Goal: Task Accomplishment & Management: Use online tool/utility

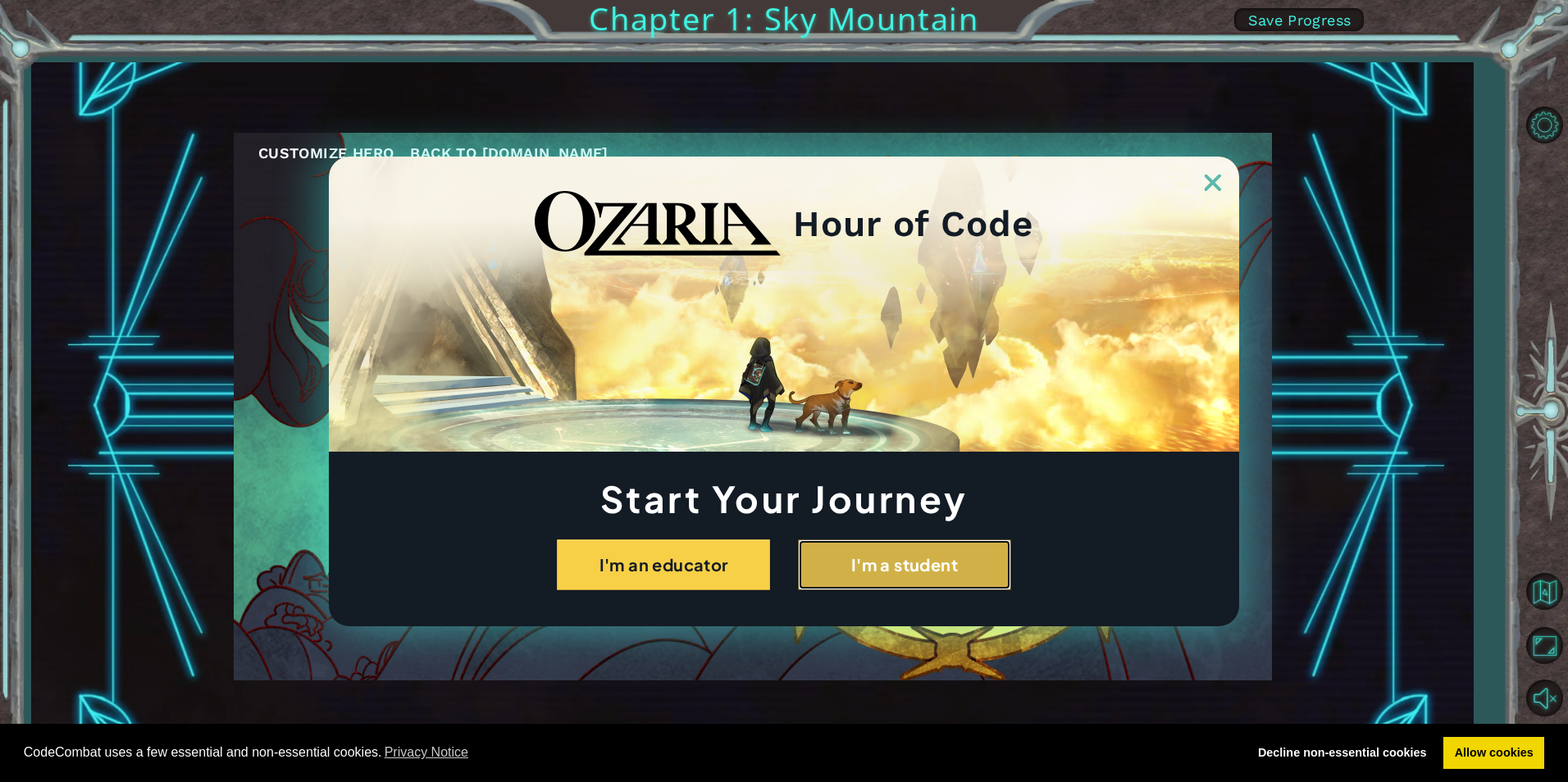
click at [972, 571] on button "I'm a student" at bounding box center [905, 565] width 214 height 51
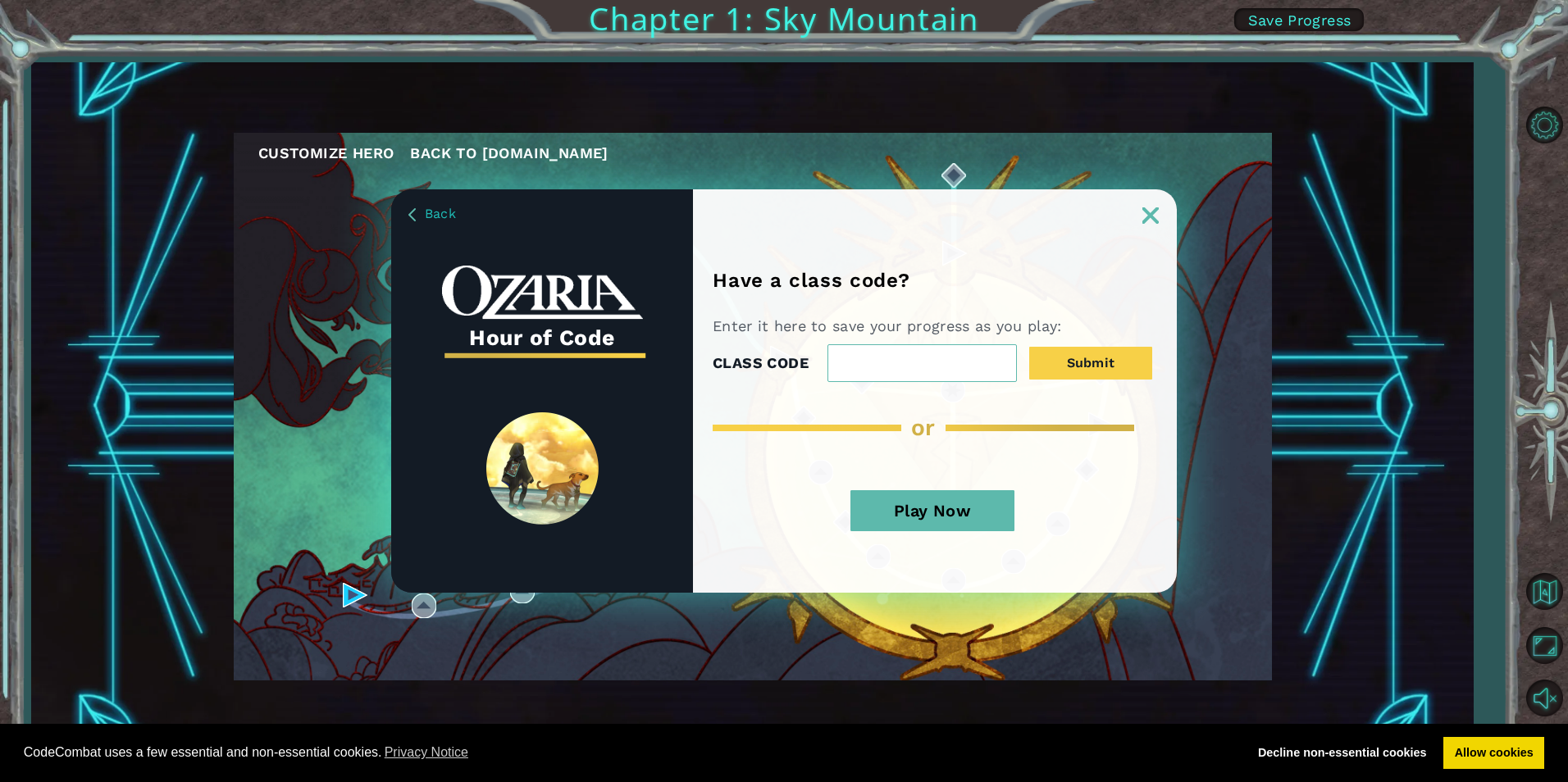
click at [976, 508] on button "Play Now" at bounding box center [933, 511] width 164 height 41
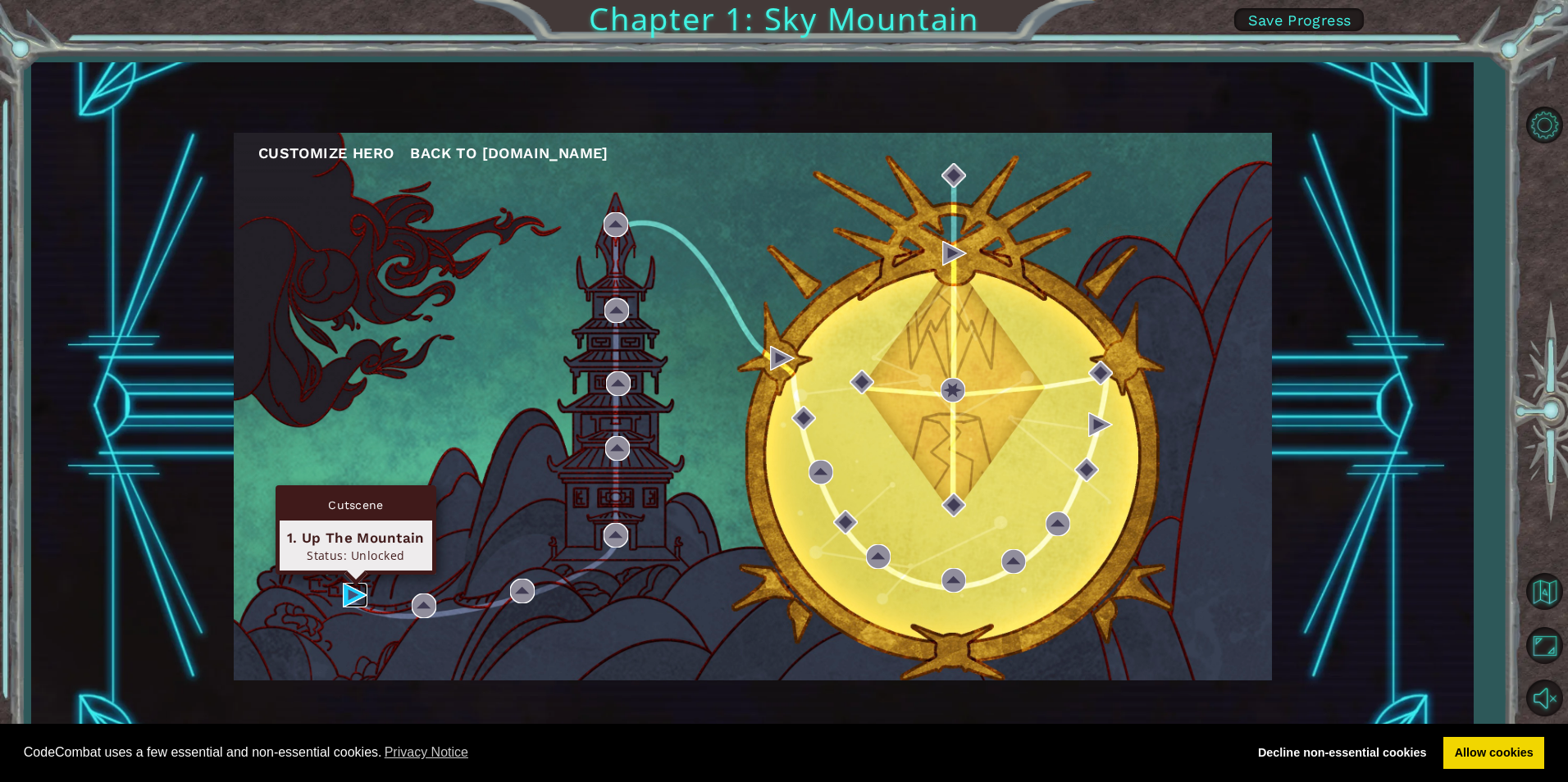
click at [354, 593] on img at bounding box center [355, 595] width 24 height 24
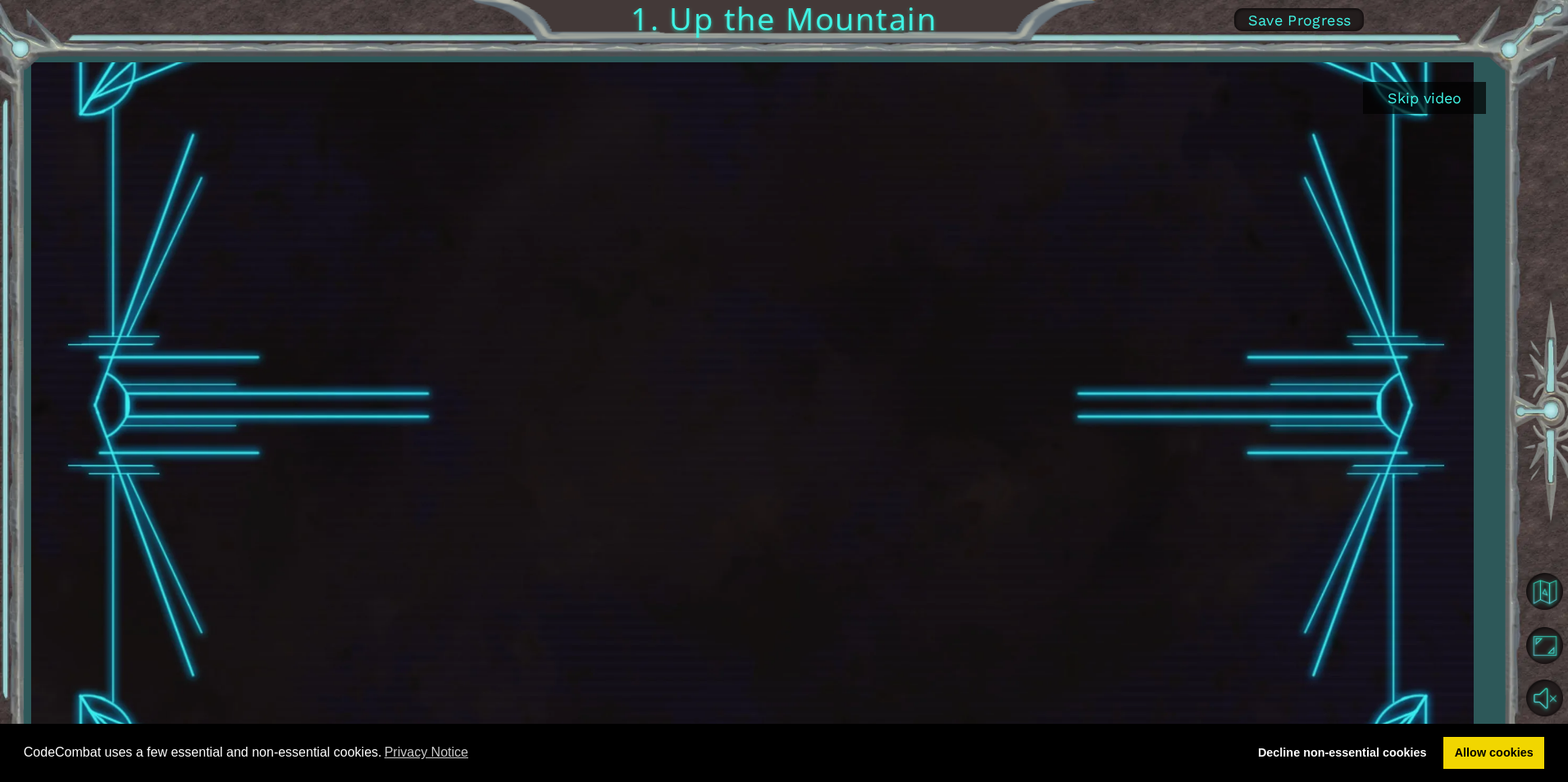
click at [1413, 101] on button "Skip video" at bounding box center [1425, 98] width 123 height 32
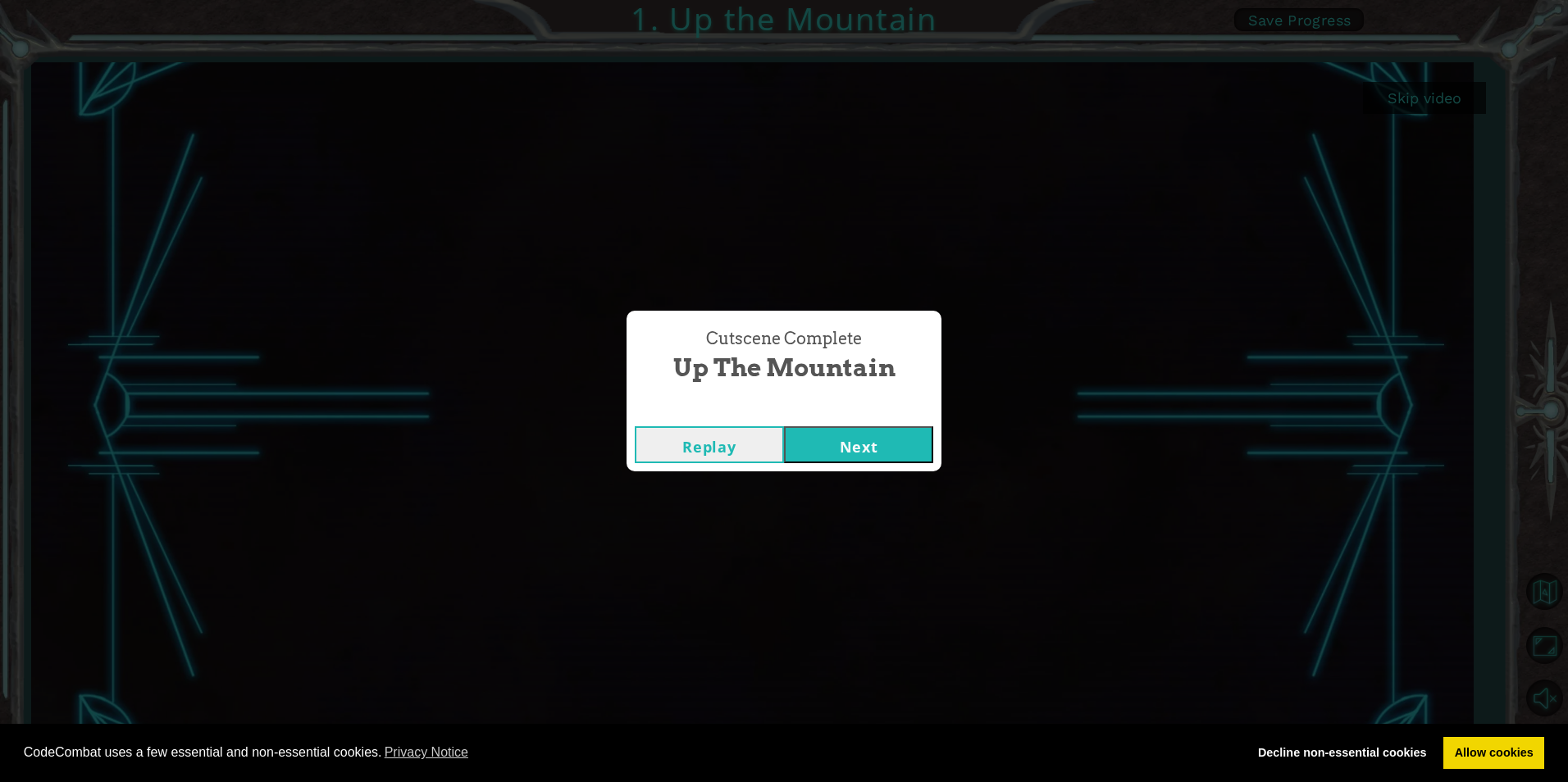
click at [854, 444] on button "Next" at bounding box center [858, 445] width 150 height 37
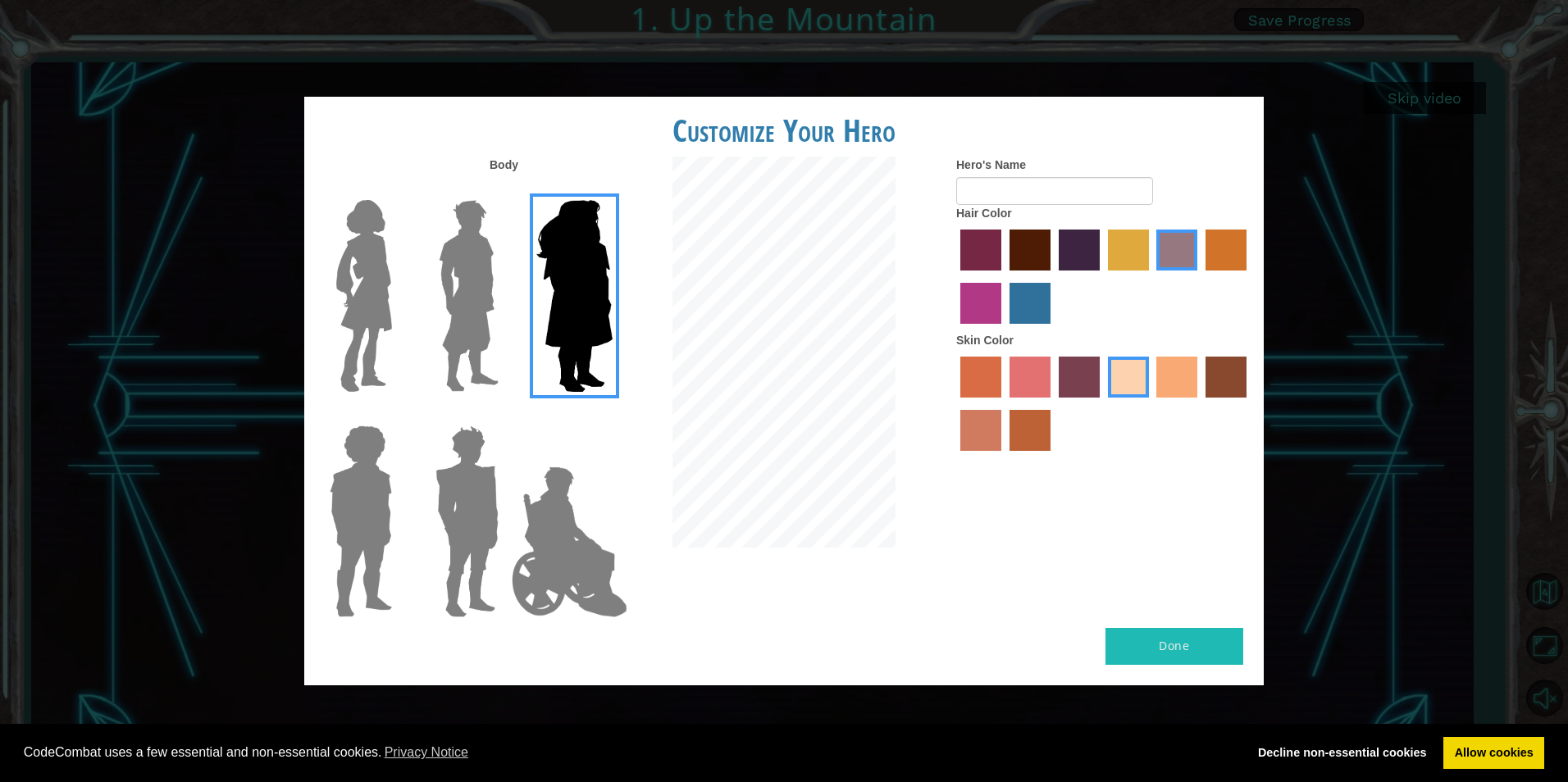
click at [320, 335] on label at bounding box center [358, 295] width 82 height 205
click at [399, 189] on input "Hero Connie" at bounding box center [399, 189] width 0 height 0
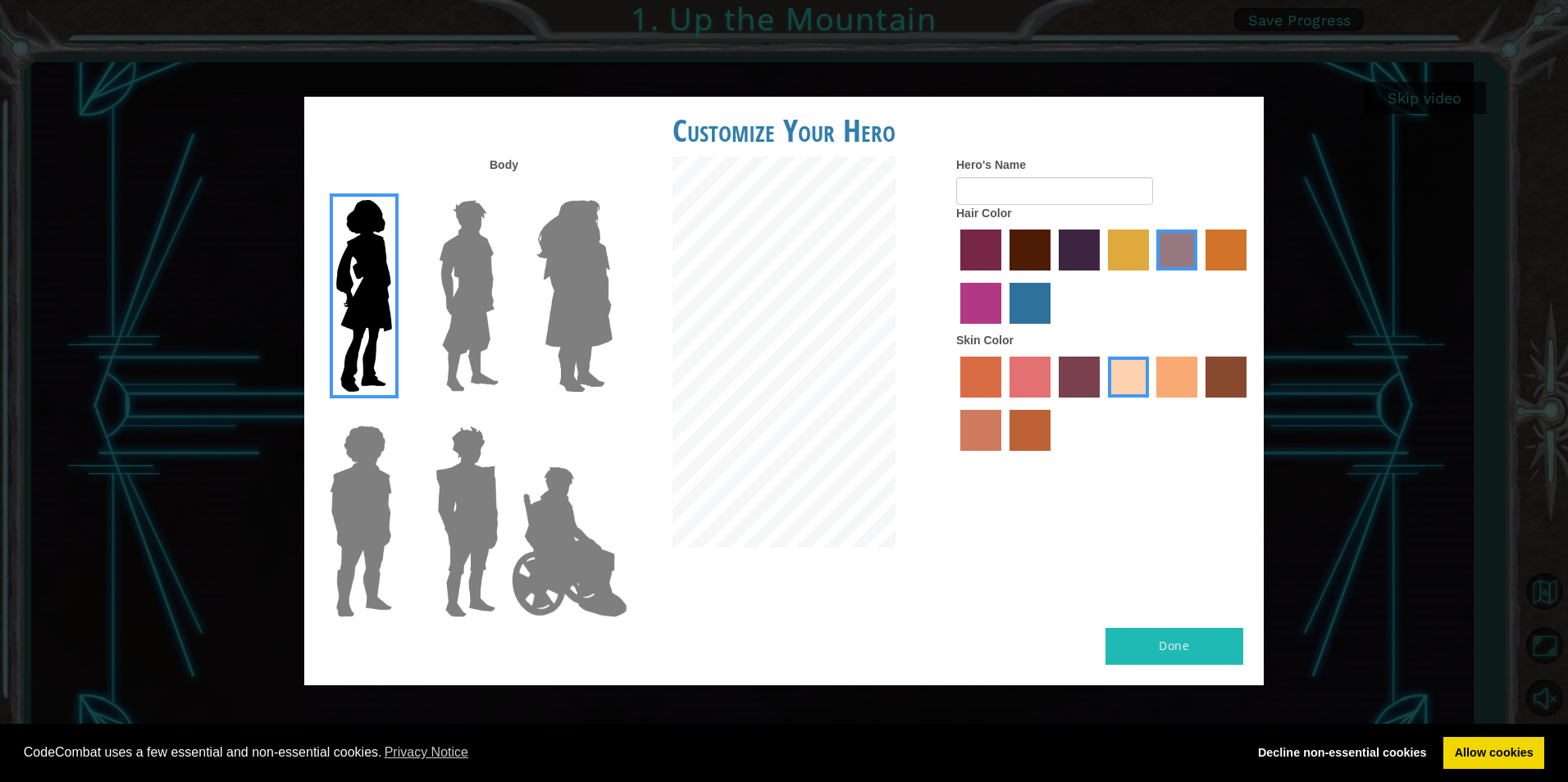
click at [424, 537] on label at bounding box center [464, 521] width 82 height 205
click at [505, 415] on input "Hero Garnet" at bounding box center [505, 415] width 0 height 0
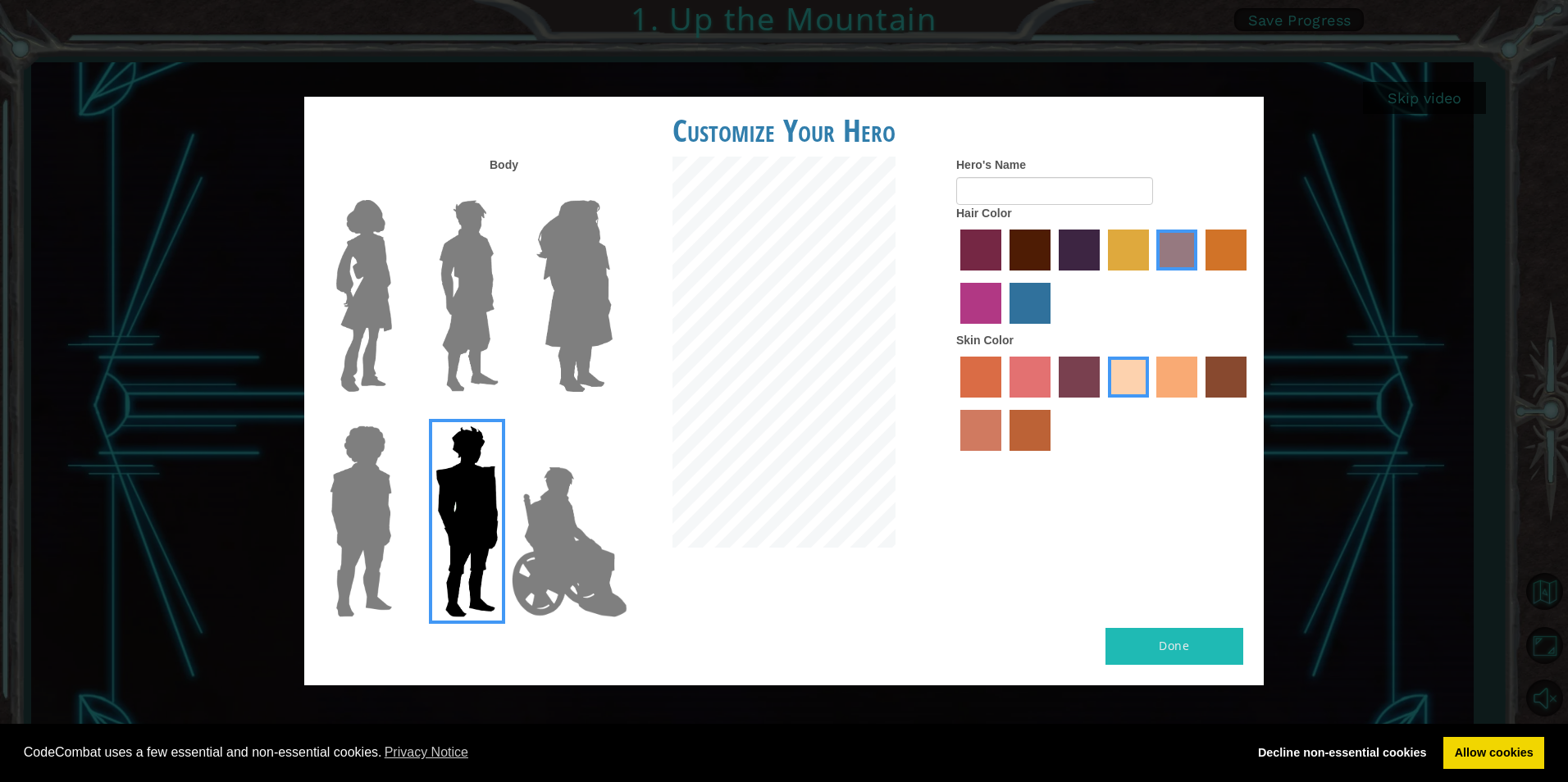
click at [447, 503] on img at bounding box center [467, 521] width 76 height 205
click at [505, 415] on input "Hero Garnet" at bounding box center [505, 415] width 0 height 0
click at [361, 490] on img at bounding box center [360, 521] width 75 height 205
click at [399, 415] on input "Hero Steven" at bounding box center [399, 415] width 0 height 0
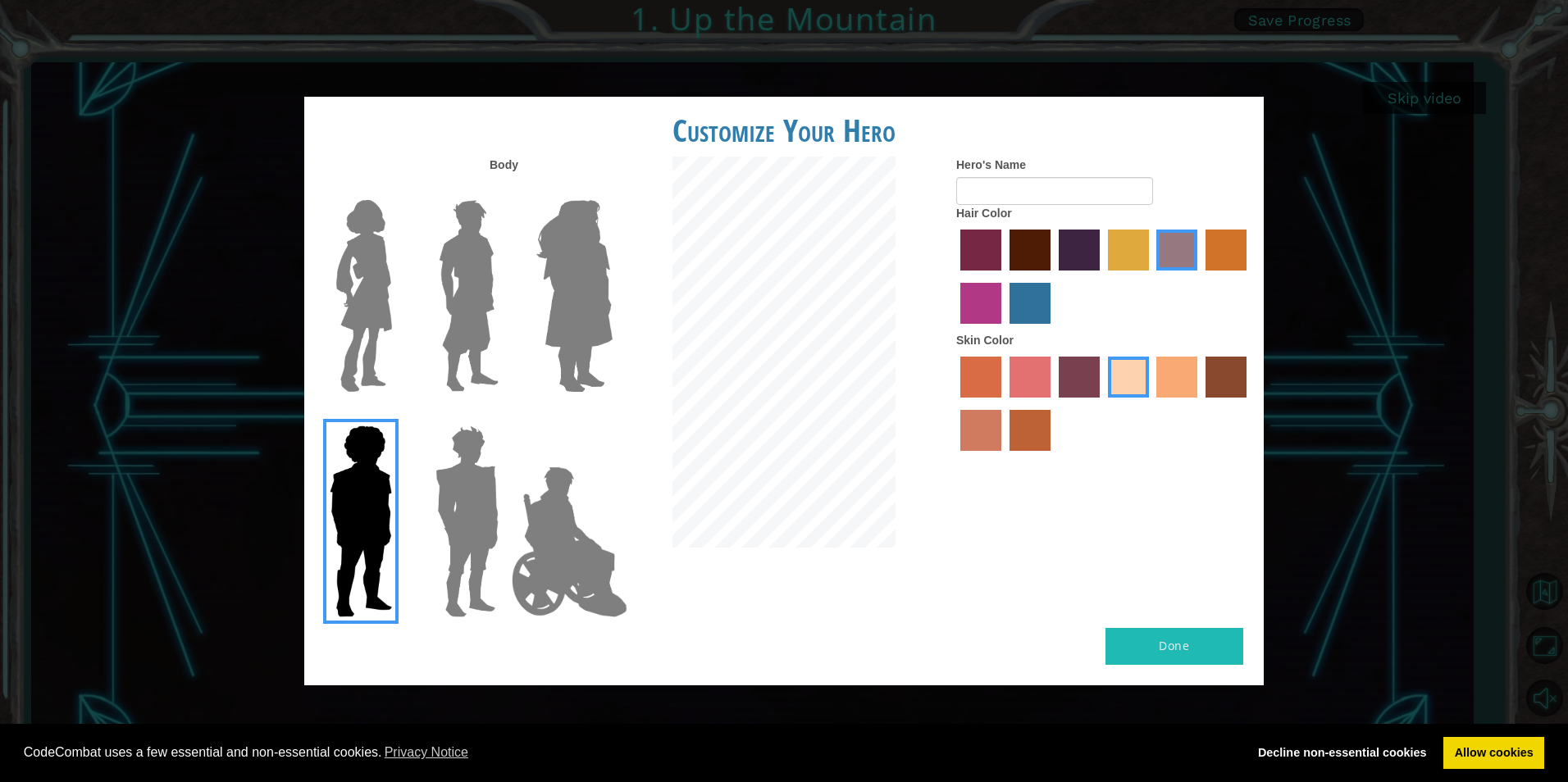
click at [567, 502] on img at bounding box center [569, 541] width 129 height 164
click at [612, 415] on input "Hero Jamie" at bounding box center [612, 415] width 0 height 0
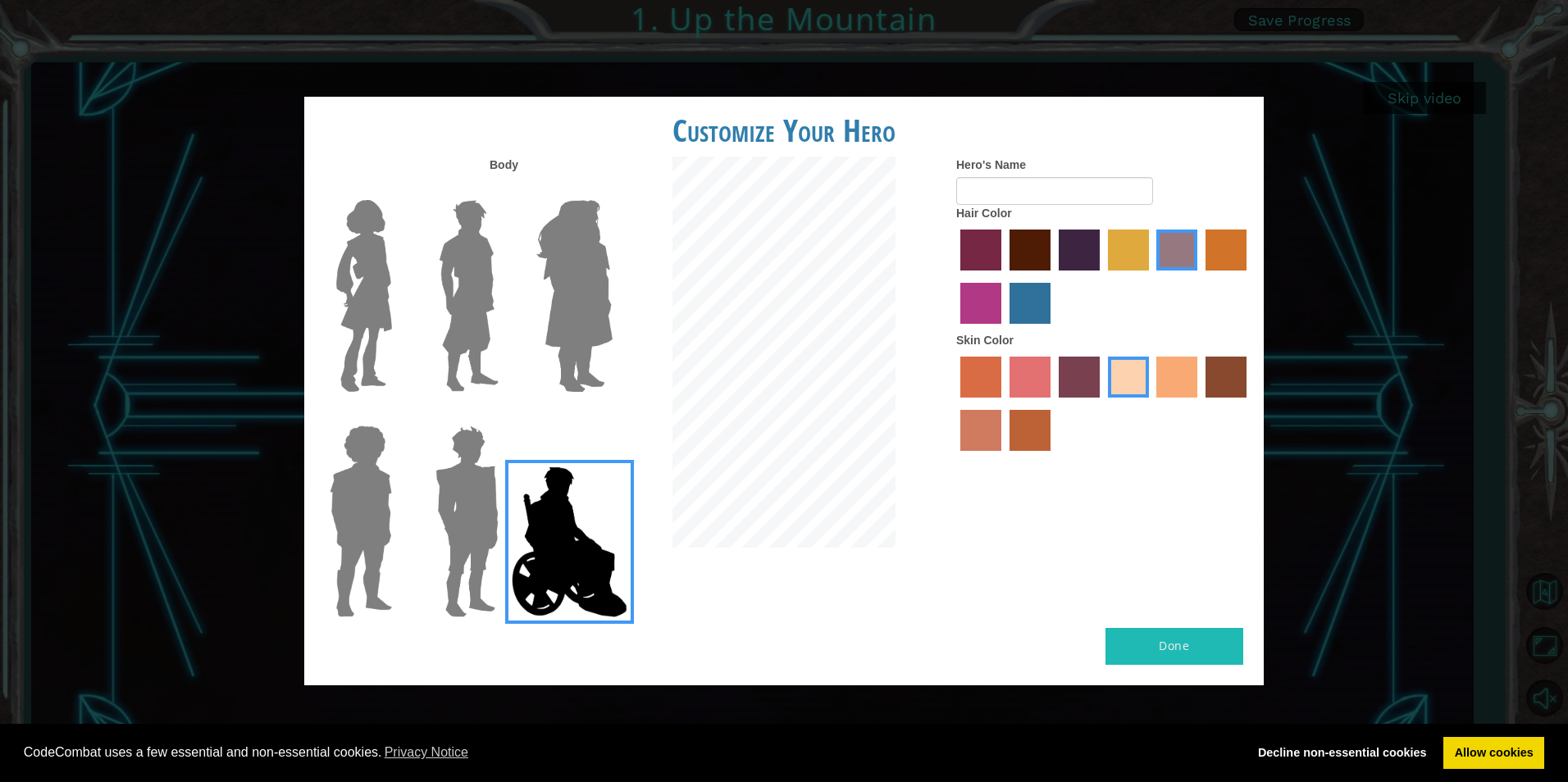
click at [353, 274] on img at bounding box center [364, 295] width 69 height 205
click at [399, 189] on input "Hero Connie" at bounding box center [399, 189] width 0 height 0
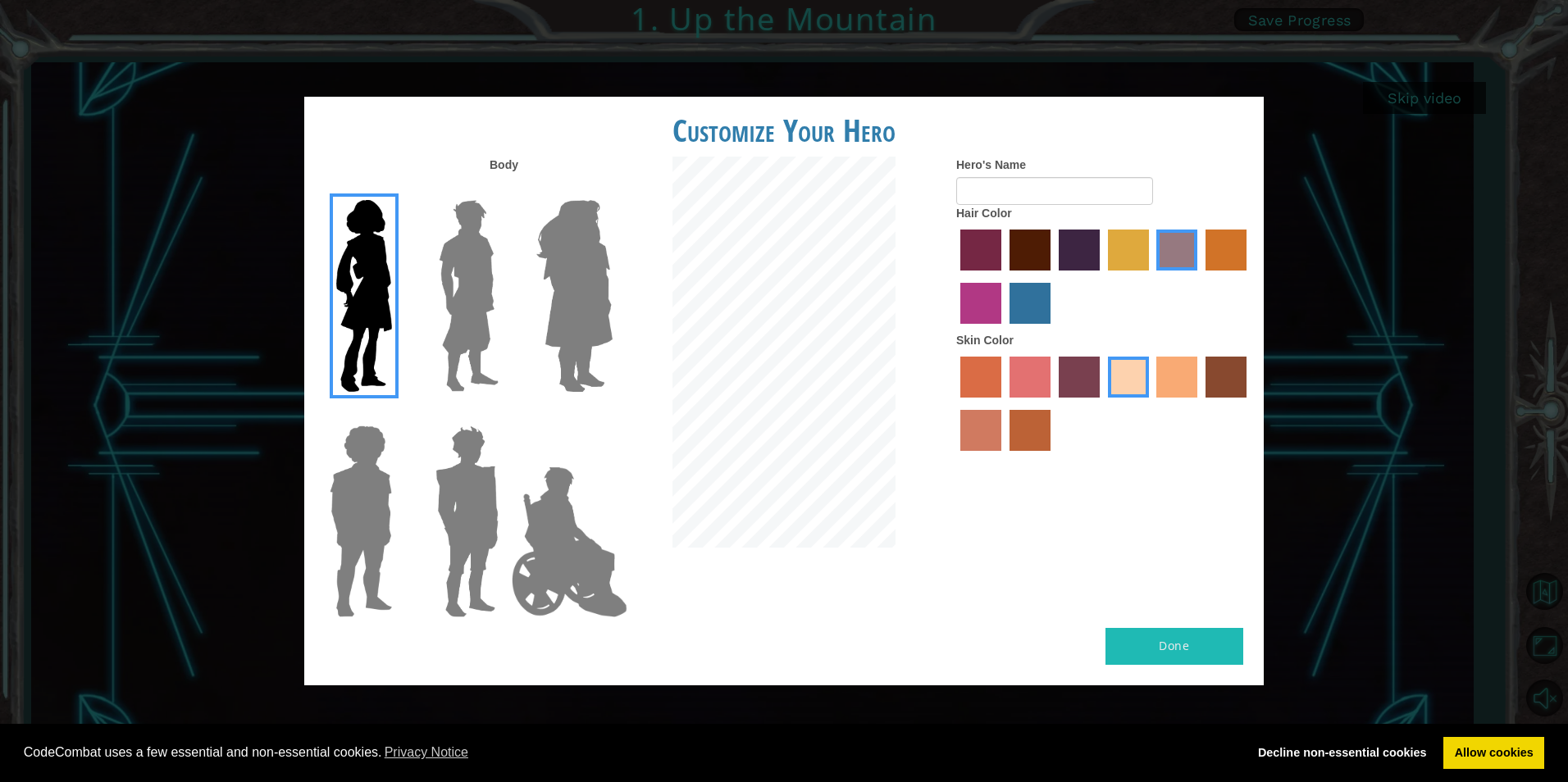
click at [600, 270] on img at bounding box center [574, 295] width 89 height 205
click at [612, 189] on input "Hero Amethyst" at bounding box center [612, 189] width 0 height 0
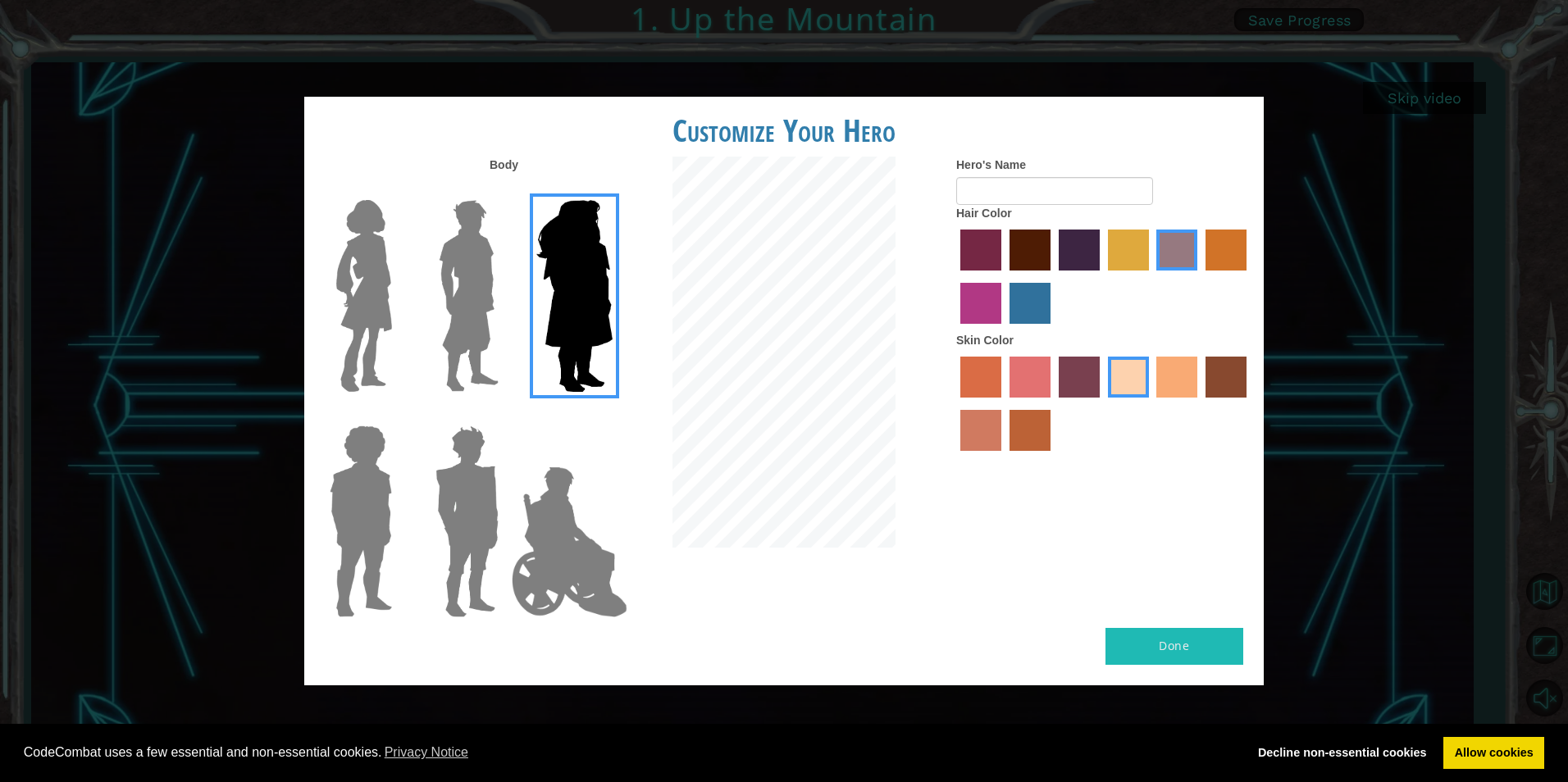
click at [388, 312] on img at bounding box center [364, 295] width 69 height 205
click at [399, 189] on input "Hero Connie" at bounding box center [399, 189] width 0 height 0
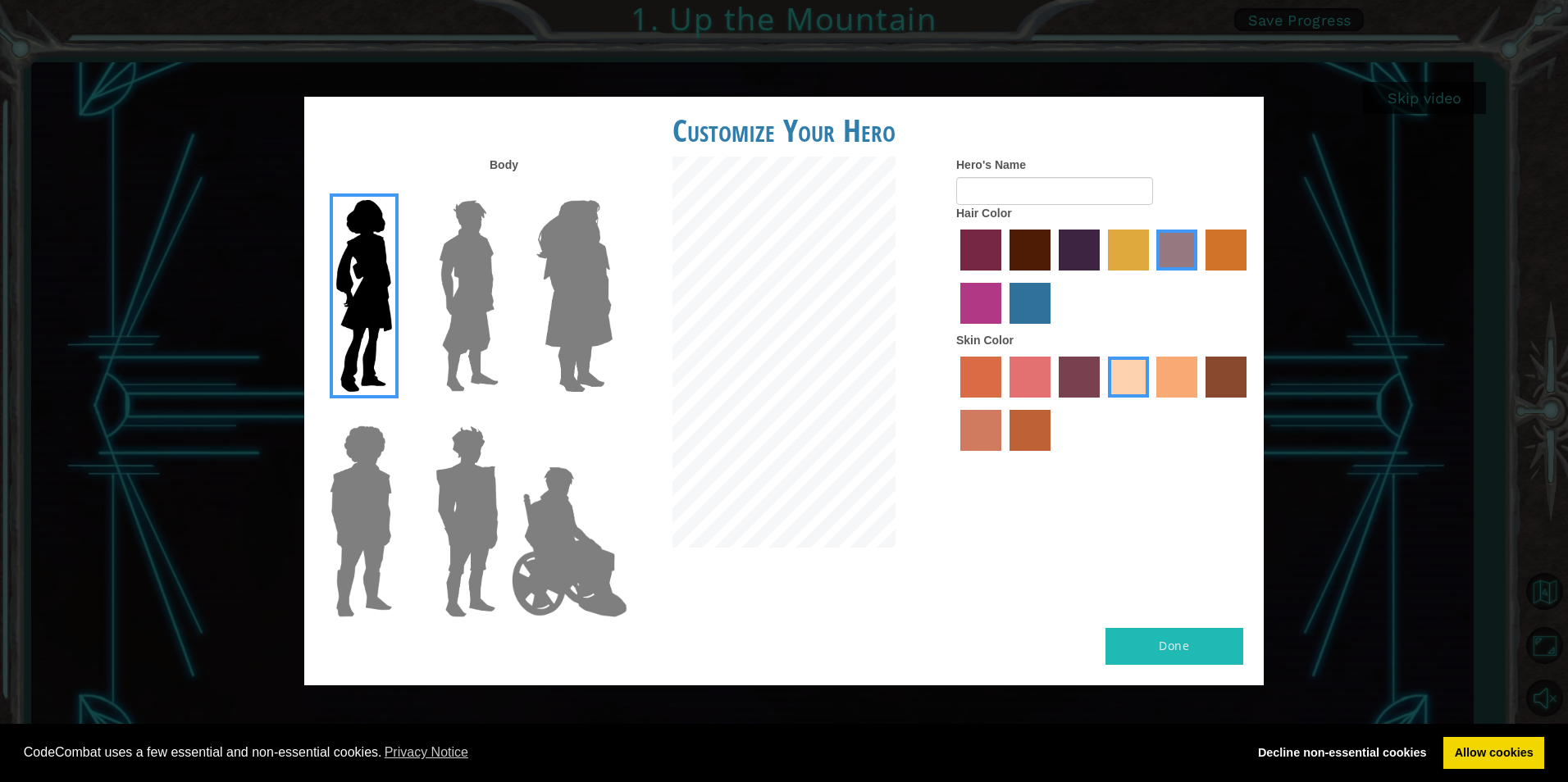
click at [1037, 384] on label "froly skin color" at bounding box center [1030, 377] width 41 height 41
click at [1004, 403] on input "froly skin color" at bounding box center [1004, 403] width 0 height 0
click at [1132, 368] on label "sandy beach skin color" at bounding box center [1129, 377] width 41 height 41
click at [1103, 403] on input "sandy beach skin color" at bounding box center [1103, 403] width 0 height 0
click at [1237, 371] on label "karma skin color" at bounding box center [1226, 377] width 41 height 41
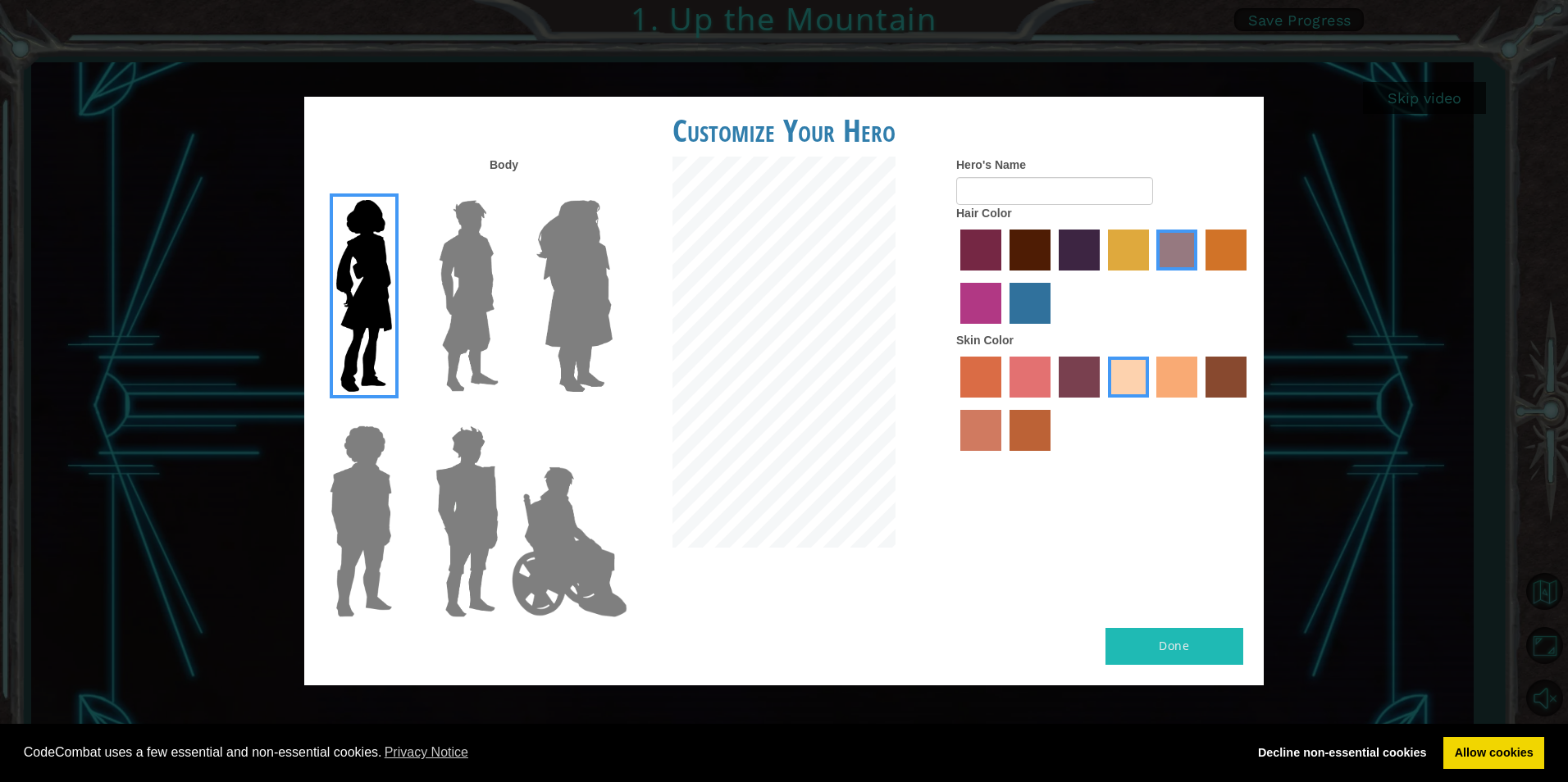
click at [1200, 403] on input "karma skin color" at bounding box center [1200, 403] width 0 height 0
click at [1065, 375] on label "tosca skin color" at bounding box center [1079, 377] width 41 height 41
click at [1053, 403] on input "tosca skin color" at bounding box center [1053, 403] width 0 height 0
click at [1000, 366] on label "sorbus skin color" at bounding box center [981, 377] width 41 height 41
click at [955, 403] on input "sorbus skin color" at bounding box center [955, 403] width 0 height 0
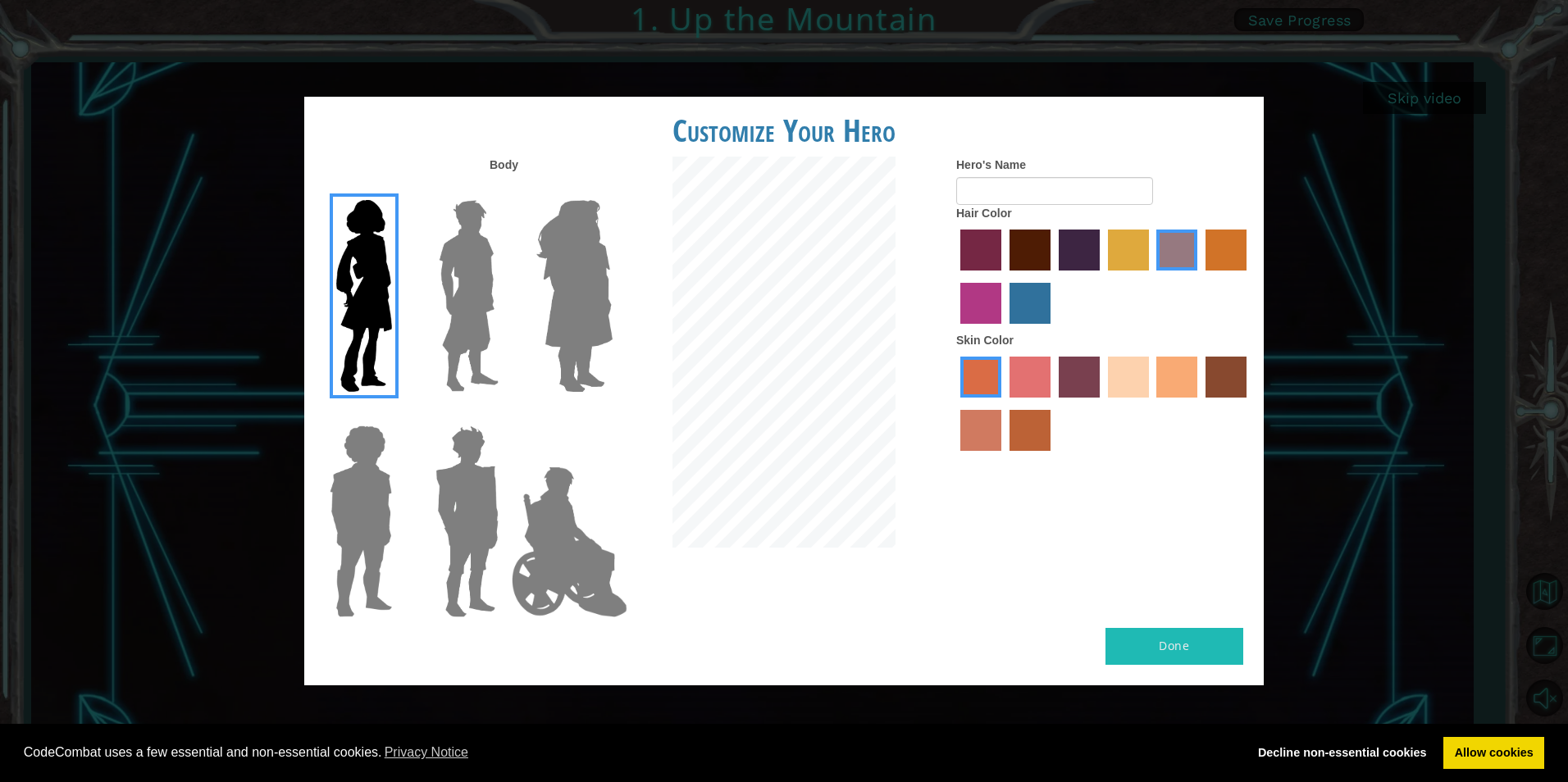
click at [1013, 371] on label "froly skin color" at bounding box center [1030, 377] width 41 height 41
click at [1004, 403] on input "froly skin color" at bounding box center [1004, 403] width 0 height 0
click at [1127, 374] on label "sandy beach skin color" at bounding box center [1129, 377] width 41 height 41
click at [1103, 403] on input "sandy beach skin color" at bounding box center [1103, 403] width 0 height 0
click at [1177, 368] on label "tacao skin color" at bounding box center [1177, 377] width 41 height 41
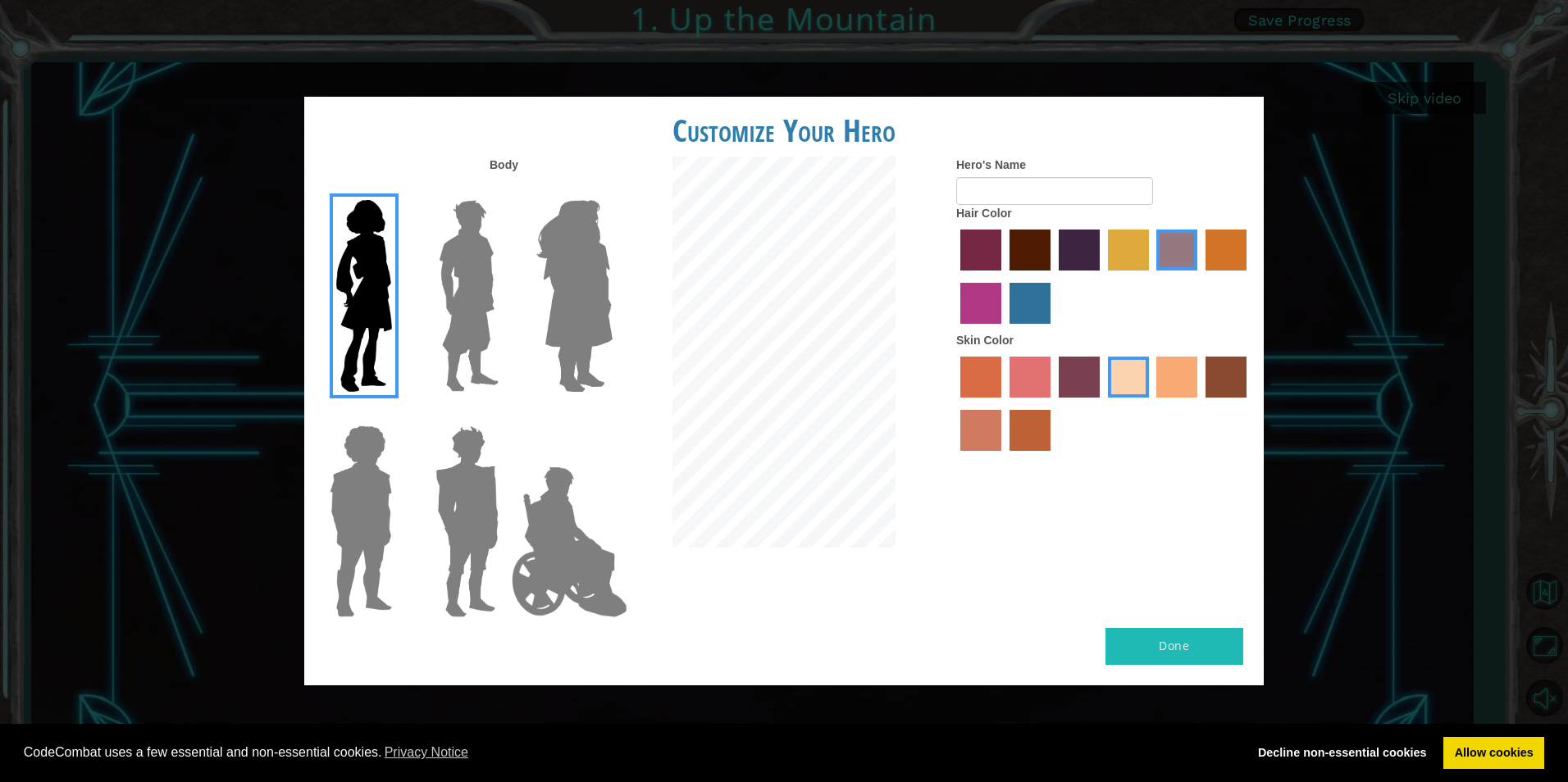
click at [1152, 403] on input "tacao skin color" at bounding box center [1152, 403] width 0 height 0
click at [1011, 252] on label "maroon hair color" at bounding box center [1030, 250] width 41 height 41
click at [1004, 277] on input "maroon hair color" at bounding box center [1004, 277] width 0 height 0
click at [1117, 252] on label "tulip tree hair color" at bounding box center [1129, 250] width 41 height 41
click at [1103, 277] on input "tulip tree hair color" at bounding box center [1103, 277] width 0 height 0
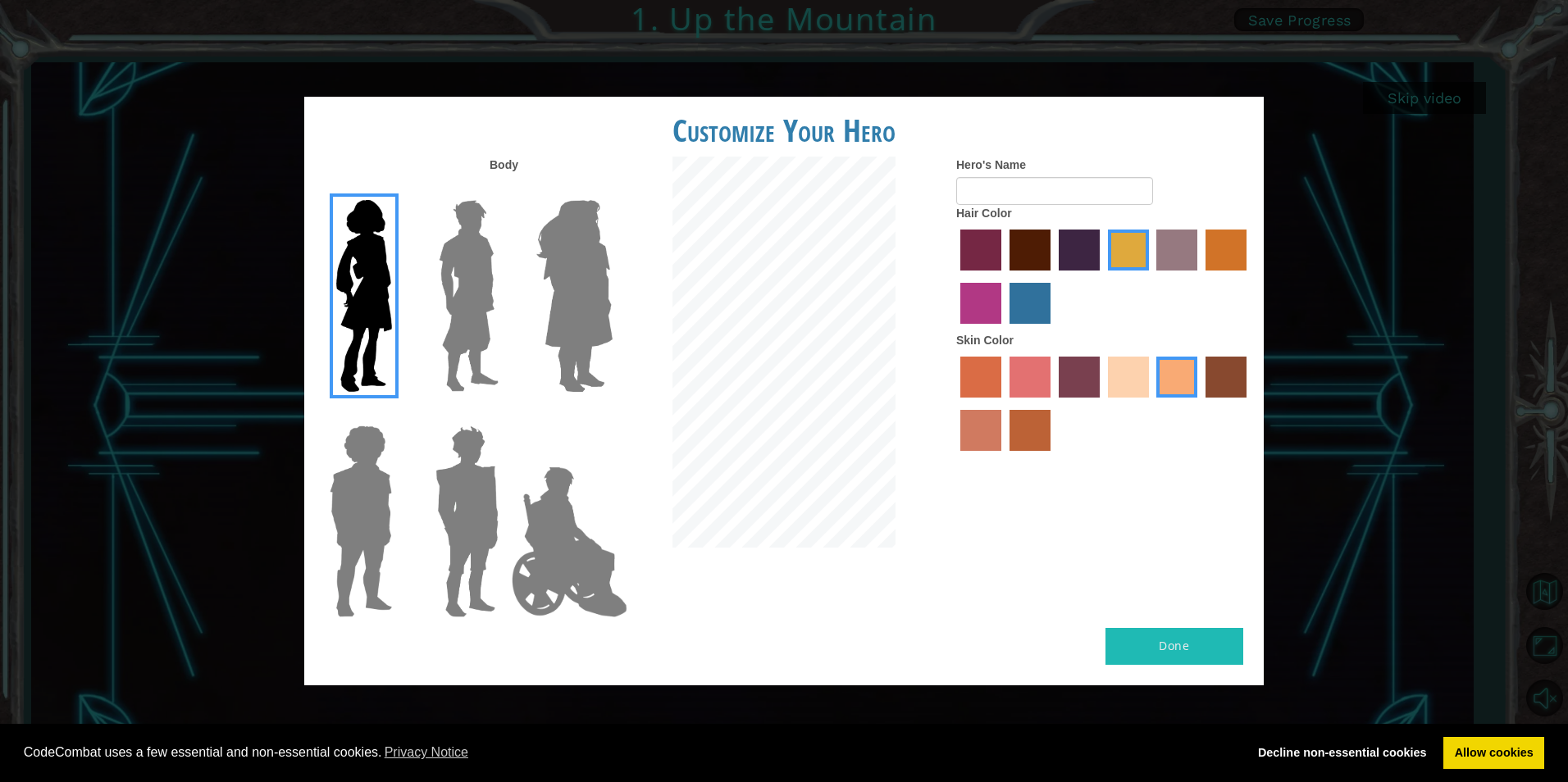
click at [1231, 256] on label "gold drop hair color" at bounding box center [1226, 250] width 41 height 41
click at [1200, 277] on input "gold drop hair color" at bounding box center [1200, 277] width 0 height 0
click at [1143, 249] on label "tulip tree hair color" at bounding box center [1129, 250] width 41 height 41
click at [1103, 277] on input "tulip tree hair color" at bounding box center [1103, 277] width 0 height 0
click at [1065, 188] on input "Hero's Name" at bounding box center [1055, 191] width 197 height 28
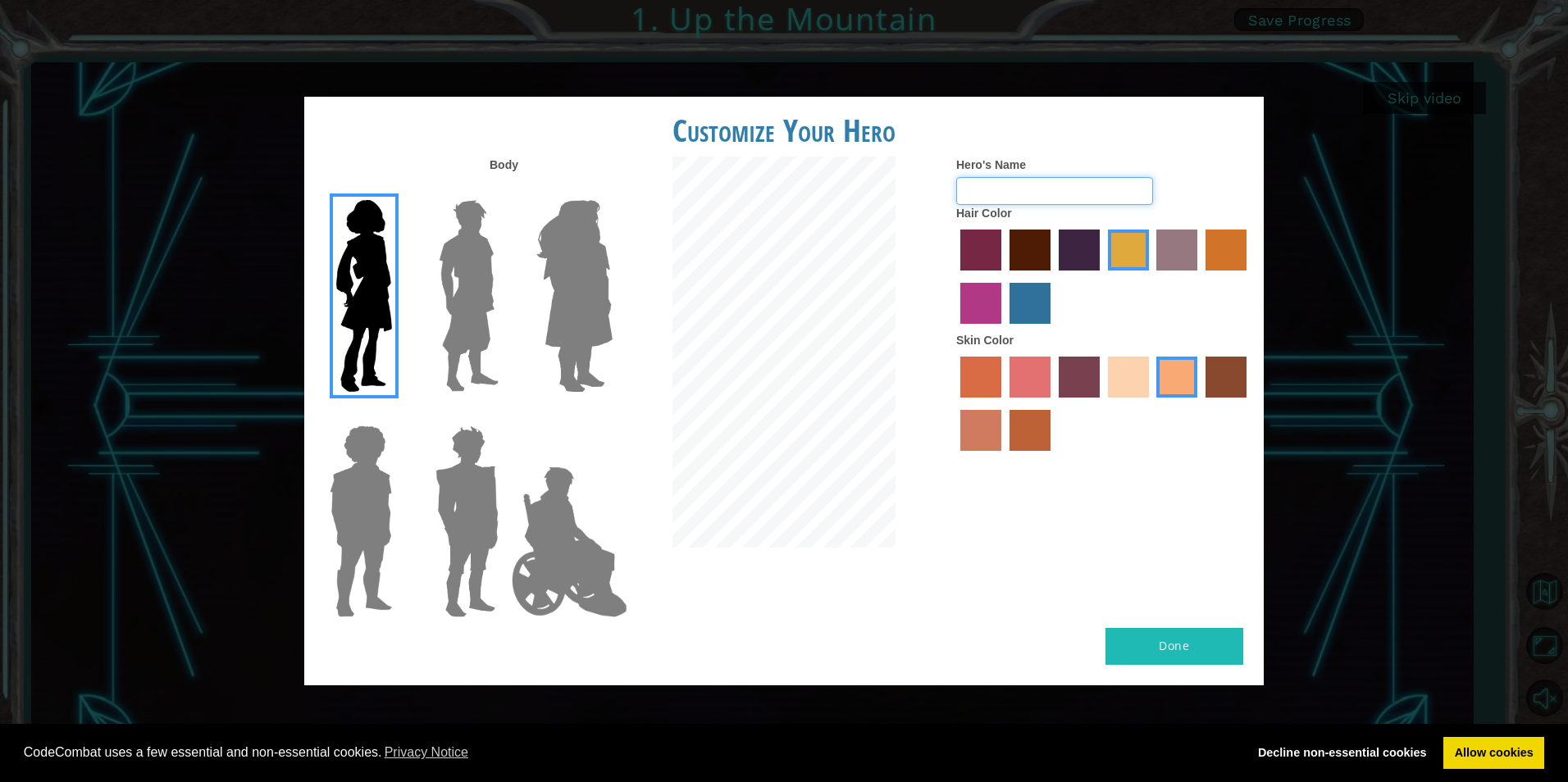
type input "B"
type input "Nugget"
click at [1218, 634] on button "Done" at bounding box center [1174, 646] width 137 height 37
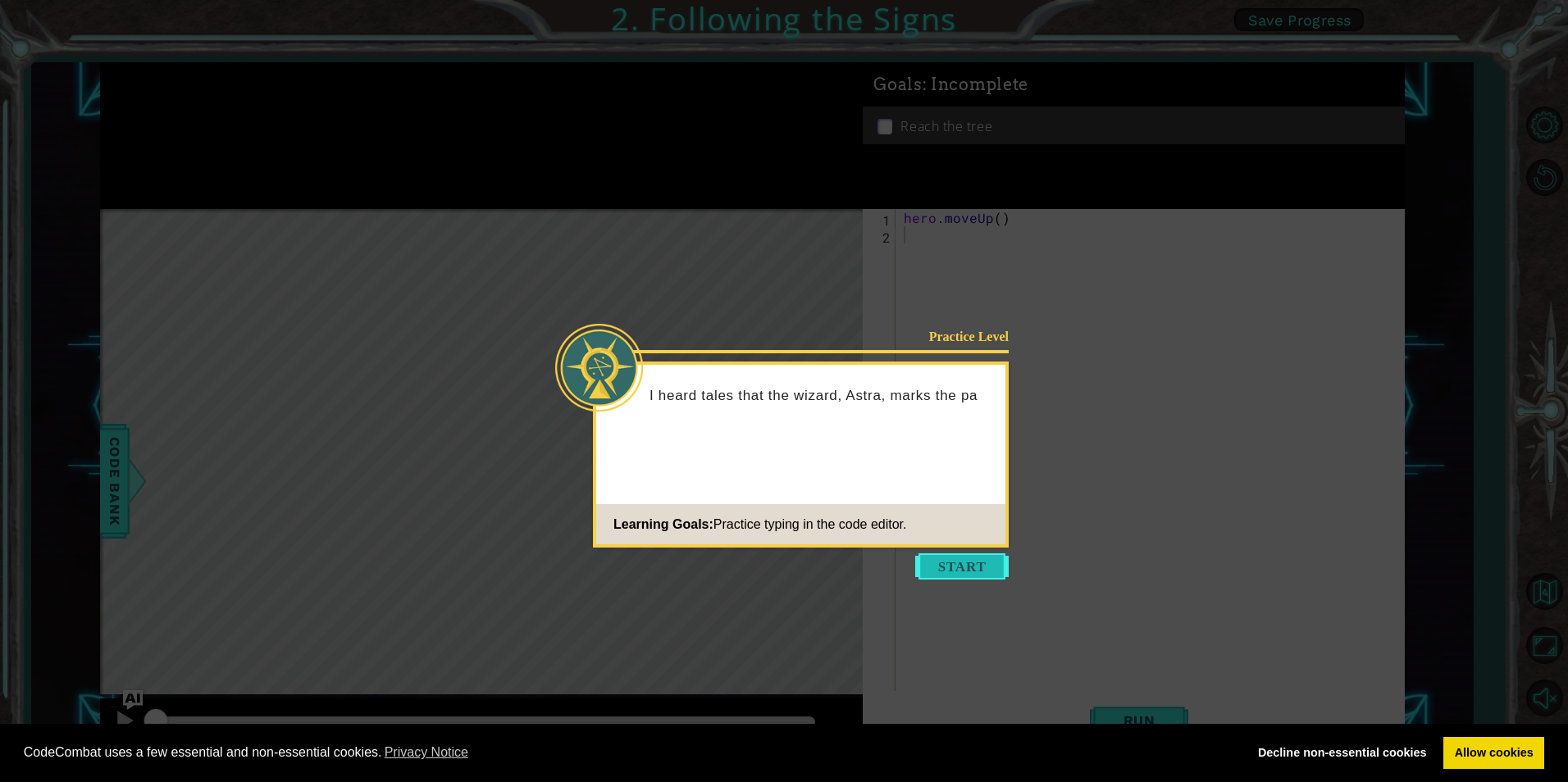
click at [935, 560] on button "Start" at bounding box center [961, 567] width 94 height 26
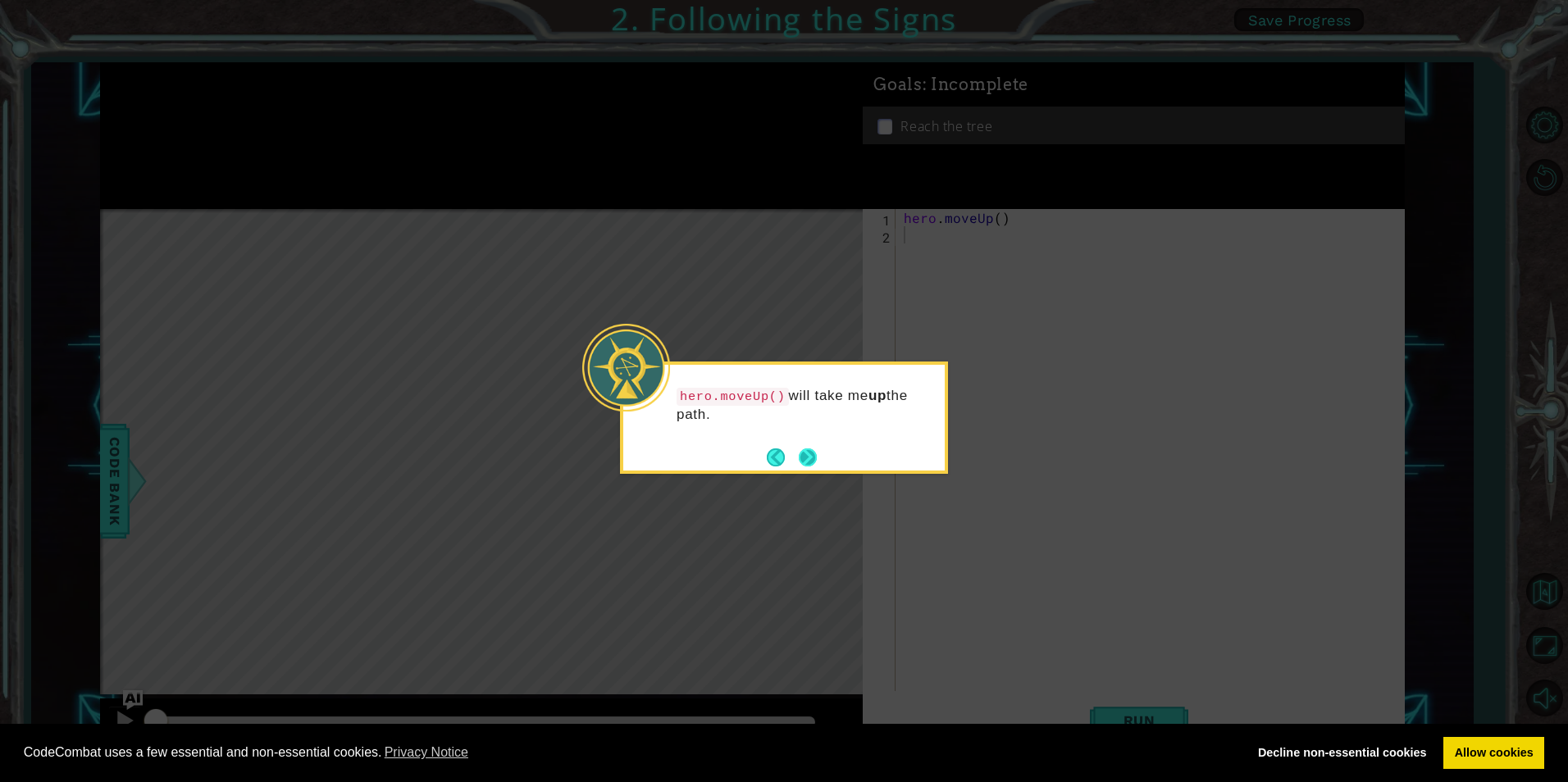
click at [804, 451] on button "Next" at bounding box center [807, 457] width 18 height 18
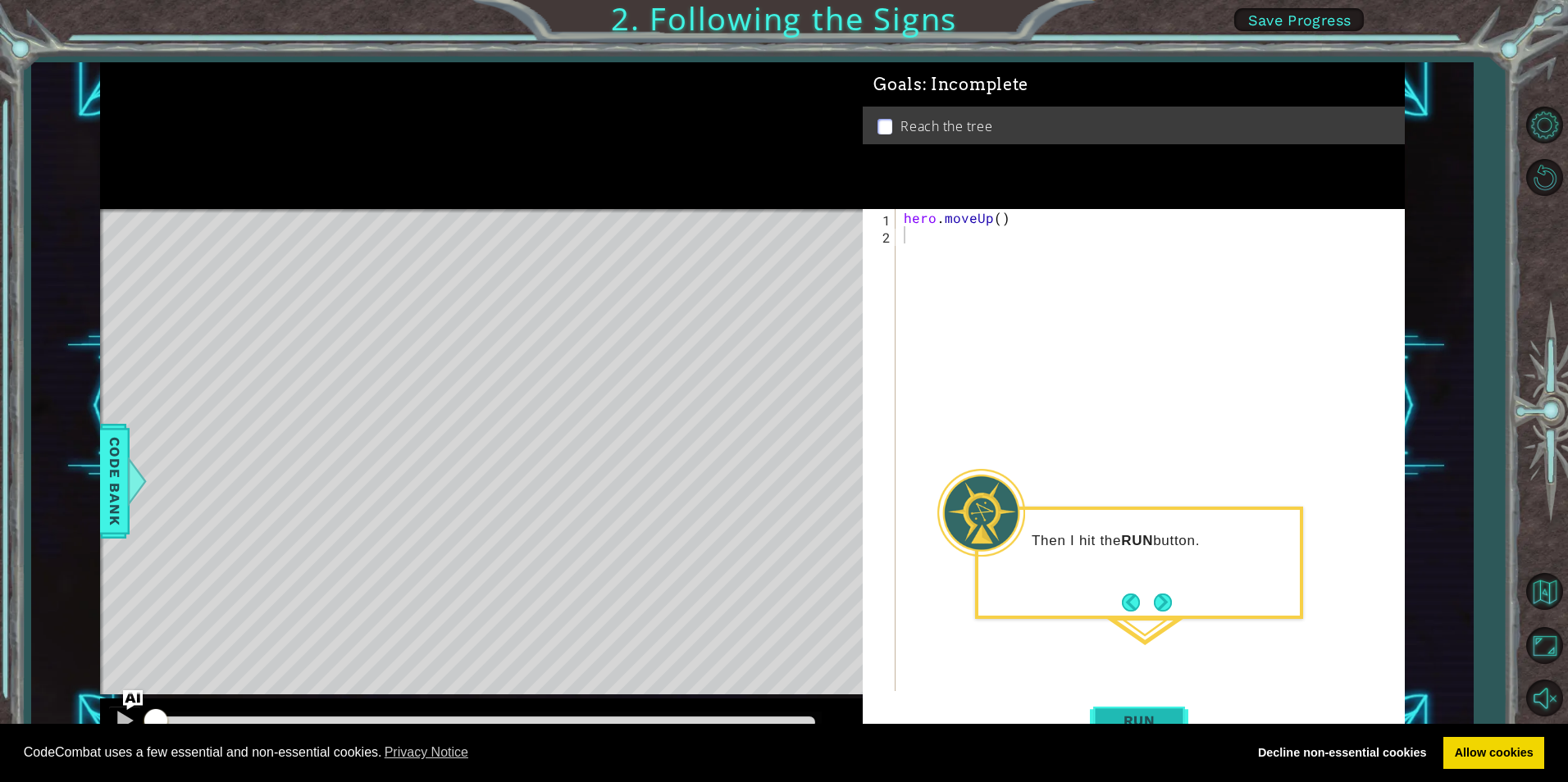
click at [1153, 719] on span "Run" at bounding box center [1140, 721] width 65 height 17
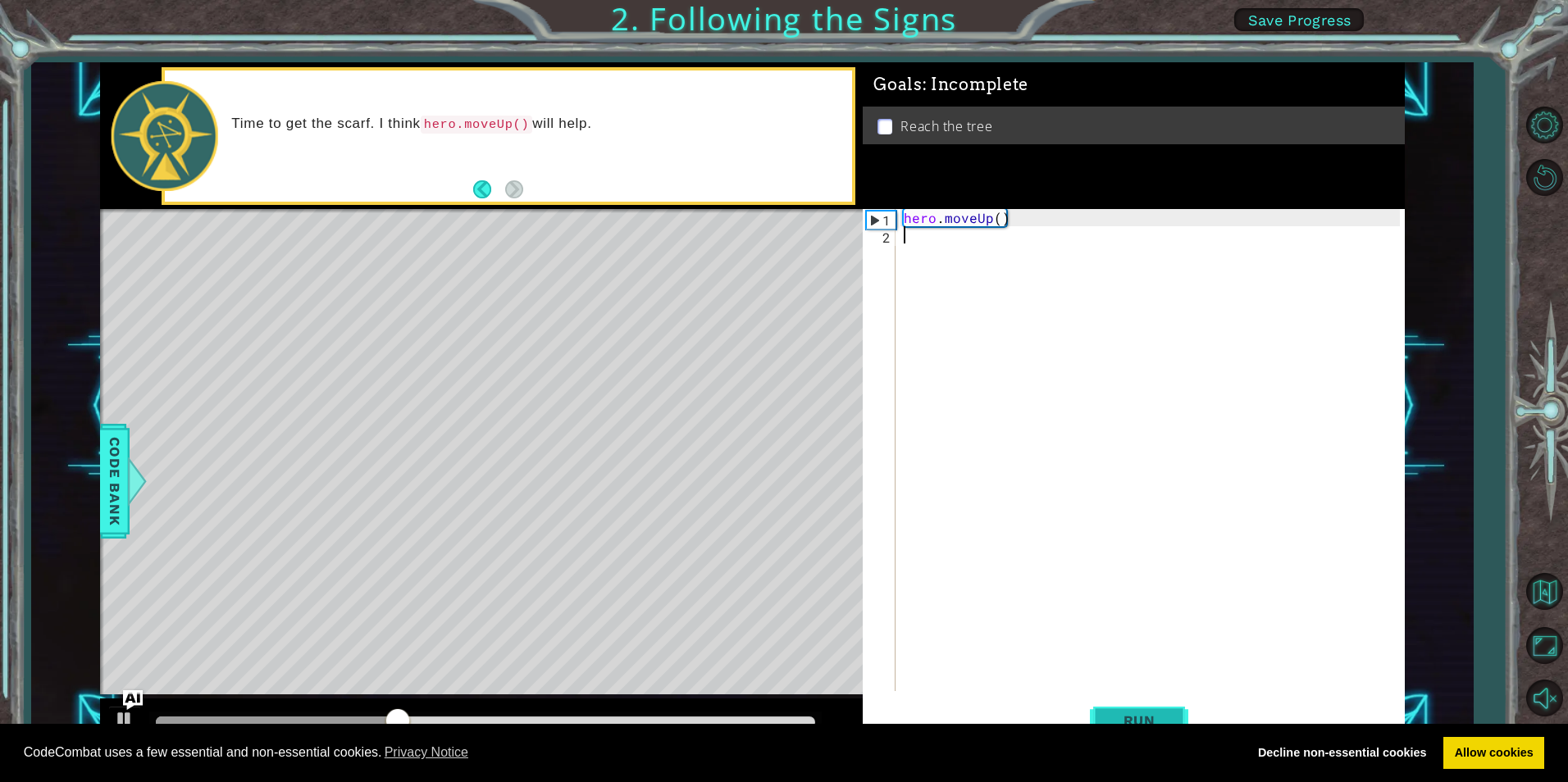
click at [1115, 706] on button "Run" at bounding box center [1140, 721] width 98 height 54
click at [1140, 720] on span "Run" at bounding box center [1140, 721] width 65 height 17
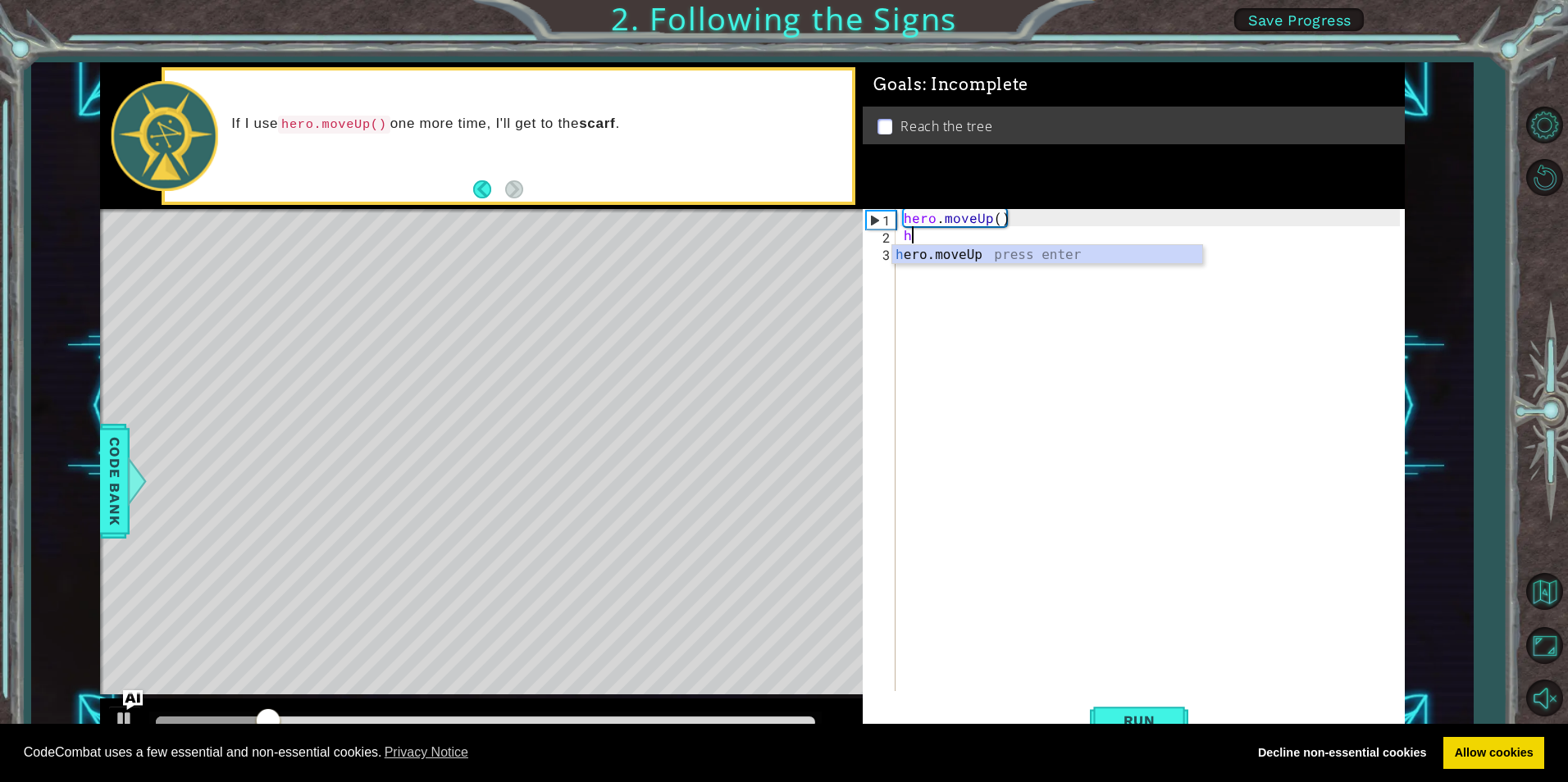
type textarea "her"
click at [1035, 256] on div "her o.moveUp press enter" at bounding box center [1048, 275] width 310 height 59
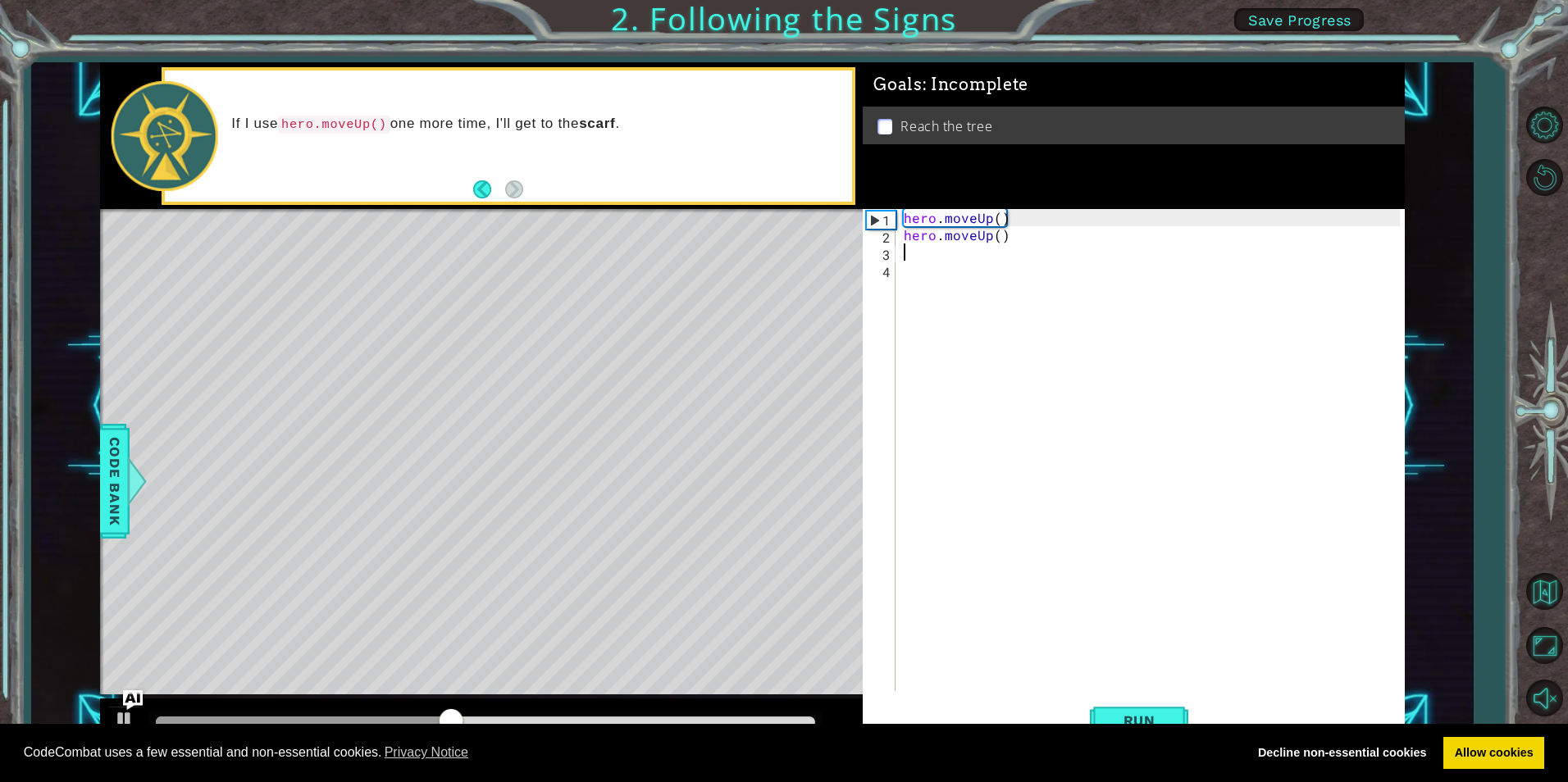
type textarea "#"
click at [1154, 721] on span "Run" at bounding box center [1140, 721] width 65 height 17
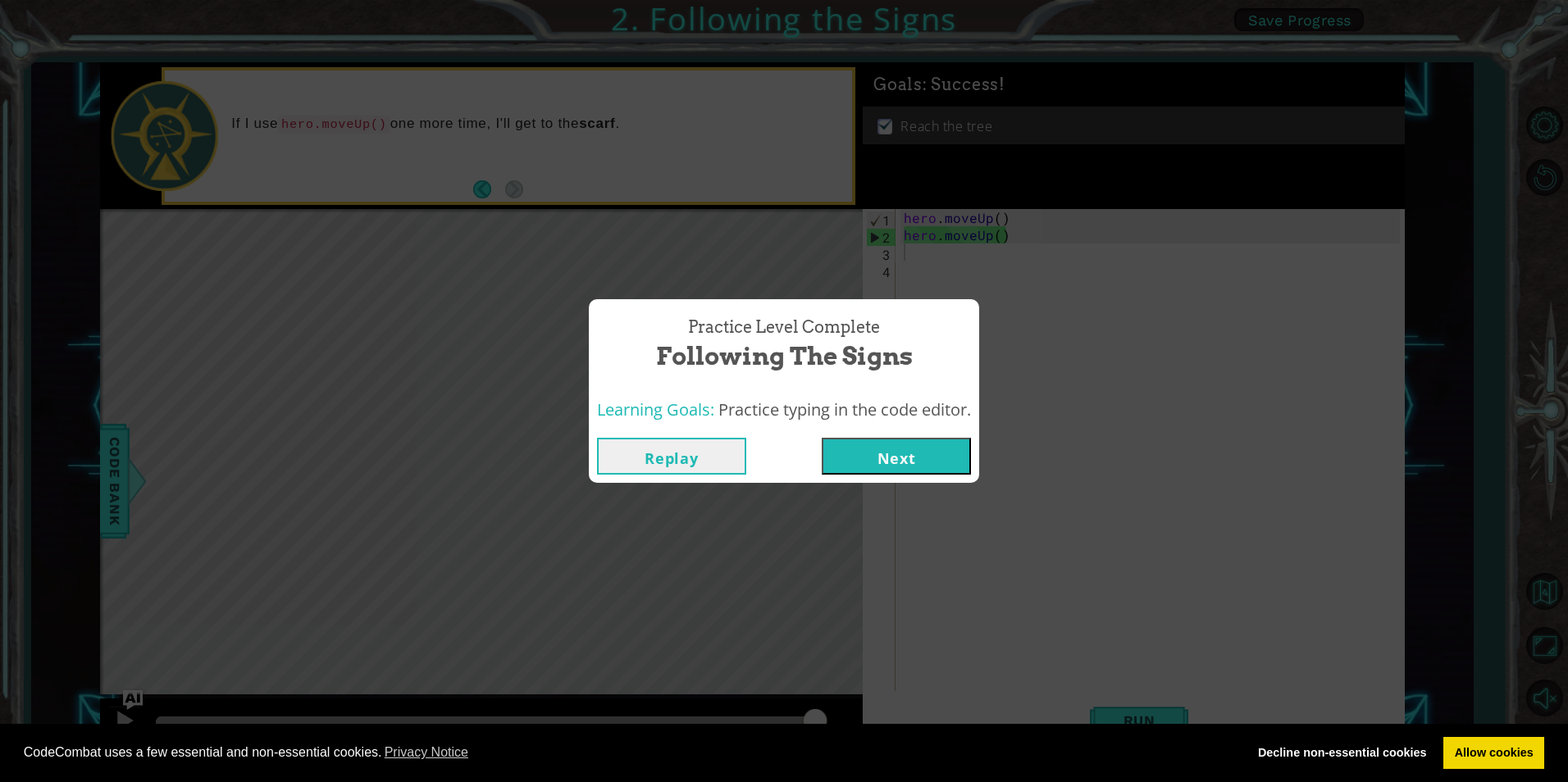
click at [928, 452] on button "Next" at bounding box center [896, 457] width 150 height 37
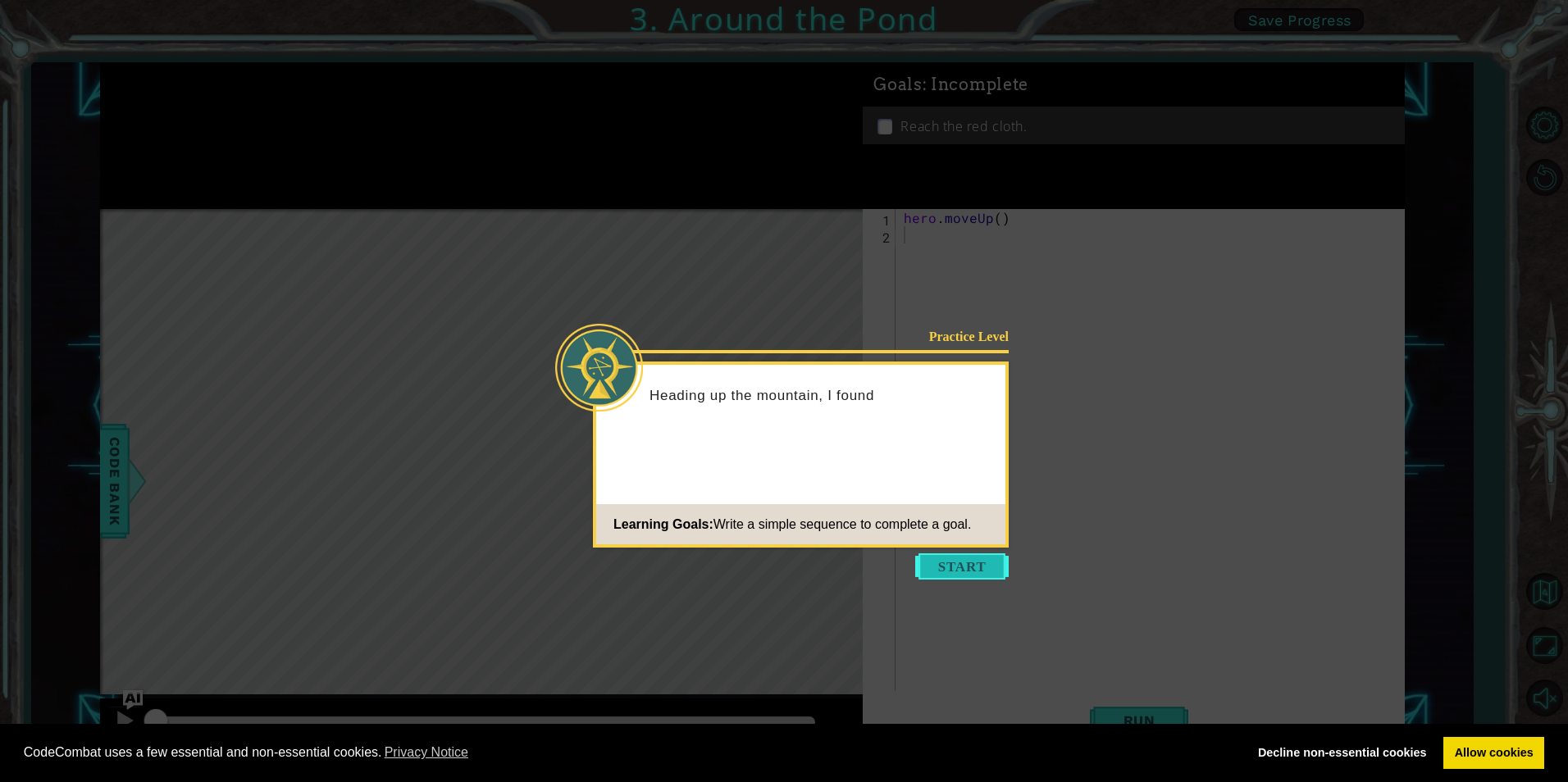
click at [968, 562] on button "Start" at bounding box center [961, 567] width 94 height 26
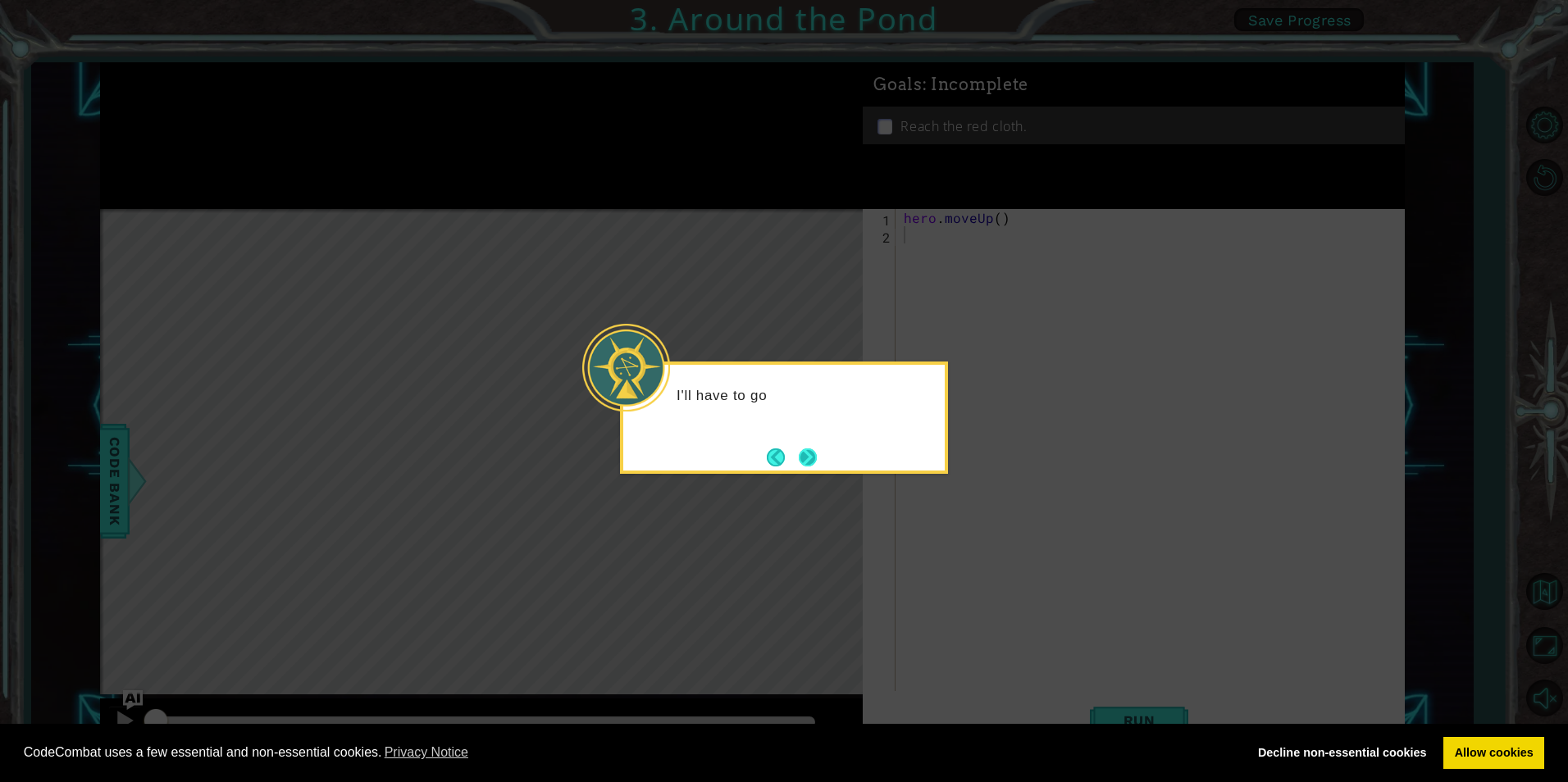
click at [802, 452] on button "Next" at bounding box center [807, 457] width 18 height 18
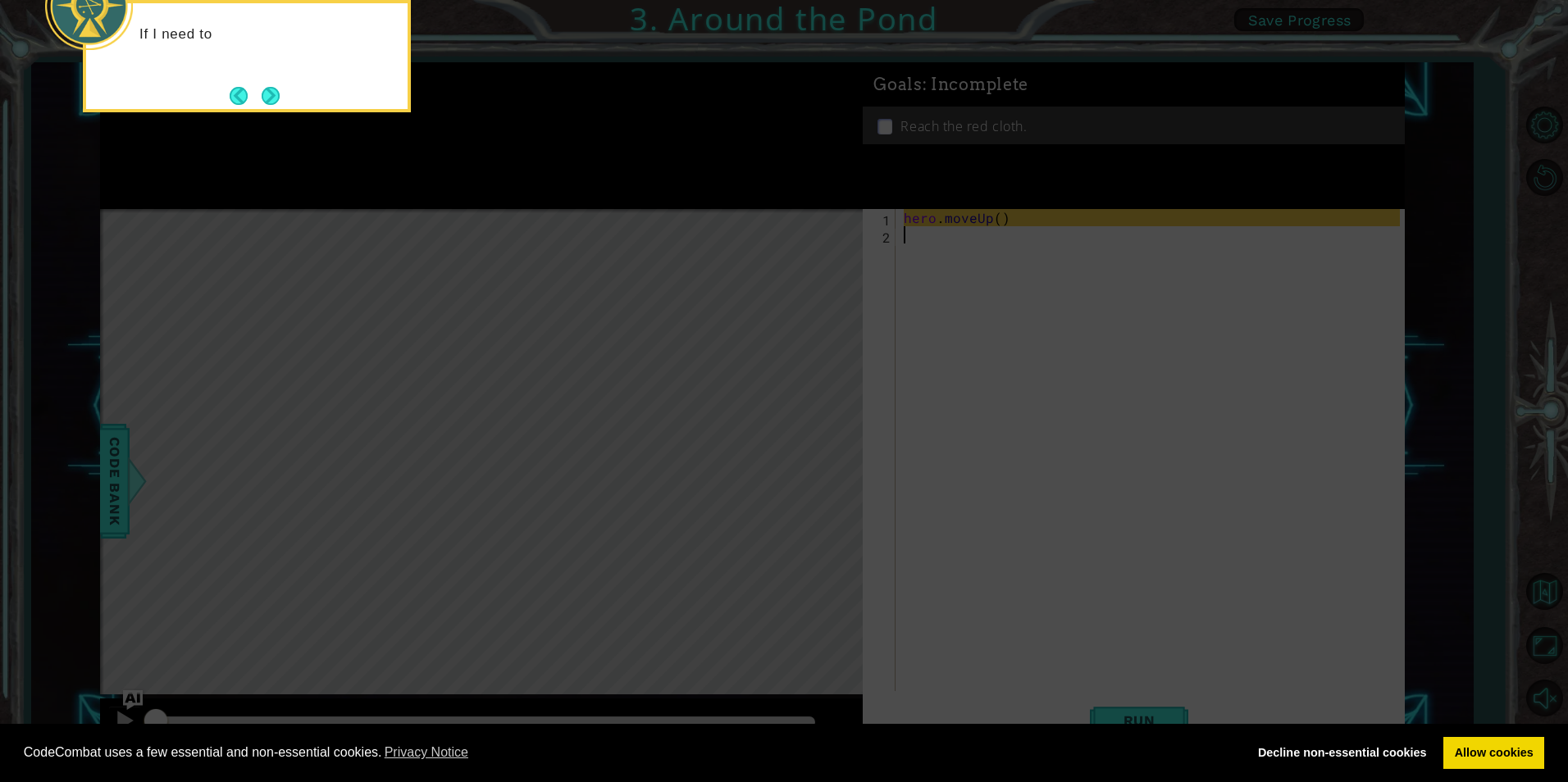
click at [392, 405] on icon at bounding box center [784, 117] width 1568 height 1330
click at [278, 85] on footer at bounding box center [255, 96] width 50 height 24
click at [263, 80] on div "If I need to move up on the map, I can use hero.moveUp() ." at bounding box center [247, 52] width 321 height 84
click at [273, 87] on button "Next" at bounding box center [270, 96] width 18 height 18
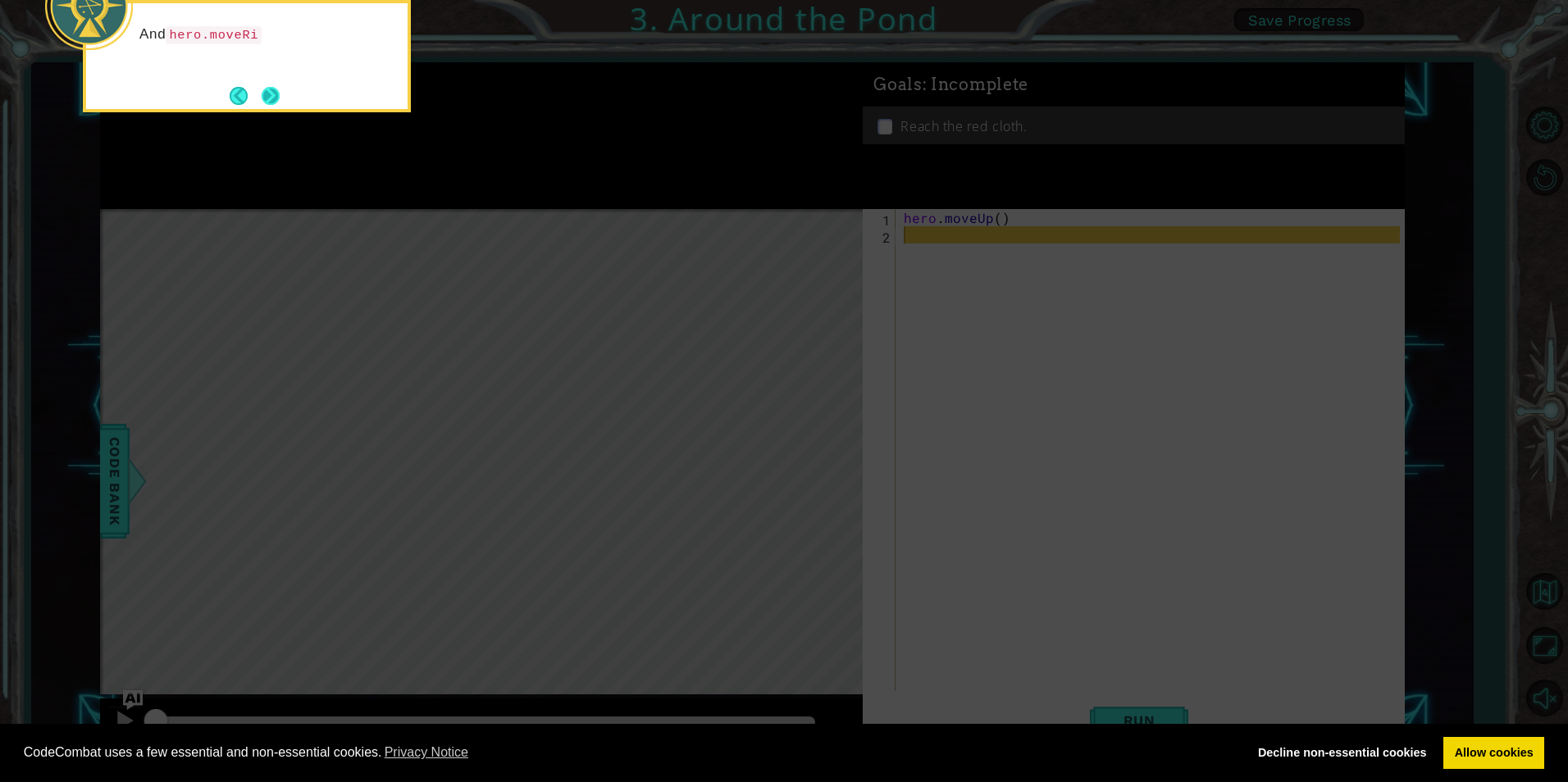
click at [276, 91] on button "Next" at bounding box center [270, 96] width 18 height 18
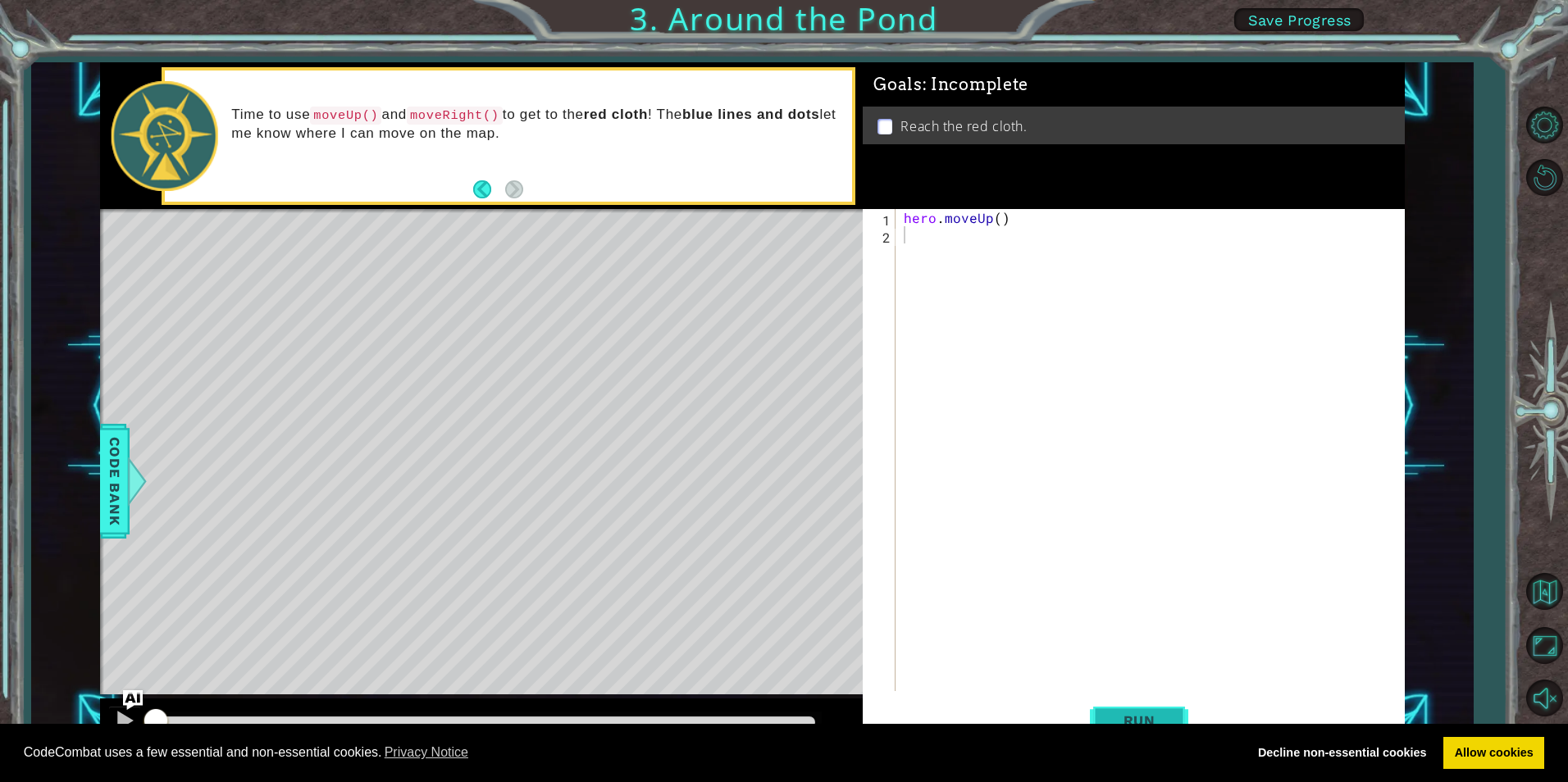
click at [1163, 719] on span "Run" at bounding box center [1140, 721] width 65 height 17
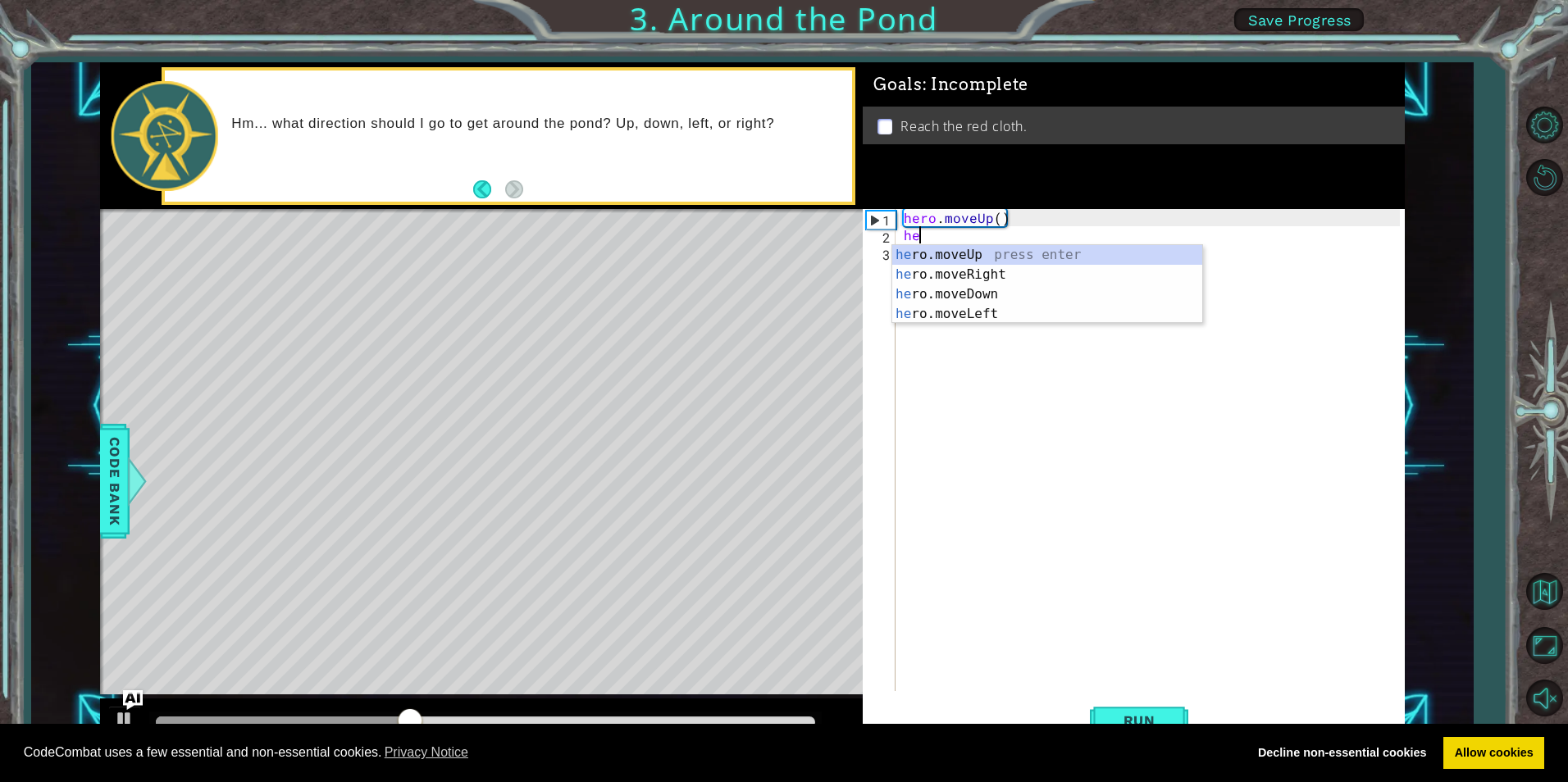
scroll to position [0, 1]
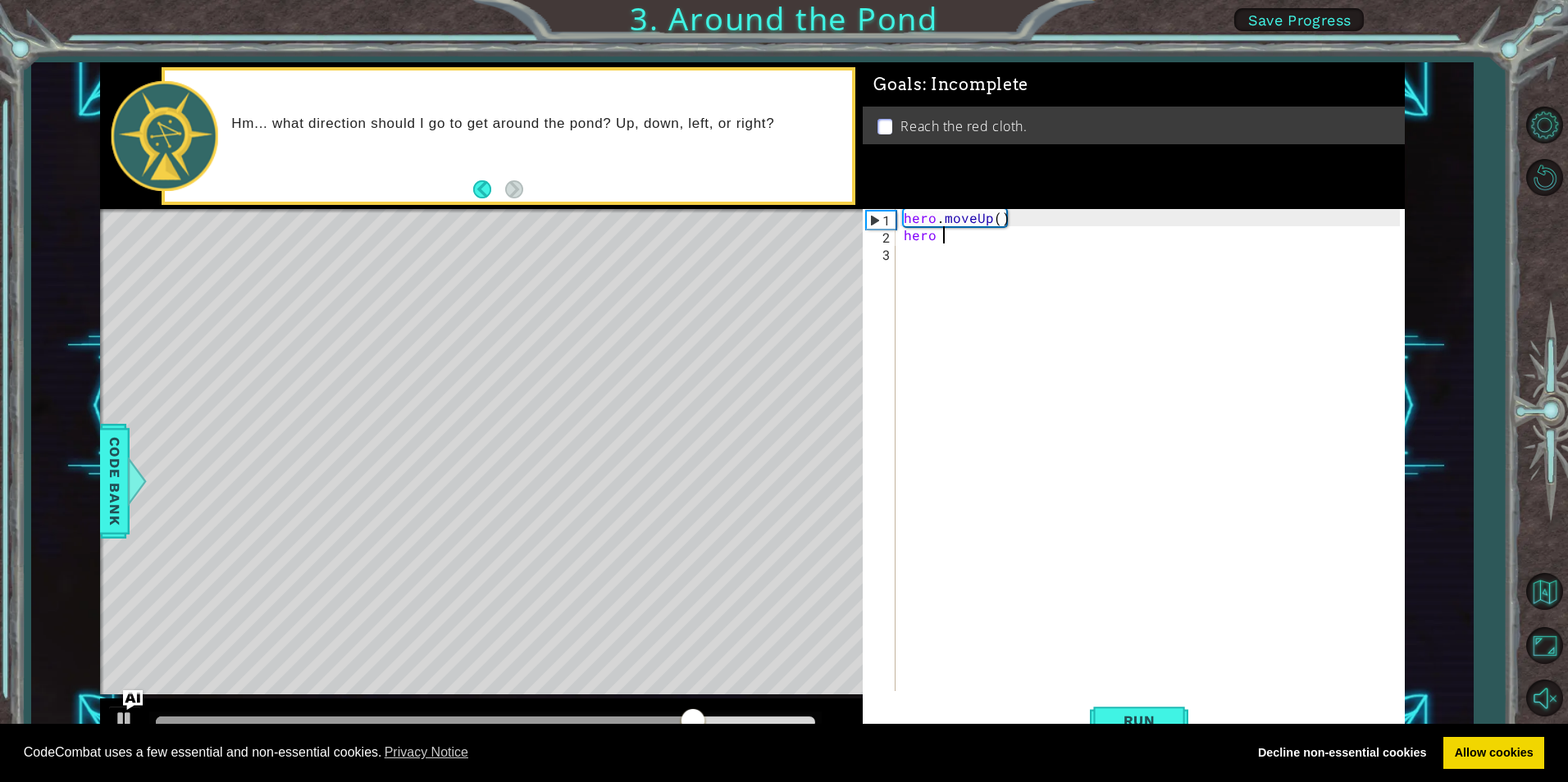
type textarea "hero"
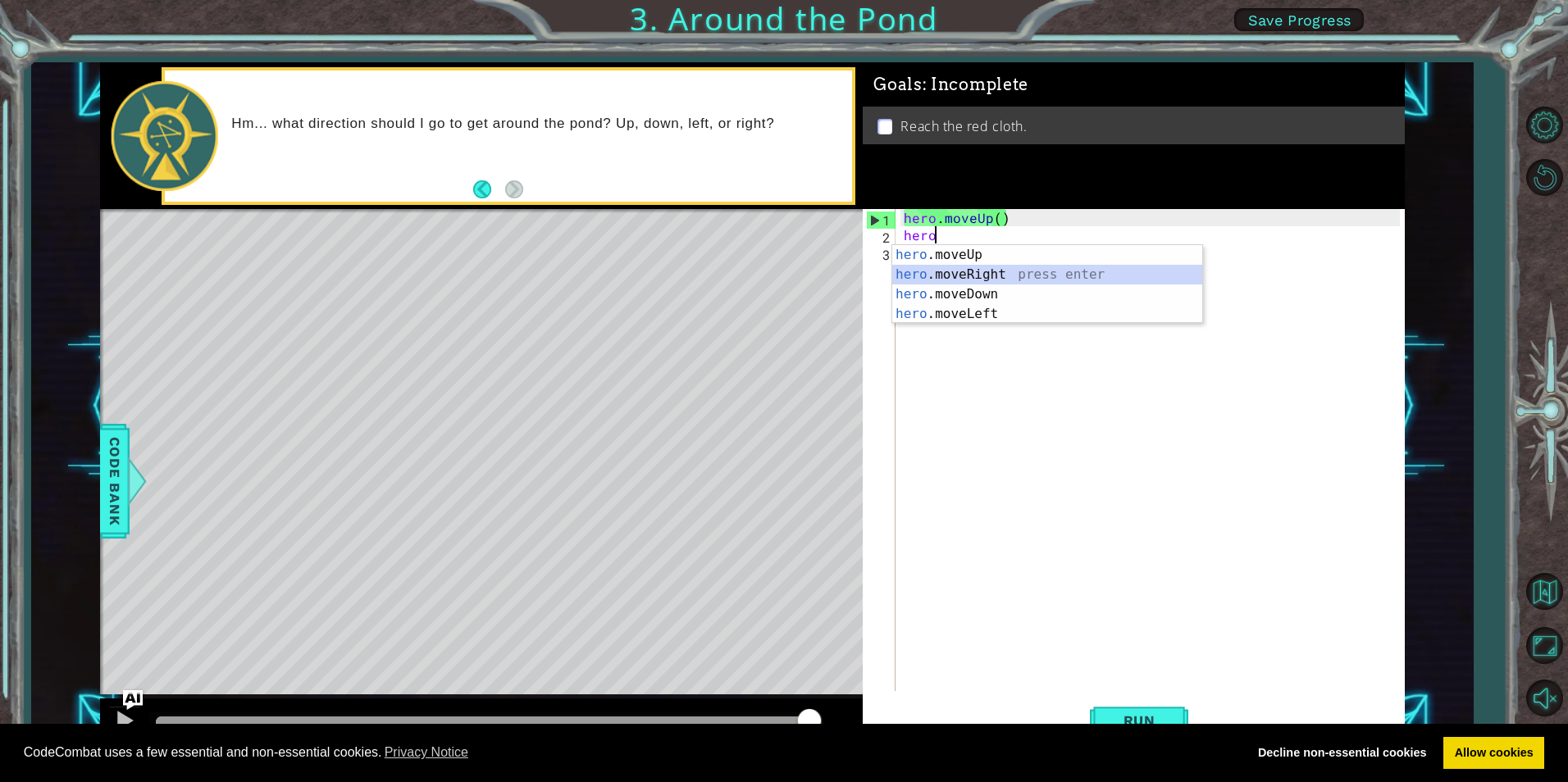
click at [1000, 279] on div "hero .moveUp press enter hero .moveRight press enter hero .moveDown press enter…" at bounding box center [1048, 304] width 310 height 118
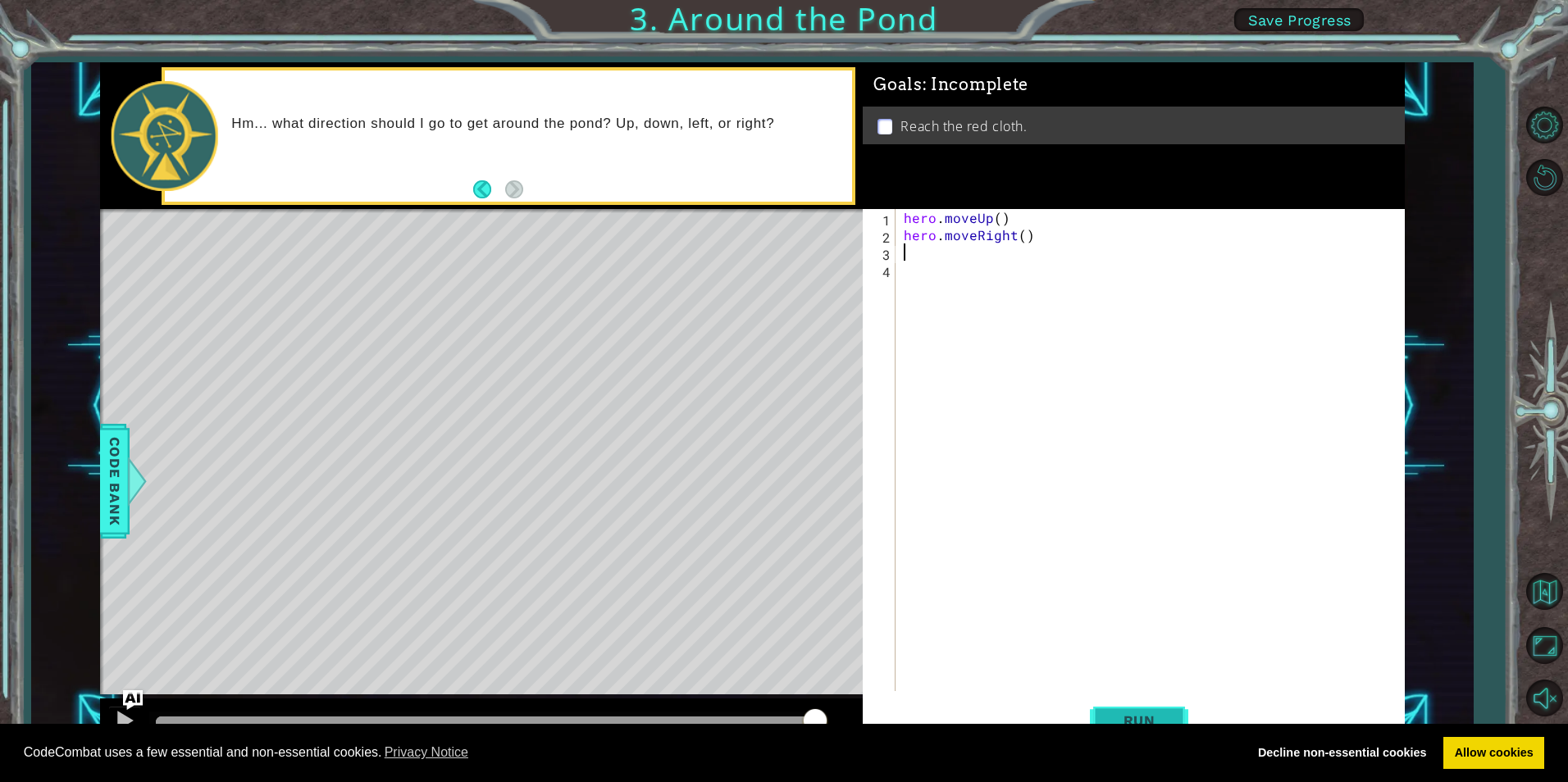
click at [1156, 710] on button "Run" at bounding box center [1140, 721] width 98 height 54
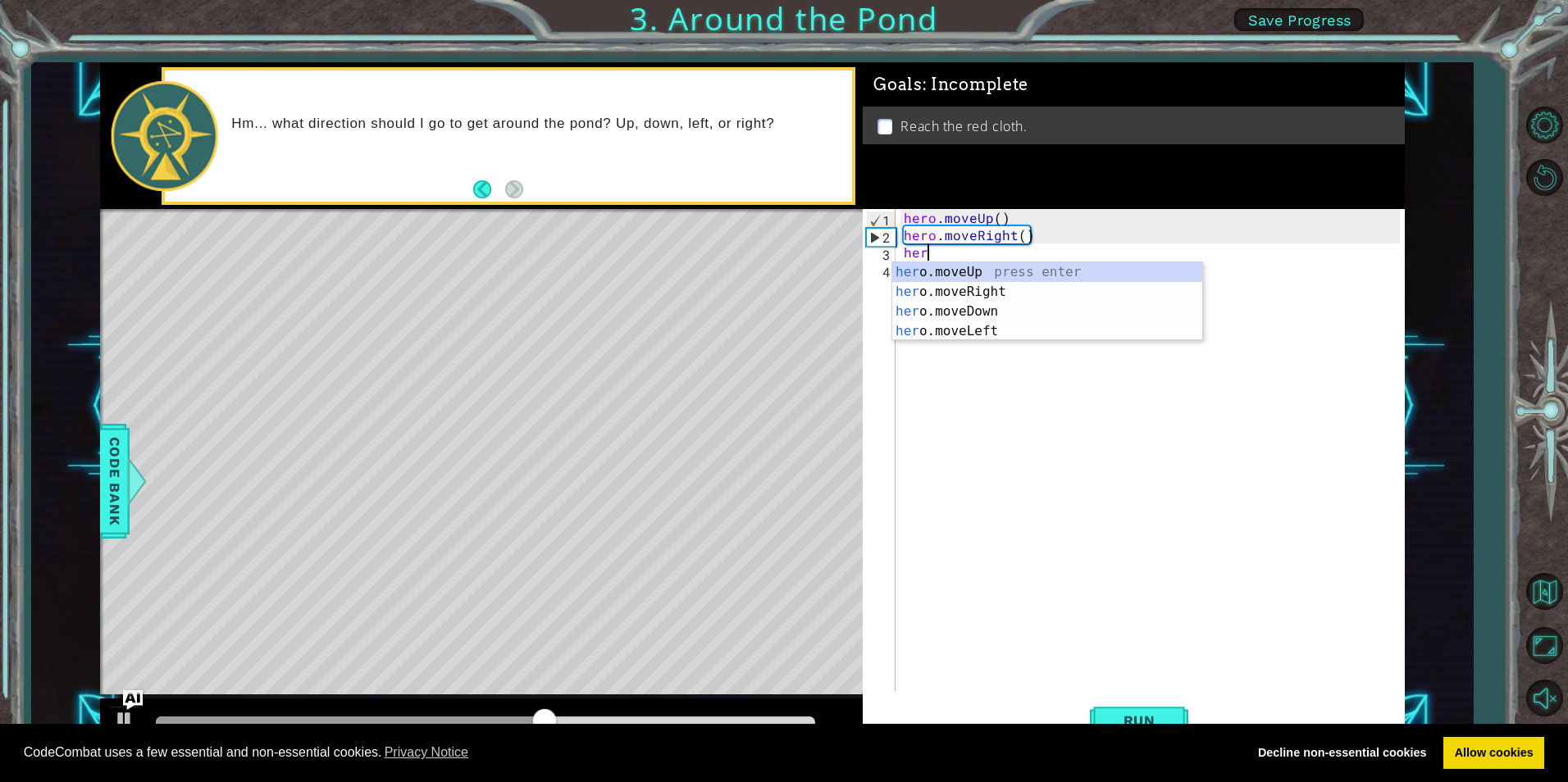
scroll to position [0, 1]
type textarea "hero"
click at [1013, 268] on div "hero .moveUp press enter hero .moveRight press enter hero .moveDown press enter…" at bounding box center [1048, 321] width 310 height 118
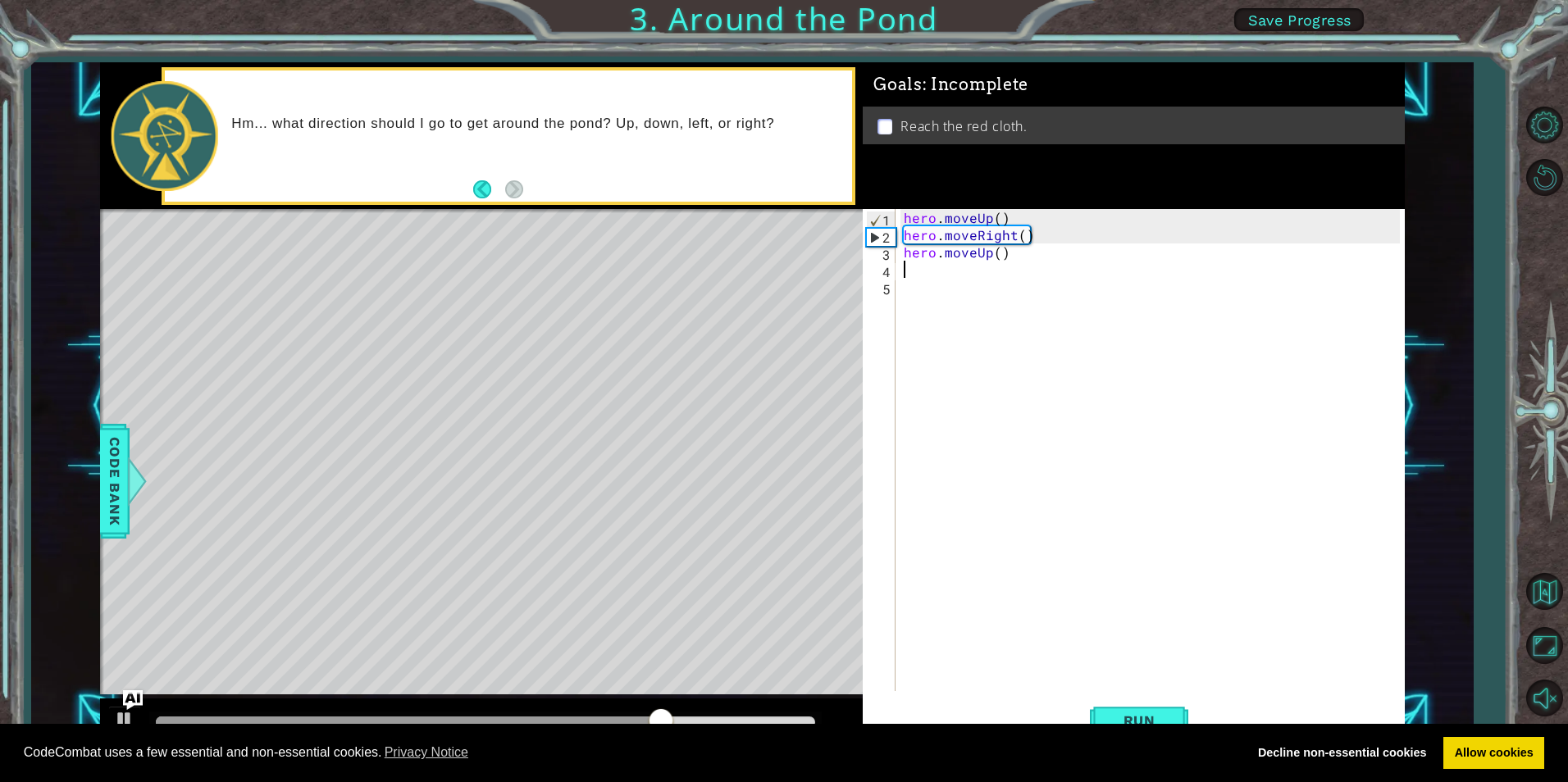
scroll to position [0, 0]
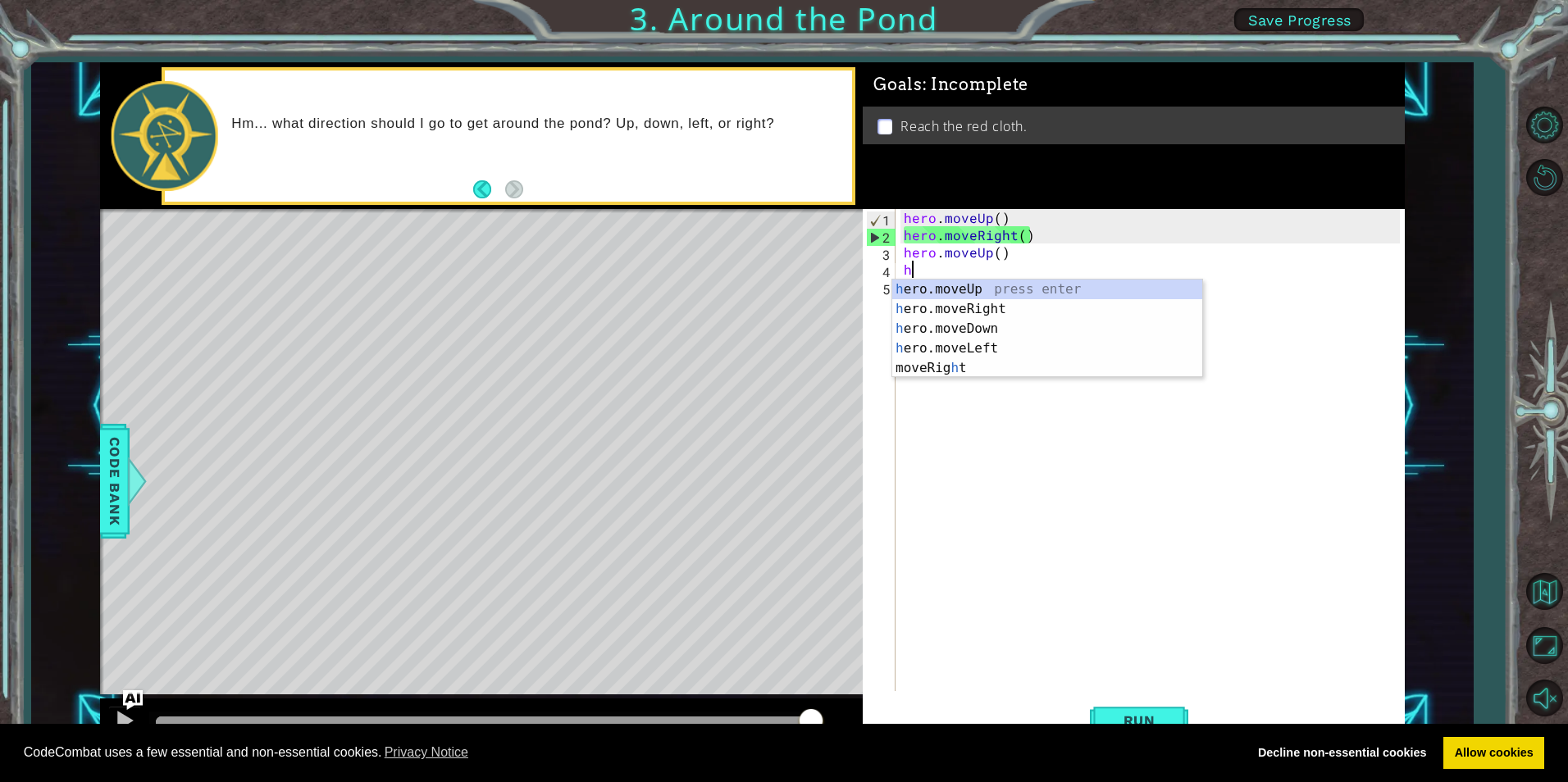
type textarea "he"
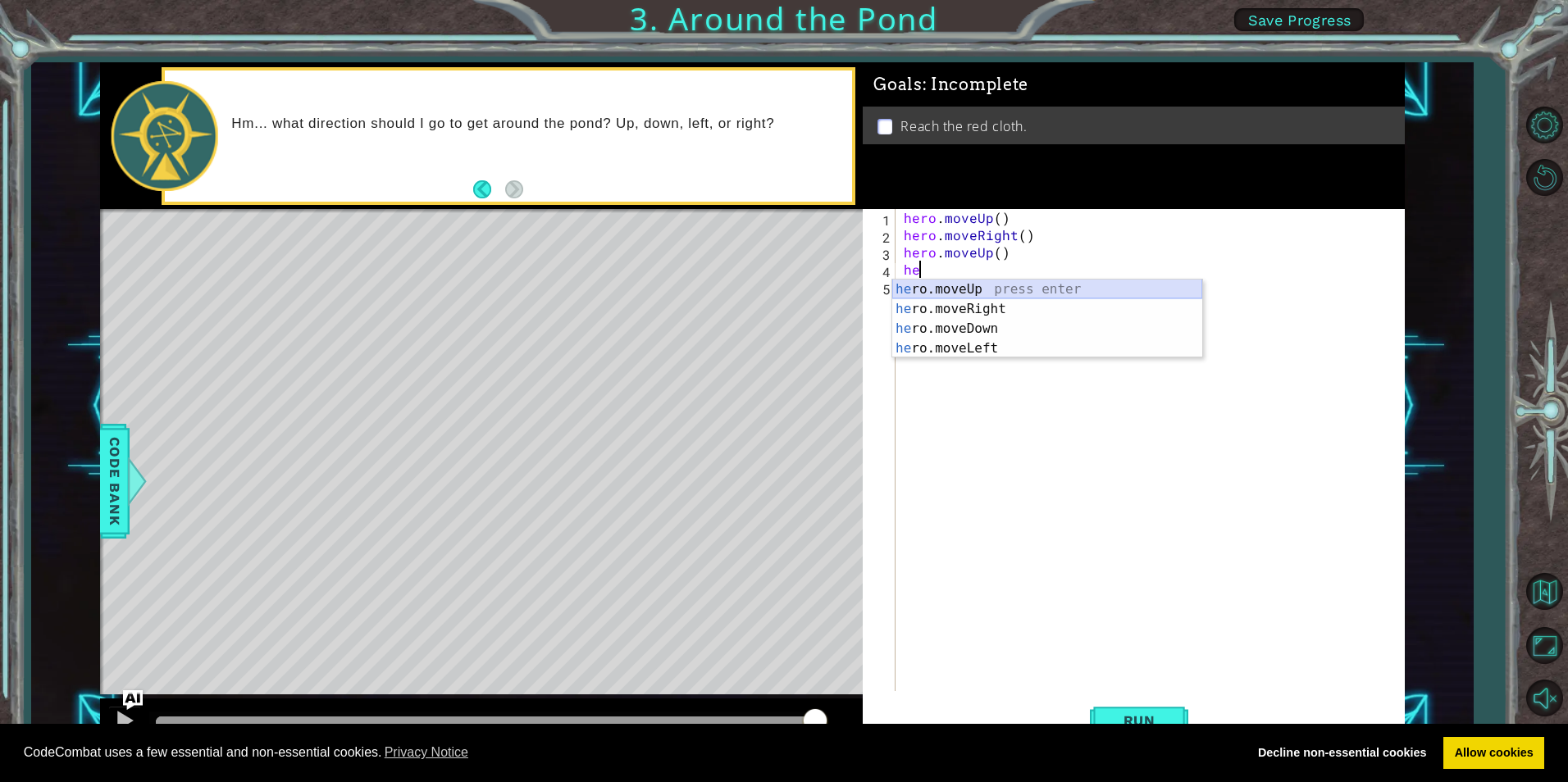
click at [989, 289] on div "he ro.moveUp press enter he ro.moveRight press enter he ro.moveDown press enter…" at bounding box center [1048, 338] width 310 height 118
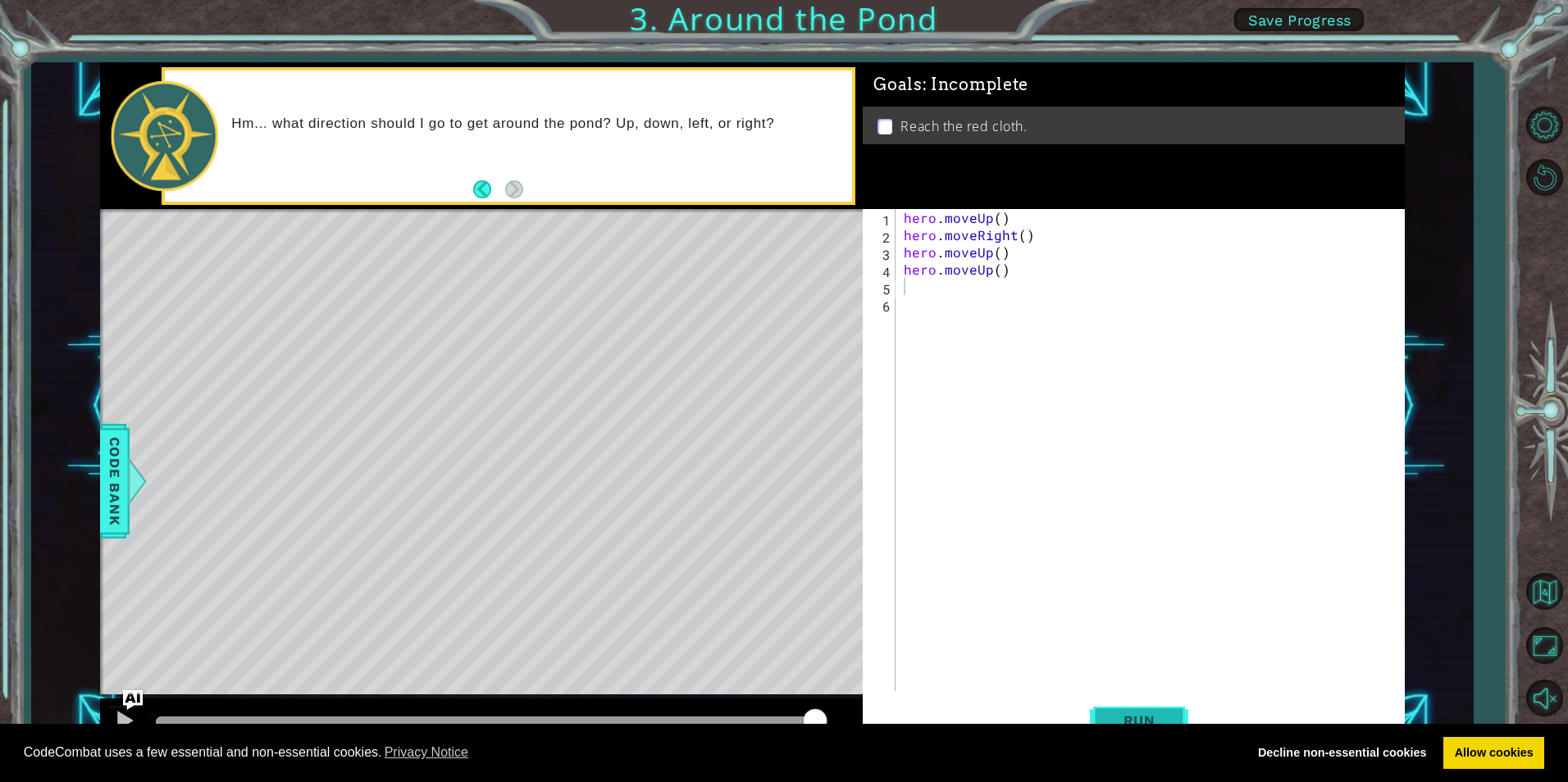
click at [1127, 703] on button "Run" at bounding box center [1140, 721] width 98 height 54
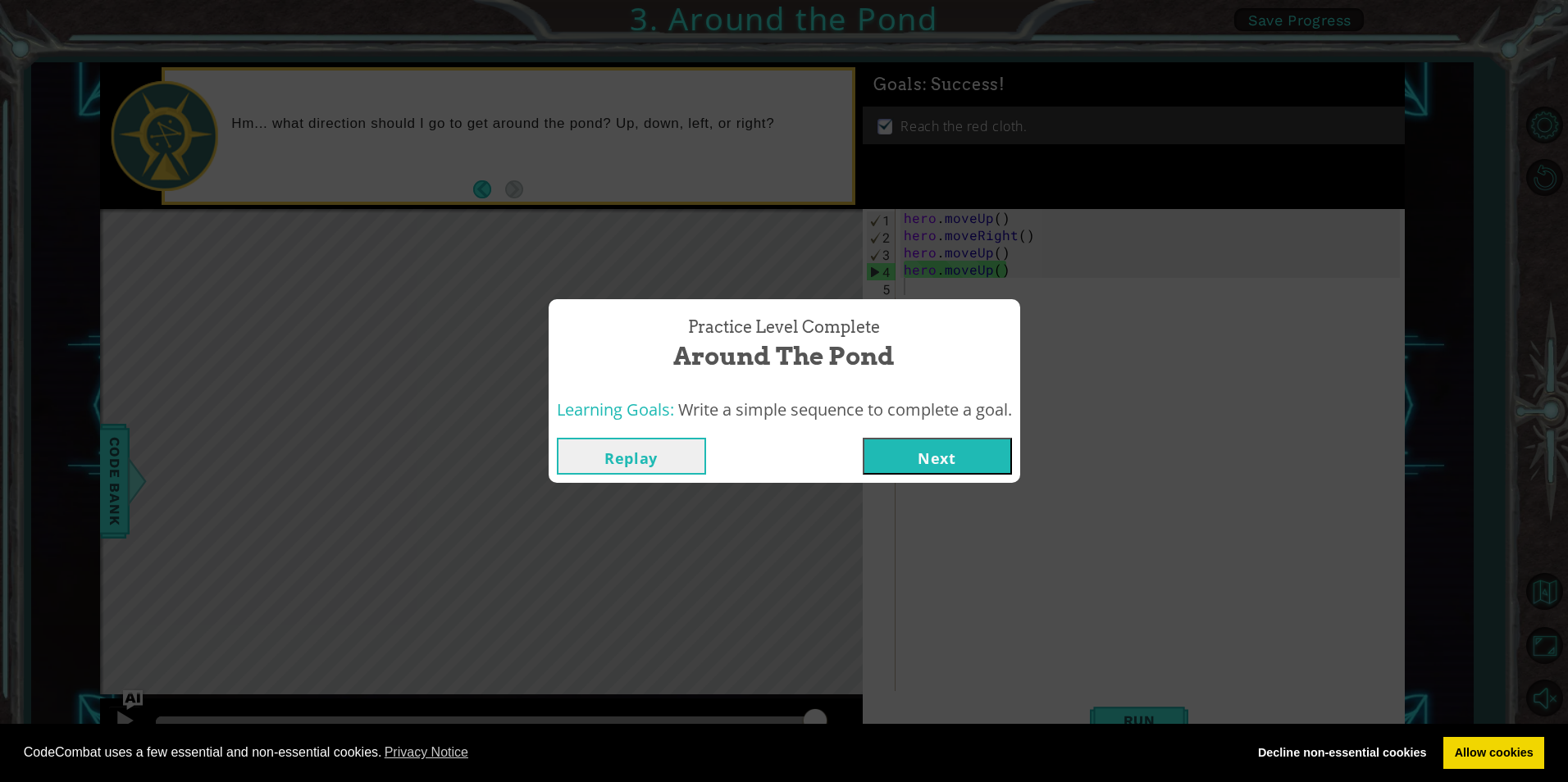
click at [978, 457] on button "Next" at bounding box center [937, 457] width 150 height 37
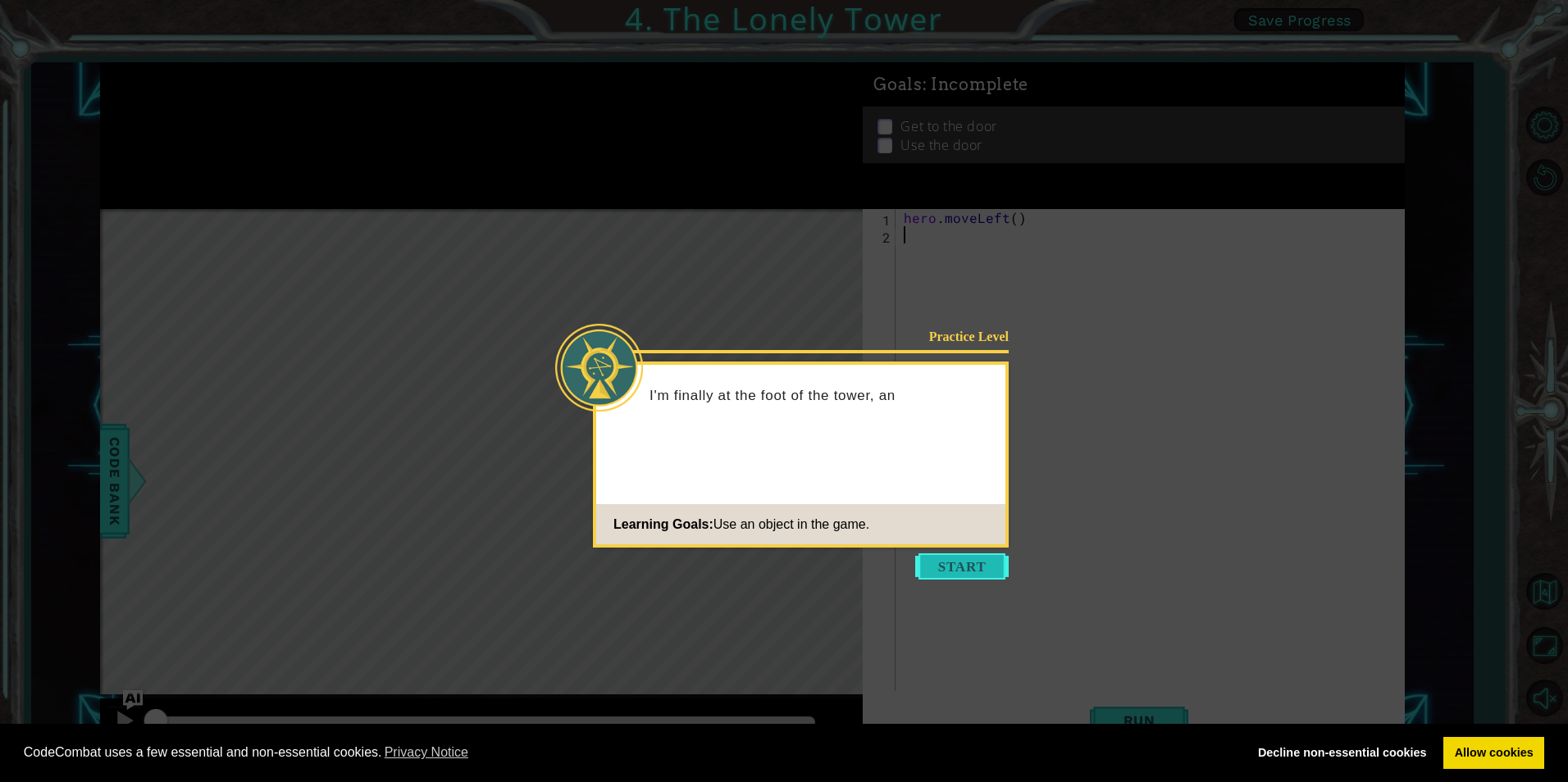
click at [972, 564] on button "Start" at bounding box center [961, 567] width 94 height 26
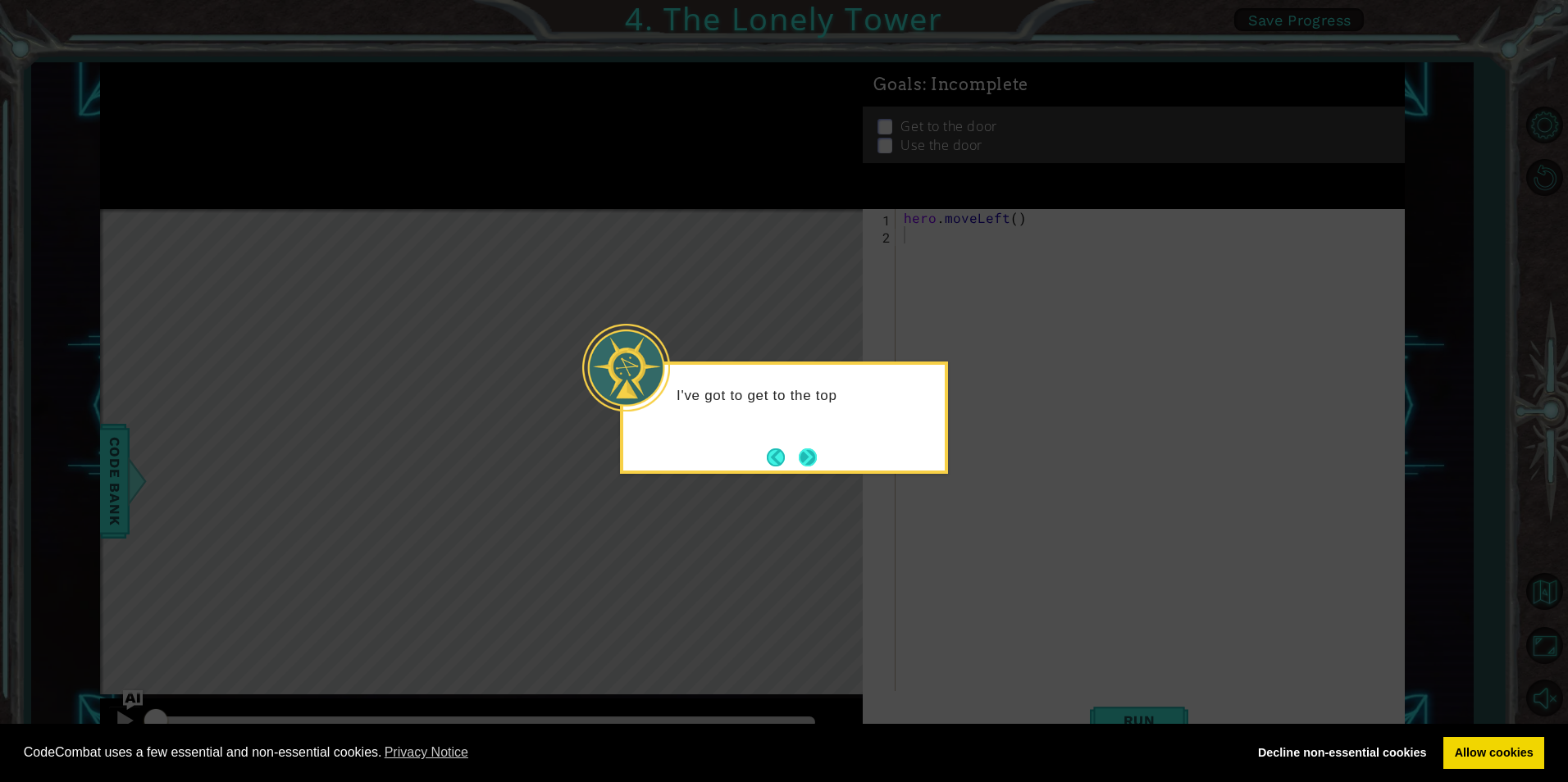
click at [812, 449] on button "Next" at bounding box center [807, 457] width 18 height 18
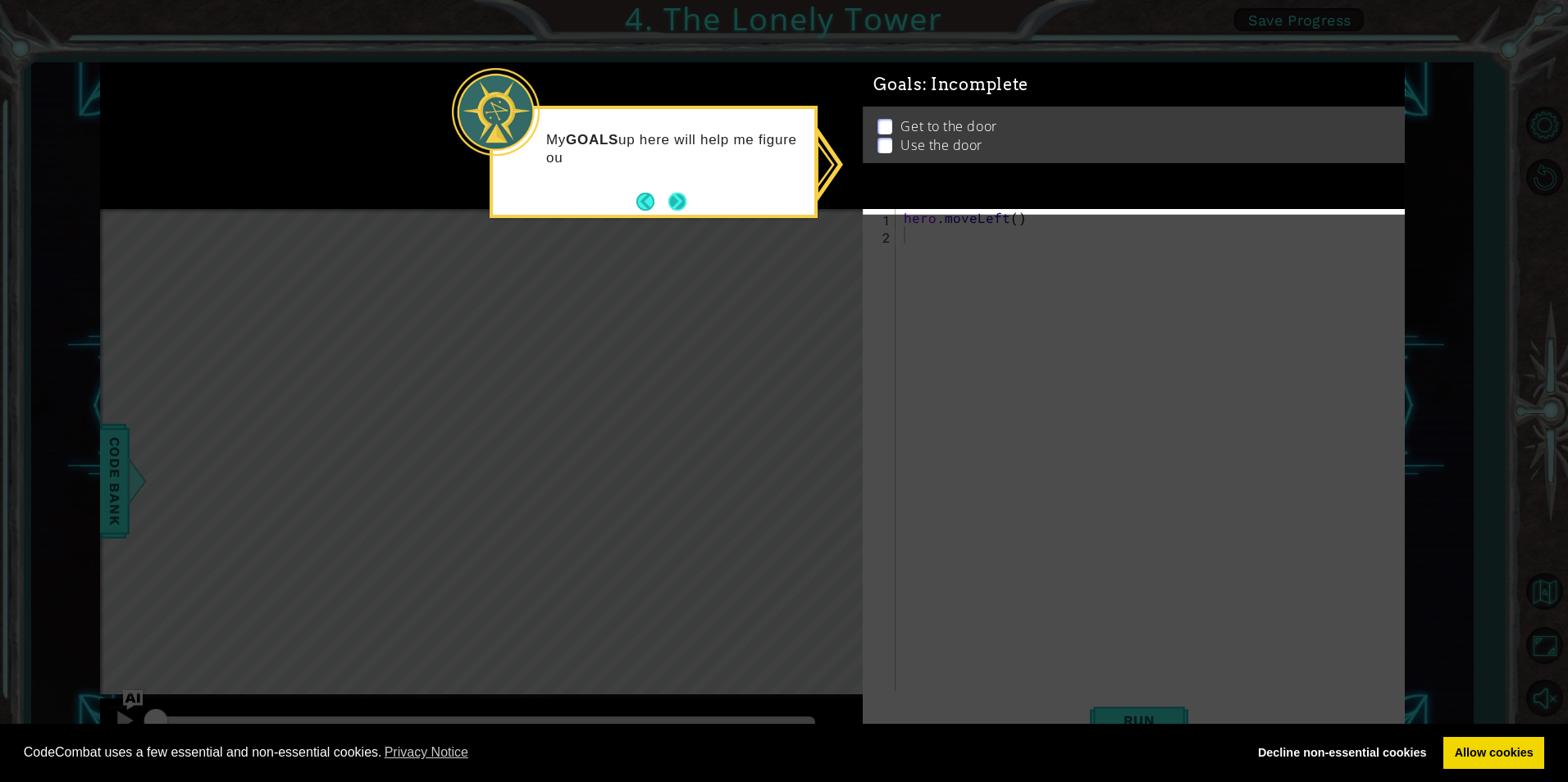
click at [682, 198] on button "Next" at bounding box center [677, 202] width 18 height 18
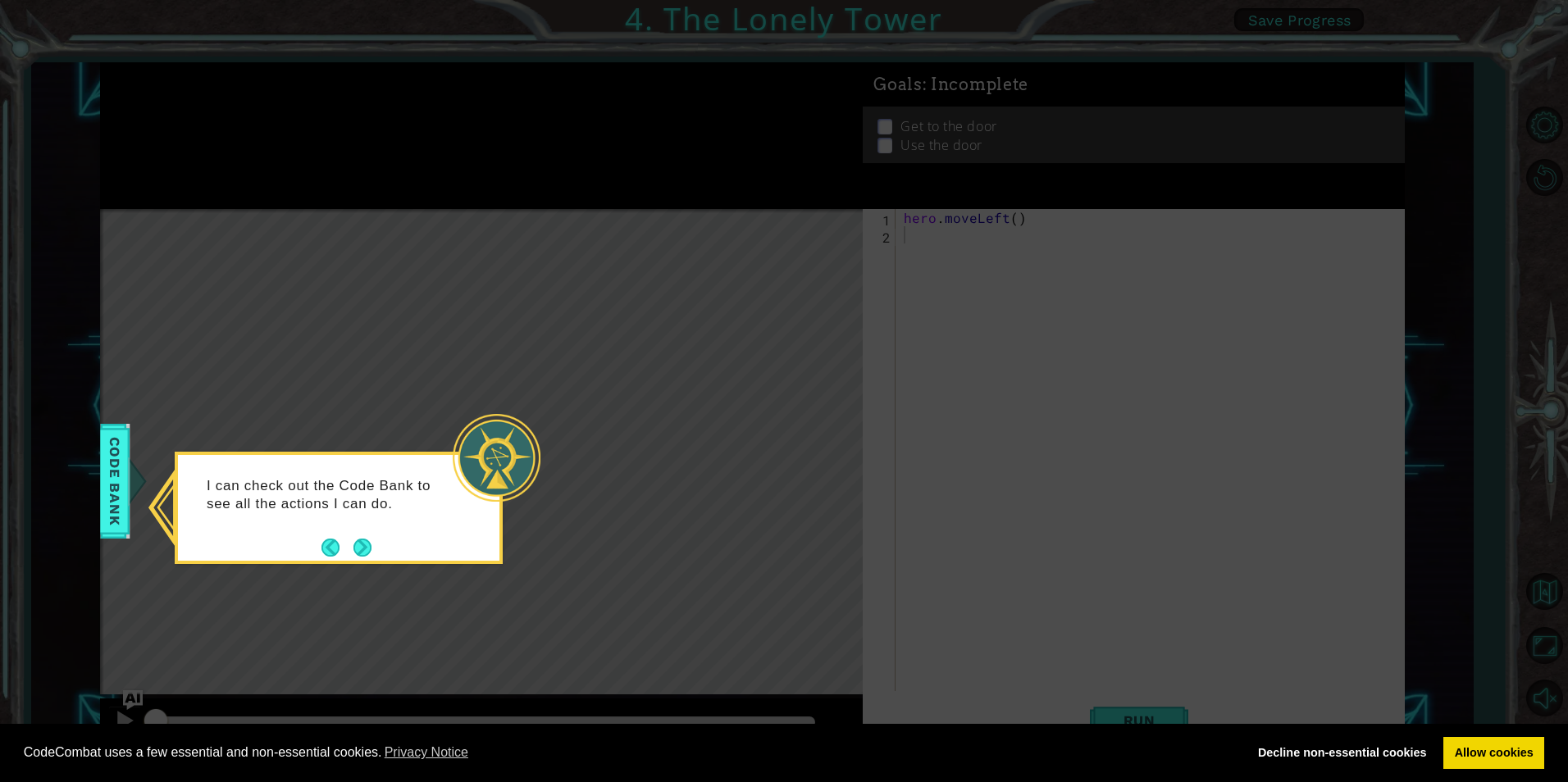
click at [364, 536] on footer at bounding box center [346, 548] width 50 height 24
click at [368, 556] on button "Next" at bounding box center [362, 547] width 18 height 18
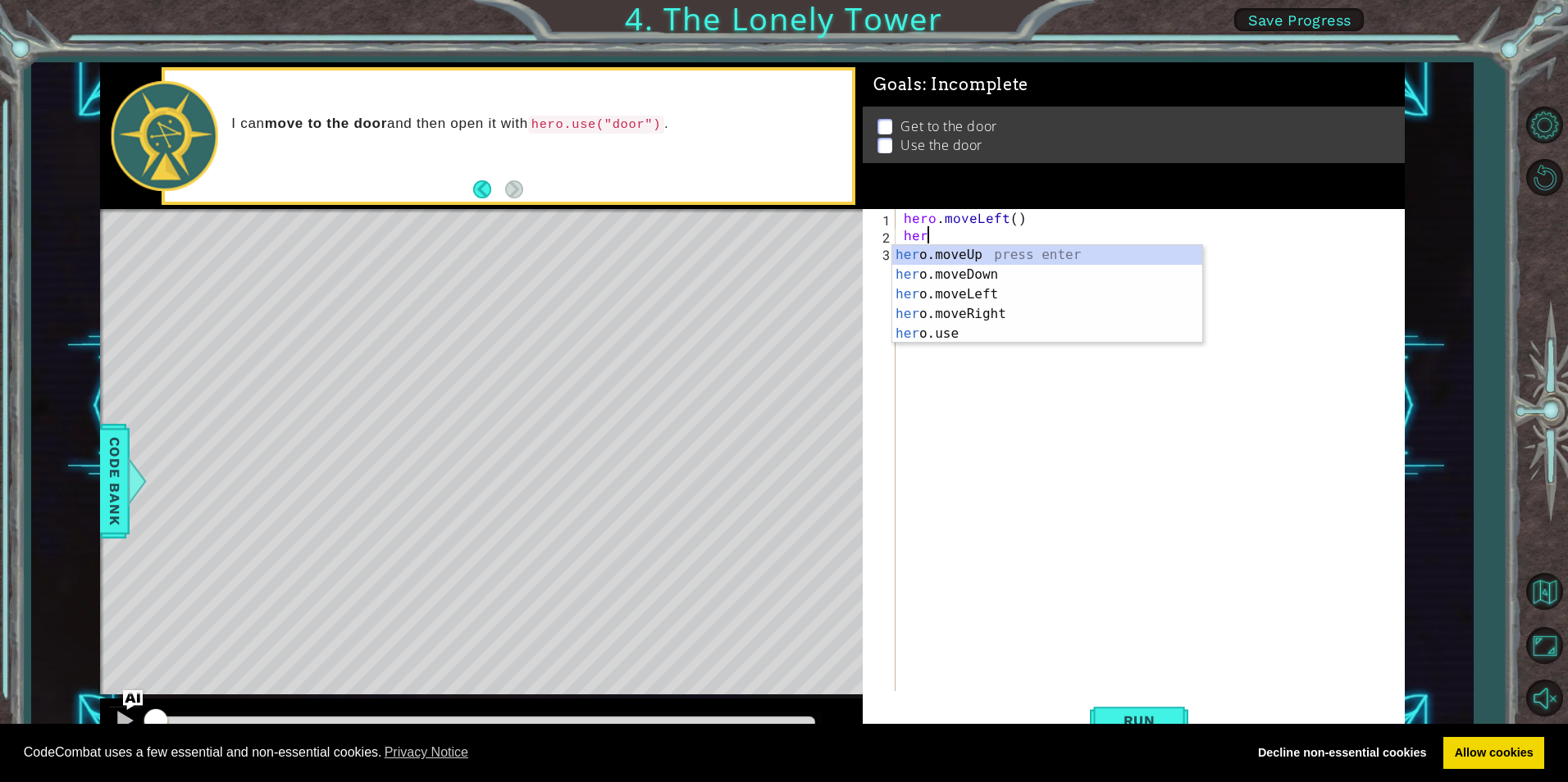
type textarea "hero"
click at [979, 254] on div "hero .moveUp press enter hero .moveDown press enter hero .moveLeft press enter …" at bounding box center [1048, 314] width 310 height 137
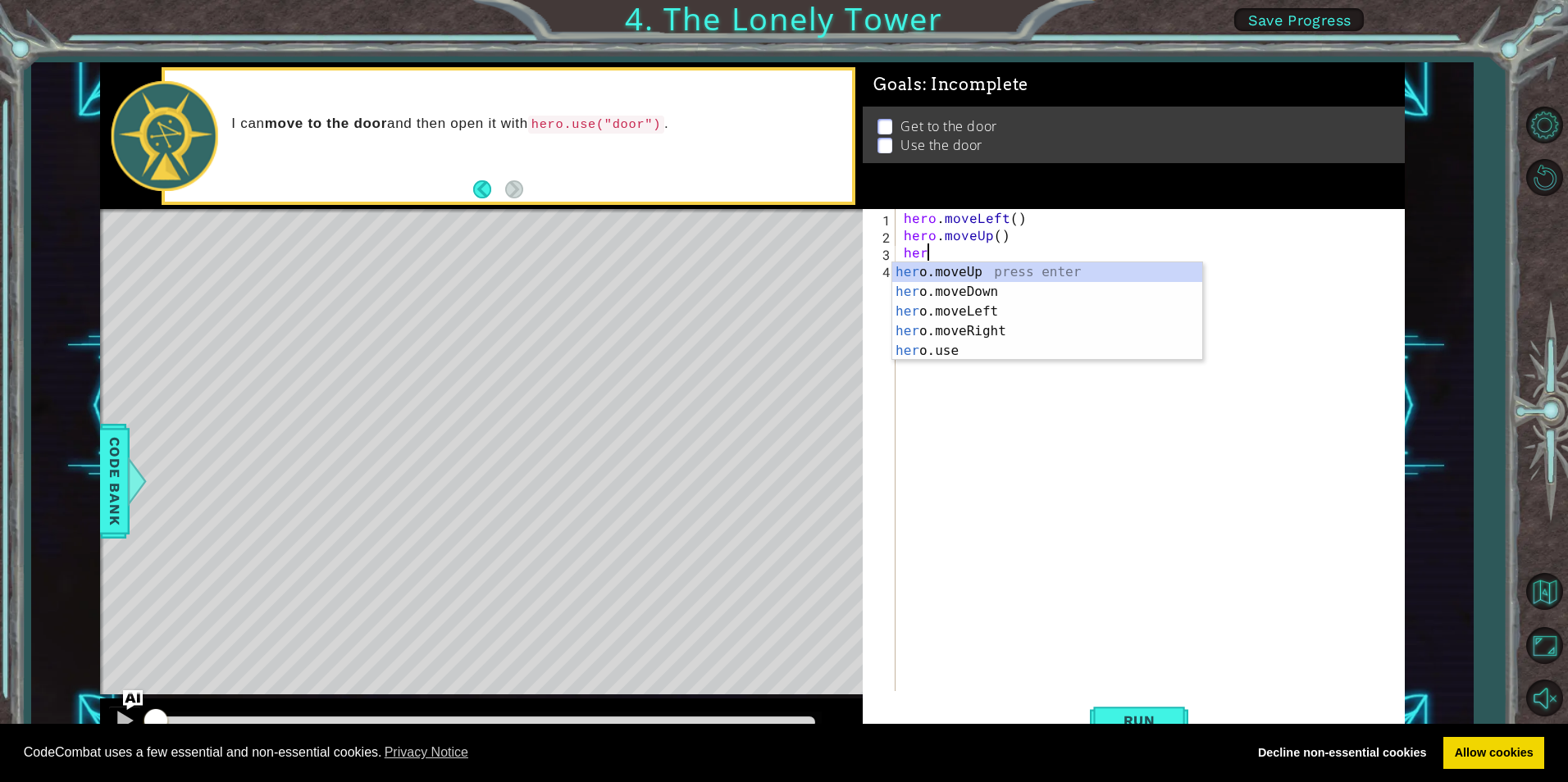
type textarea "hero"
click at [983, 281] on div "hero .moveUp press enter hero .moveDown press enter hero .moveLeft press enter …" at bounding box center [1048, 332] width 310 height 137
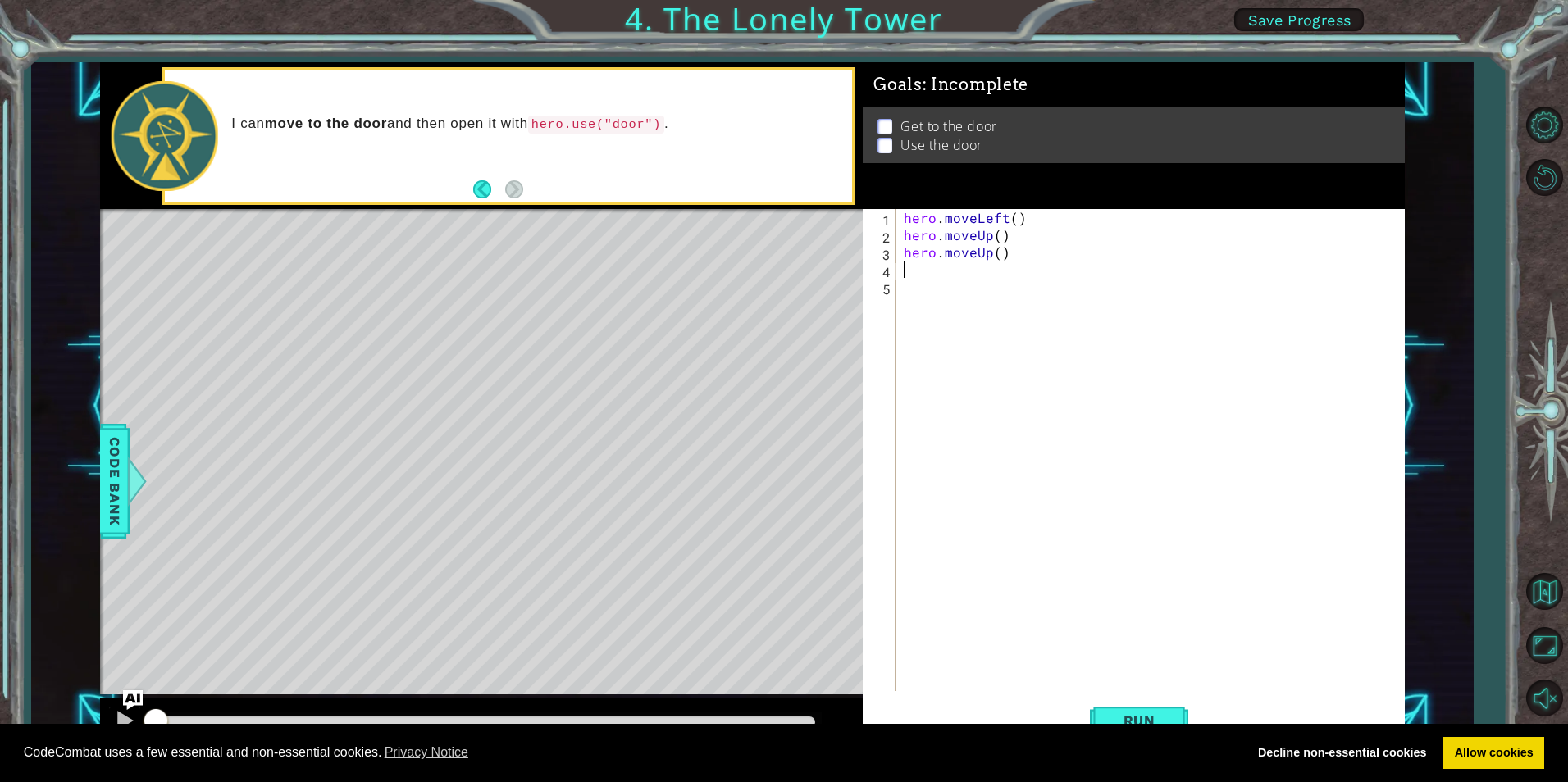
scroll to position [0, 0]
click at [1168, 716] on span "Run" at bounding box center [1140, 721] width 65 height 17
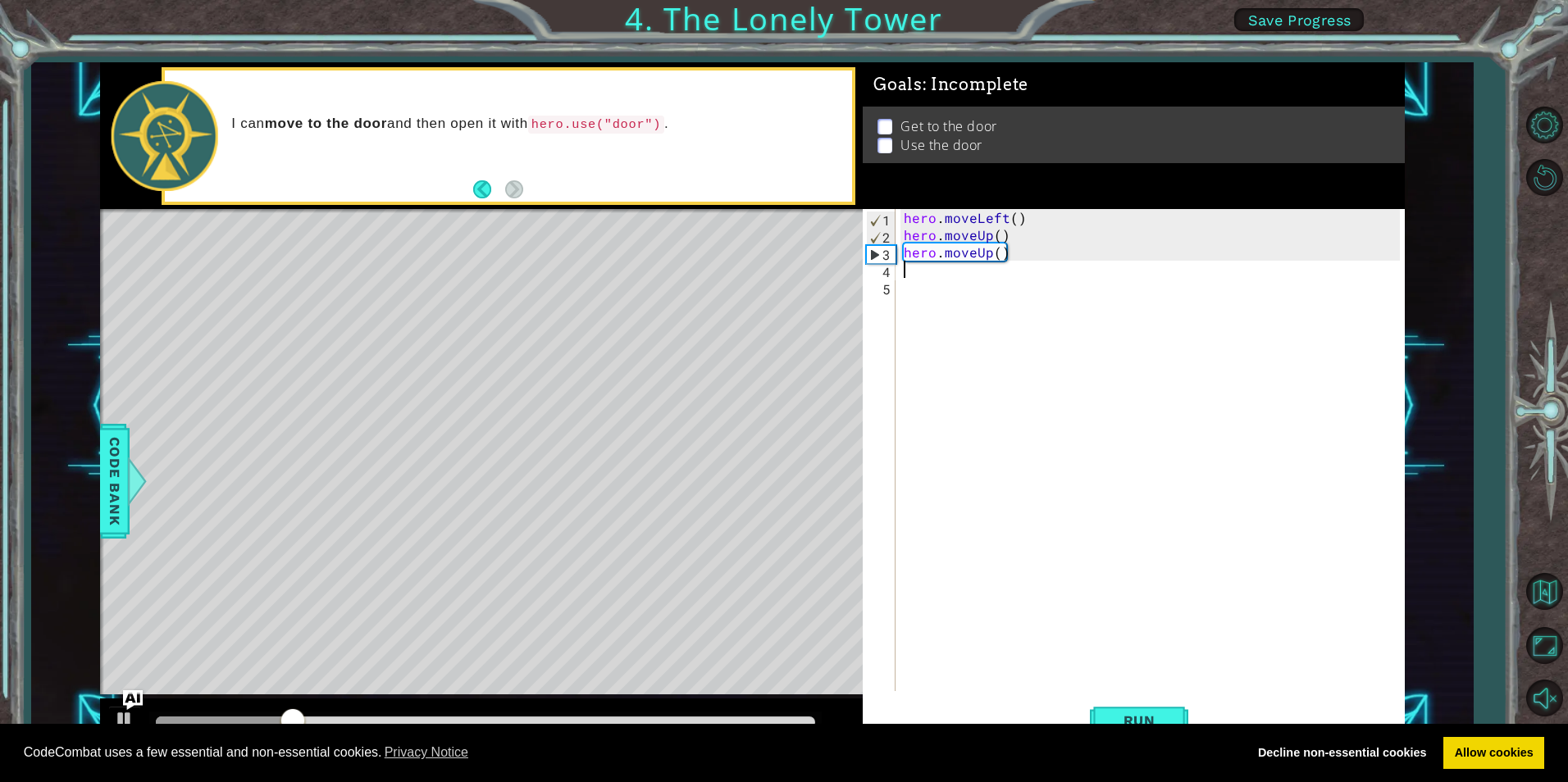
click at [1001, 237] on div "hero . moveLeft ( ) hero . moveUp ( ) hero . moveUp ( )" at bounding box center [1155, 467] width 507 height 516
click at [990, 230] on div "hero.moveLeft press enter" at bounding box center [1048, 257] width 310 height 59
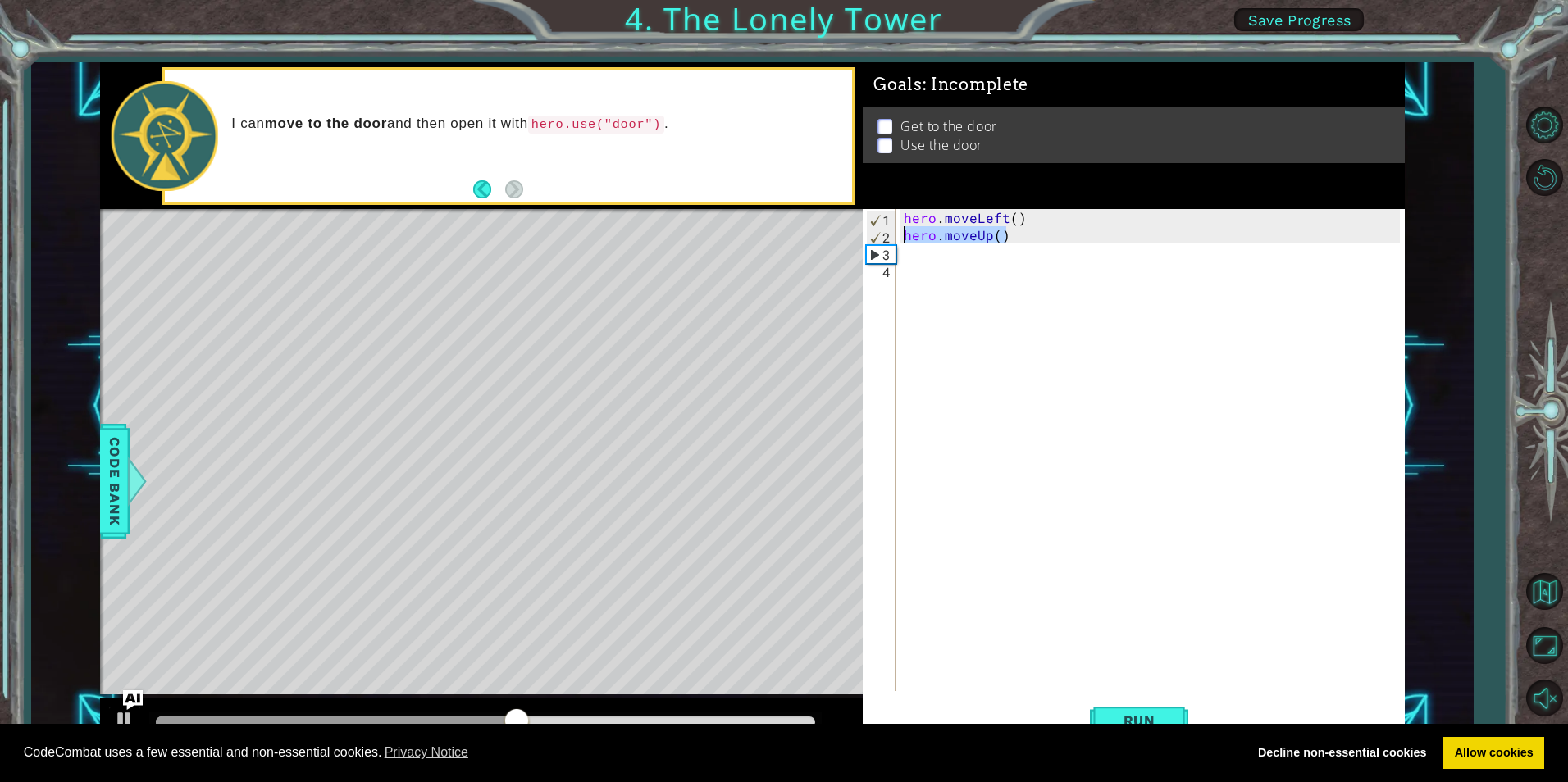
drag, startPoint x: 1007, startPoint y: 238, endPoint x: 888, endPoint y: 229, distance: 119.3
click at [888, 229] on div "hero.moveLeft() 1 2 3 4 hero . moveLeft ( ) hero . moveUp ( ) ההההההההההההההההה…" at bounding box center [1131, 450] width 537 height 482
type textarea "hero.moveUp()"
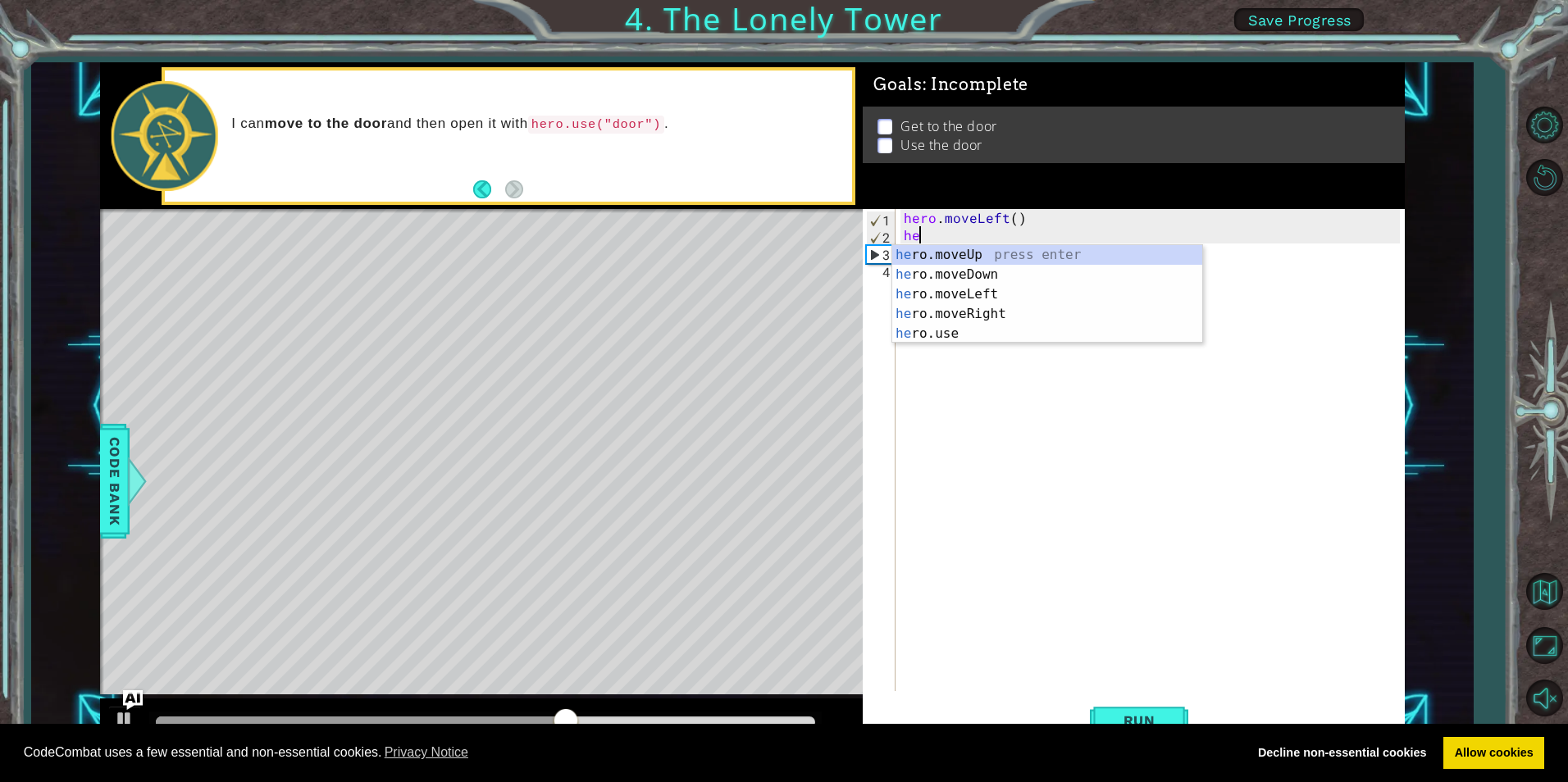
type textarea "hero"
click at [928, 299] on div "hero .moveUp press enter hero .moveDown press enter hero .moveLeft press enter …" at bounding box center [1048, 314] width 310 height 137
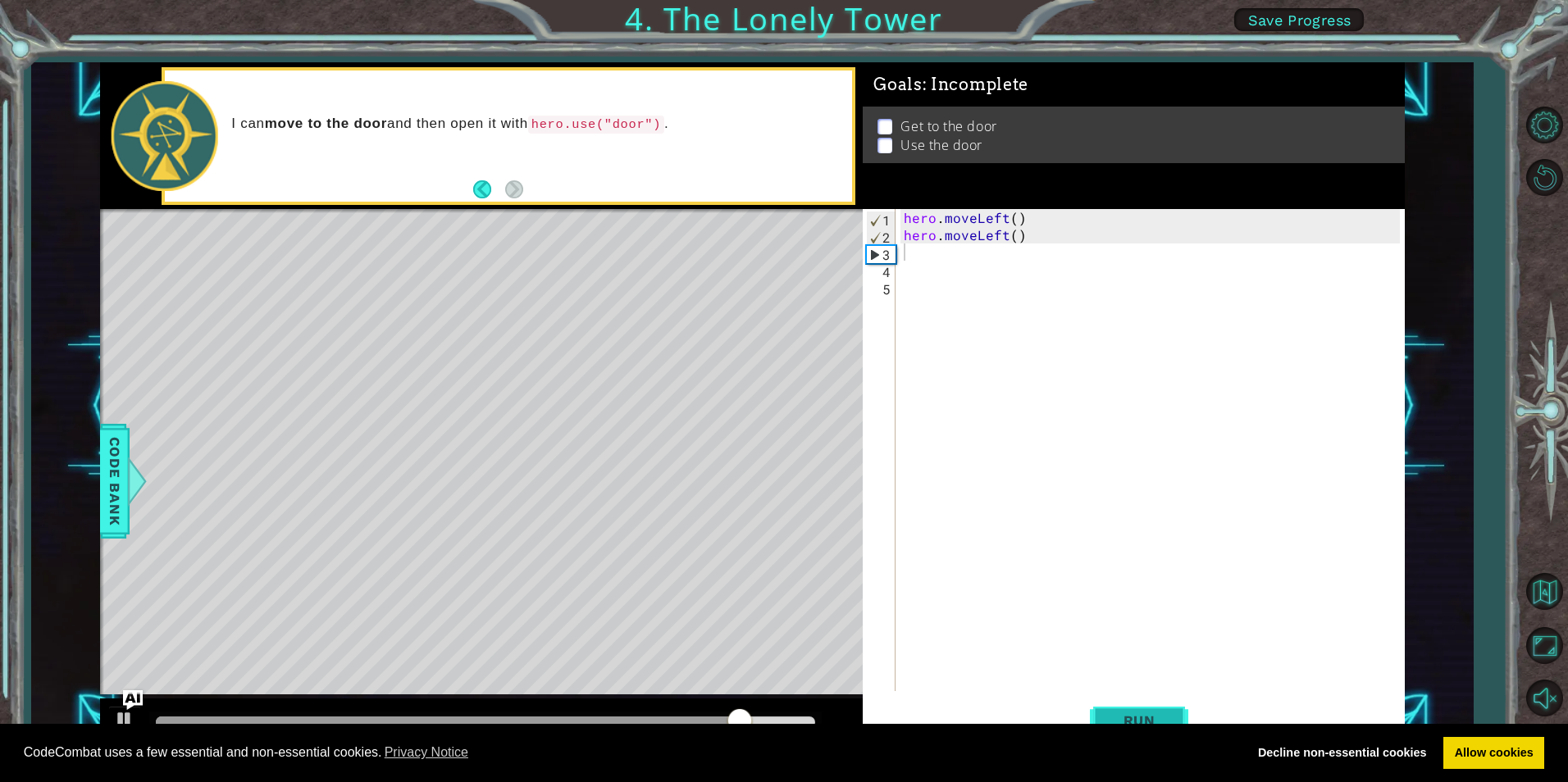
click at [1156, 713] on span "Run" at bounding box center [1140, 721] width 65 height 17
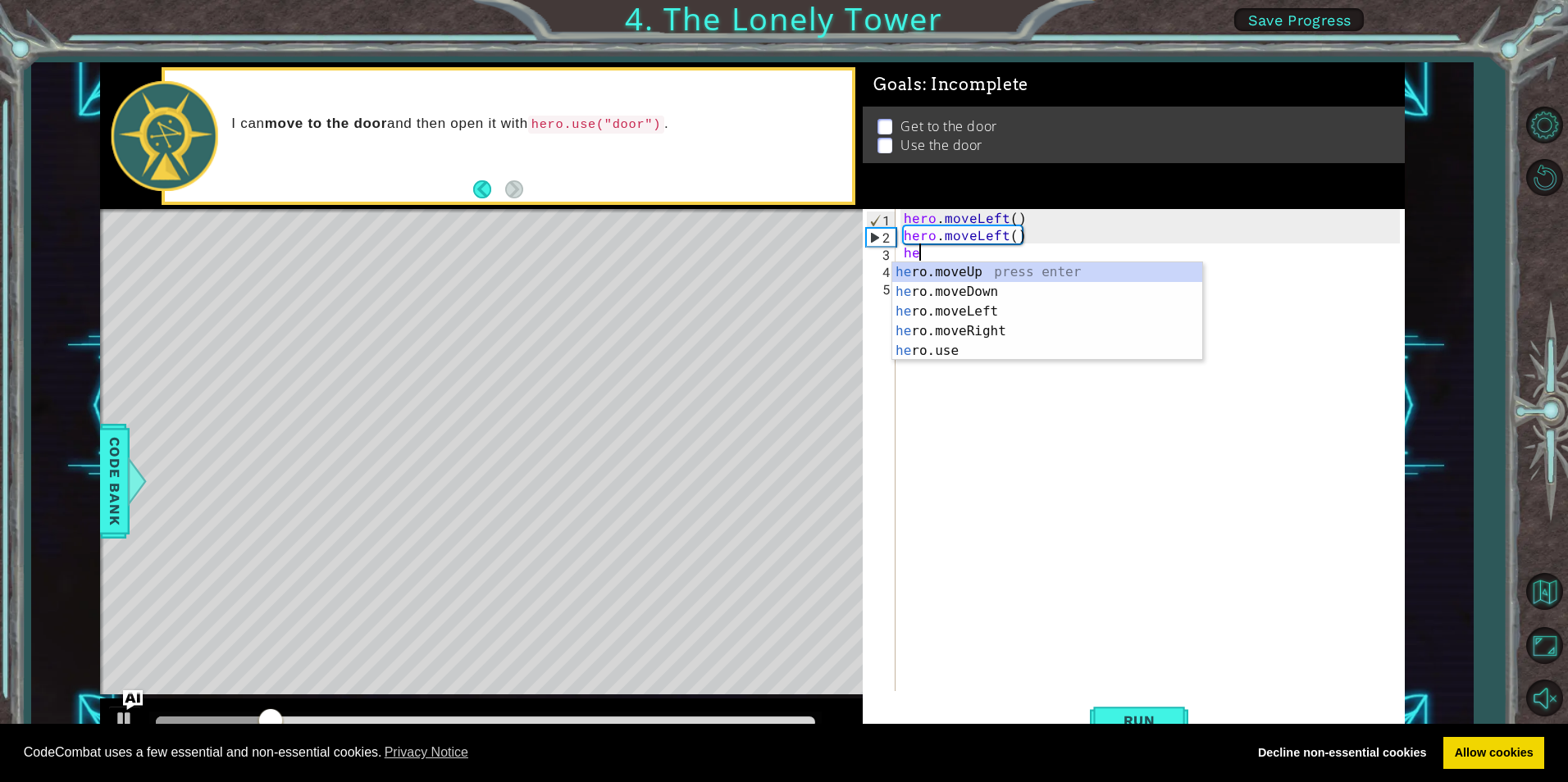
scroll to position [0, 1]
type textarea "her"
click at [986, 271] on div "her o.moveUp press enter her o.moveDown press enter her o.moveLeft press enter …" at bounding box center [1048, 332] width 310 height 137
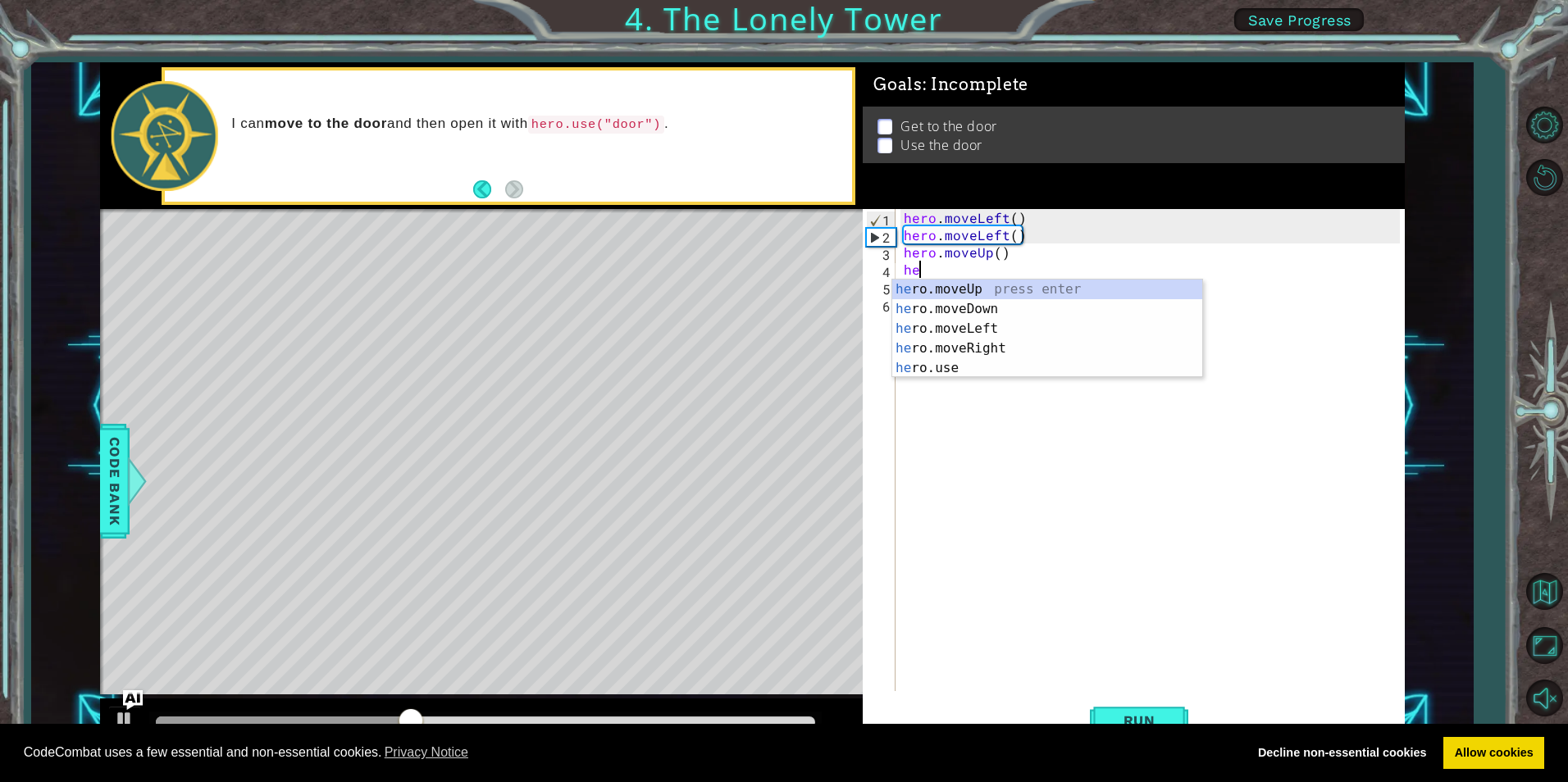
type textarea "hero"
click at [993, 292] on div "hero .moveUp press enter hero .moveDown press enter hero .moveLeft press enter …" at bounding box center [1048, 348] width 310 height 137
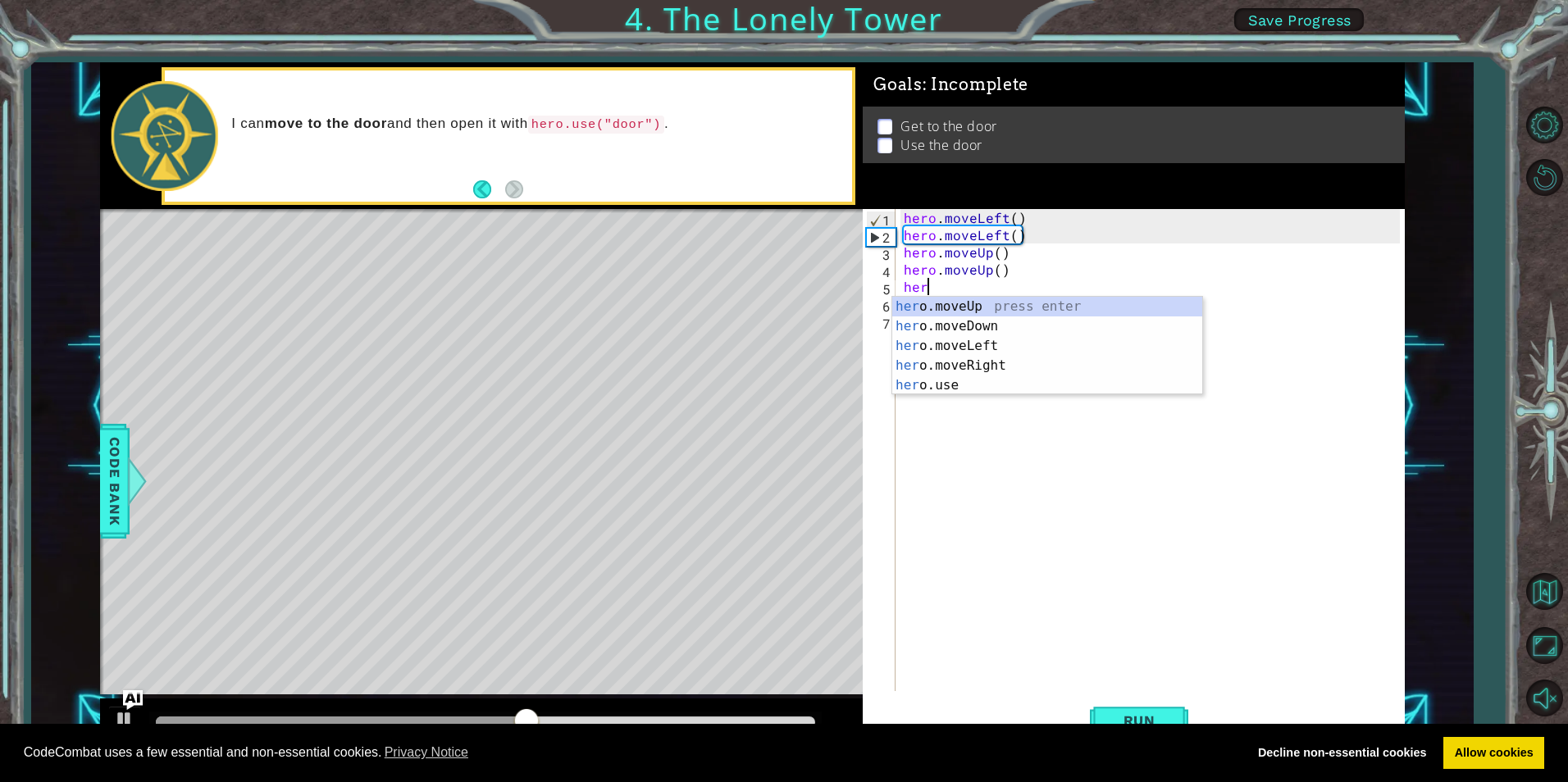
type textarea "hero"
click at [999, 308] on div "hero .moveUp press enter hero .moveDown press enter hero .moveLeft press enter …" at bounding box center [1048, 366] width 310 height 137
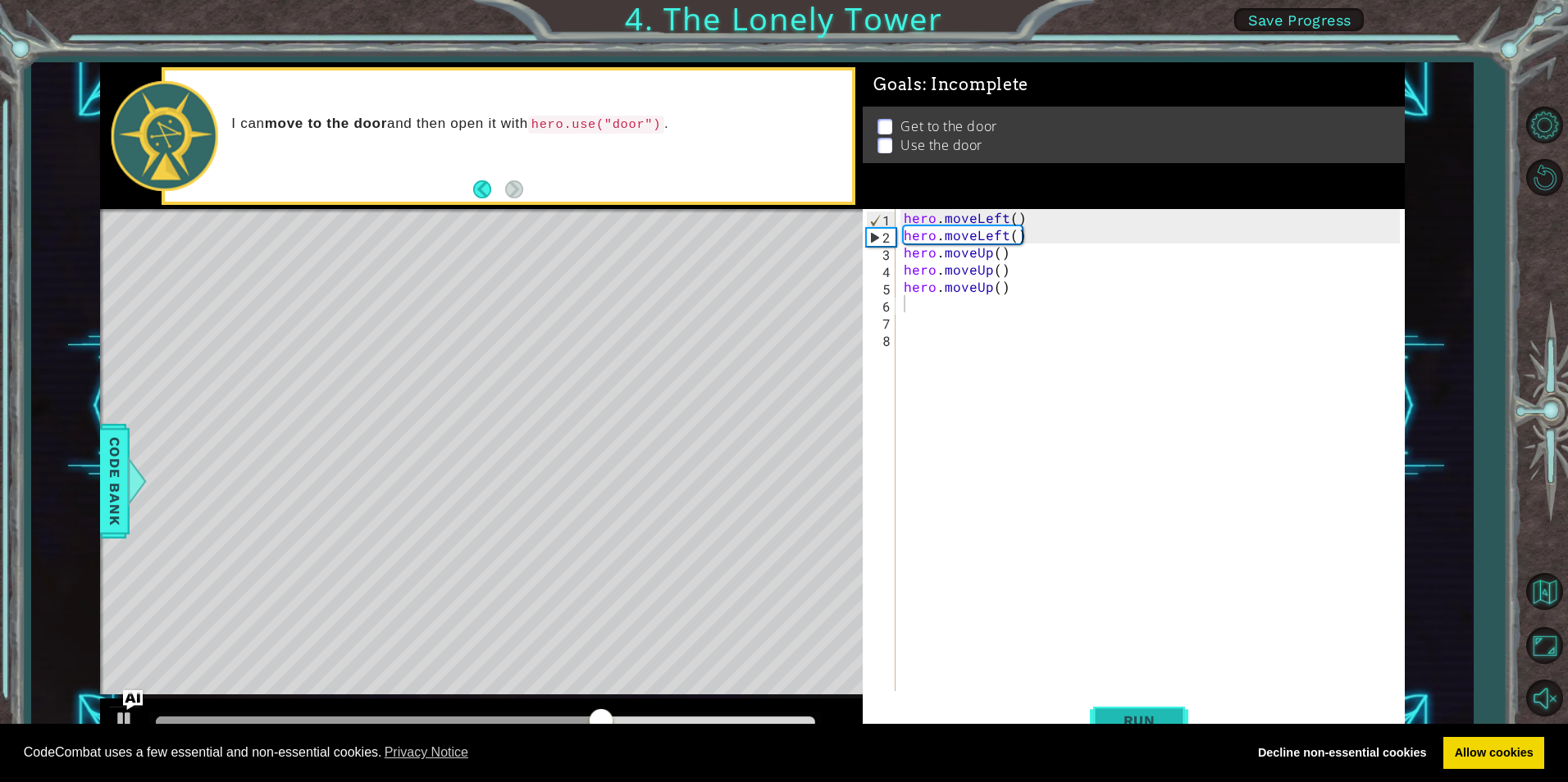
click at [1143, 723] on span "Run" at bounding box center [1140, 721] width 65 height 17
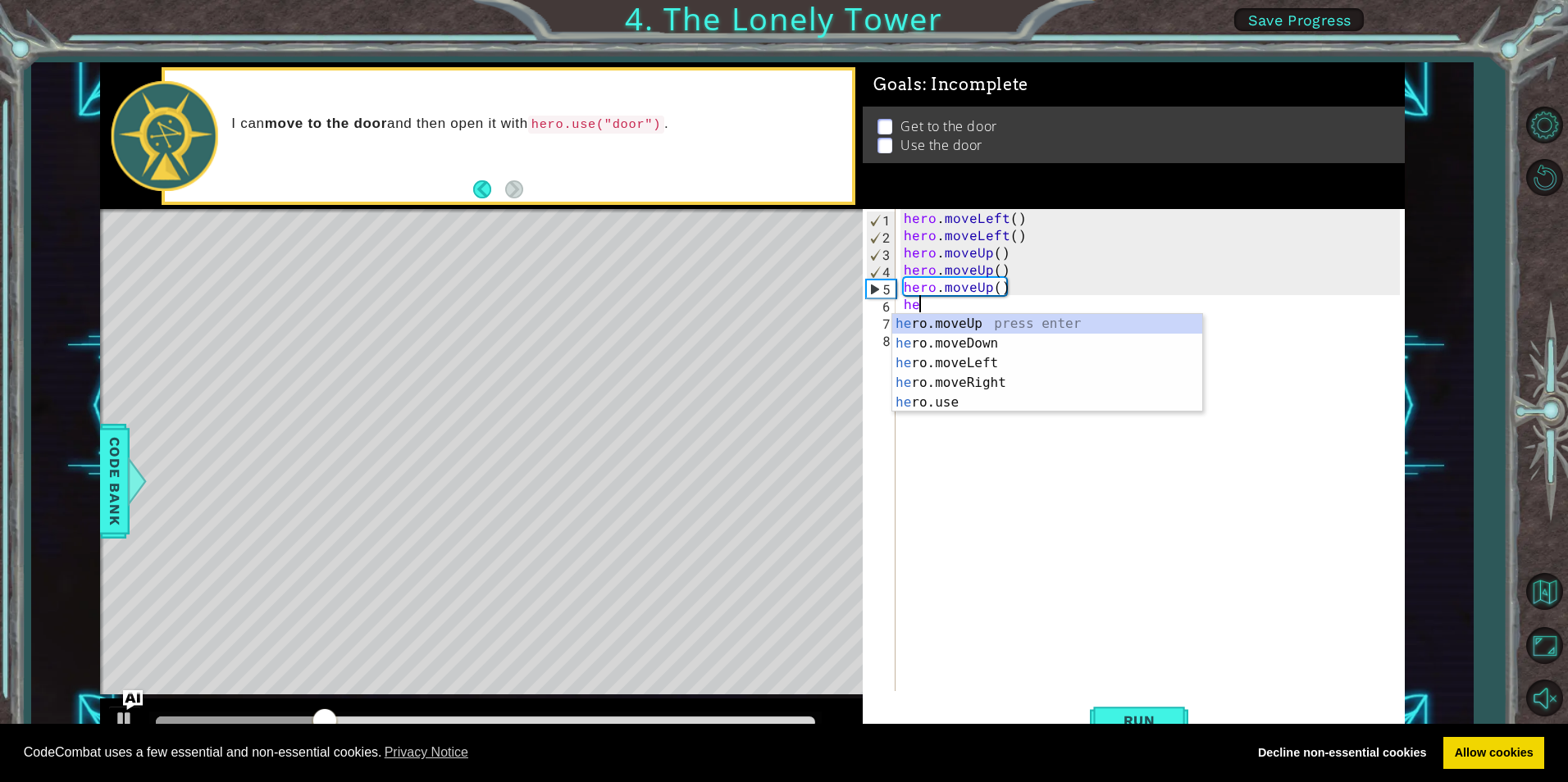
type textarea "hero"
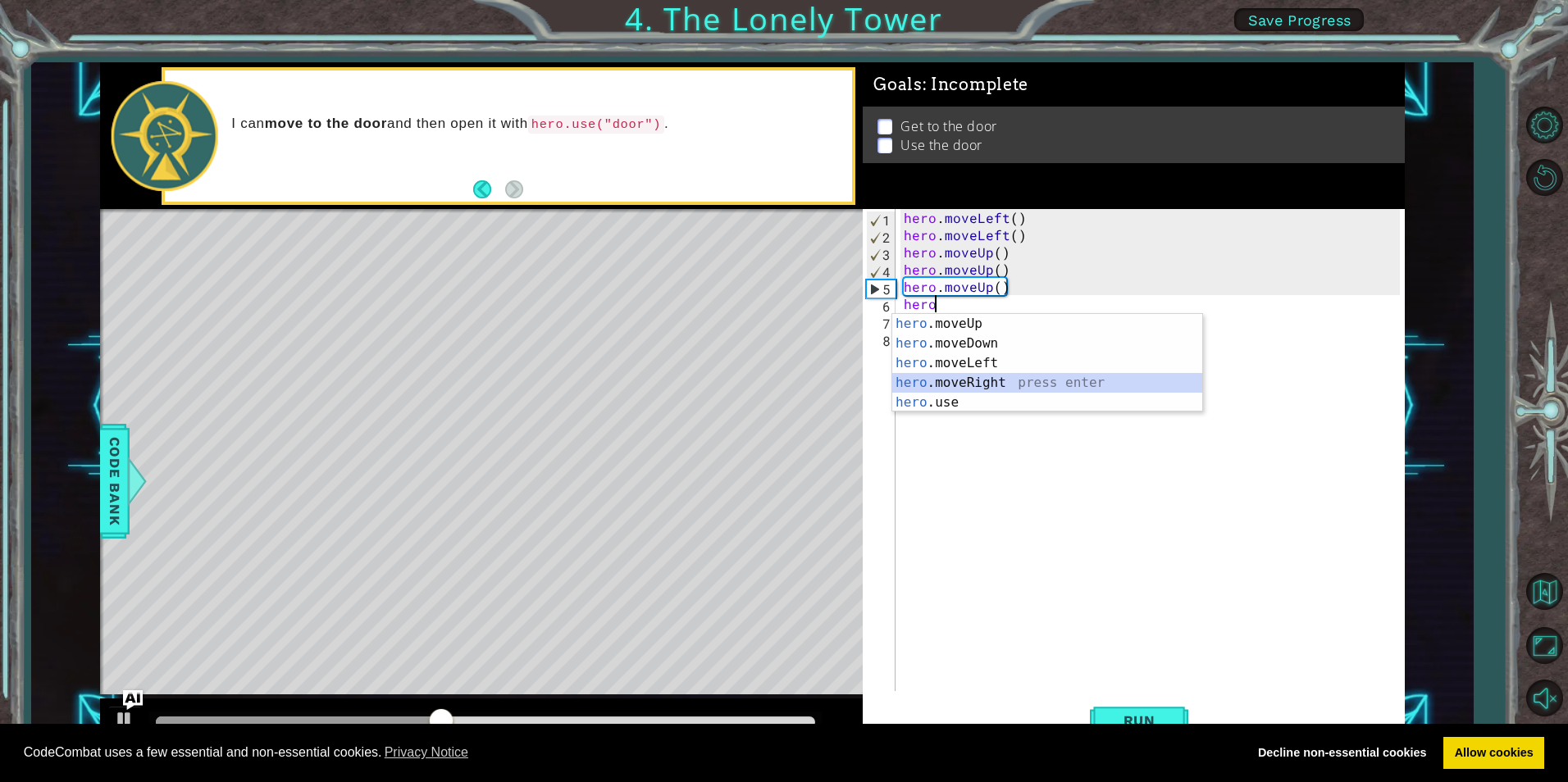
click at [979, 380] on div "hero .moveUp press enter hero .moveDown press enter hero .moveLeft press enter …" at bounding box center [1048, 383] width 310 height 137
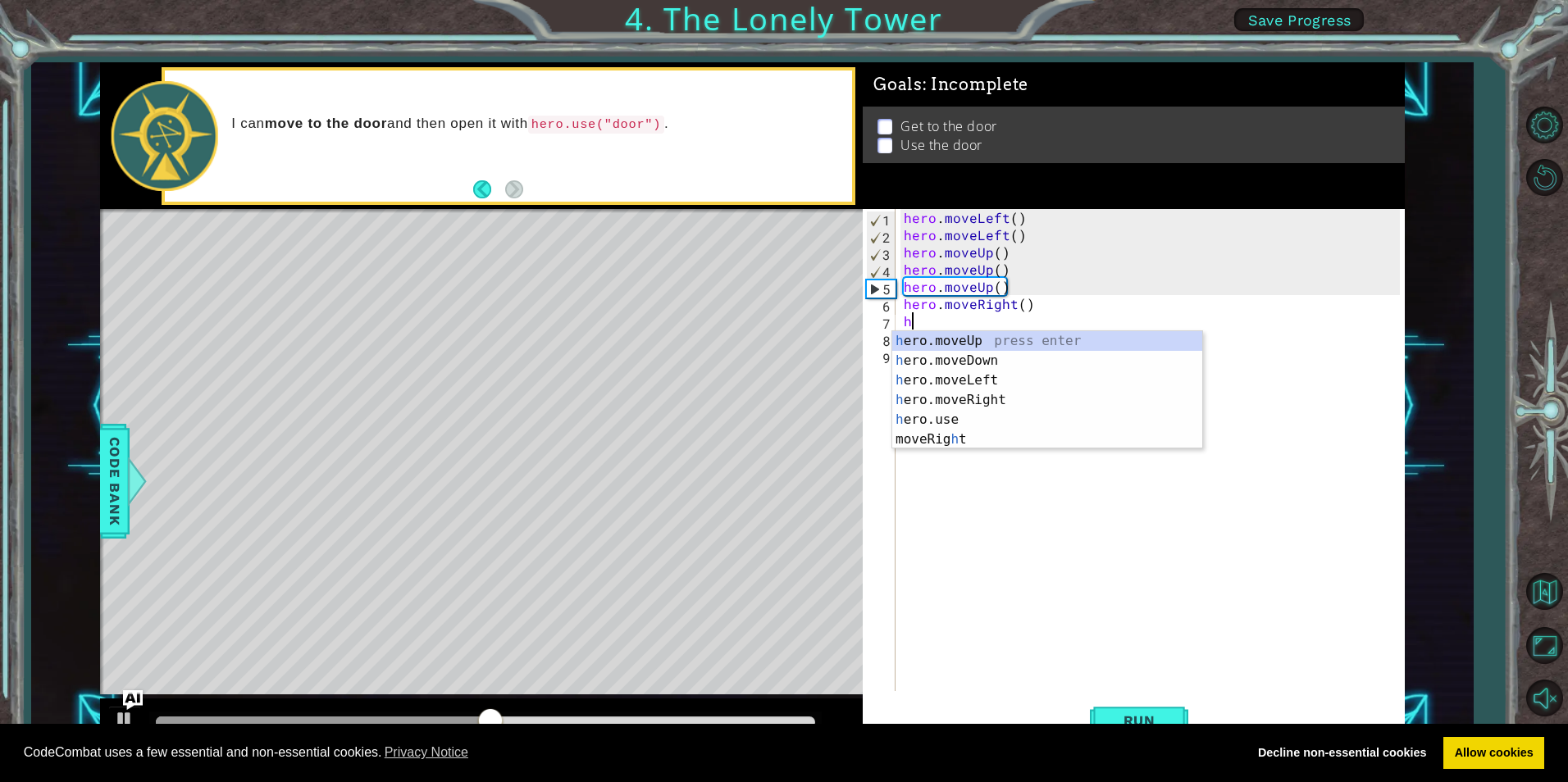
type textarea "her"
click at [970, 395] on div "her o.moveUp press enter her o.moveDown press enter her o.moveLeft press enter …" at bounding box center [1048, 400] width 310 height 137
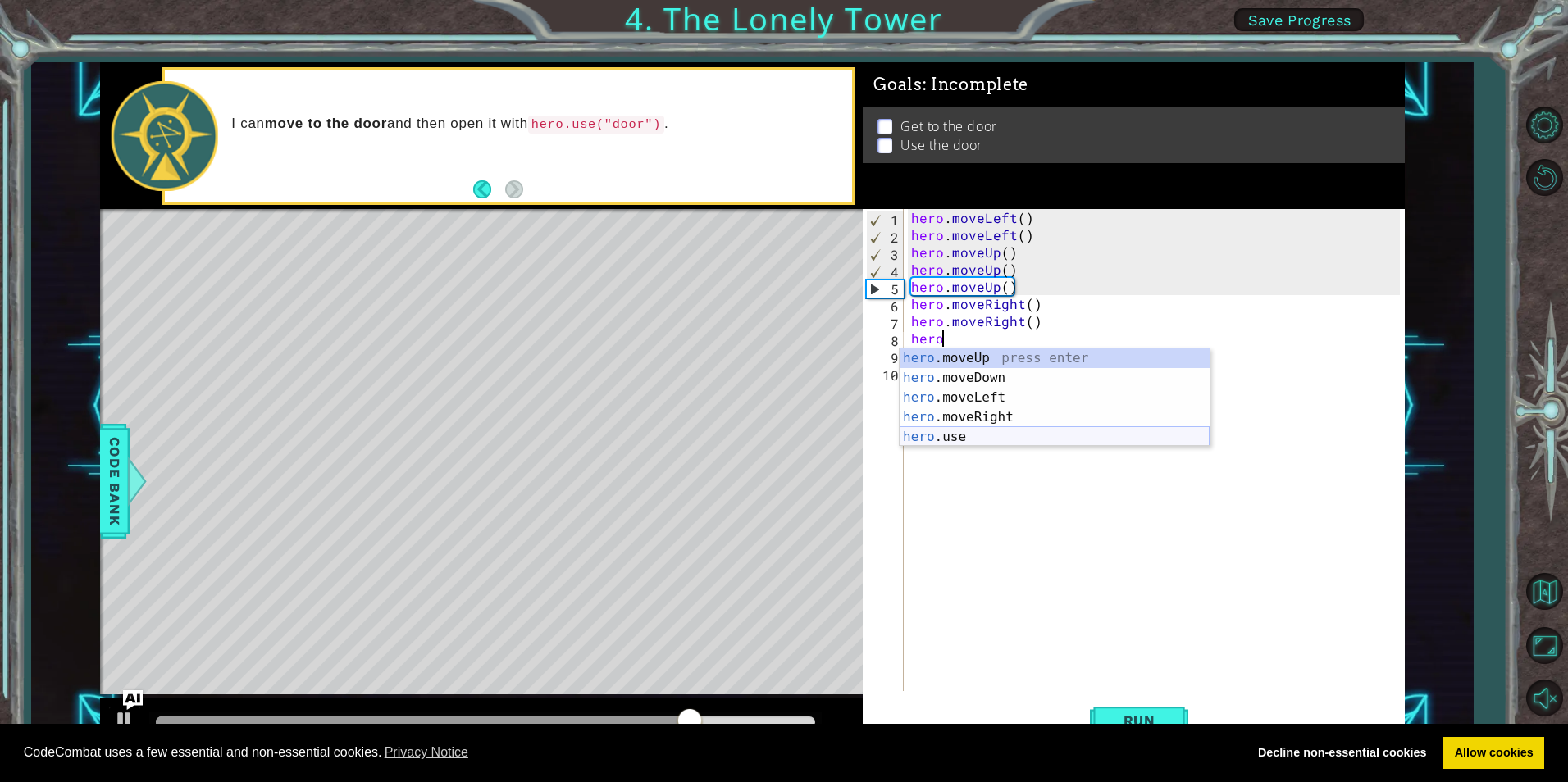
click at [972, 439] on div "hero .moveUp press enter hero .moveDown press enter hero .moveLeft press enter …" at bounding box center [1055, 417] width 310 height 137
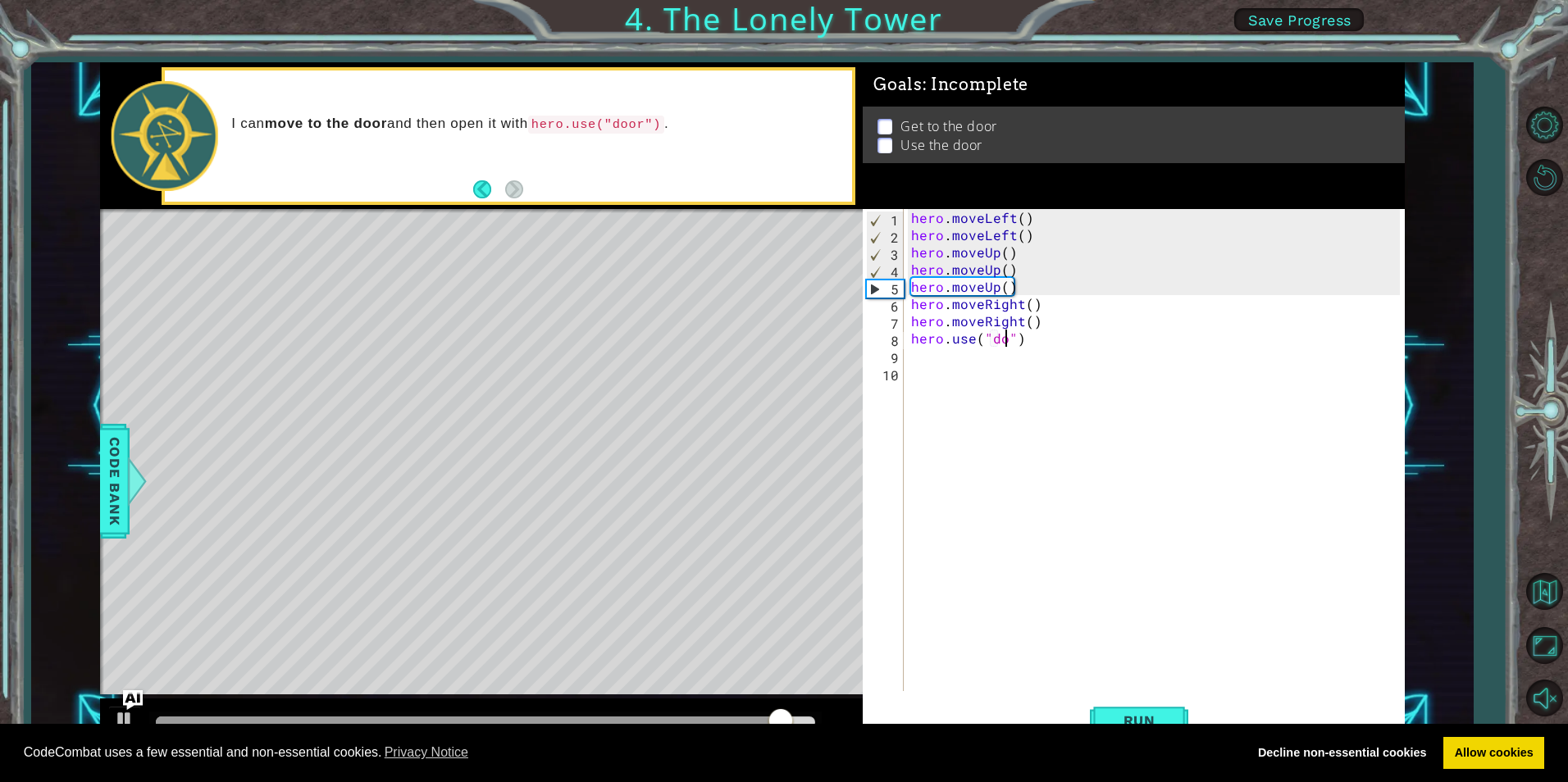
scroll to position [0, 7]
type textarea "hero.use("door")"
click at [1146, 710] on button "Run" at bounding box center [1140, 721] width 98 height 54
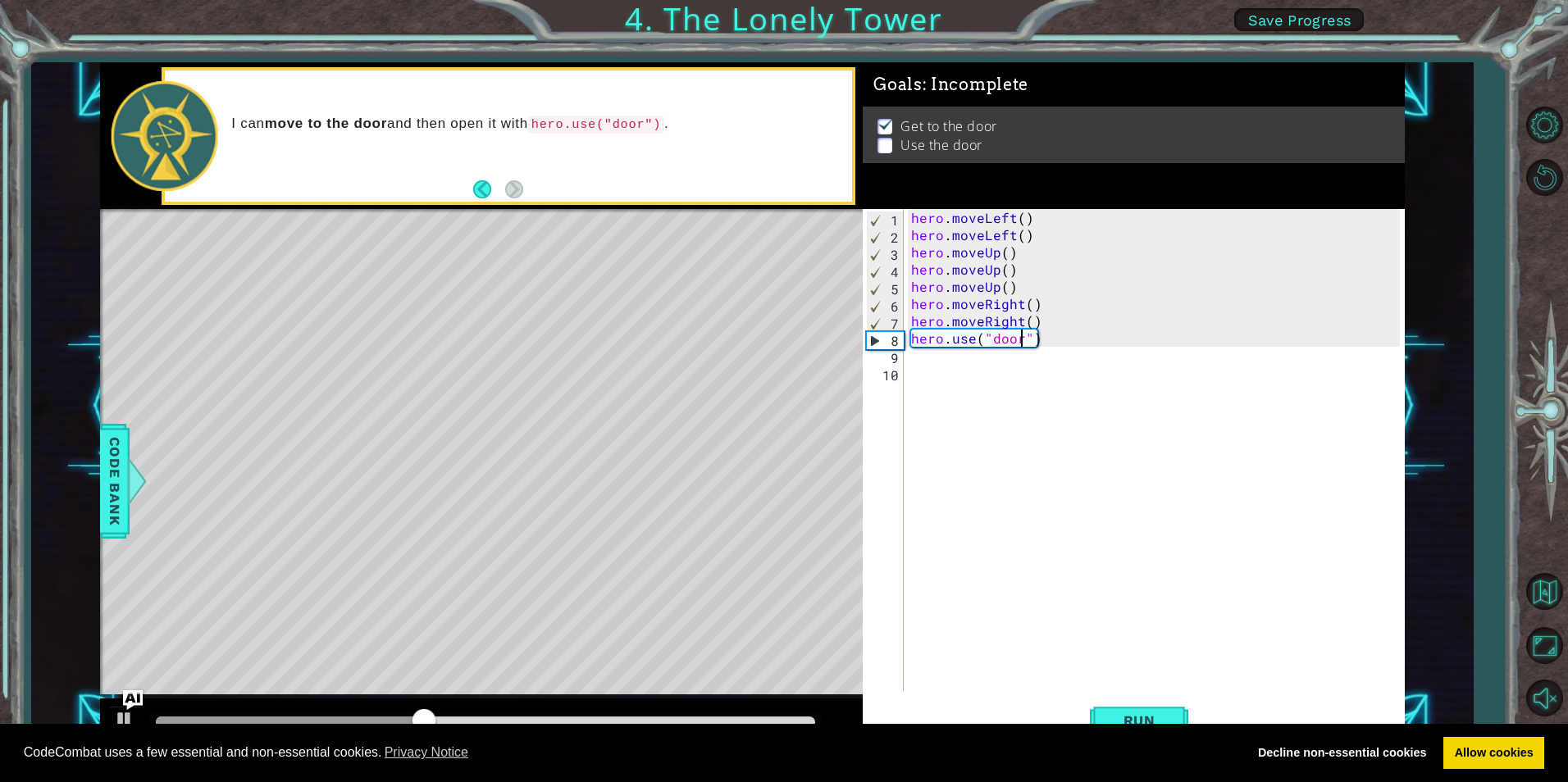
click at [1014, 368] on div "hero . moveLeft ( ) hero . moveLeft ( ) hero . moveUp ( ) hero . moveUp ( ) her…" at bounding box center [1158, 467] width 500 height 516
type textarea "he"
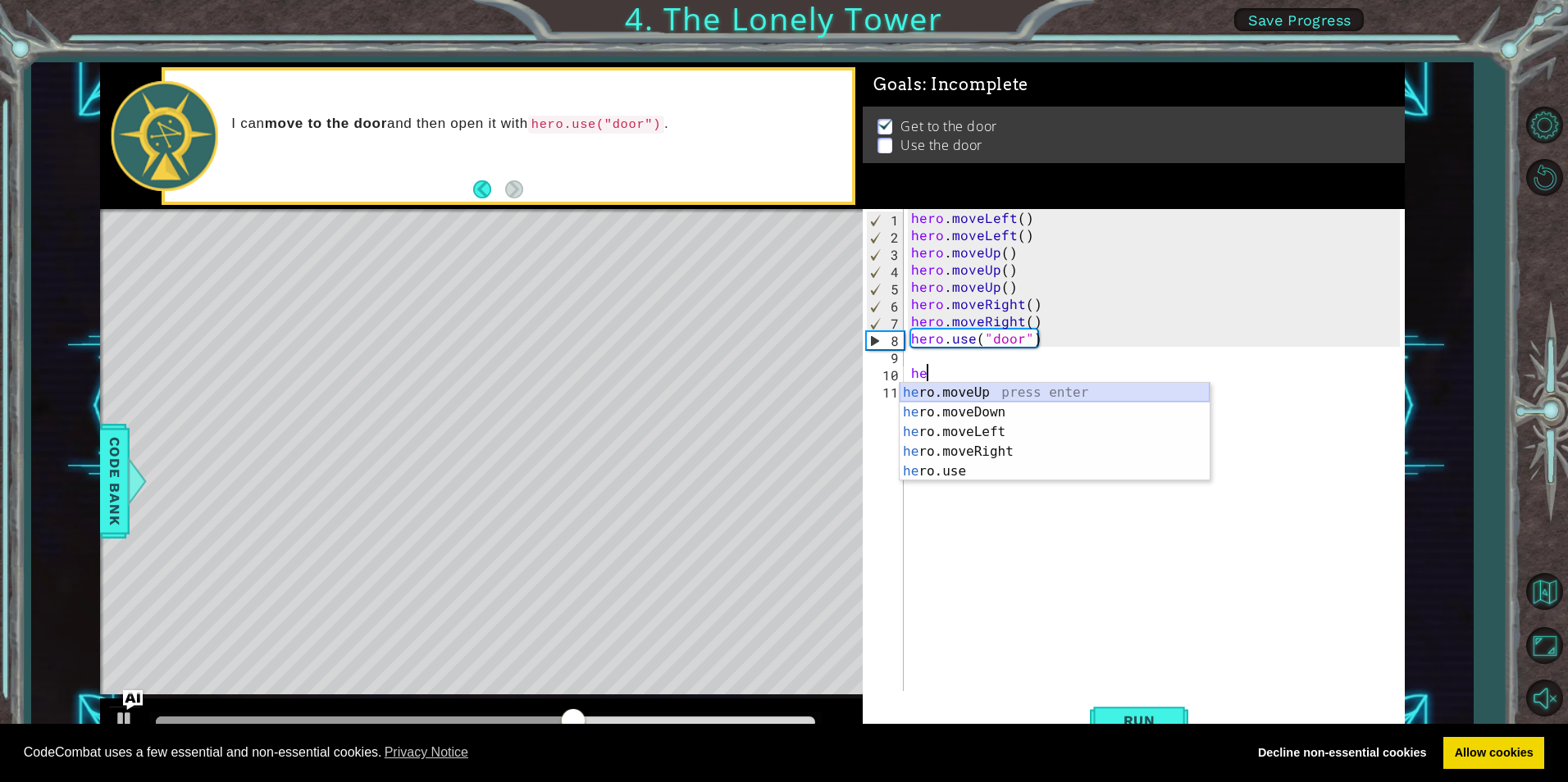
click at [951, 390] on div "he ro.moveUp press enter he ro.moveDown press enter he ro.moveLeft press enter …" at bounding box center [1055, 451] width 310 height 137
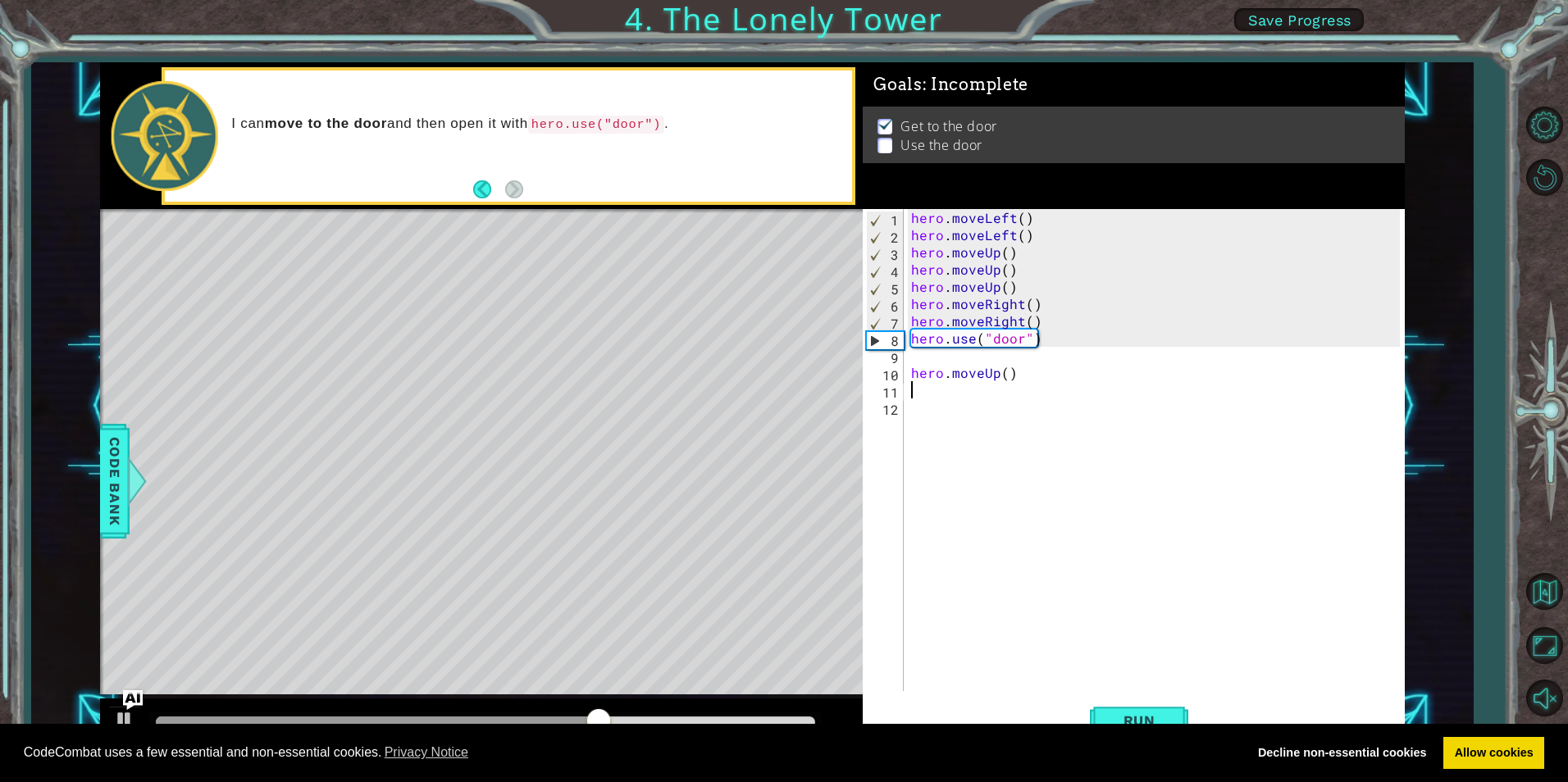
click at [934, 365] on div "hero . moveLeft ( ) hero . moveLeft ( ) hero . moveUp ( ) hero . moveUp ( ) her…" at bounding box center [1158, 467] width 500 height 516
click at [899, 350] on div "9" at bounding box center [884, 358] width 38 height 18
type textarea "hero.moveUp()"
click at [895, 350] on div "9" at bounding box center [884, 358] width 38 height 18
type textarea "hero.moveUp()"
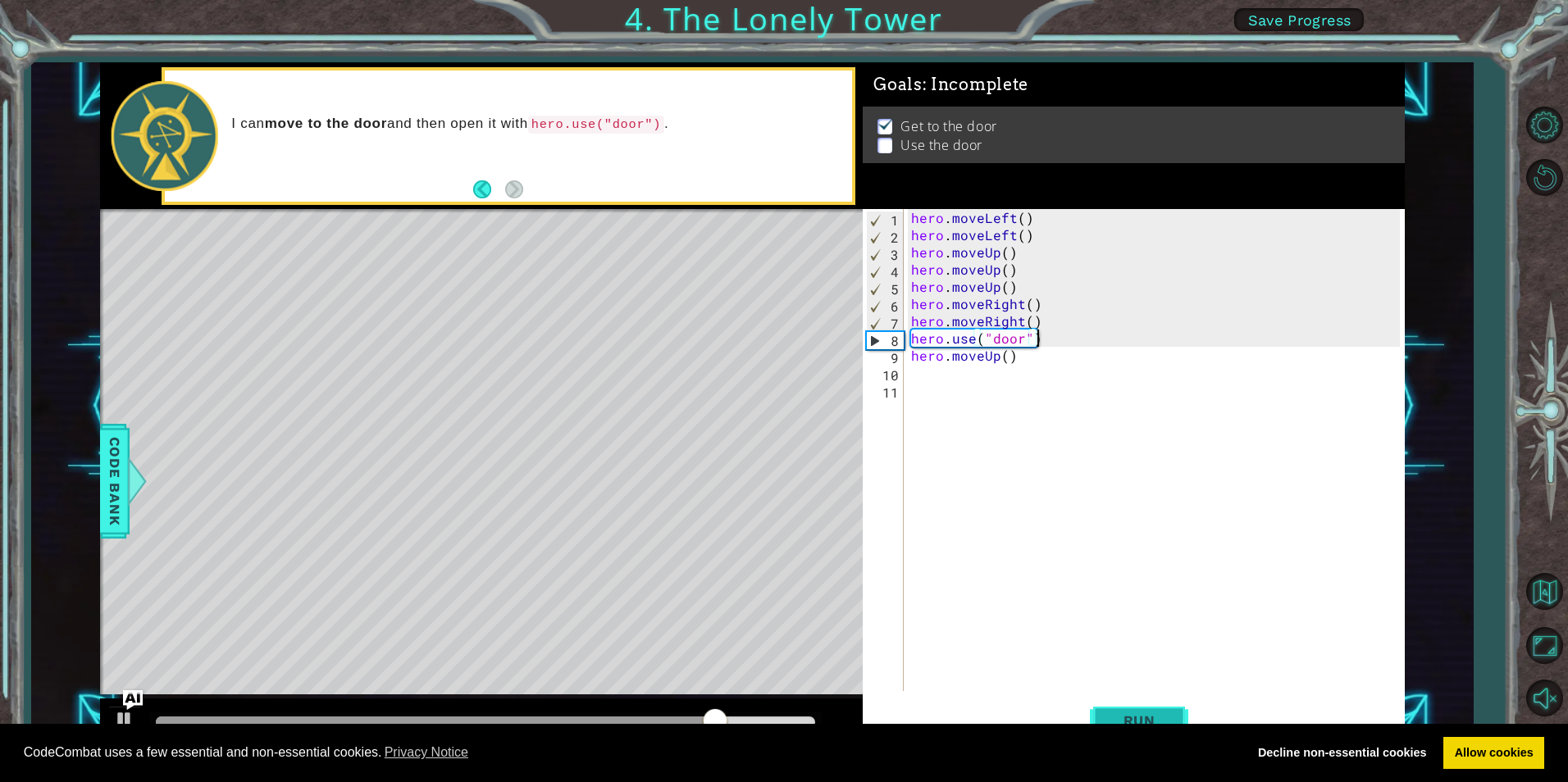
click at [1126, 718] on span "Run" at bounding box center [1140, 721] width 65 height 17
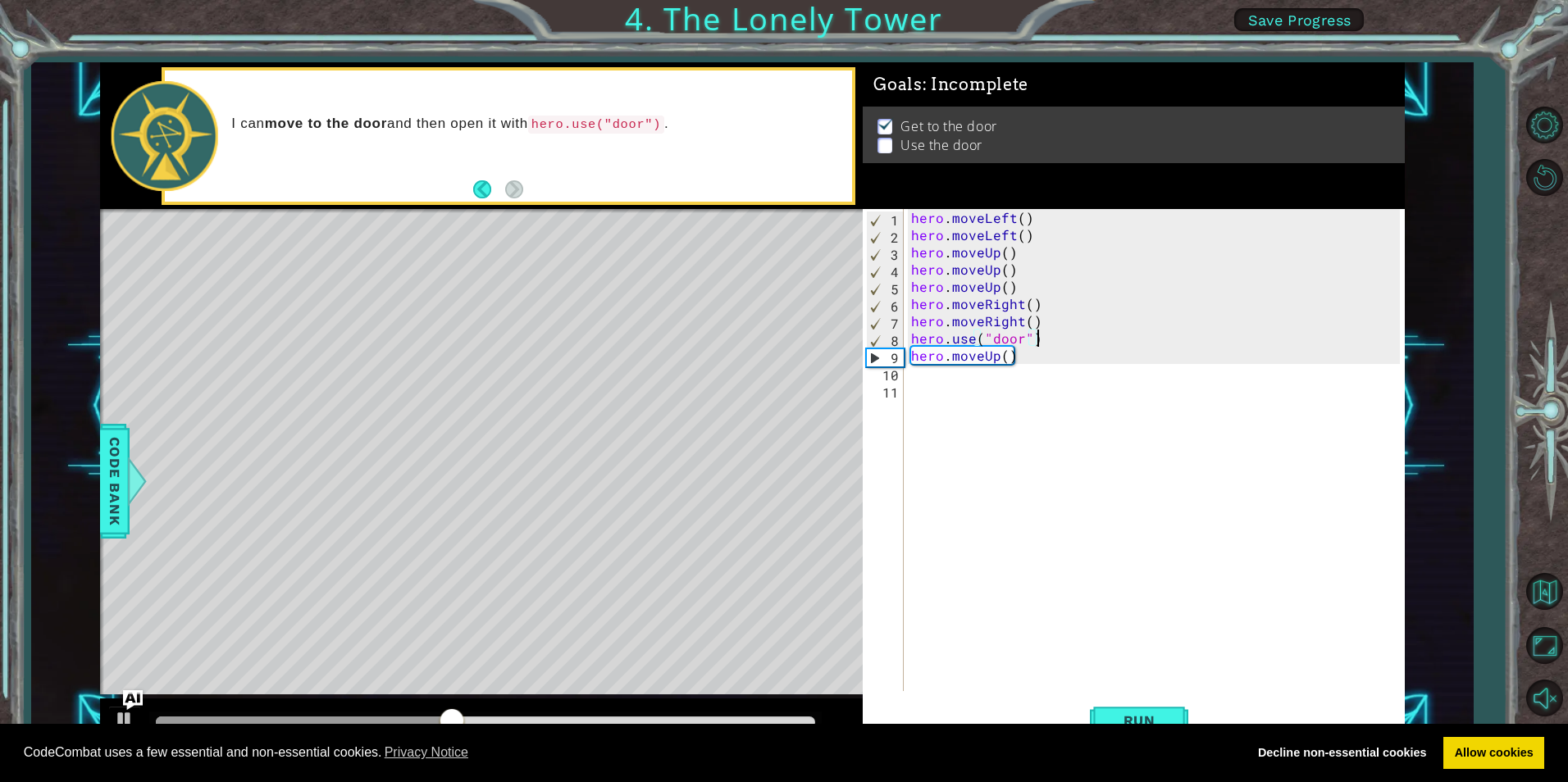
click at [656, 300] on div "Level Map" at bounding box center [479, 450] width 758 height 483
drag, startPoint x: 624, startPoint y: 258, endPoint x: 625, endPoint y: 284, distance: 26.0
click at [625, 284] on div "Level Map" at bounding box center [479, 450] width 758 height 483
drag, startPoint x: 607, startPoint y: 244, endPoint x: 602, endPoint y: 291, distance: 47.3
click at [602, 291] on div "Level Map" at bounding box center [479, 450] width 758 height 483
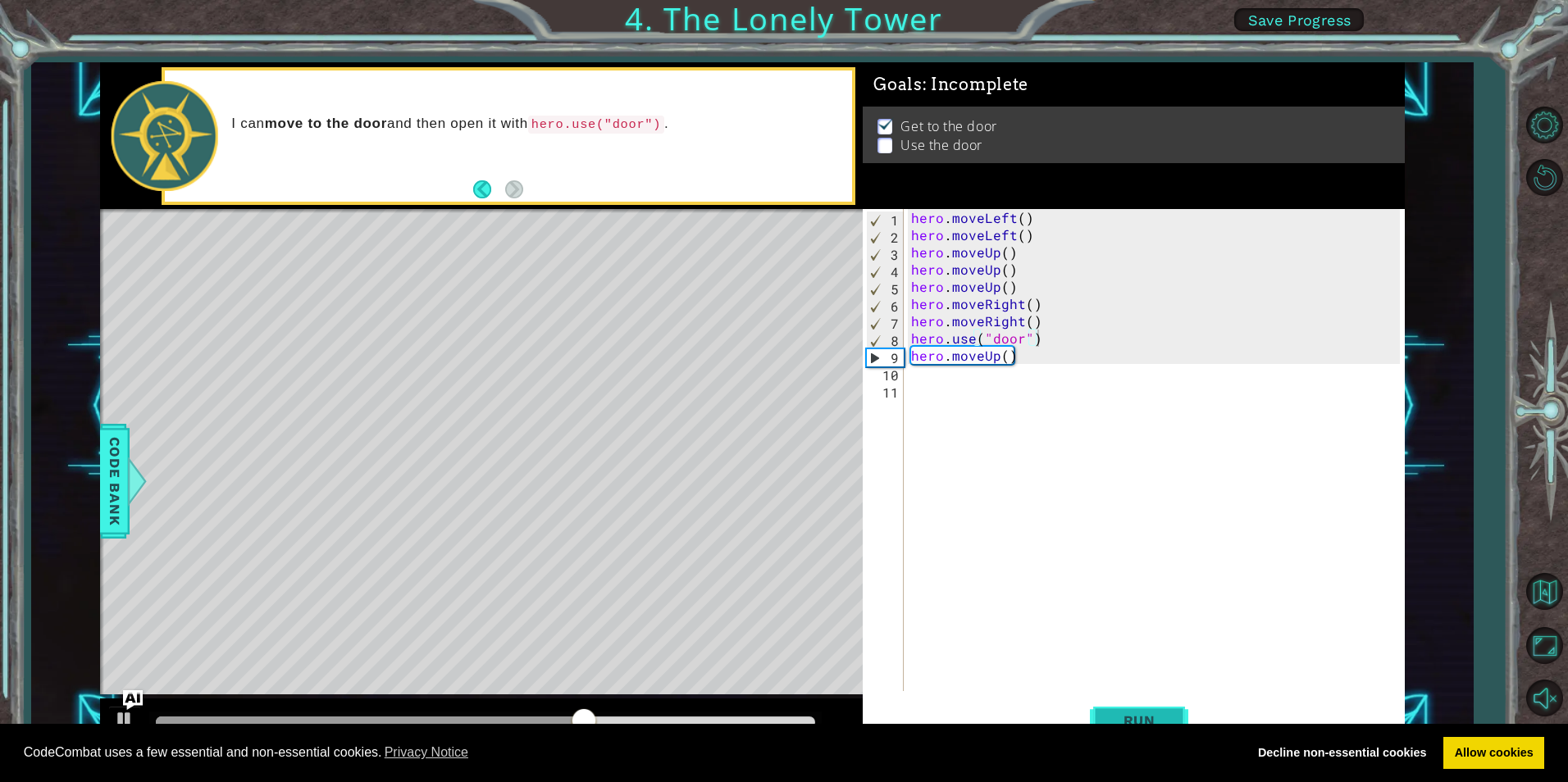
click at [1125, 710] on button "Run" at bounding box center [1140, 721] width 98 height 54
click at [996, 283] on div "hero . moveLeft ( ) hero . moveLeft ( ) hero . moveUp ( ) hero . moveUp ( ) her…" at bounding box center [1158, 467] width 500 height 516
drag, startPoint x: 1010, startPoint y: 283, endPoint x: 916, endPoint y: 287, distance: 94.1
click at [916, 287] on div "hero . moveLeft ( ) hero . moveLeft ( ) hero . moveUp ( ) hero . moveUp ( ) her…" at bounding box center [1158, 467] width 500 height 516
type textarea "h"
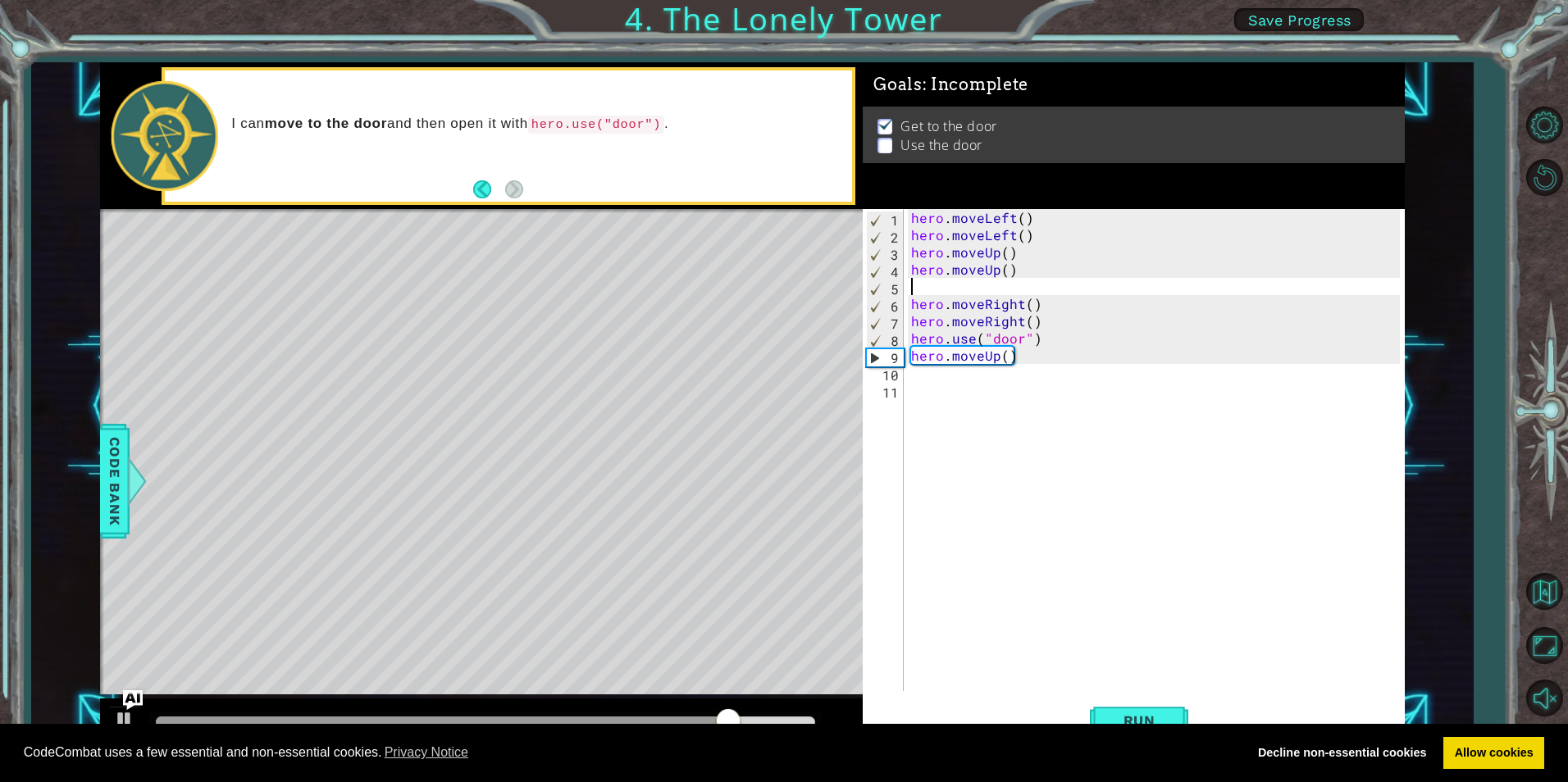
click at [915, 424] on div "hero . moveLeft ( ) hero . moveLeft ( ) hero . moveUp ( ) hero . moveUp ( ) her…" at bounding box center [1158, 467] width 500 height 516
click at [902, 277] on div "4" at bounding box center [885, 271] width 37 height 18
type textarea "hero.moveUp()"
click at [908, 280] on div "hero.moveUp() 1 2 3 4 5 6 7 8 9 10 11 hero . moveLeft ( ) hero . moveLeft ( ) h…" at bounding box center [1131, 450] width 537 height 482
click at [913, 283] on div "hero . moveLeft ( ) hero . moveLeft ( ) hero . moveUp ( ) hero . moveUp ( ) her…" at bounding box center [1158, 467] width 500 height 516
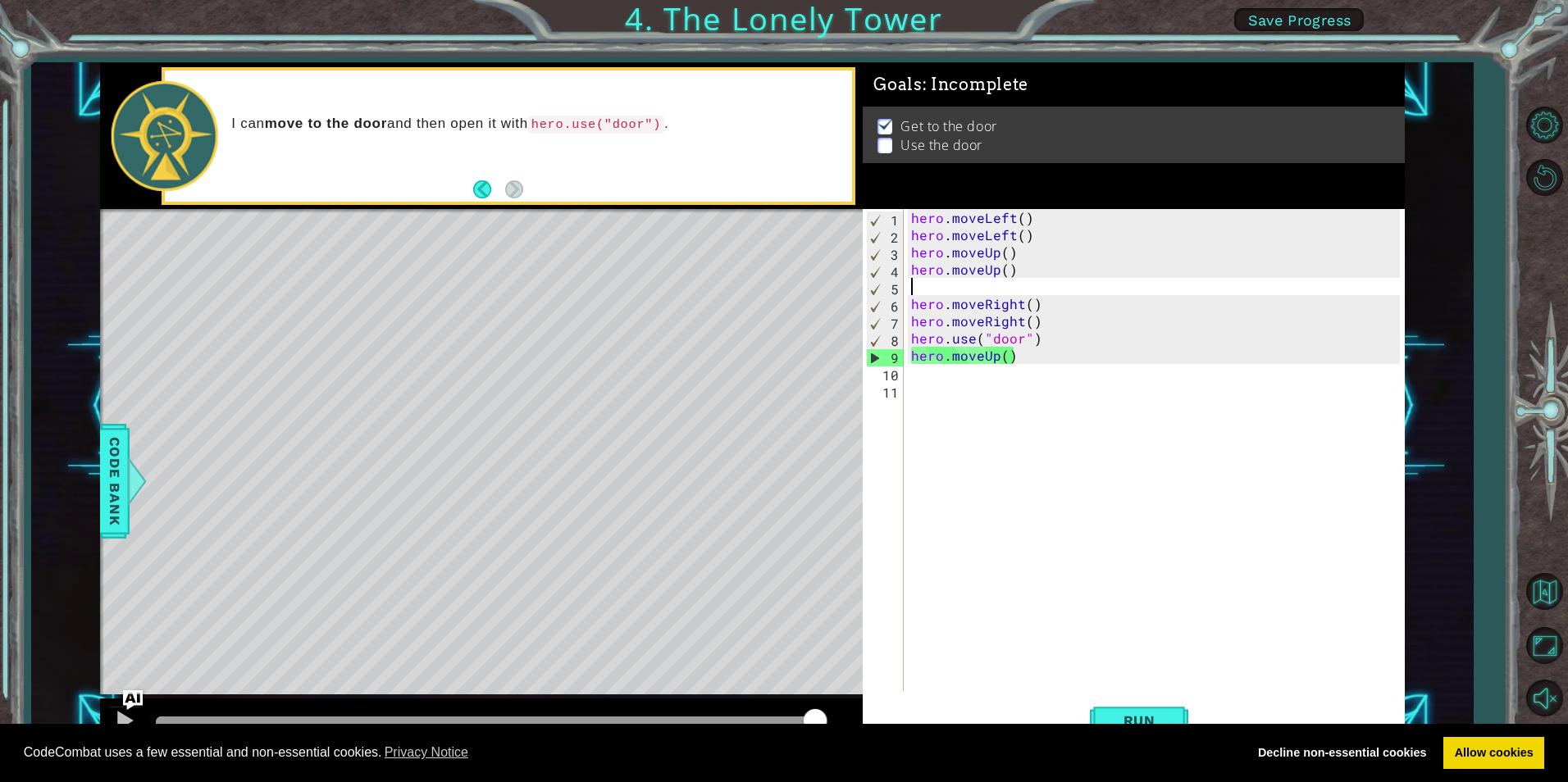
type textarea "hero.moveUp()"
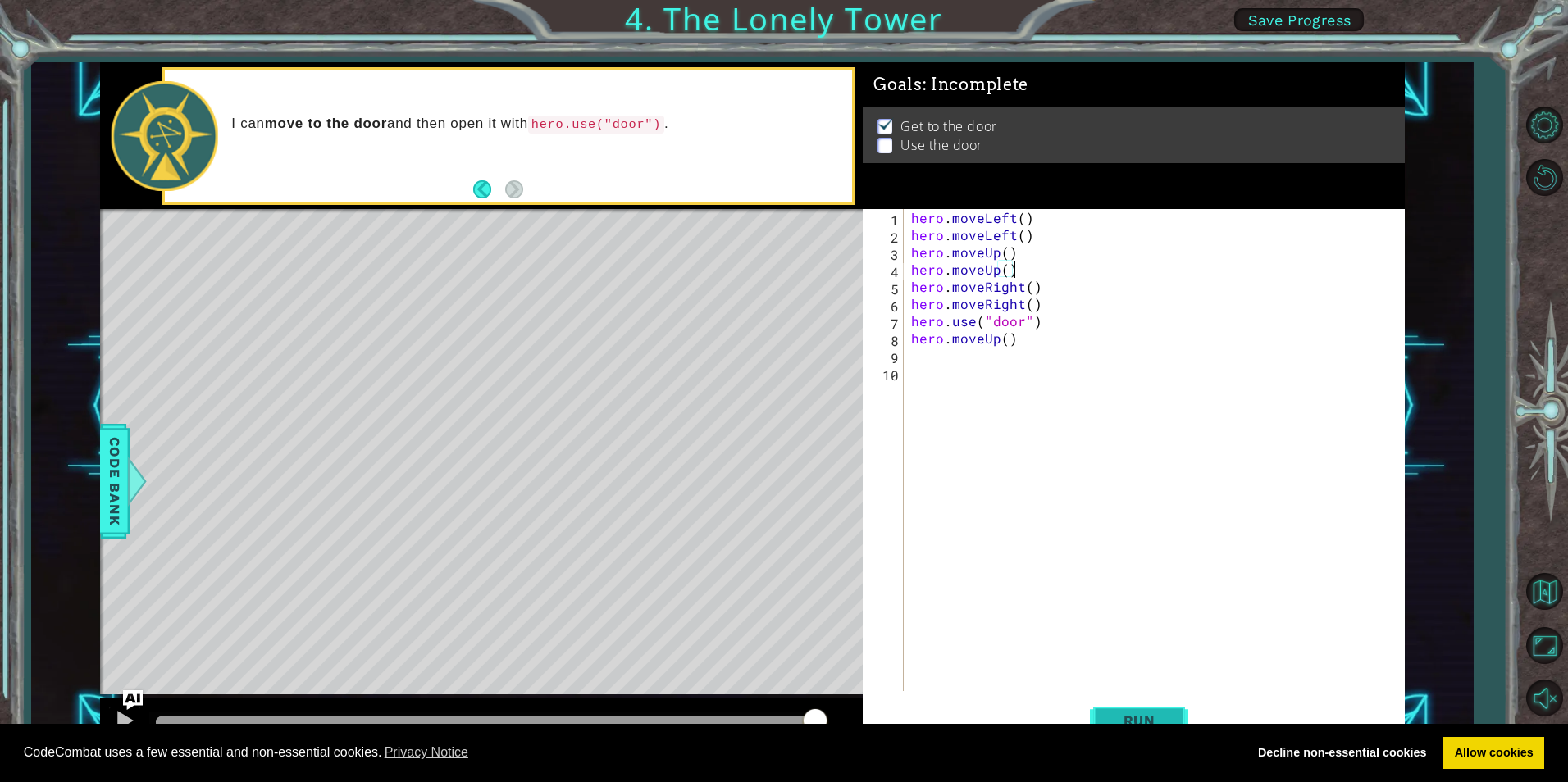
click at [1151, 705] on button "Run" at bounding box center [1140, 721] width 98 height 54
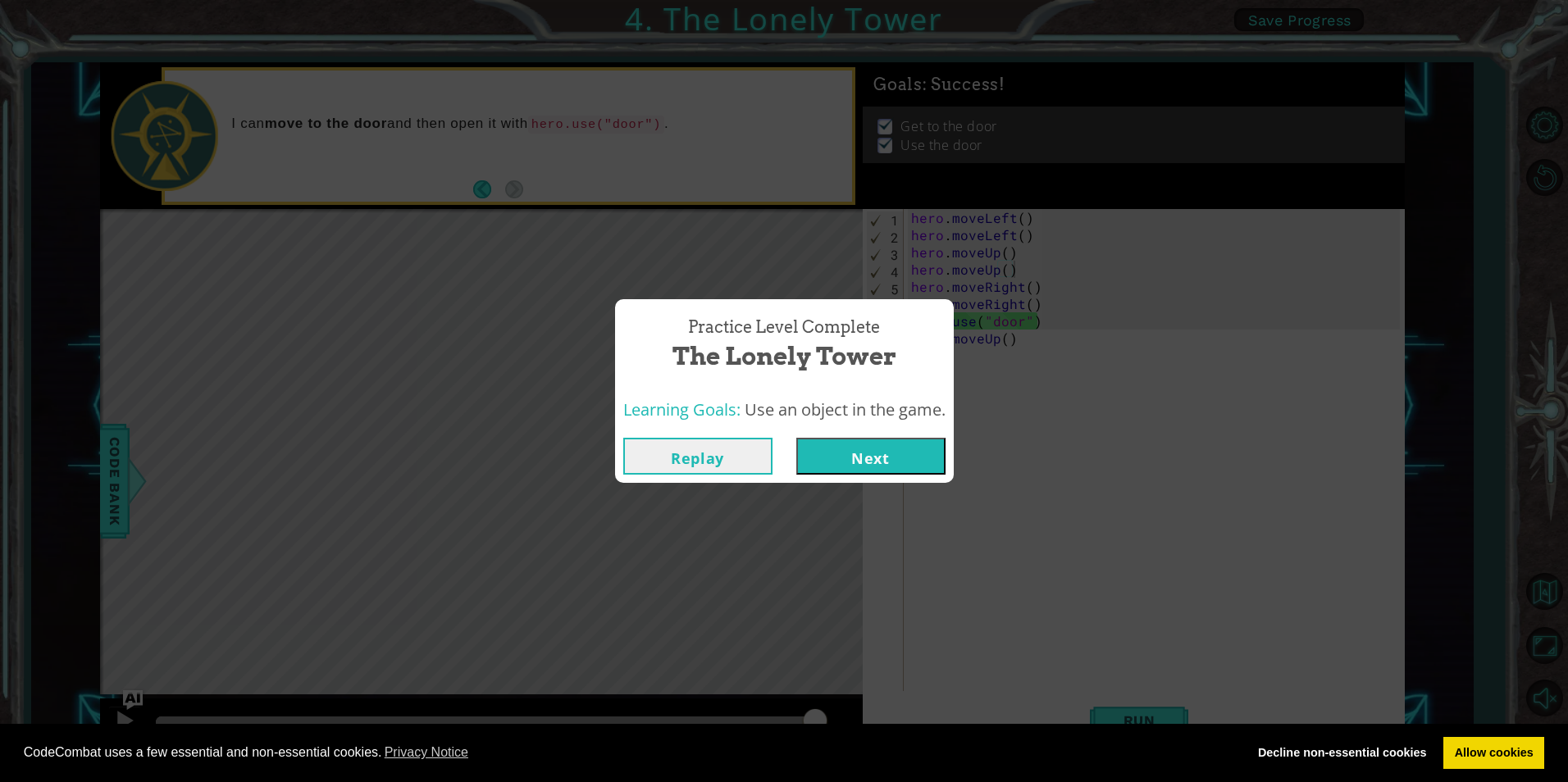
click at [917, 447] on button "Next" at bounding box center [870, 457] width 150 height 37
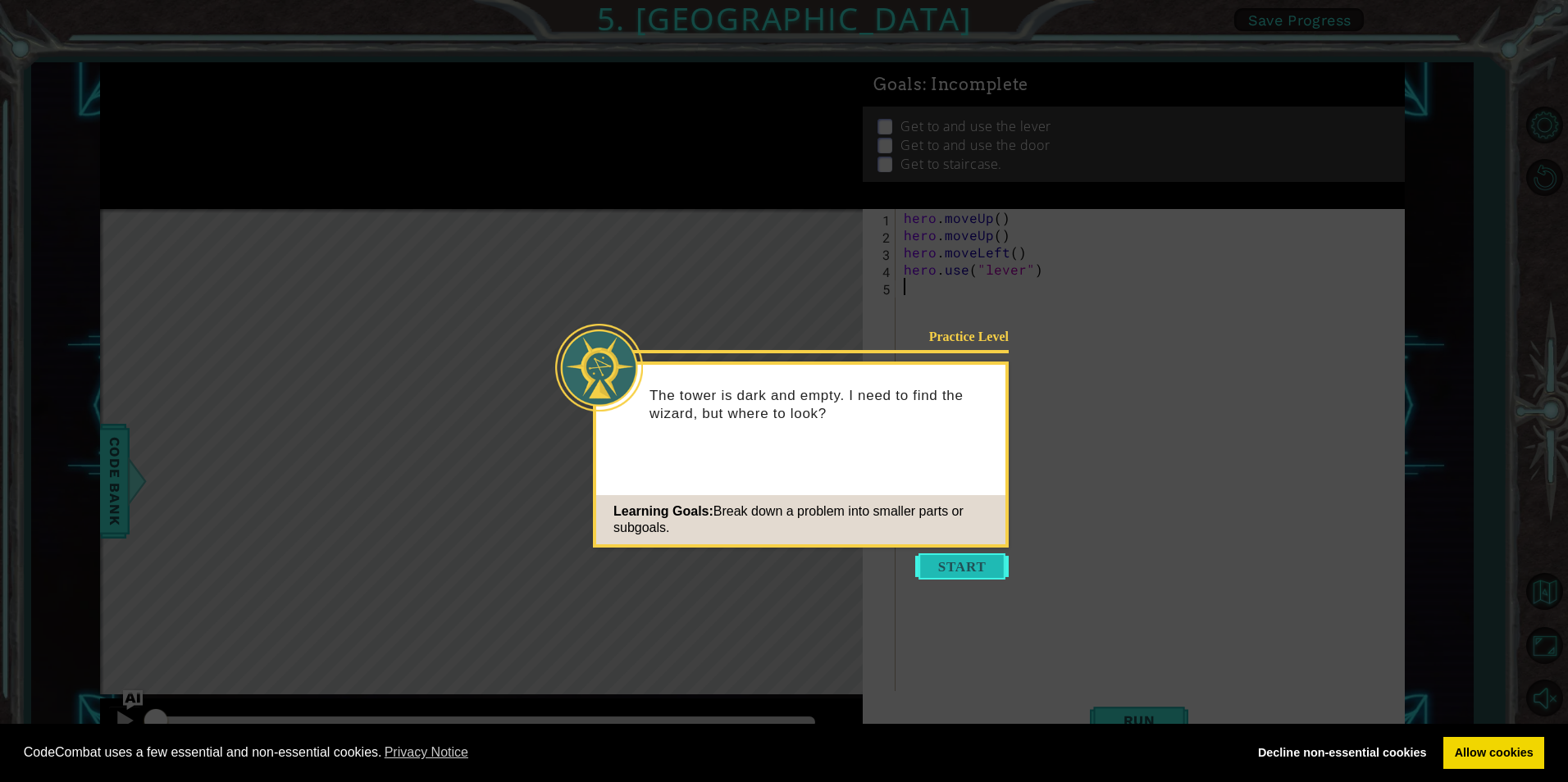
click at [942, 571] on button "Start" at bounding box center [961, 567] width 94 height 26
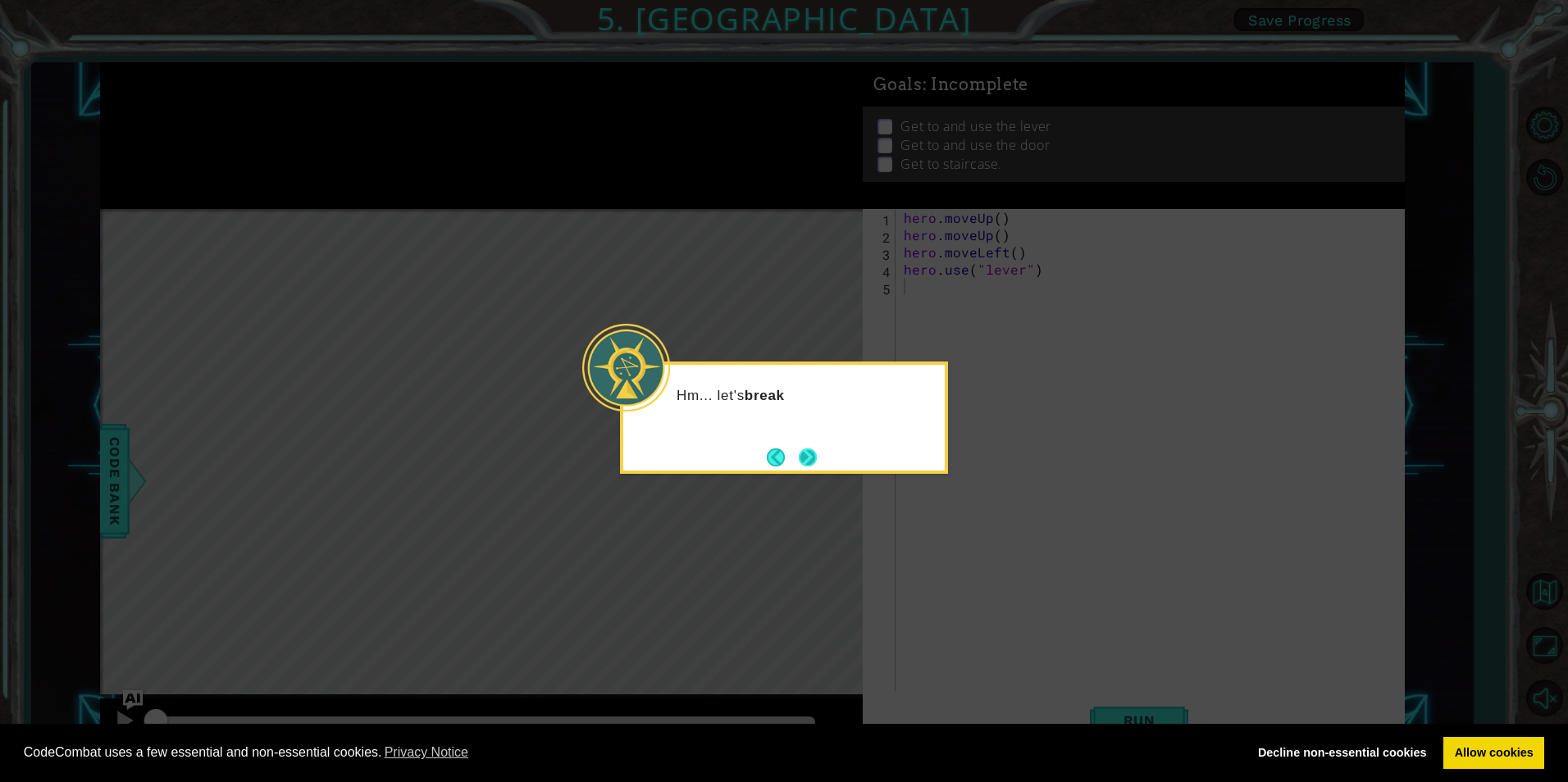
click at [799, 460] on button "Next" at bounding box center [807, 457] width 18 height 18
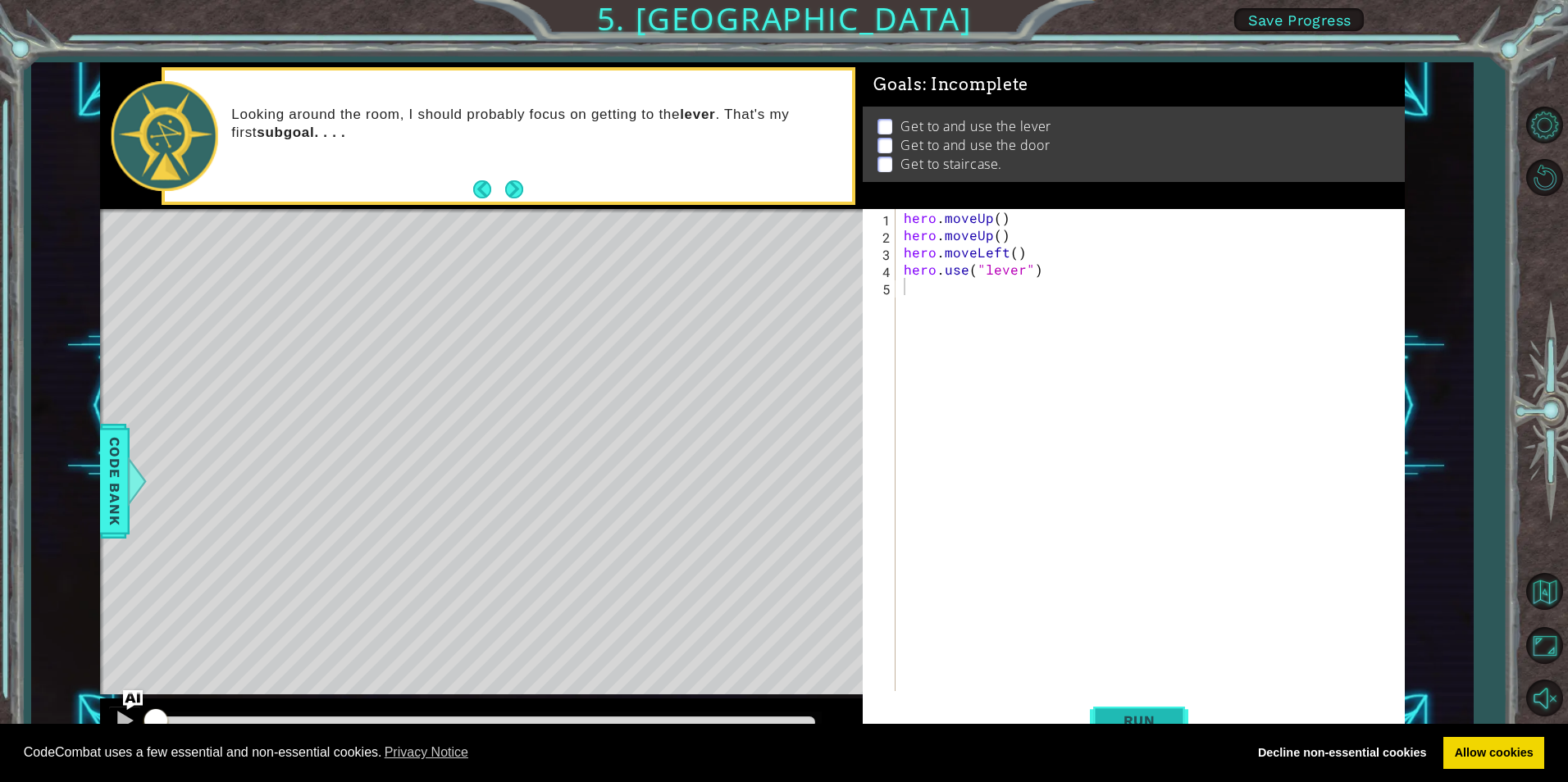
click at [1175, 707] on button "Run" at bounding box center [1140, 721] width 98 height 54
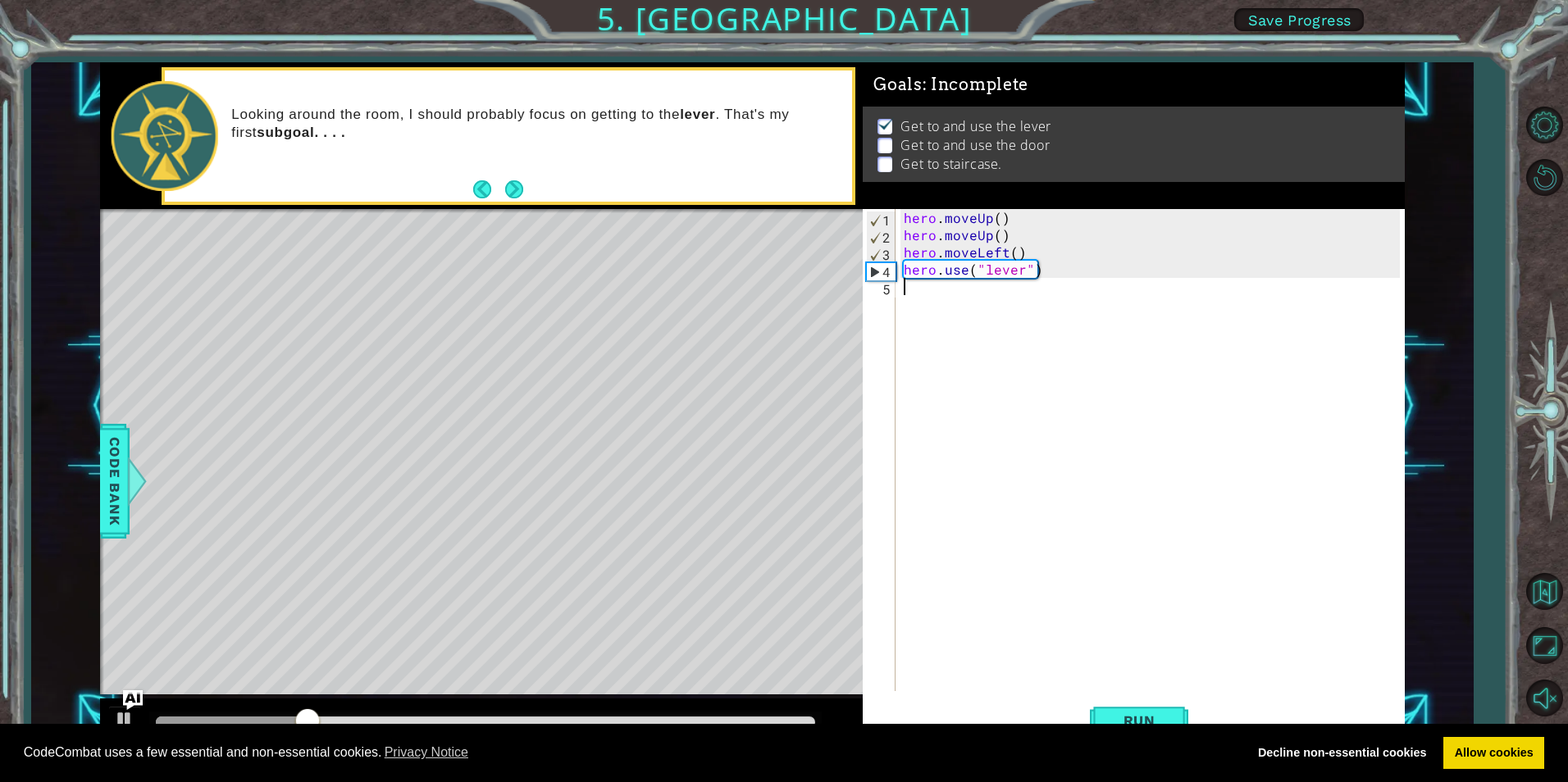
type textarea "he"
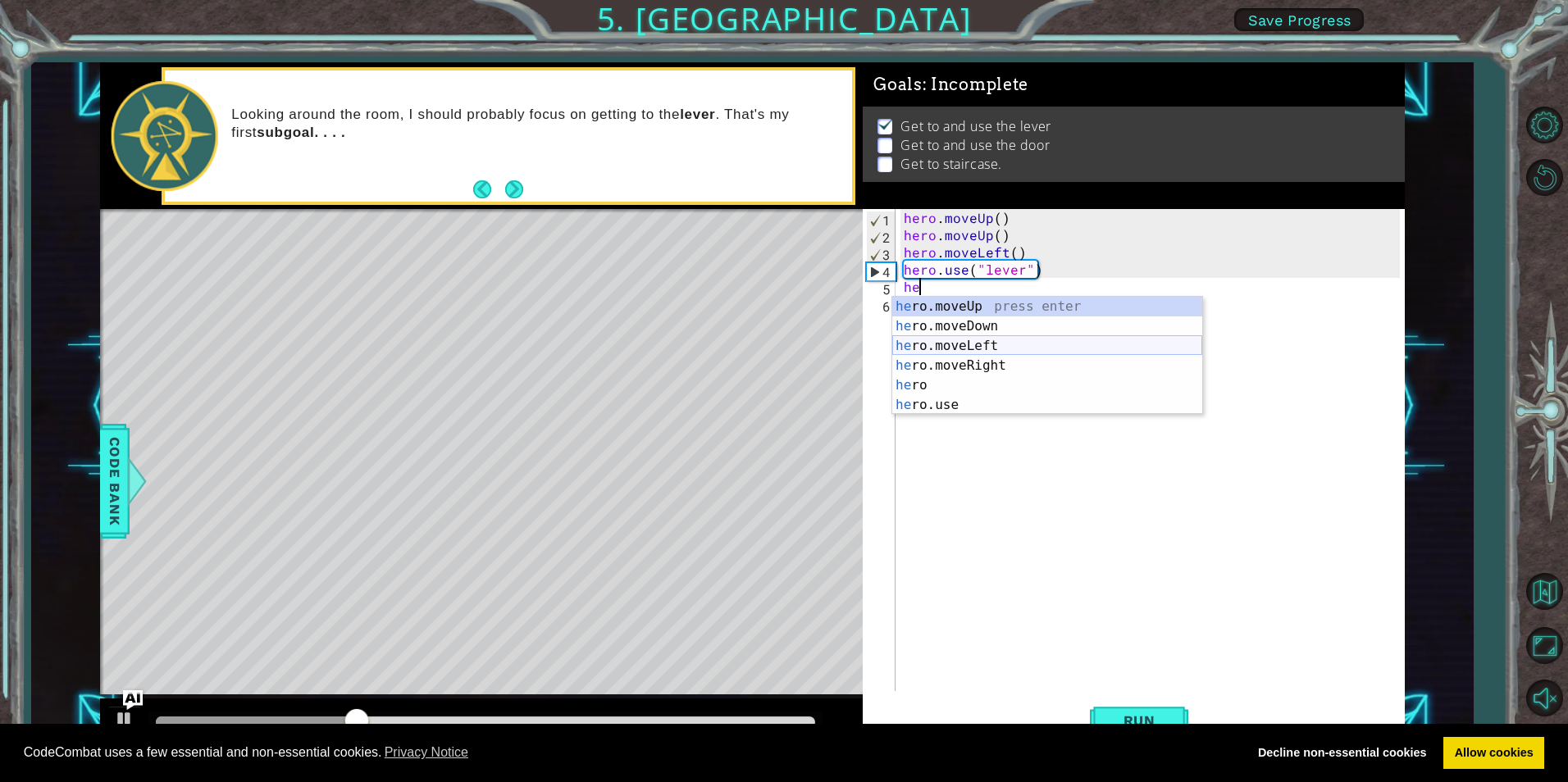
click at [946, 354] on div "he ro.moveUp press enter he ro.moveDown press enter he ro.moveLeft press enter …" at bounding box center [1048, 376] width 310 height 158
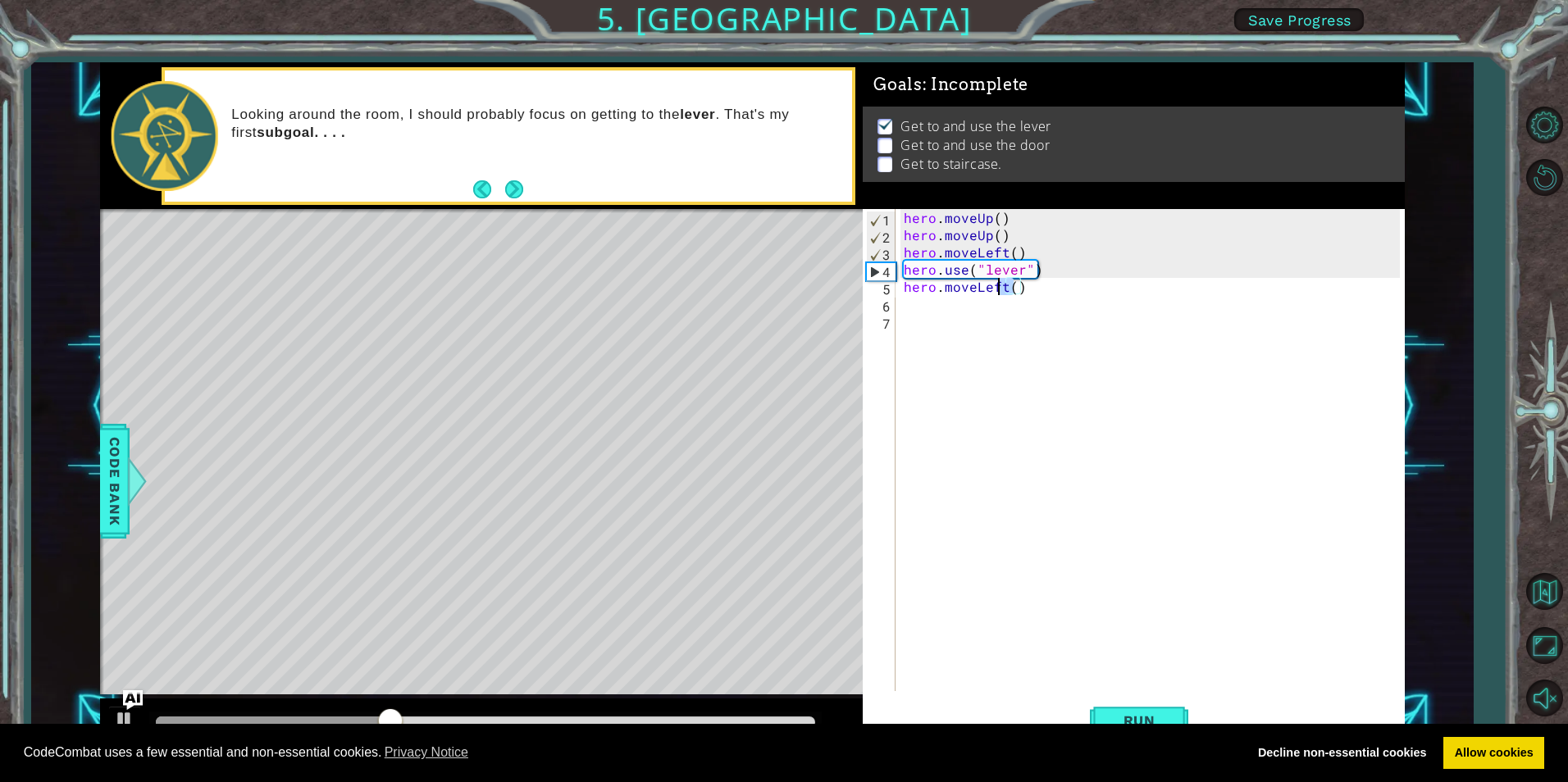
drag, startPoint x: 1017, startPoint y: 286, endPoint x: 986, endPoint y: 285, distance: 31.0
click at [986, 285] on div "hero . moveUp ( ) hero . moveUp ( ) hero . moveLeft ( ) hero . use ( "lever" ) …" at bounding box center [1155, 467] width 507 height 516
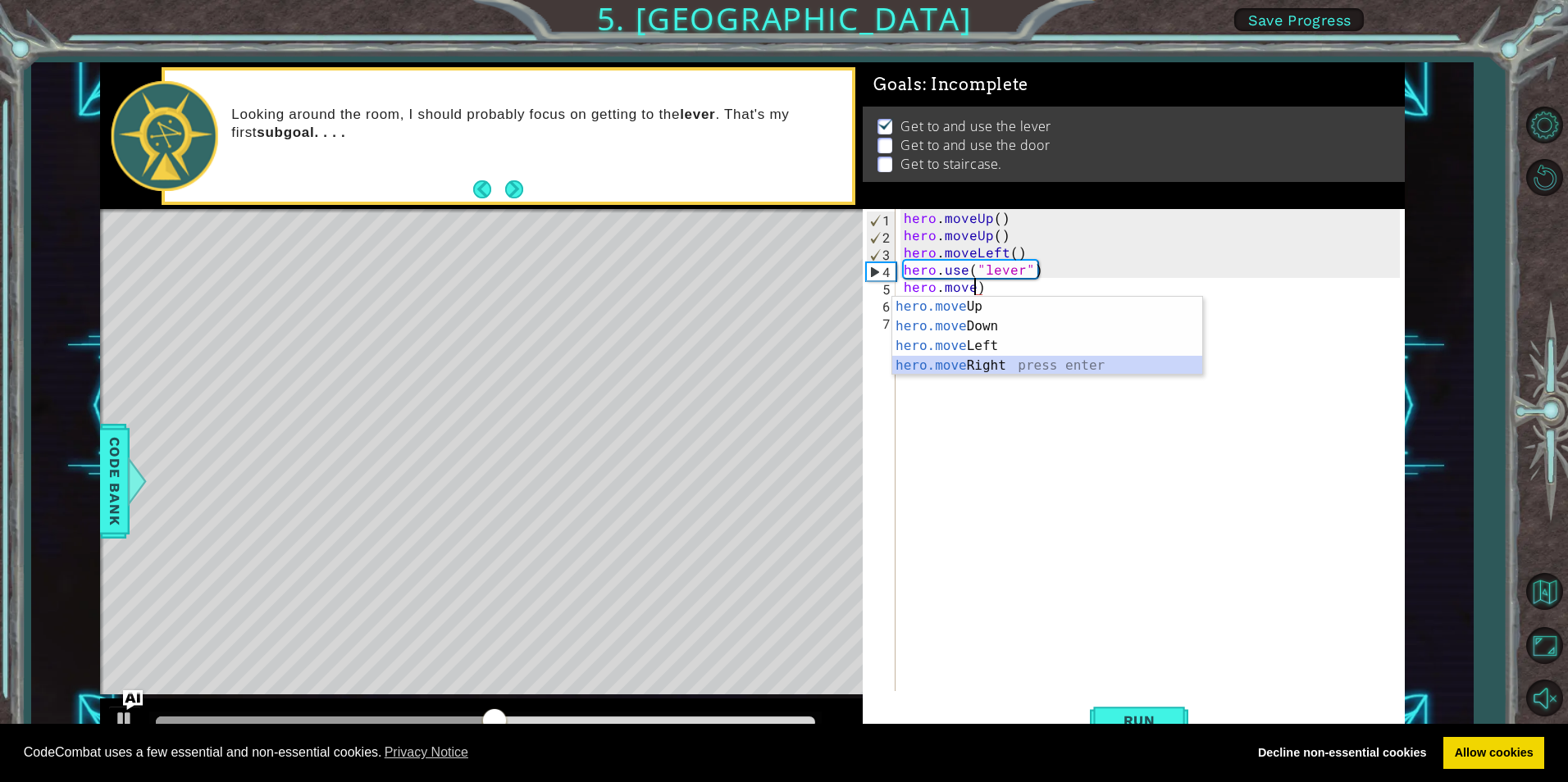
click at [1027, 361] on div "hero.move Up press enter hero.move Down press enter hero.move Left press enter …" at bounding box center [1048, 356] width 310 height 118
type textarea "hero.moveRight()"
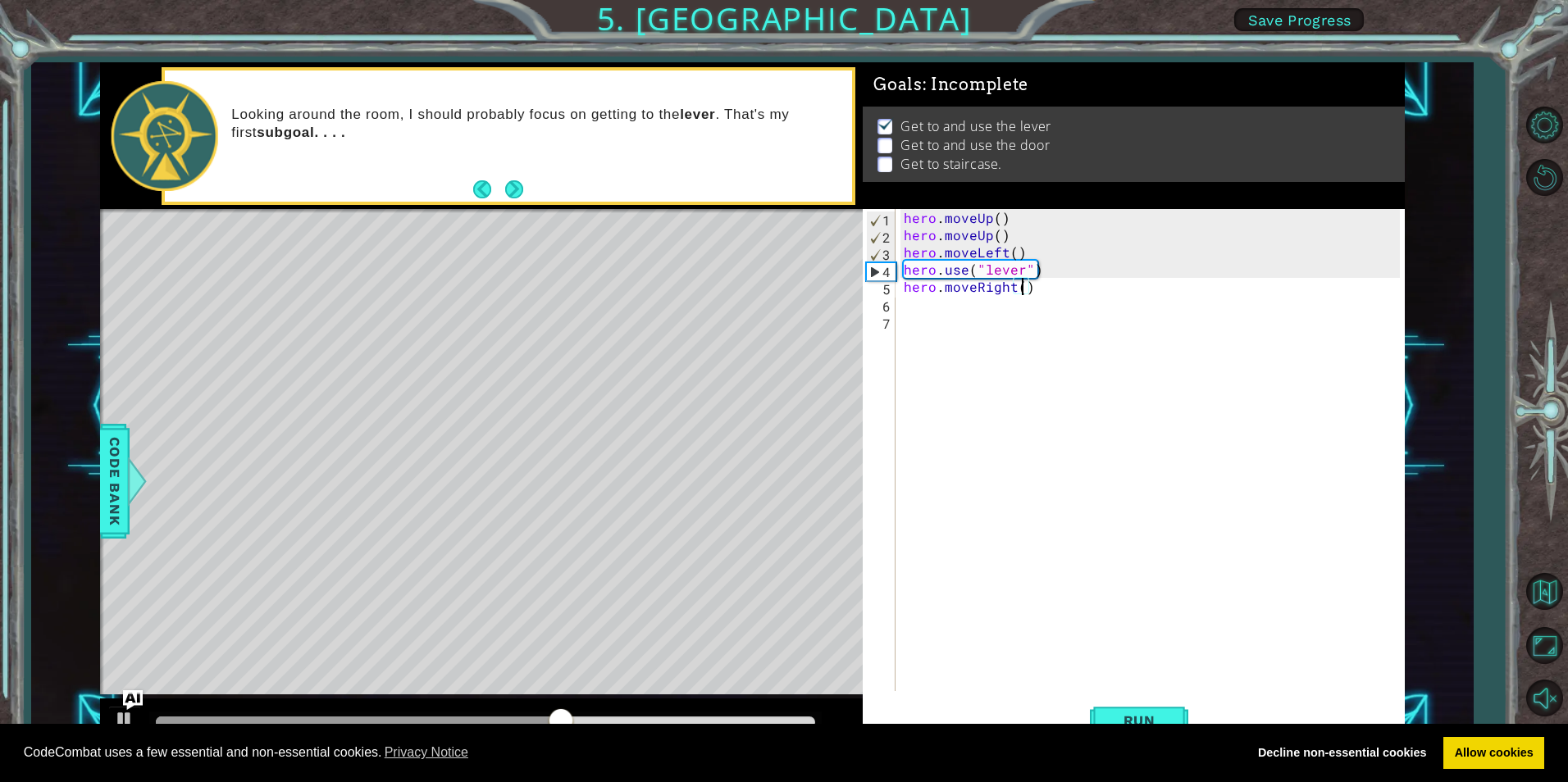
click at [1056, 298] on div "hero . moveUp ( ) hero . moveUp ( ) hero . moveLeft ( ) hero . use ( "lever" ) …" at bounding box center [1155, 467] width 507 height 516
type textarea "h"
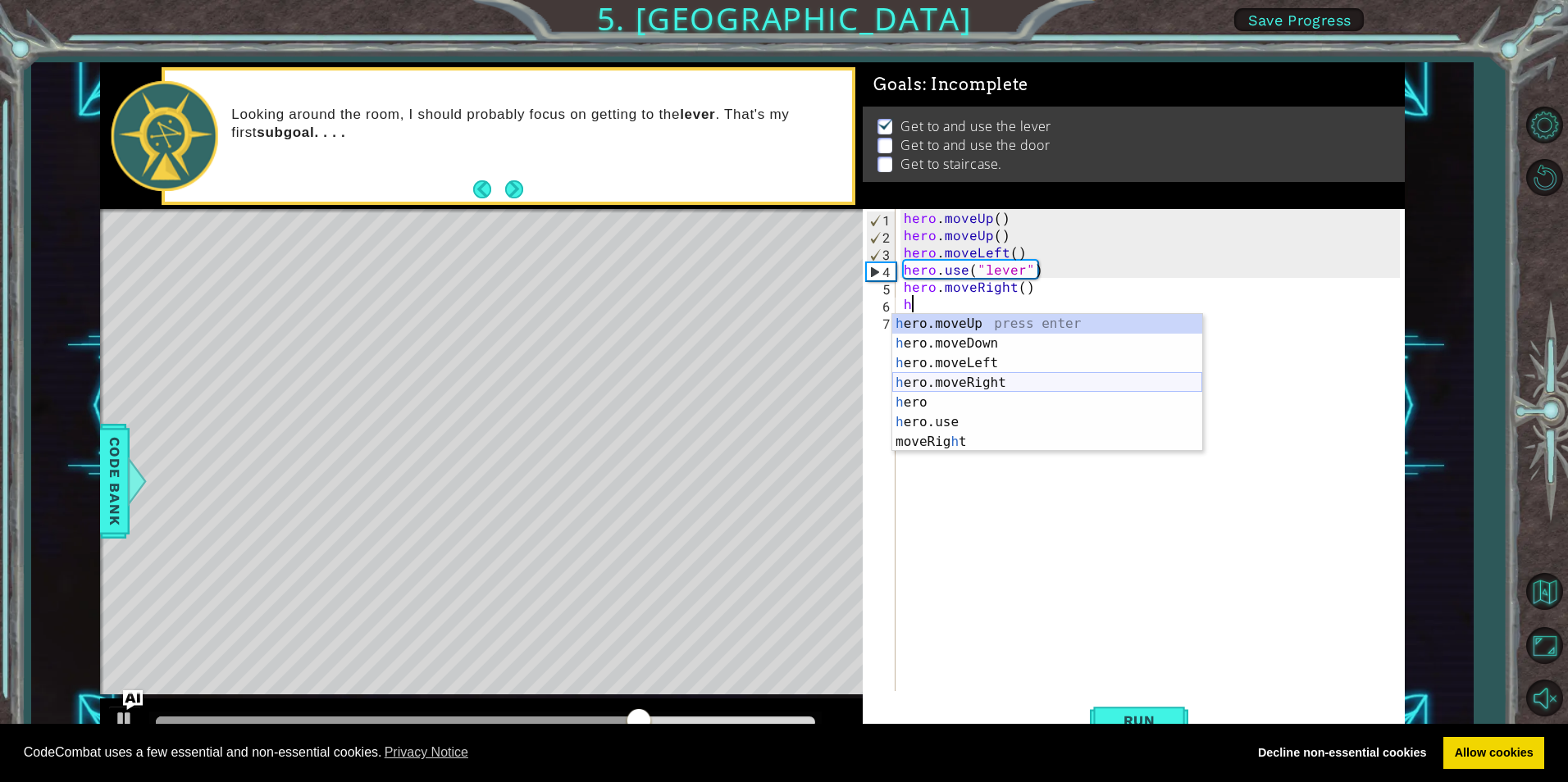
click at [982, 383] on div "h ero.moveUp press enter h ero.moveDown press enter h ero.moveLeft press enter …" at bounding box center [1048, 402] width 310 height 177
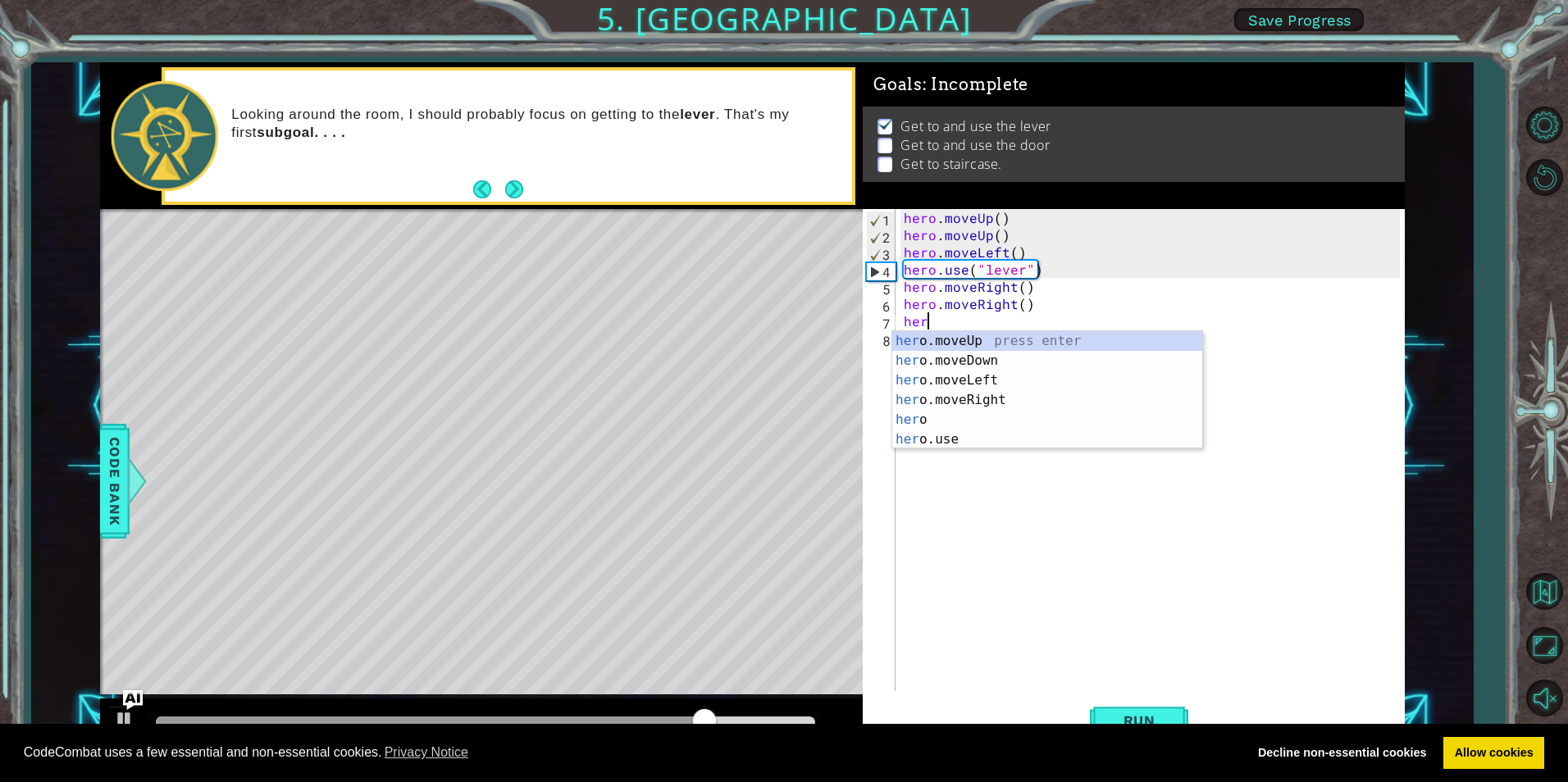
scroll to position [0, 1]
type textarea "her"
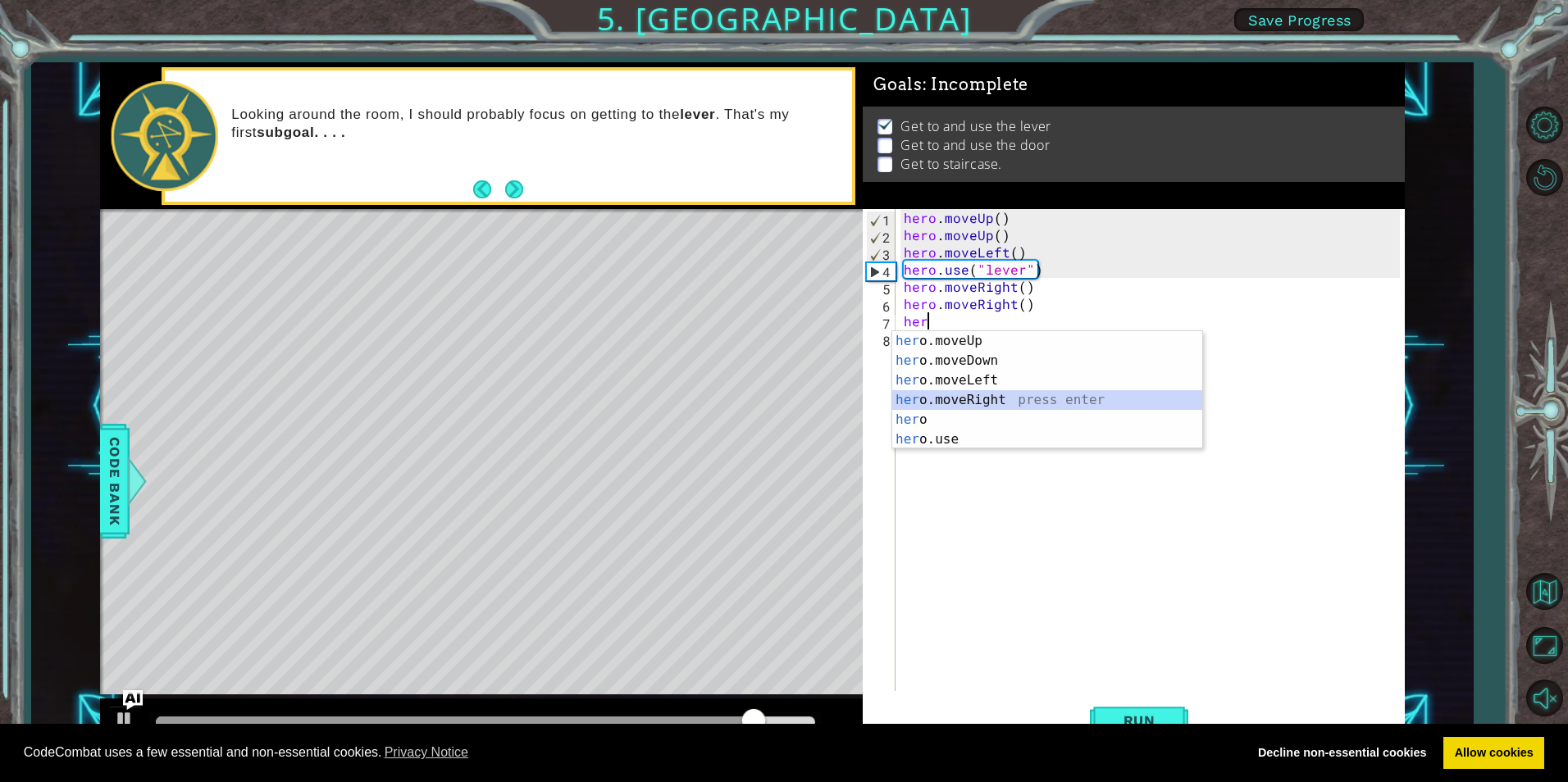
click at [992, 404] on div "her o.moveUp press enter her o.moveDown press enter her o.moveLeft press enter …" at bounding box center [1048, 411] width 310 height 158
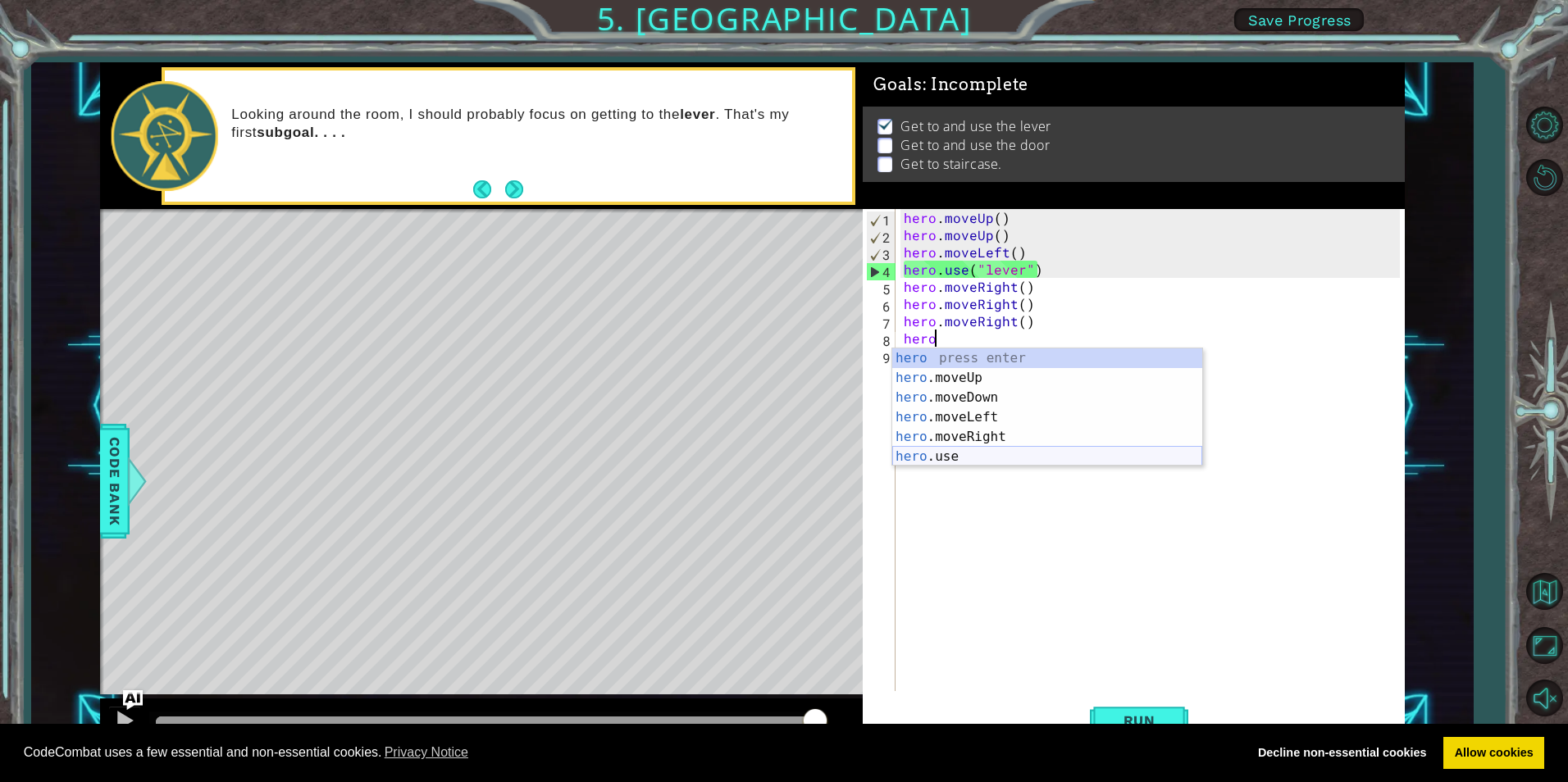
click at [996, 449] on div "hero press enter hero .moveUp press enter hero .moveDown press enter hero .move…" at bounding box center [1048, 427] width 310 height 158
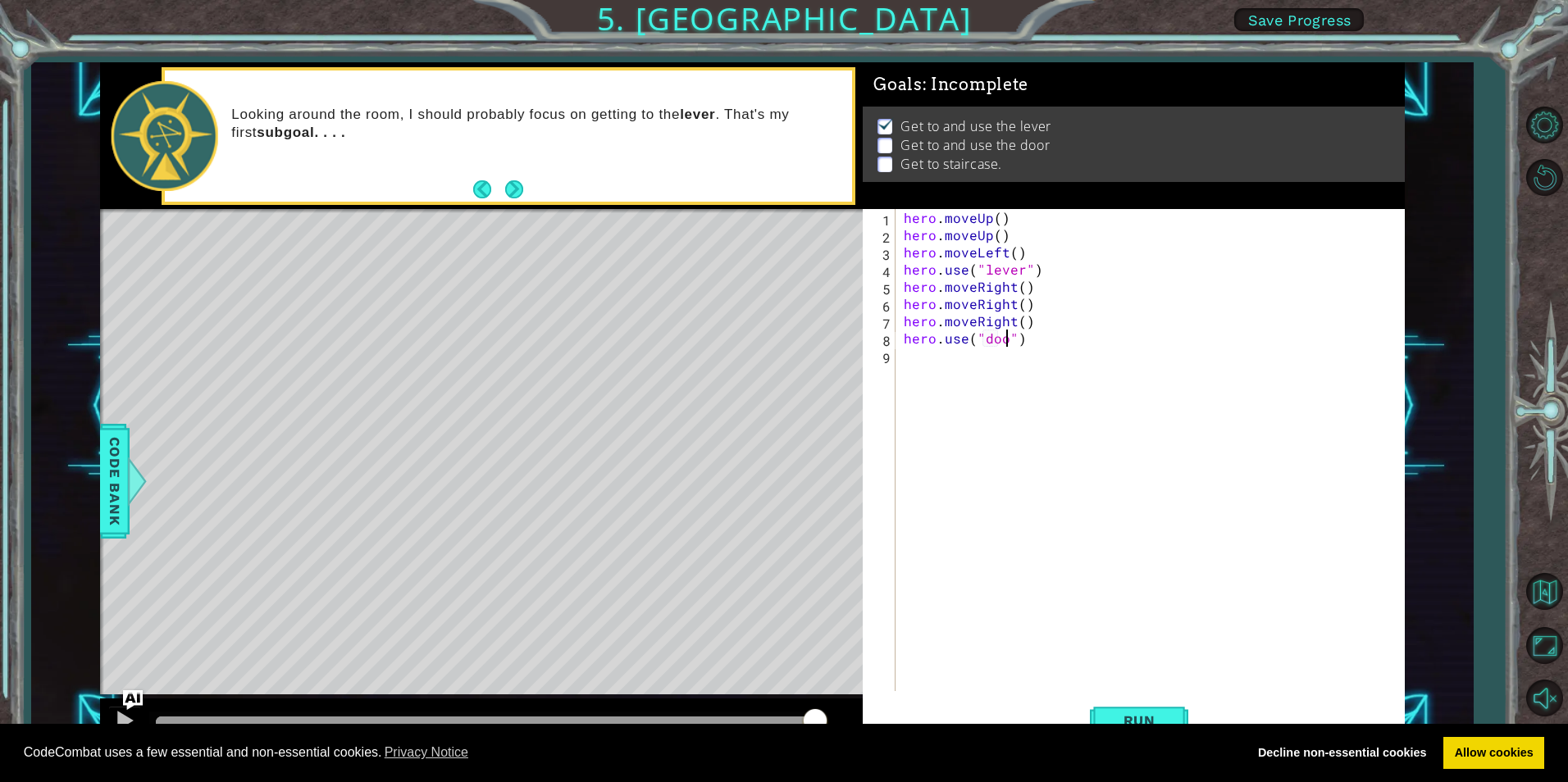
type textarea "hero.use("door")"
click at [1145, 712] on span "Run" at bounding box center [1140, 721] width 65 height 17
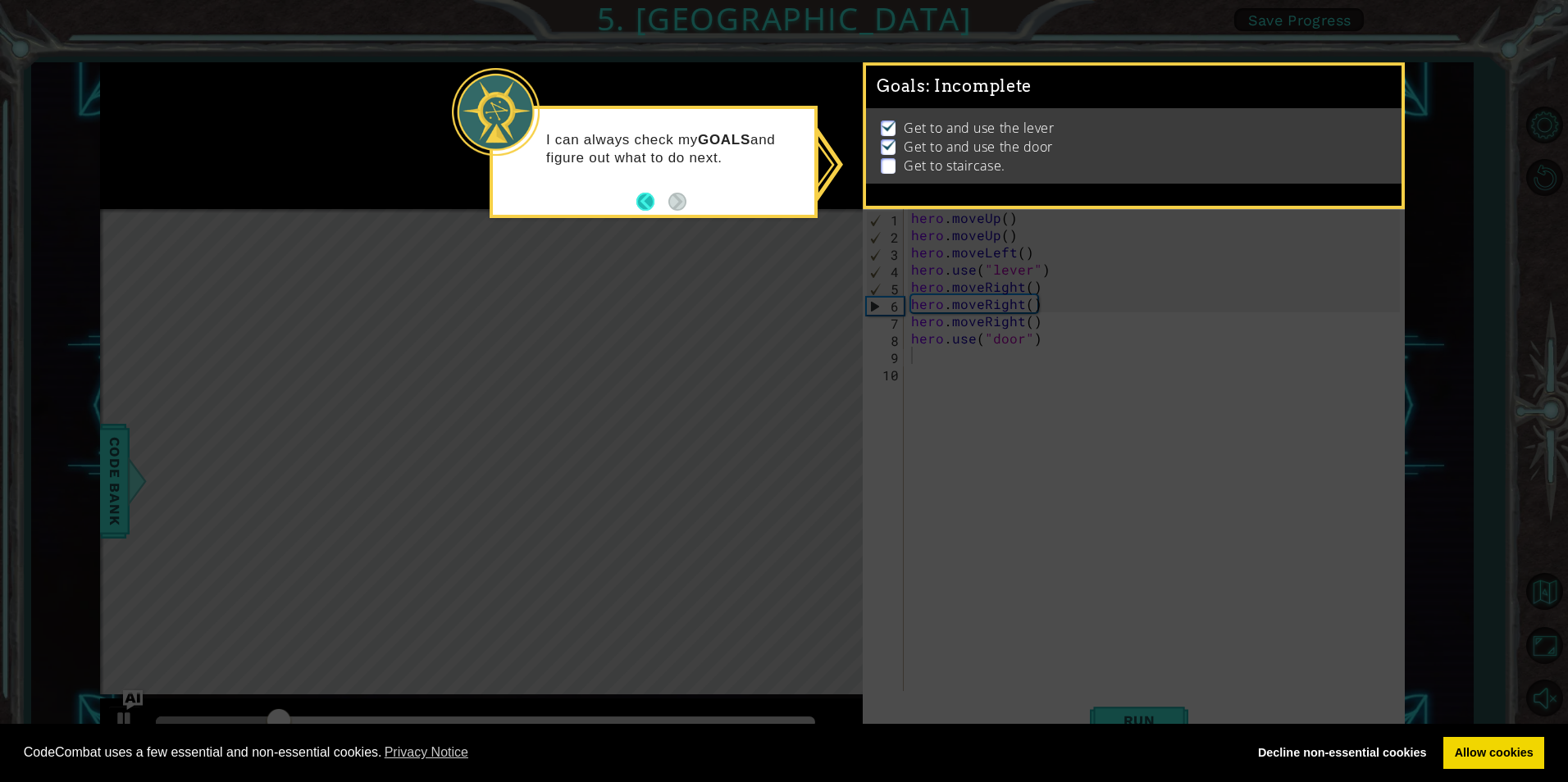
click at [650, 206] on button "Back" at bounding box center [652, 202] width 32 height 18
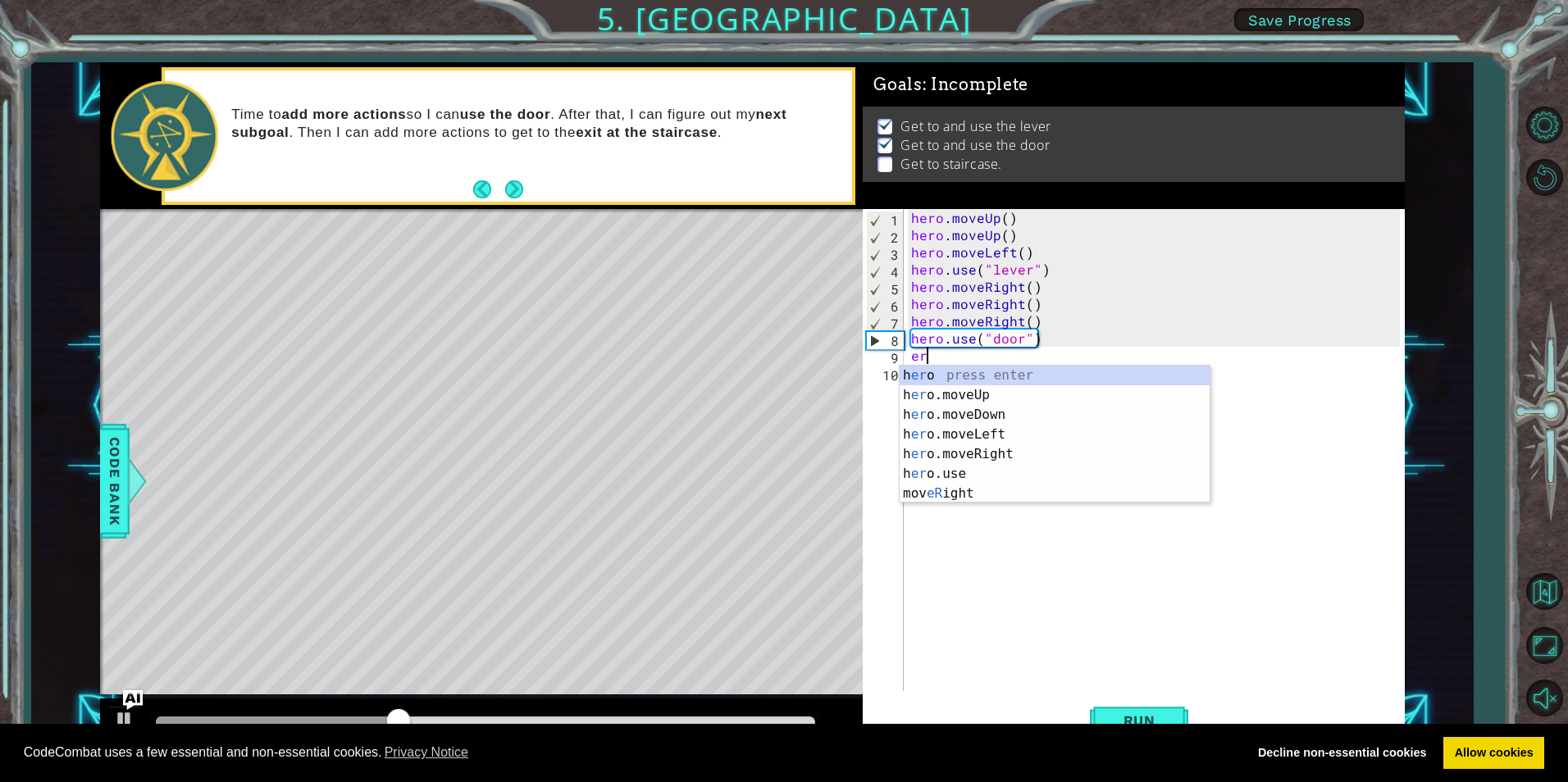
type textarea "ero"
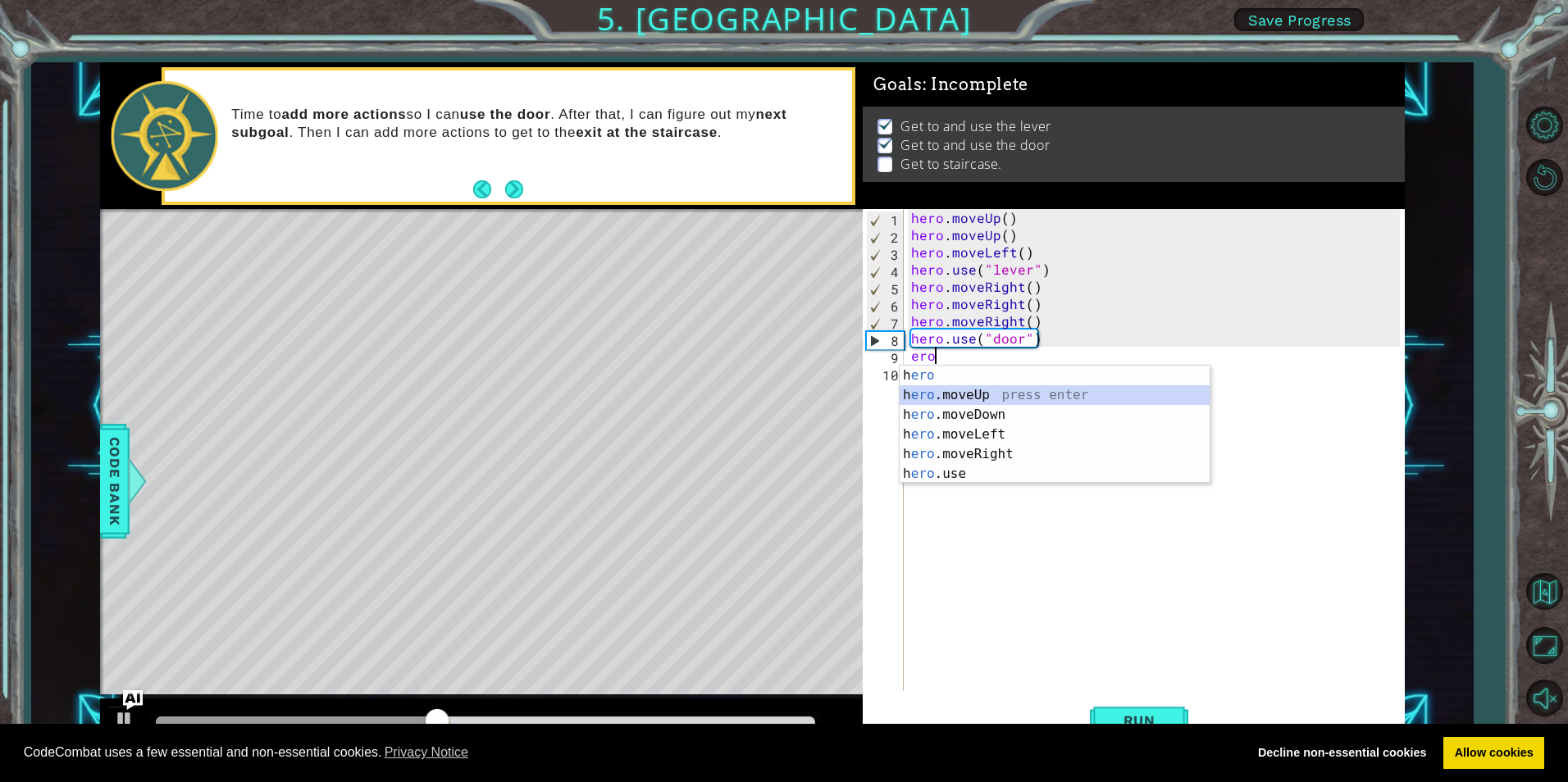
click at [960, 386] on div "h ero press enter h ero .moveUp press enter h ero .moveDown press enter h ero .…" at bounding box center [1055, 445] width 310 height 158
type textarea "hero"
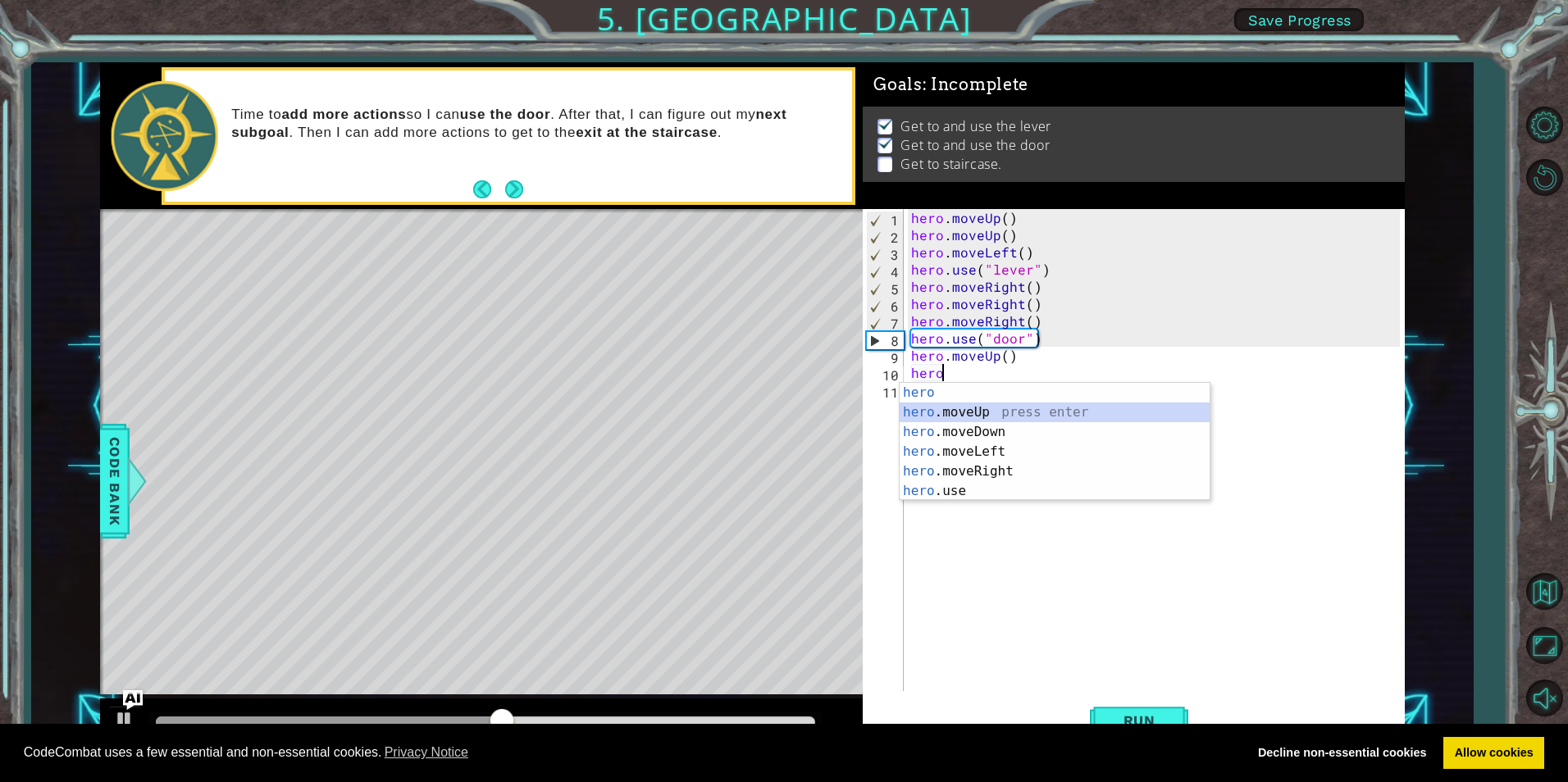
click at [977, 410] on div "hero press enter hero .moveUp press enter hero .moveDown press enter hero .move…" at bounding box center [1055, 462] width 310 height 158
type textarea "hero"
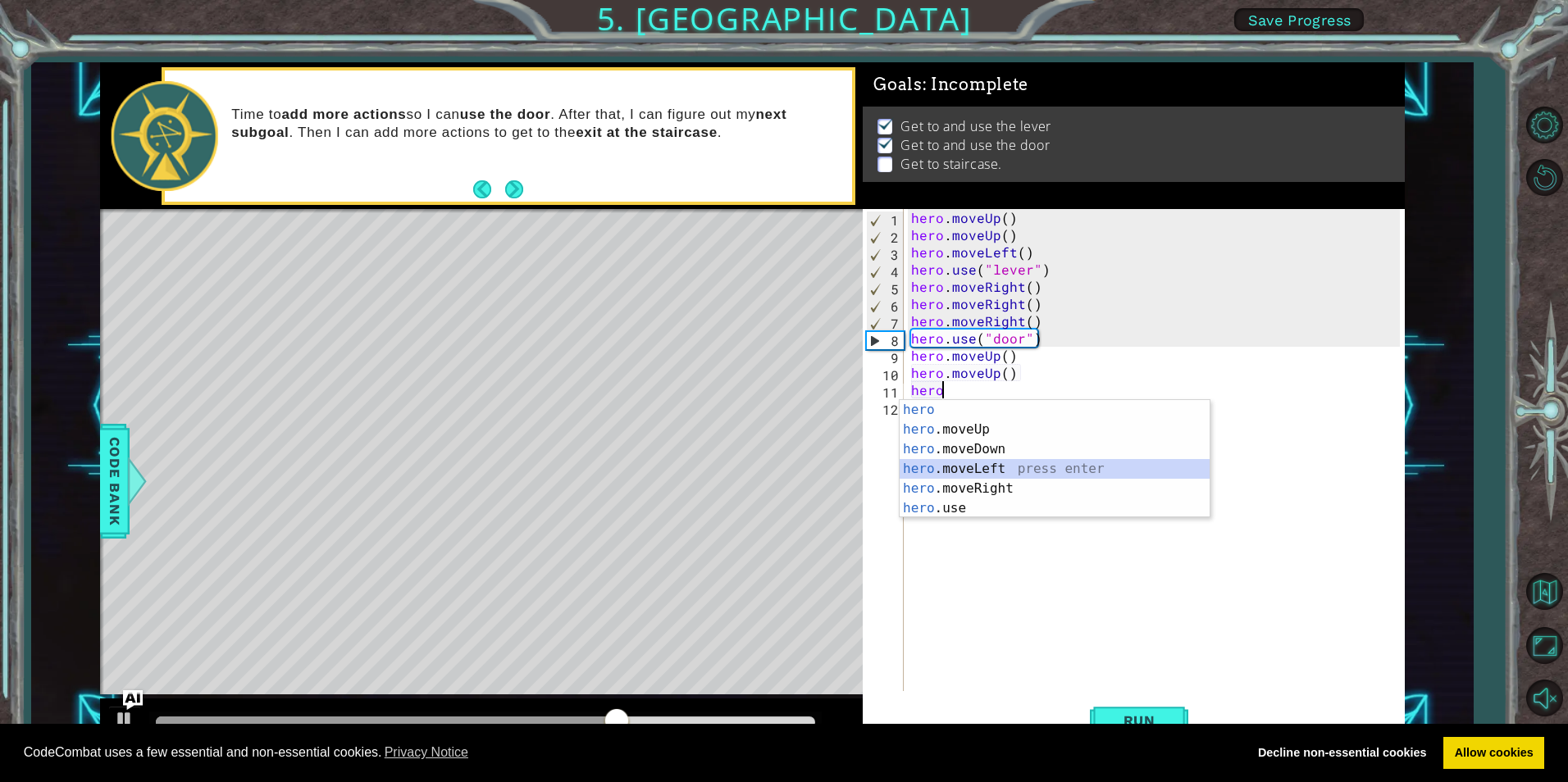
click at [974, 464] on div "hero press enter hero .moveUp press enter hero .moveDown press enter hero .move…" at bounding box center [1055, 479] width 310 height 158
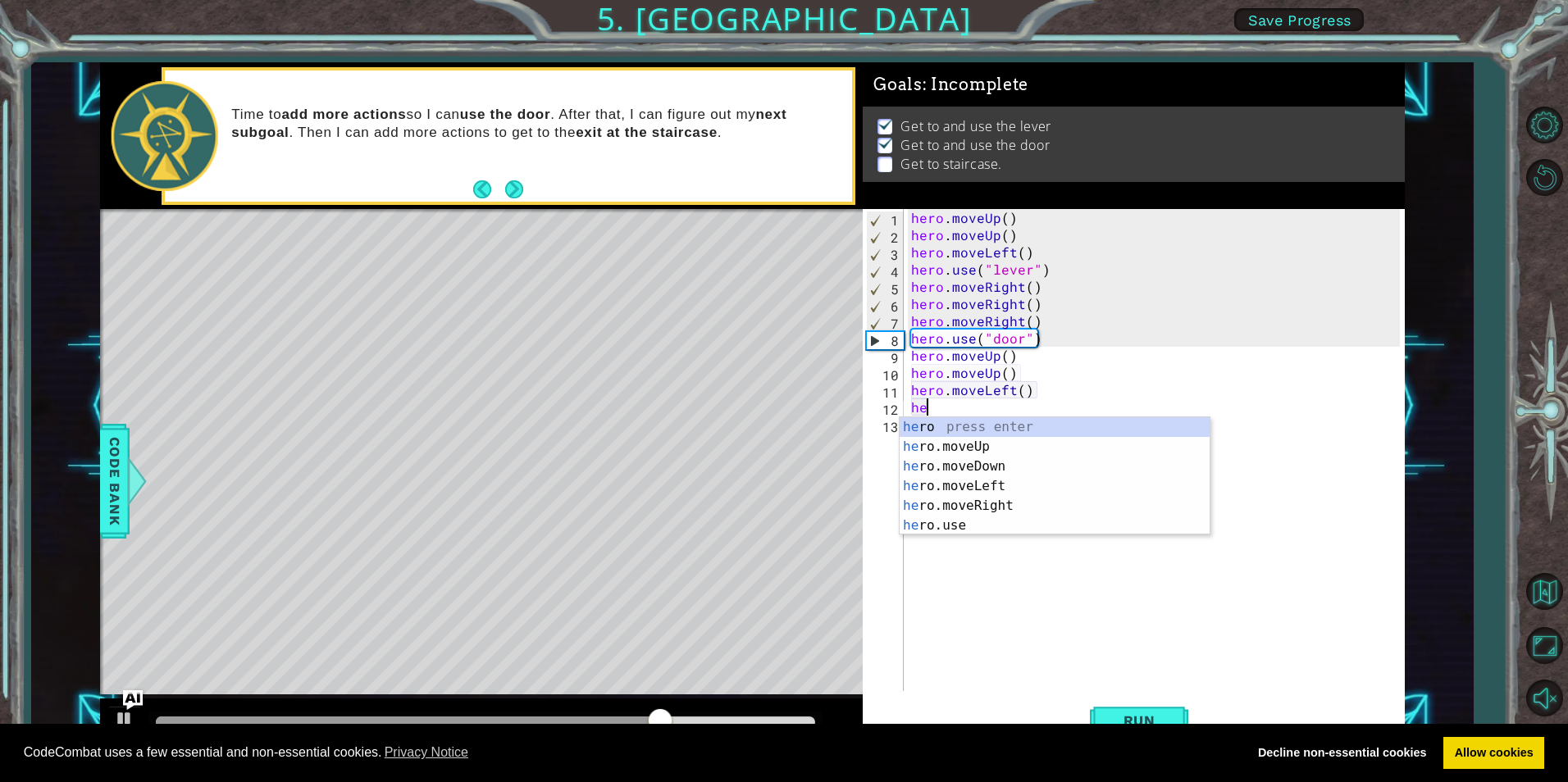
type textarea "hero"
click at [958, 485] on div "hero press enter hero .moveUp press enter hero .moveDown press enter hero .move…" at bounding box center [1055, 496] width 310 height 158
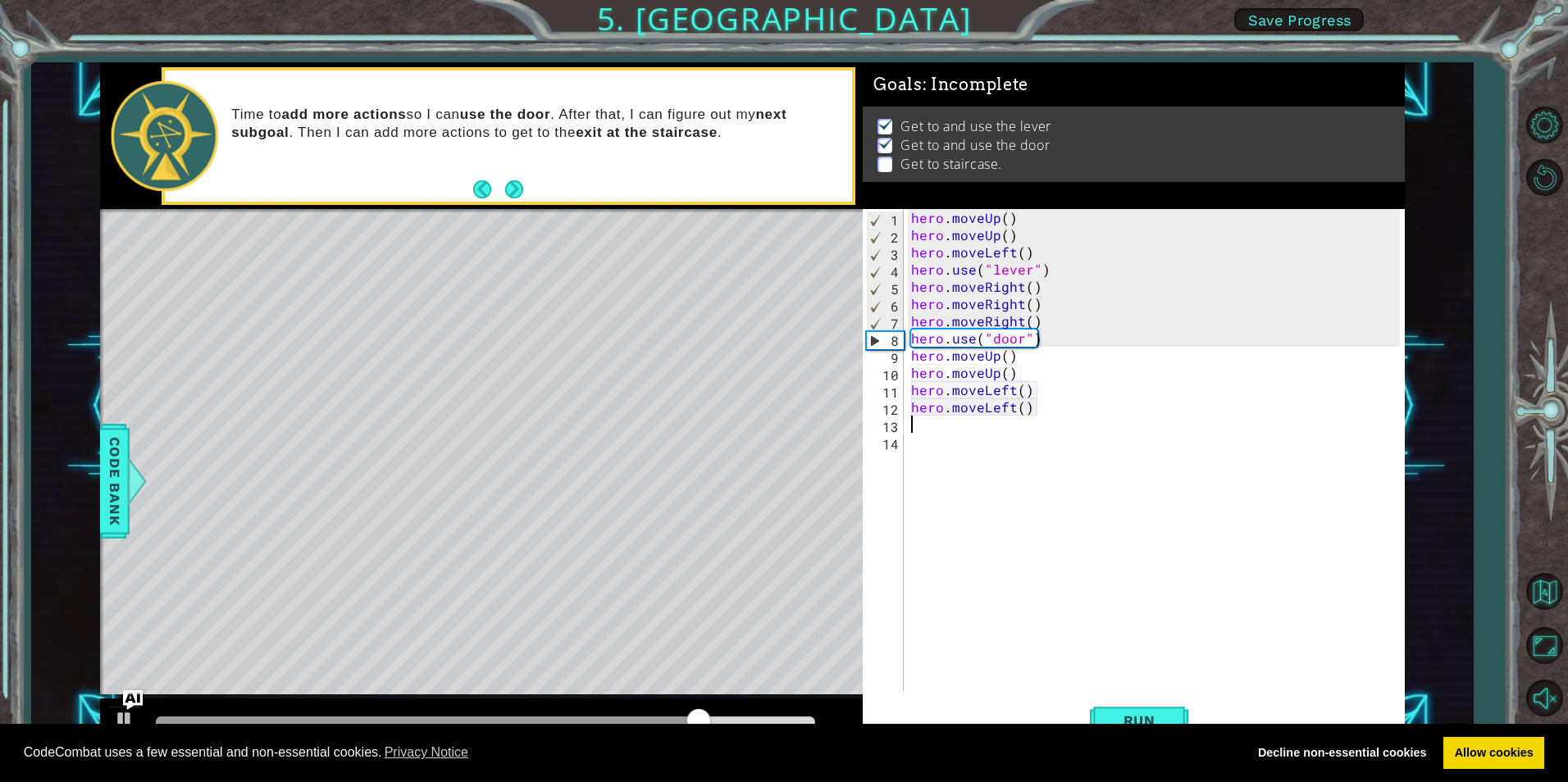
scroll to position [0, 0]
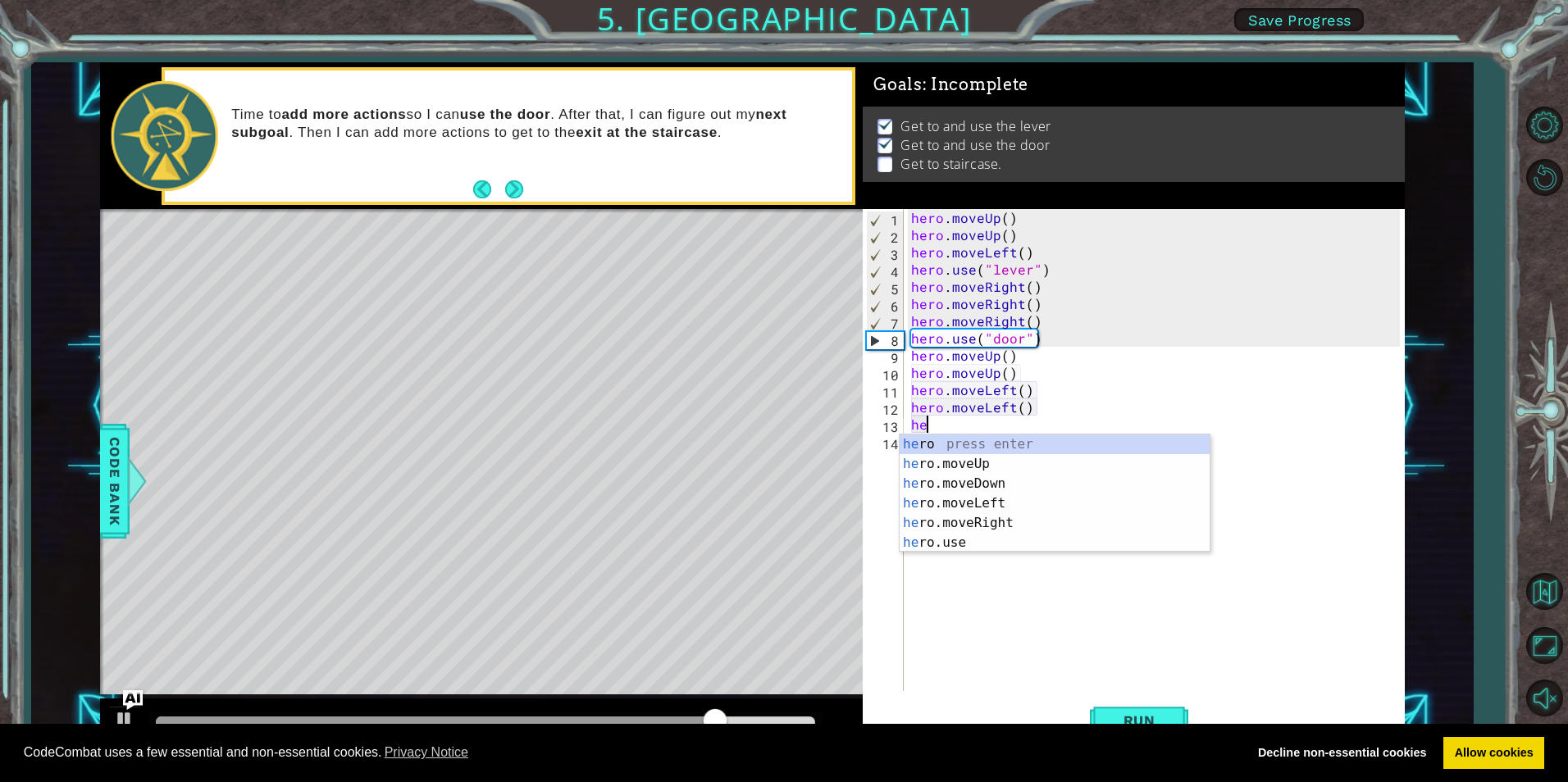
type textarea "hero"
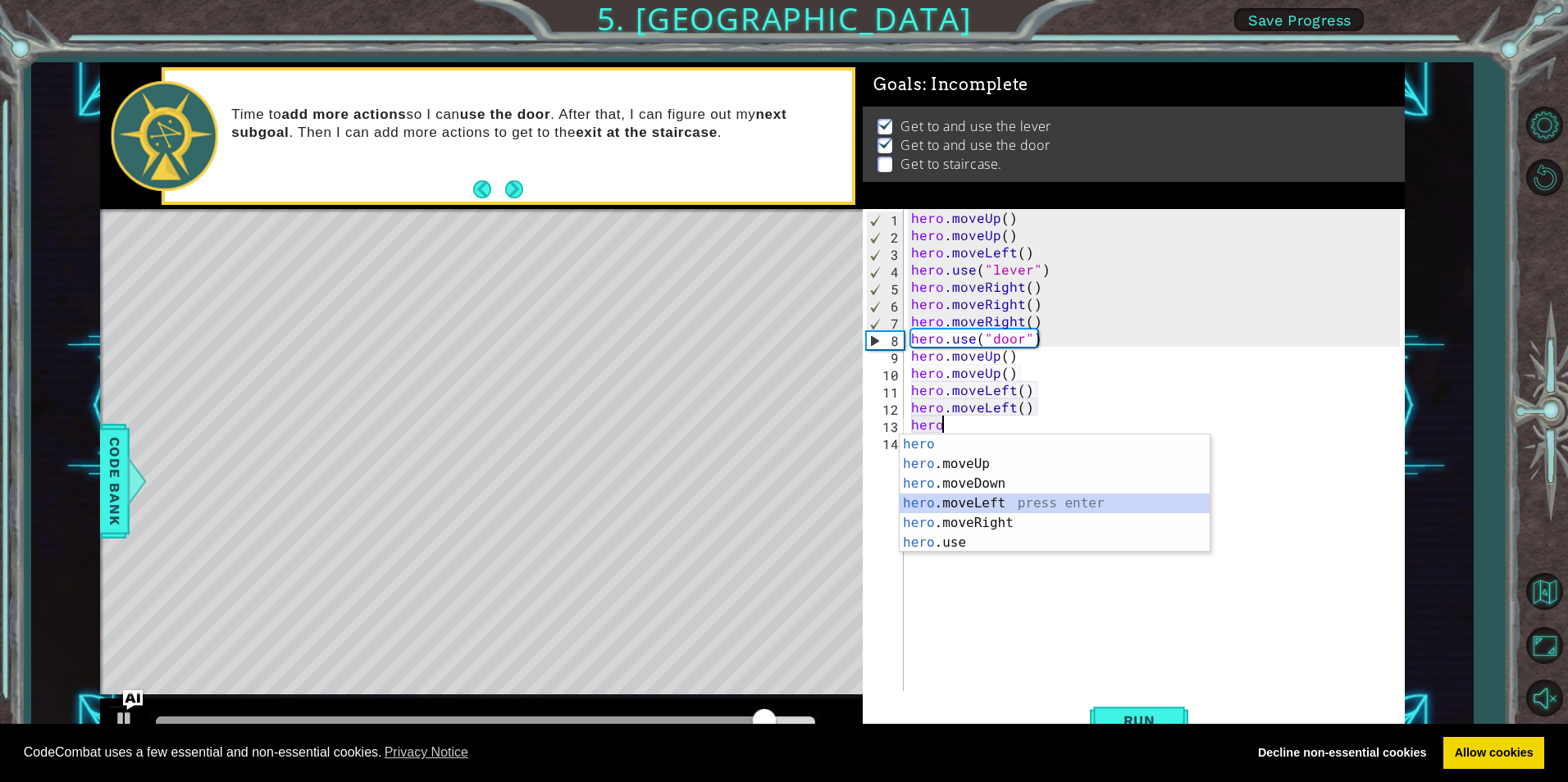
click at [968, 494] on div "hero press enter hero .moveUp press enter hero .moveDown press enter hero .move…" at bounding box center [1055, 514] width 310 height 158
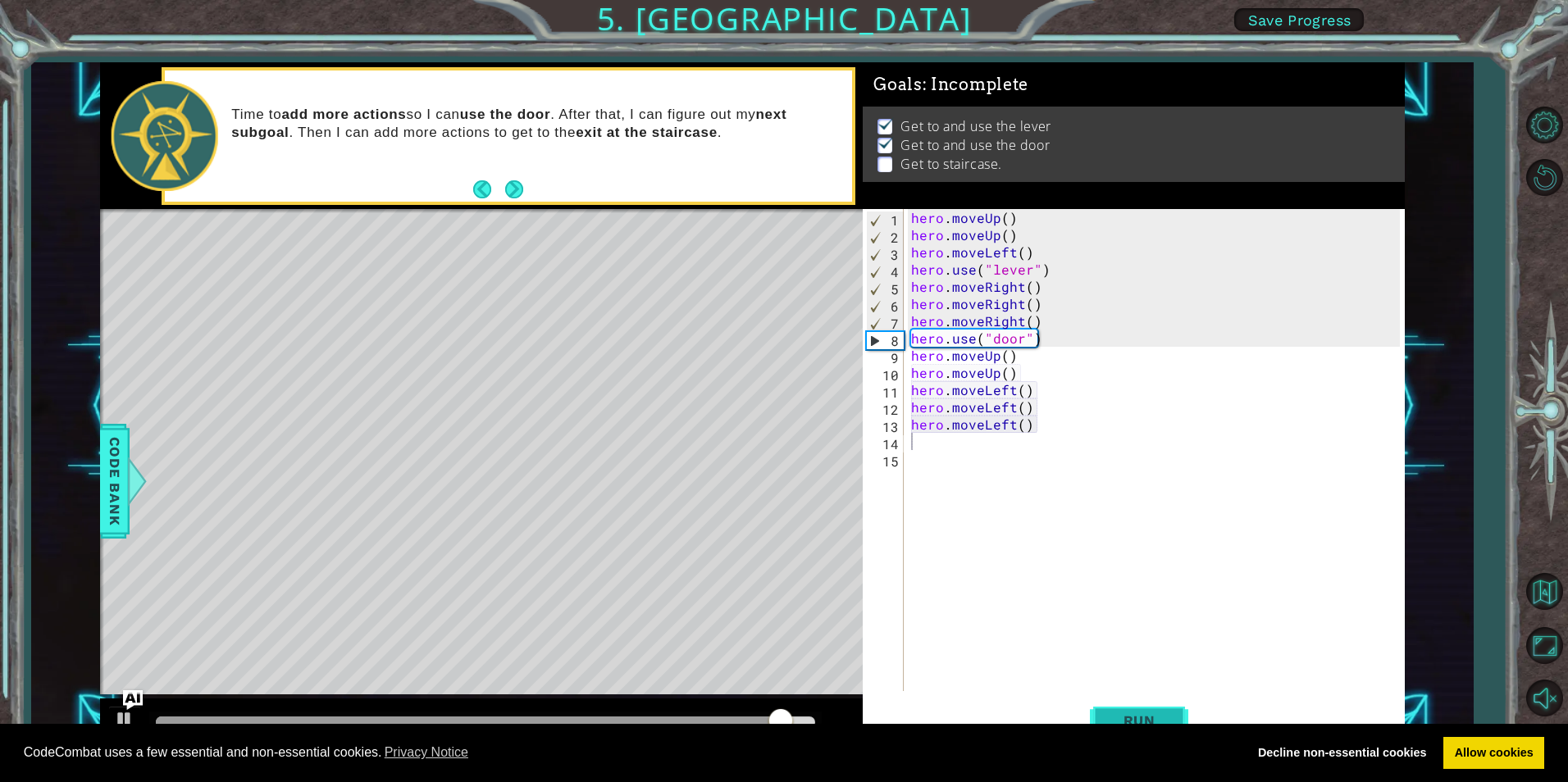
click at [1140, 719] on span "Run" at bounding box center [1140, 721] width 65 height 17
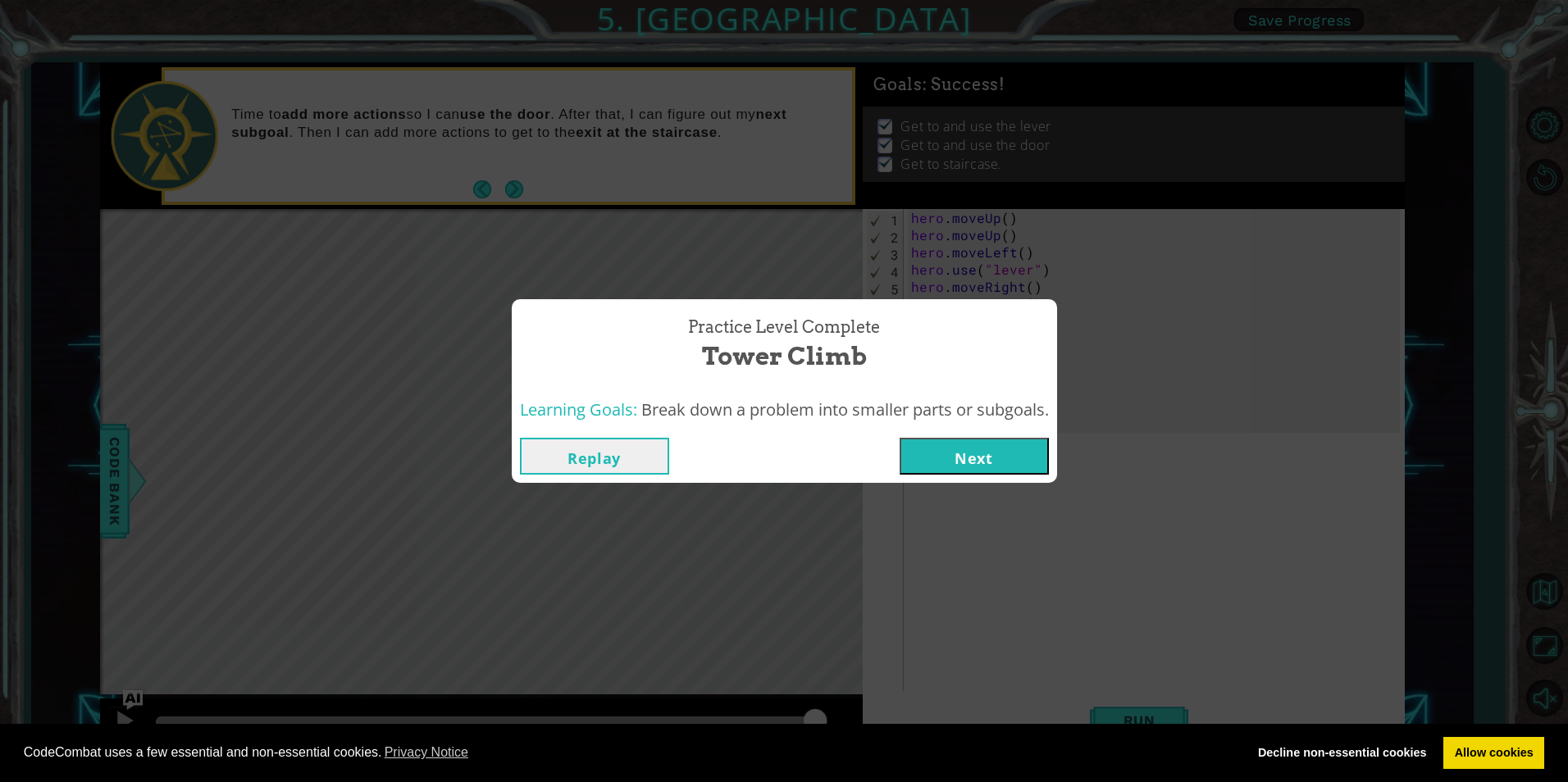
click at [1003, 445] on button "Next" at bounding box center [974, 457] width 150 height 37
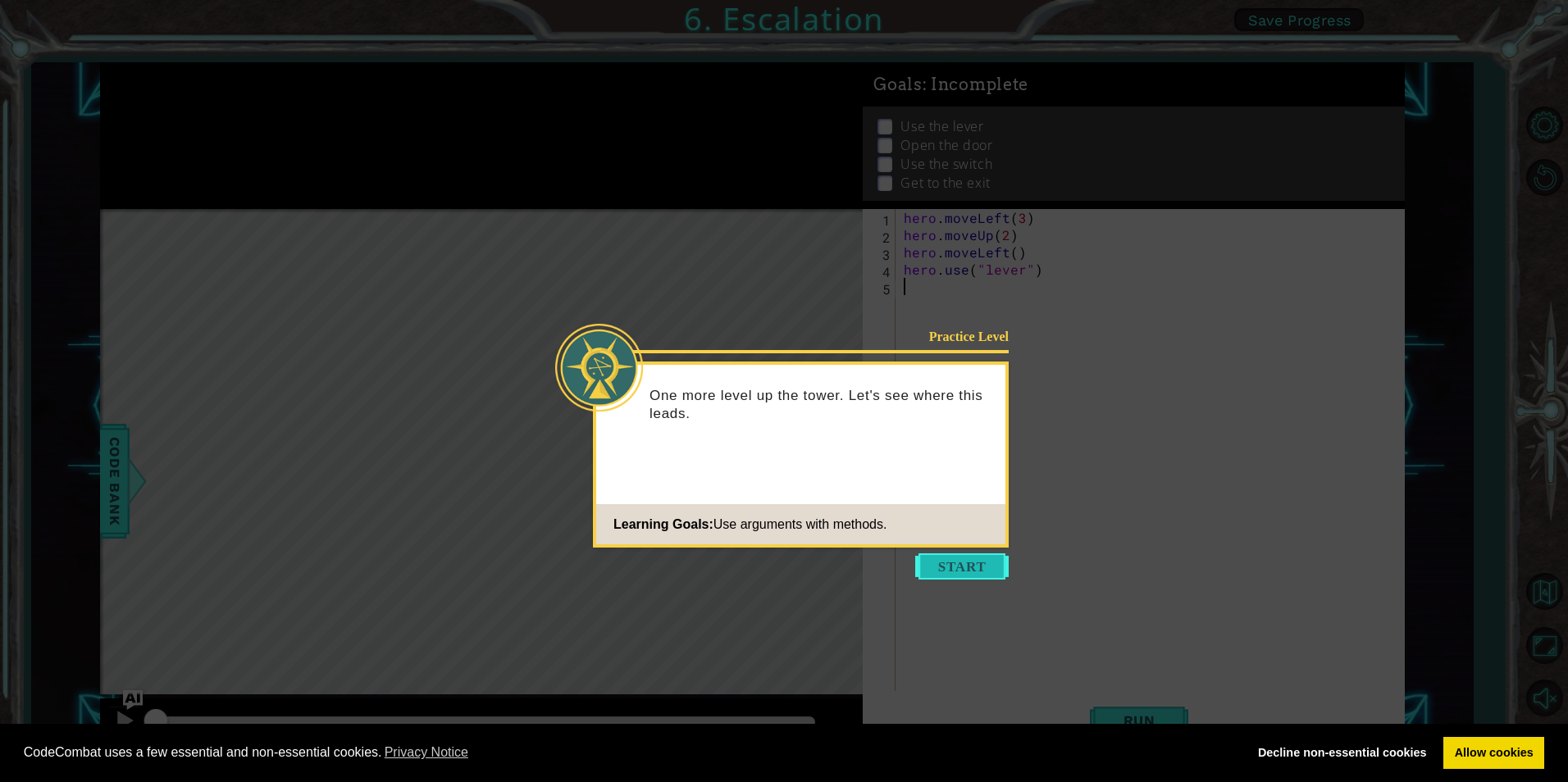
click at [998, 560] on button "Start" at bounding box center [961, 567] width 94 height 26
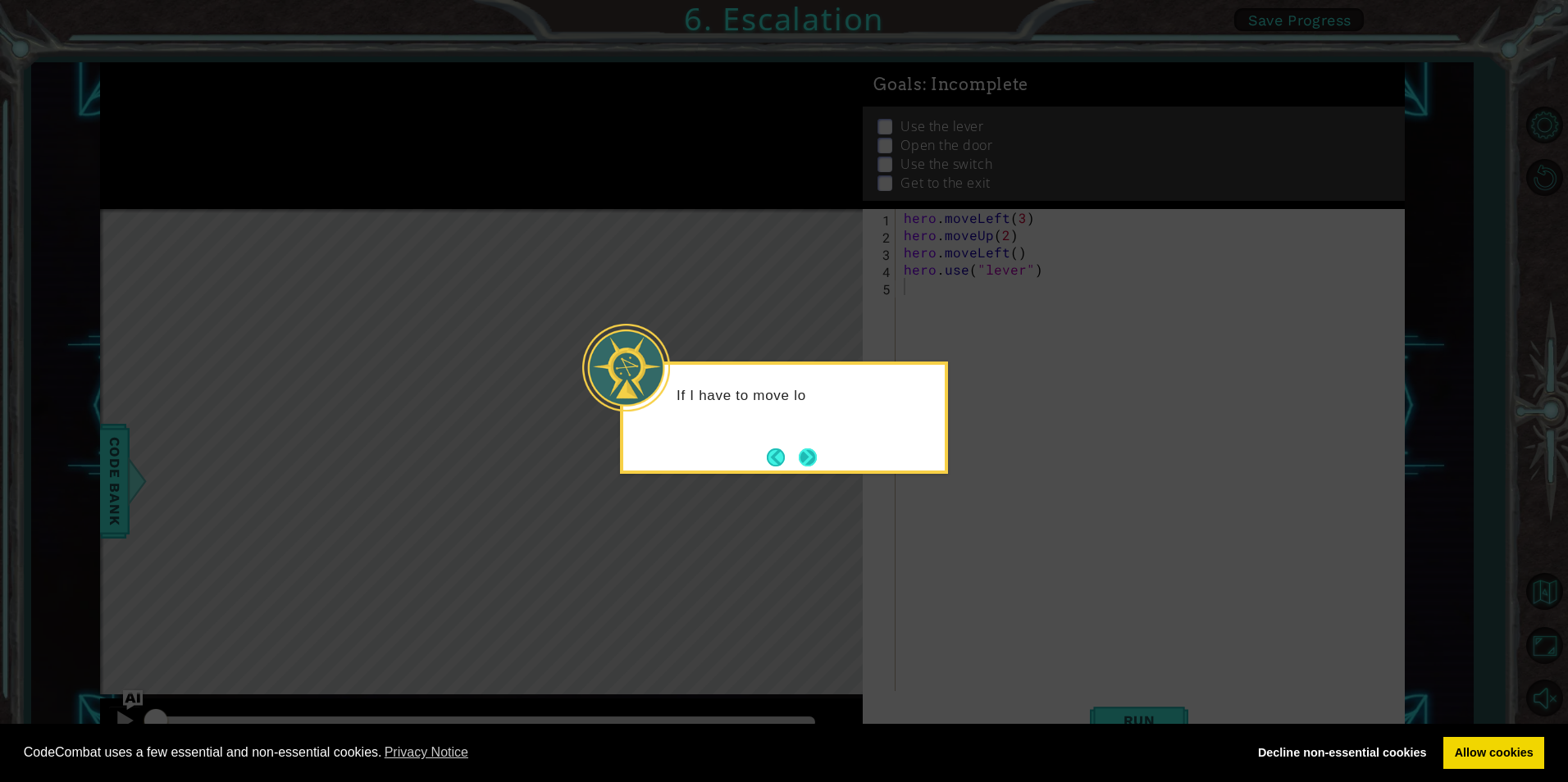
click at [803, 452] on button "Next" at bounding box center [807, 457] width 18 height 18
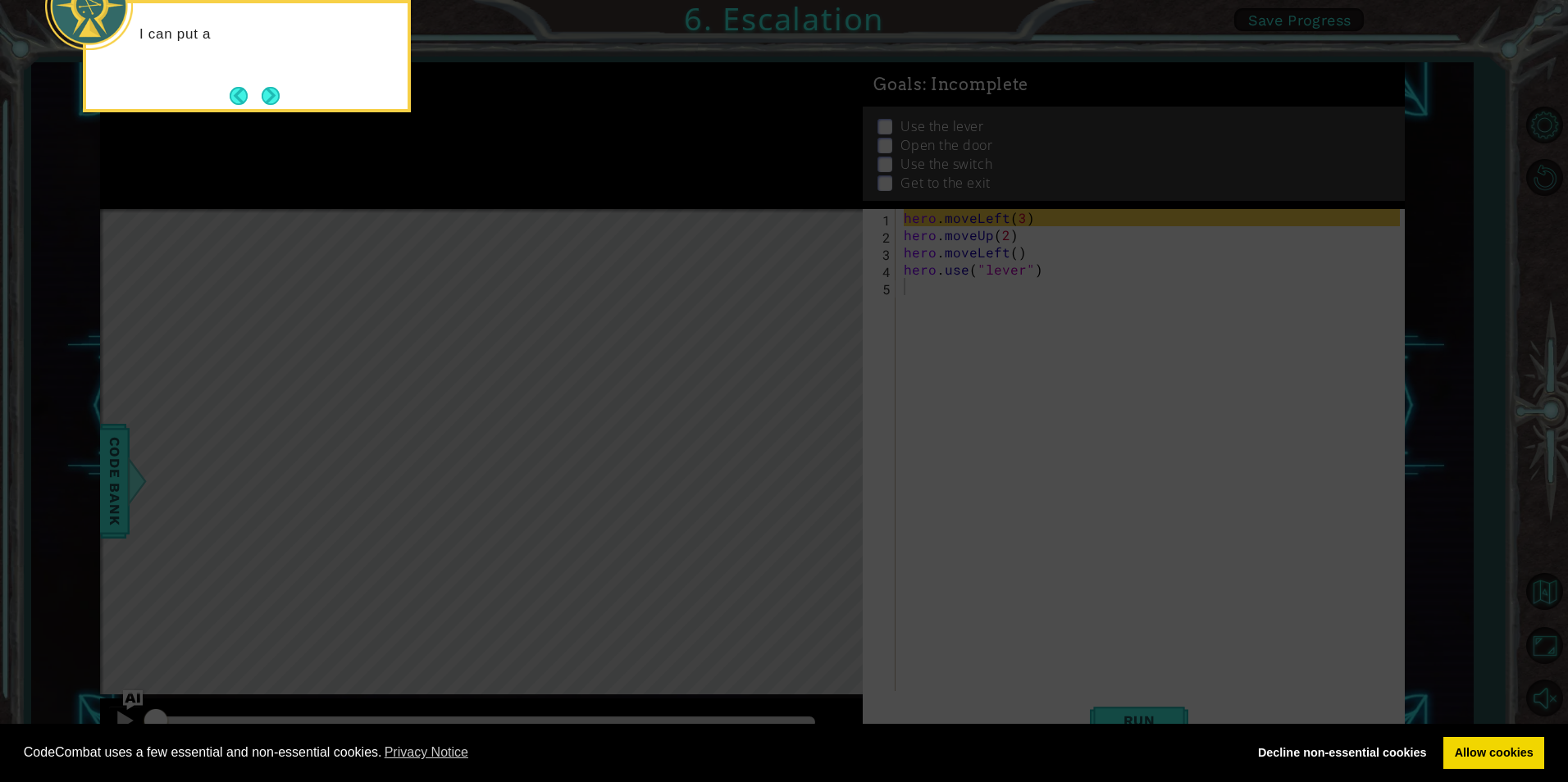
click at [803, 452] on icon at bounding box center [784, 117] width 1568 height 1330
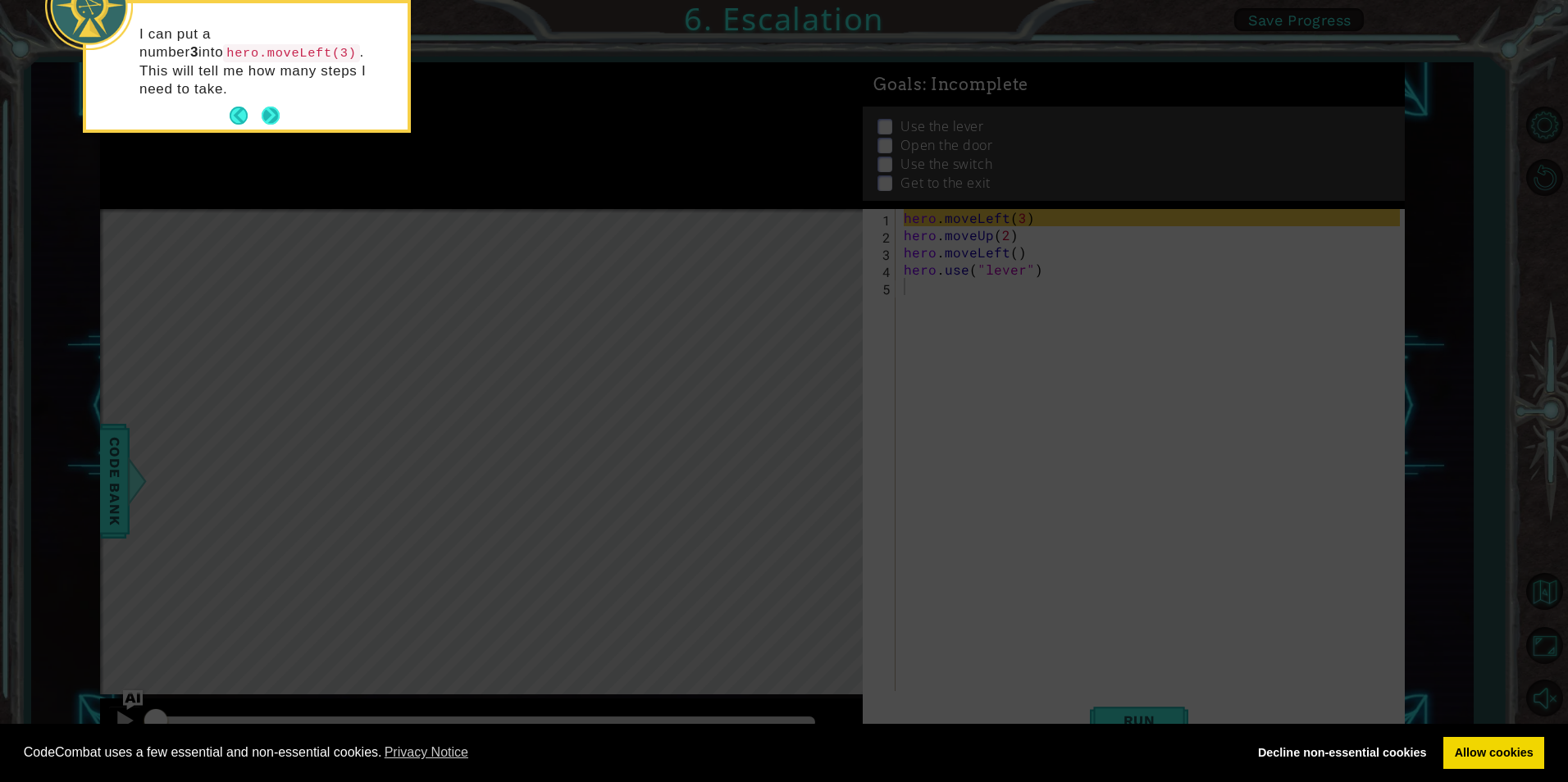
click at [270, 107] on button "Next" at bounding box center [270, 115] width 18 height 18
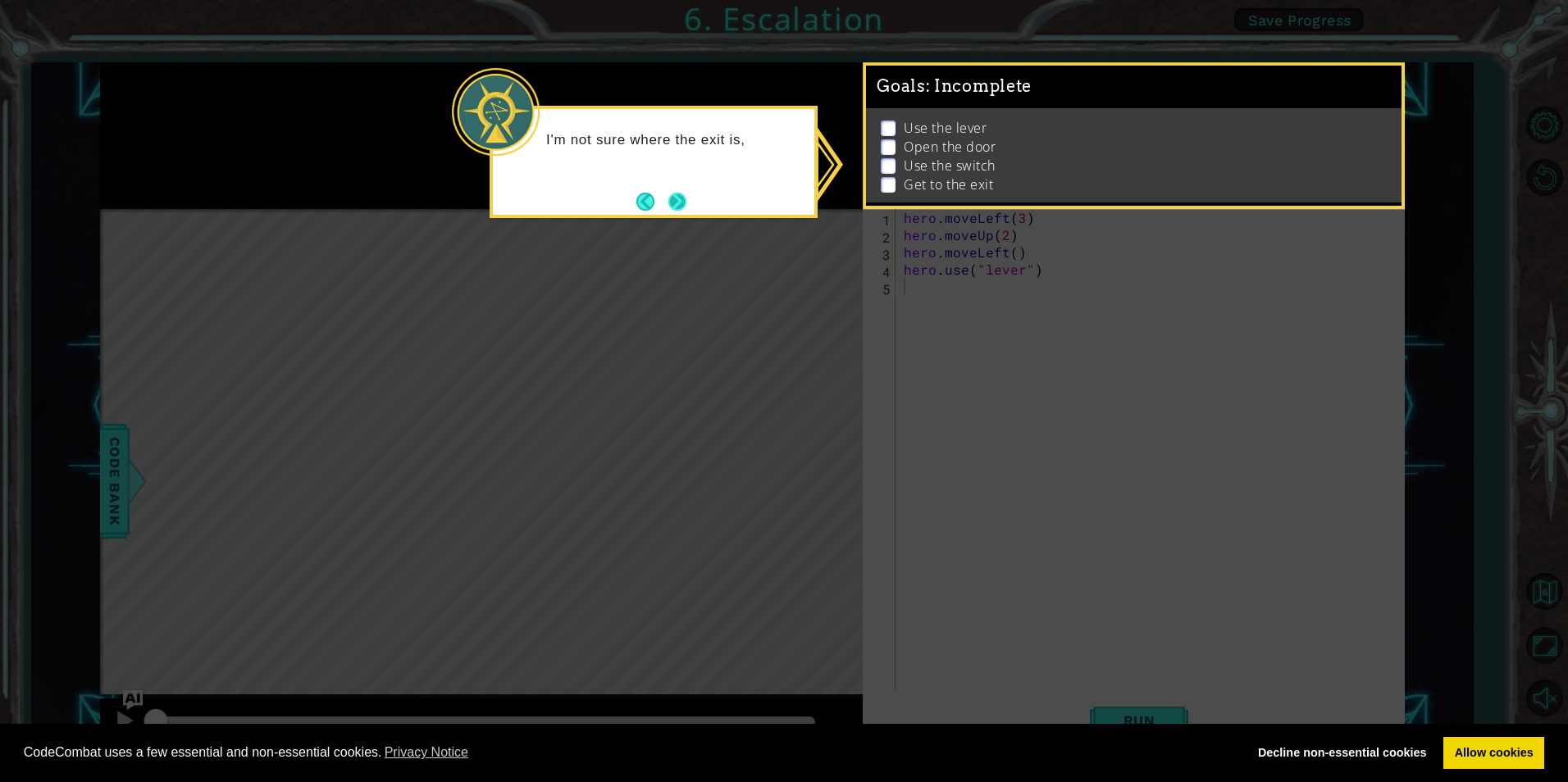
click at [681, 199] on button "Next" at bounding box center [677, 202] width 18 height 18
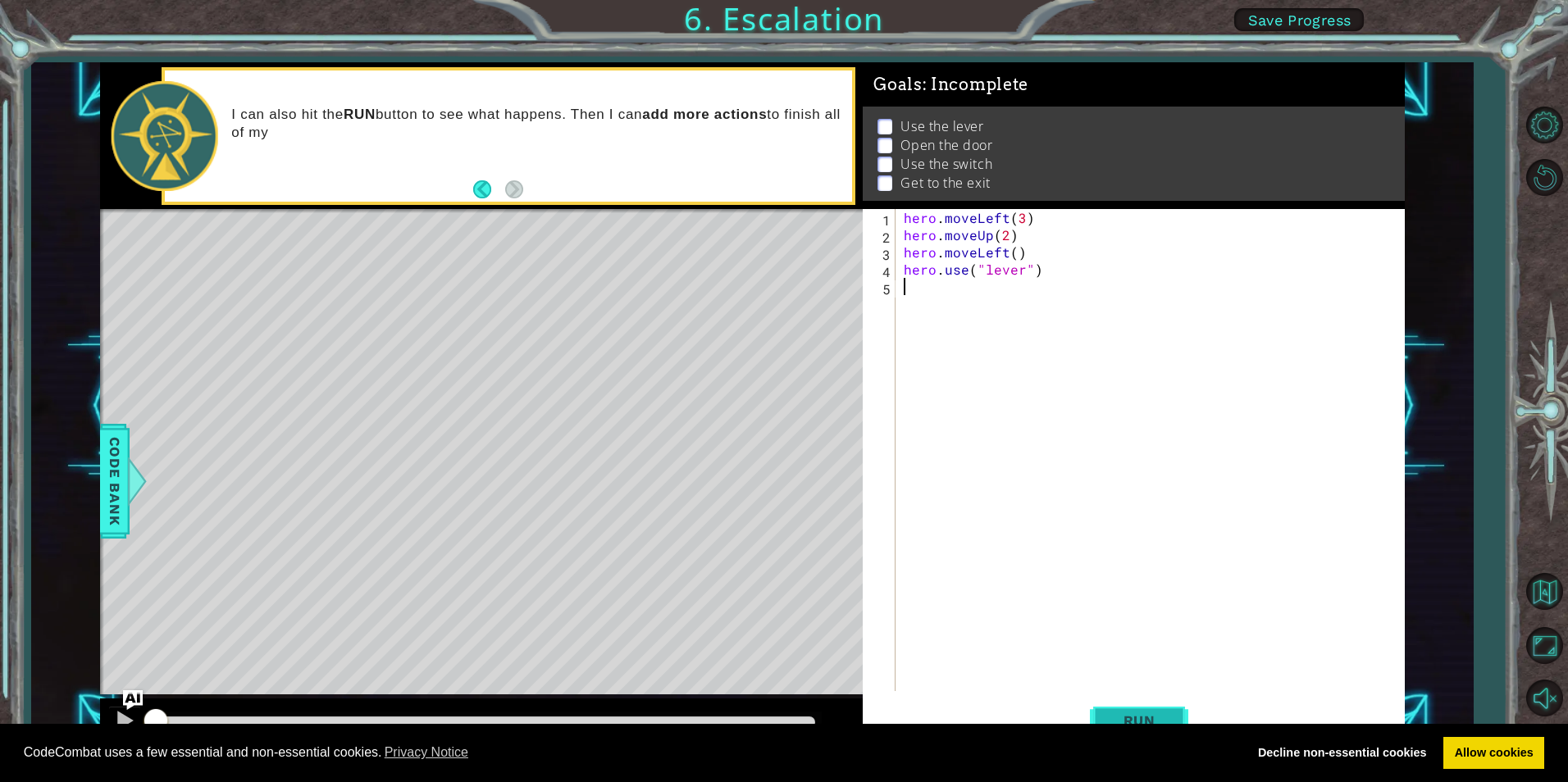
click at [1154, 723] on span "Run" at bounding box center [1140, 721] width 65 height 17
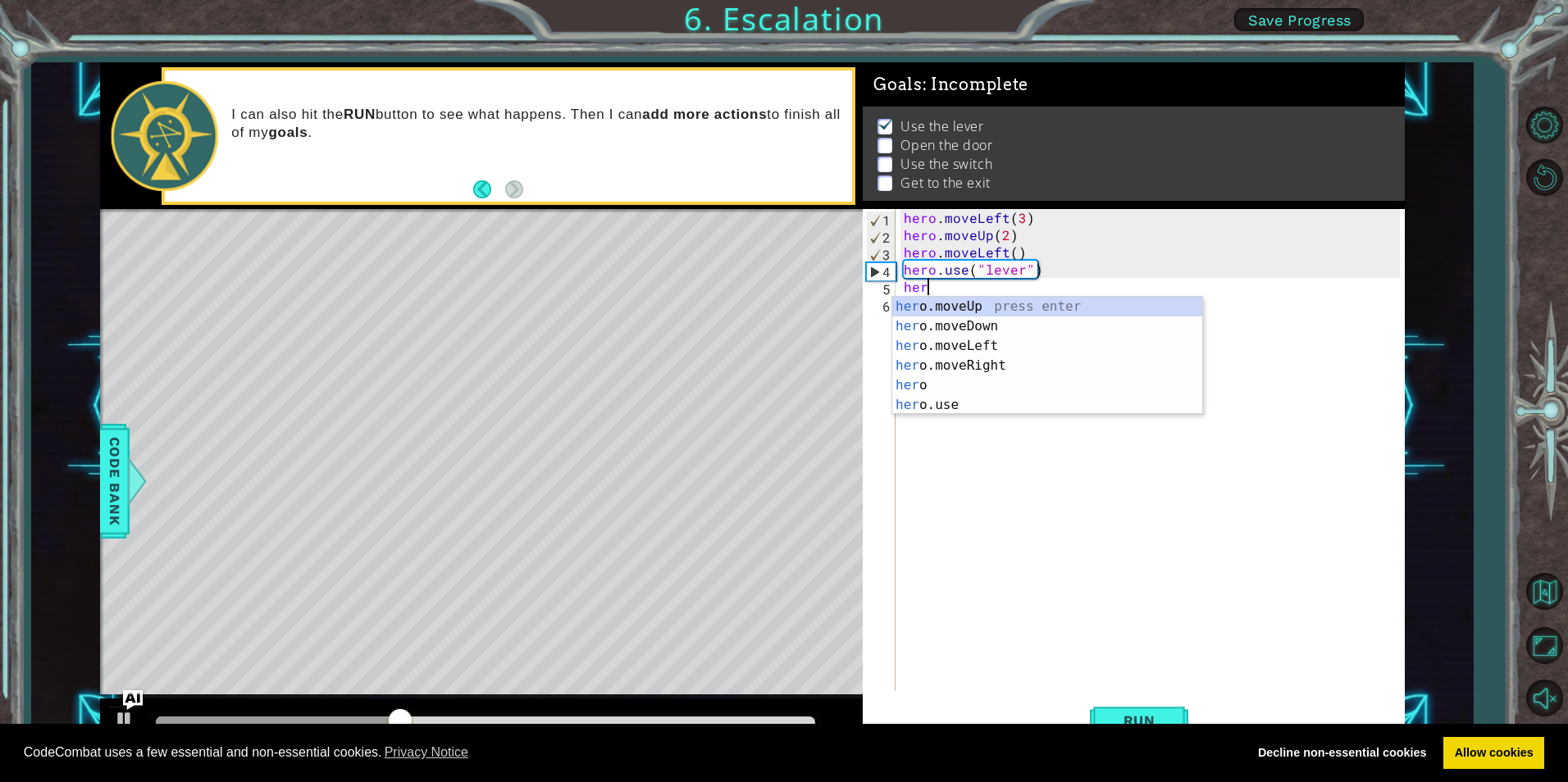
scroll to position [0, 1]
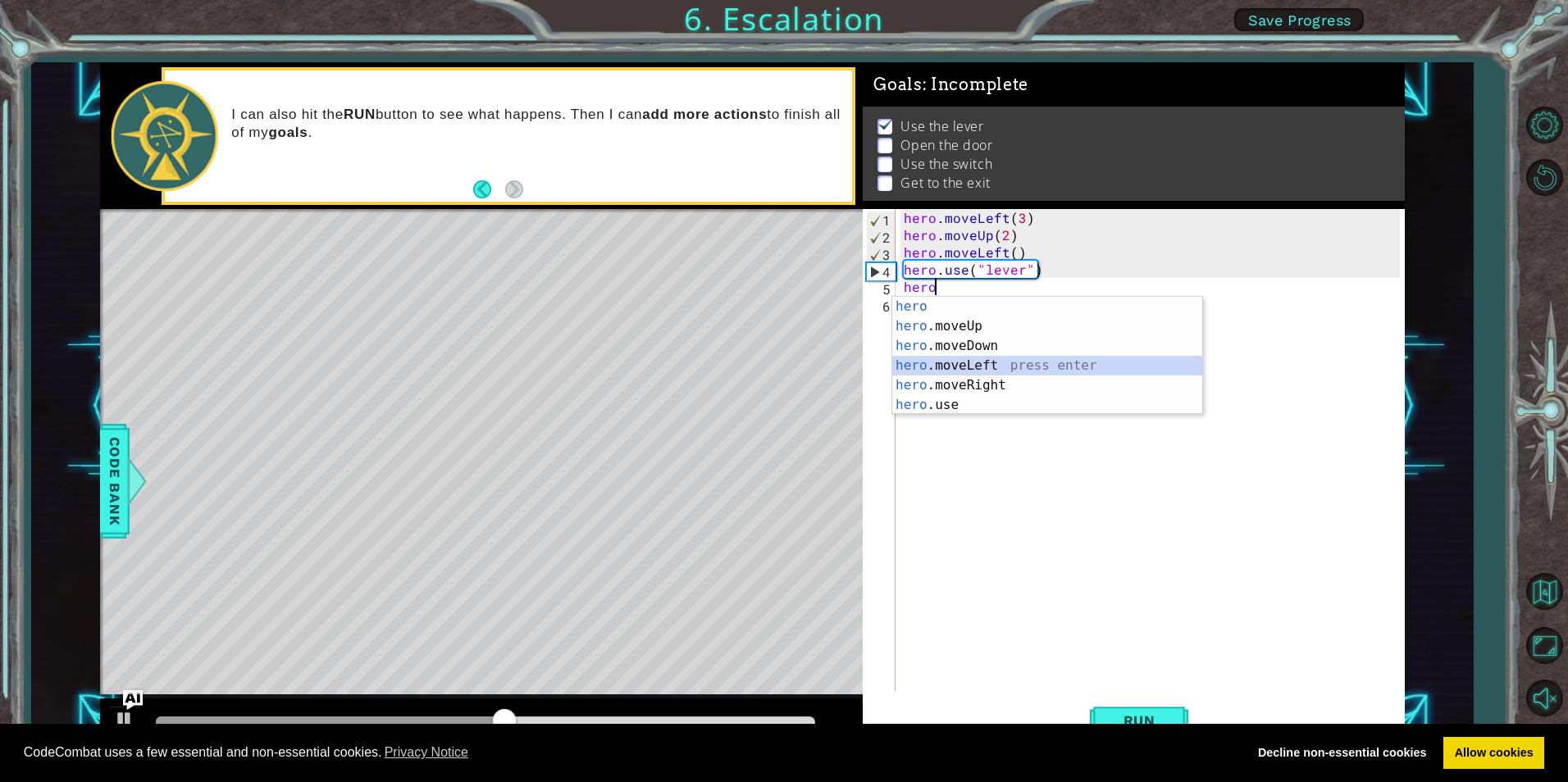
click at [958, 365] on div "hero press enter hero .moveUp press enter hero .moveDown press enter hero .move…" at bounding box center [1048, 376] width 310 height 158
type textarea "hero.moveLeft(1)"
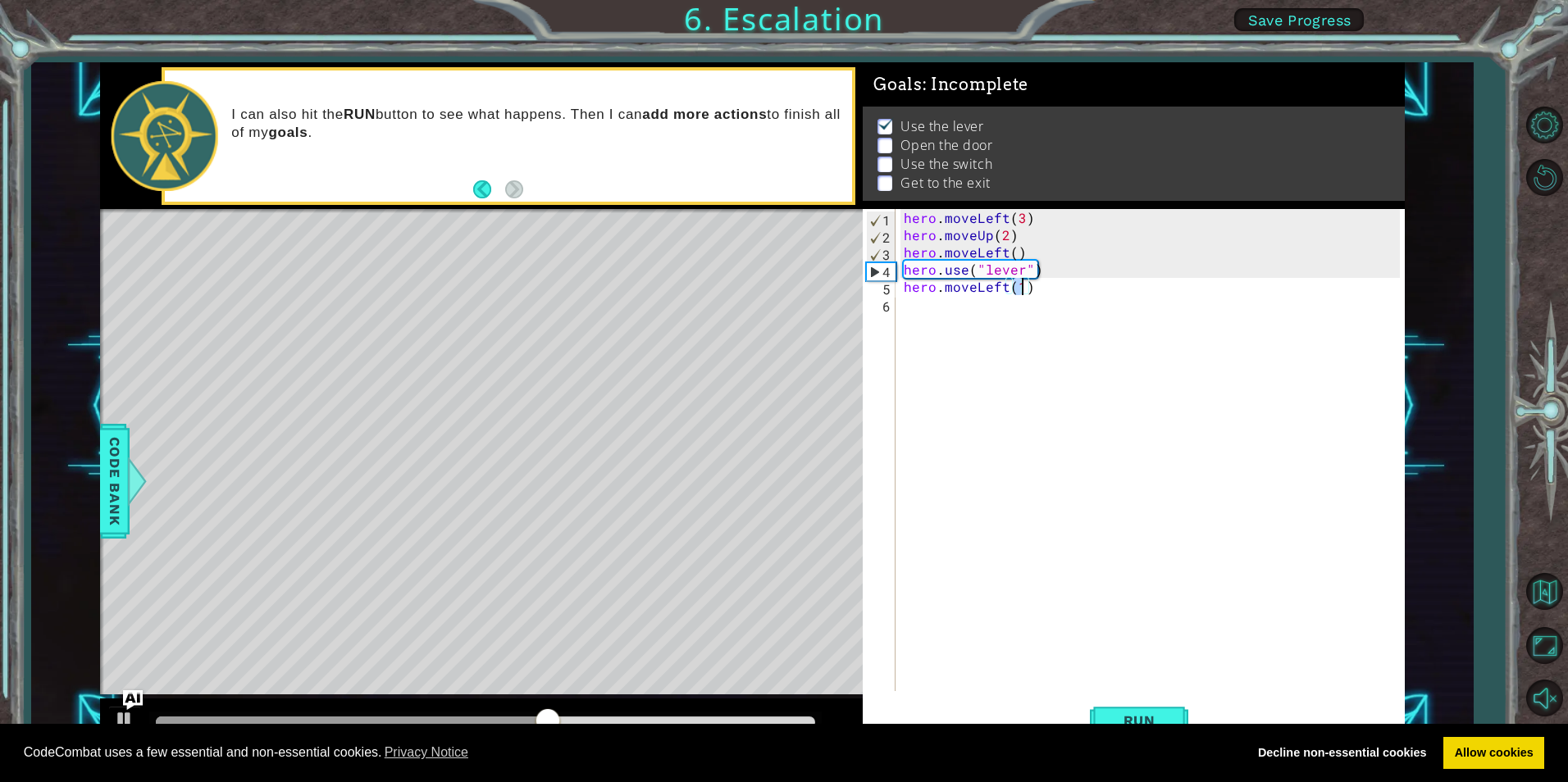
click at [928, 312] on div "hero . moveLeft ( 3 ) hero . moveUp ( 2 ) hero . moveLeft ( ) hero . use ( "lev…" at bounding box center [1155, 467] width 507 height 516
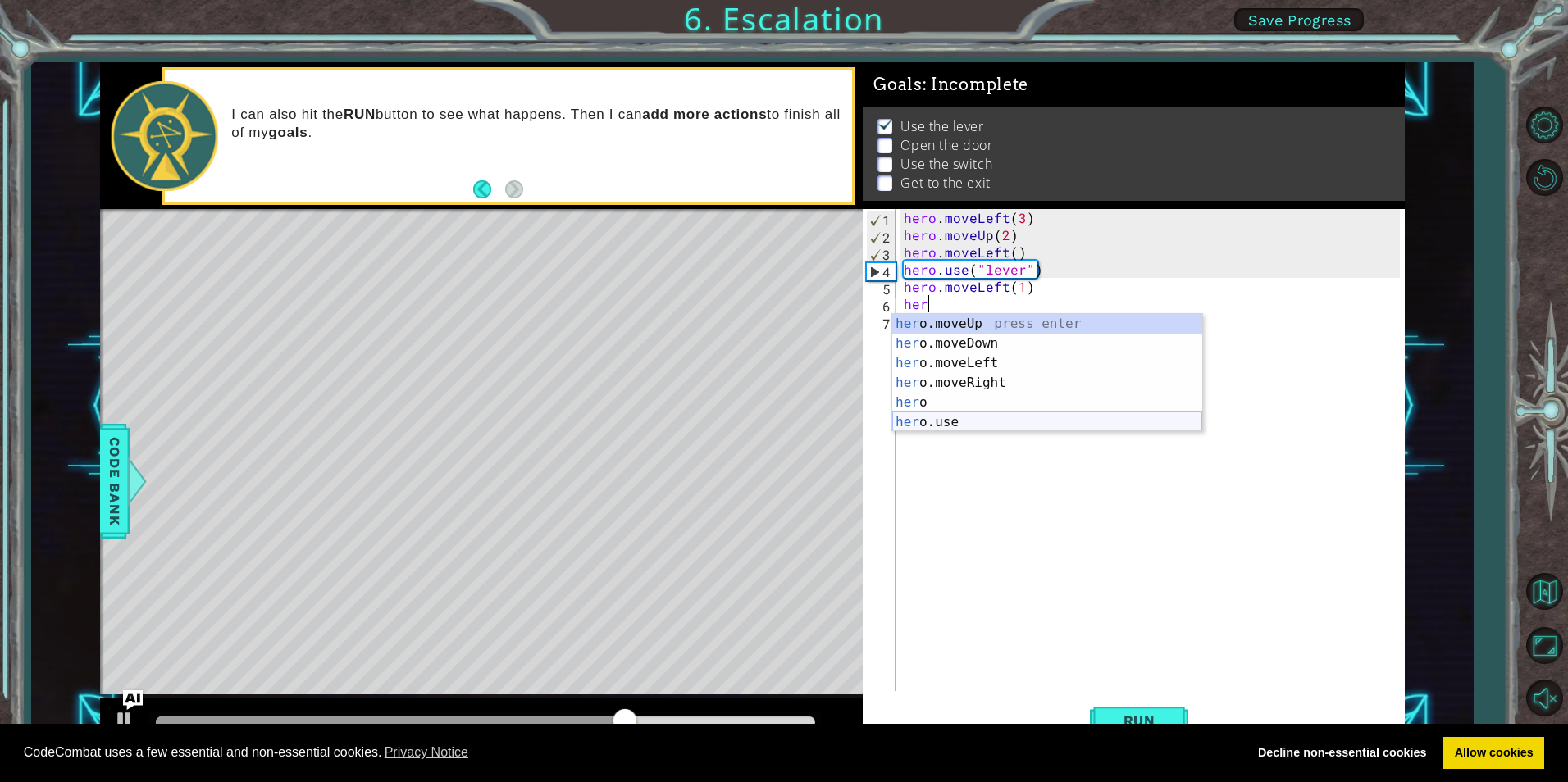
click at [947, 415] on div "her o.moveUp press enter her o.moveDown press enter her o.moveLeft press enter …" at bounding box center [1048, 393] width 310 height 158
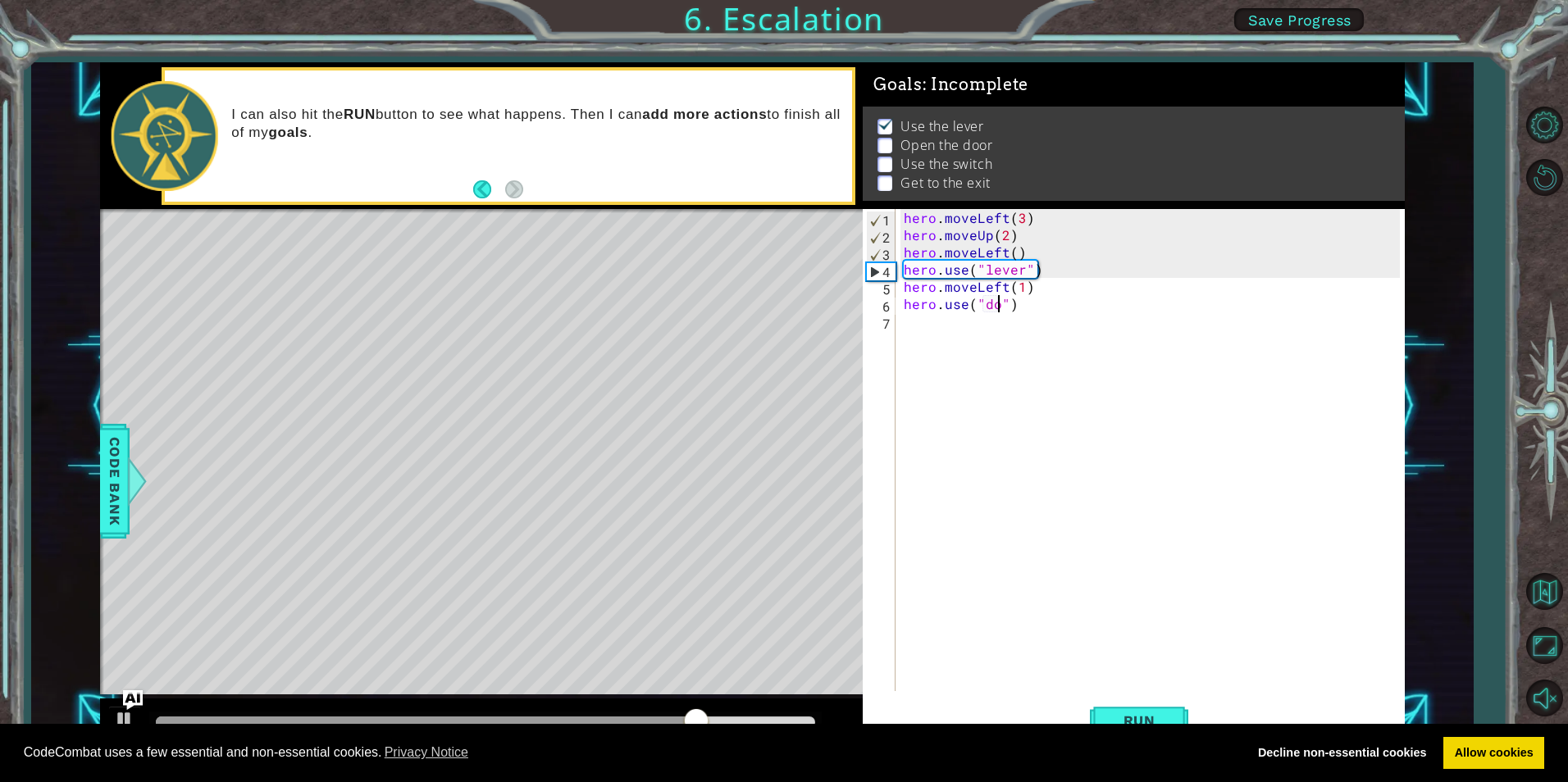
type textarea "hero.use("door")"
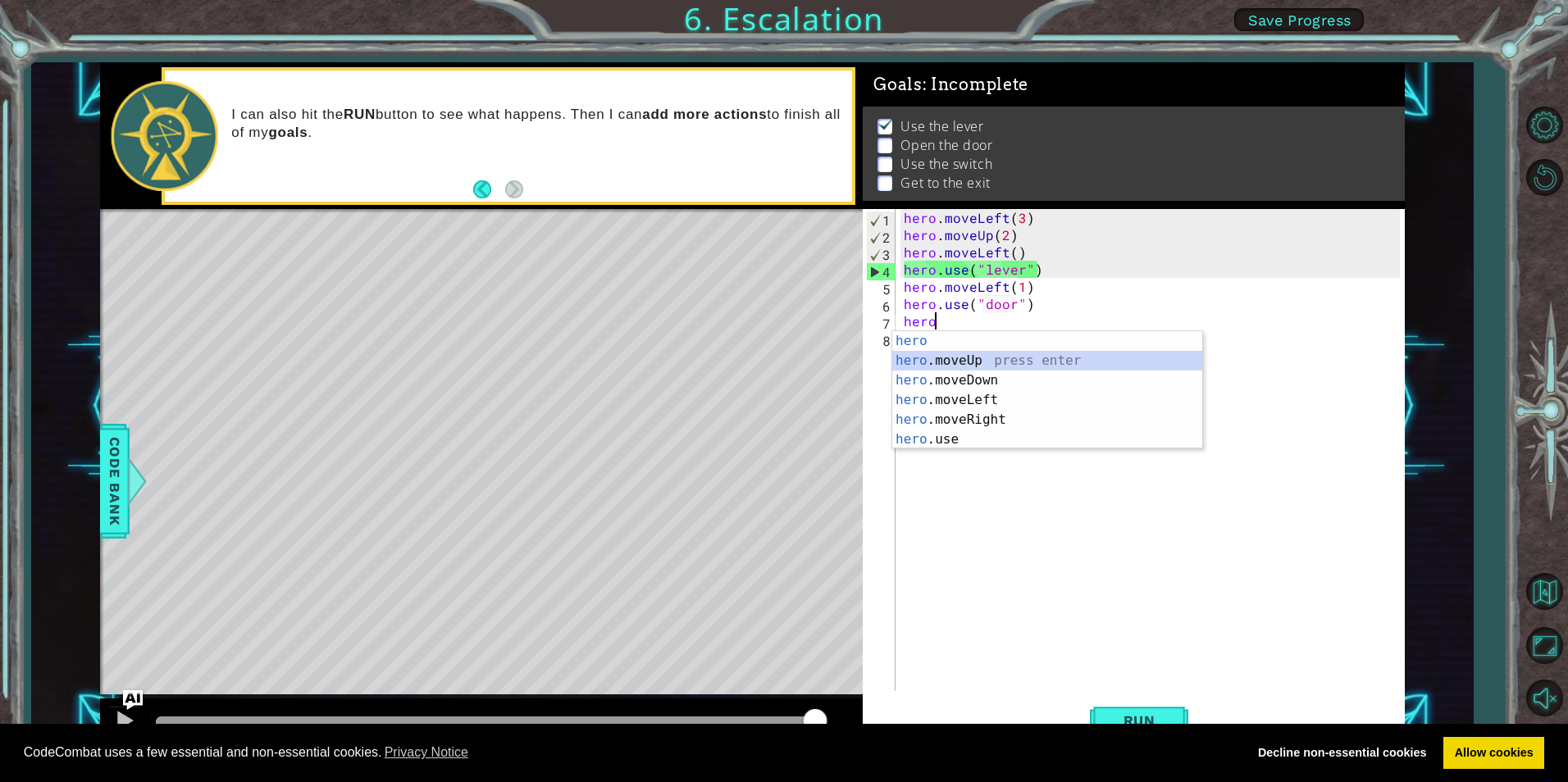
click at [981, 354] on div "hero press enter hero .moveUp press enter hero .moveDown press enter hero .move…" at bounding box center [1048, 411] width 310 height 158
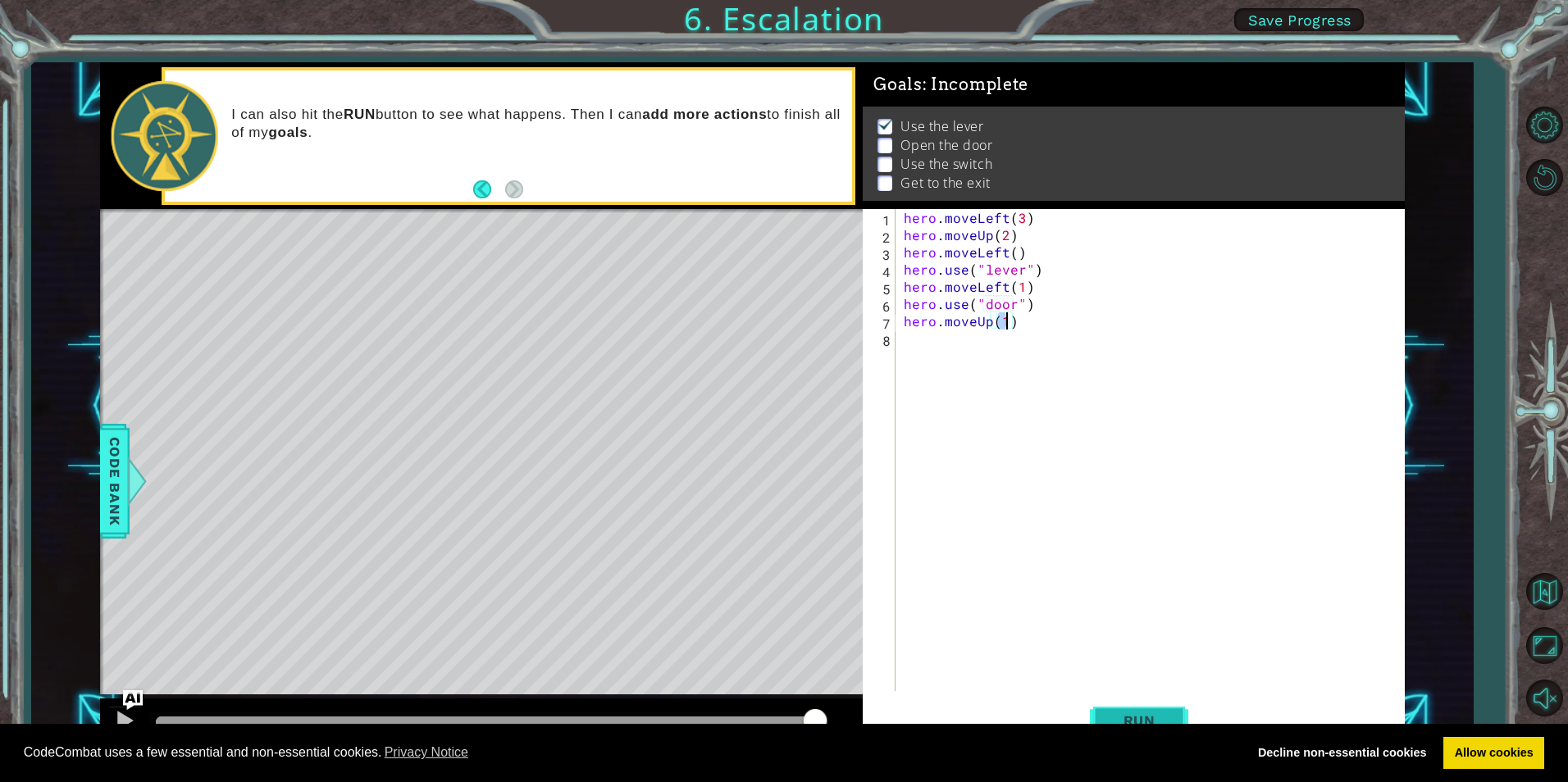
click at [1130, 719] on span "Run" at bounding box center [1140, 721] width 65 height 17
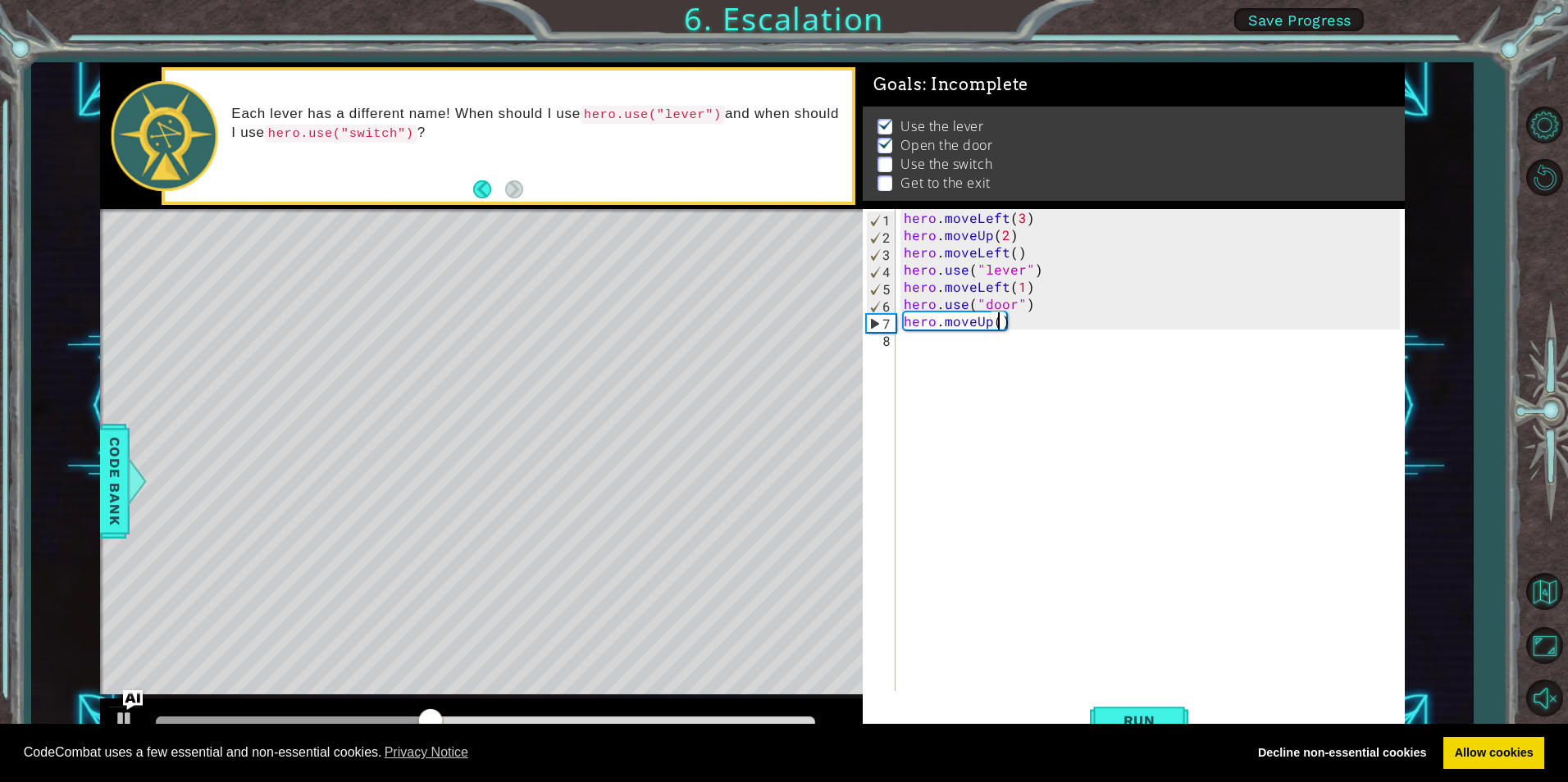
scroll to position [0, 6]
type textarea "hero.moveUp(2)"
click at [927, 335] on div "hero . moveLeft ( 3 ) hero . moveUp ( 2 ) hero . moveLeft ( ) hero . use ( "lev…" at bounding box center [1155, 467] width 507 height 516
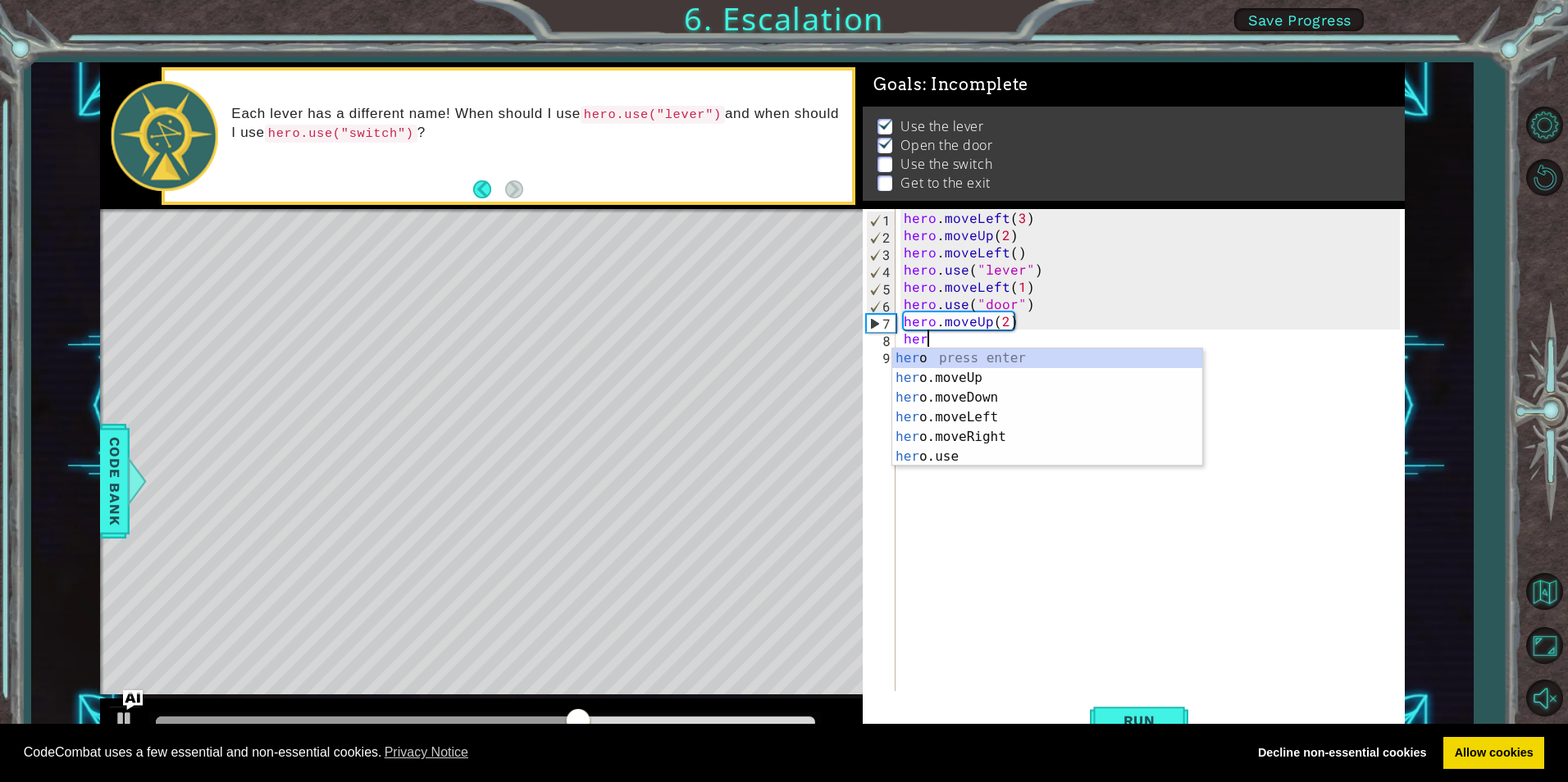
scroll to position [0, 1]
click at [958, 431] on div "hero press enter hero .moveUp press enter hero .moveDown press enter hero .move…" at bounding box center [1048, 427] width 310 height 158
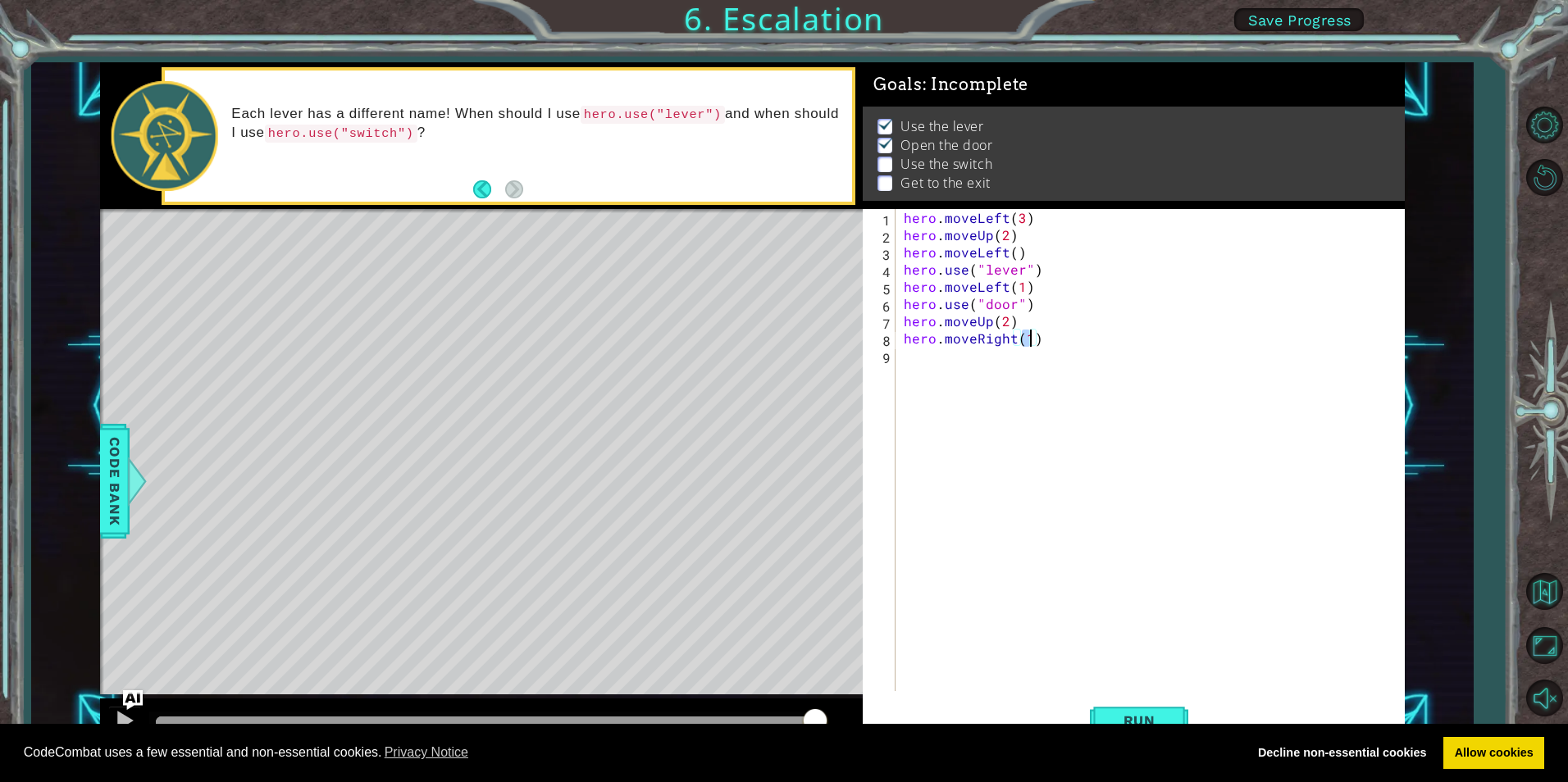
scroll to position [0, 7]
click at [1130, 724] on div "CodeCombat uses a few essential and non-essential cookies. Privacy Notice Decli…" at bounding box center [784, 754] width 1568 height 59
click at [1126, 721] on span "Run" at bounding box center [1140, 721] width 65 height 17
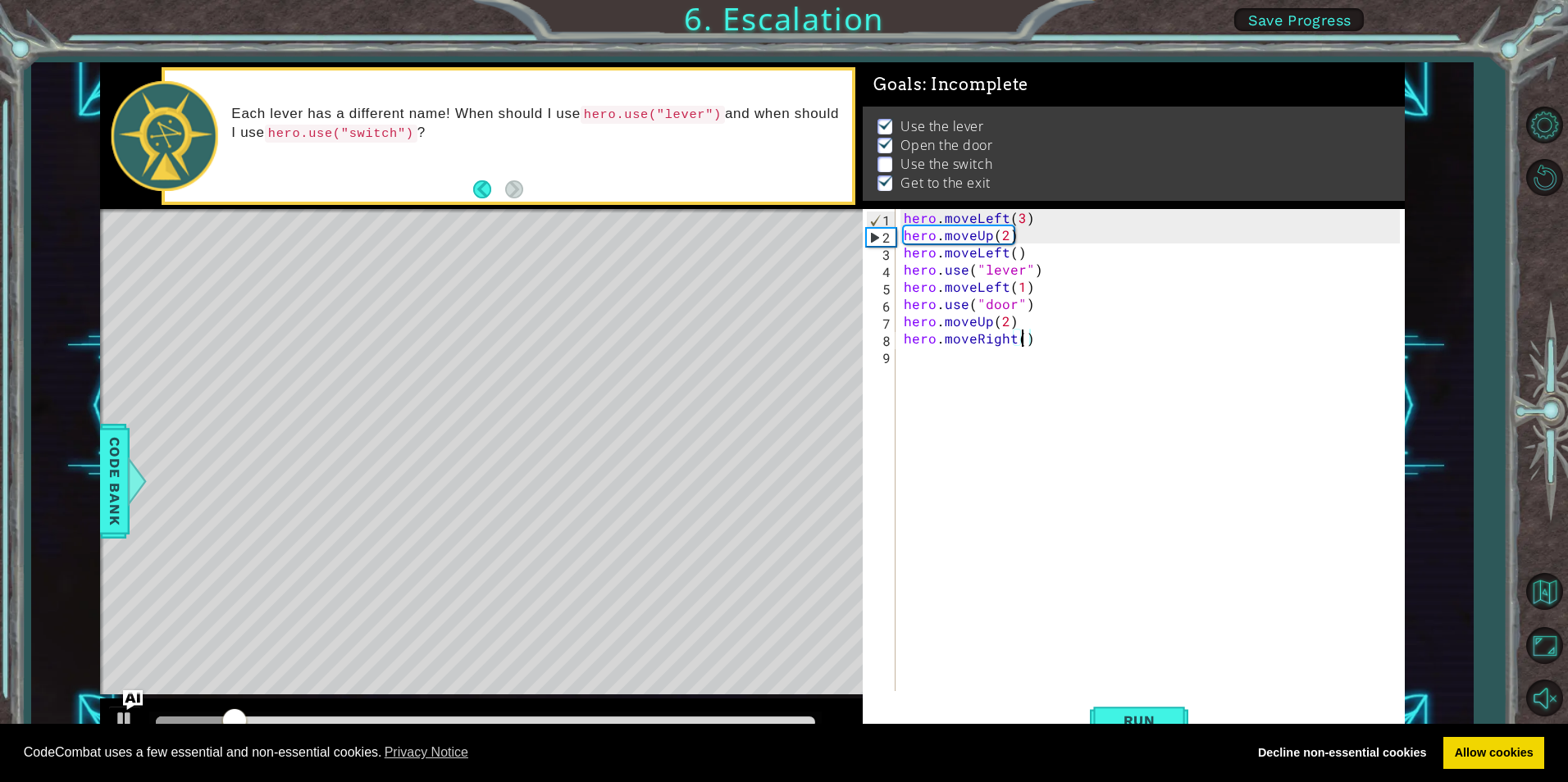
type textarea "hero.moveRight(2)"
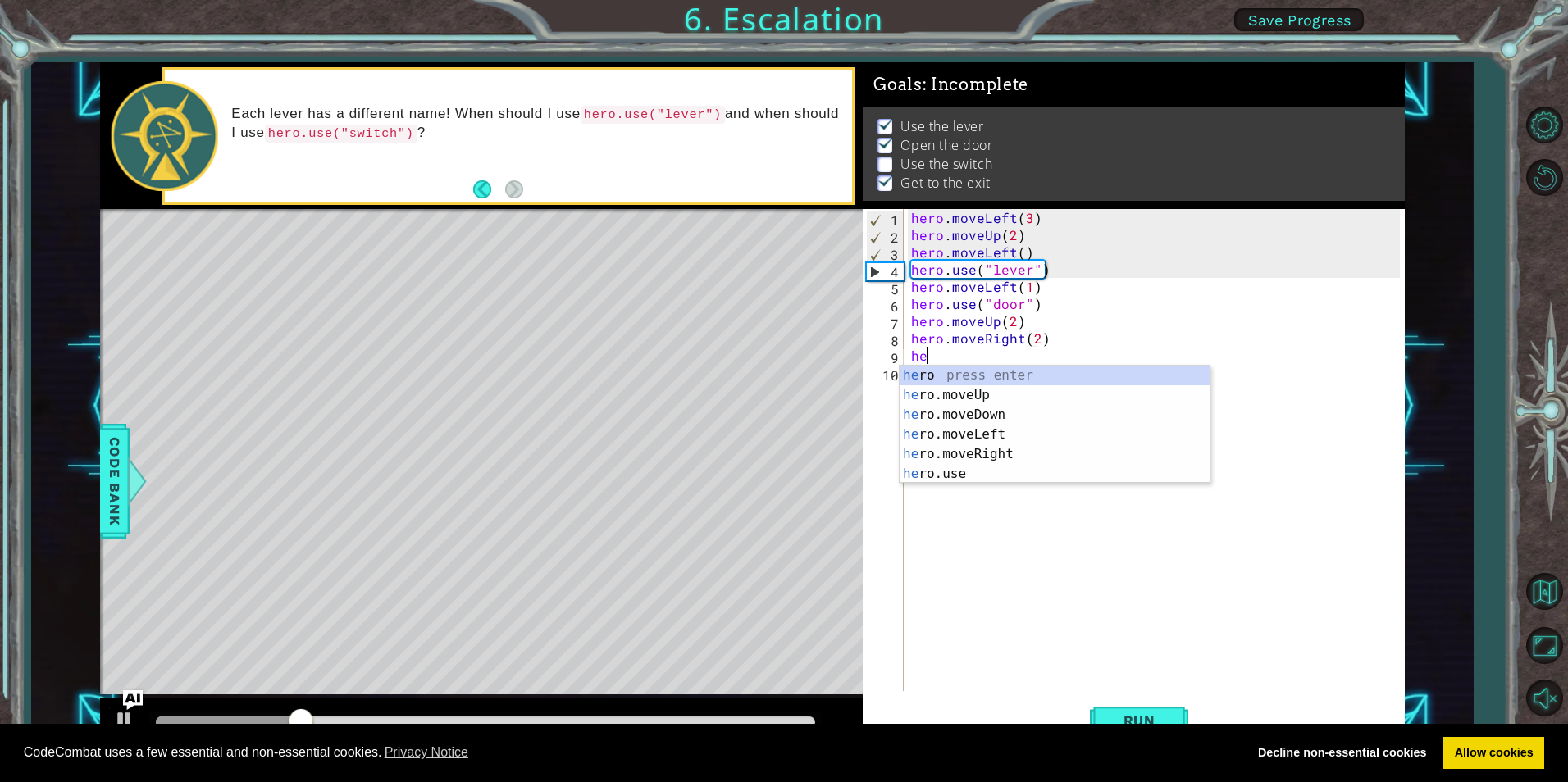
scroll to position [0, 1]
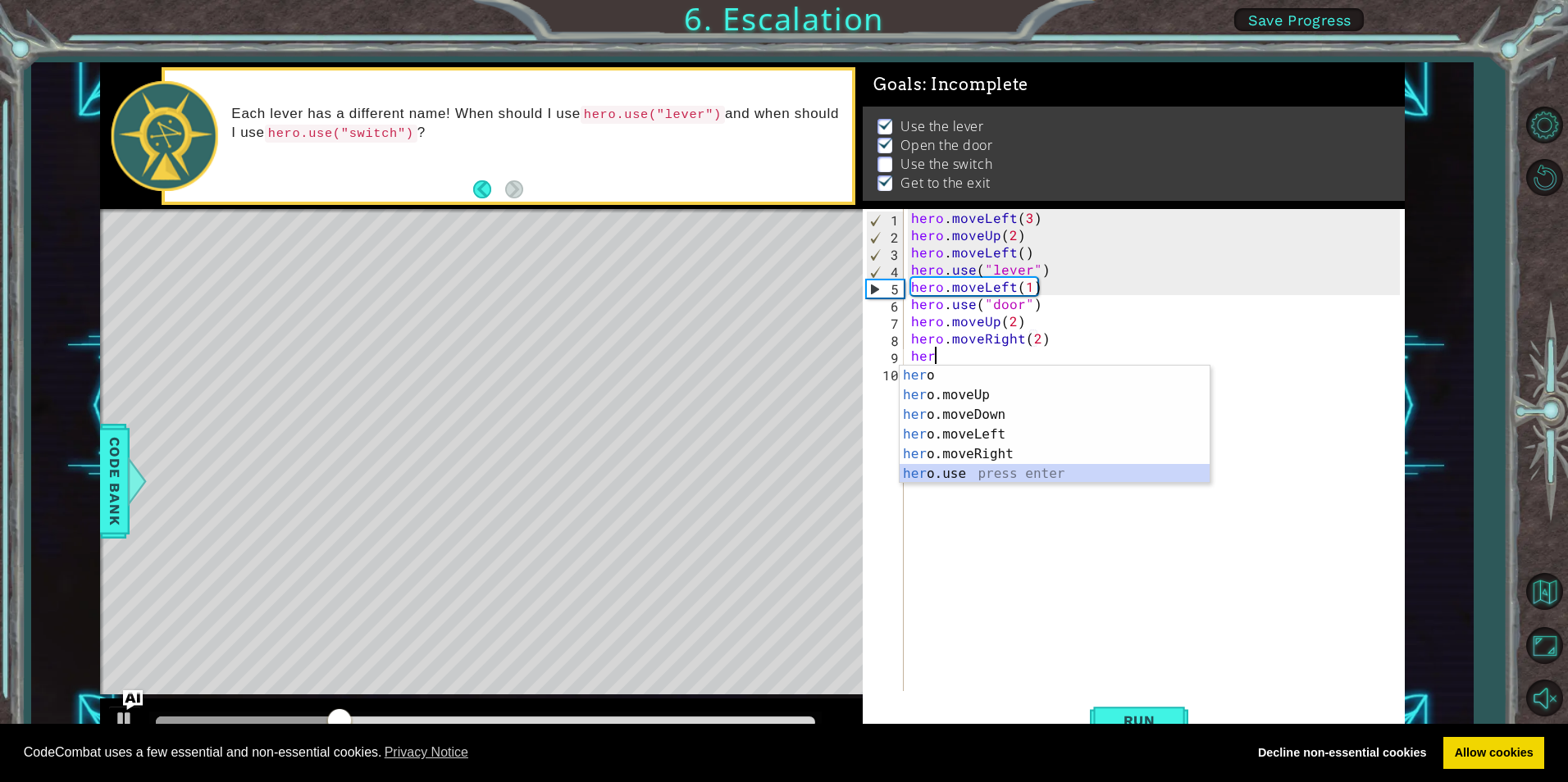
click at [959, 474] on div "her o press enter her o.moveUp press enter her o.moveDown press enter her o.mov…" at bounding box center [1055, 445] width 310 height 158
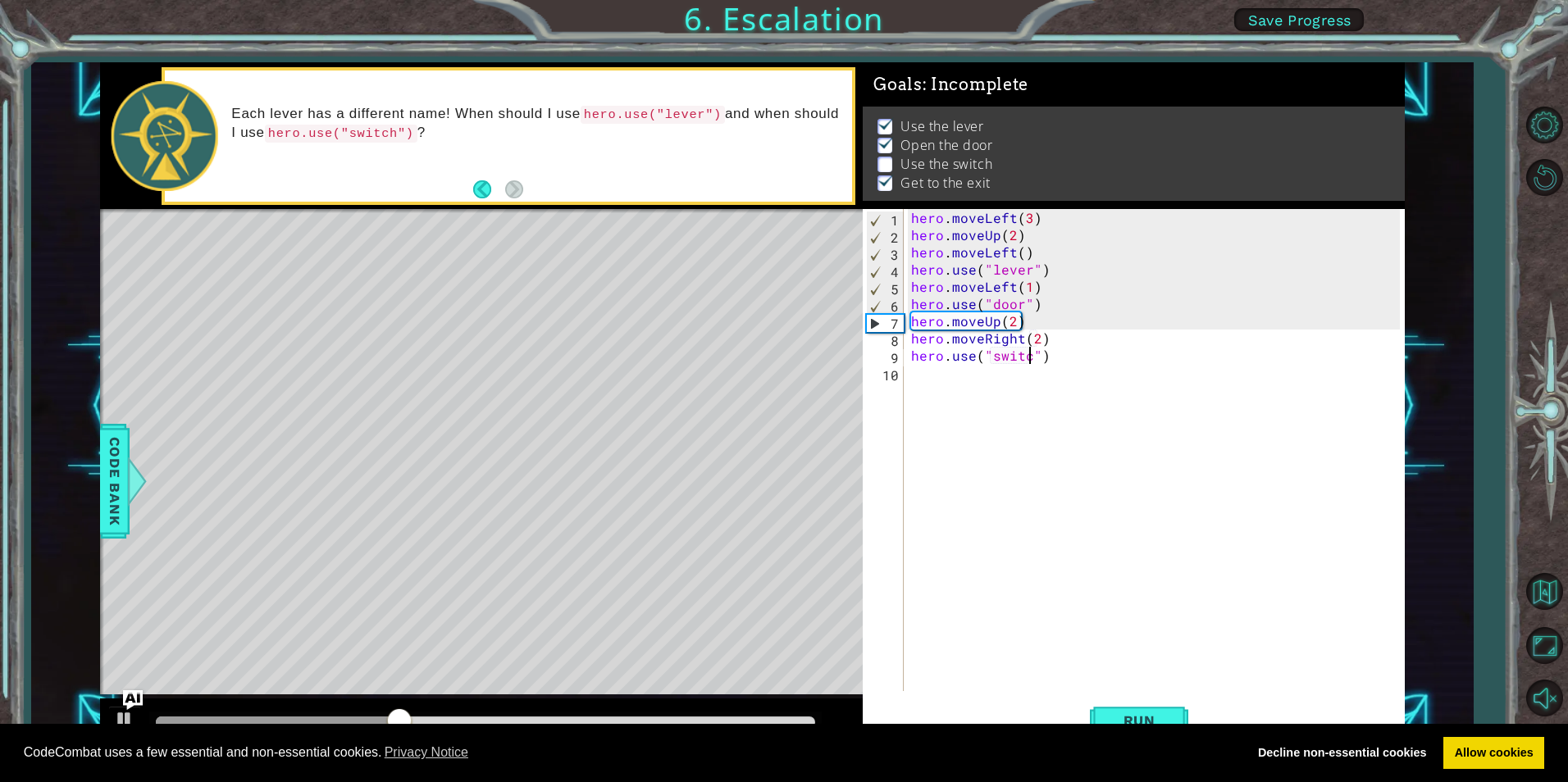
type textarea "hero.use("switch")"
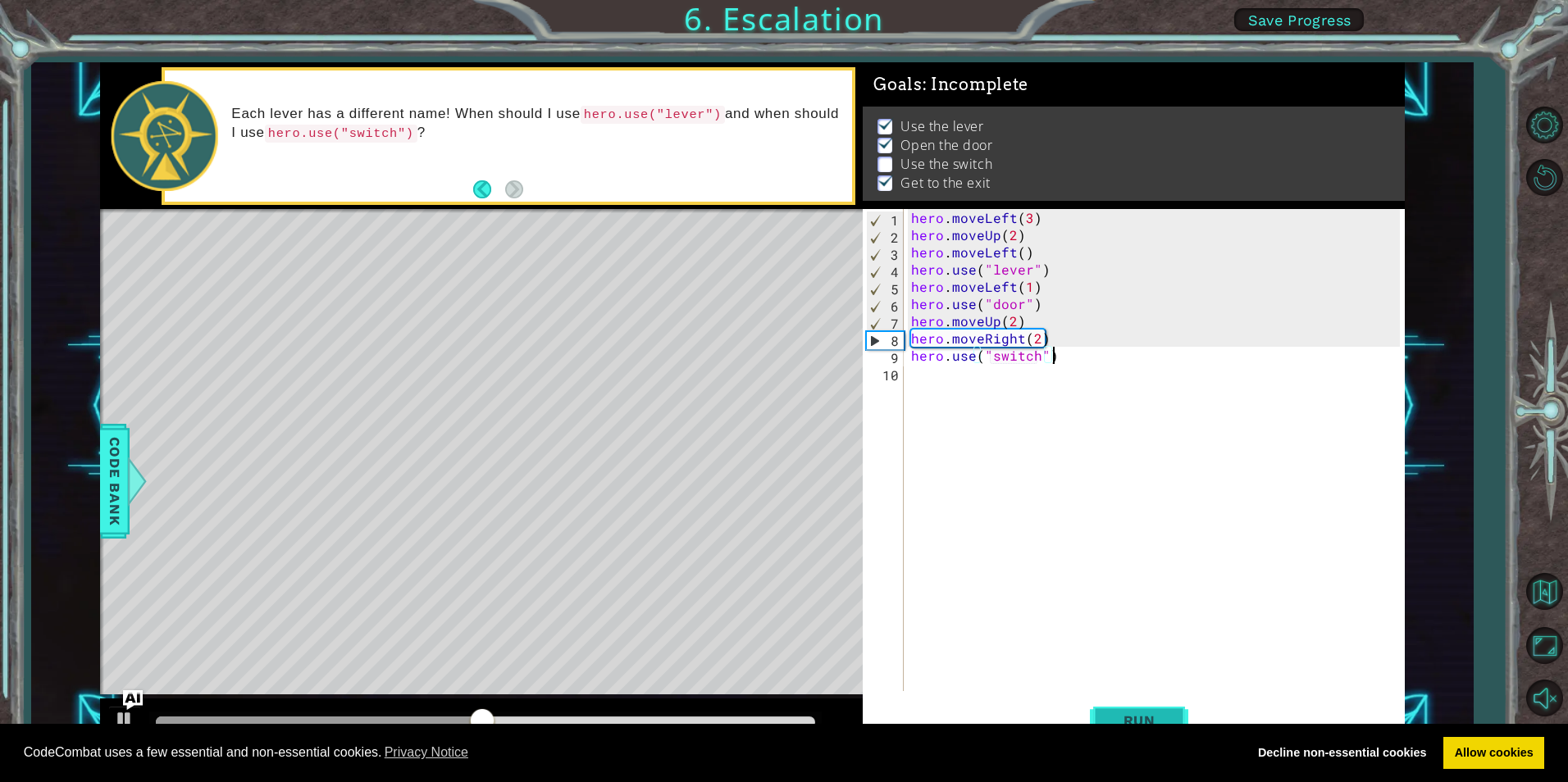
type textarea "hero.use("switch")"
click at [1144, 717] on span "Run" at bounding box center [1140, 721] width 65 height 17
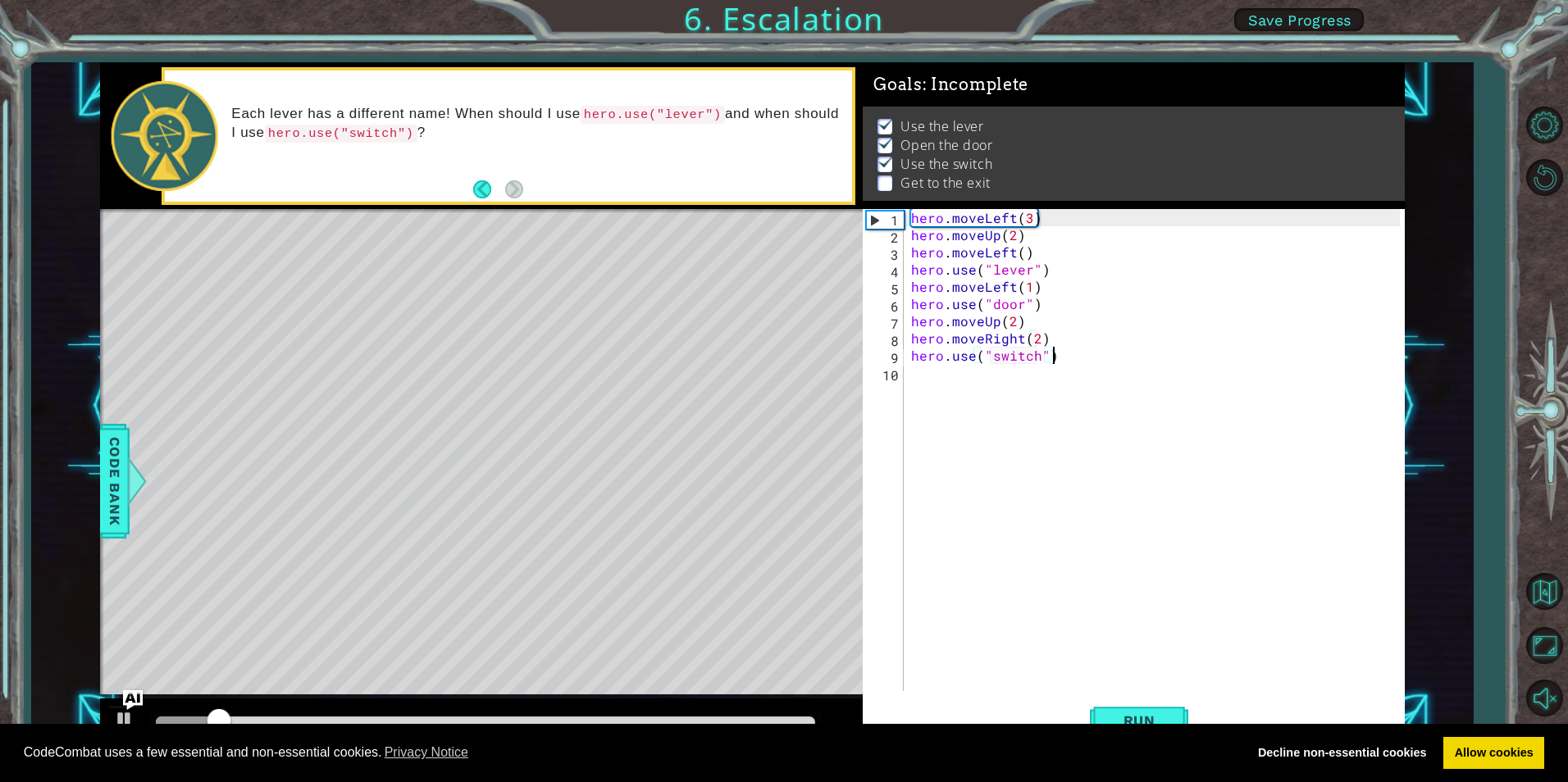
click at [919, 369] on div "hero . moveLeft ( 3 ) hero . moveUp ( 2 ) hero . moveLeft ( ) hero . use ( "lev…" at bounding box center [1158, 467] width 500 height 516
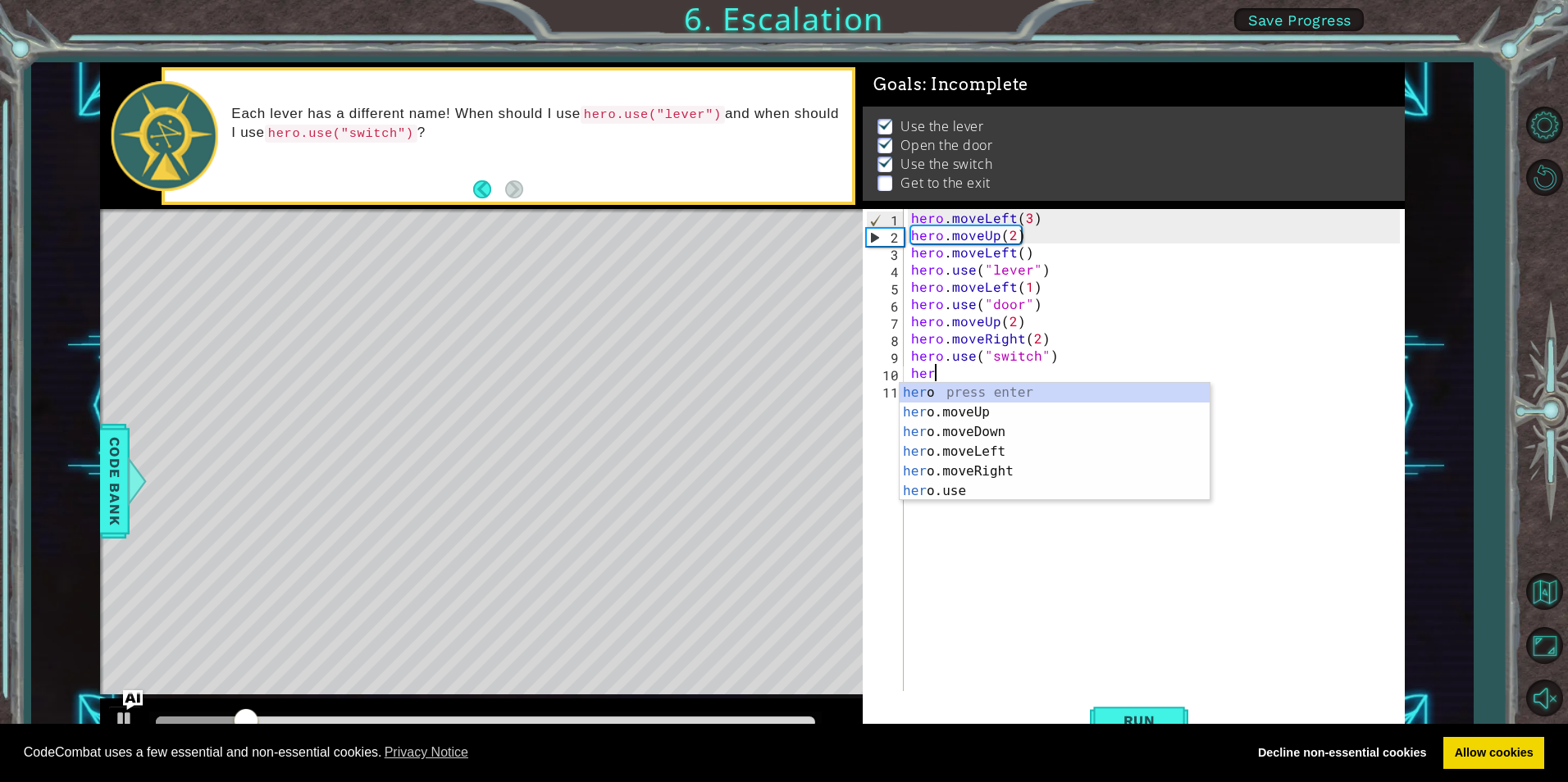
scroll to position [0, 1]
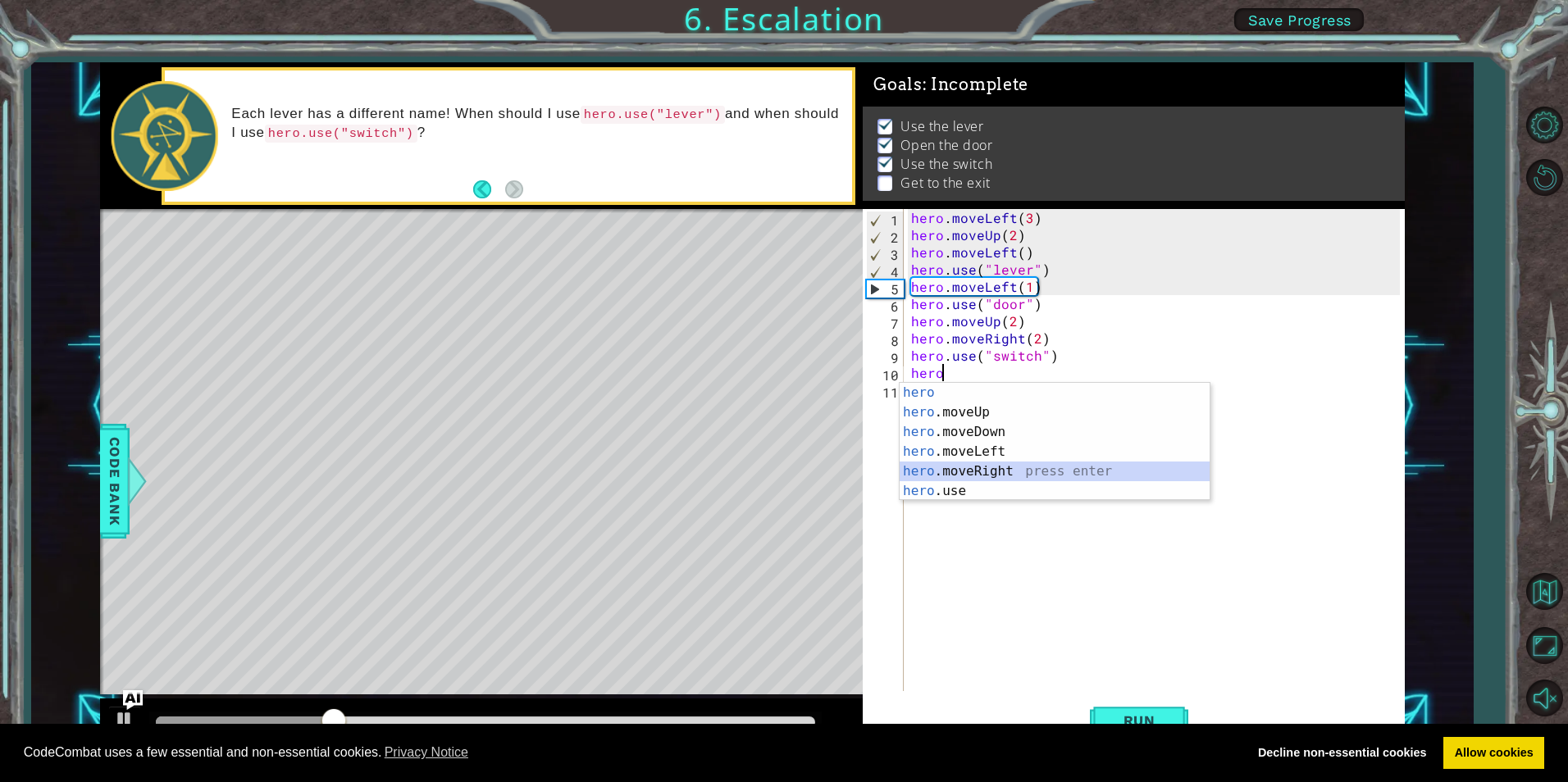
click at [957, 469] on div "hero press enter hero .moveUp press enter hero .moveDown press enter hero .move…" at bounding box center [1055, 462] width 310 height 158
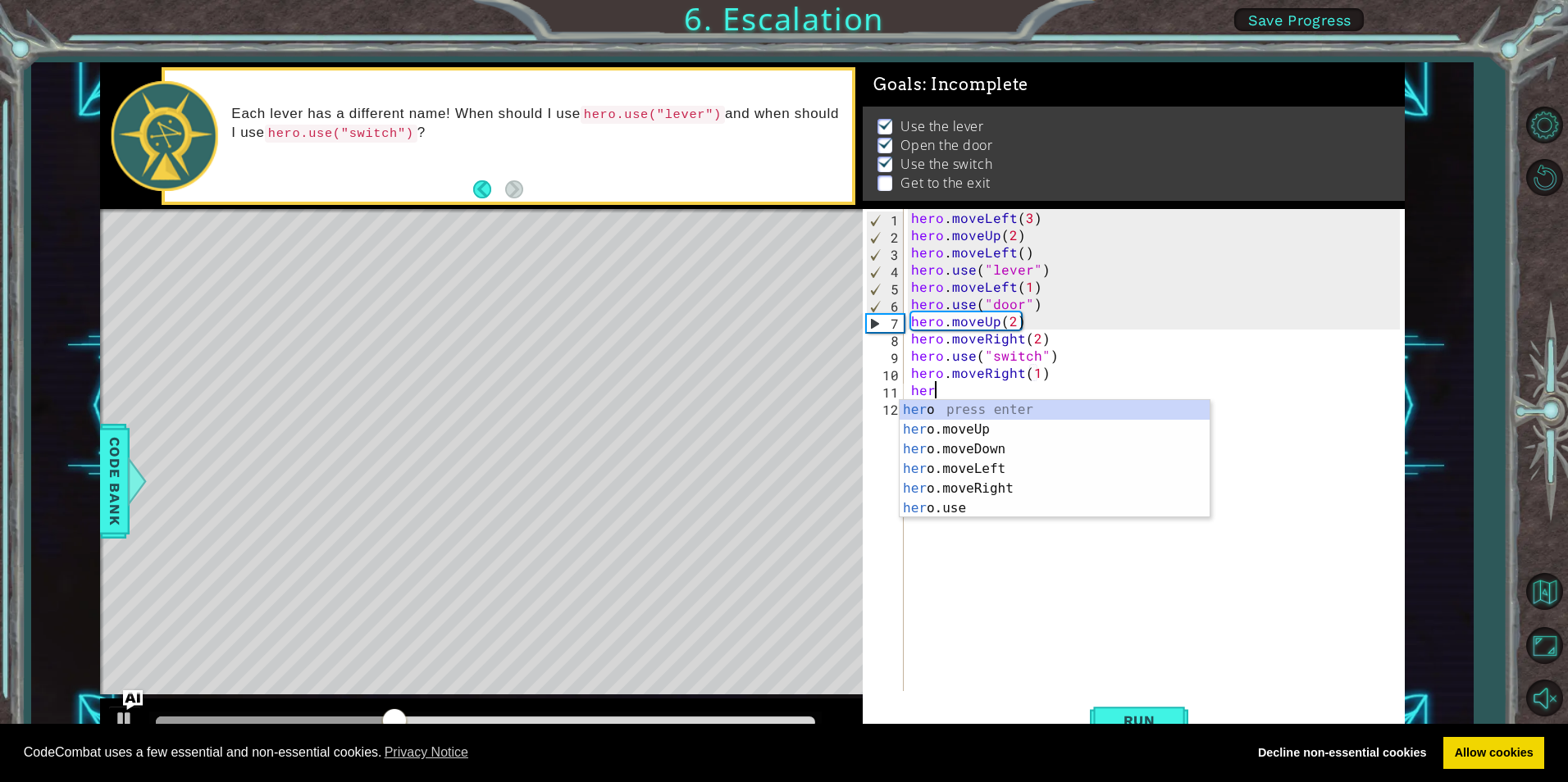
scroll to position [0, 10]
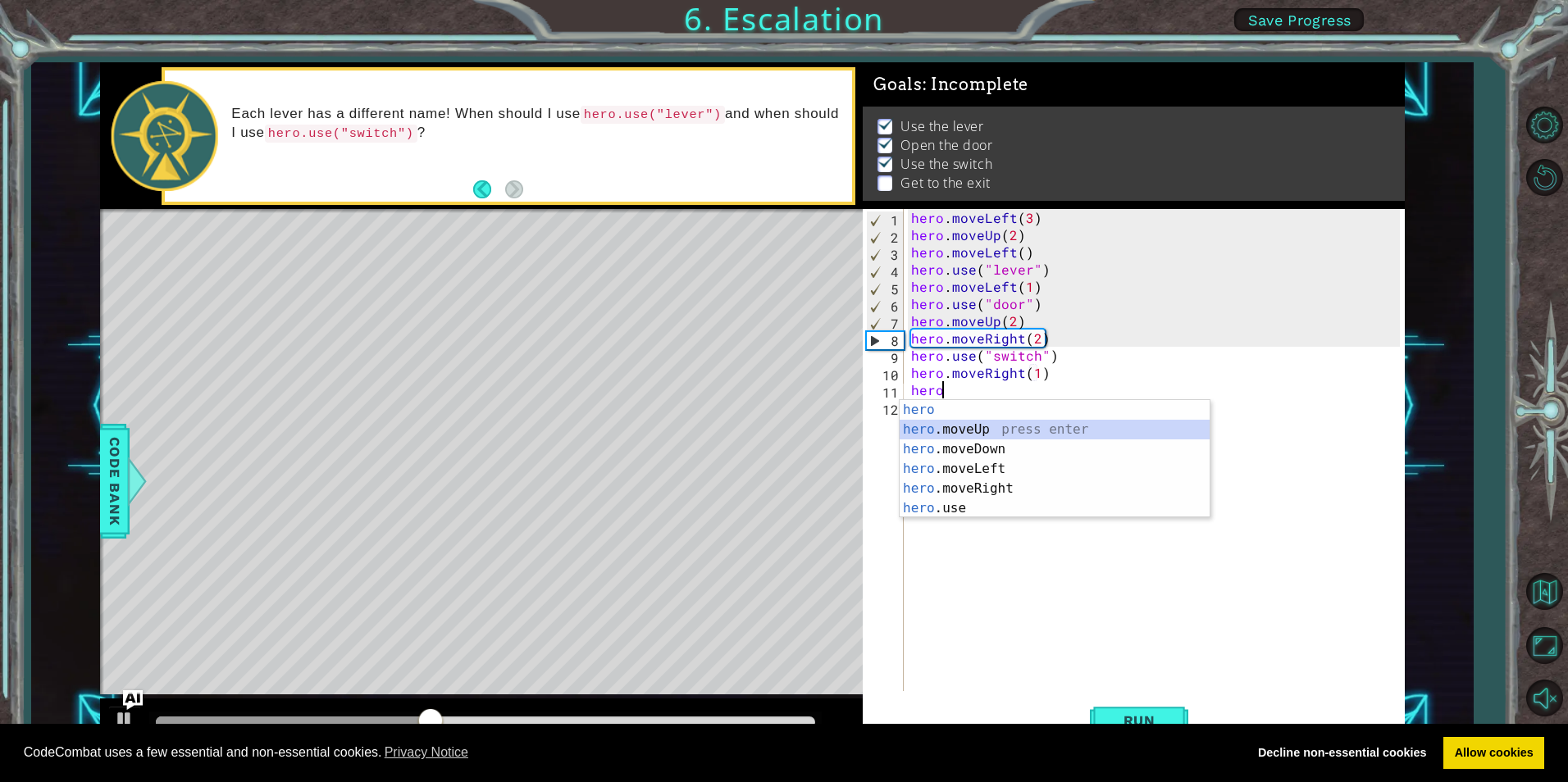
click at [976, 423] on div "hero press enter hero .moveUp press enter hero .moveDown press enter hero .move…" at bounding box center [1055, 479] width 310 height 158
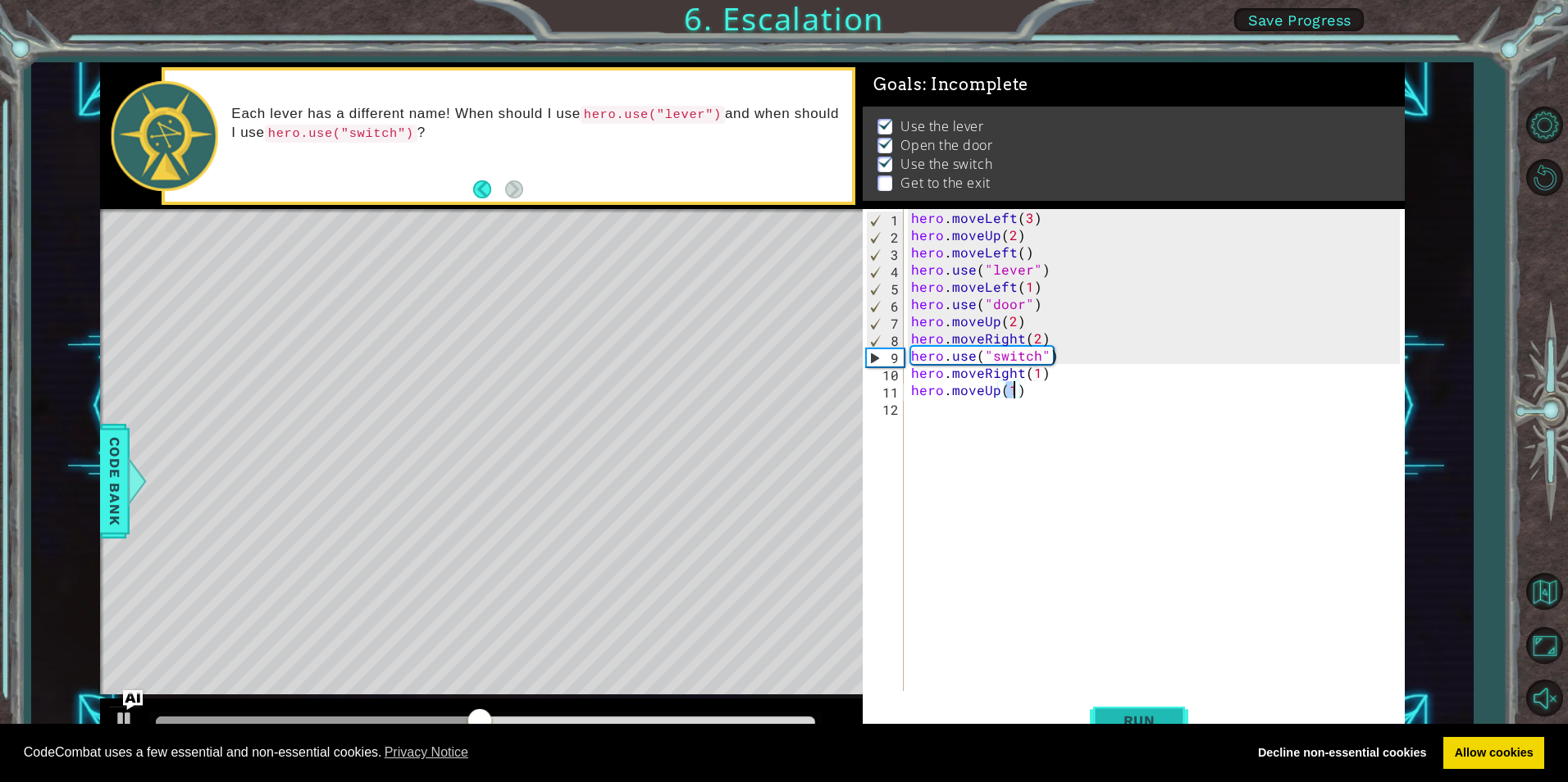
type textarea "hero.moveUp(1)"
click at [1142, 723] on span "Run" at bounding box center [1140, 721] width 65 height 17
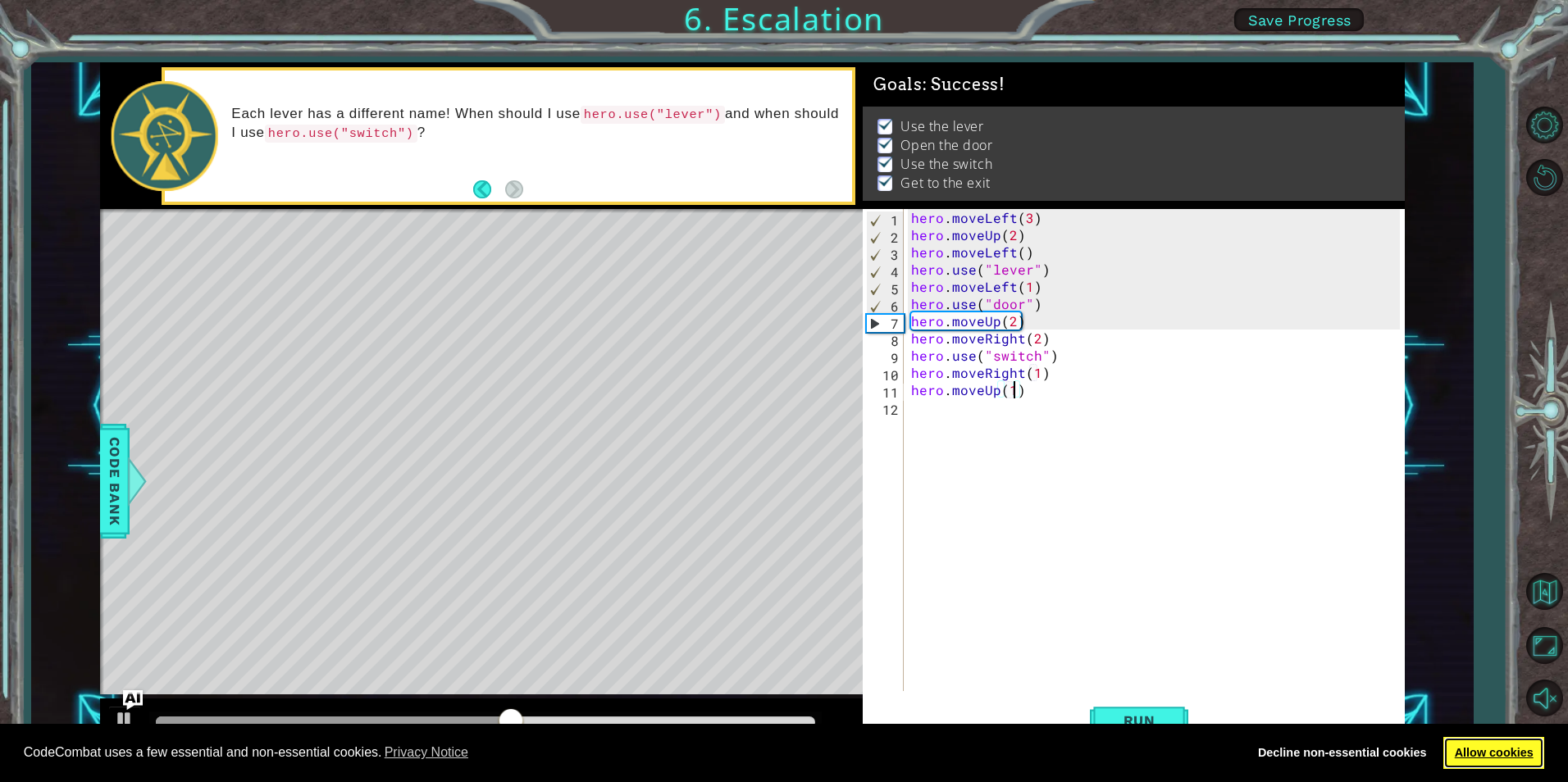
click at [1511, 747] on link "Allow cookies" at bounding box center [1494, 753] width 101 height 33
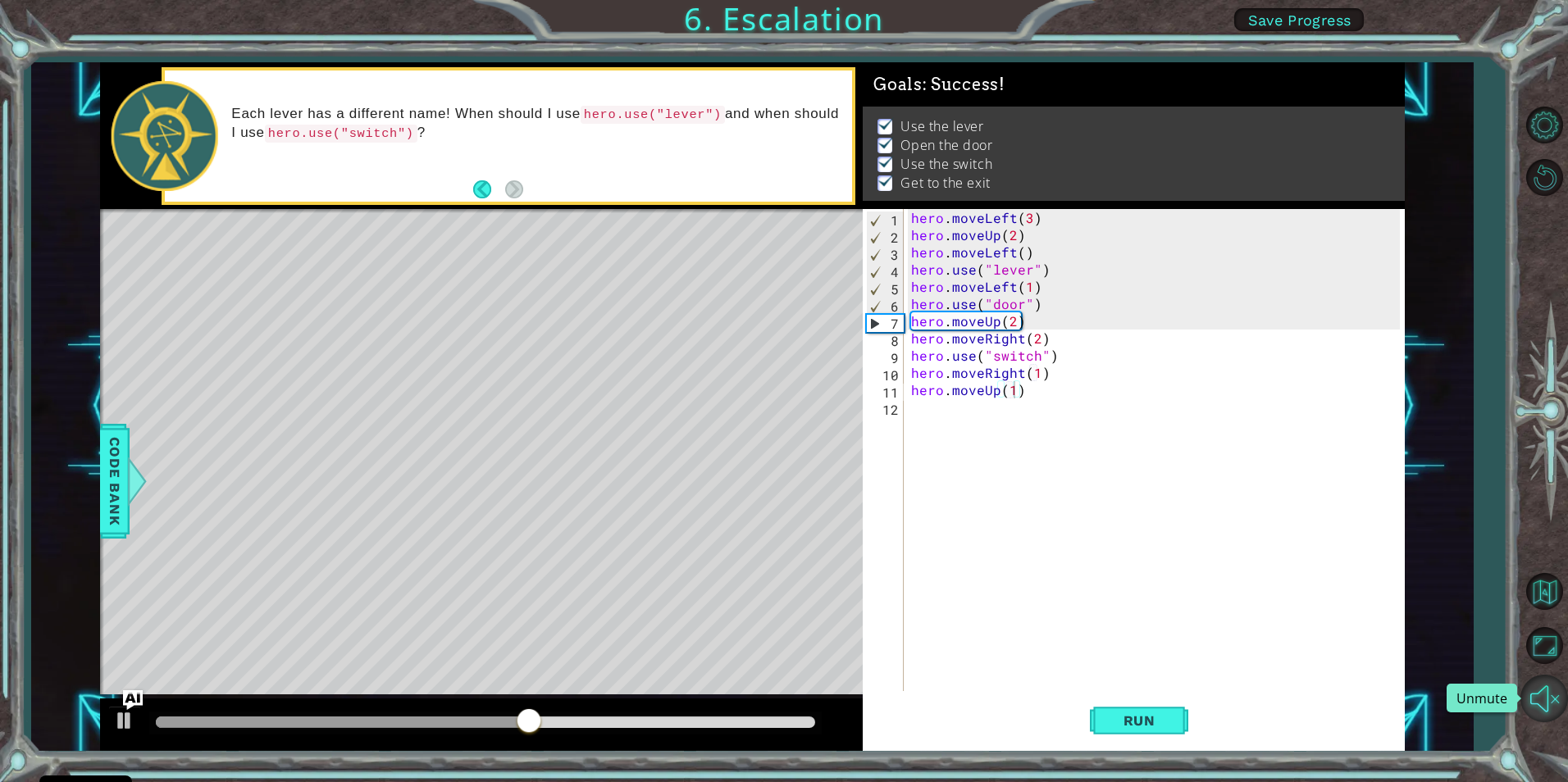
click at [1544, 698] on button "Unmute" at bounding box center [1544, 698] width 47 height 47
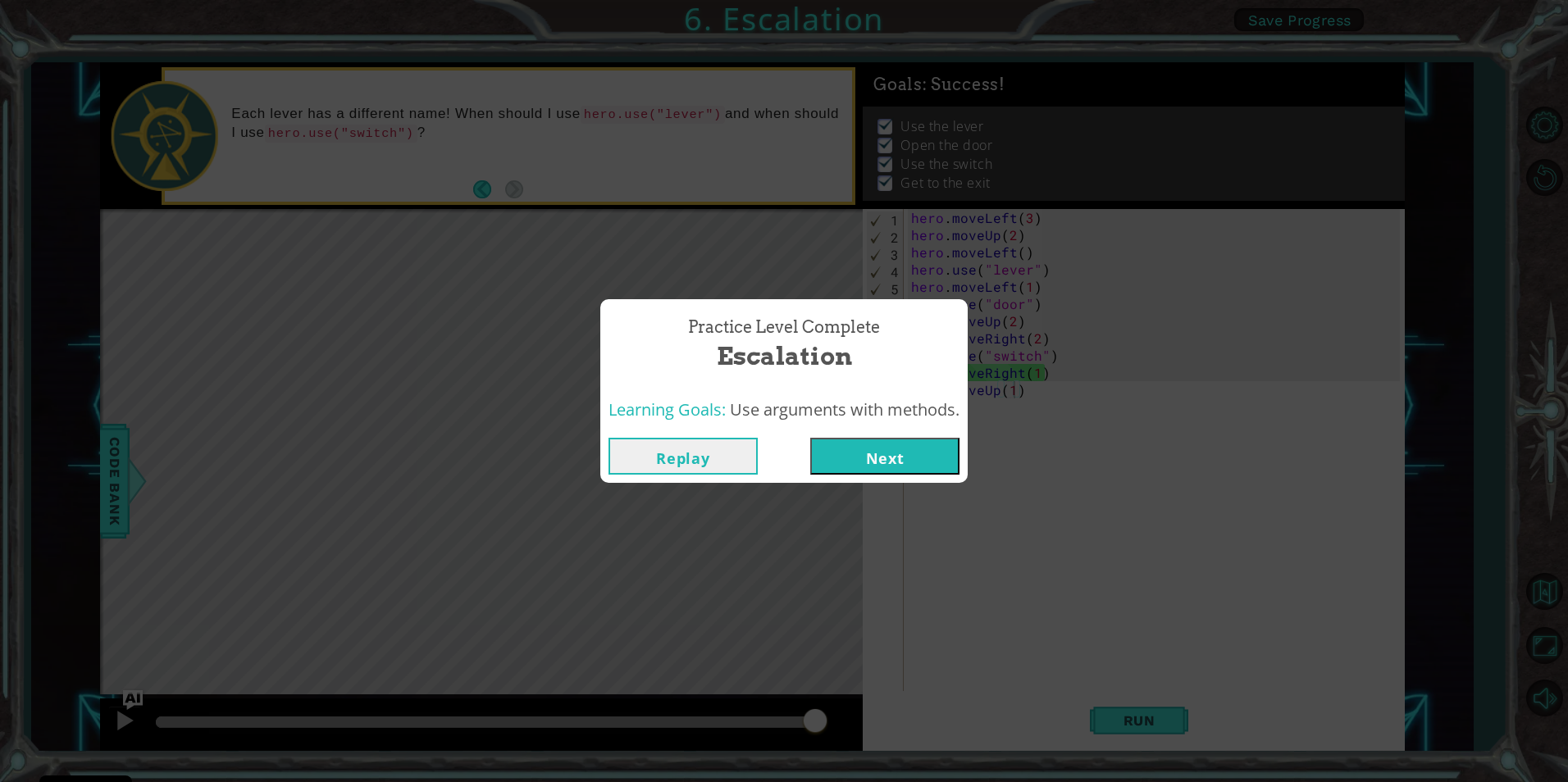
click at [921, 450] on button "Next" at bounding box center [884, 457] width 150 height 37
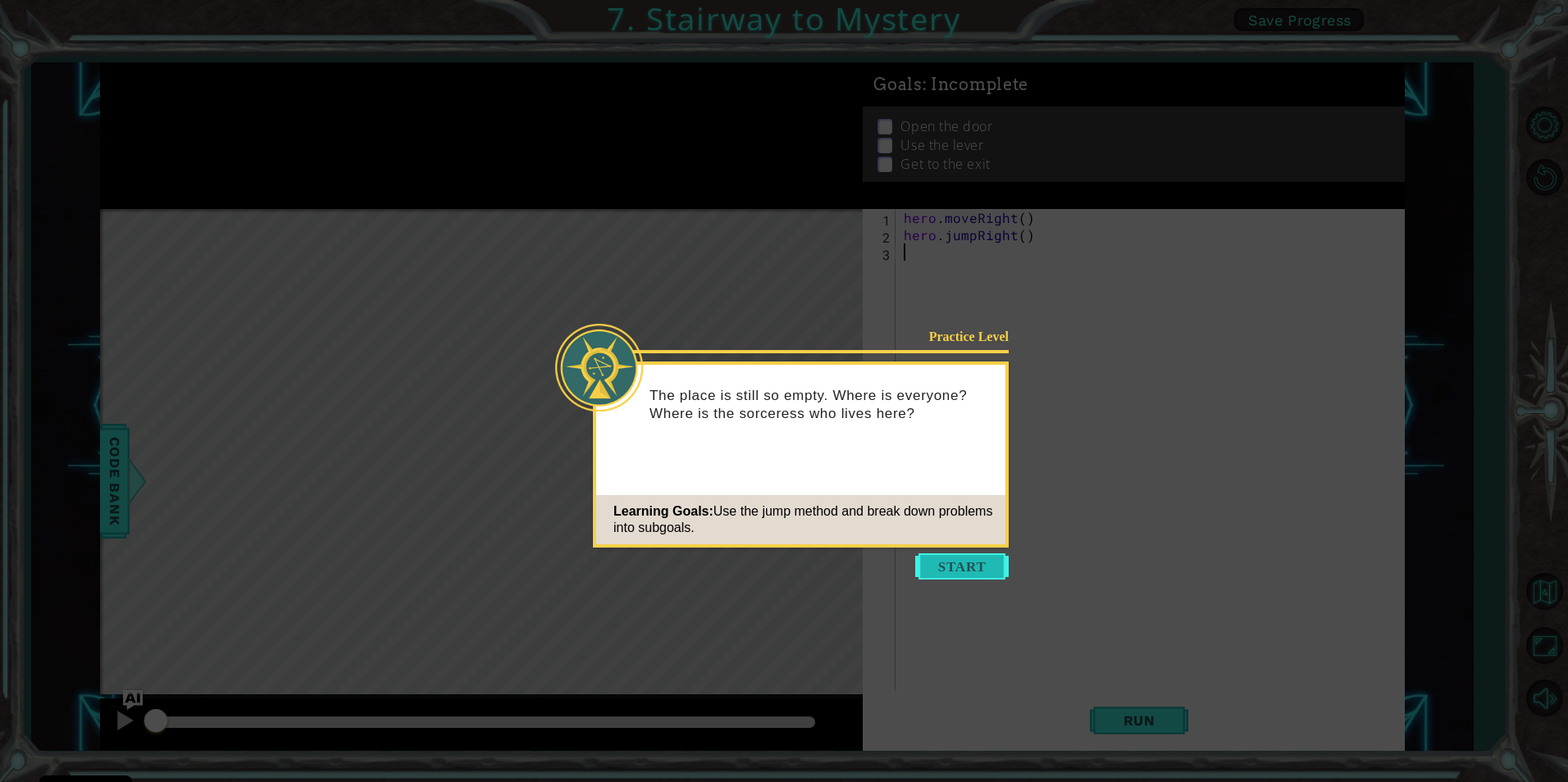
click at [972, 556] on button "Start" at bounding box center [961, 567] width 94 height 26
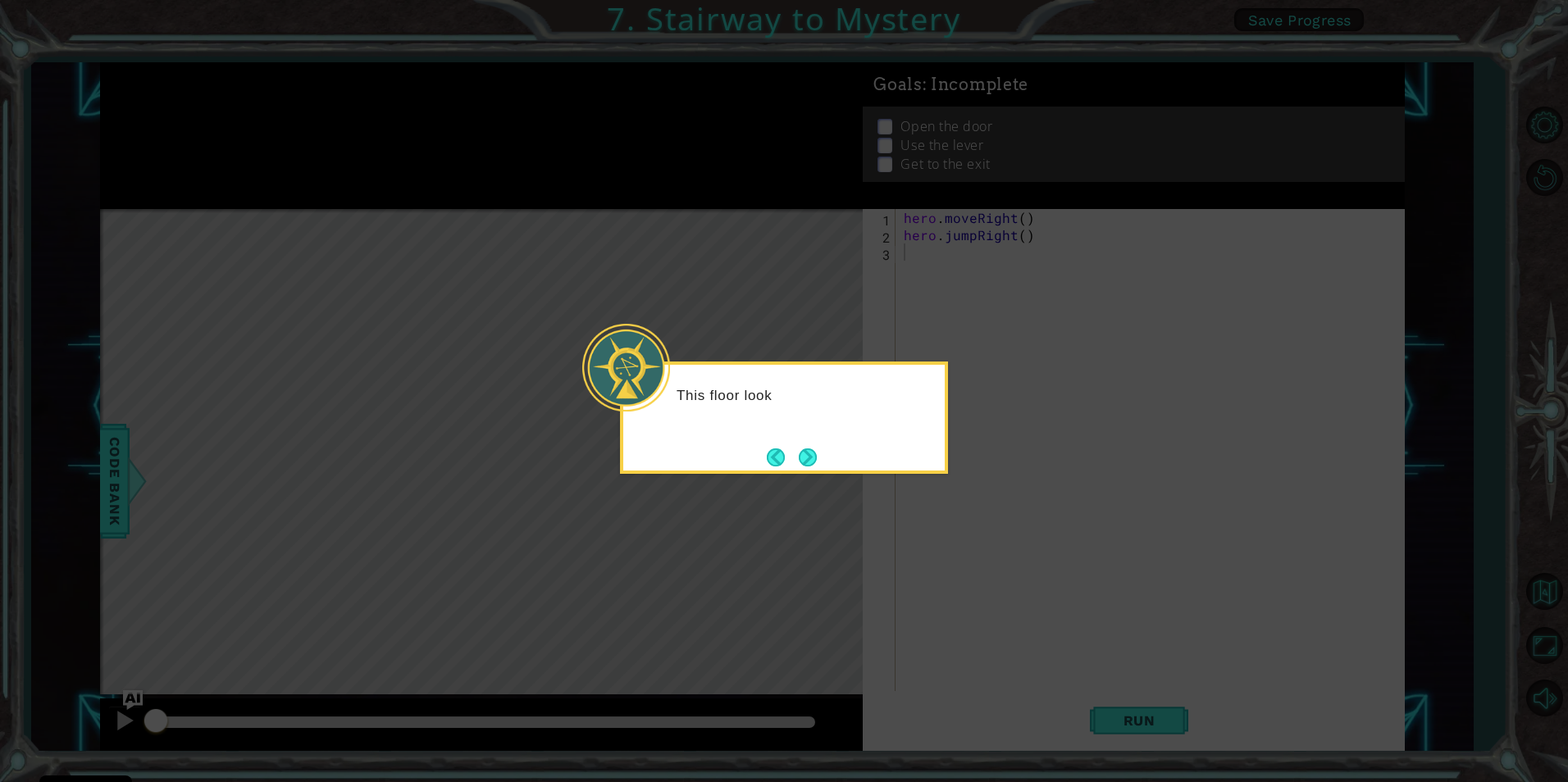
click at [1310, 624] on icon at bounding box center [784, 391] width 1568 height 782
click at [817, 449] on button "Next" at bounding box center [807, 457] width 18 height 18
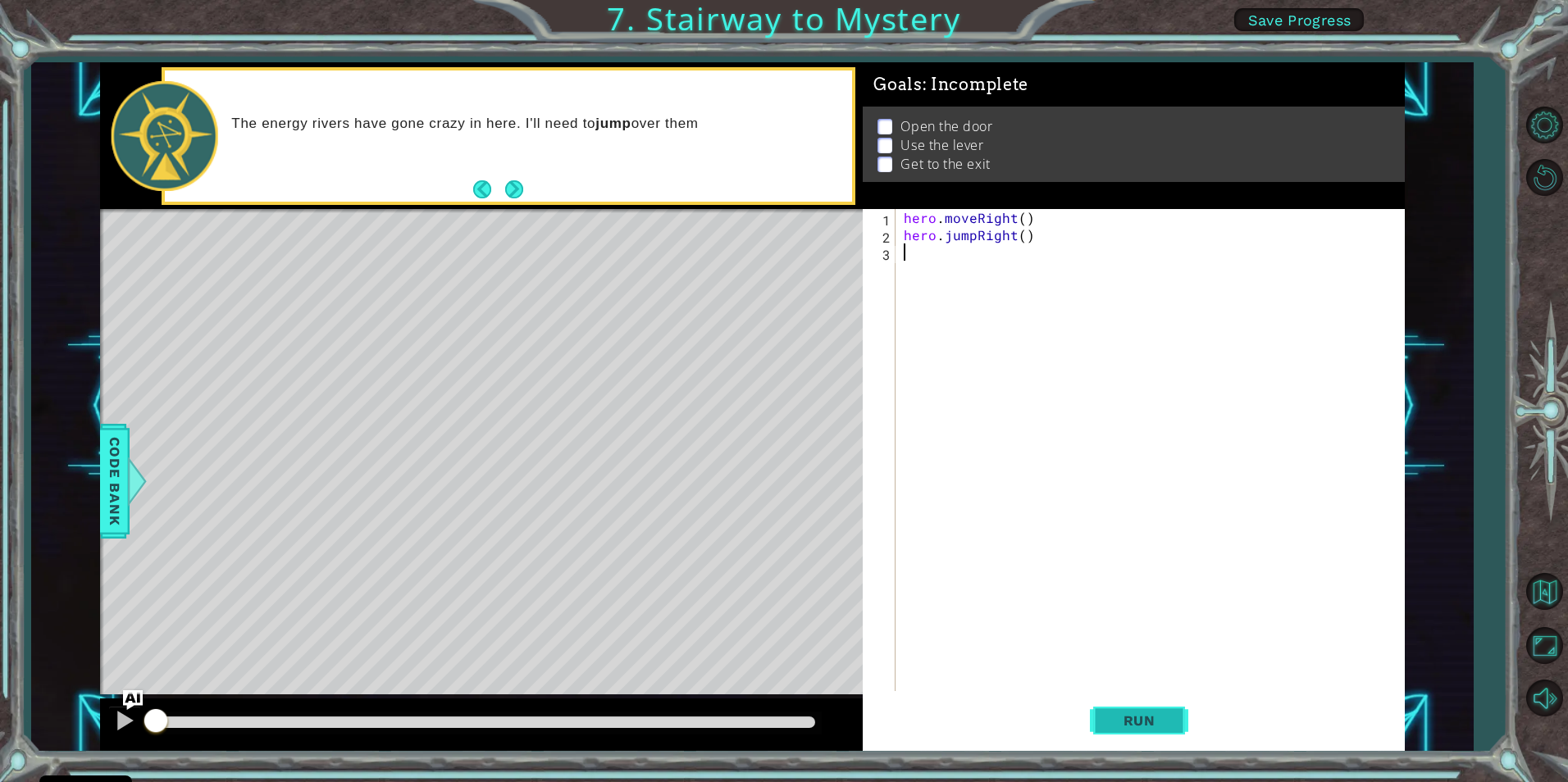
click at [1140, 713] on span "Run" at bounding box center [1140, 721] width 65 height 17
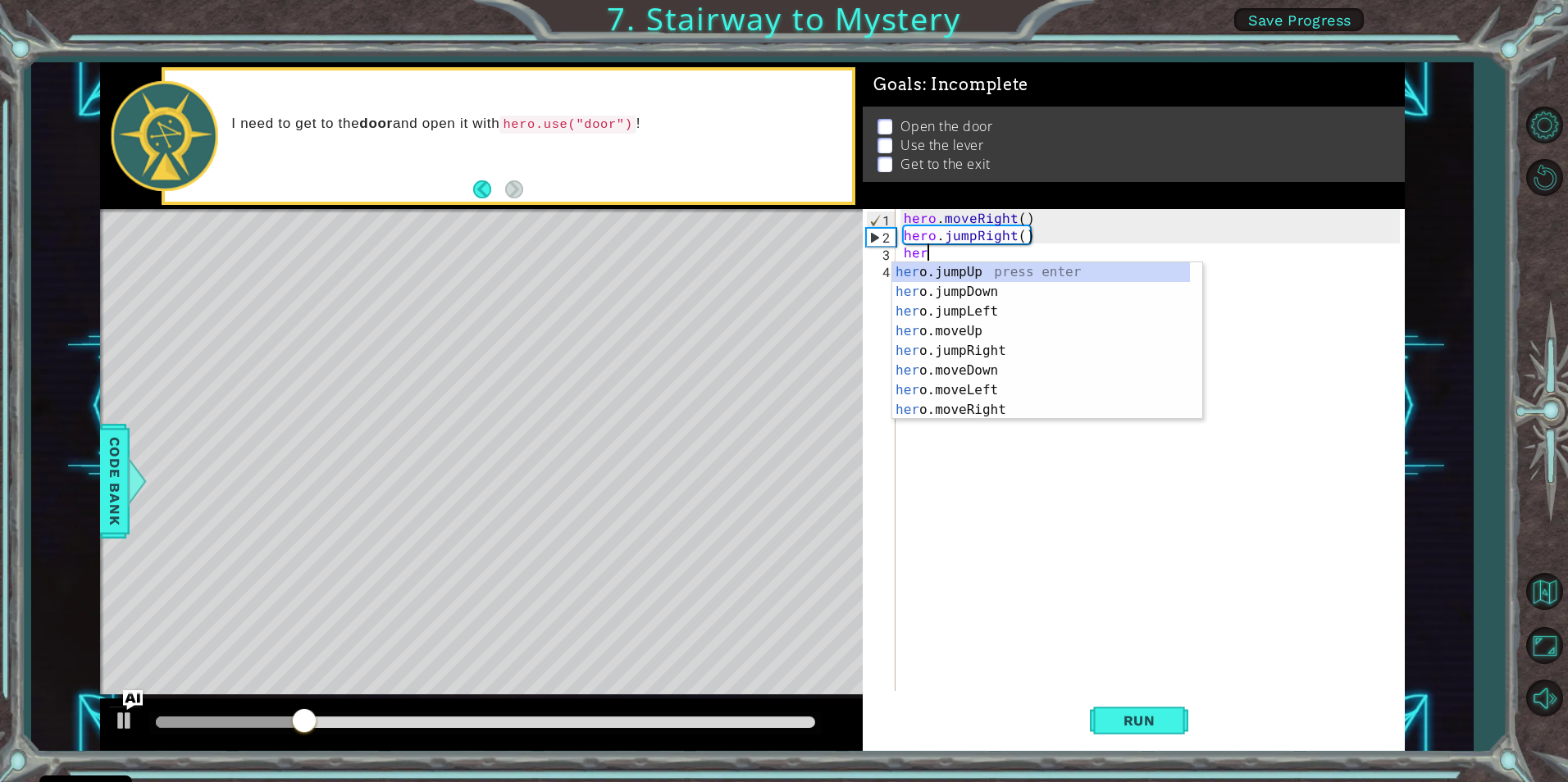
scroll to position [0, 1]
click at [967, 354] on div "hero .jumpUp press enter hero .jumpDown press enter hero .jumpLeft press enter …" at bounding box center [1041, 361] width 298 height 197
type textarea "hero.moveUp(1)"
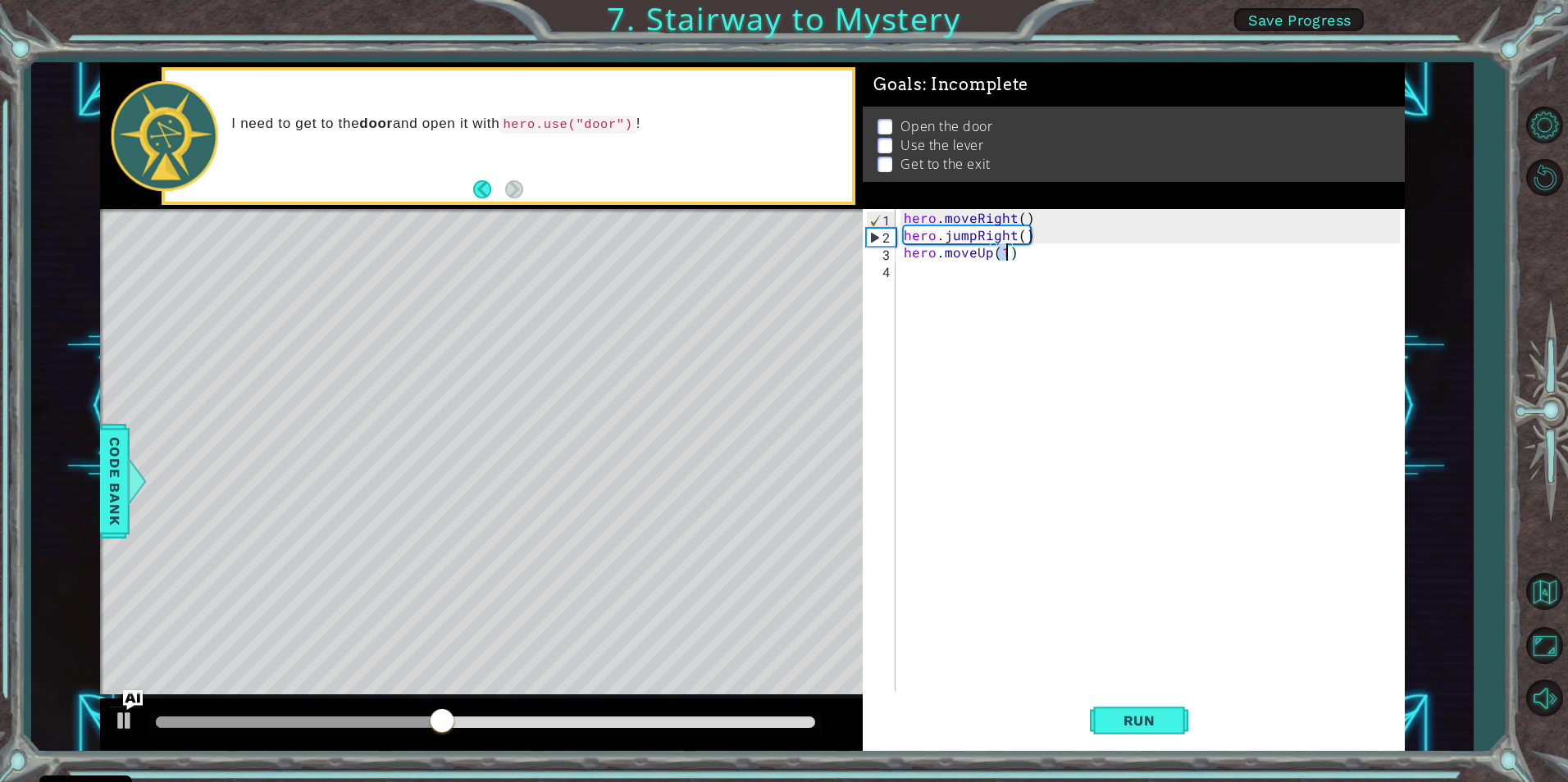
click at [927, 276] on div "hero . moveRight ( ) hero . jumpRight ( ) hero . moveUp ( 1 )" at bounding box center [1155, 467] width 507 height 516
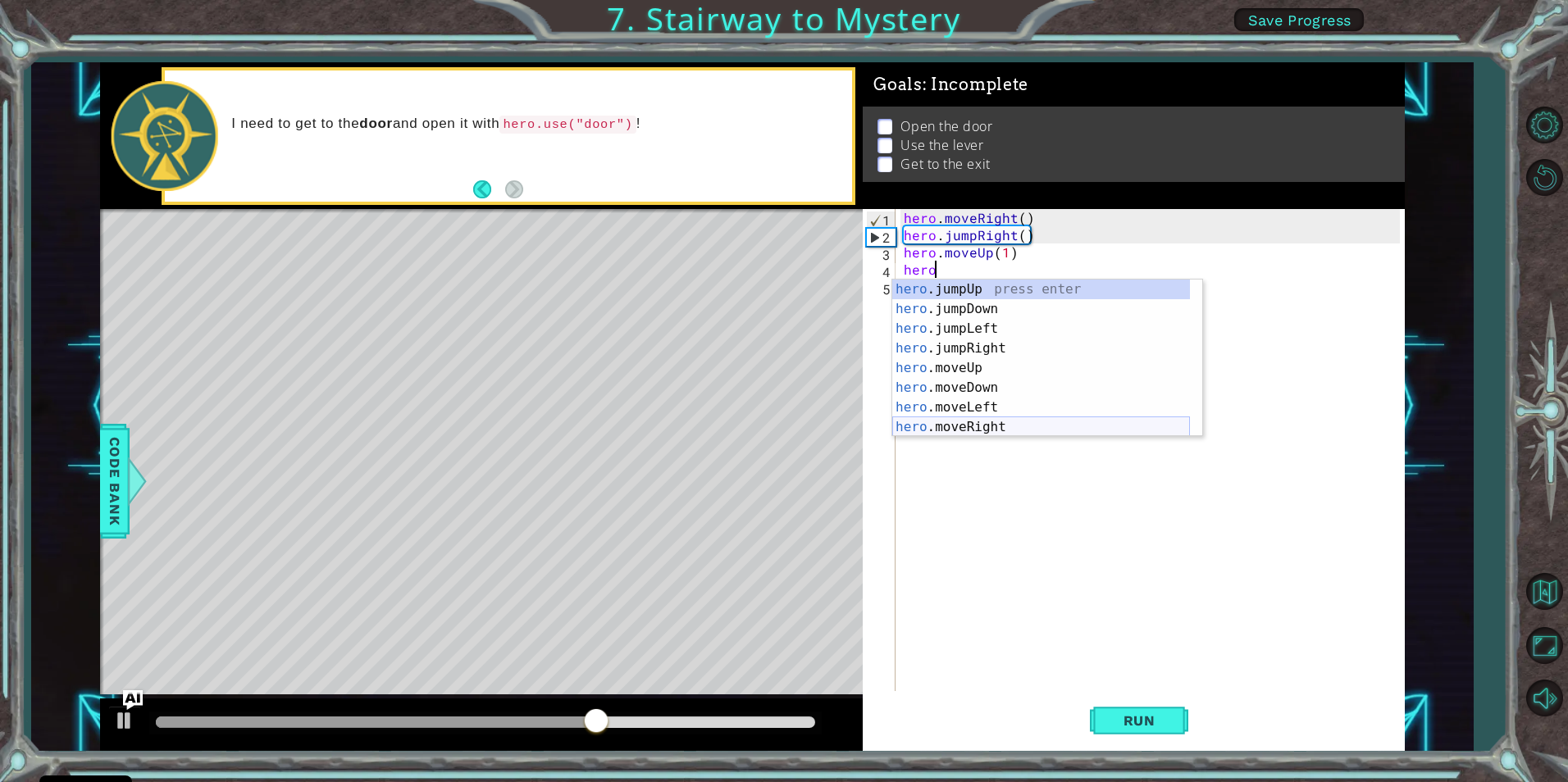
click at [987, 421] on div "hero .jumpUp press enter hero .jumpDown press enter hero .jumpLeft press enter …" at bounding box center [1041, 378] width 298 height 197
type textarea "hero.moveRight(1)"
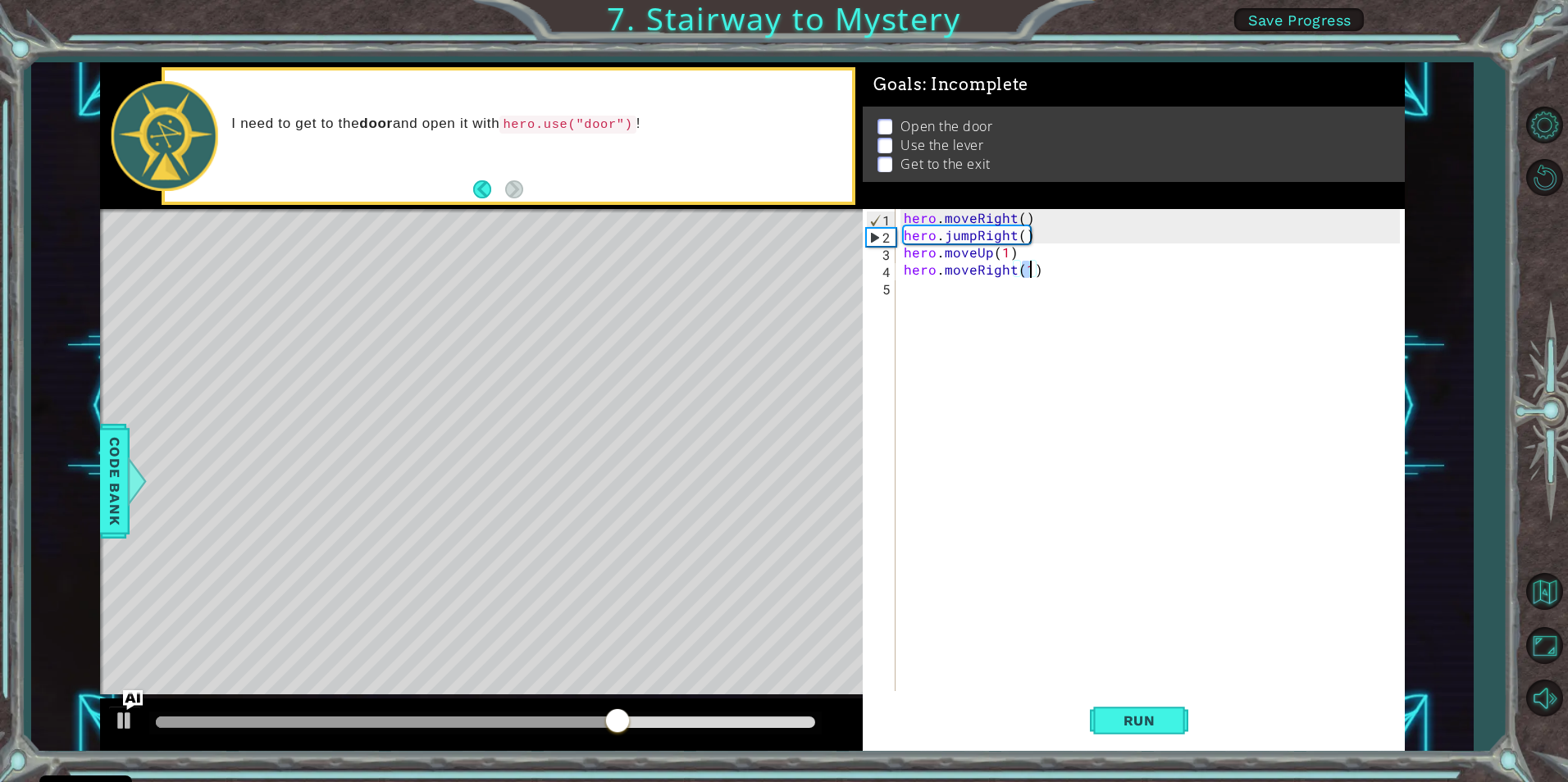
click at [895, 288] on div "hero.moveRight(1) 1 2 3 4 5 hero . moveRight ( ) hero . jumpRight ( ) hero . mo…" at bounding box center [1131, 450] width 537 height 482
type textarea "hero.moveRight(1)"
click at [898, 293] on div "hero.moveRight(1) 1 2 3 4 5 hero . moveRight ( ) hero . jumpRight ( ) hero . mo…" at bounding box center [1131, 450] width 537 height 482
drag, startPoint x: 890, startPoint y: 289, endPoint x: 908, endPoint y: 296, distance: 19.3
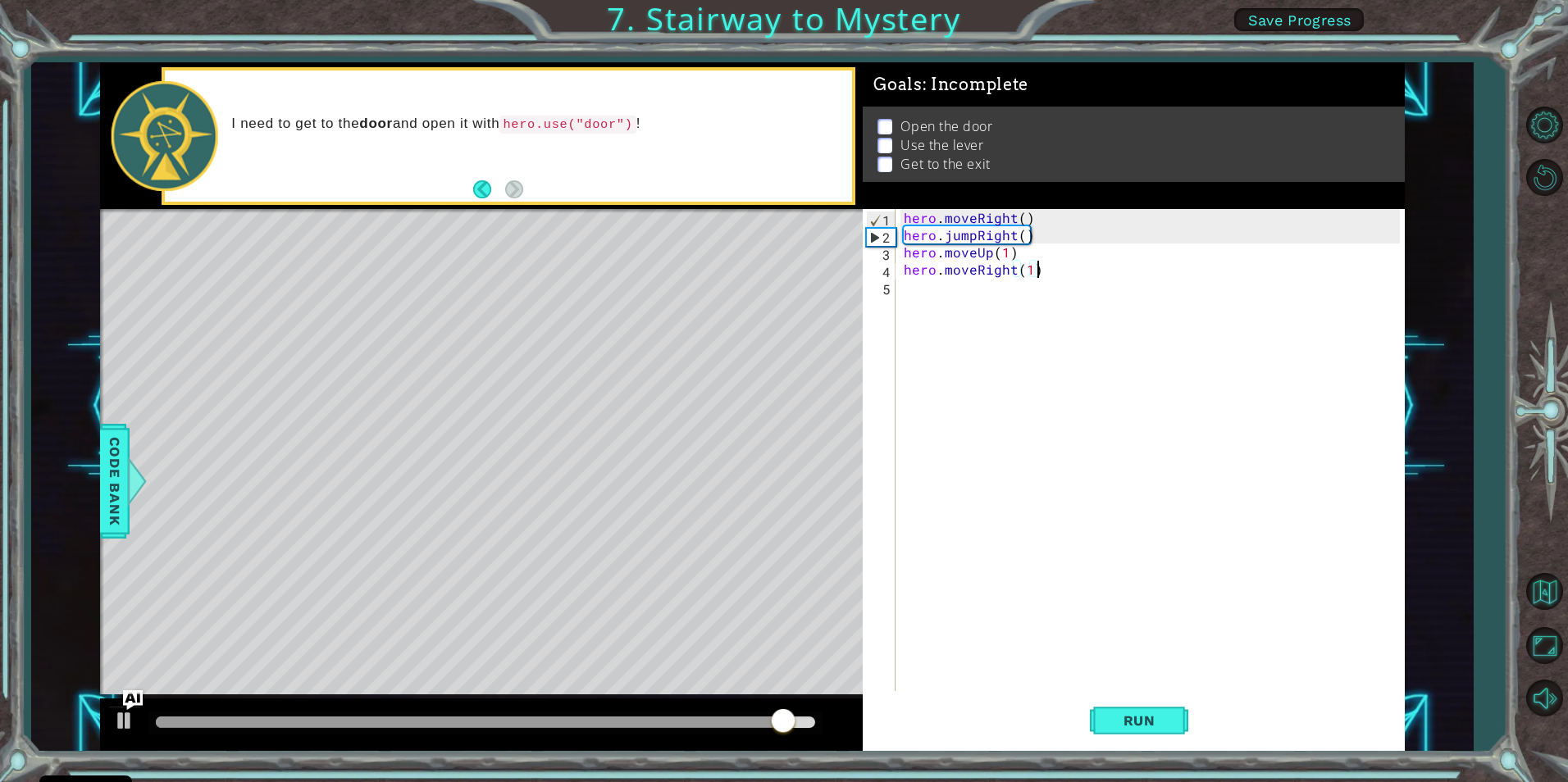
click at [907, 295] on div "hero.moveRight(1) 1 2 3 4 5 hero . moveRight ( ) hero . jumpRight ( ) hero . mo…" at bounding box center [1131, 450] width 537 height 482
type textarea "hero.moveRight(1)"
click at [957, 323] on div "hero . moveRight ( ) hero . jumpRight ( ) hero . moveUp ( 1 ) hero . moveRight …" at bounding box center [1155, 467] width 507 height 516
click at [1128, 711] on button "Run" at bounding box center [1140, 721] width 98 height 54
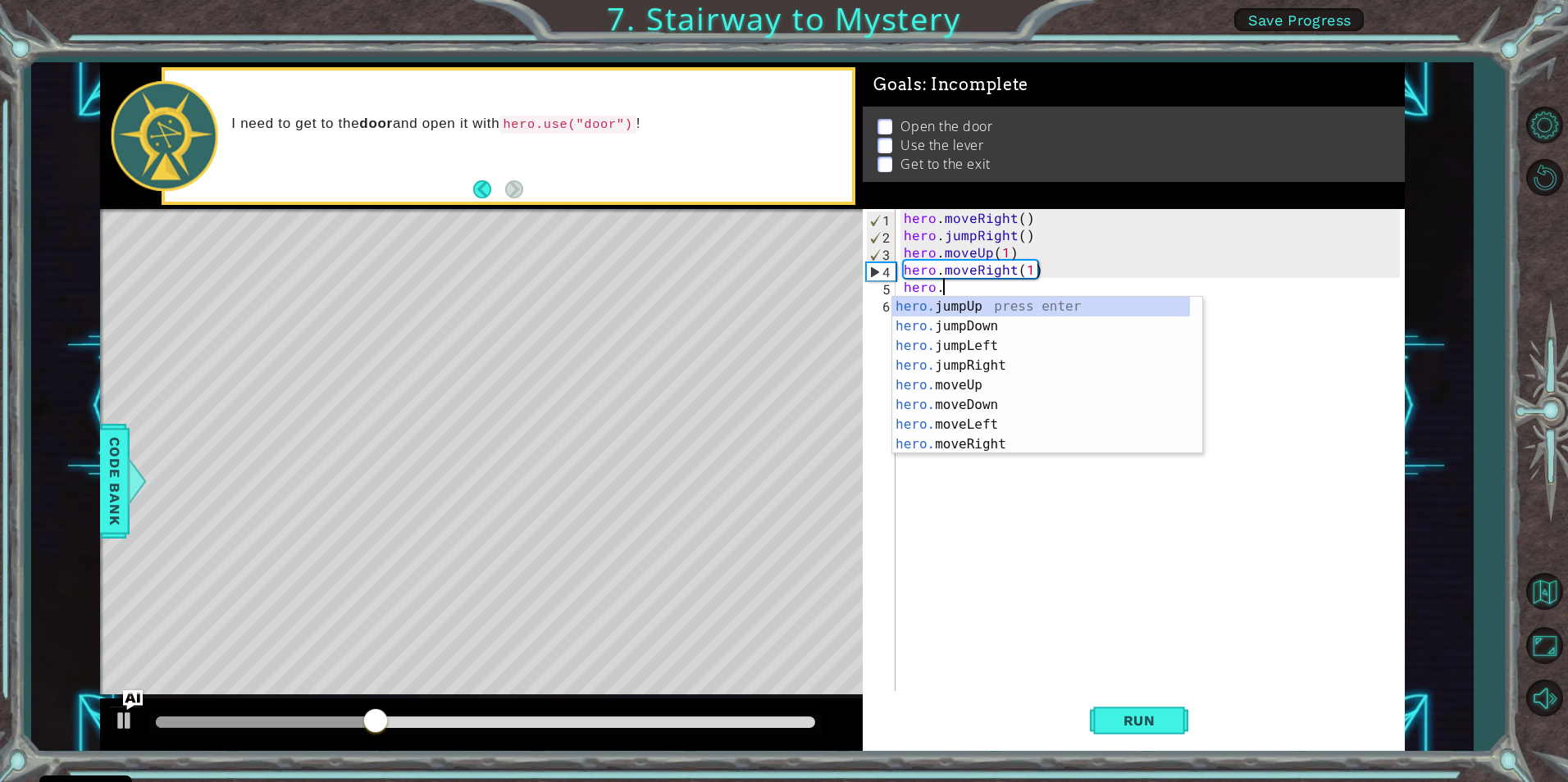
scroll to position [20, 0]
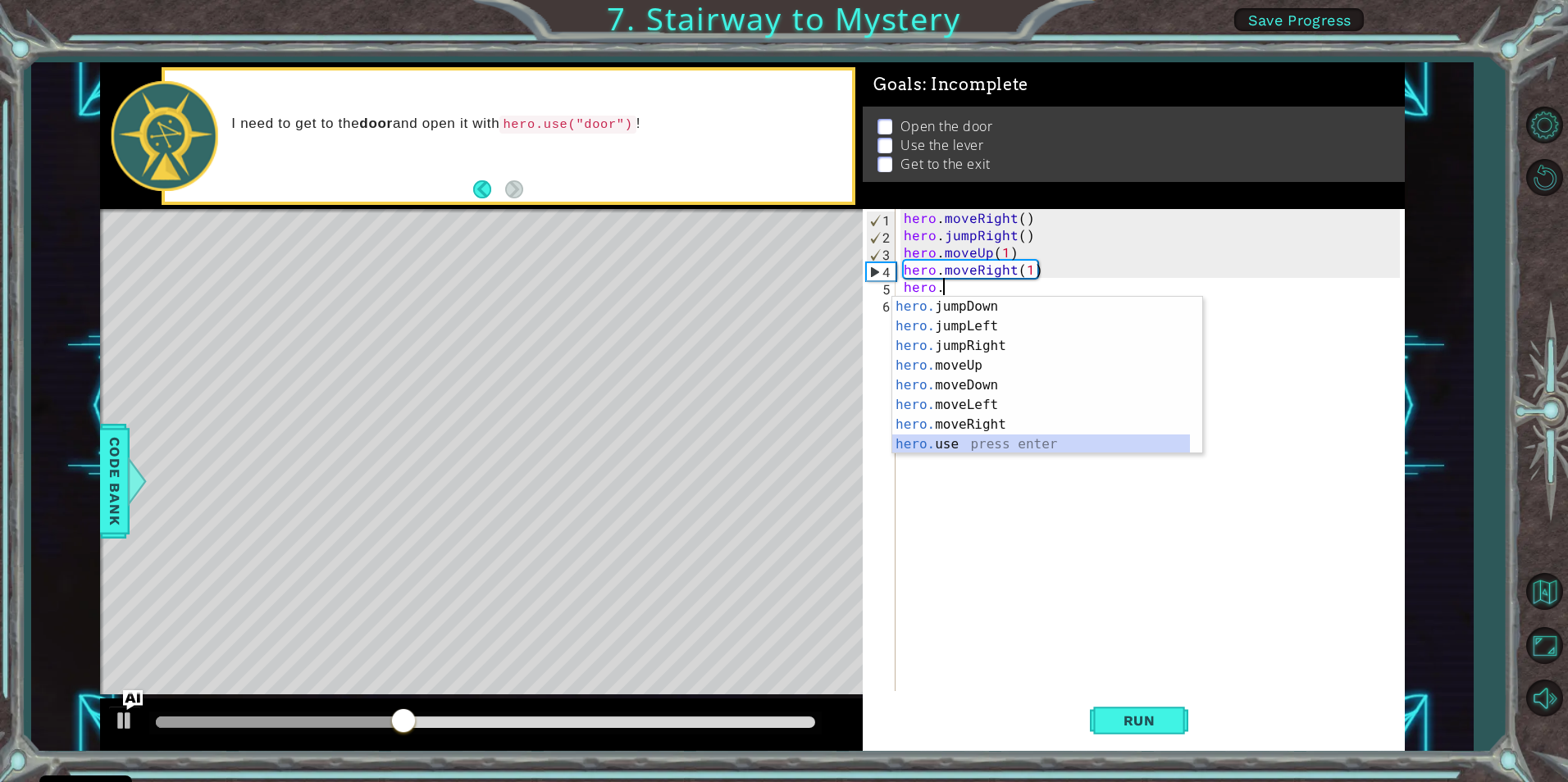
click at [951, 450] on div "hero. jumpDown press enter hero. jumpLeft press enter hero. jumpRight press ent…" at bounding box center [1041, 396] width 298 height 197
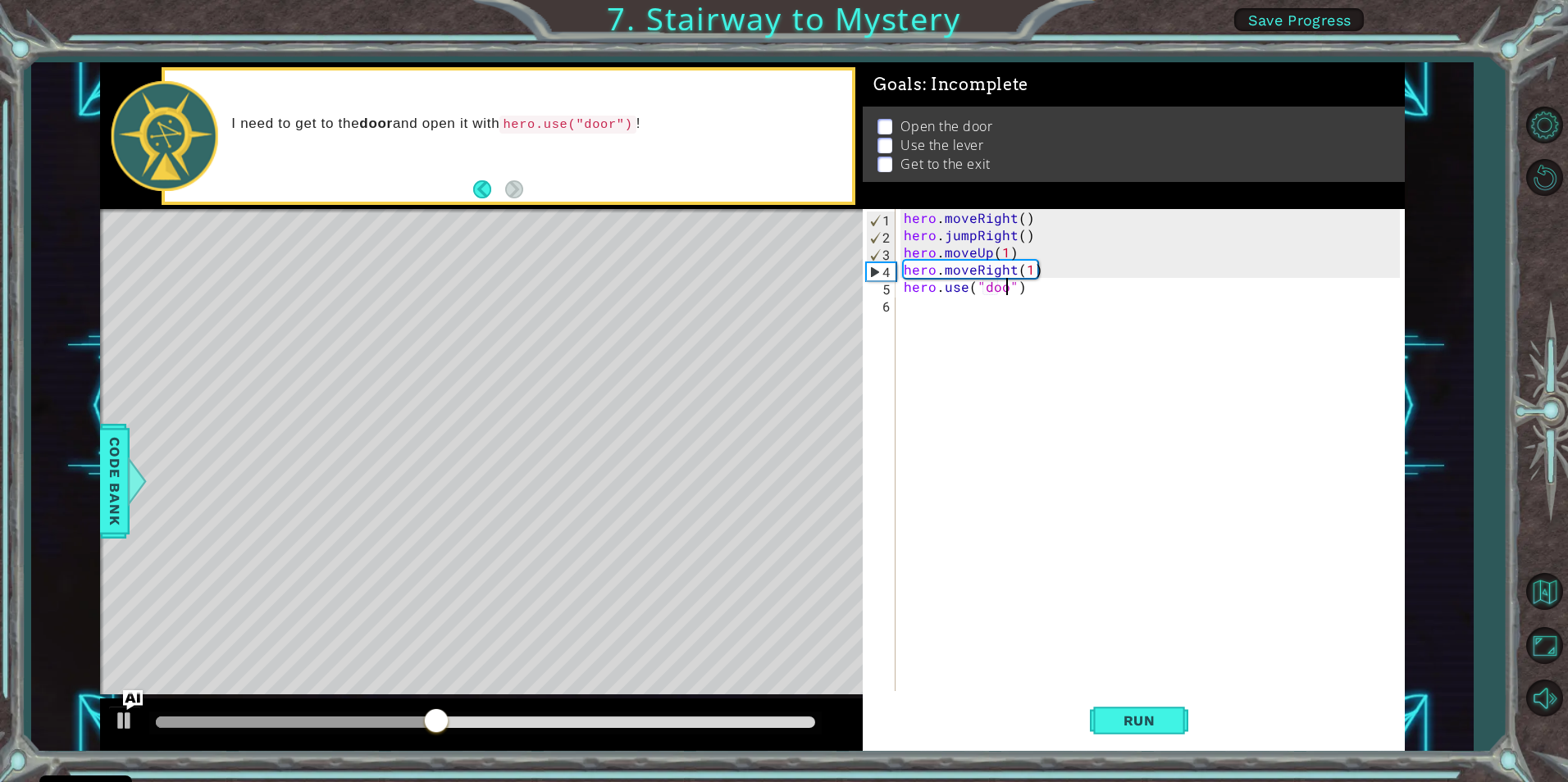
type textarea "hero.use("door")"
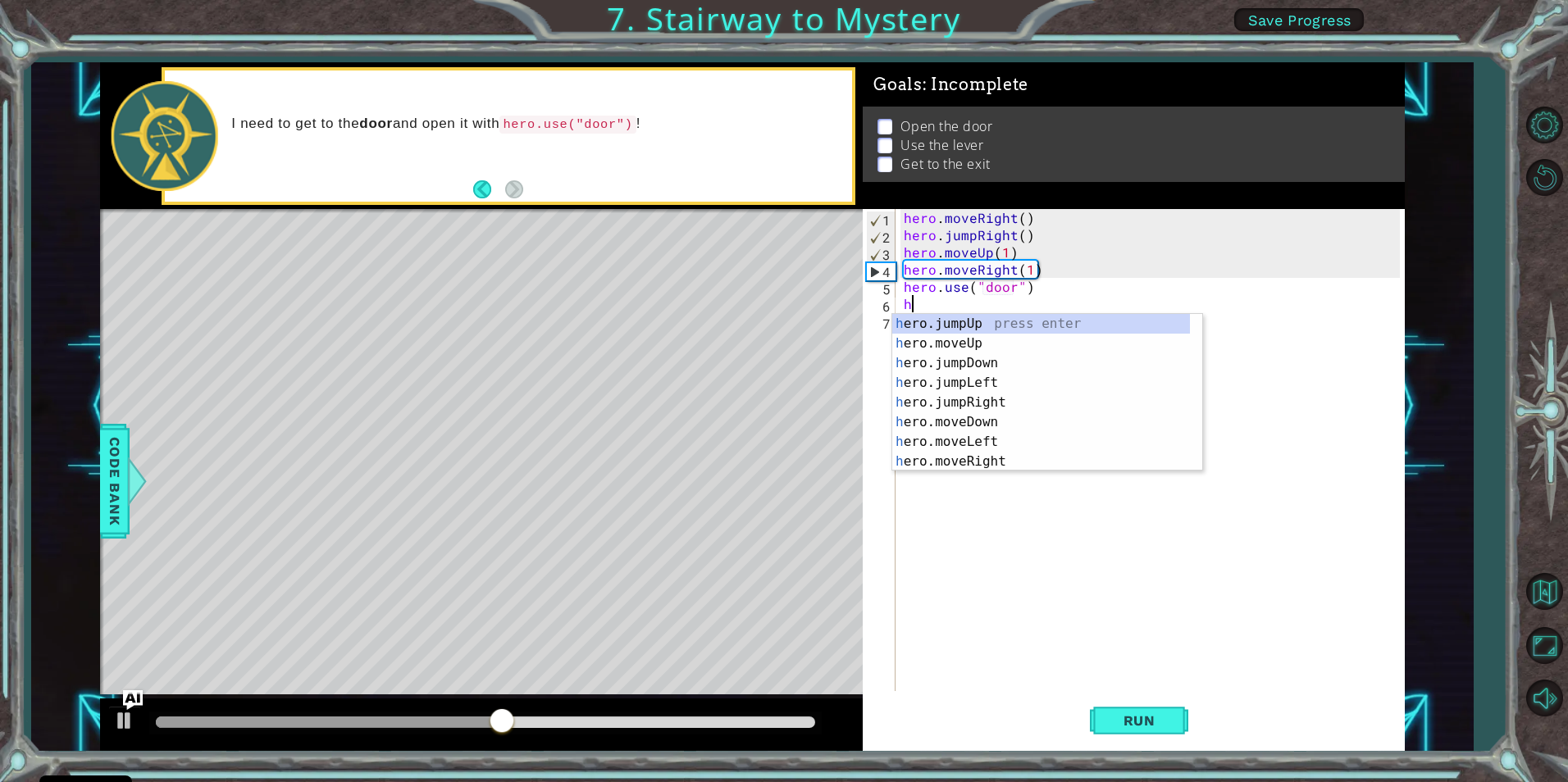
scroll to position [0, 0]
type textarea "hero"
click at [958, 412] on div "hero press enter hero .jumpUp press enter hero .jumpDown press enter hero .jump…" at bounding box center [1041, 412] width 298 height 197
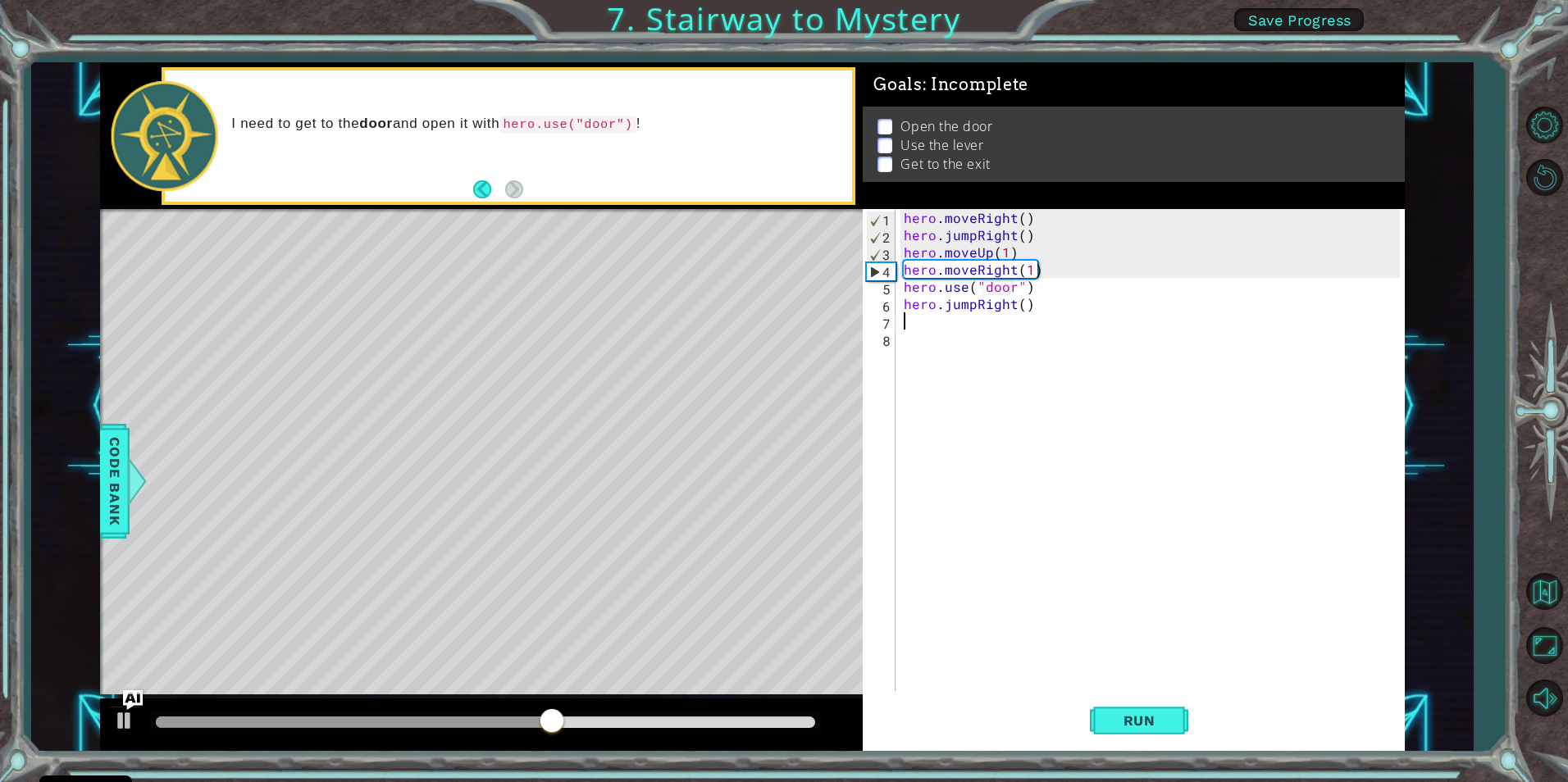
scroll to position [0, 0]
drag, startPoint x: 1027, startPoint y: 304, endPoint x: 908, endPoint y: 305, distance: 119.0
click at [908, 305] on div "hero . moveRight ( ) hero . jumpRight ( ) hero . moveUp ( 1 ) hero . moveRight …" at bounding box center [1155, 467] width 507 height 516
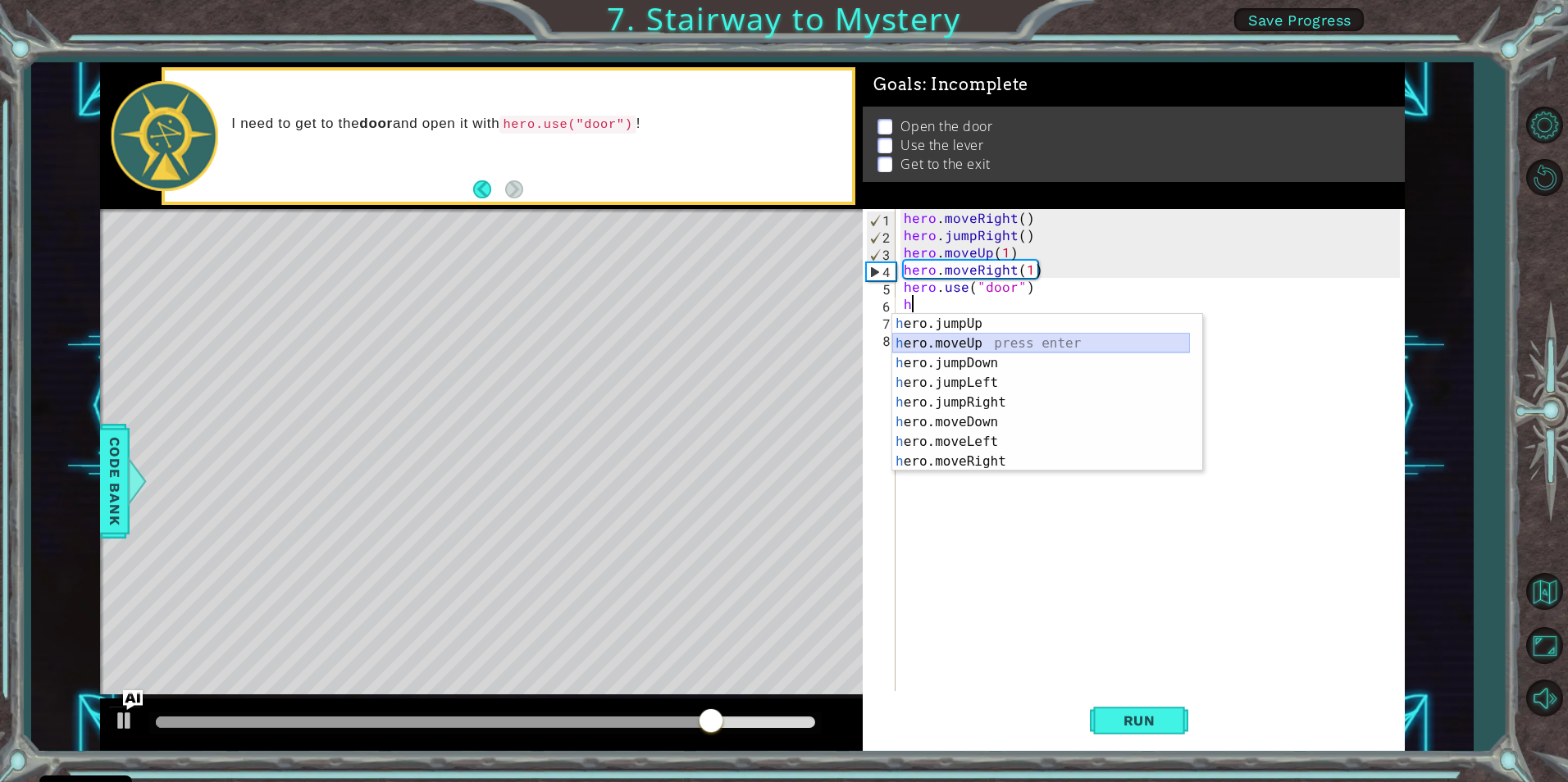
click at [980, 342] on div "h ero.jumpUp press enter h ero.moveUp press enter h ero.jumpDown press enter h …" at bounding box center [1041, 412] width 298 height 197
type textarea "hero.moveUp(1)"
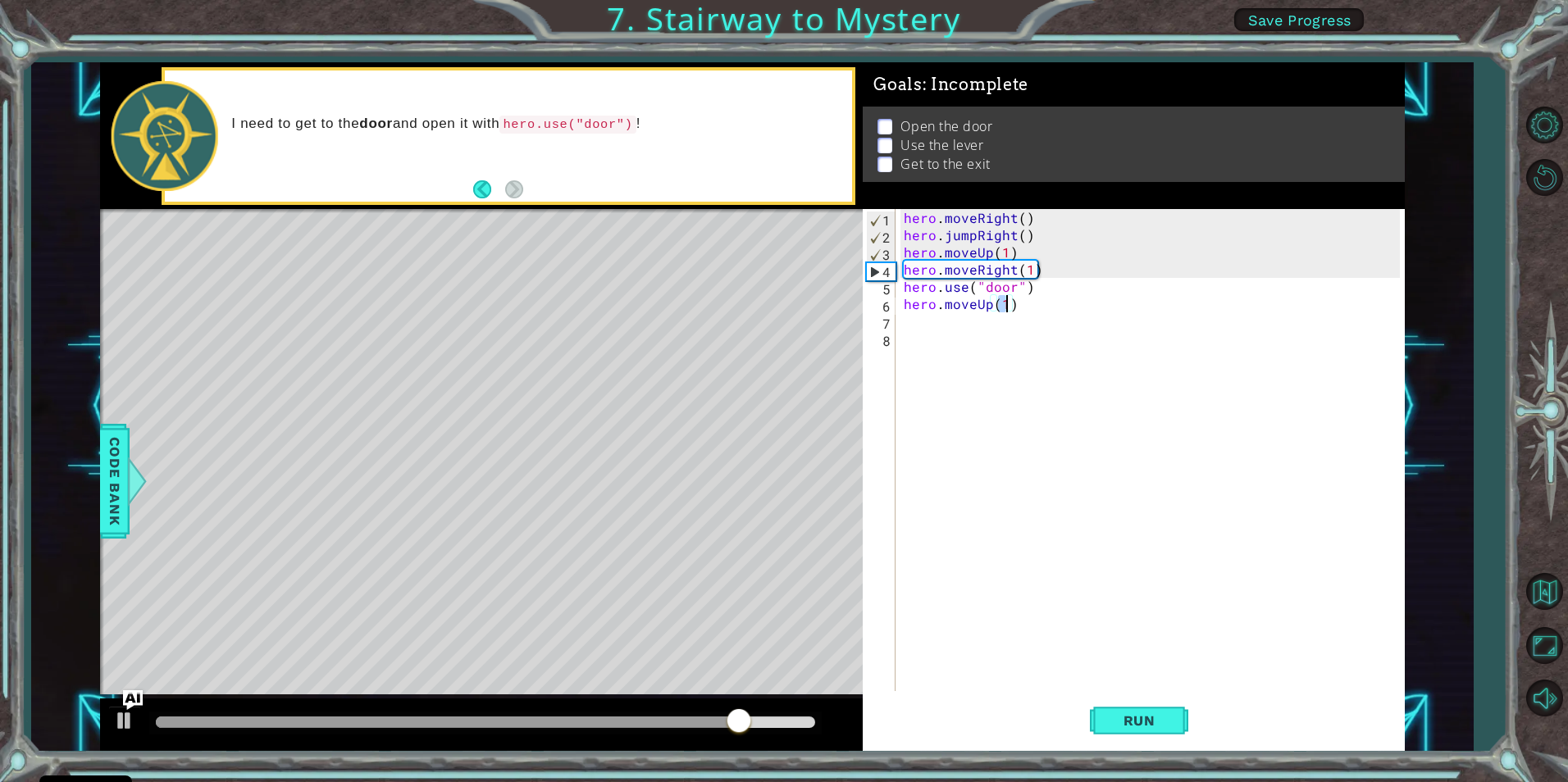
click at [953, 319] on div "hero . moveRight ( ) hero . jumpRight ( ) hero . moveUp ( 1 ) hero . moveRight …" at bounding box center [1155, 467] width 507 height 516
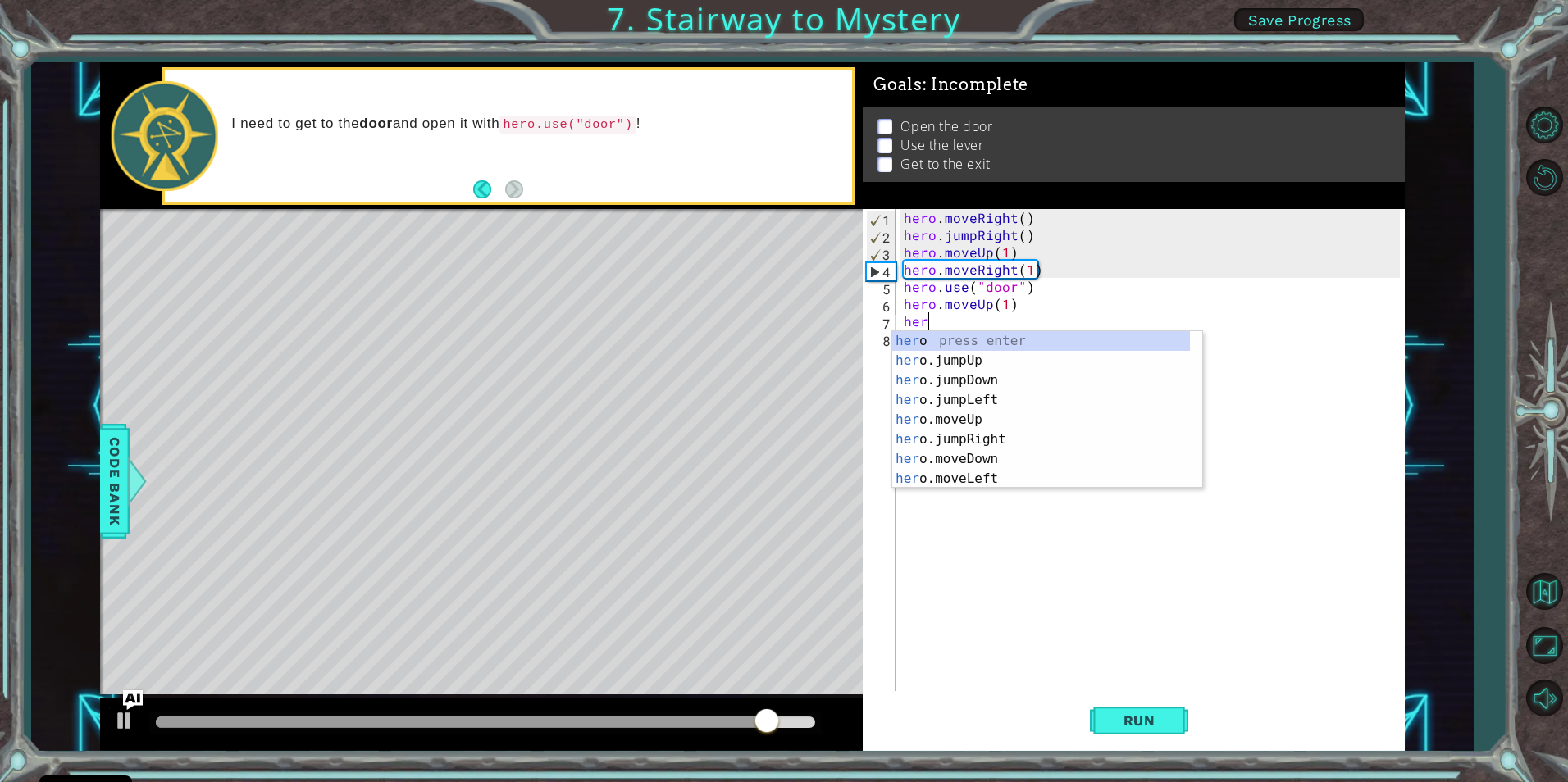
type textarea "hero"
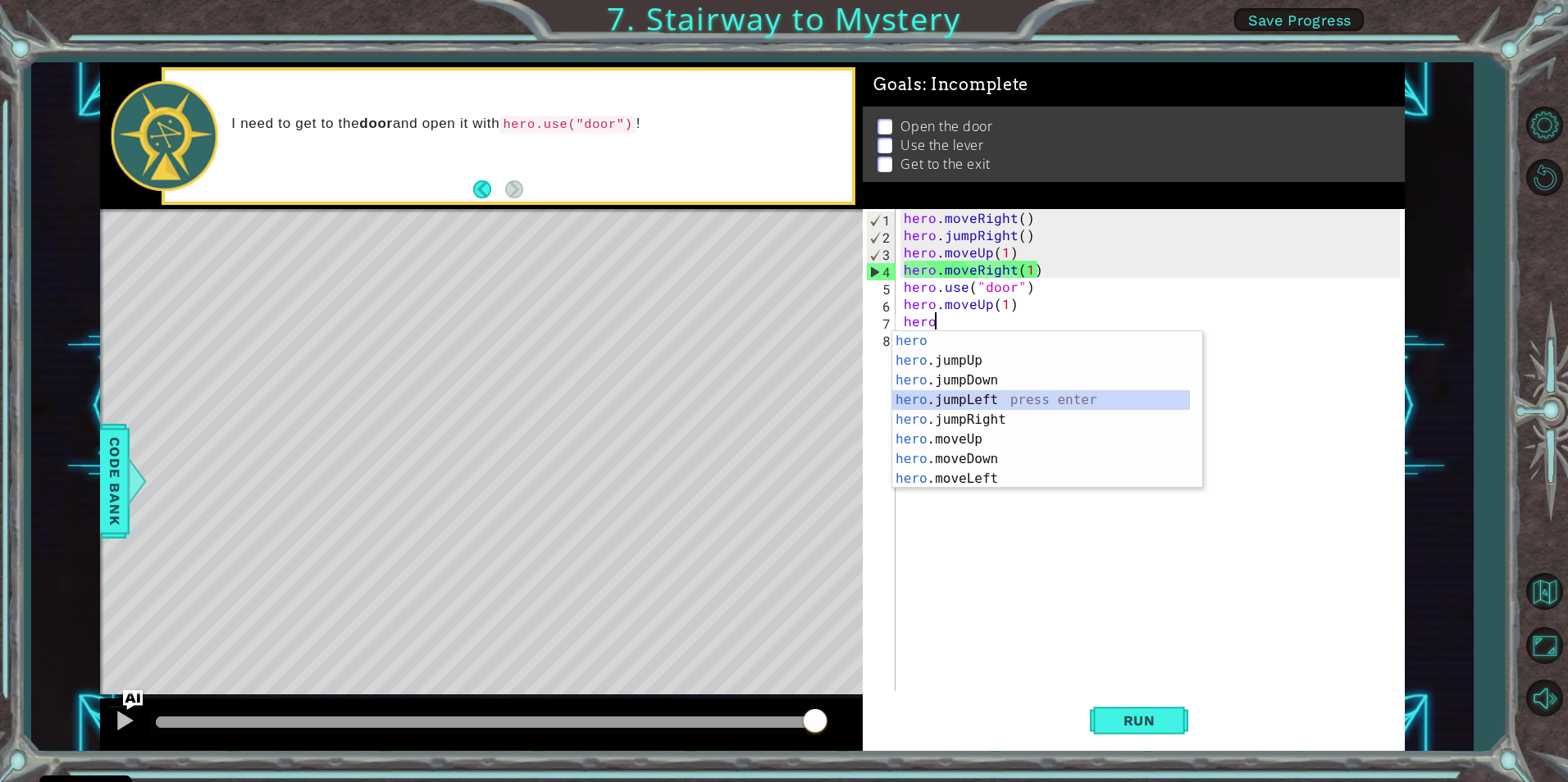
click at [930, 394] on div "hero press enter hero .jumpUp press enter hero .jumpDown press enter hero .jump…" at bounding box center [1041, 430] width 298 height 197
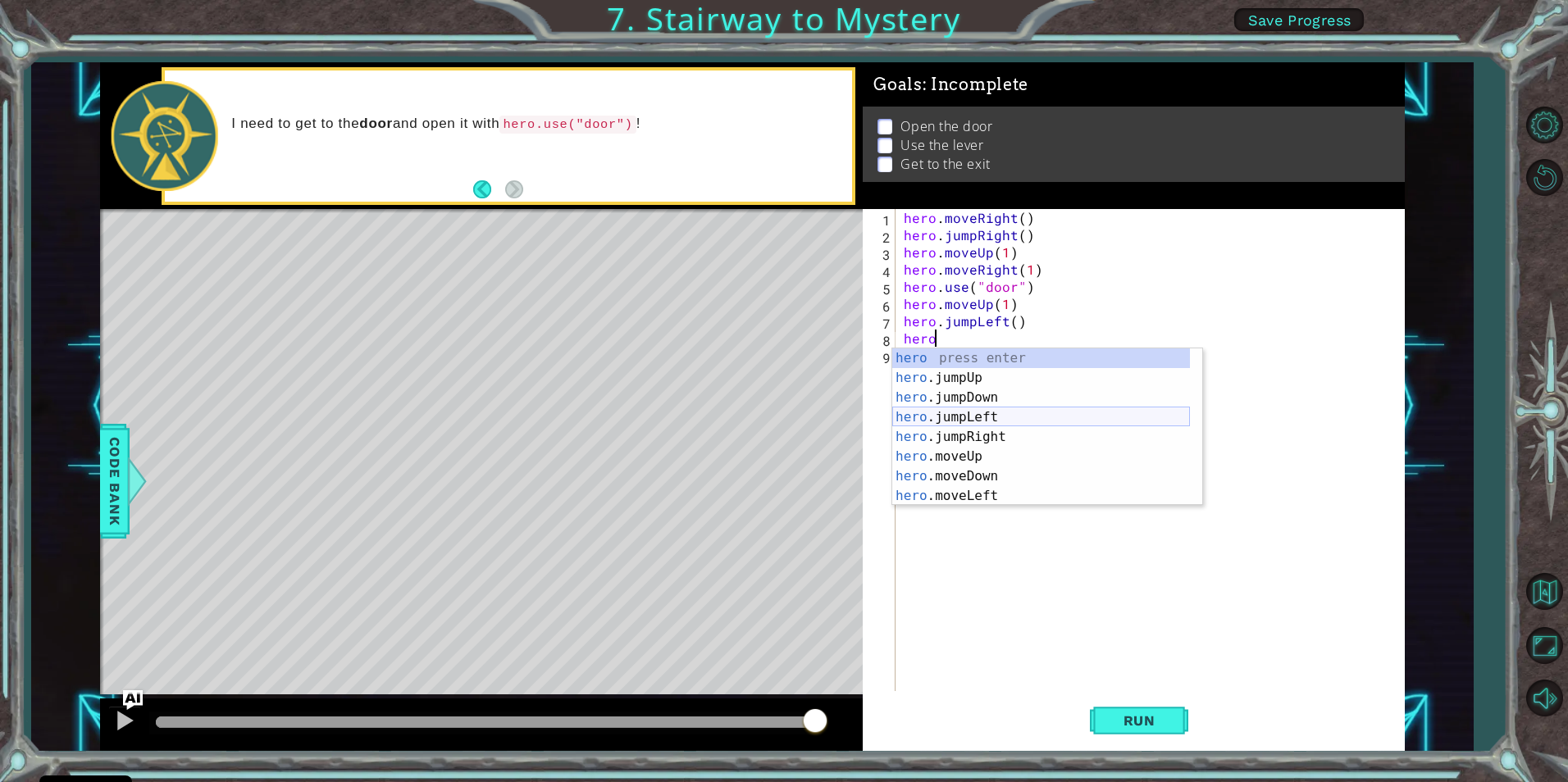
scroll to position [39, 0]
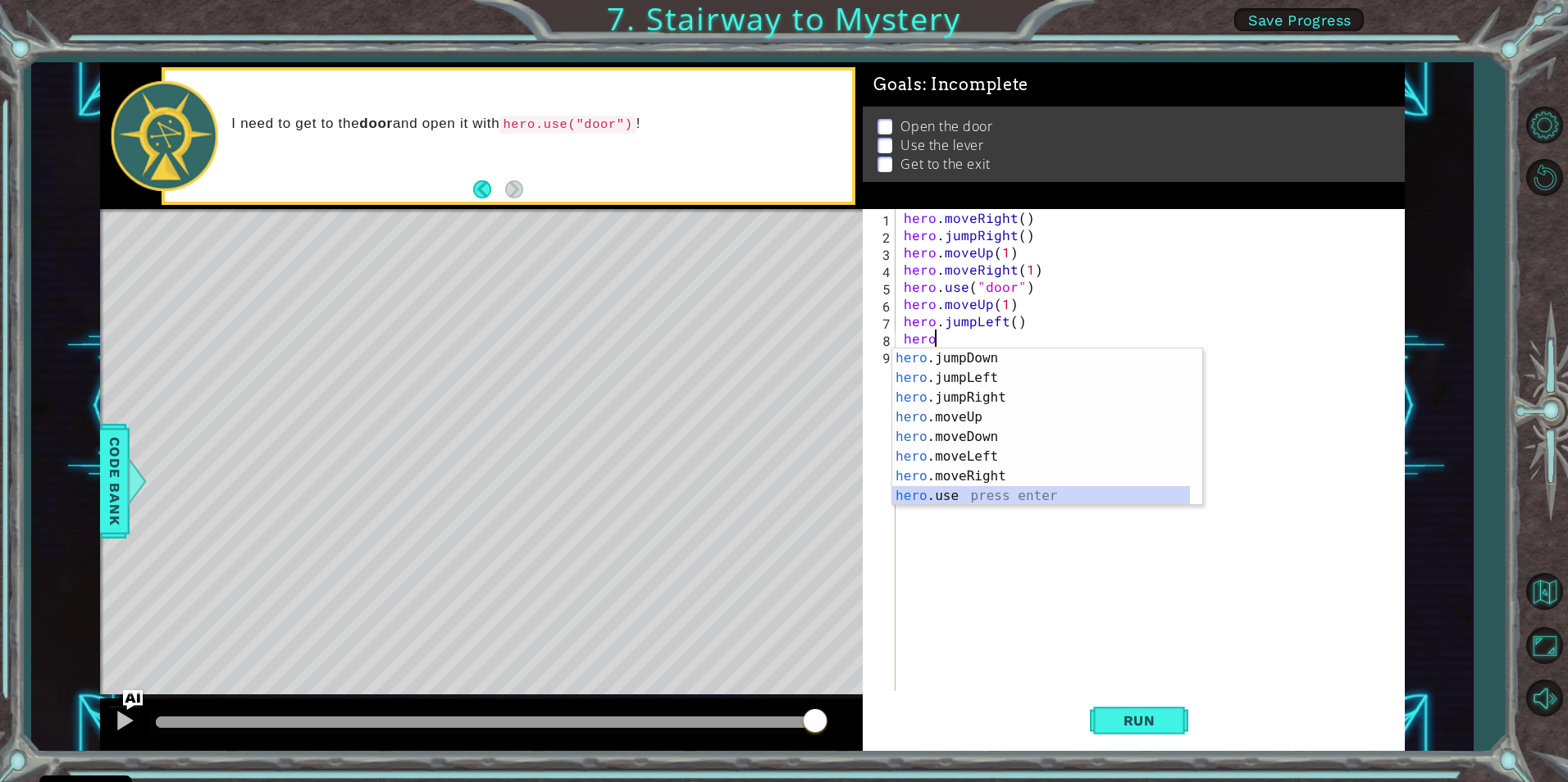
click at [958, 495] on div "hero .jumpDown press enter hero .jumpLeft press enter hero .jumpRight press ent…" at bounding box center [1041, 447] width 298 height 197
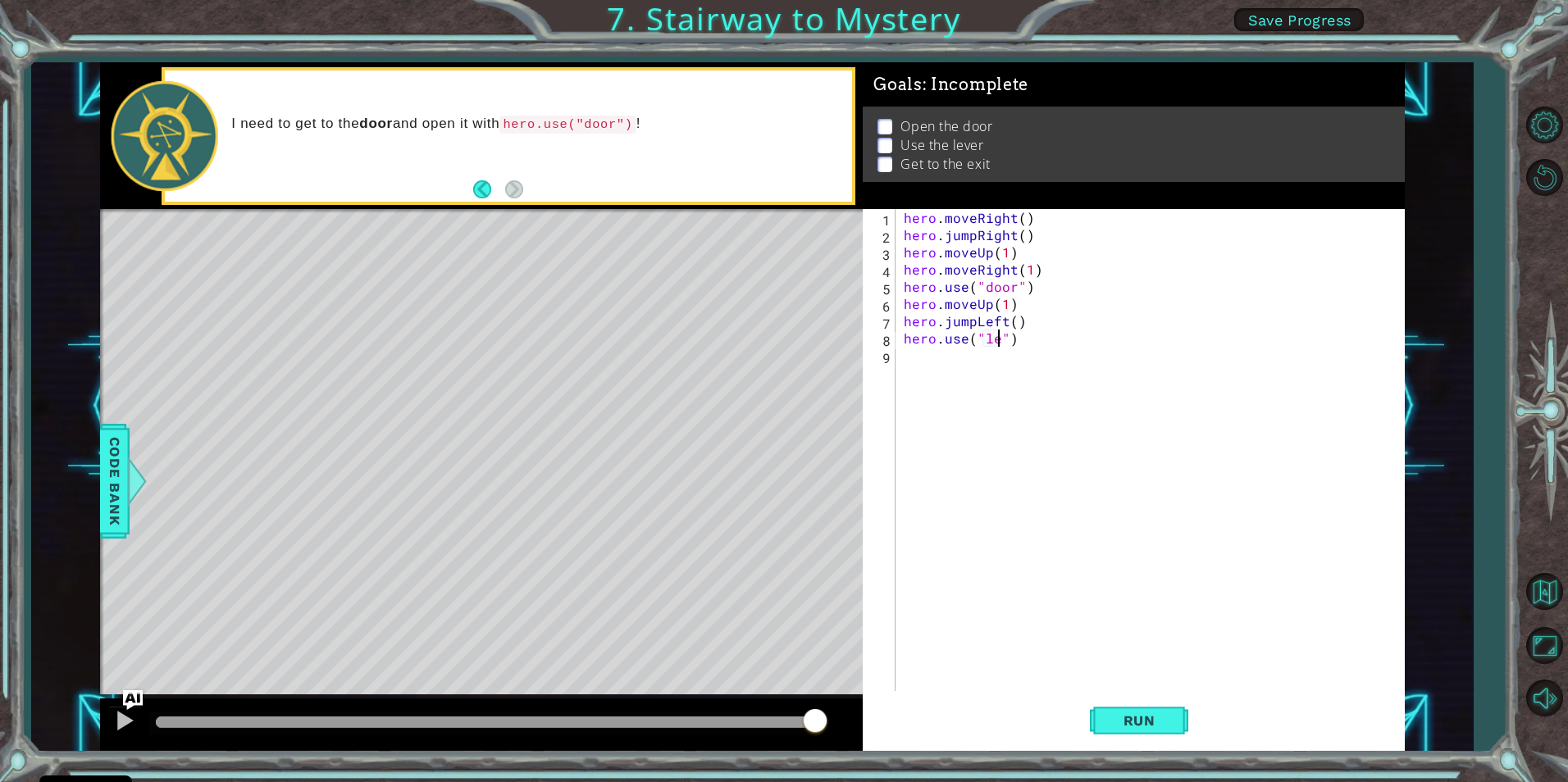
scroll to position [0, 7]
type textarea "hero.use("lever")"
click at [1118, 721] on span "Run" at bounding box center [1140, 721] width 65 height 17
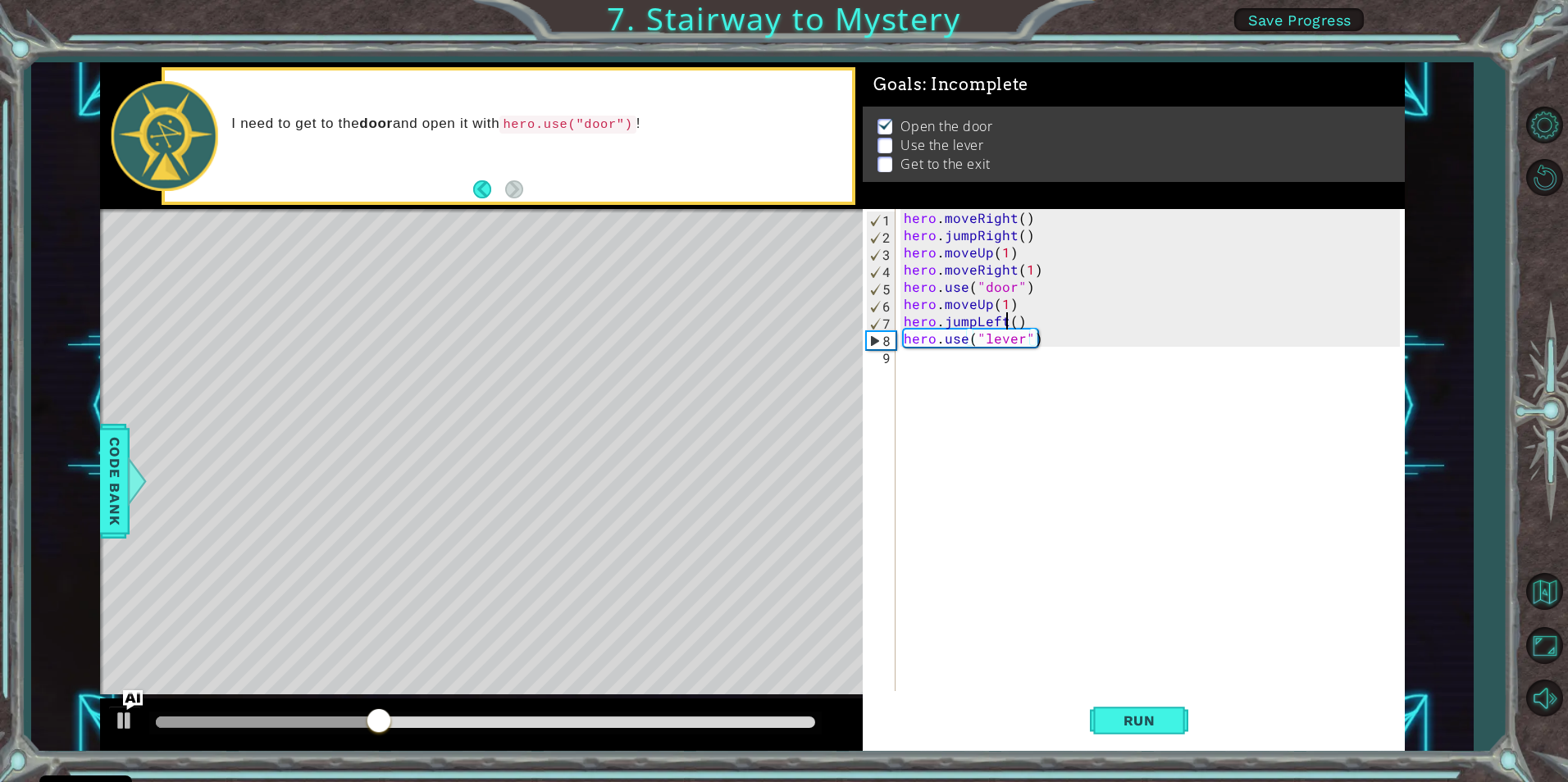
click at [1005, 316] on div "hero . moveRight ( ) hero . jumpRight ( ) hero . moveUp ( 1 ) hero . moveRight …" at bounding box center [1155, 467] width 507 height 516
click at [958, 314] on div "hero . moveRight ( ) hero . jumpRight ( ) hero . moveUp ( 1 ) hero . moveRight …" at bounding box center [1155, 467] width 507 height 516
type textarea "("
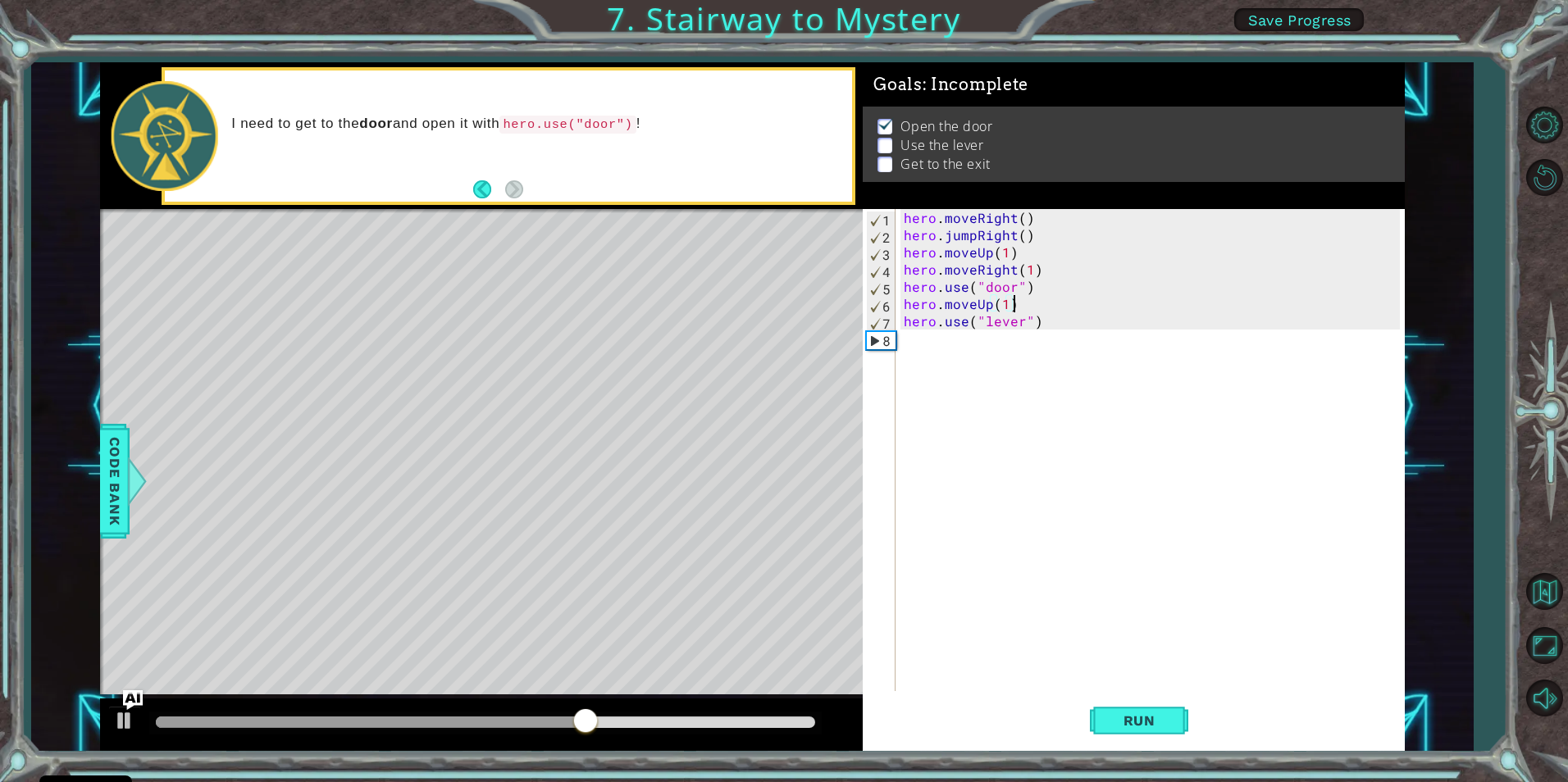
click at [1013, 303] on div "hero . moveRight ( ) hero . jumpRight ( ) hero . moveUp ( 1 ) hero . moveRight …" at bounding box center [1155, 467] width 507 height 516
click at [1006, 300] on div "hero . moveRight ( ) hero . jumpRight ( ) hero . moveUp ( 1 ) hero . moveRight …" at bounding box center [1155, 467] width 507 height 516
type textarea "hero.moveUp(2)"
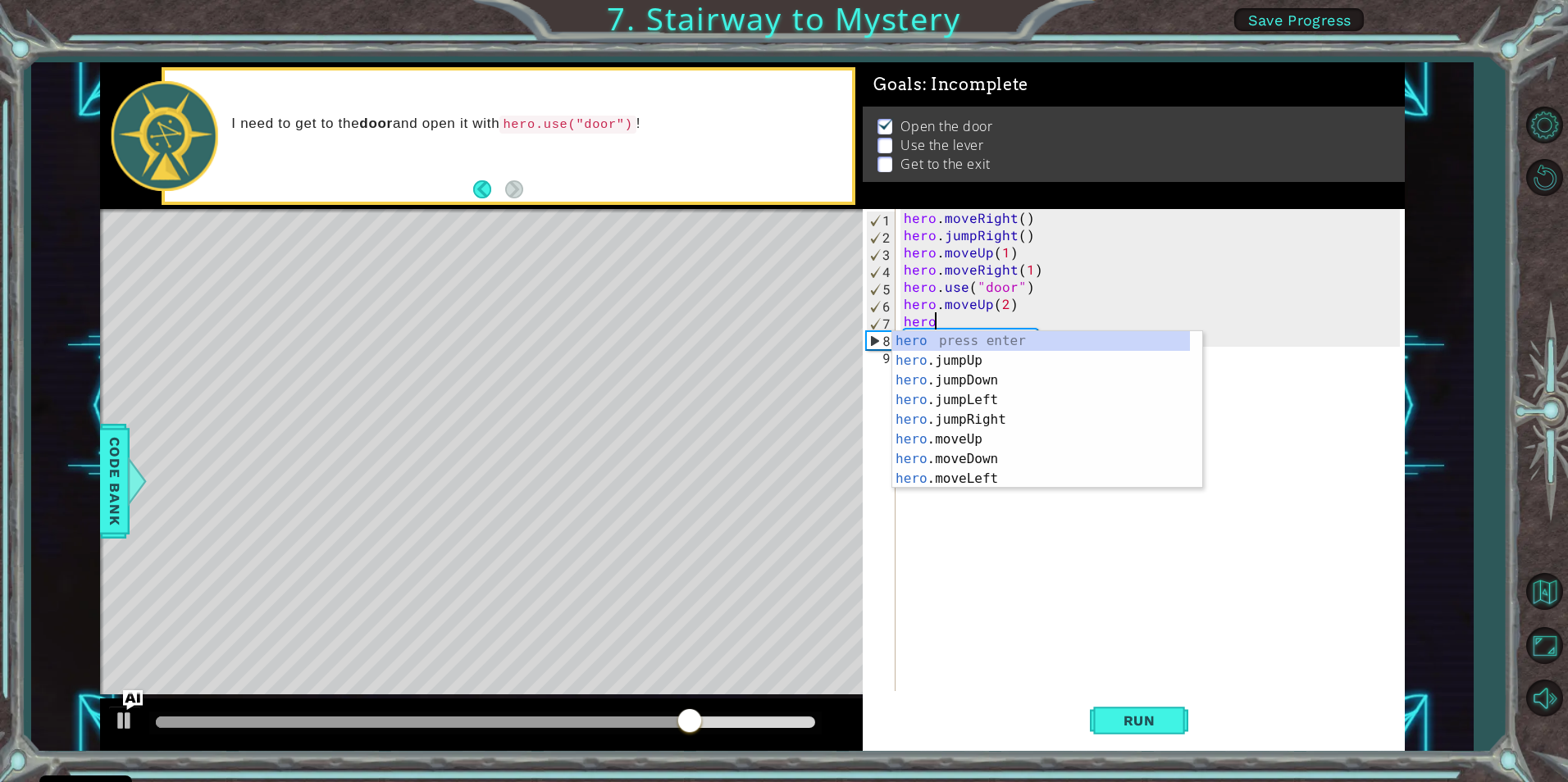
scroll to position [0, 1]
click at [1000, 476] on div "hero press enter hero .jumpUp press enter hero .jumpDown press enter hero .jump…" at bounding box center [1041, 430] width 298 height 197
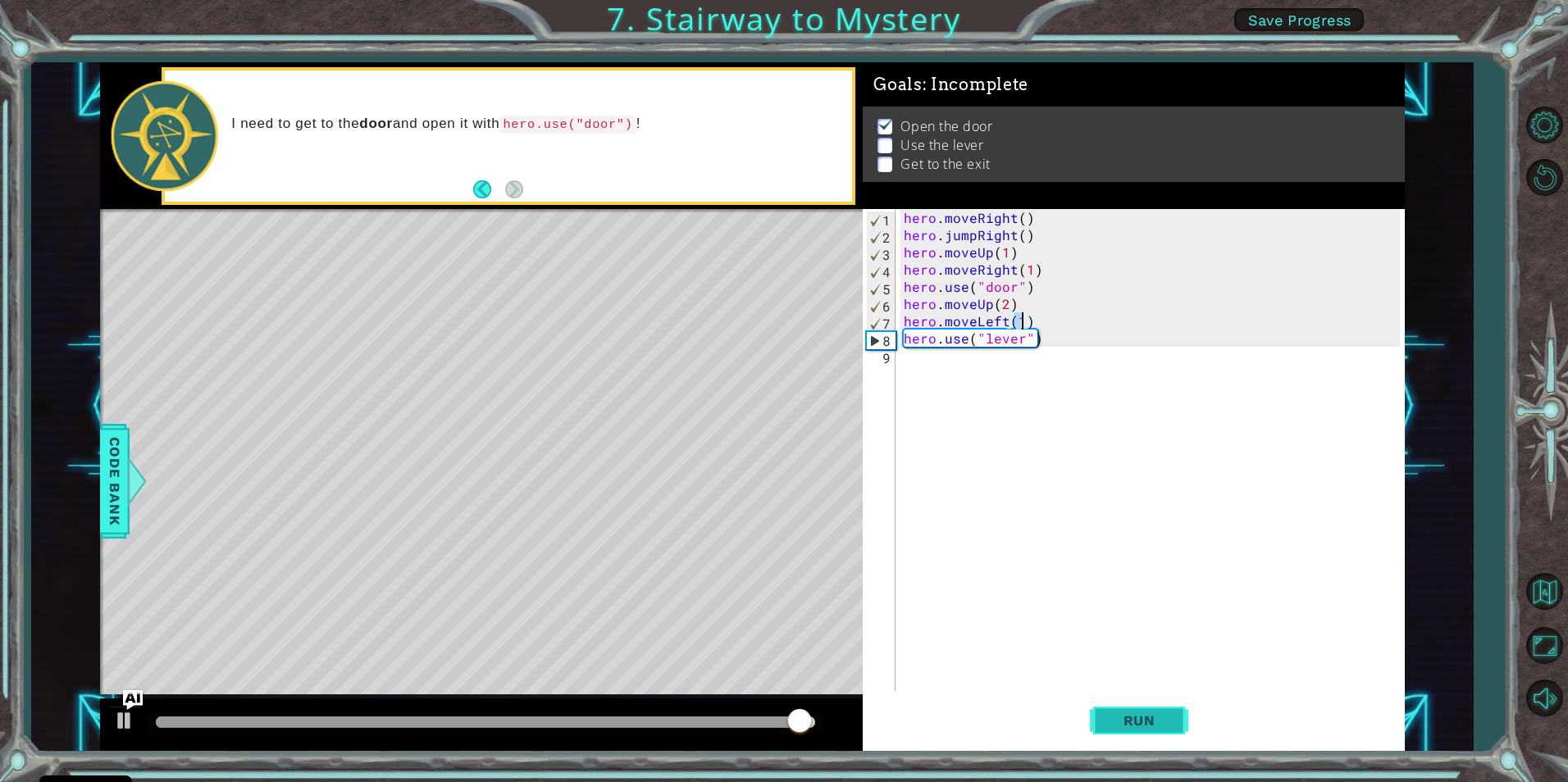
type textarea "hero.moveLeft(1)"
click at [1121, 726] on span "Run" at bounding box center [1140, 721] width 65 height 17
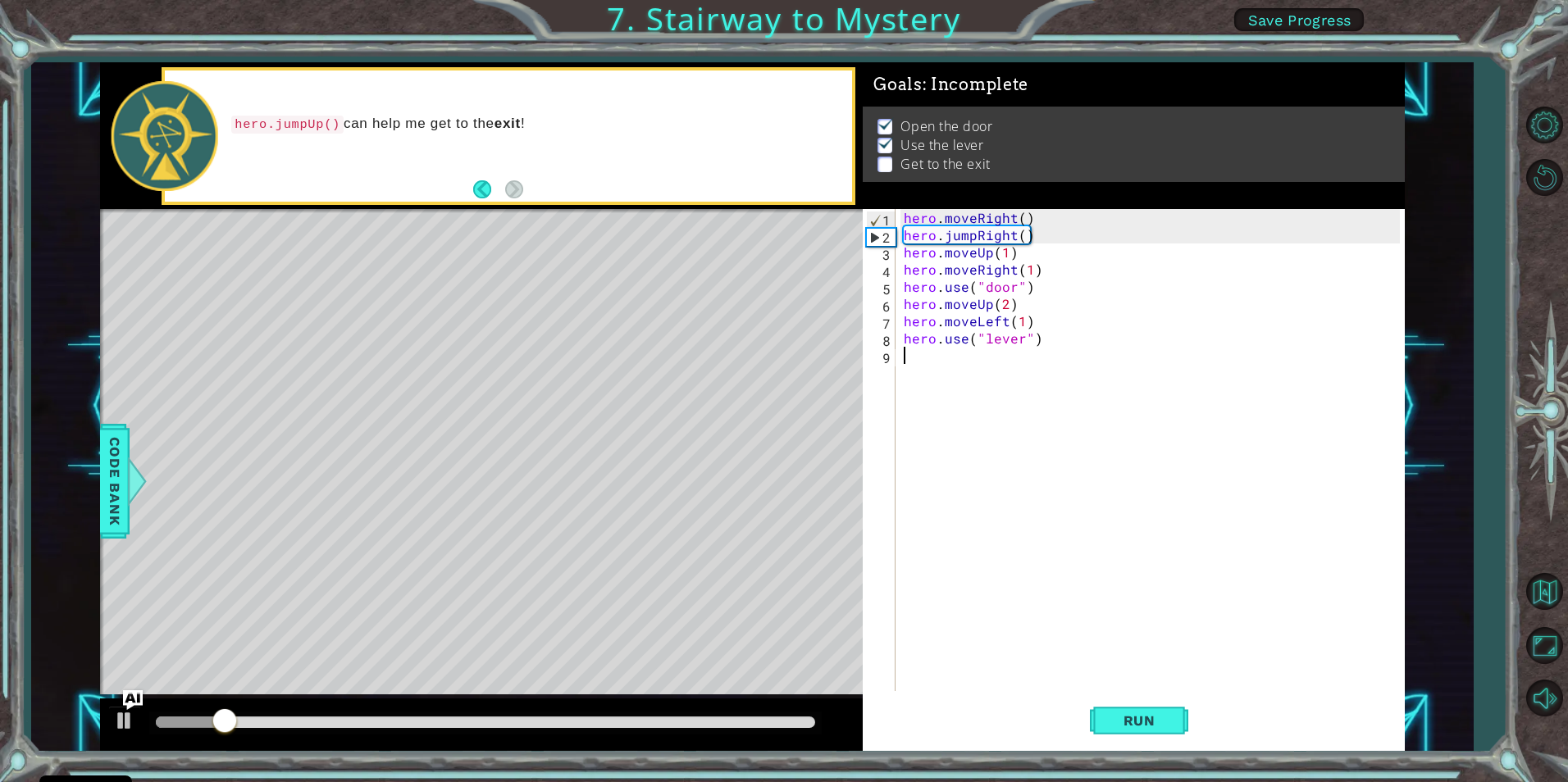
click at [947, 374] on div "hero . moveRight ( ) hero . jumpRight ( ) hero . moveUp ( 1 ) hero . moveRight …" at bounding box center [1155, 467] width 507 height 516
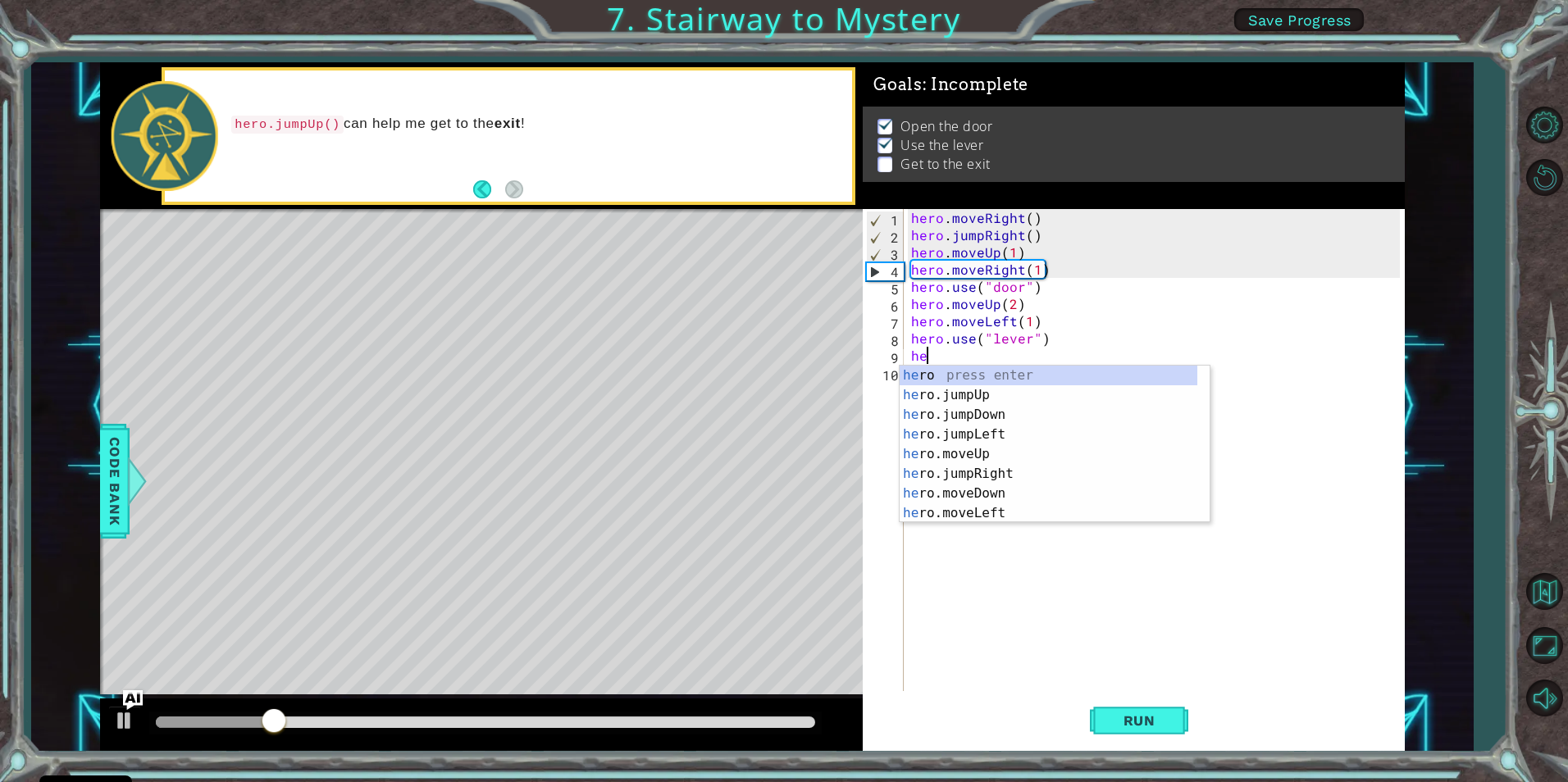
scroll to position [0, 0]
type textarea "h"
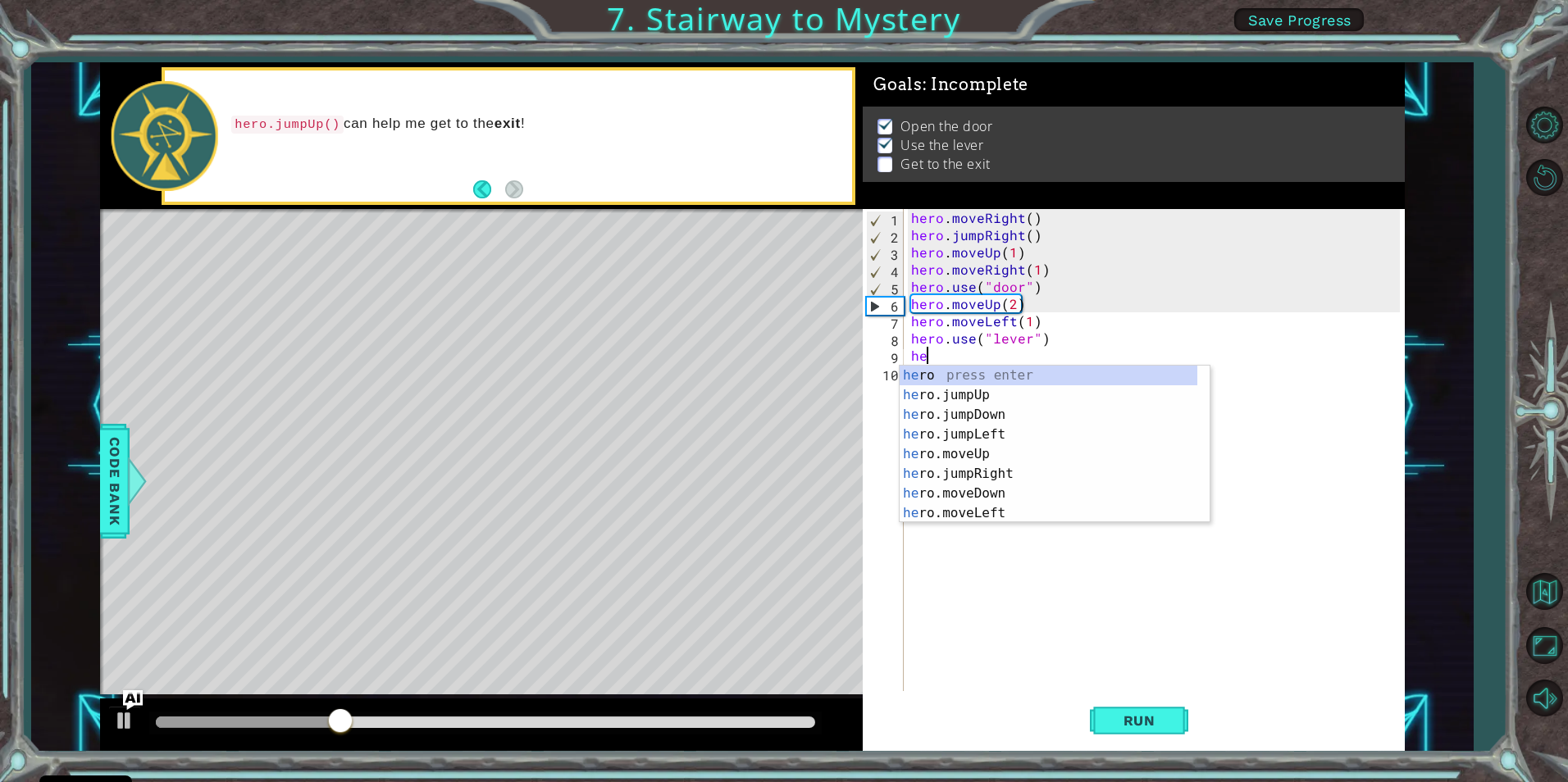
scroll to position [0, 1]
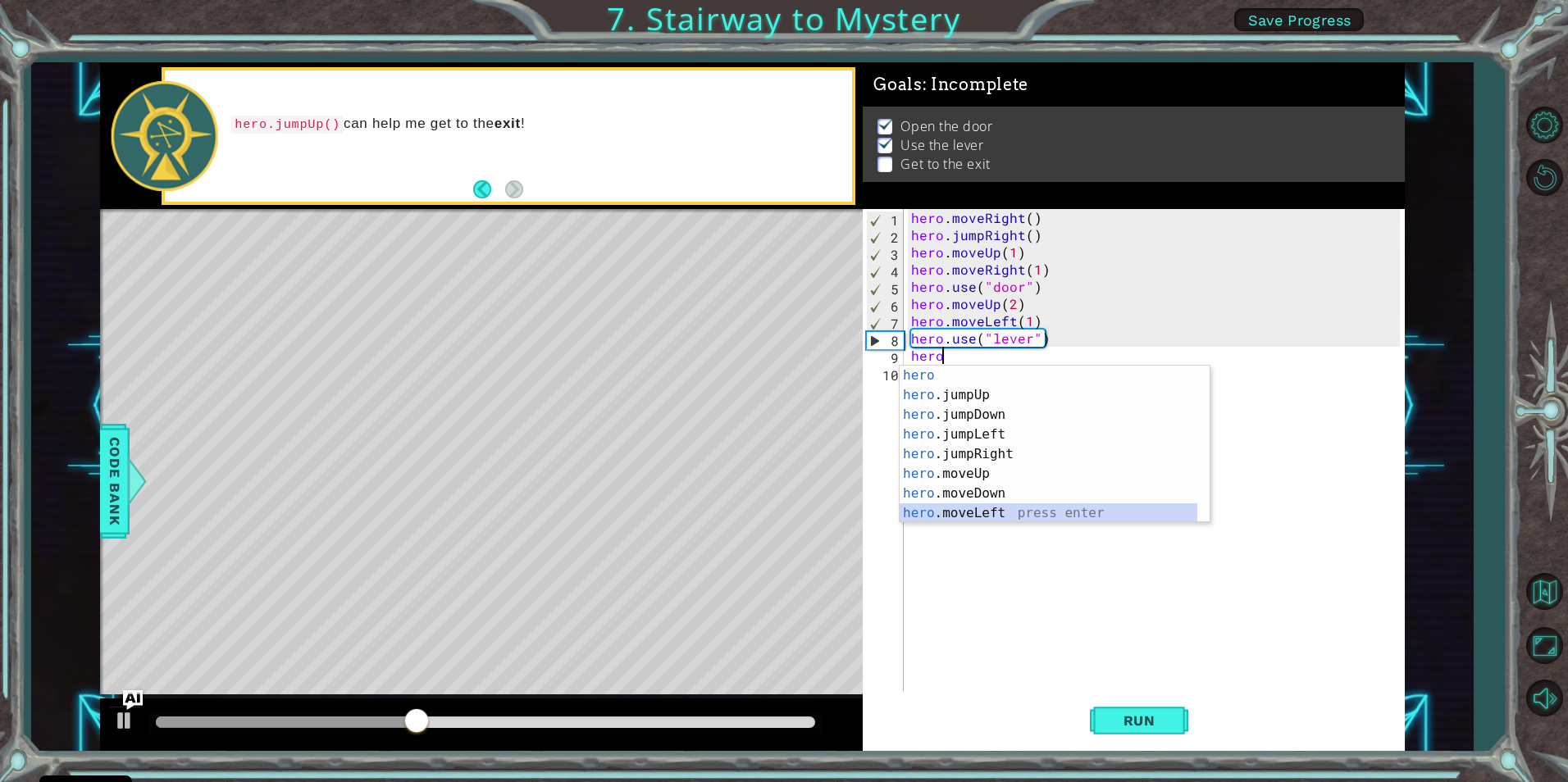
click at [979, 510] on div "hero press enter hero .jumpUp press enter hero .jumpDown press enter hero .jump…" at bounding box center [1049, 464] width 298 height 197
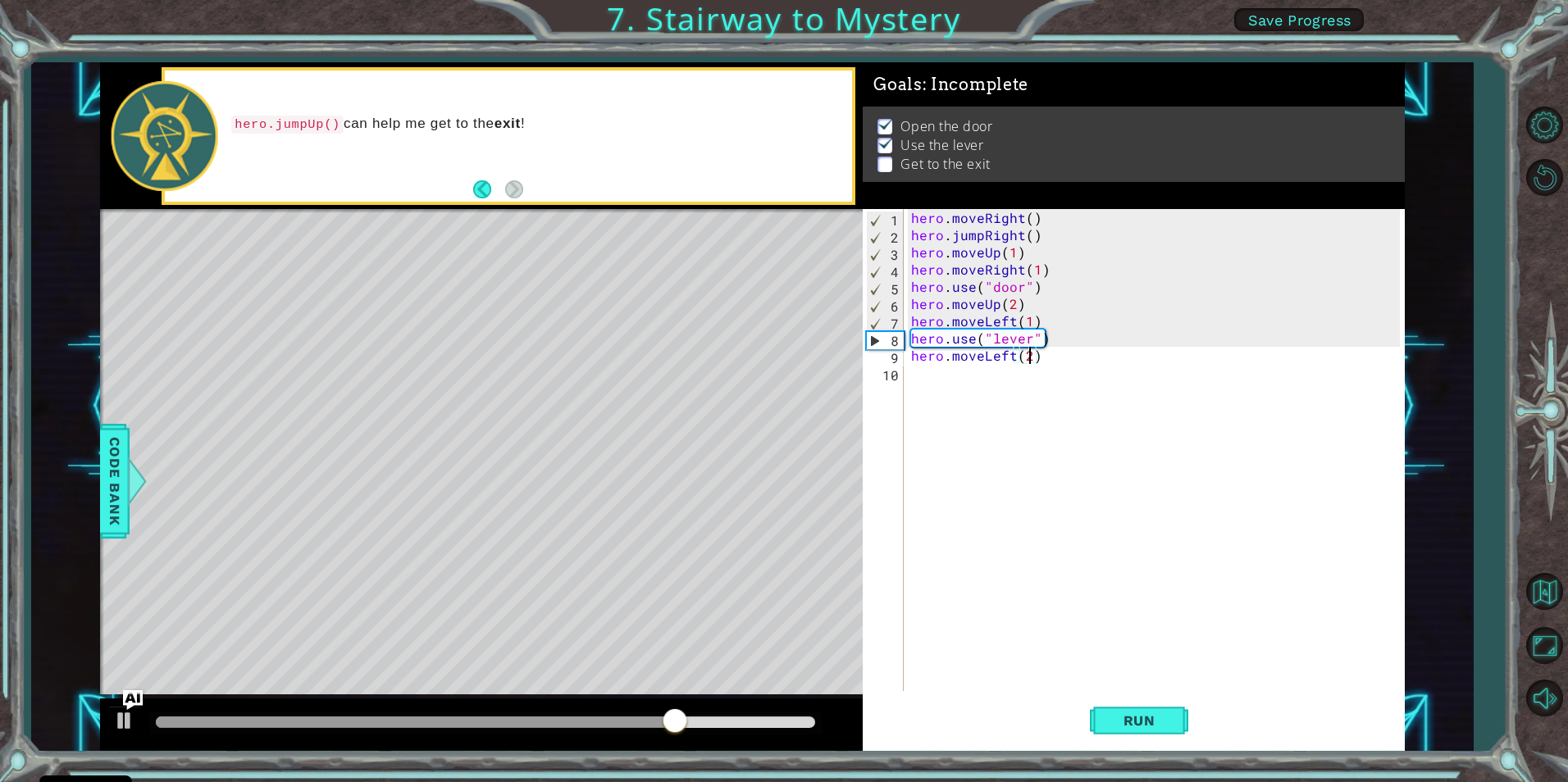
scroll to position [0, 7]
type textarea "hero.moveLeft(2)"
click at [1112, 711] on button "Run" at bounding box center [1140, 721] width 98 height 54
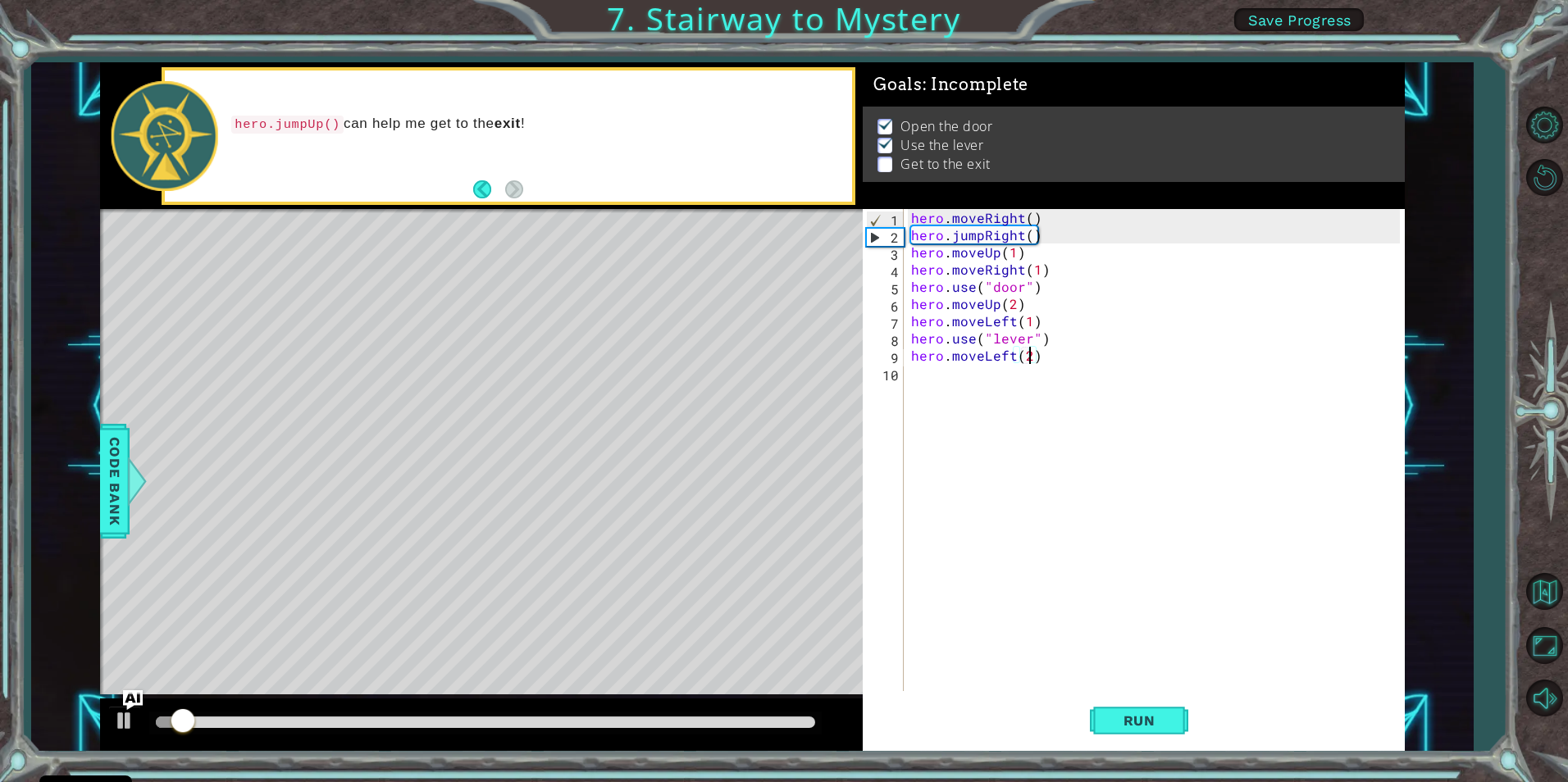
click at [922, 378] on div "hero . moveRight ( ) hero . jumpRight ( ) hero . moveUp ( 1 ) hero . moveRight …" at bounding box center [1158, 467] width 500 height 516
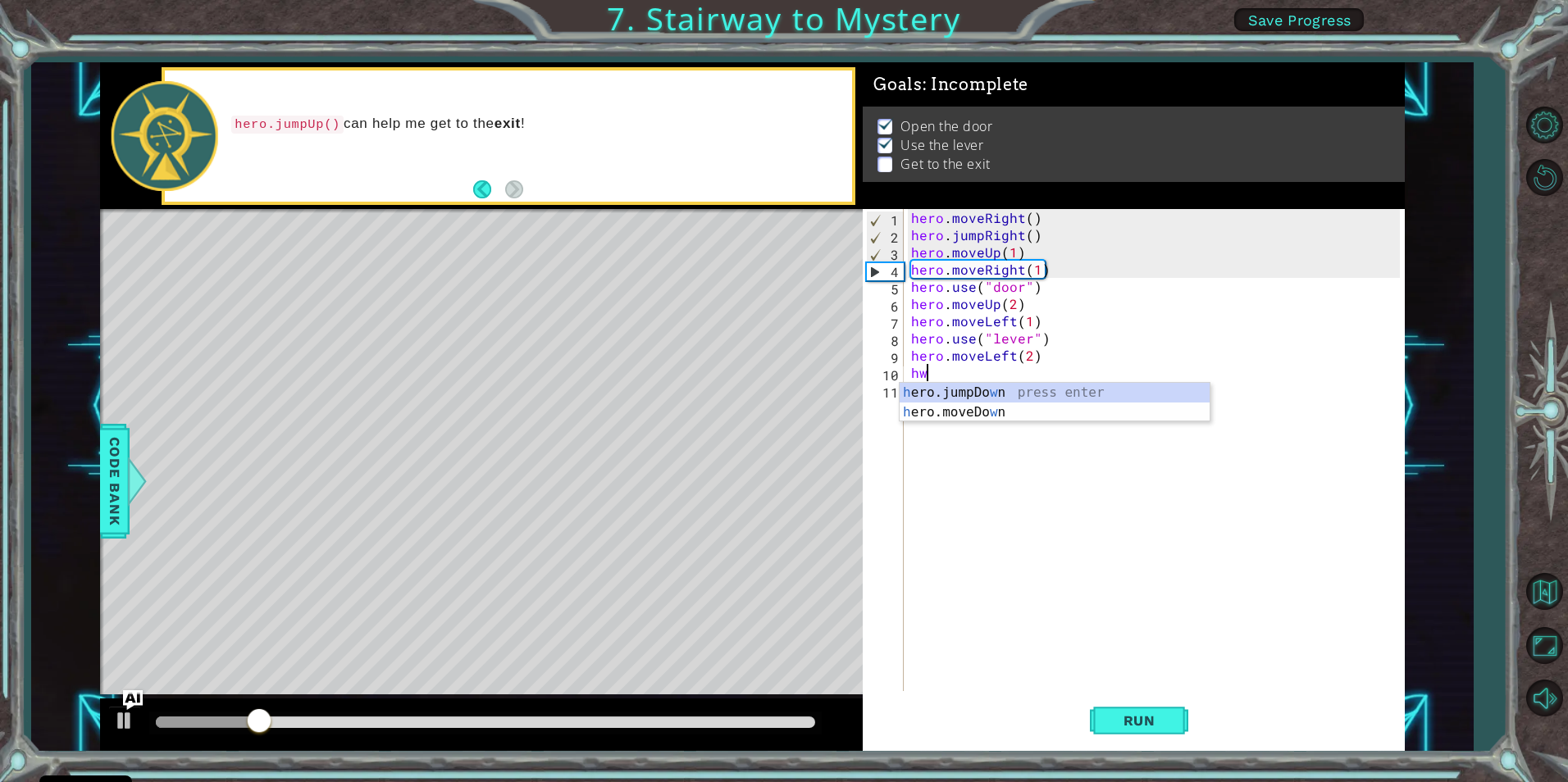
scroll to position [0, 0]
type textarea "h"
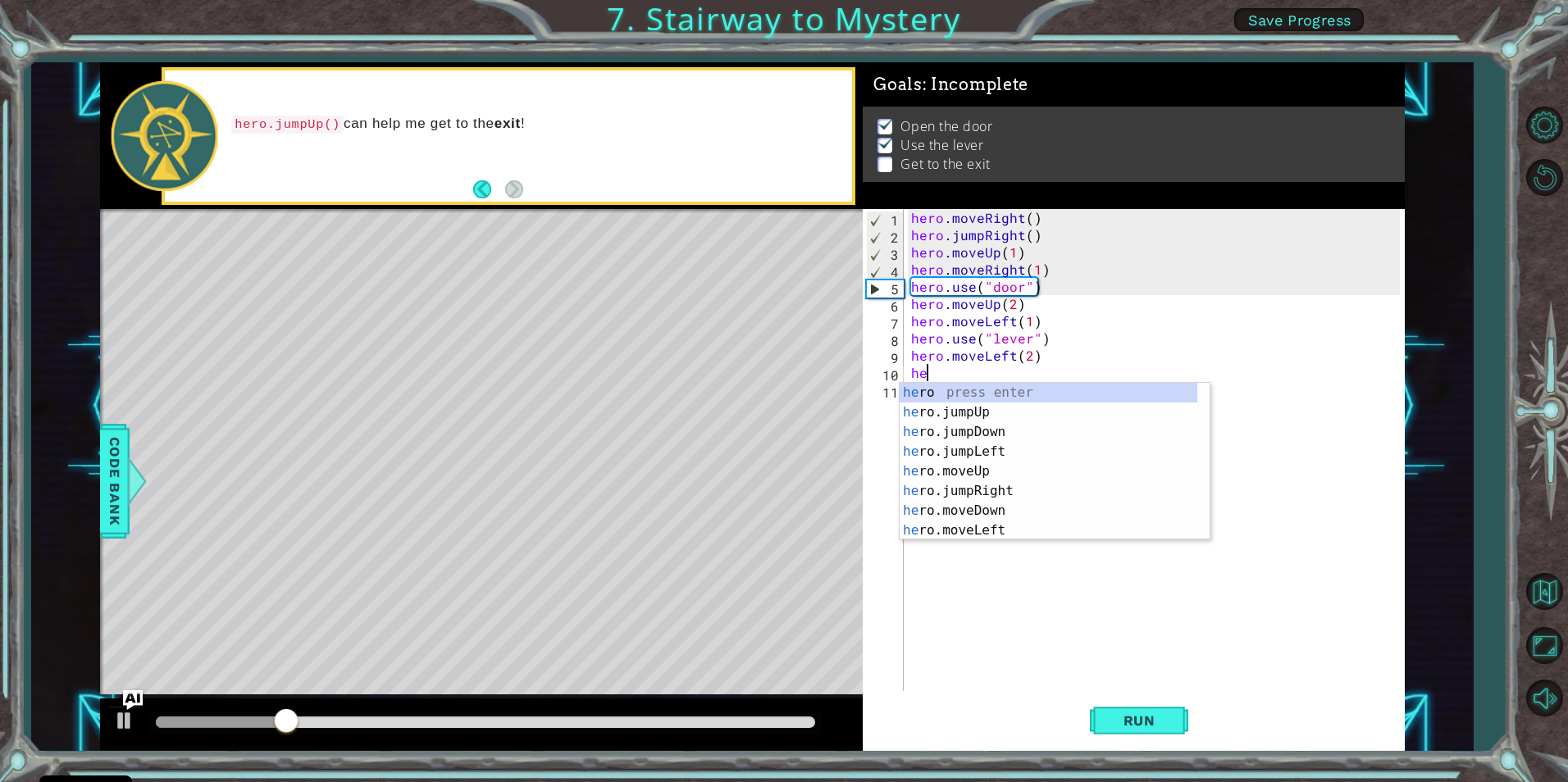
type textarea "hero"
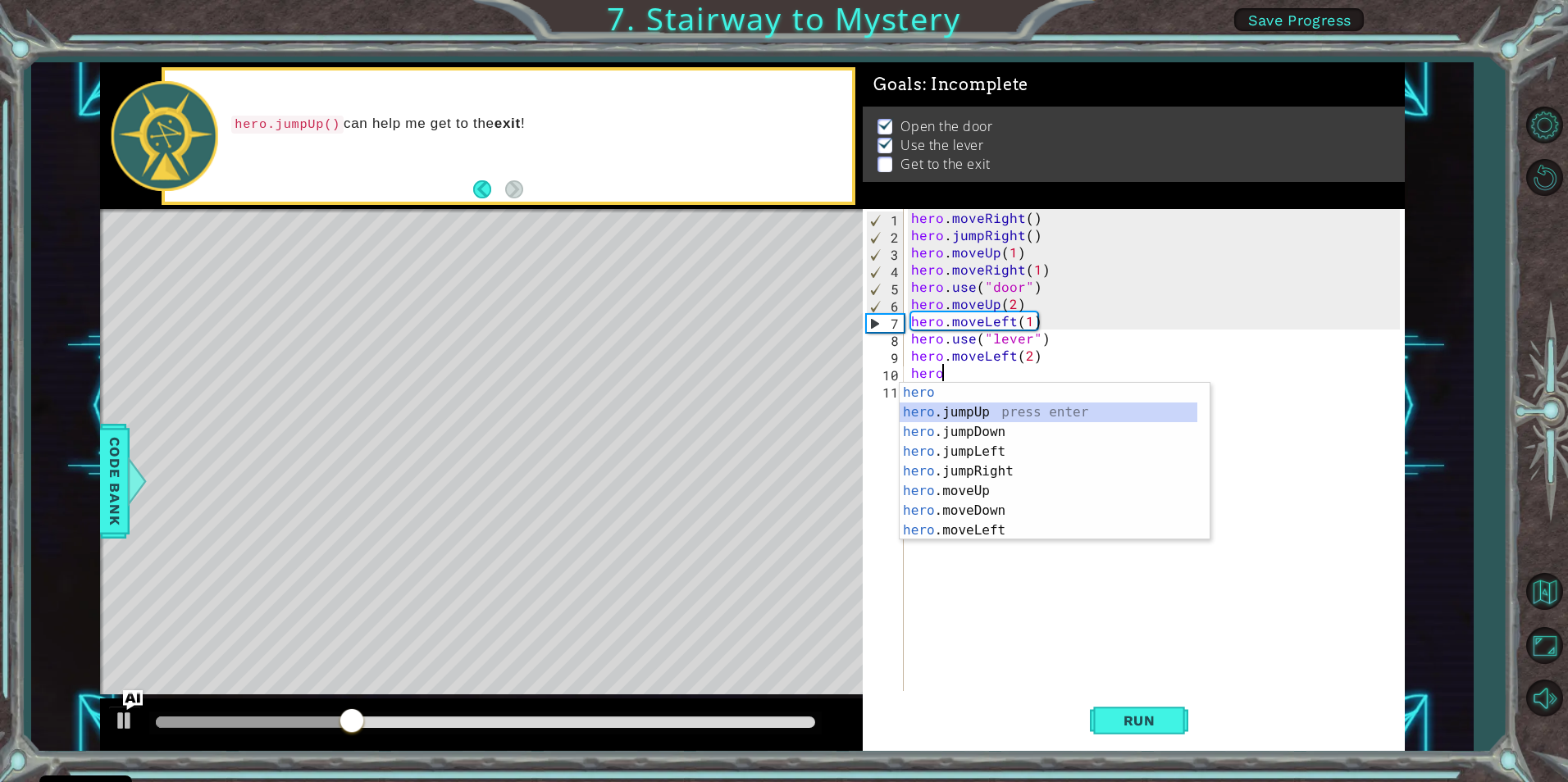
click at [939, 416] on div "hero press enter hero .jumpUp press enter hero .jumpDown press enter hero .jump…" at bounding box center [1049, 481] width 298 height 197
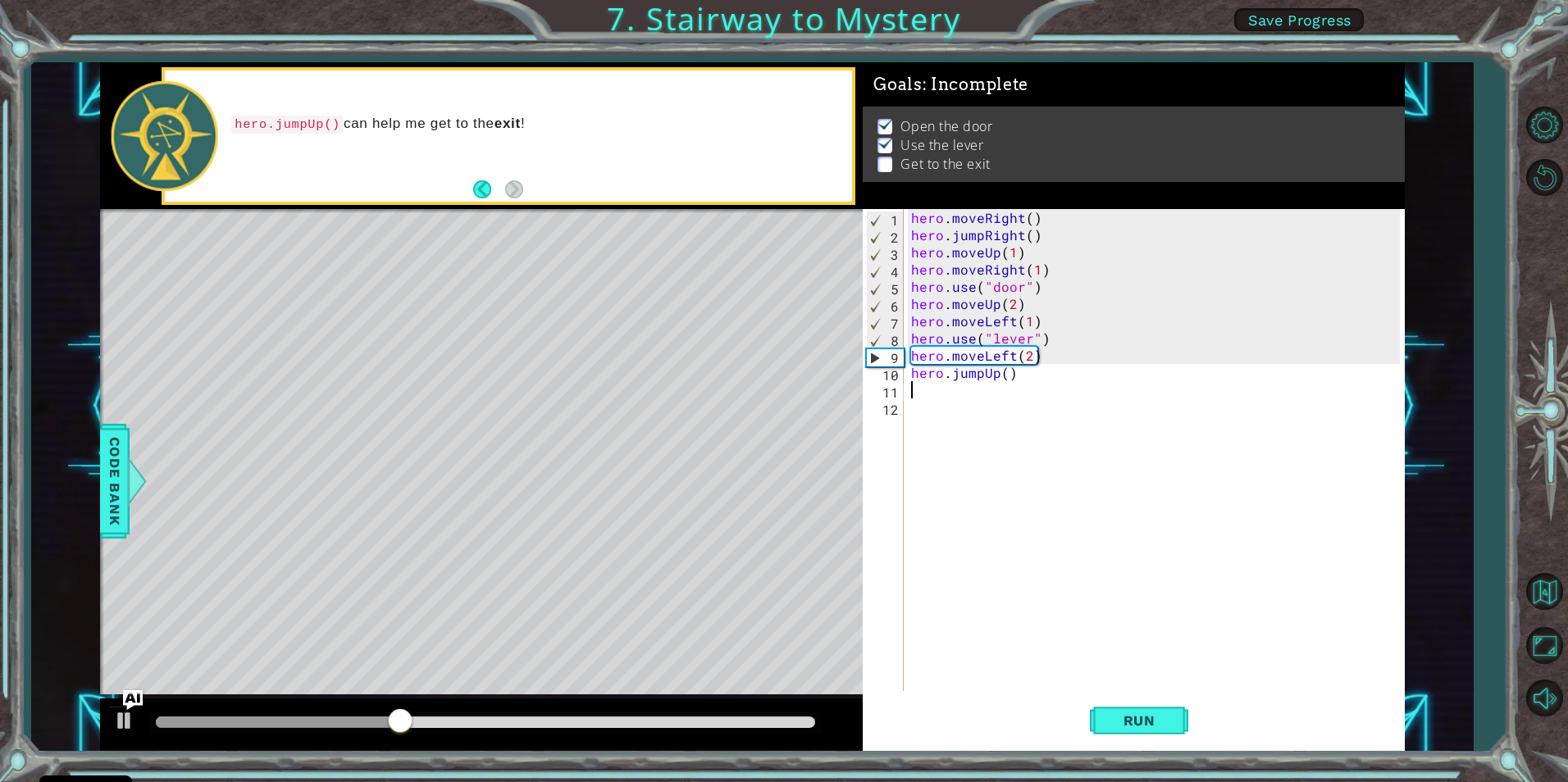
type textarea "he"
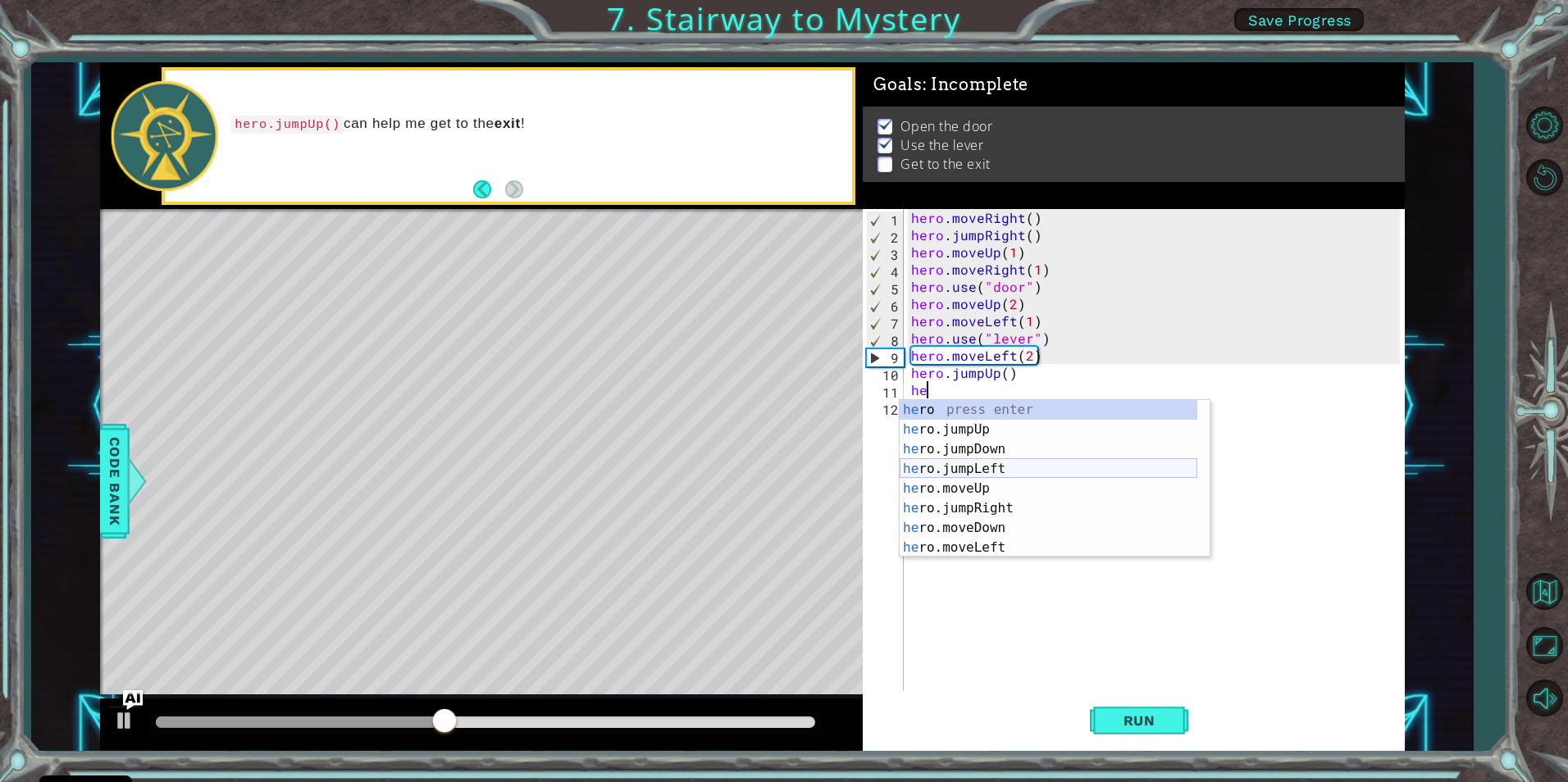
click at [996, 479] on div "he ro press enter he ro.jumpUp press enter he ro.jumpDown press enter he ro.jum…" at bounding box center [1049, 499] width 298 height 197
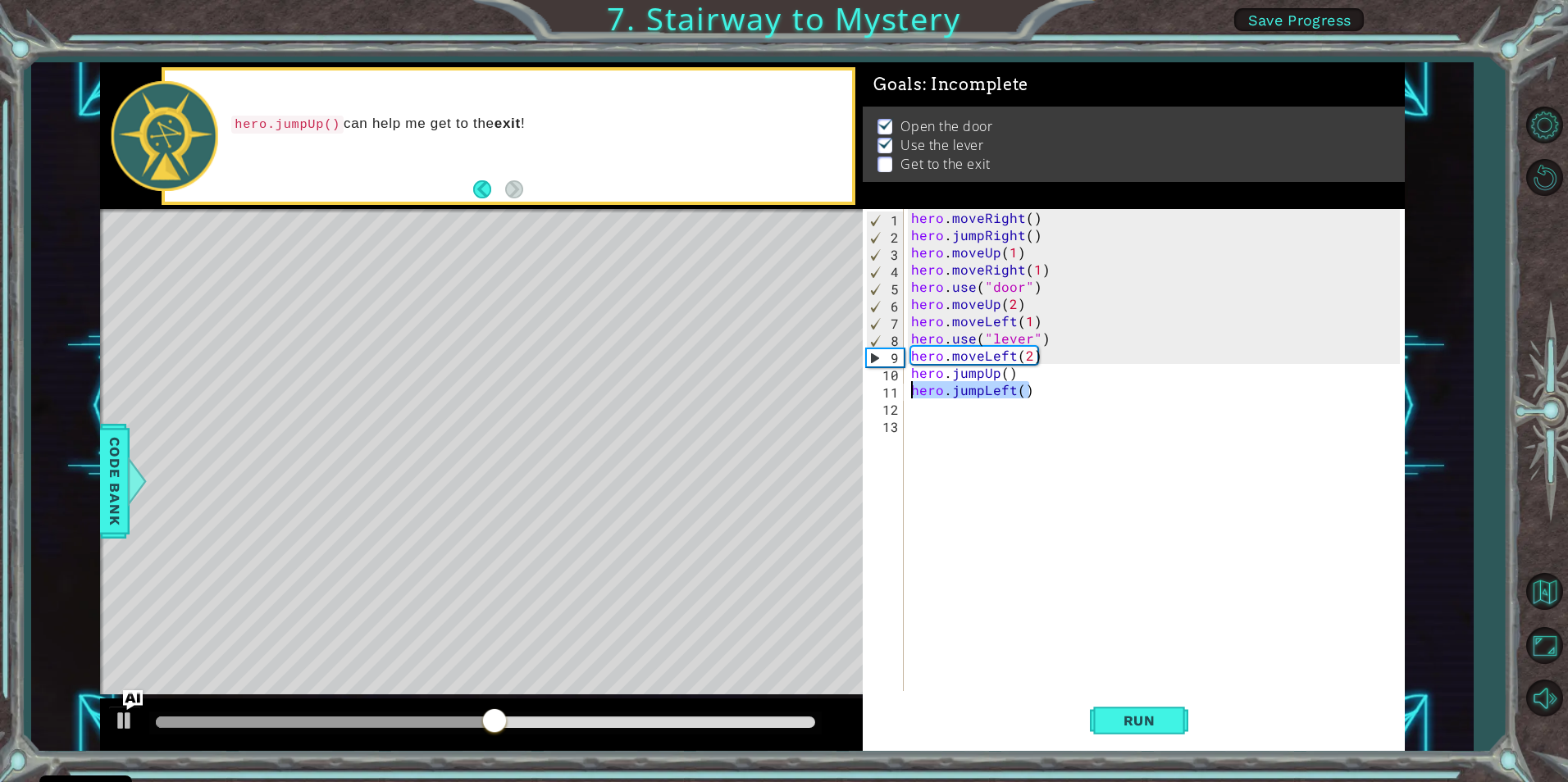
drag, startPoint x: 1046, startPoint y: 388, endPoint x: 885, endPoint y: 396, distance: 161.2
click at [885, 396] on div "1 2 3 4 5 6 7 8 9 10 11 12 13 hero . moveRight ( ) hero . jumpRight ( ) hero . …" at bounding box center [1131, 450] width 537 height 482
type textarea "hero.jumpLeft()"
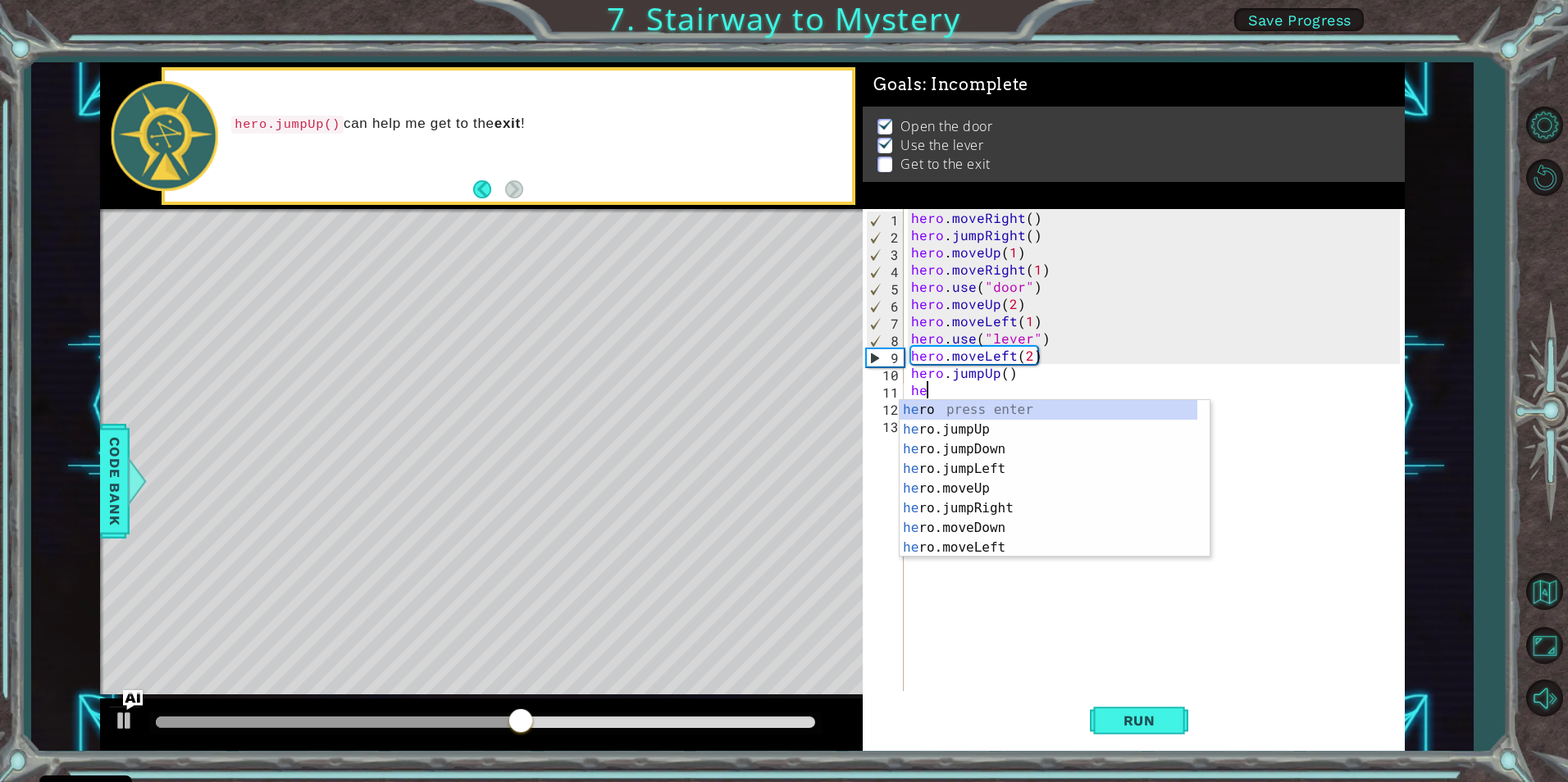
scroll to position [0, 1]
click at [962, 506] on div "hero press enter hero .jumpUp press enter hero .jumpDown press enter hero .jump…" at bounding box center [1049, 499] width 298 height 197
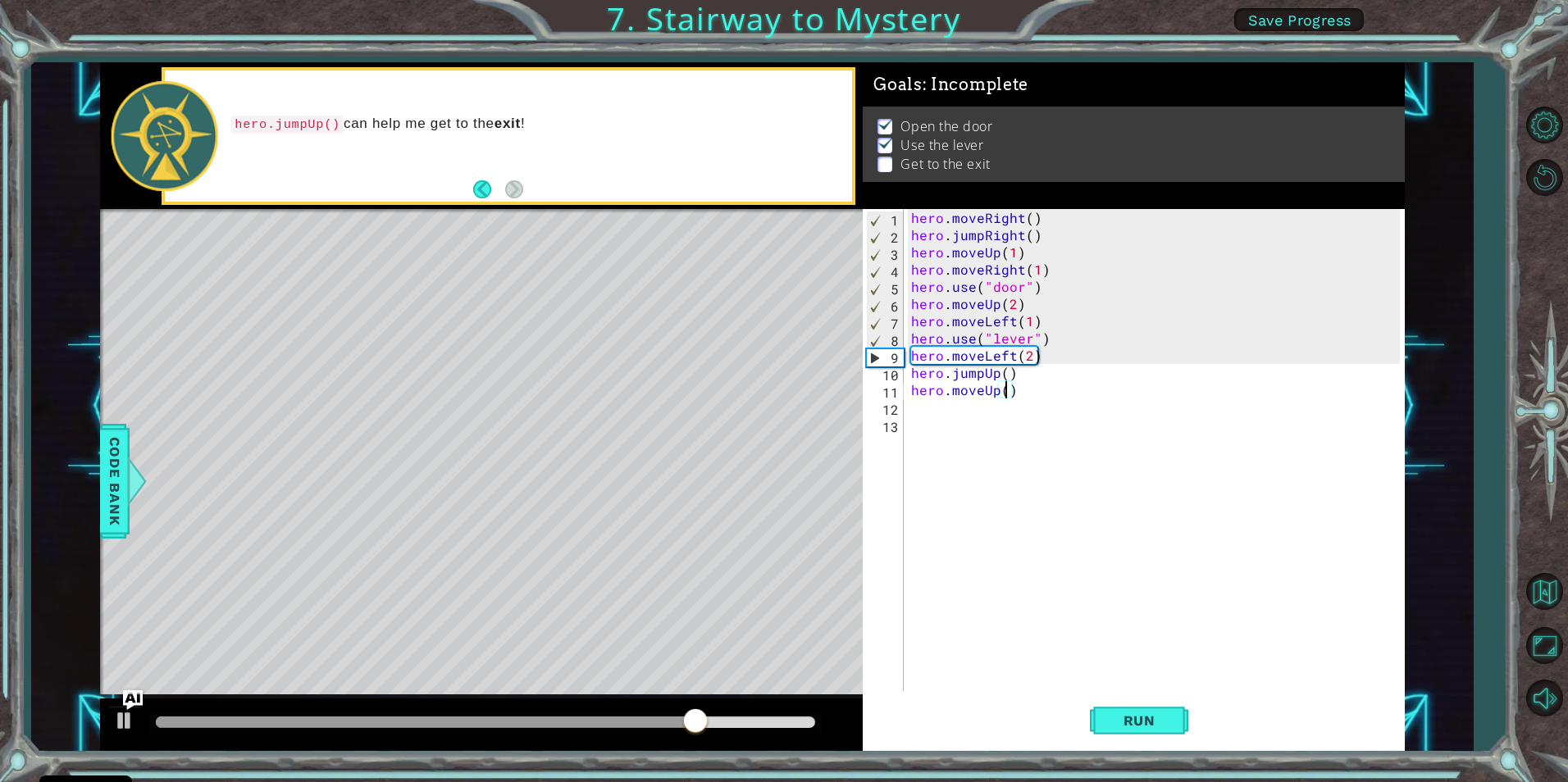
type textarea "hero.moveUp(1)"
click at [934, 411] on div "hero . moveRight ( ) hero . jumpRight ( ) hero . moveUp ( 1 ) hero . moveRight …" at bounding box center [1158, 467] width 500 height 516
type textarea "hero.moveUp(1)"
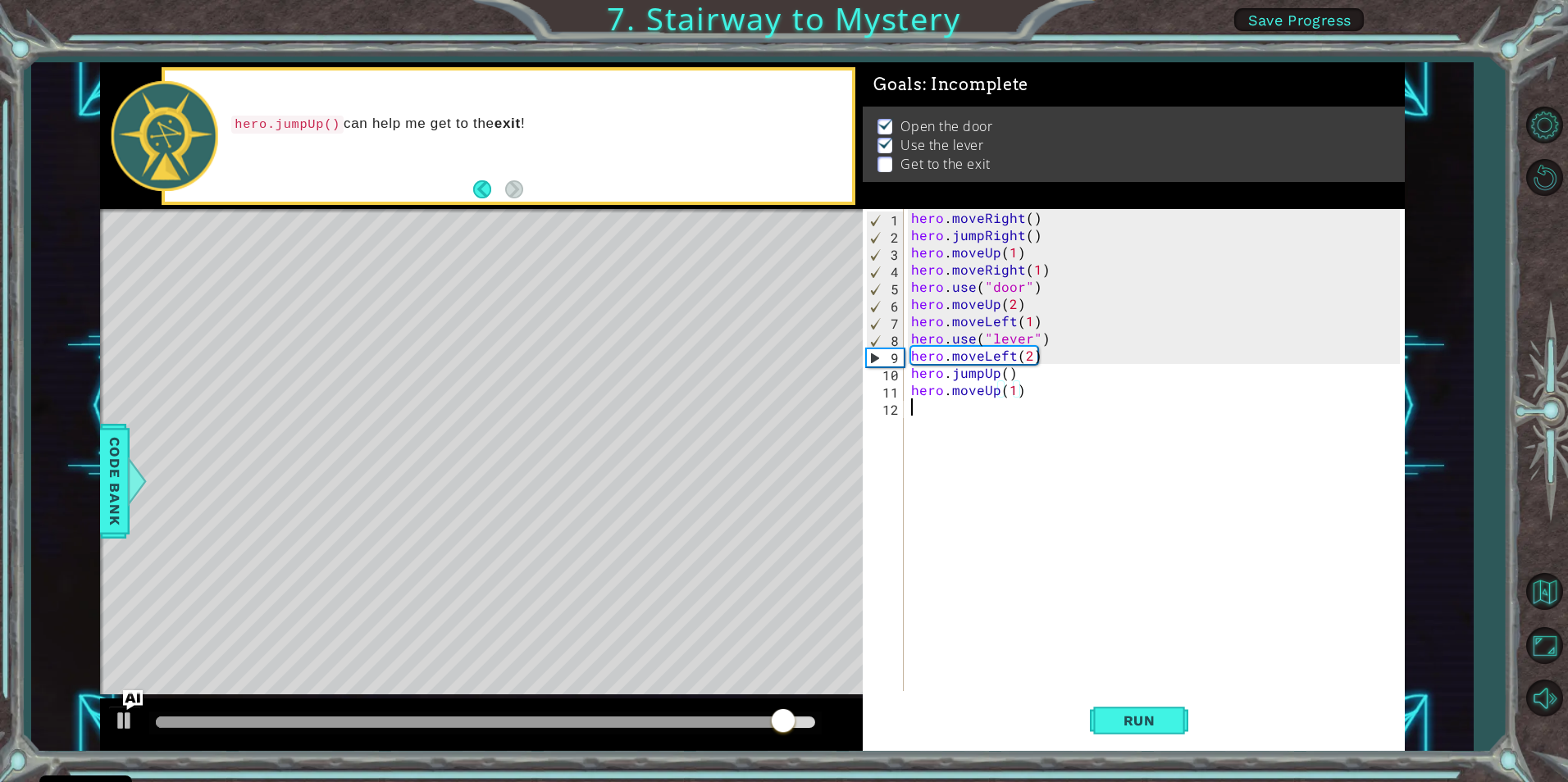
click at [934, 411] on div "hero . moveRight ( ) hero . jumpRight ( ) hero . moveUp ( 1 ) hero . moveRight …" at bounding box center [1158, 467] width 500 height 516
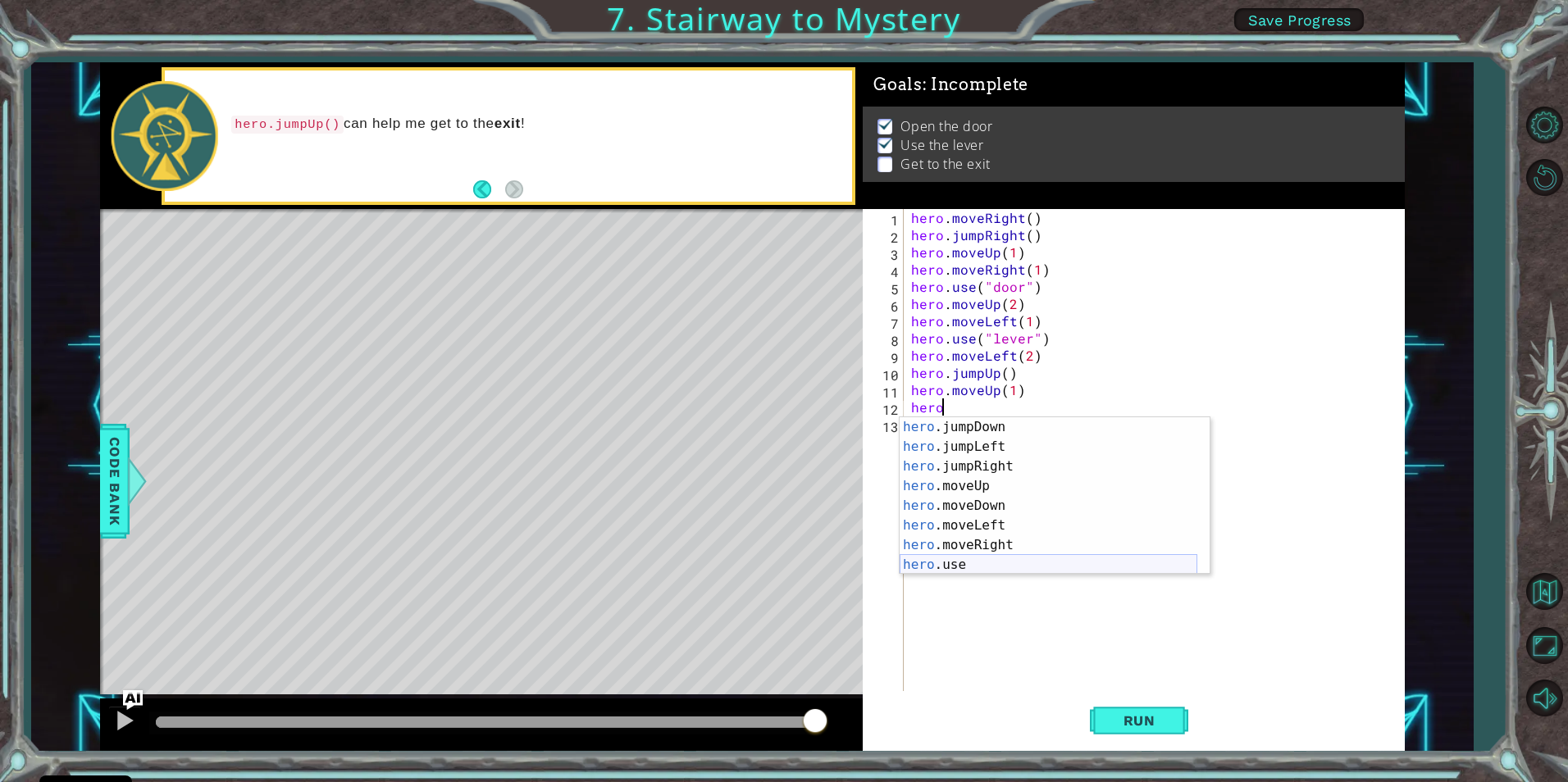
scroll to position [39, 0]
click at [950, 548] on div "hero .jumpDown press enter hero .jumpLeft press enter hero .jumpRight press ent…" at bounding box center [1049, 515] width 298 height 197
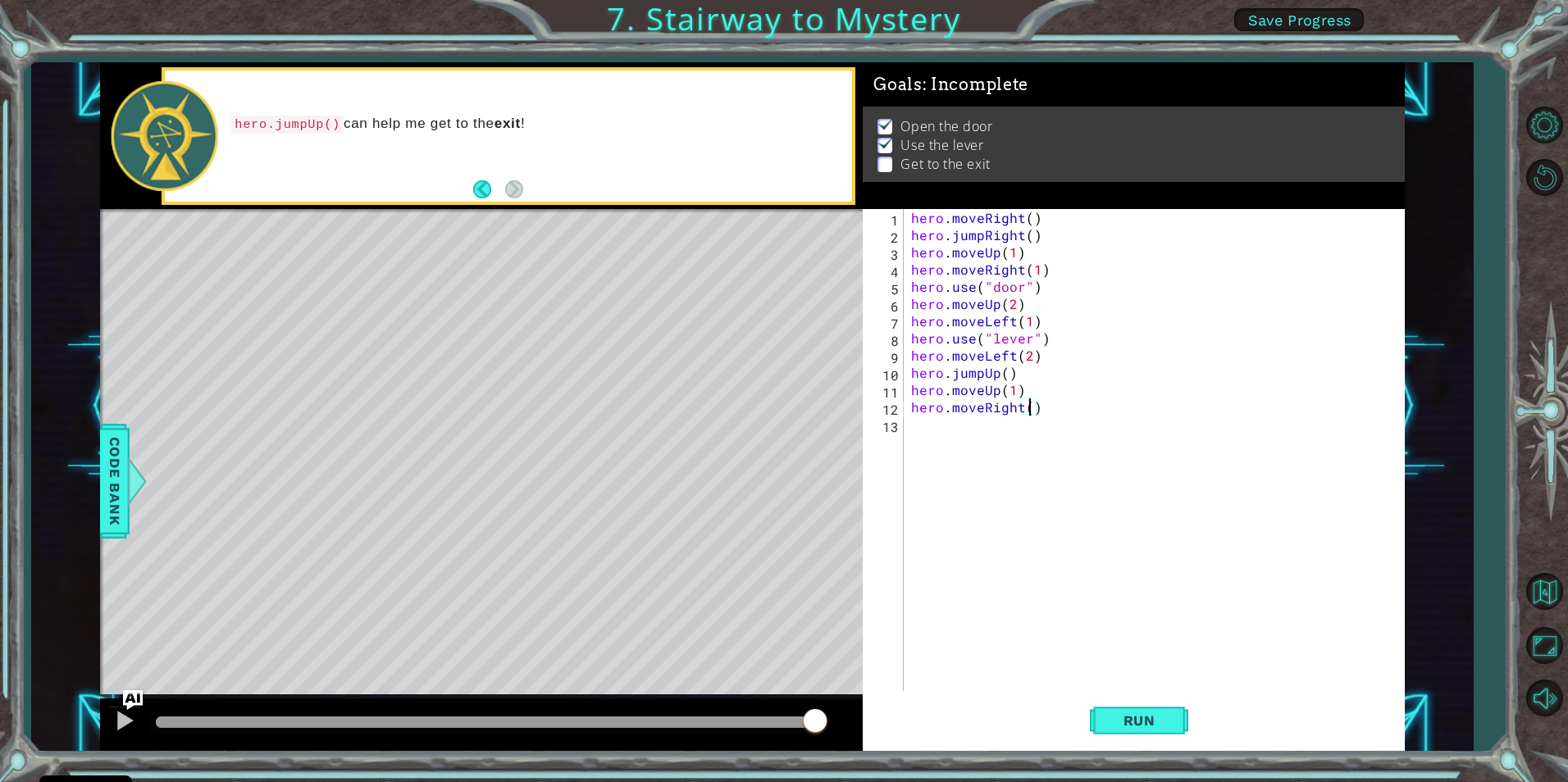
type textarea "hero.moveRight(2)"
click at [1118, 705] on button "Run" at bounding box center [1140, 721] width 98 height 54
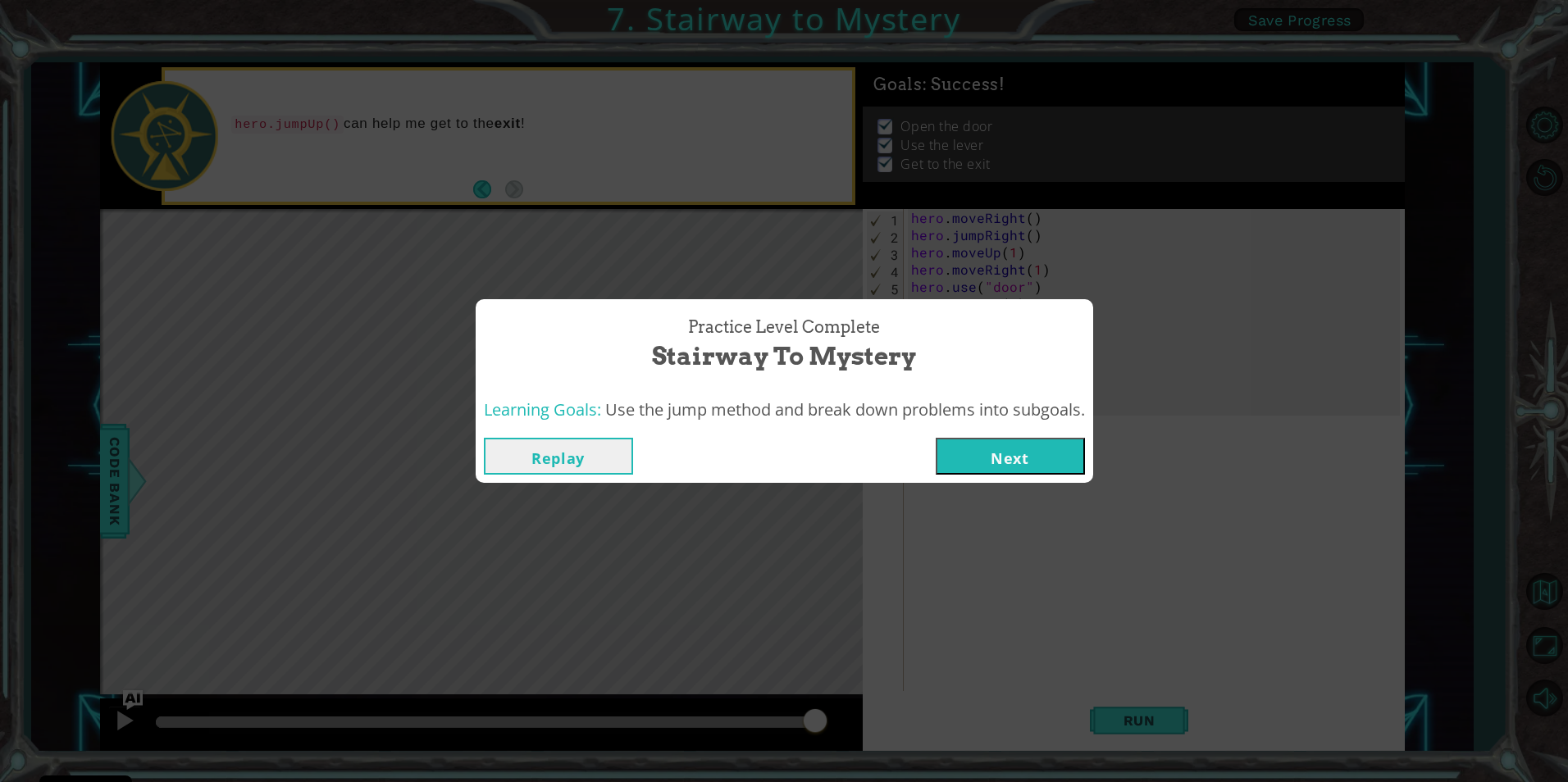
click at [987, 449] on button "Next" at bounding box center [1011, 457] width 150 height 37
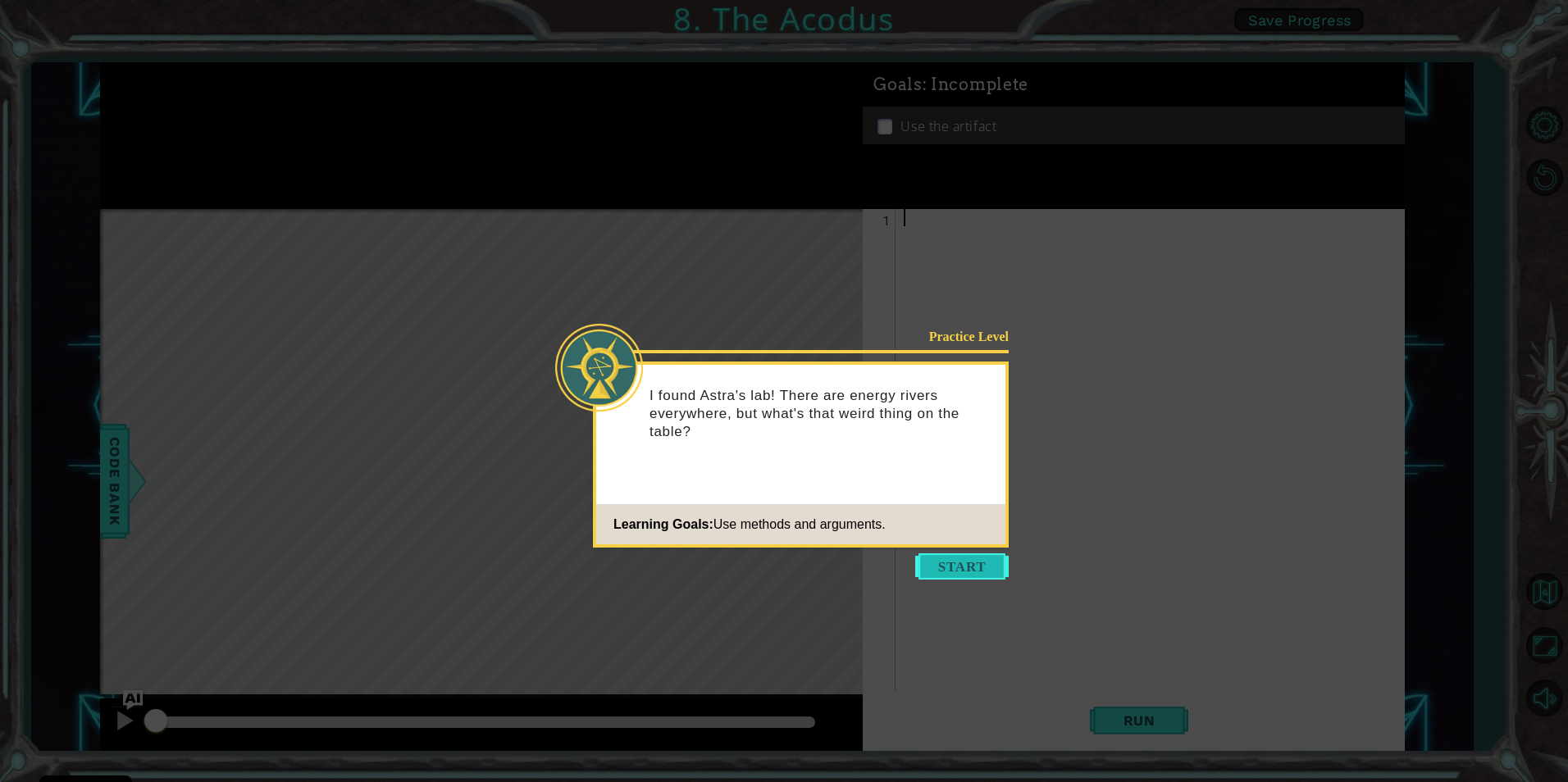
click at [960, 557] on button "Start" at bounding box center [961, 567] width 94 height 26
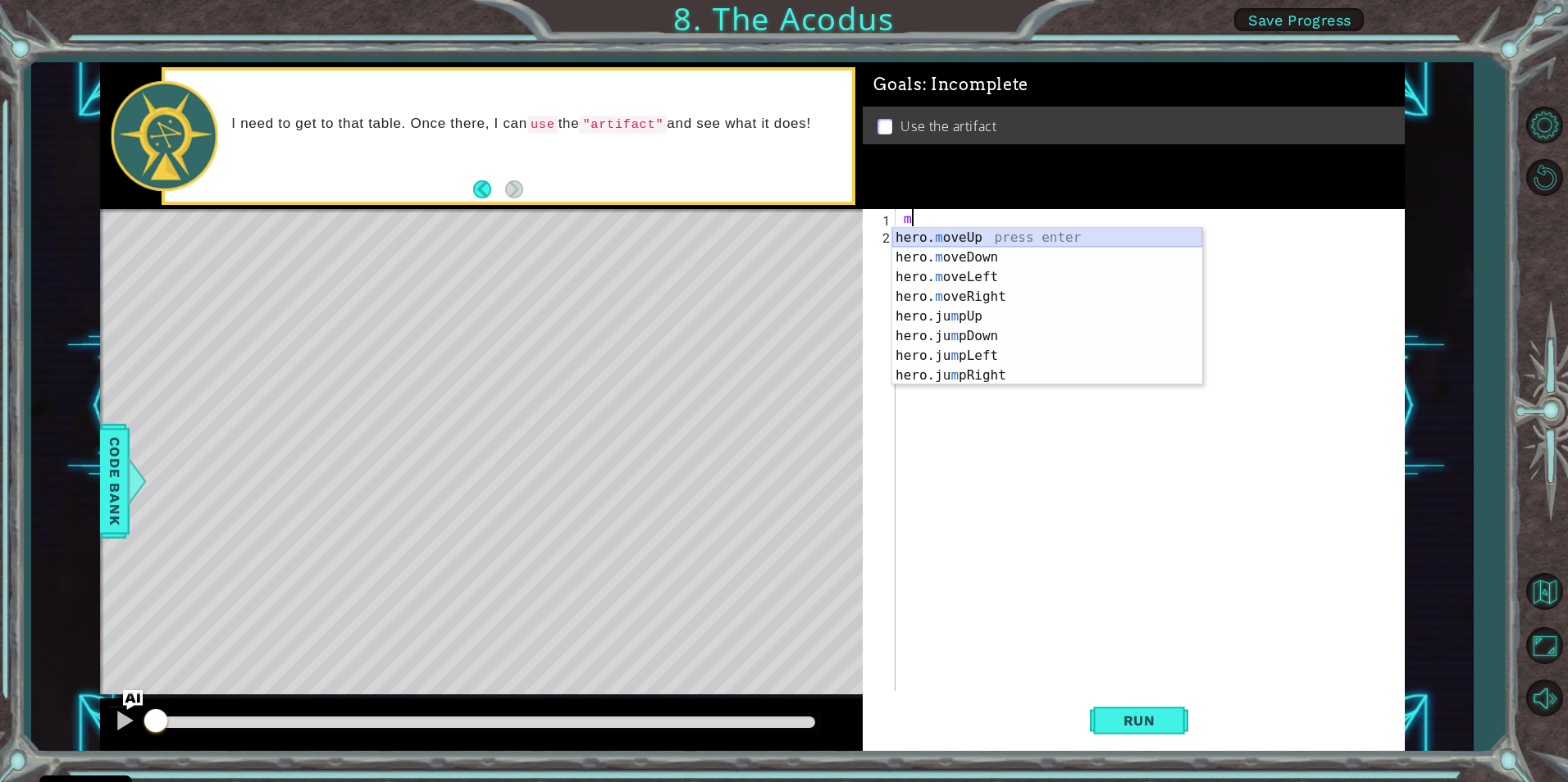
click at [981, 231] on div "hero. m oveUp press enter hero. m oveDown press enter hero. m oveLeft press ent…" at bounding box center [1048, 326] width 310 height 197
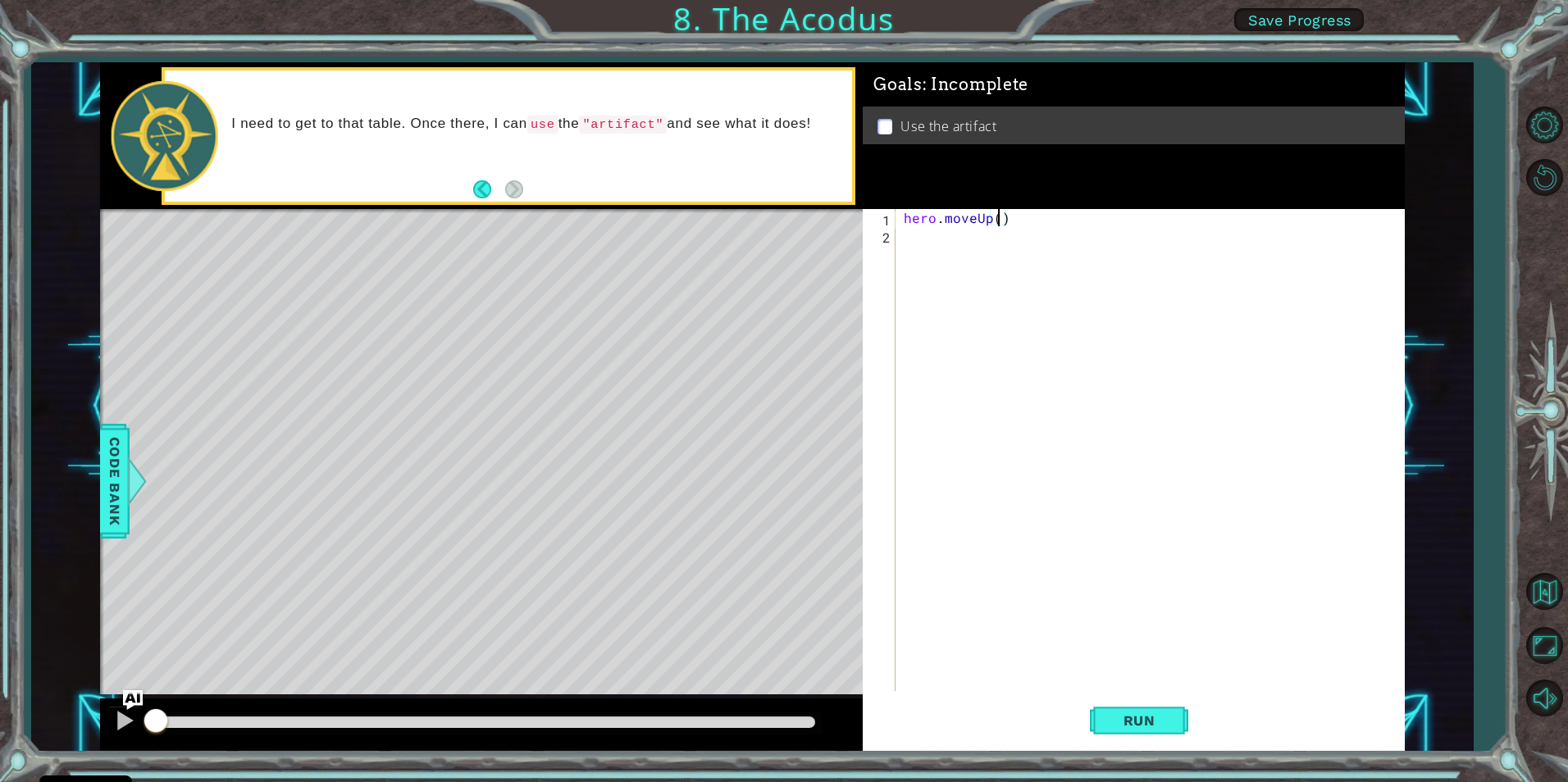
type textarea "hero.moveUp(2)"
click at [1146, 722] on span "Run" at bounding box center [1140, 721] width 65 height 17
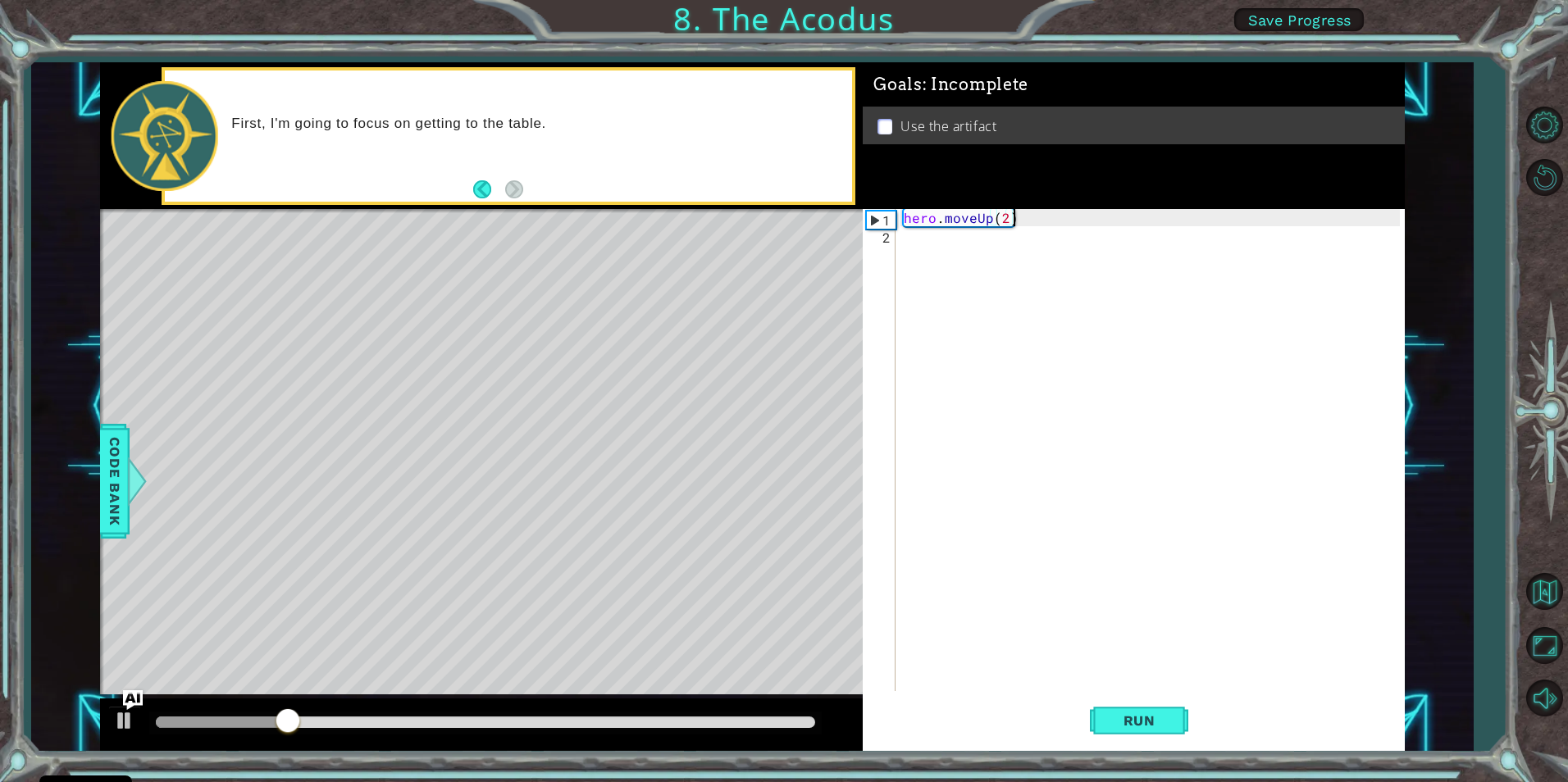
click at [1000, 228] on div "hero . moveUp ( 2 )" at bounding box center [1155, 467] width 507 height 516
click at [920, 247] on div "hero . moveUp ( 2 )" at bounding box center [1155, 467] width 507 height 516
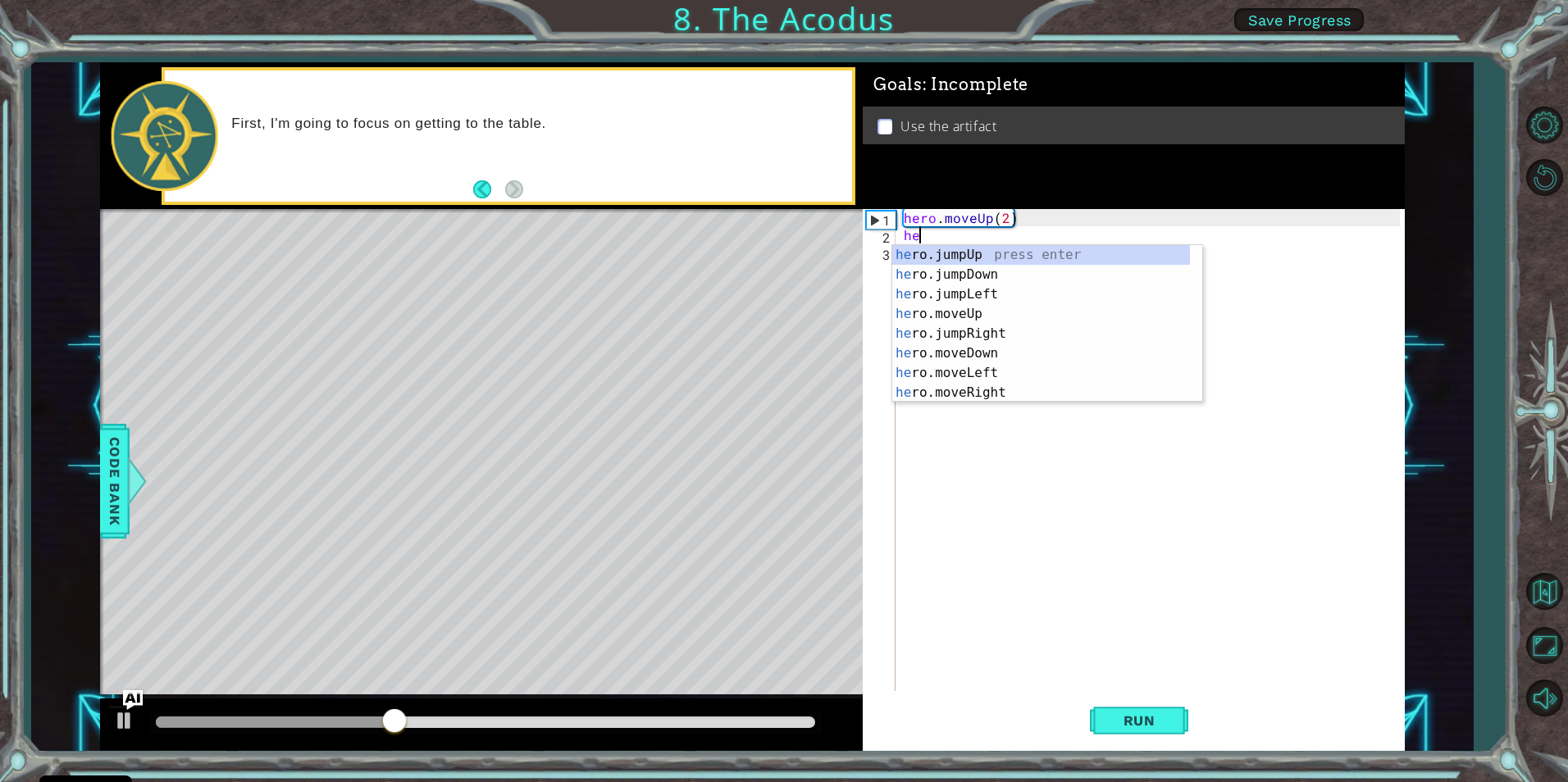
scroll to position [0, 1]
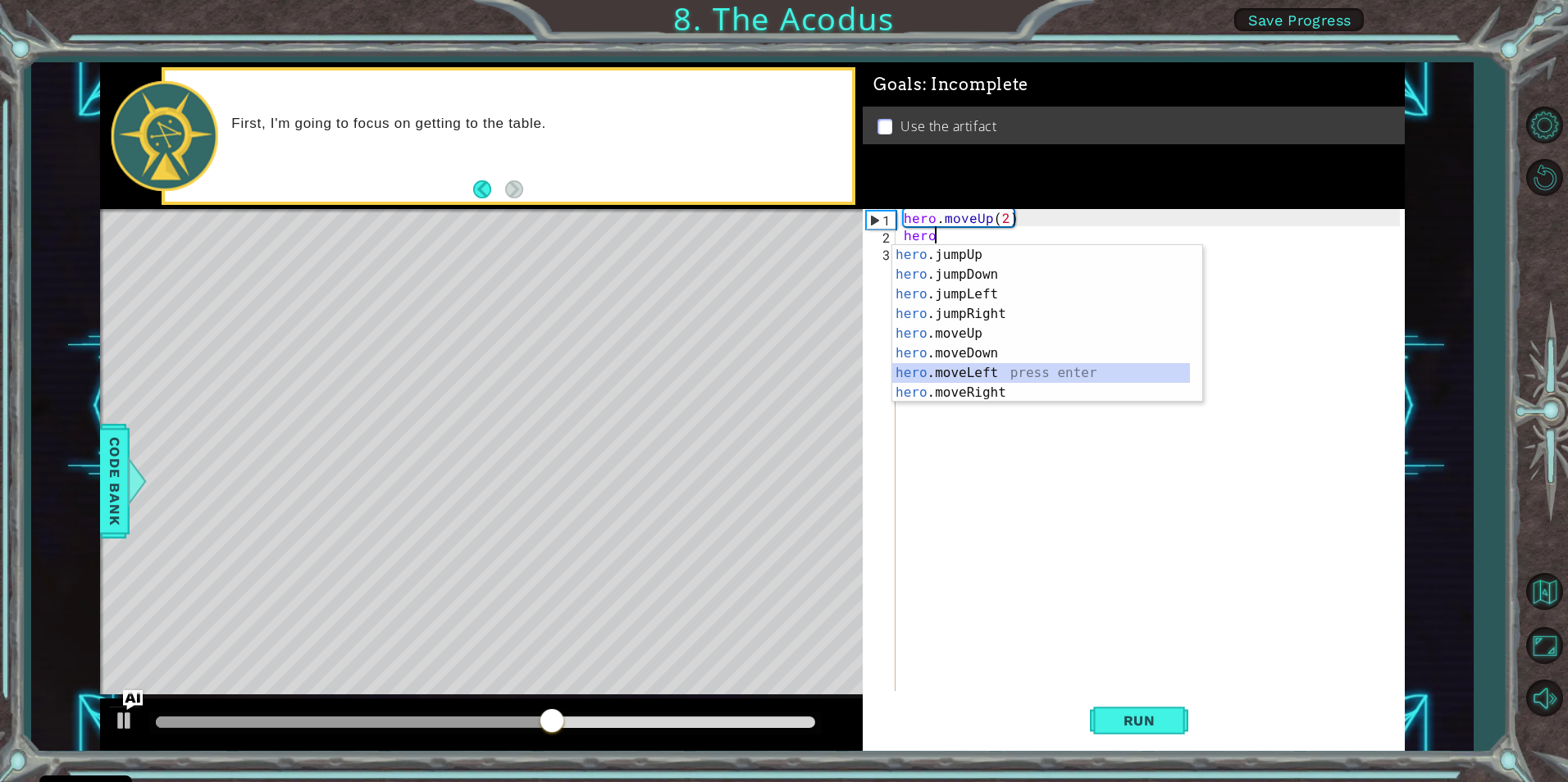
click at [951, 364] on div "hero .jumpUp press enter hero .jumpDown press enter hero .jumpLeft press enter …" at bounding box center [1041, 344] width 298 height 197
type textarea "hero.moveLeft(1)"
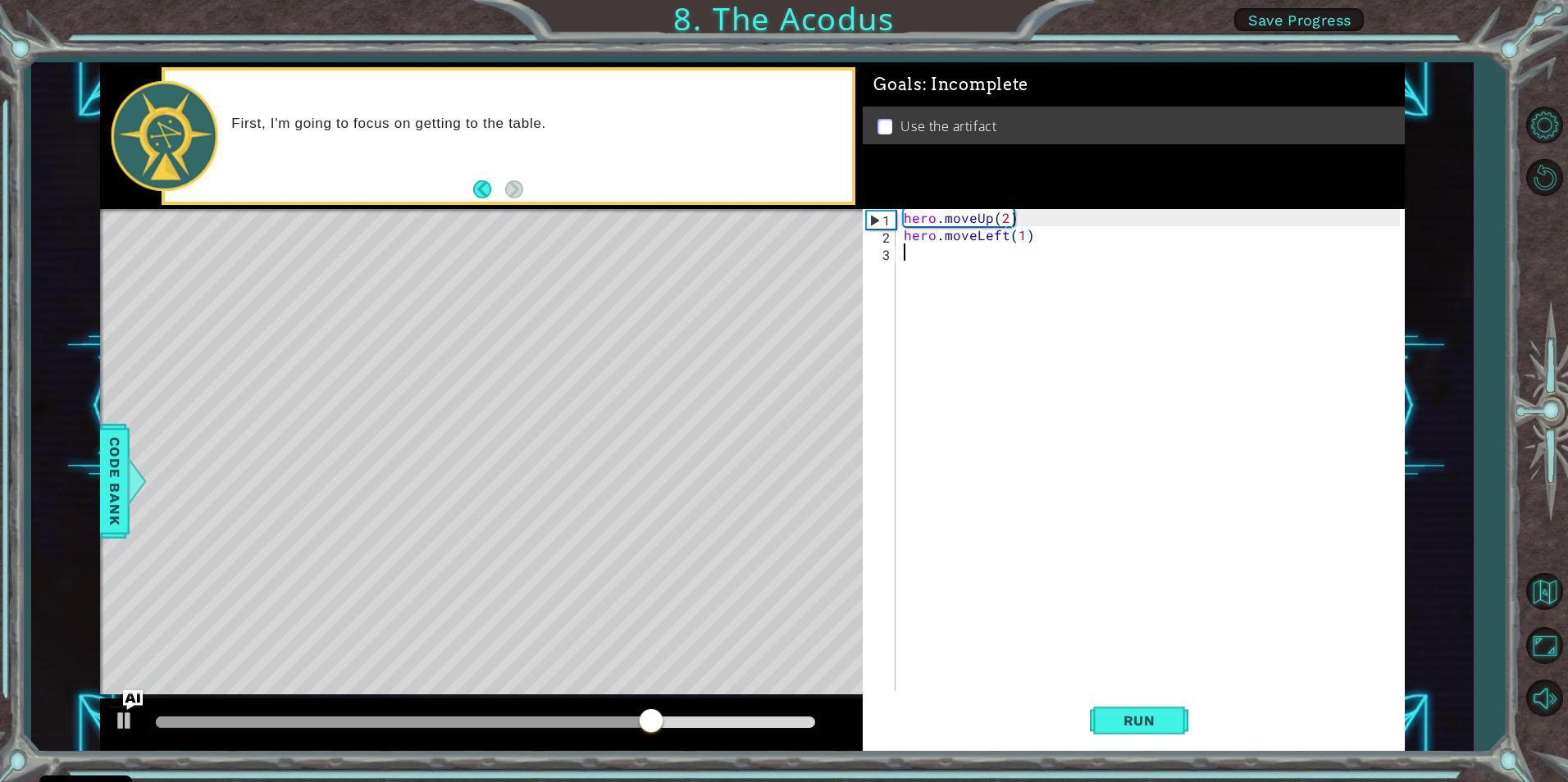
click at [939, 259] on div "hero . moveUp ( 2 ) hero . moveLeft ( 1 )" at bounding box center [1155, 467] width 507 height 516
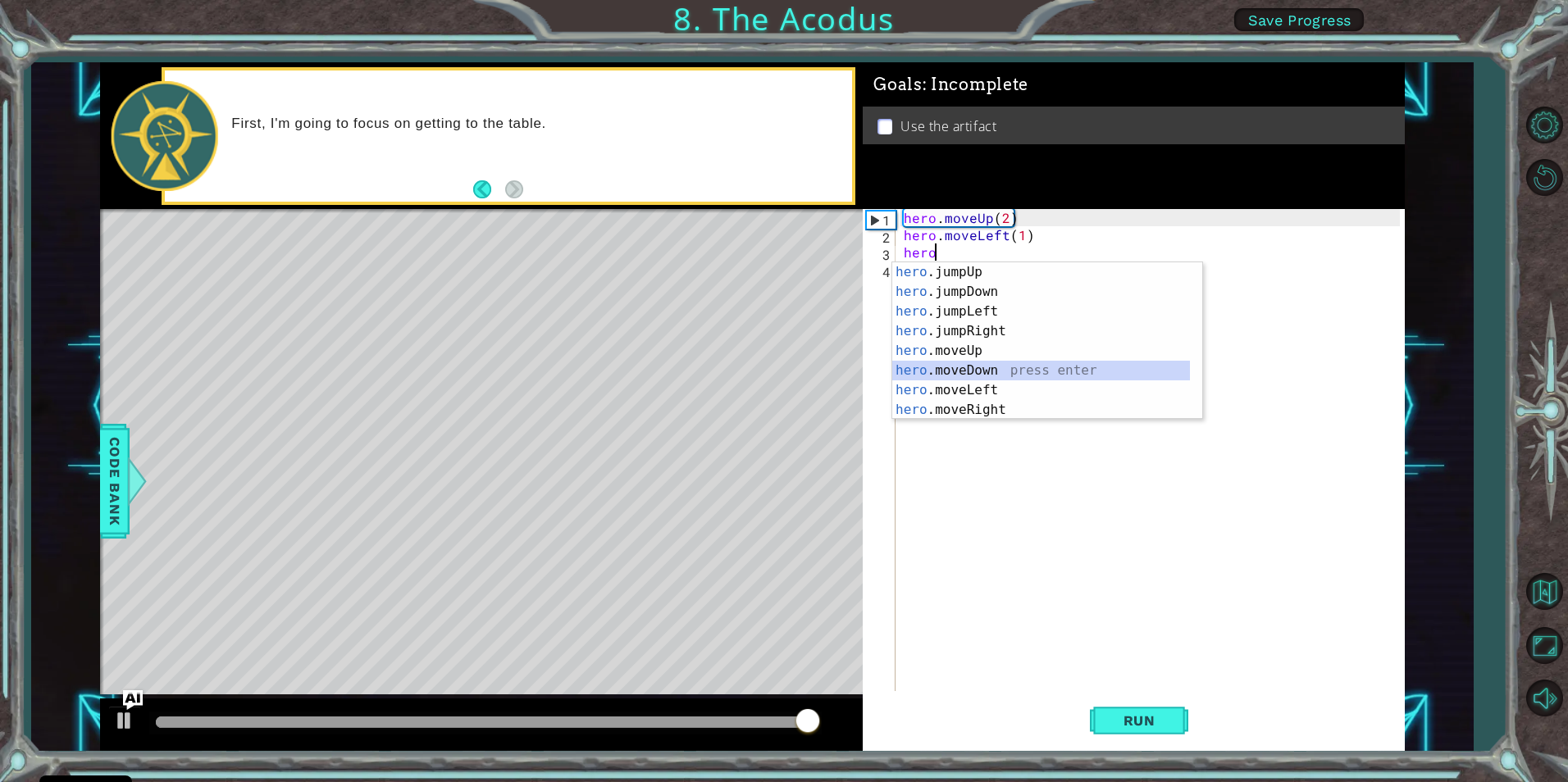
click at [956, 371] on div "hero .jumpUp press enter hero .jumpDown press enter hero .jumpLeft press enter …" at bounding box center [1041, 361] width 298 height 197
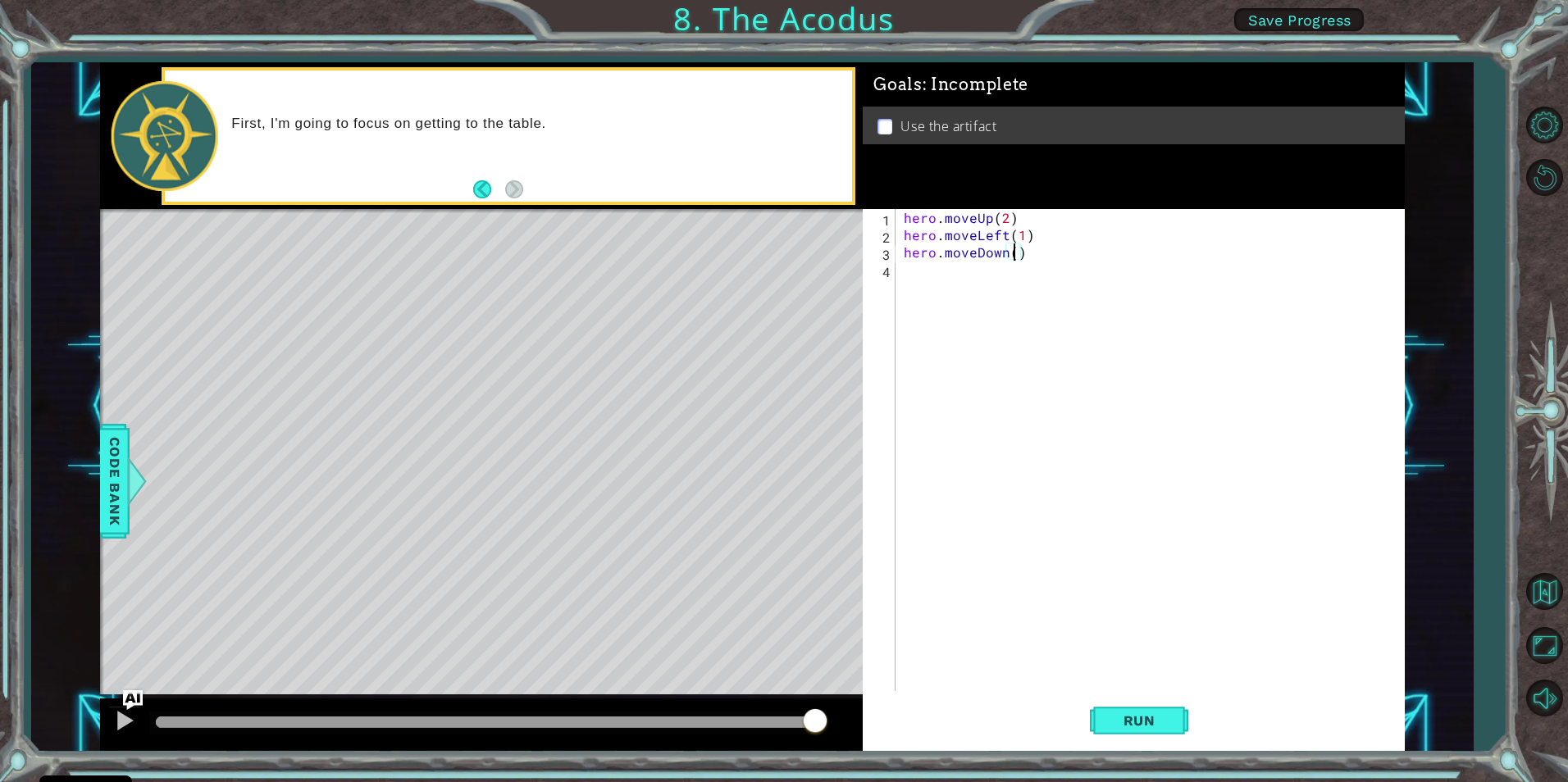
type textarea "hero.moveDown(2)"
click at [983, 272] on div "hero . moveUp ( 2 ) hero . moveLeft ( 1 ) hero . moveDown ( 2 )" at bounding box center [1155, 467] width 507 height 516
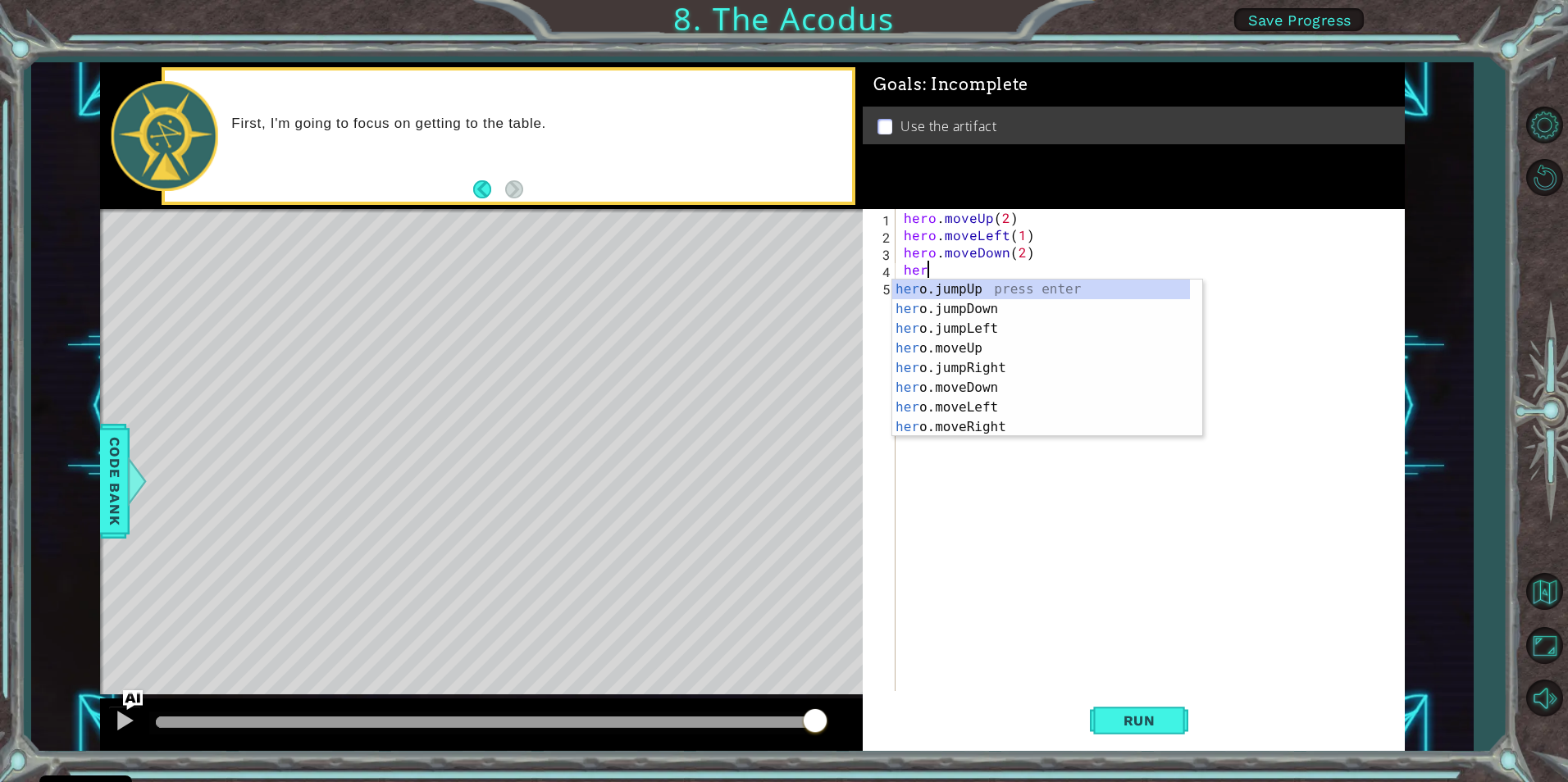
type textarea "hero"
click at [960, 330] on div "hero .jumpUp press enter hero .jumpDown press enter hero .jumpLeft press enter …" at bounding box center [1041, 378] width 298 height 197
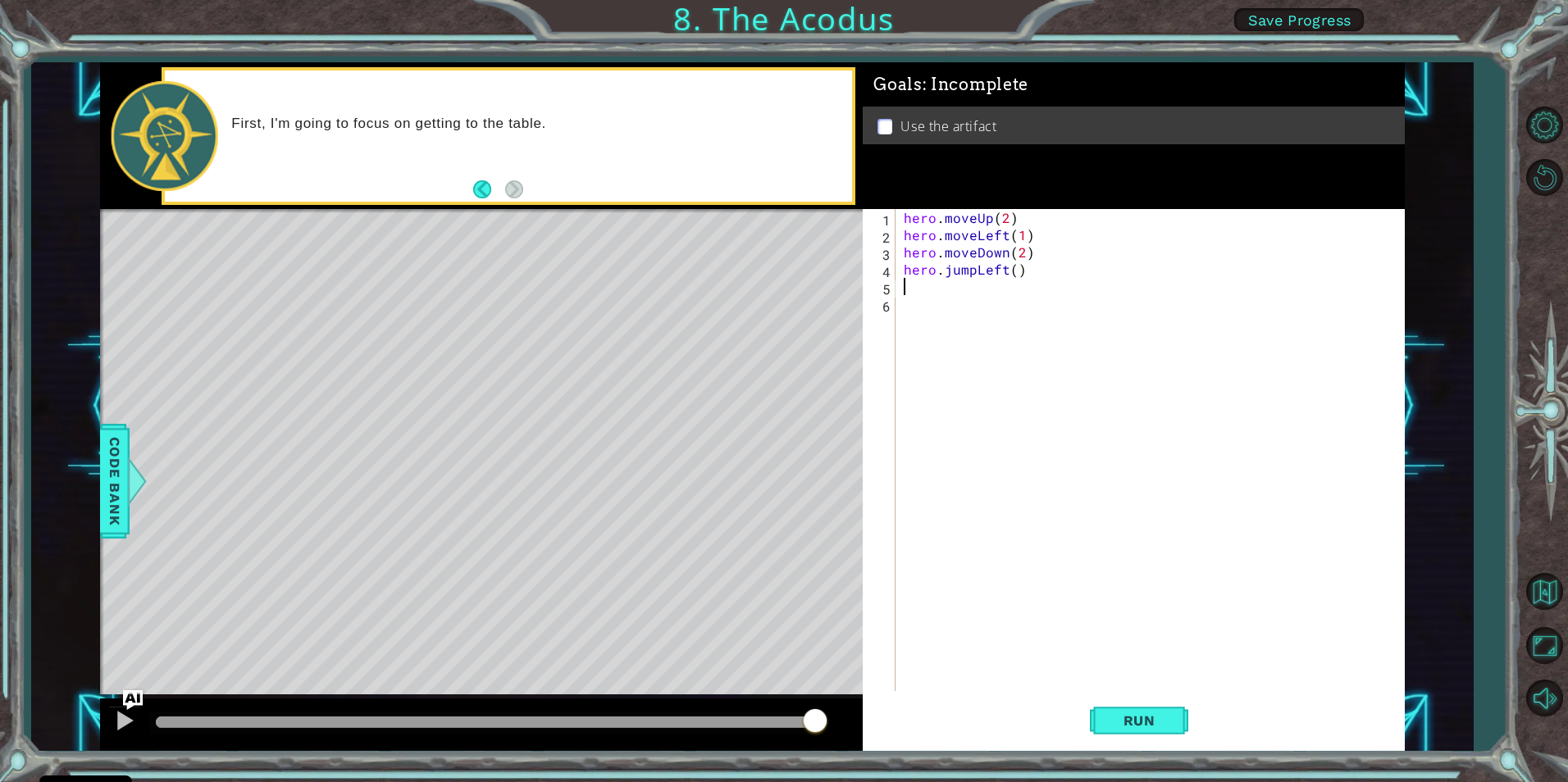
scroll to position [0, 0]
type textarea "hero.jumpLeft()"
click at [1156, 724] on span "Run" at bounding box center [1140, 721] width 65 height 17
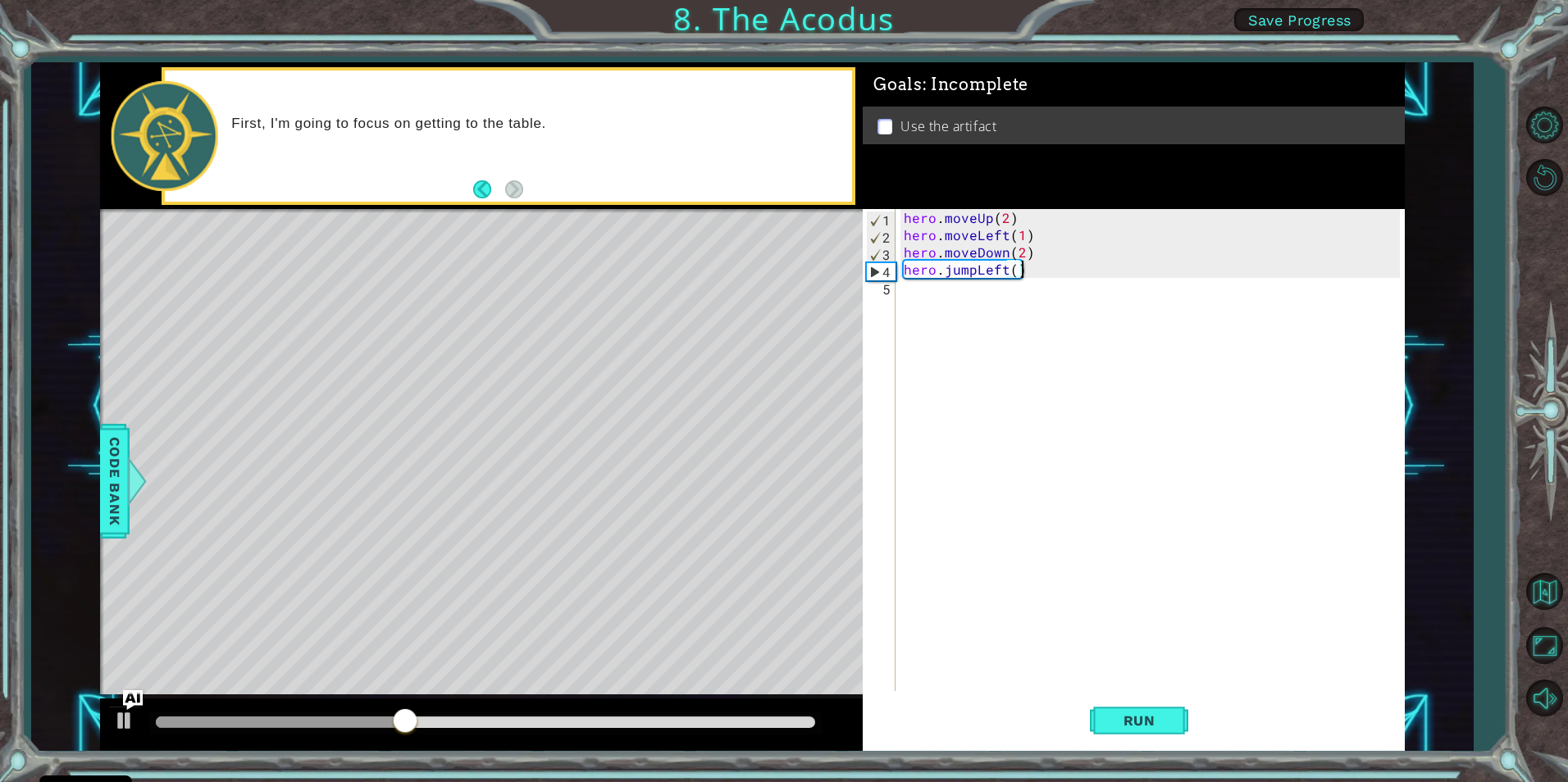
click at [944, 306] on div "hero . moveUp ( 2 ) hero . moveLeft ( 1 ) hero . moveDown ( 2 ) hero . jumpLeft…" at bounding box center [1155, 467] width 507 height 516
type textarea "j"
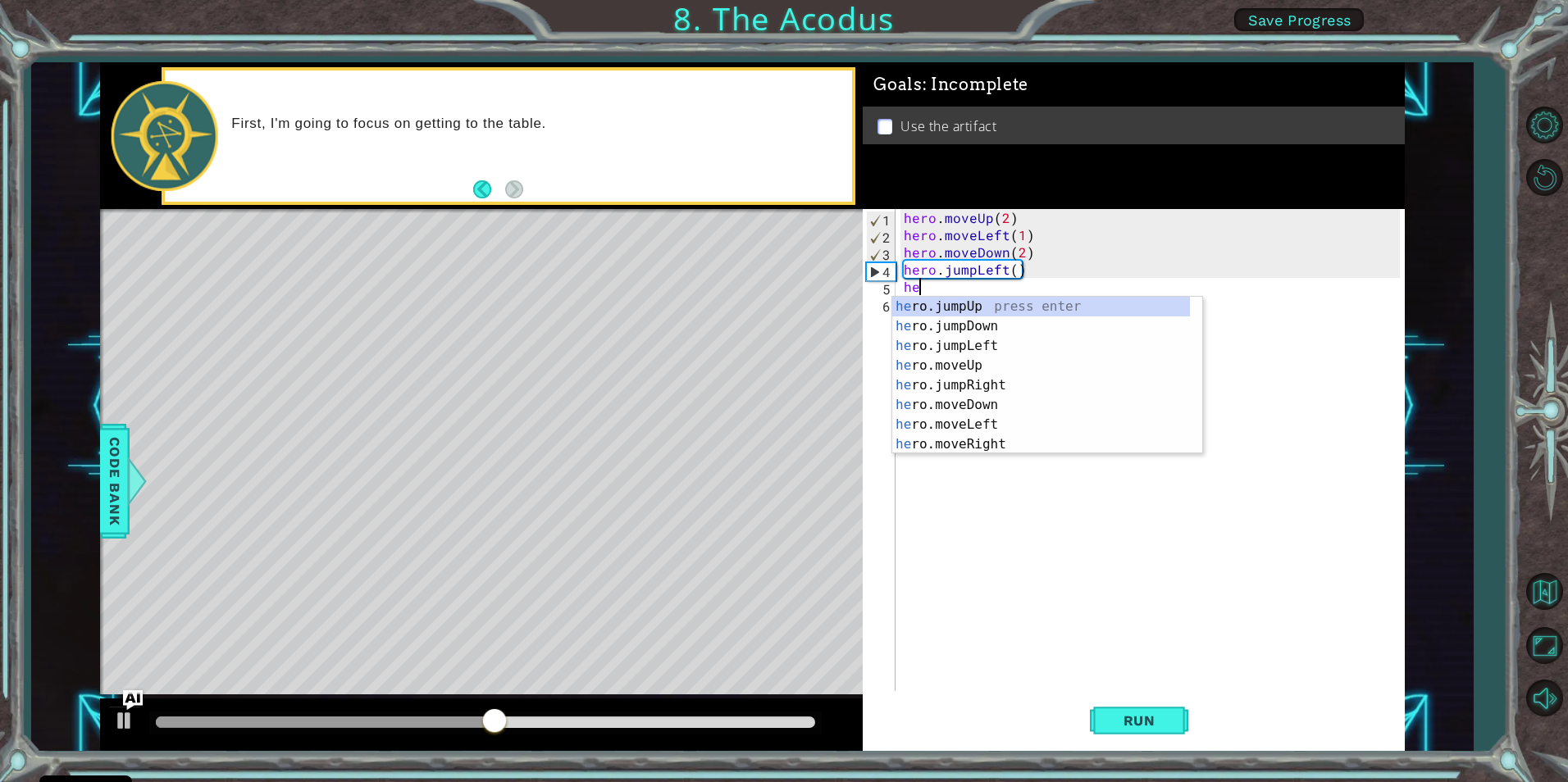
scroll to position [0, 1]
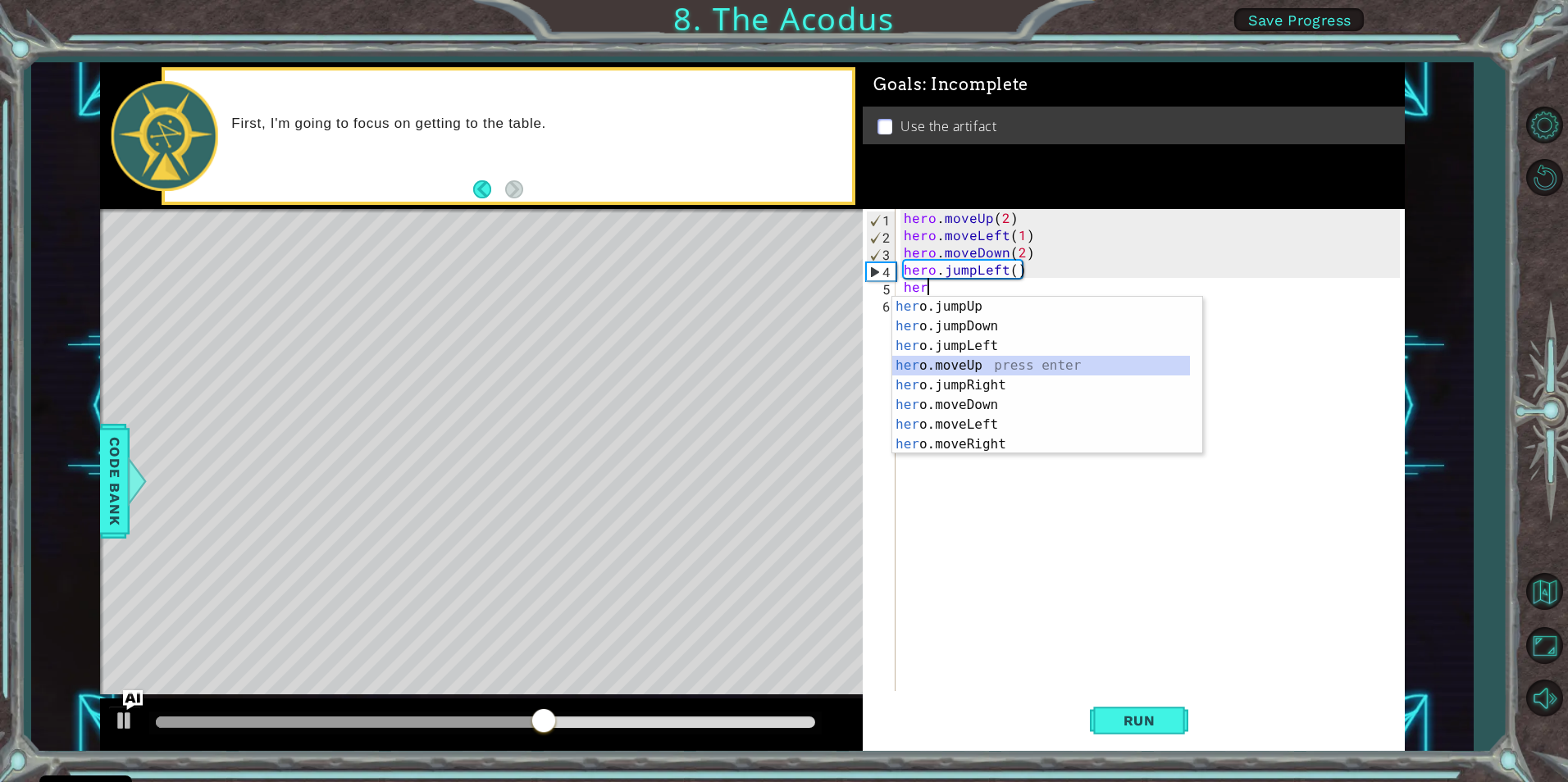
click at [1002, 359] on div "her o.jumpUp press enter her o.jumpDown press enter her o.jumpLeft press enter …" at bounding box center [1041, 396] width 298 height 197
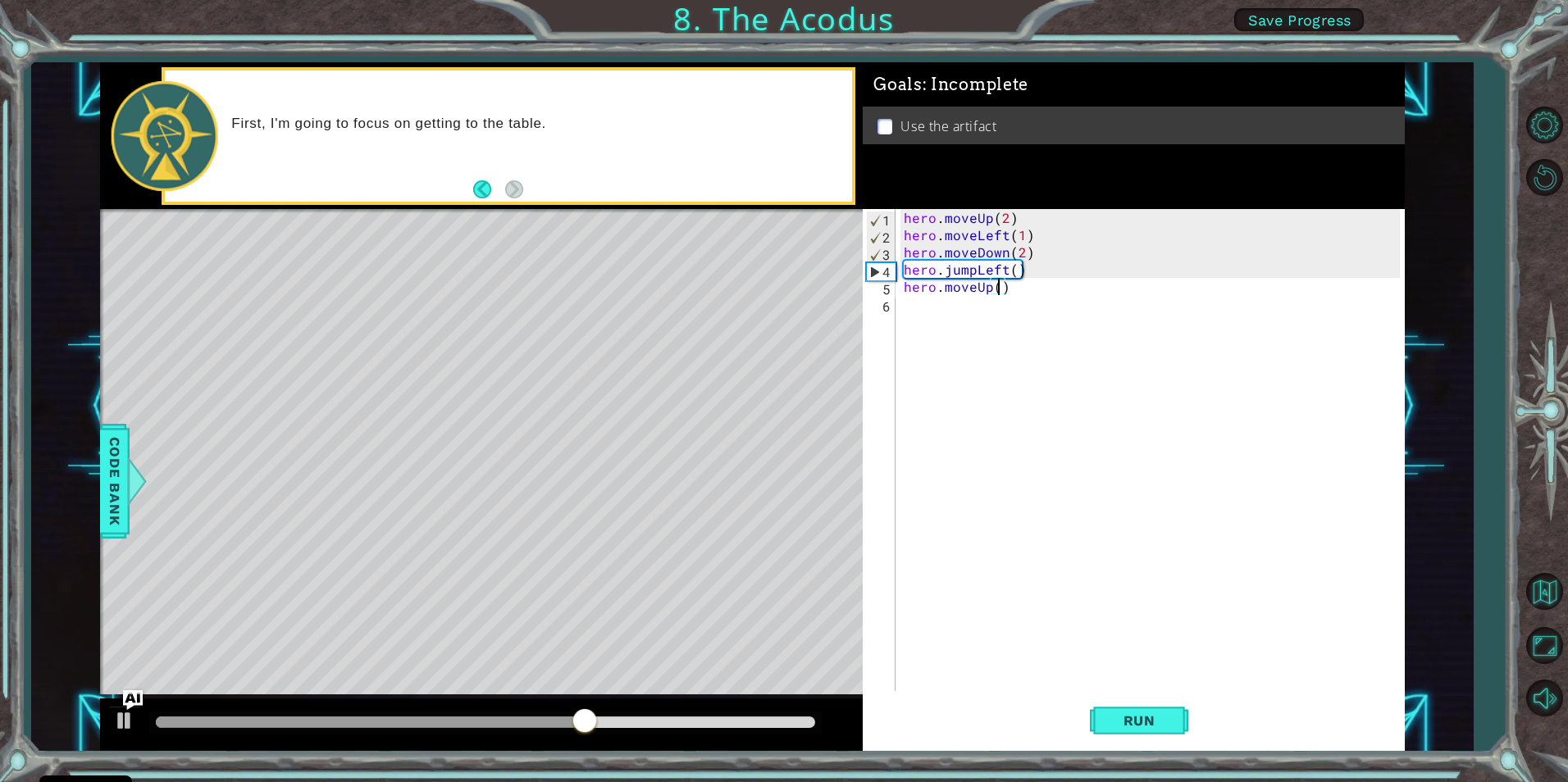
type textarea "hero.moveUp(2)"
click at [1003, 304] on div "hero . moveUp ( 2 ) hero . moveLeft ( 1 ) hero . moveDown ( 2 ) hero . jumpLeft…" at bounding box center [1155, 467] width 507 height 516
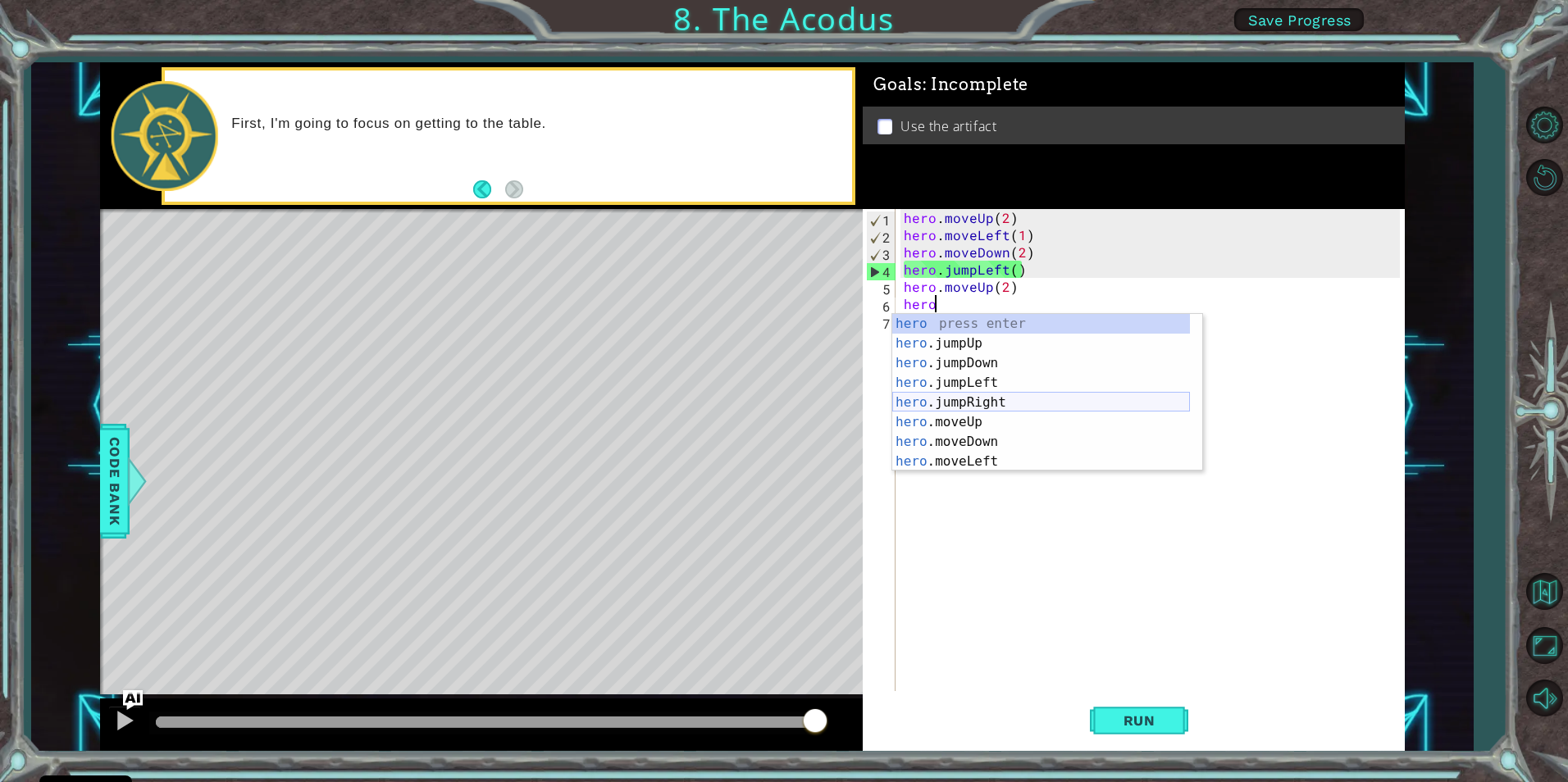
scroll to position [39, 0]
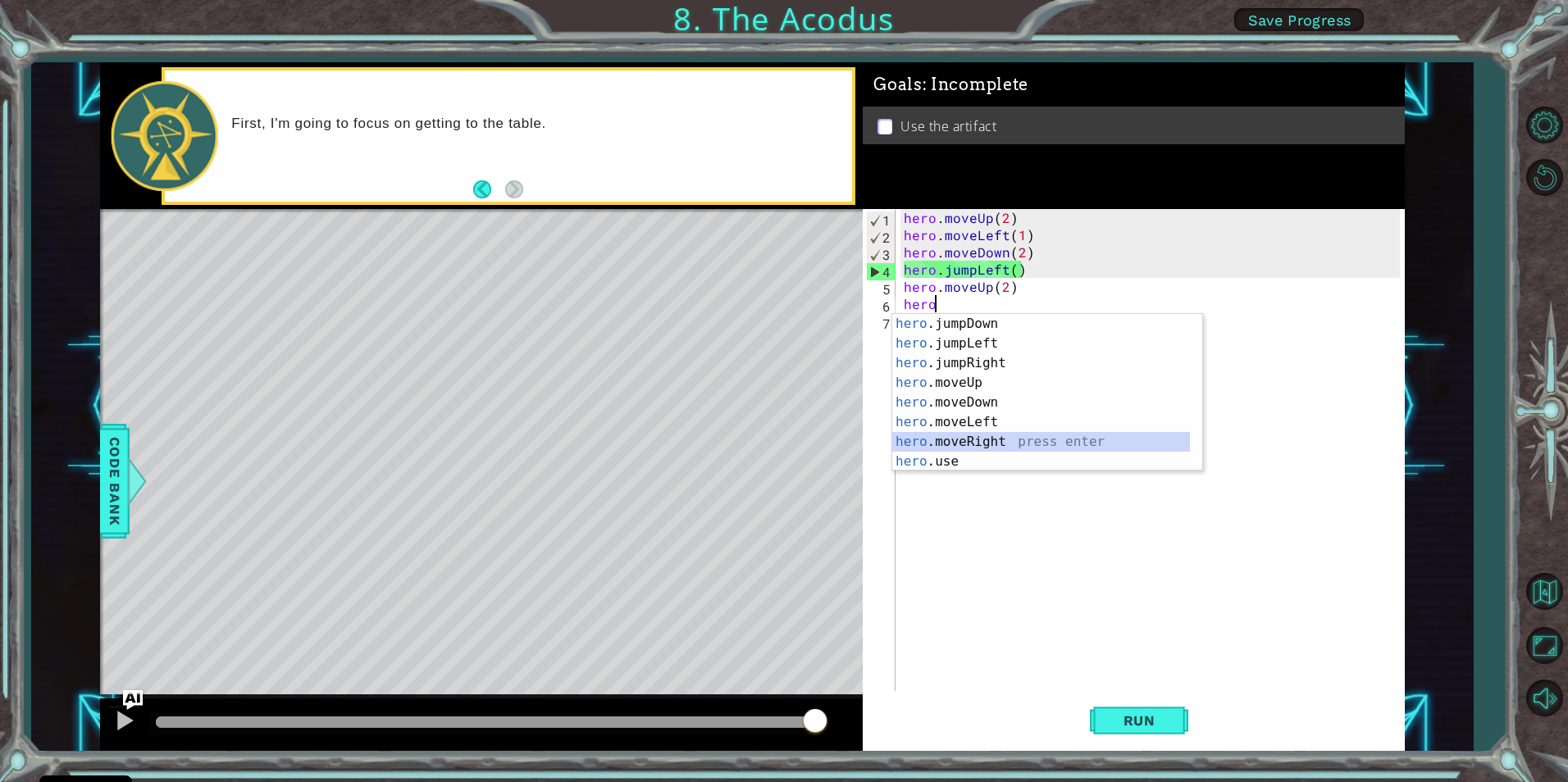
click at [973, 442] on div "hero .jumpDown press enter hero .jumpLeft press enter hero .jumpRight press ent…" at bounding box center [1041, 412] width 298 height 197
type textarea "hero.moveRight(1)"
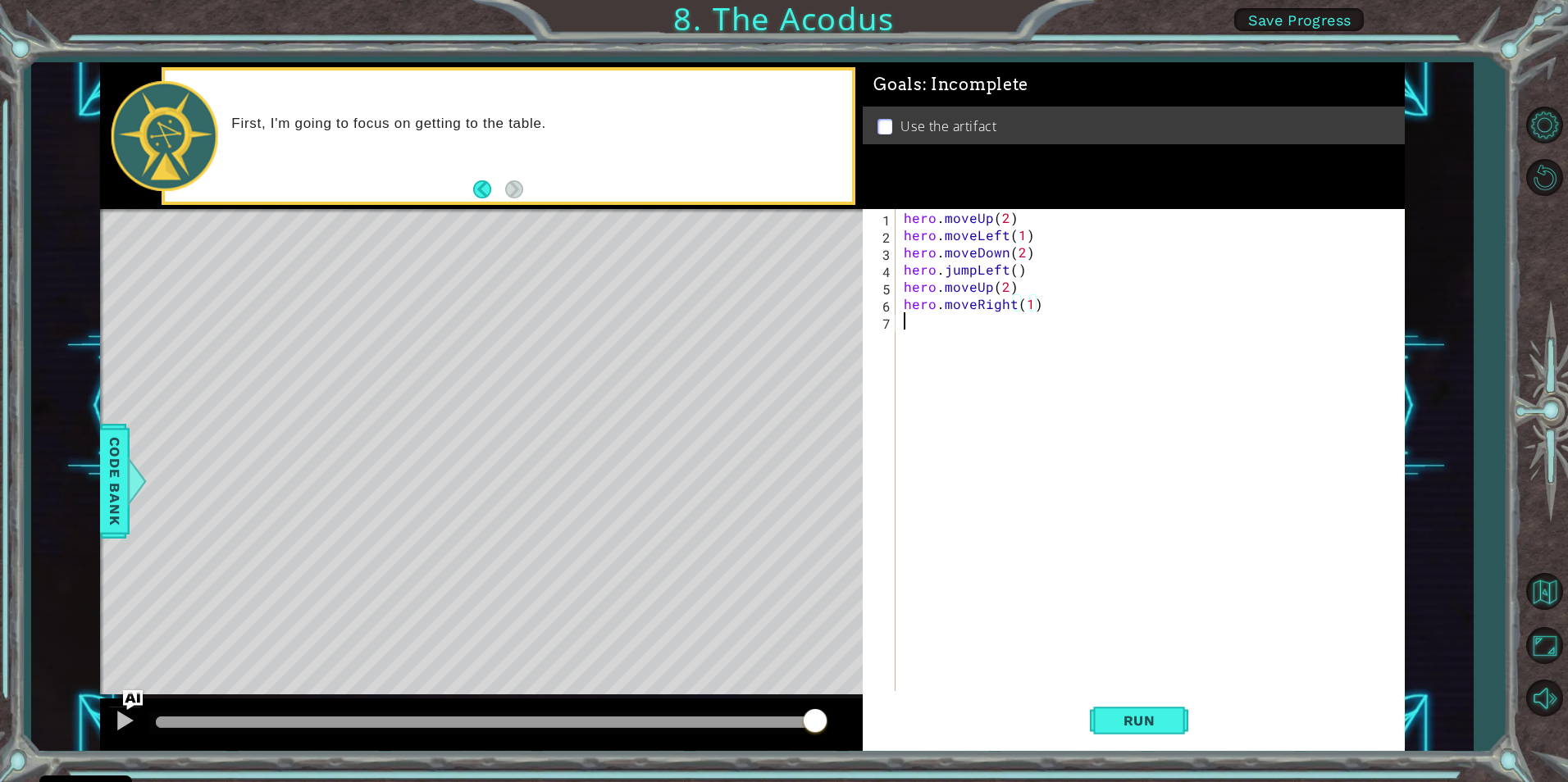
click at [976, 319] on div "hero . moveUp ( 2 ) hero . moveLeft ( 1 ) hero . moveDown ( 2 ) hero . jumpLeft…" at bounding box center [1155, 467] width 507 height 516
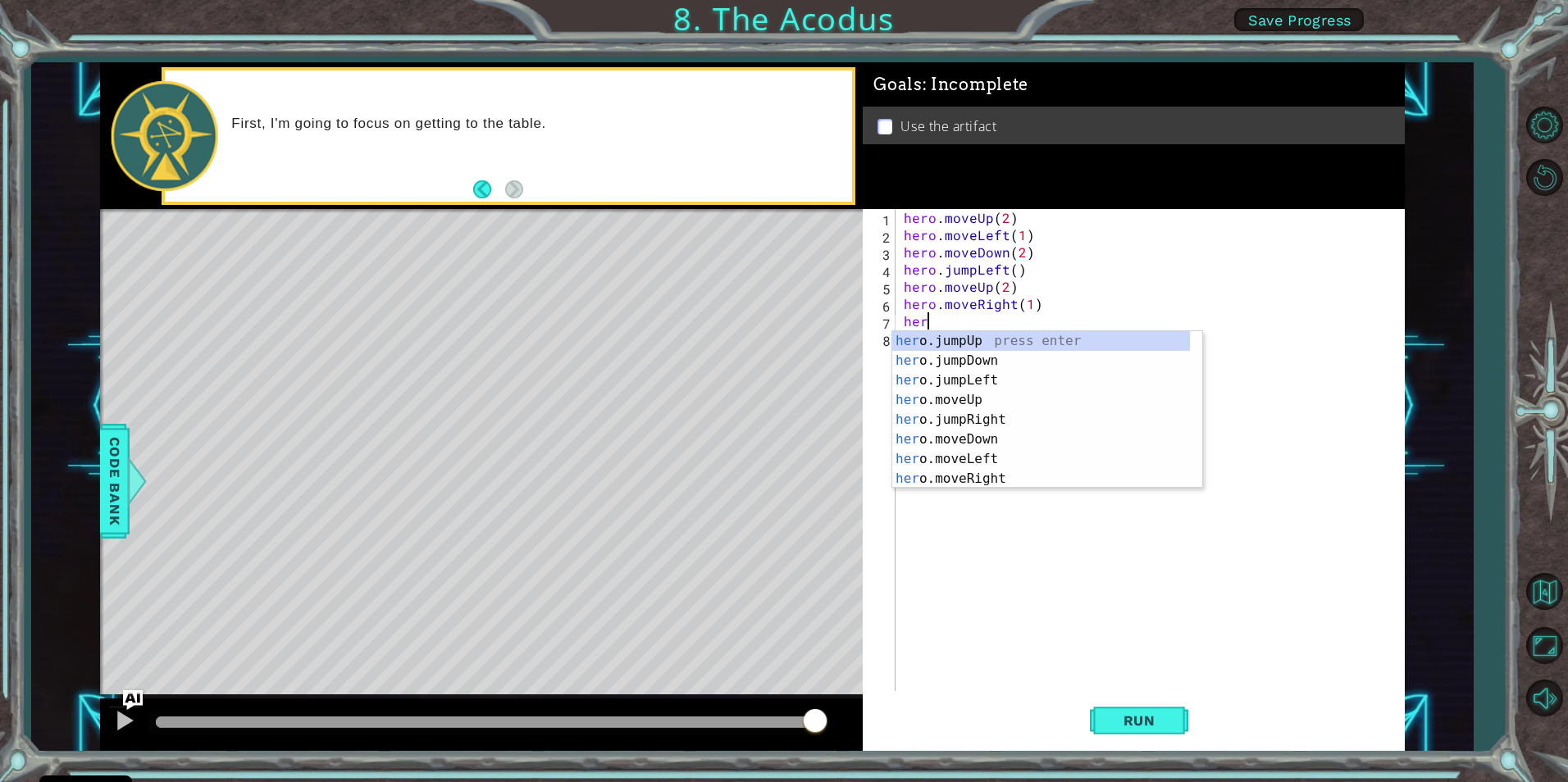
scroll to position [0, 0]
type textarea "h"
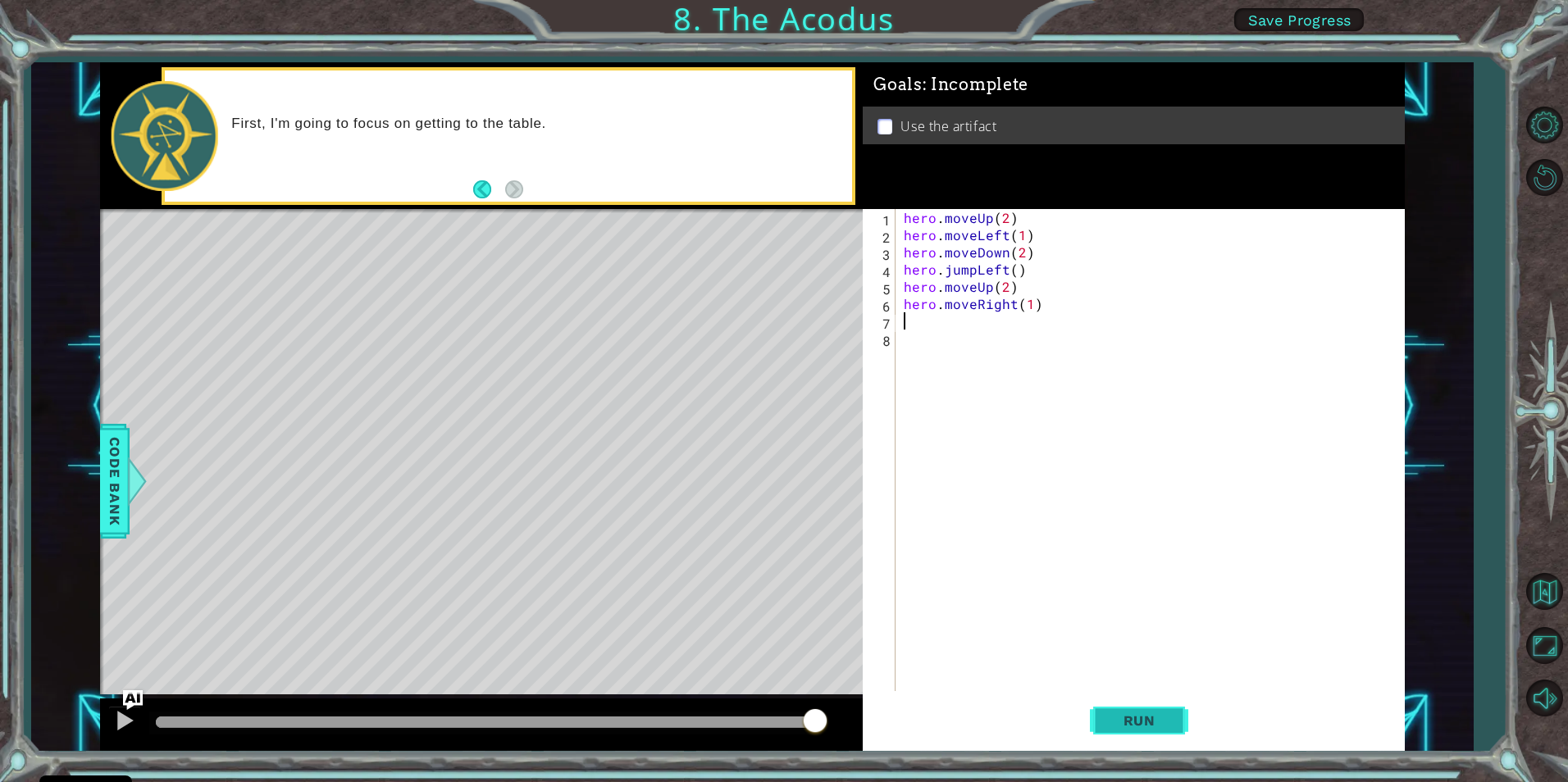
click at [1145, 704] on button "Run" at bounding box center [1140, 721] width 98 height 54
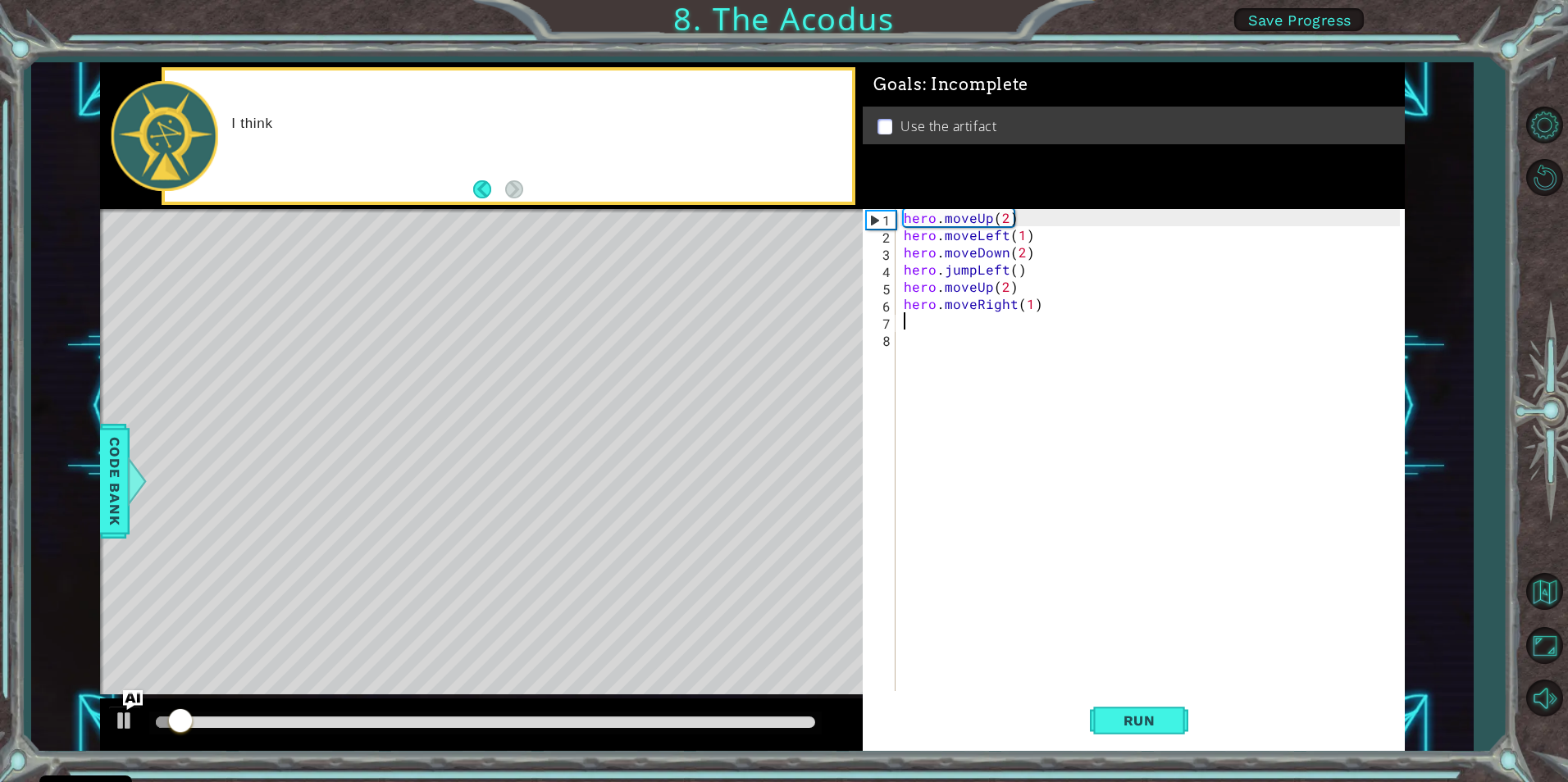
type textarea "hero.moveRight(1)"
click at [1052, 452] on div "hero . moveUp ( 2 ) hero . moveLeft ( 1 ) hero . moveDown ( 2 ) hero . jumpLeft…" at bounding box center [1155, 467] width 507 height 516
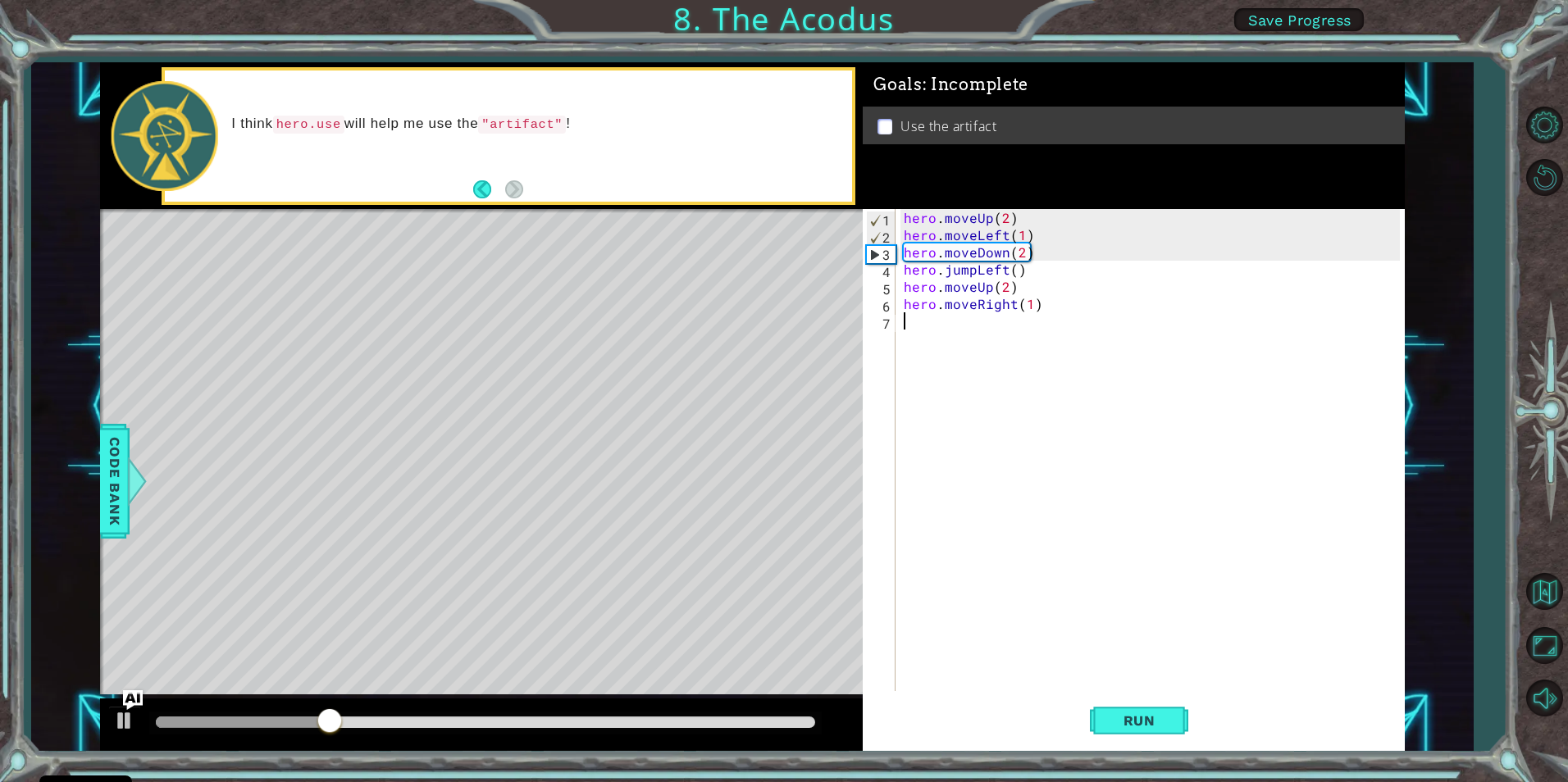
click at [936, 306] on div "hero . moveUp ( 2 ) hero . moveLeft ( 1 ) hero . moveDown ( 2 ) hero . jumpLeft…" at bounding box center [1155, 467] width 507 height 516
type textarea "hero.moveRight(1)"
click at [939, 326] on div "hero . moveUp ( 2 ) hero . moveLeft ( 1 ) hero . moveDown ( 2 ) hero . jumpLeft…" at bounding box center [1155, 467] width 507 height 516
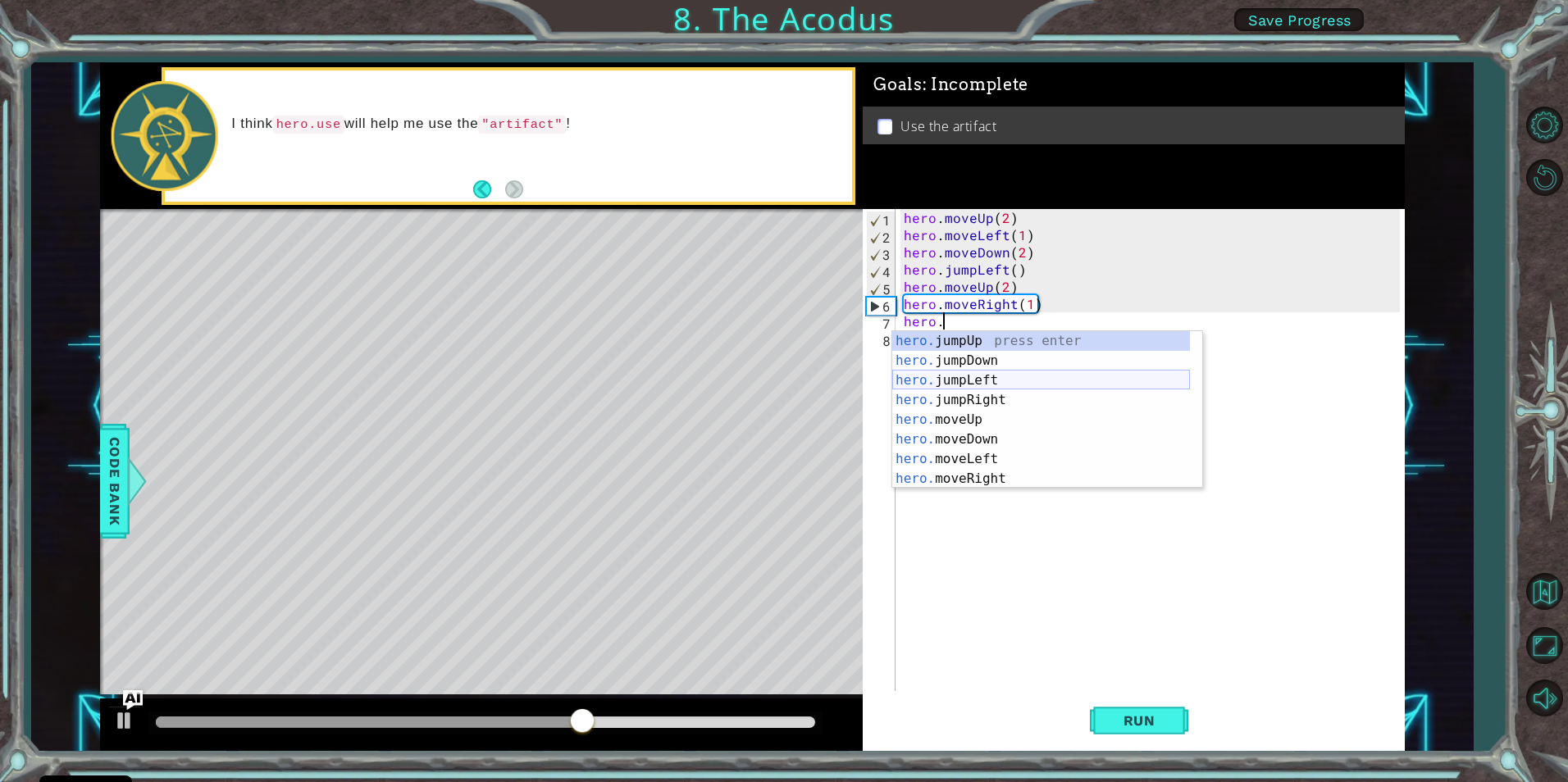
scroll to position [20, 0]
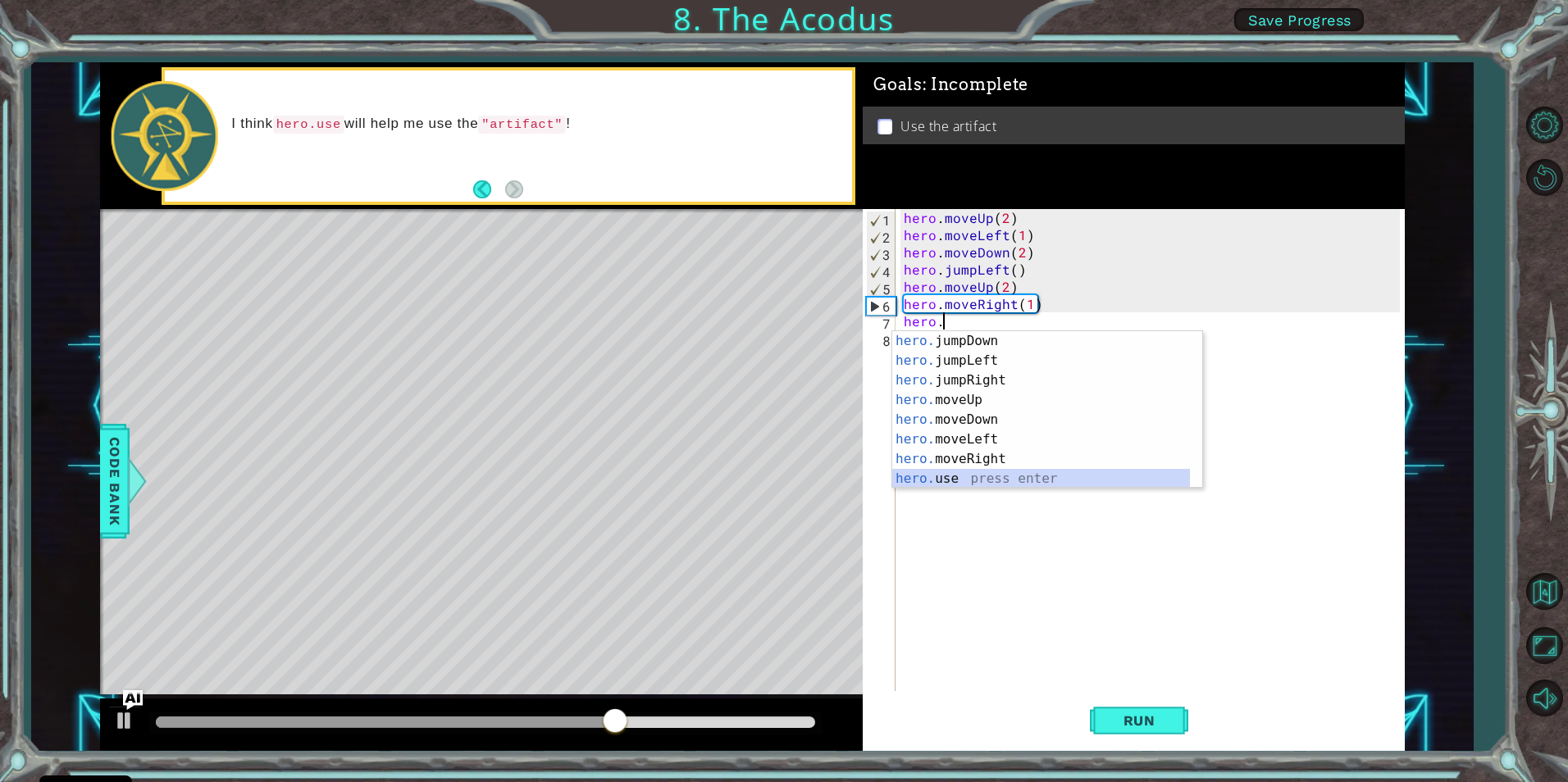
click at [953, 480] on div "hero. jumpDown press enter hero. jumpLeft press enter hero. jumpRight press ent…" at bounding box center [1041, 430] width 298 height 197
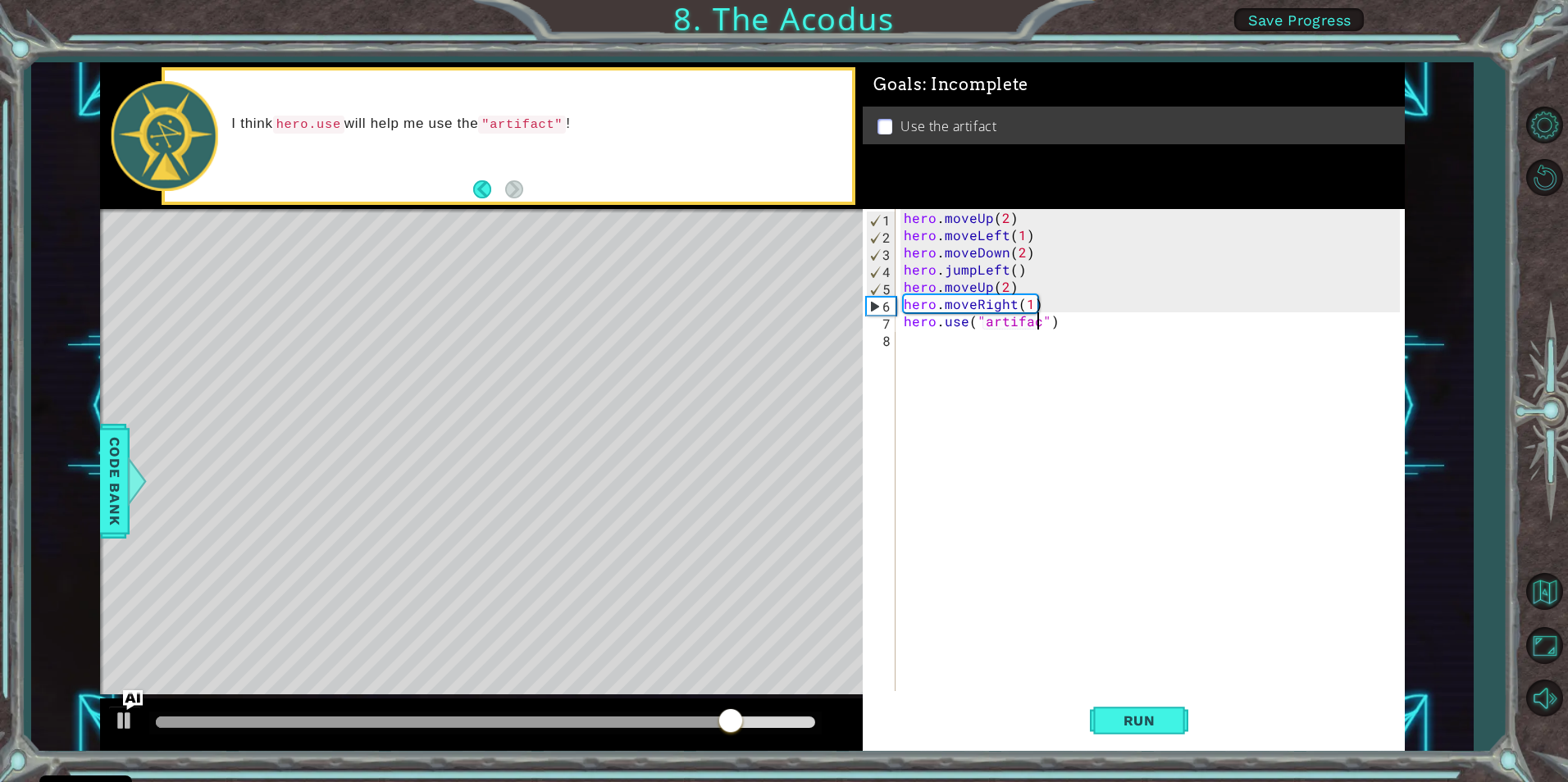
type textarea "hero.use("artifact")"
click at [1147, 715] on span "Run" at bounding box center [1140, 721] width 65 height 17
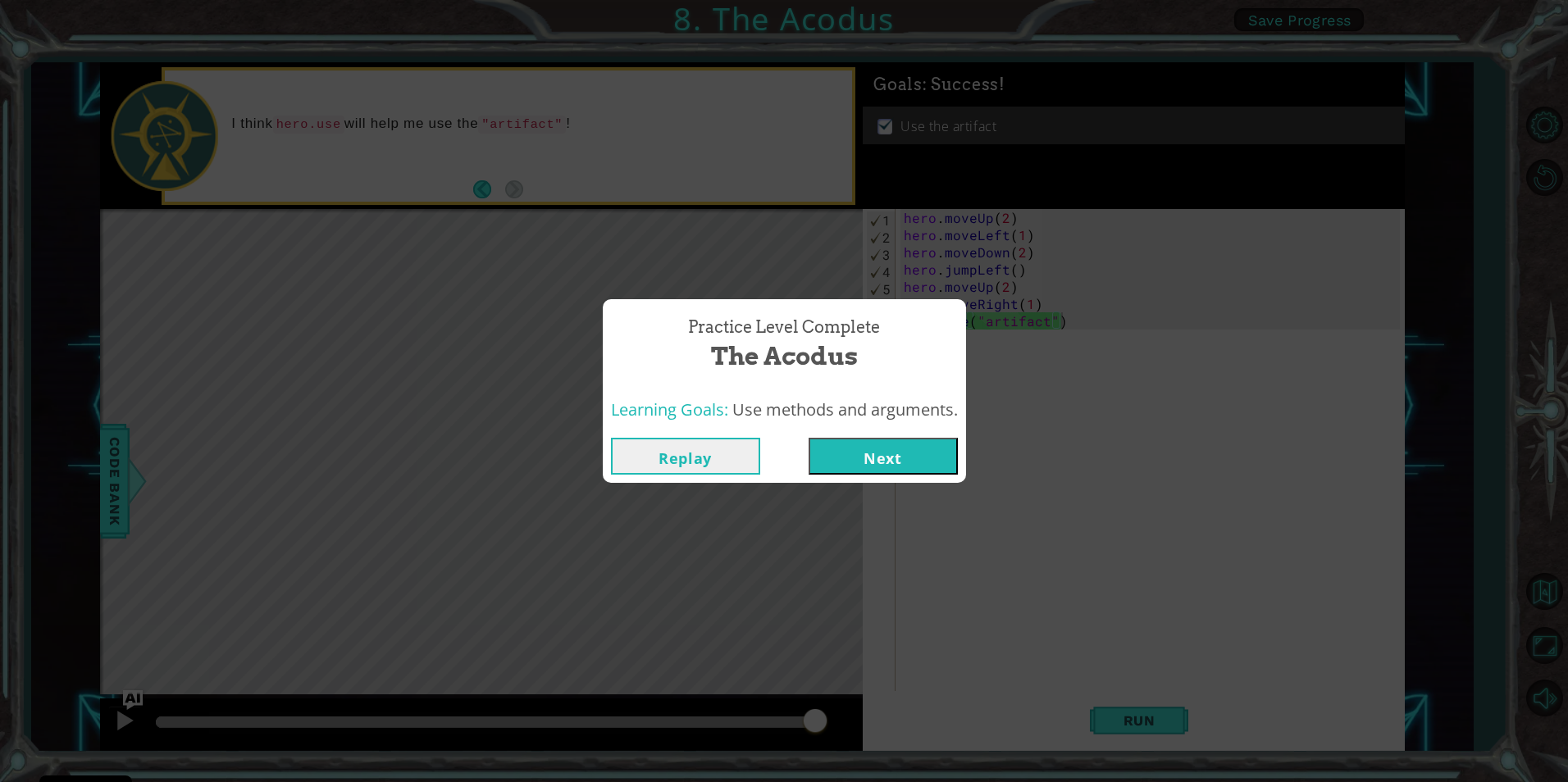
click at [902, 452] on button "Next" at bounding box center [883, 457] width 150 height 37
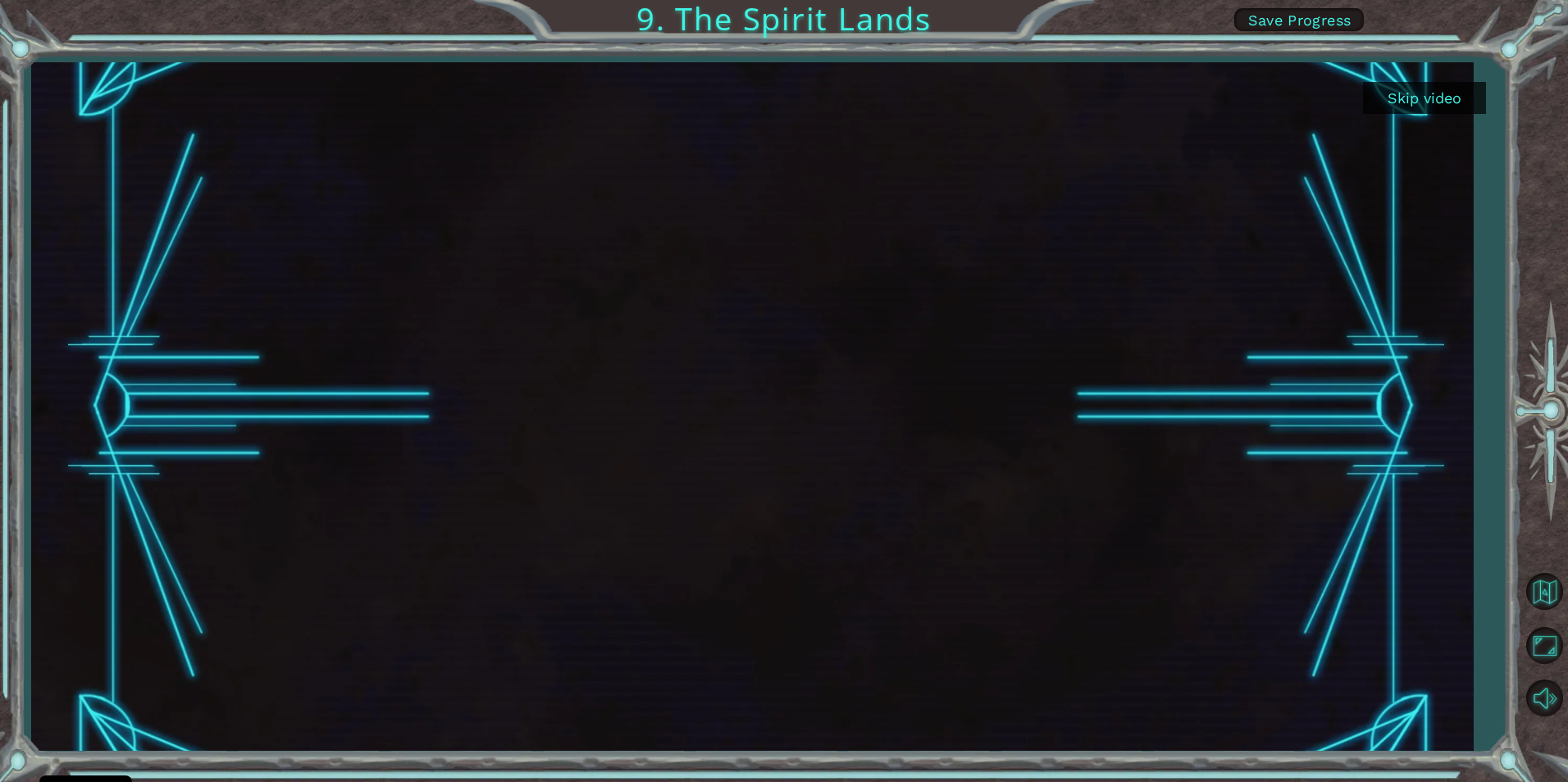
click at [1531, 283] on div at bounding box center [1544, 411] width 47 height 309
click at [1494, 355] on div "Skip video 9. The Spirit Lands Save Progress" at bounding box center [784, 391] width 1568 height 782
click at [1387, 96] on button "Skip video" at bounding box center [1425, 98] width 123 height 32
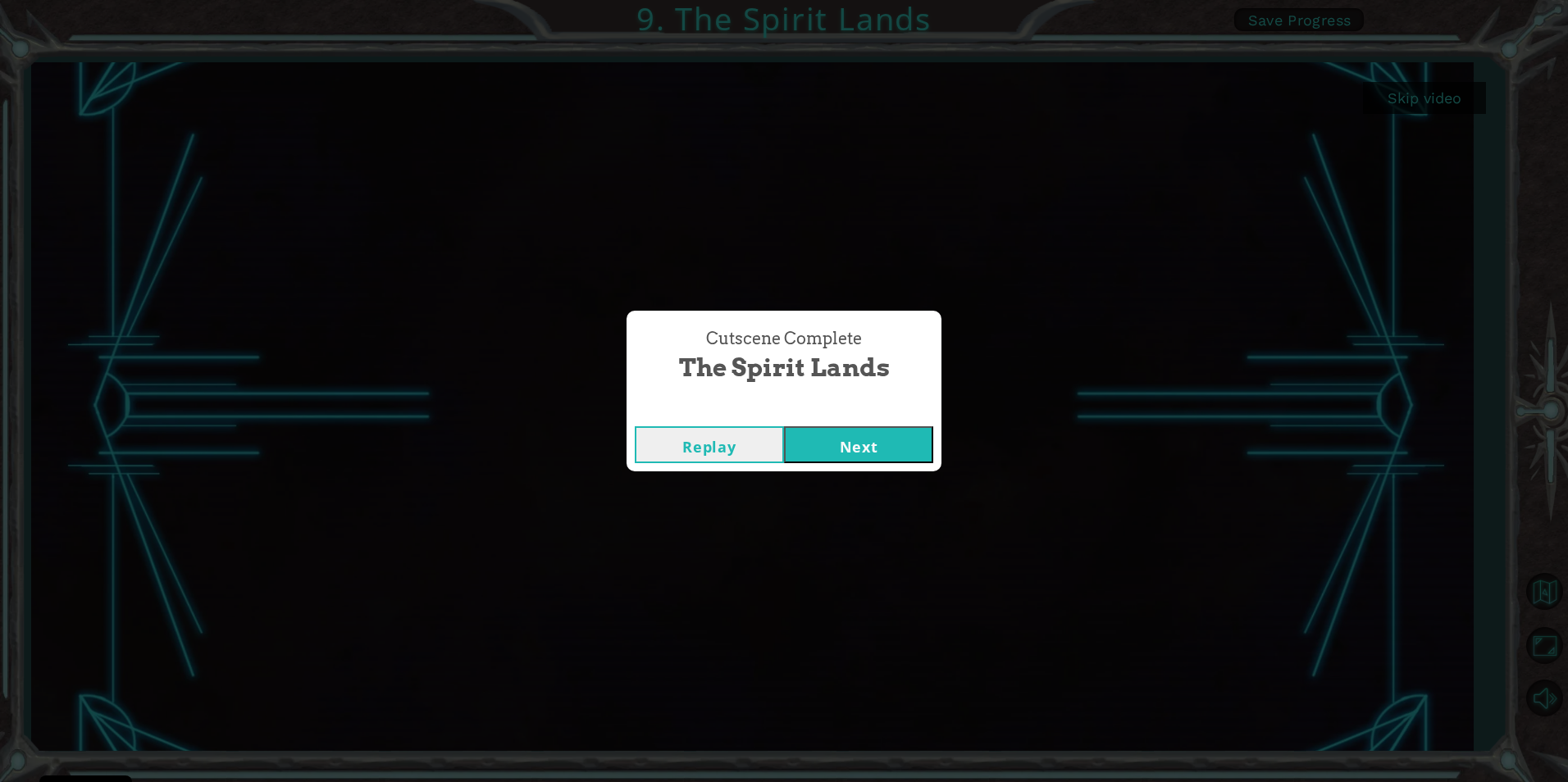
click at [829, 435] on button "Next" at bounding box center [858, 445] width 150 height 37
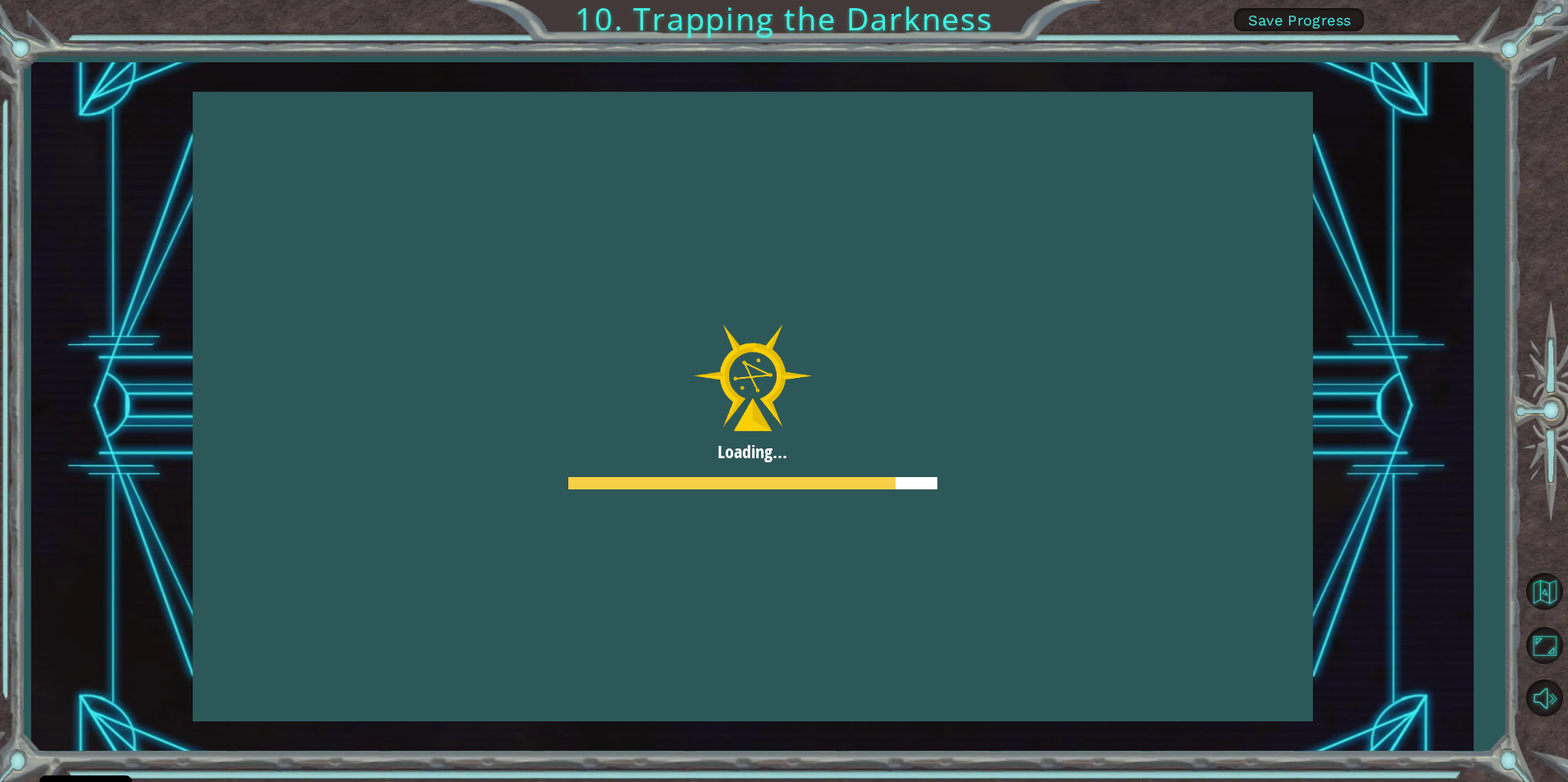
click at [1262, 13] on span "Save Progress" at bounding box center [1300, 20] width 103 height 18
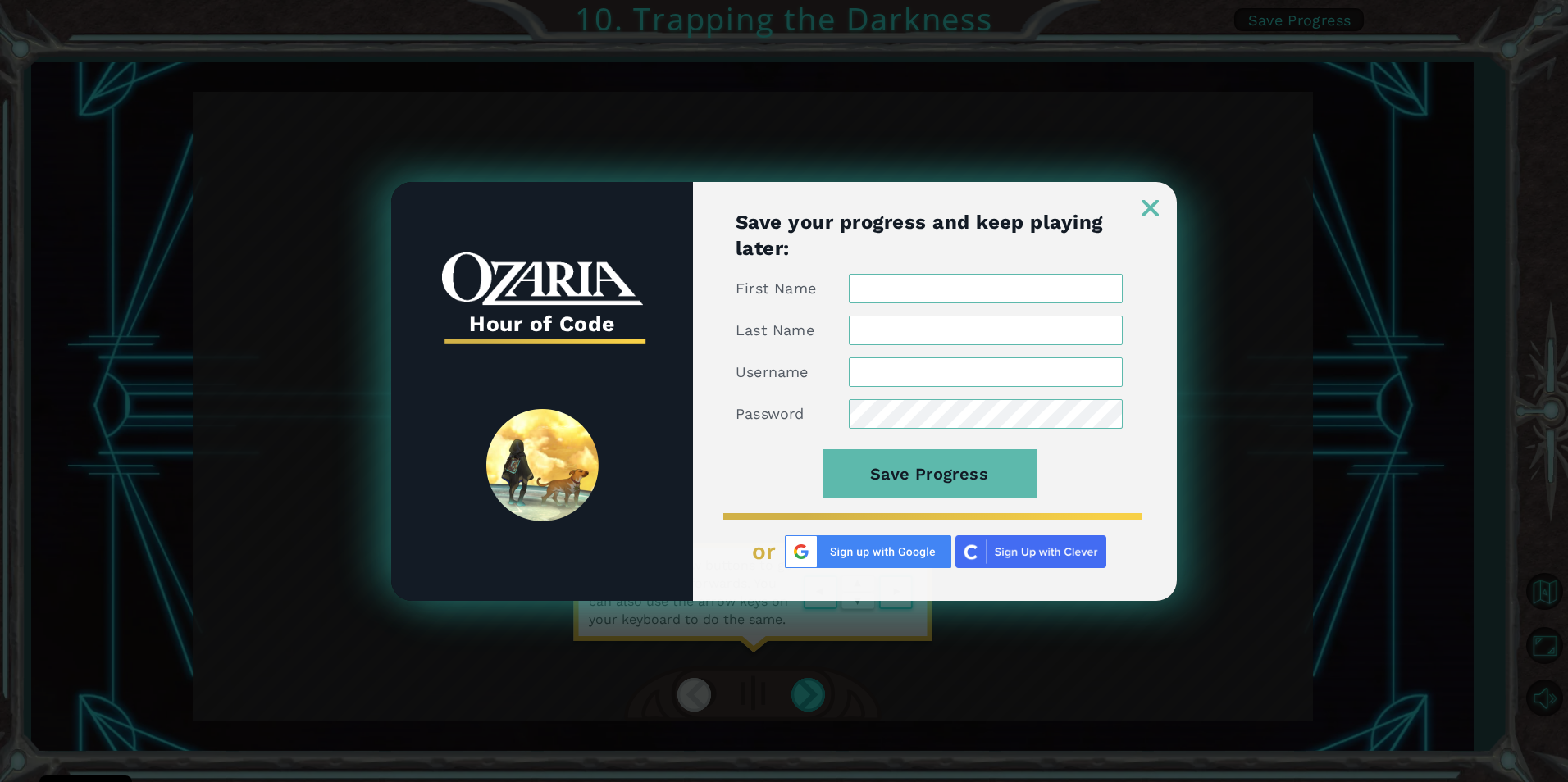
click at [1000, 298] on input "First Name" at bounding box center [986, 289] width 274 height 30
type input "Nugget"
click at [944, 338] on input "Last Name" at bounding box center [986, 331] width 274 height 30
click at [944, 359] on input "Username" at bounding box center [986, 372] width 274 height 30
type input "nugget"
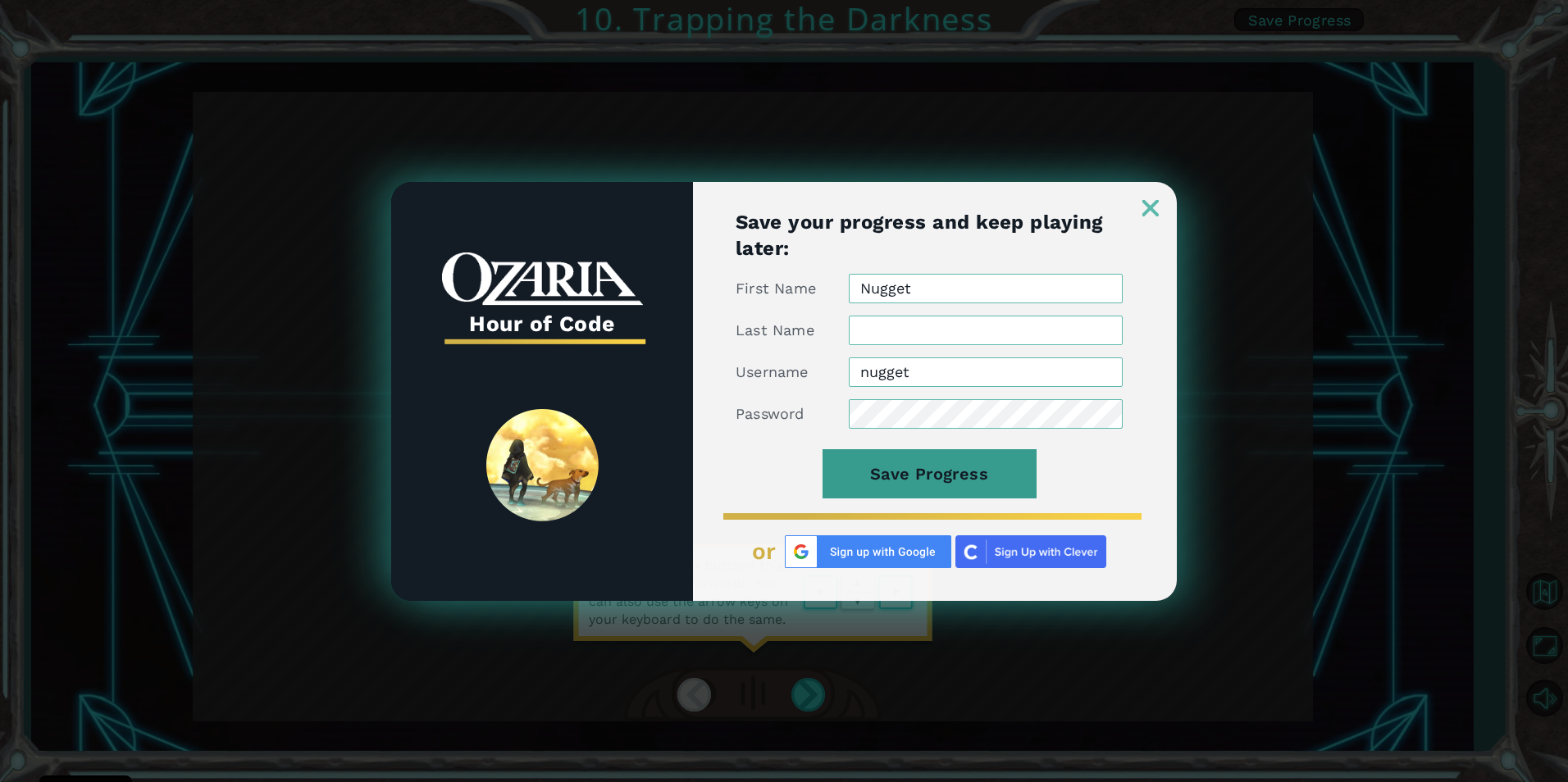
click at [953, 455] on button "Save Progress" at bounding box center [930, 474] width 214 height 49
type input "nugget"
click at [924, 460] on button "Save Progress" at bounding box center [930, 474] width 214 height 49
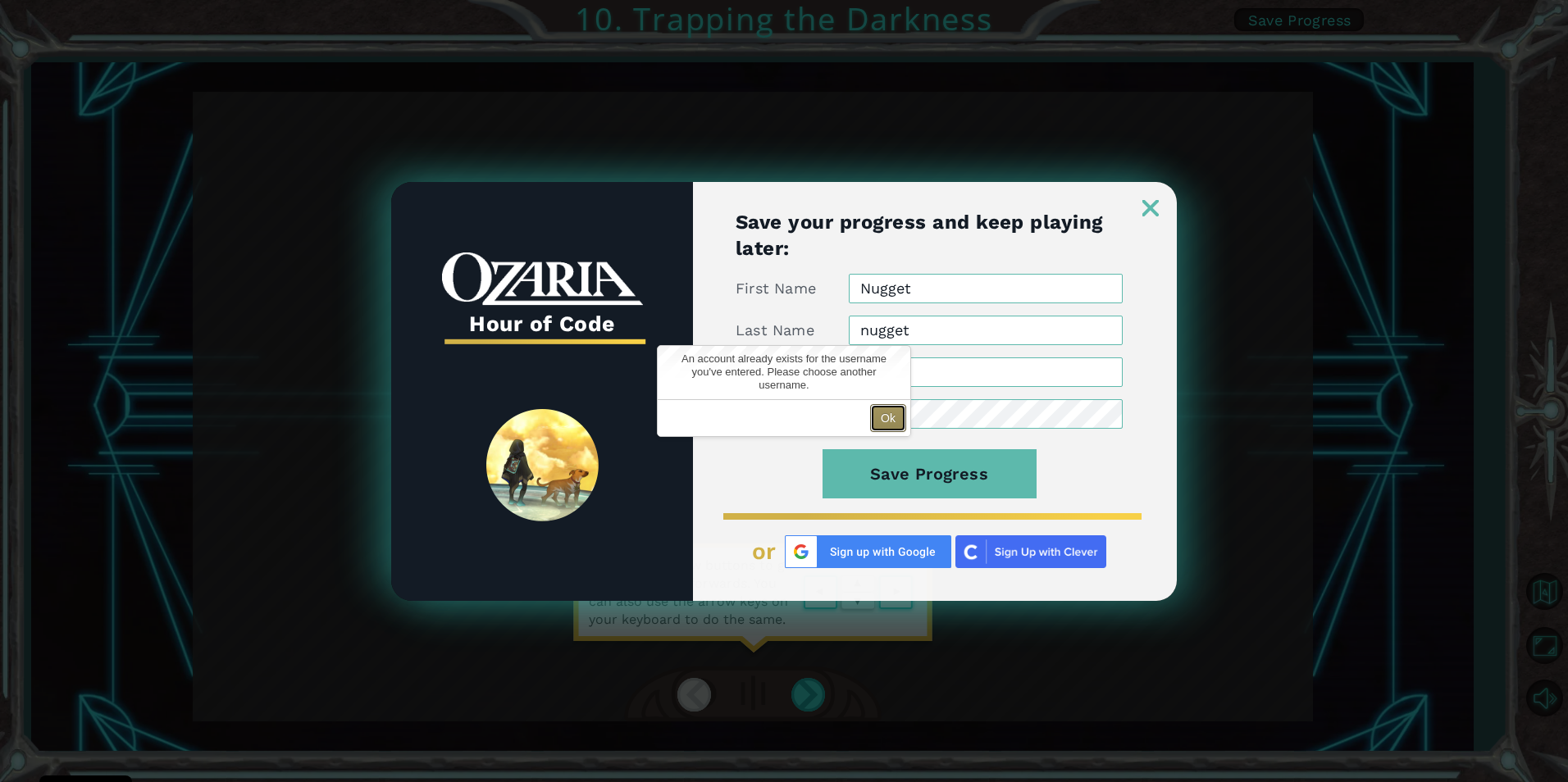
click at [889, 413] on button "Ok" at bounding box center [888, 418] width 36 height 28
drag, startPoint x: 927, startPoint y: 376, endPoint x: 817, endPoint y: 373, distance: 110.0
click at [817, 373] on div "Username nugget" at bounding box center [929, 372] width 387 height 30
type input "c"
type input "C"
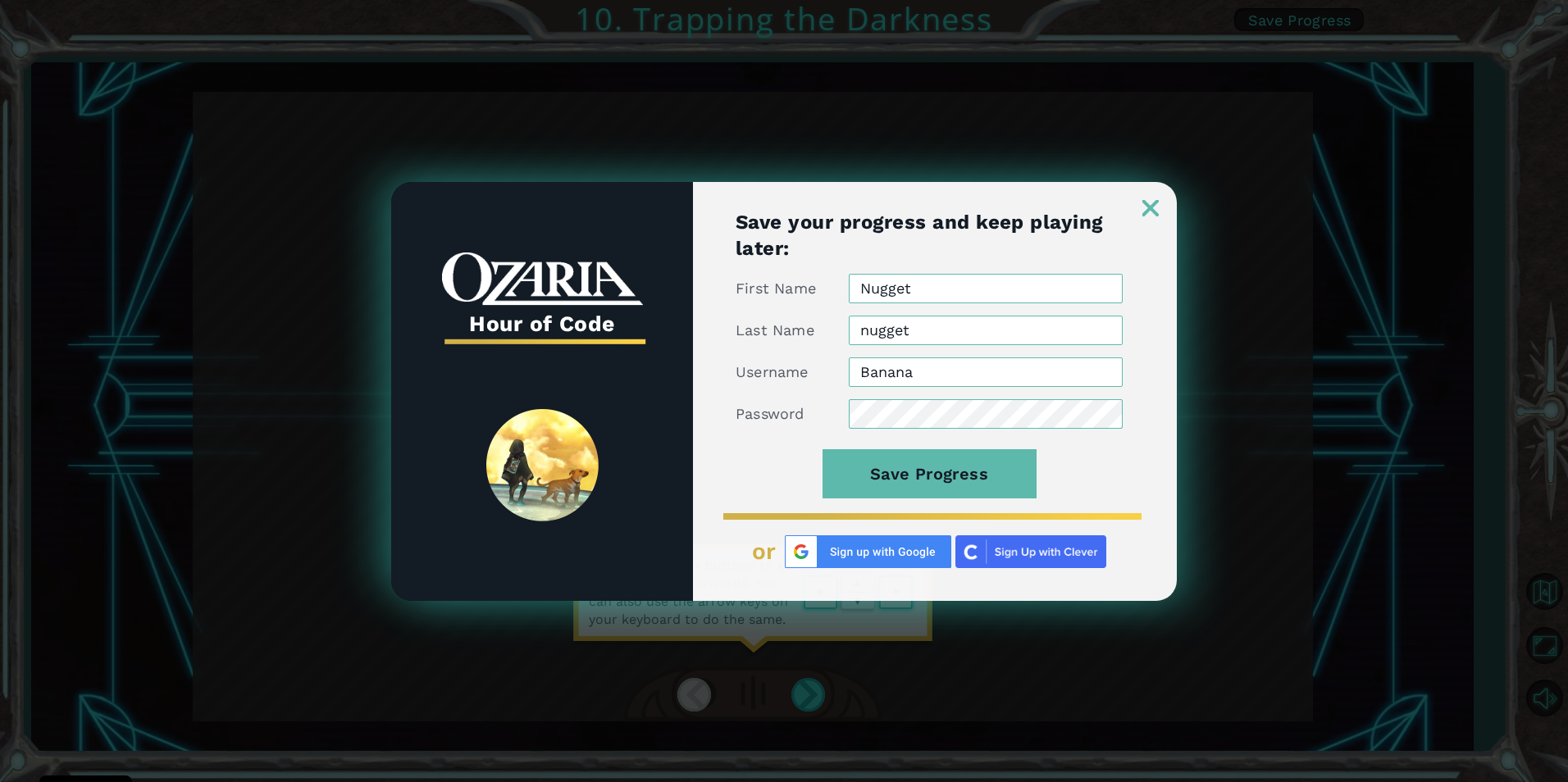
click at [791, 411] on div "Password" at bounding box center [929, 414] width 387 height 30
click at [970, 460] on button "Save Progress" at bounding box center [930, 474] width 214 height 49
click at [887, 413] on button "Ok" at bounding box center [888, 418] width 36 height 28
click at [947, 367] on input "Banana" at bounding box center [986, 372] width 274 height 30
click at [823, 450] on button "Save Progress" at bounding box center [930, 474] width 214 height 49
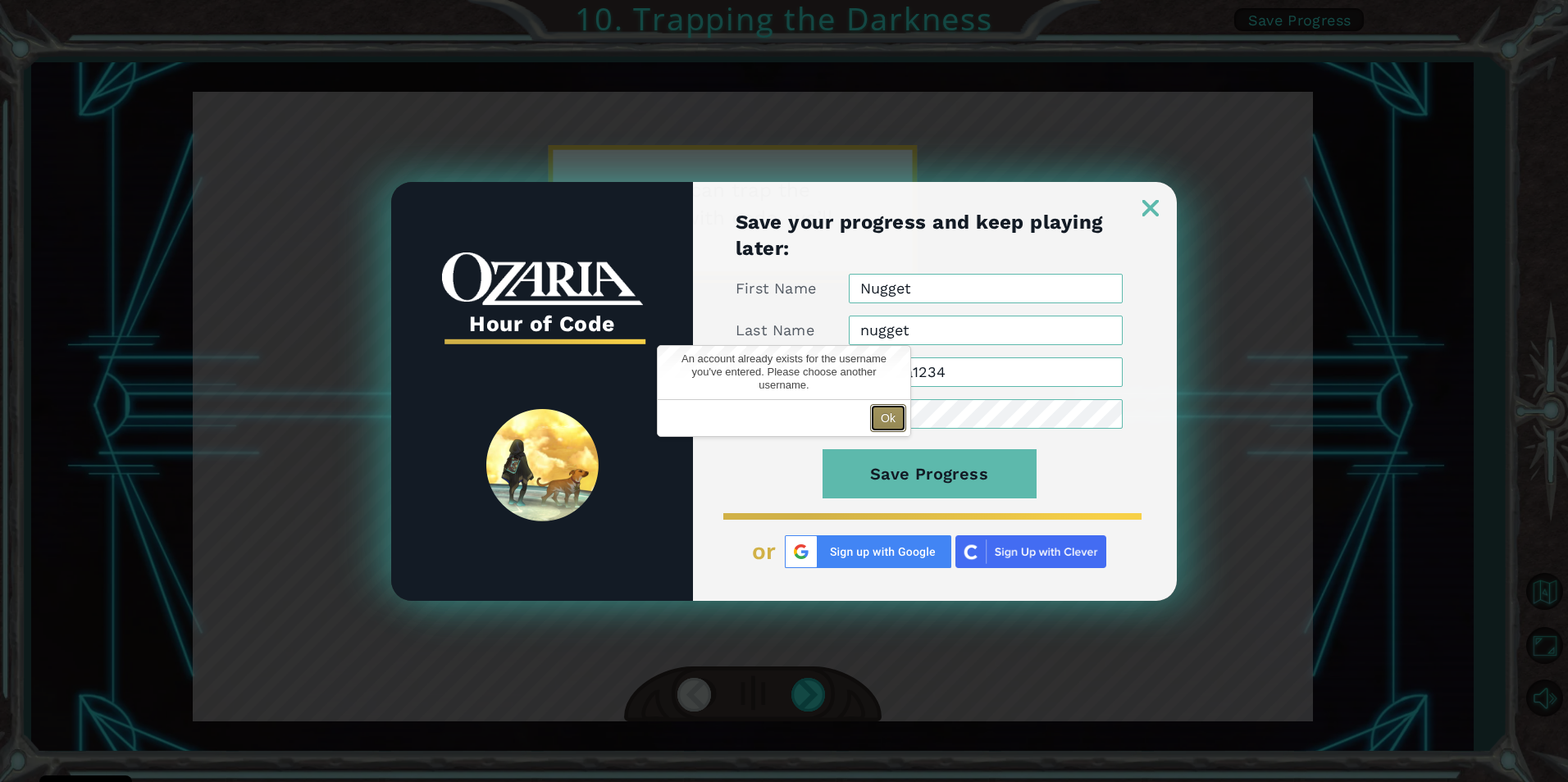
click at [885, 419] on button "Ok" at bounding box center [888, 418] width 36 height 28
click at [975, 378] on input "Banana1234" at bounding box center [986, 372] width 274 height 30
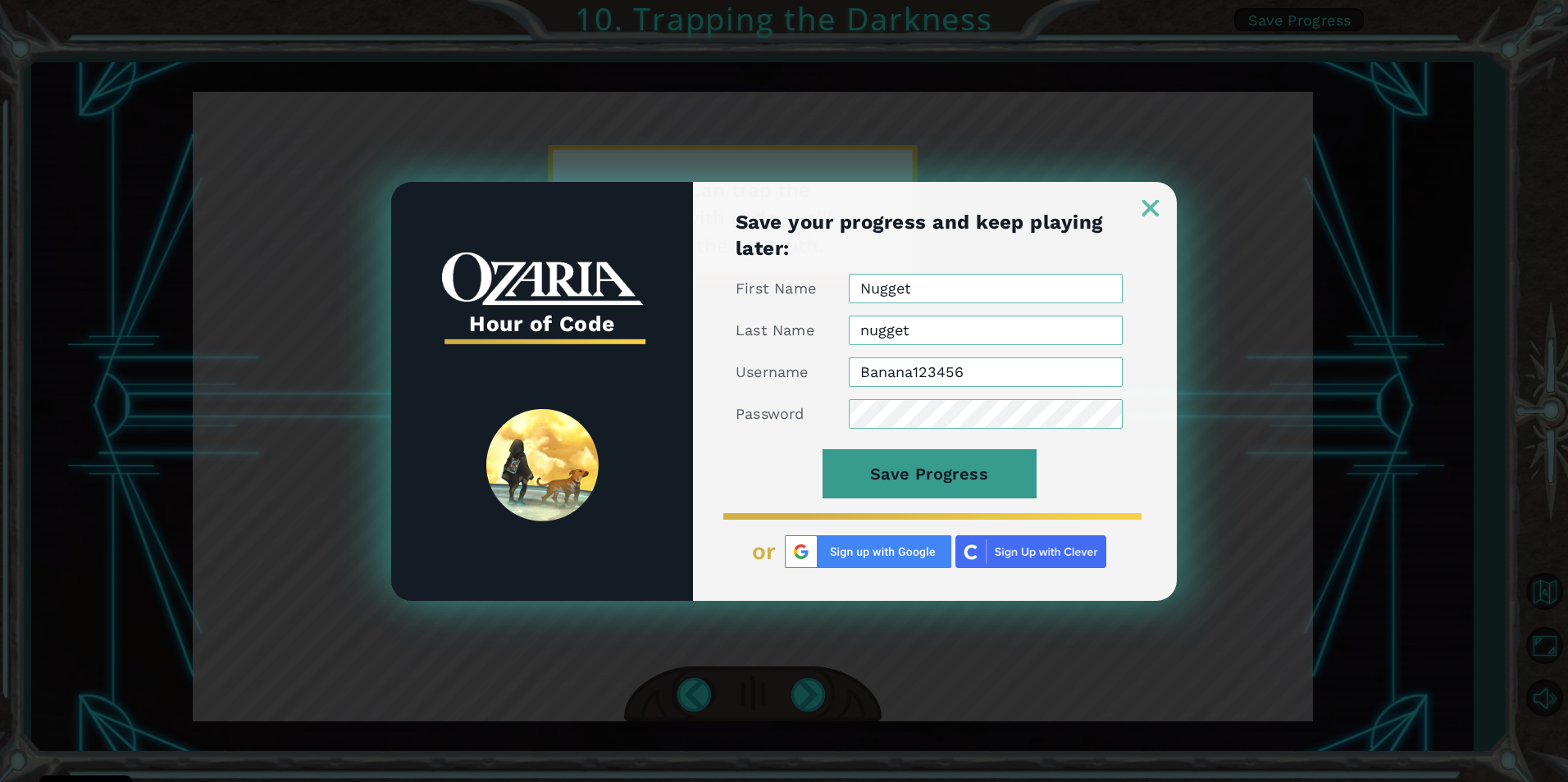
click at [986, 460] on button "Save Progress" at bounding box center [930, 474] width 214 height 49
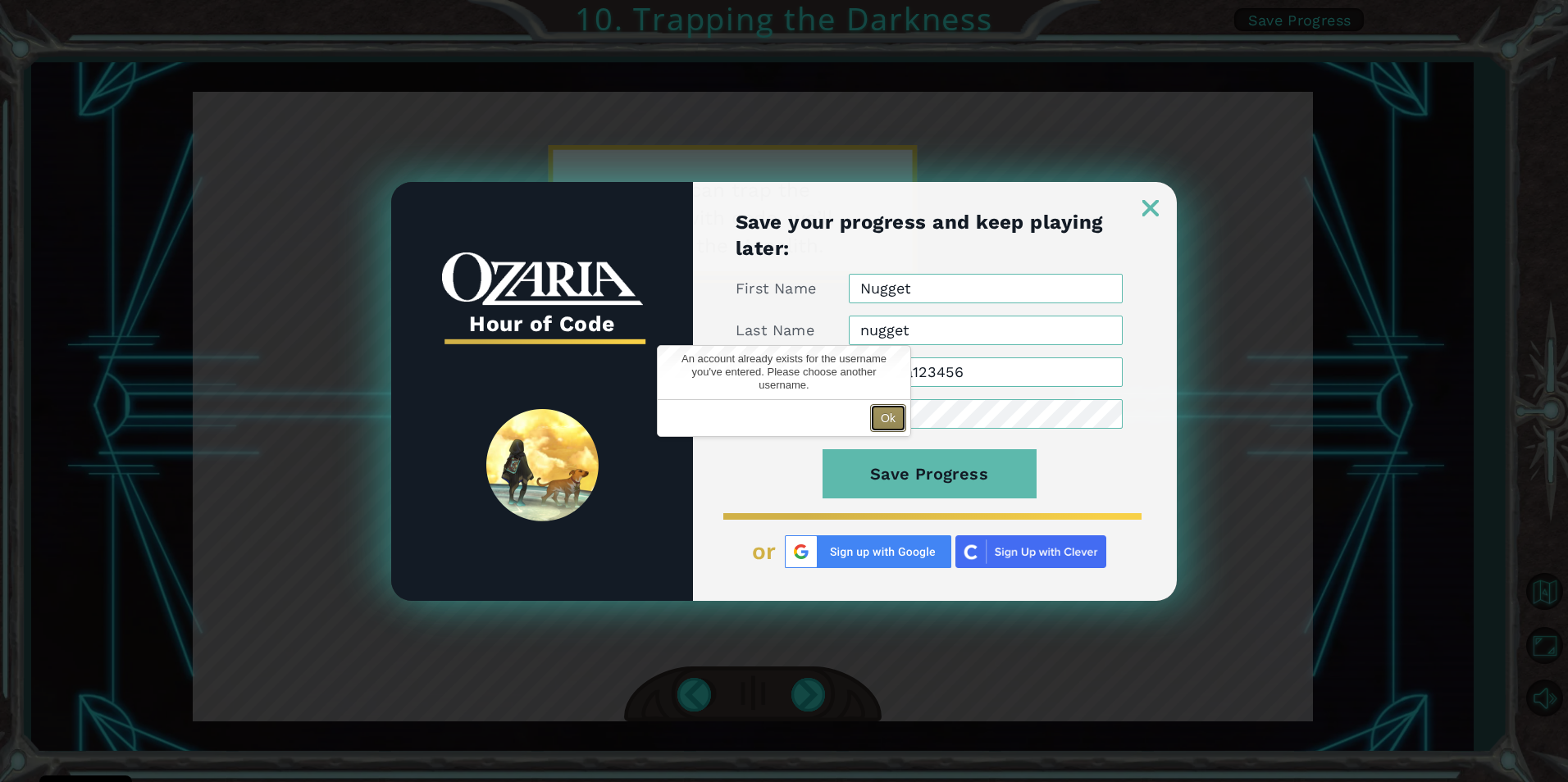
click at [893, 411] on button "Ok" at bounding box center [888, 418] width 36 height 28
drag, startPoint x: 1000, startPoint y: 373, endPoint x: 911, endPoint y: 388, distance: 90.3
click at [911, 388] on form "First Name Nugget Last Name nugget Username Banana123456 Password Save Progress" at bounding box center [929, 396] width 387 height 243
type input "BananaYana"
click at [823, 450] on button "Save Progress" at bounding box center [930, 474] width 214 height 49
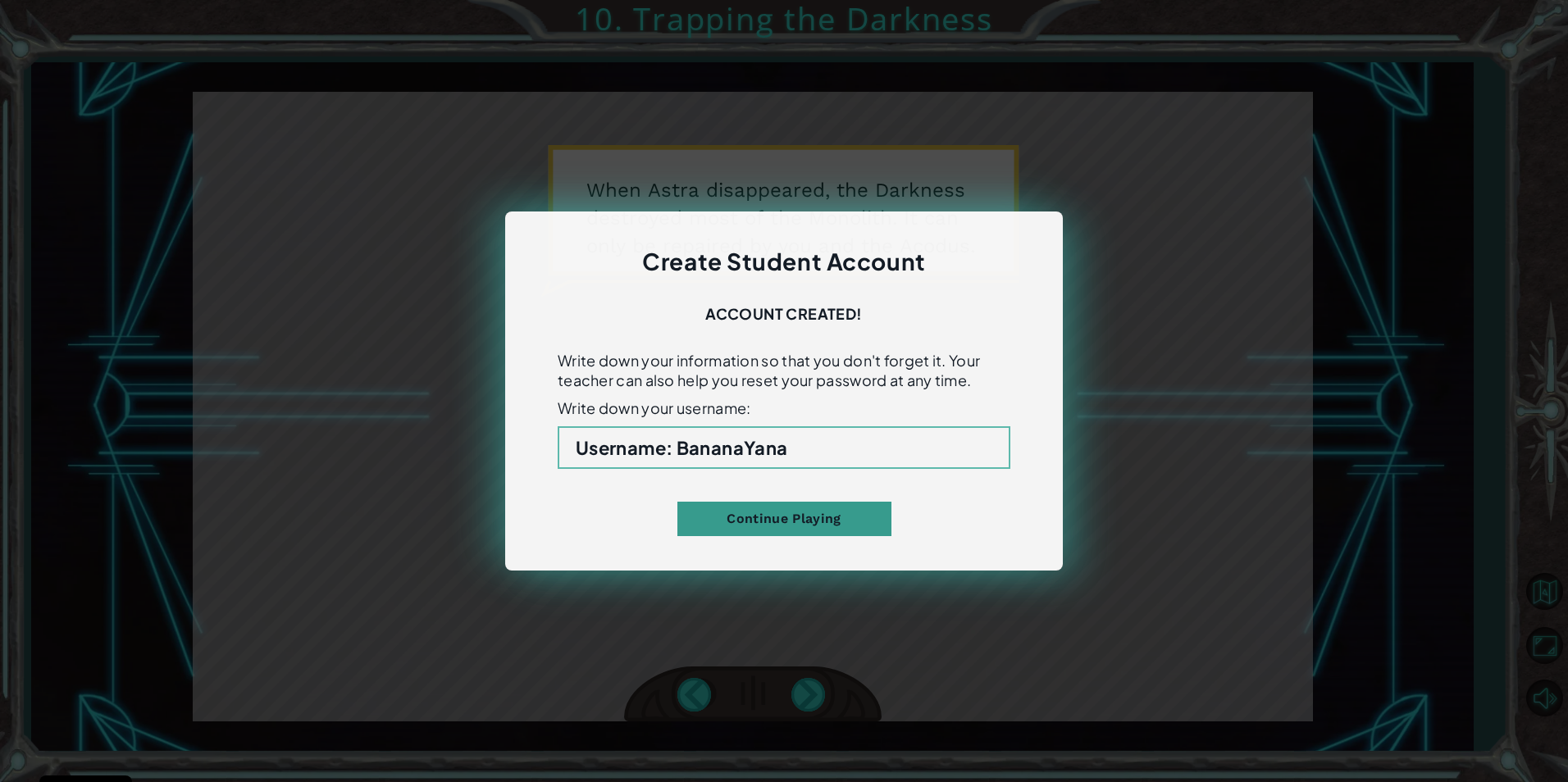
click at [865, 523] on button "Continue Playing" at bounding box center [784, 518] width 214 height 34
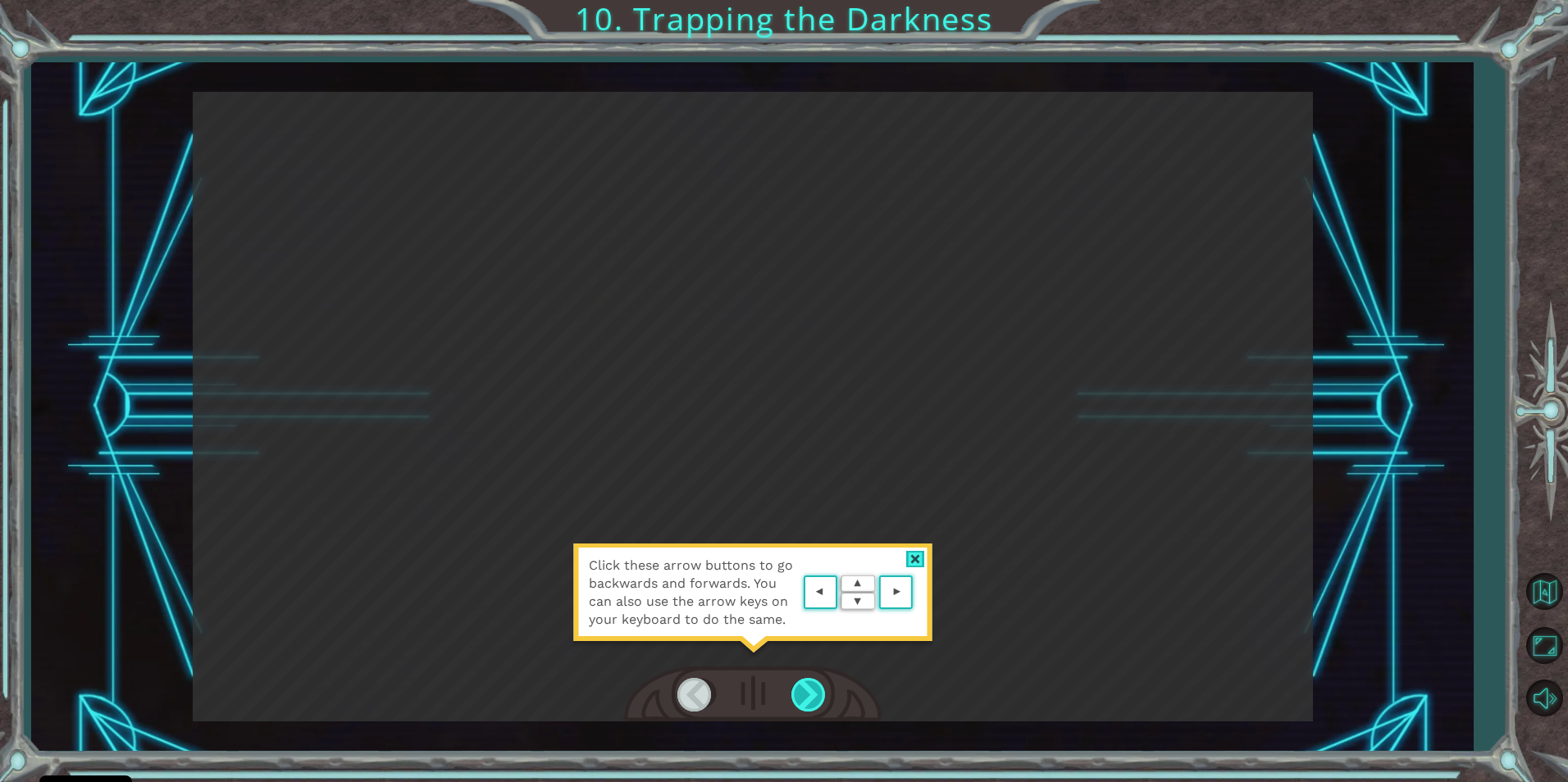
click at [805, 679] on div at bounding box center [810, 695] width 37 height 33
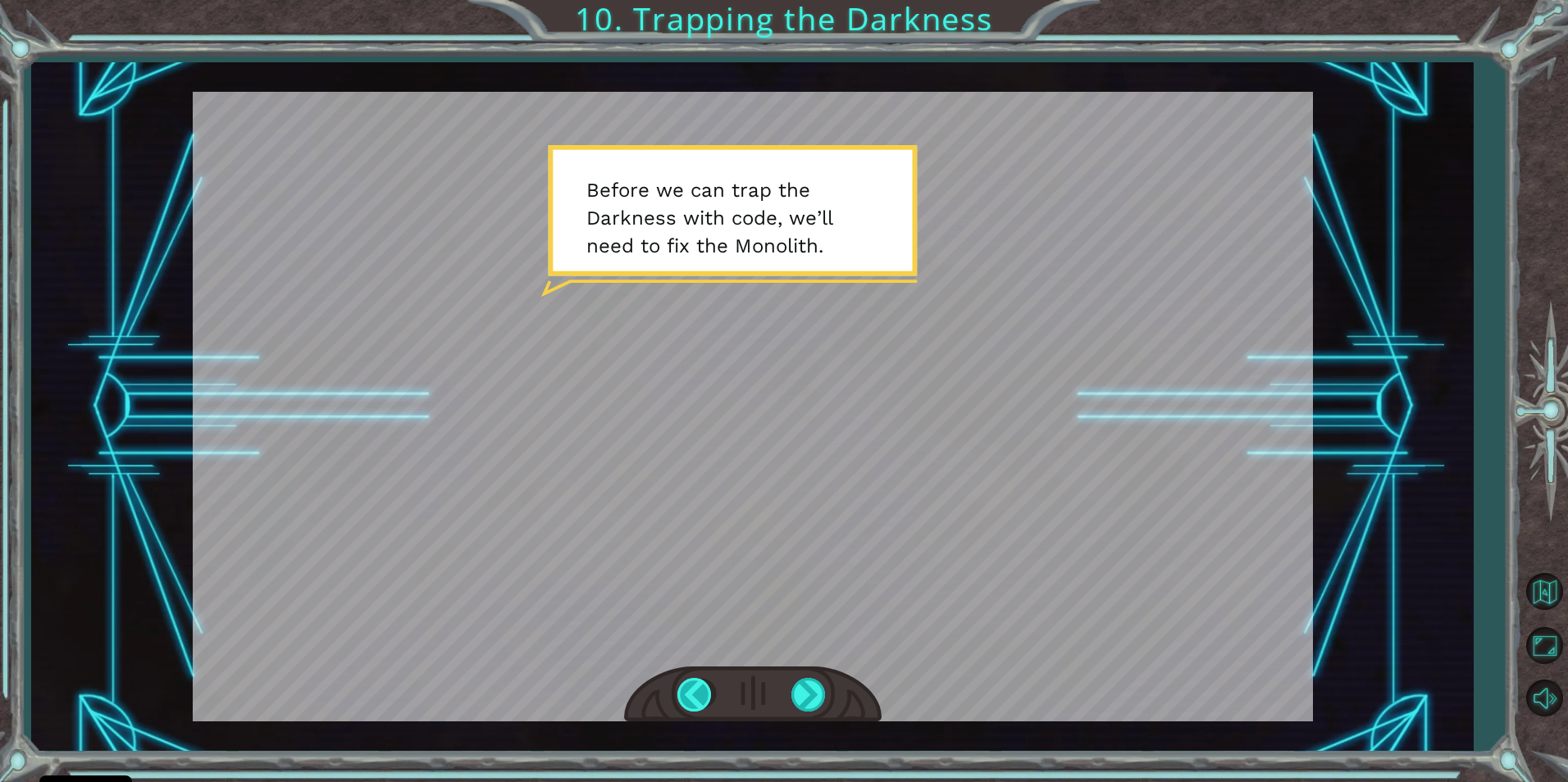
click at [683, 699] on div at bounding box center [696, 695] width 37 height 33
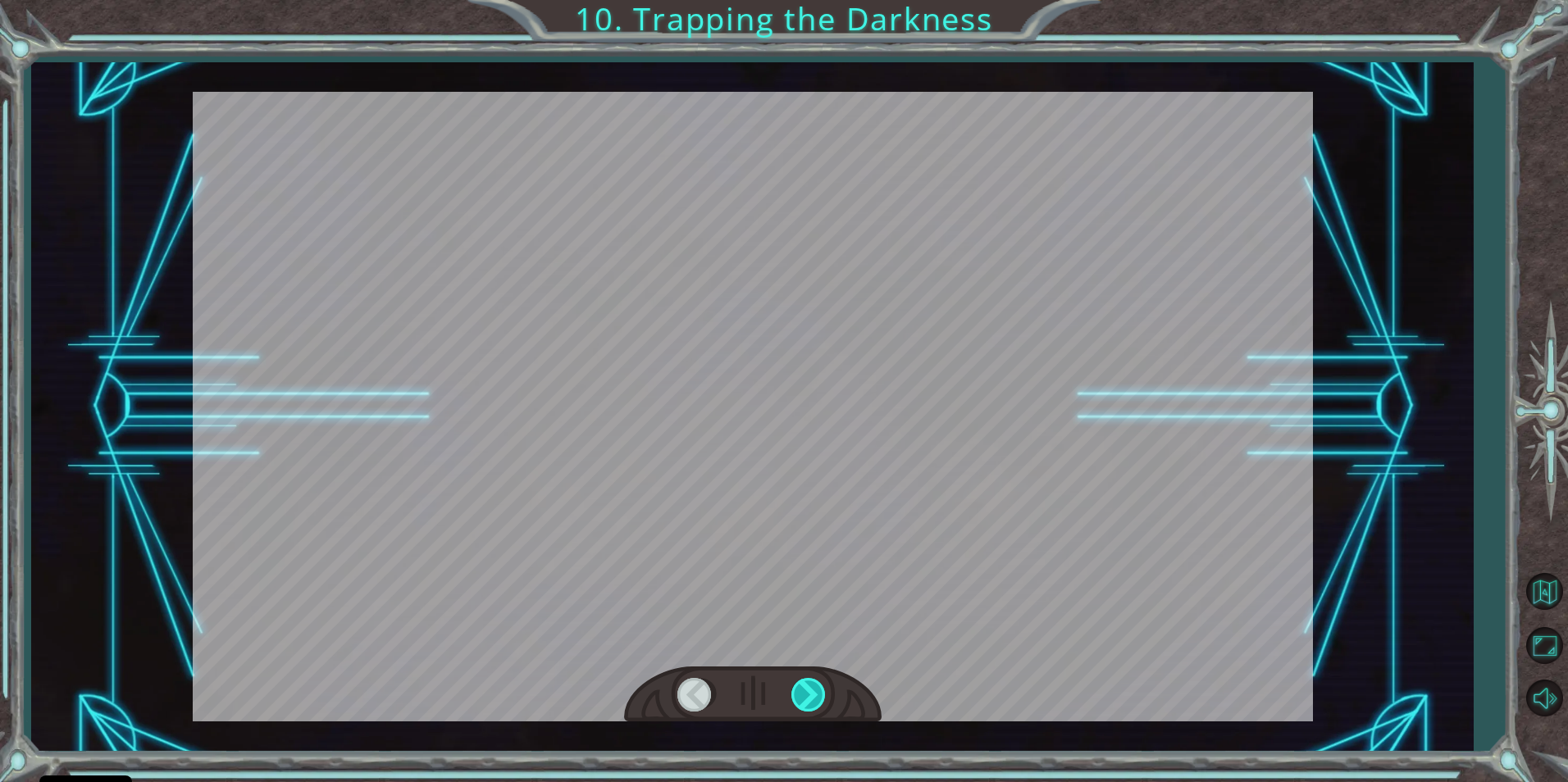
click at [808, 697] on div at bounding box center [810, 695] width 37 height 33
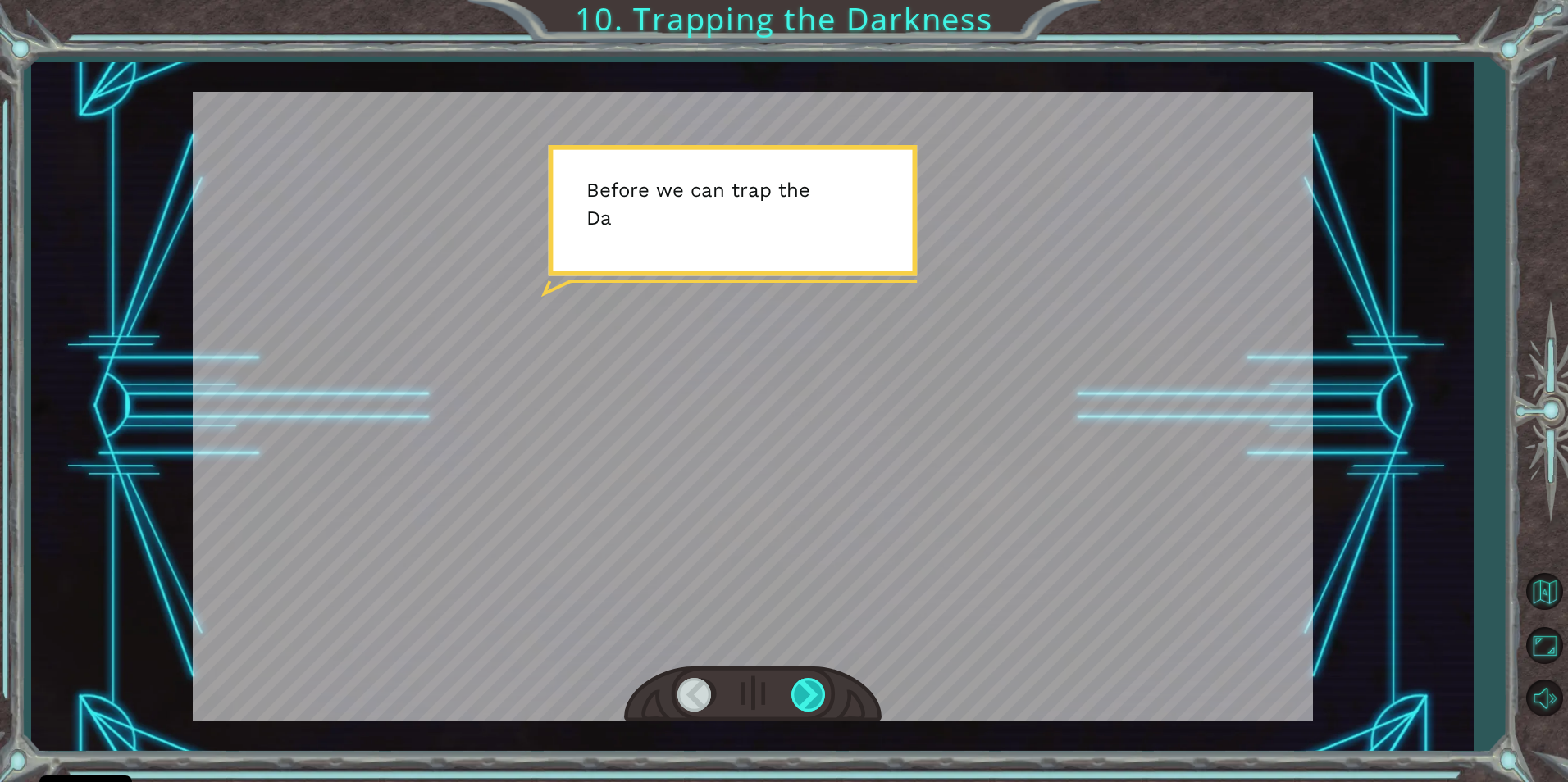
click at [808, 697] on div at bounding box center [810, 695] width 37 height 33
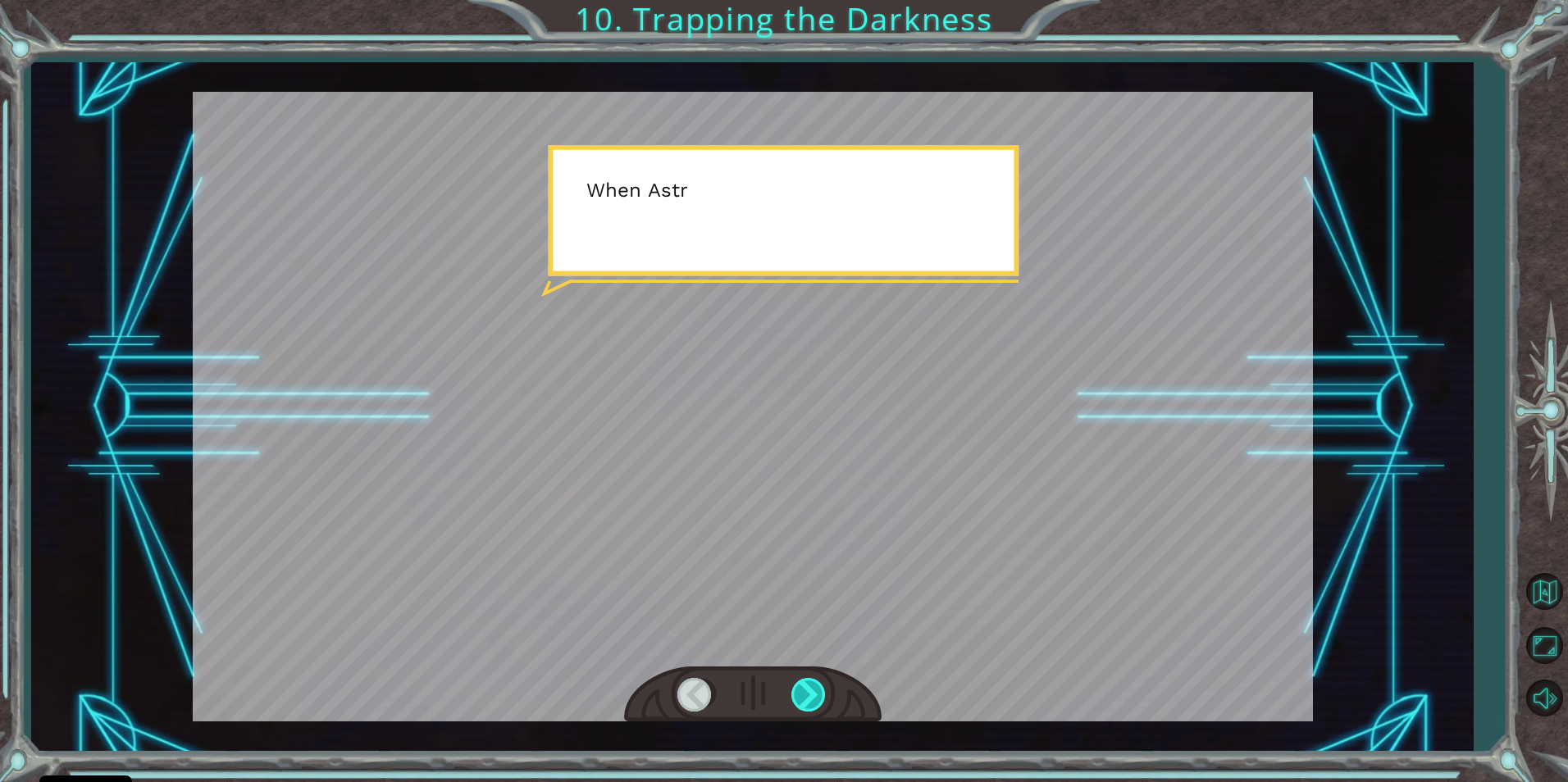
click at [808, 697] on div at bounding box center [810, 695] width 37 height 33
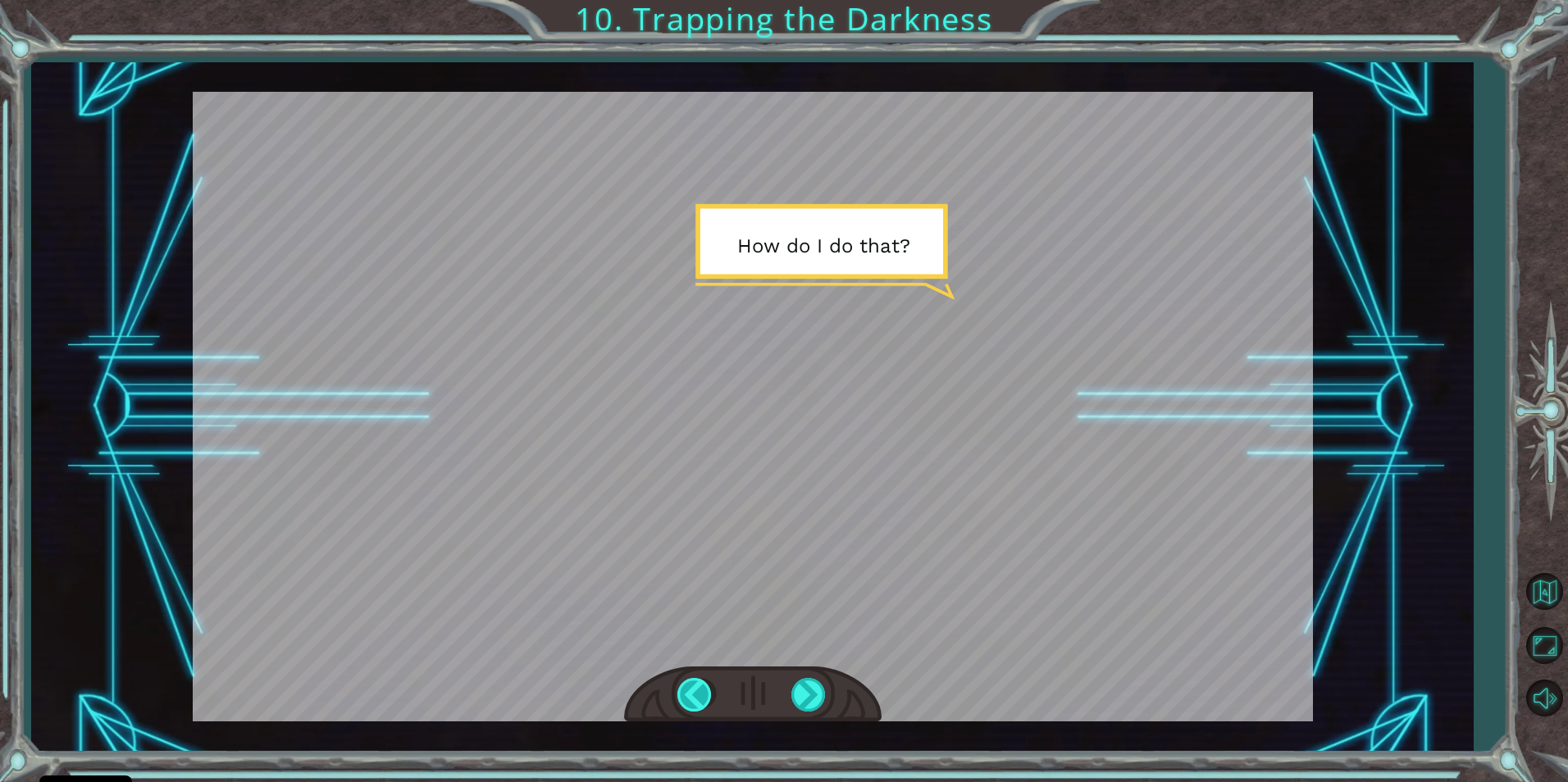
click at [710, 689] on div at bounding box center [696, 695] width 37 height 33
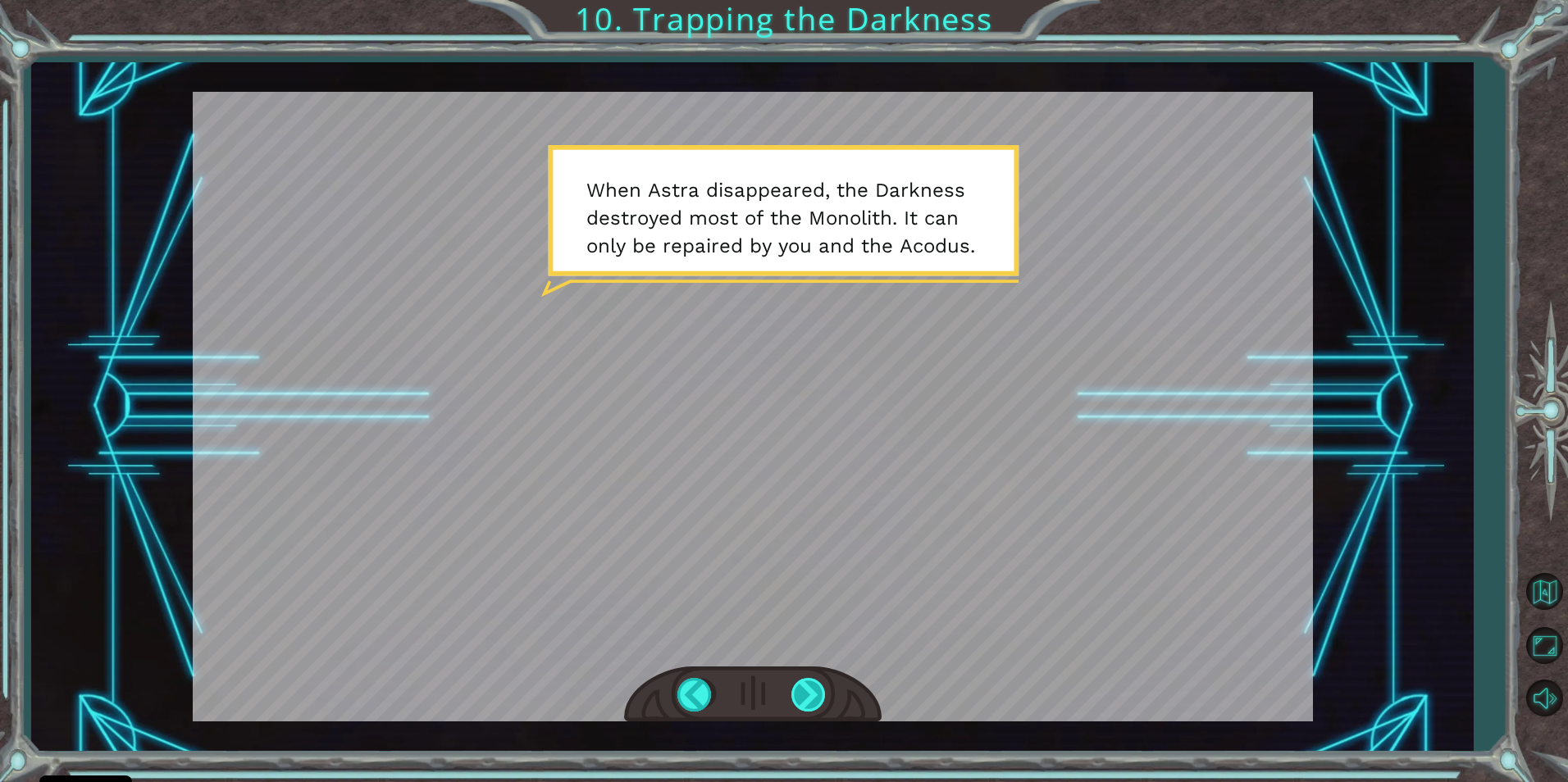
click at [799, 678] on div at bounding box center [810, 695] width 37 height 33
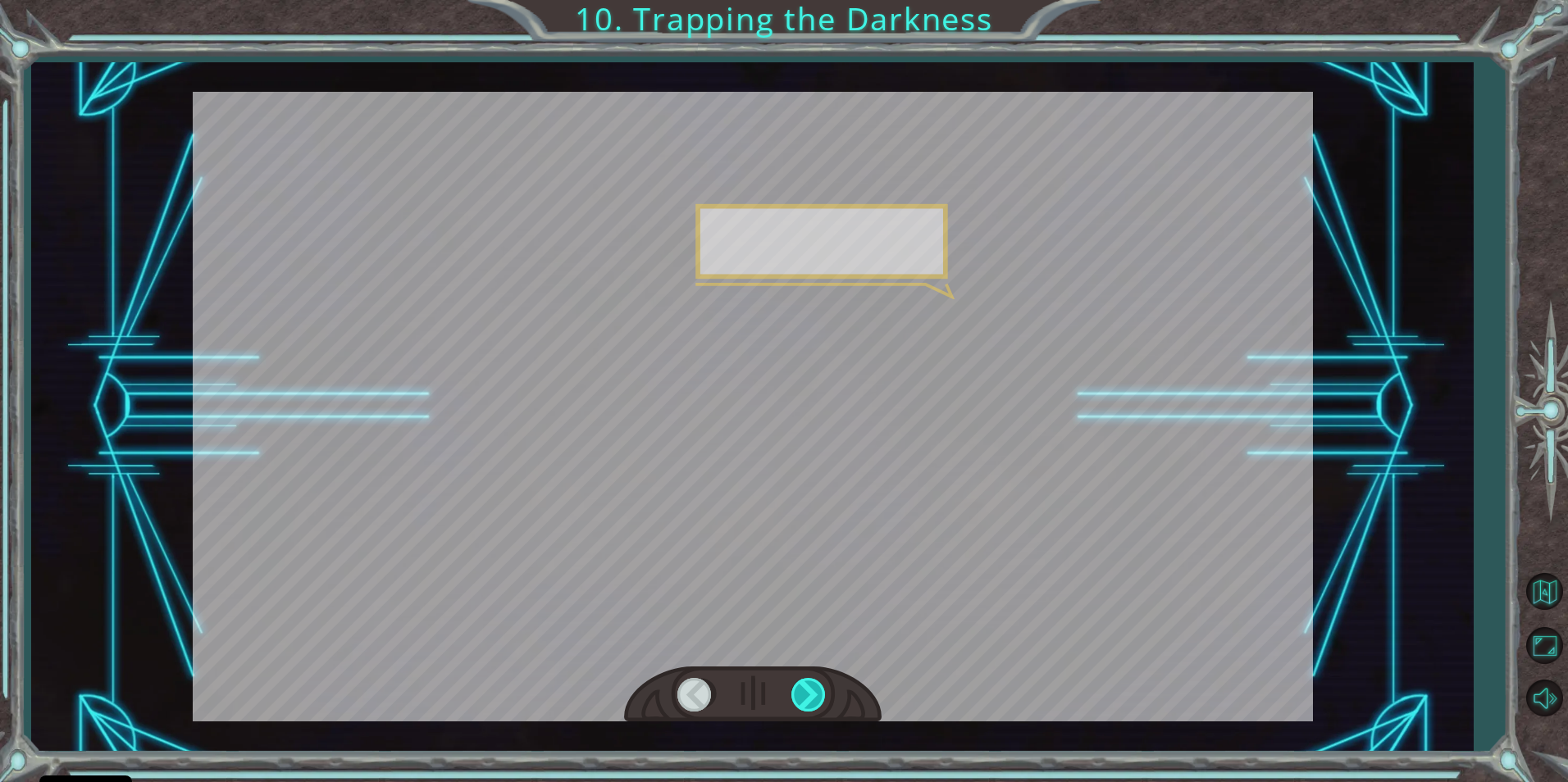
click at [812, 684] on div at bounding box center [810, 695] width 37 height 33
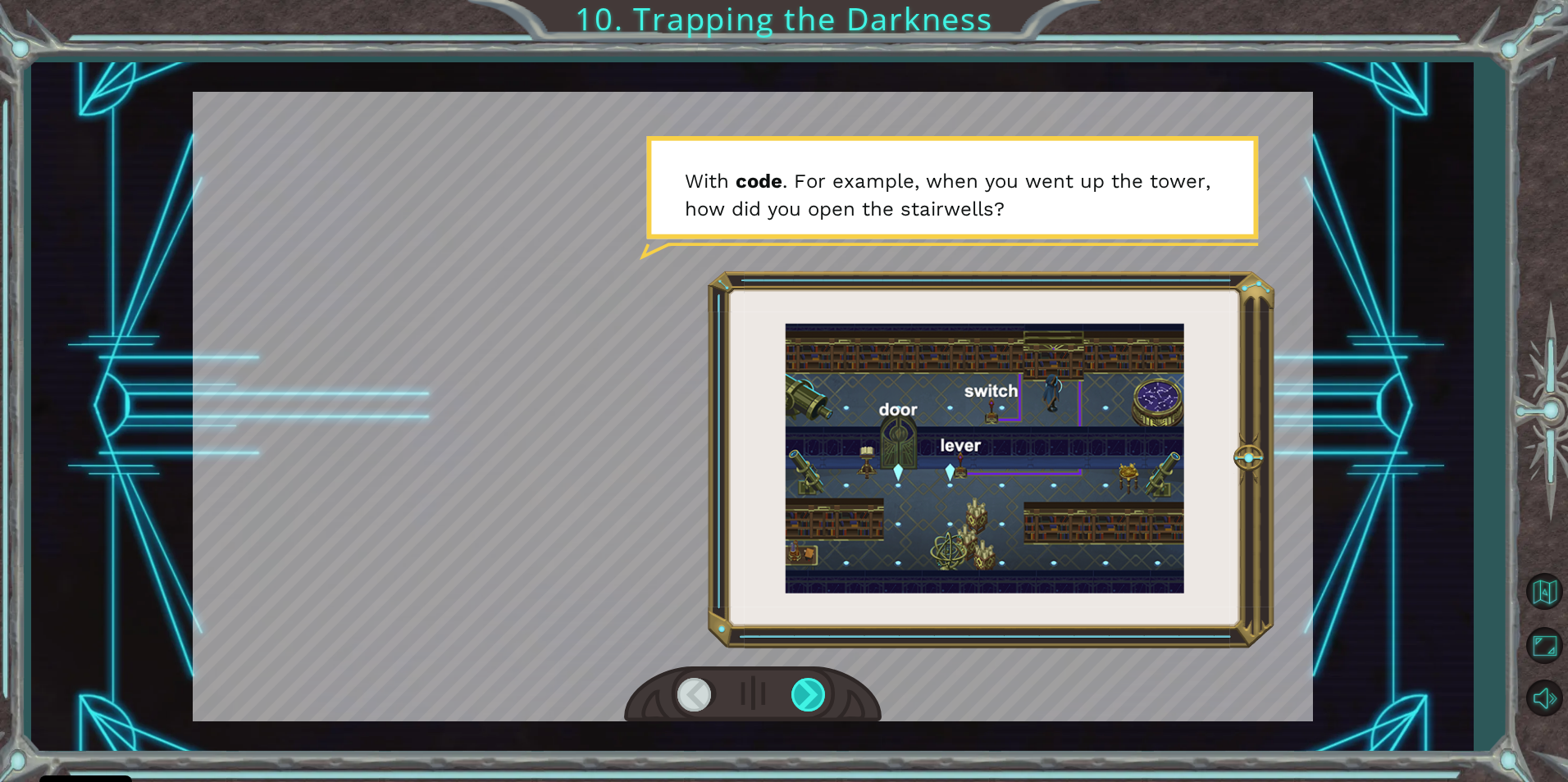
click at [808, 684] on div at bounding box center [810, 695] width 37 height 33
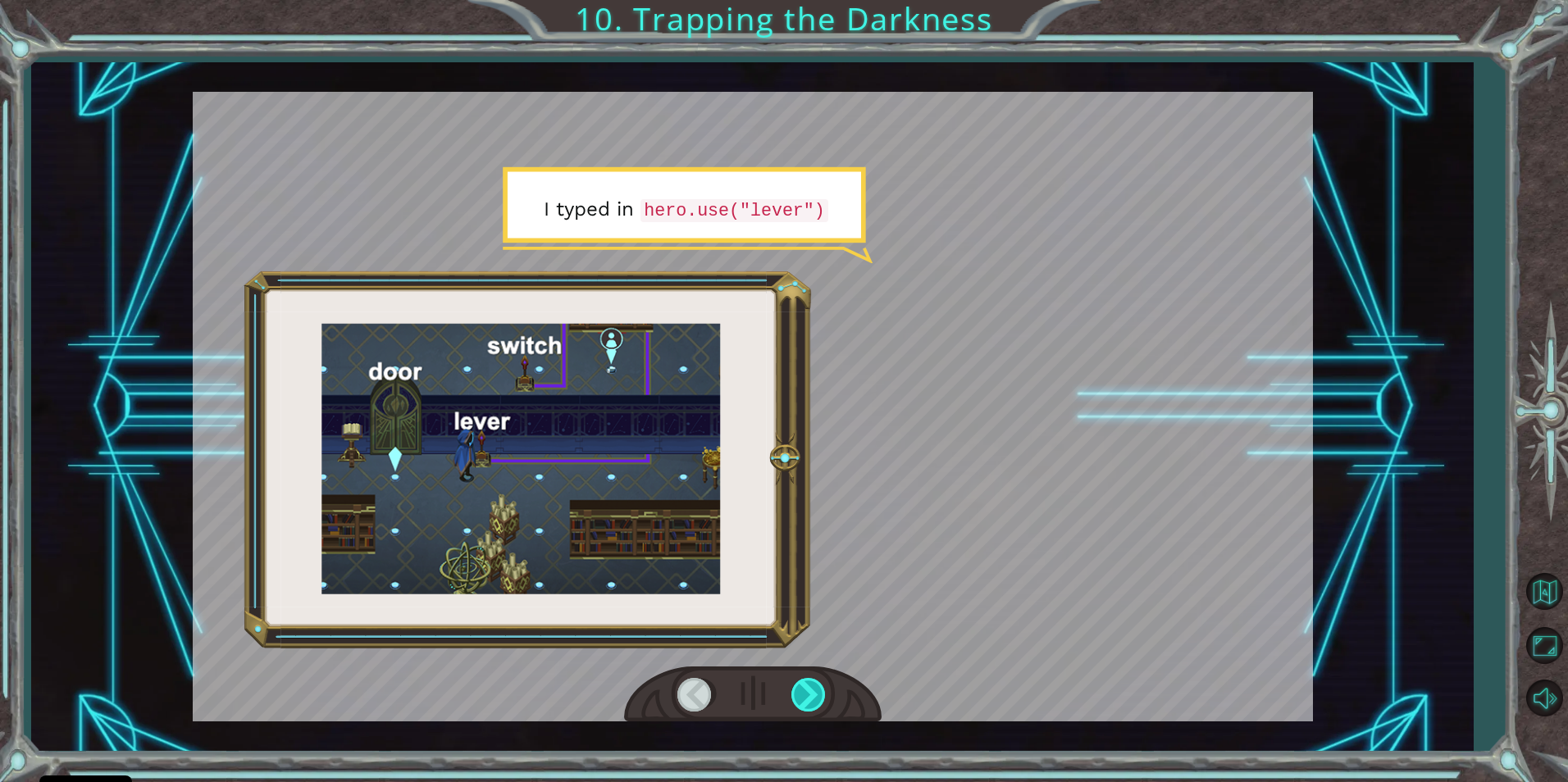
click at [807, 683] on div at bounding box center [810, 695] width 37 height 33
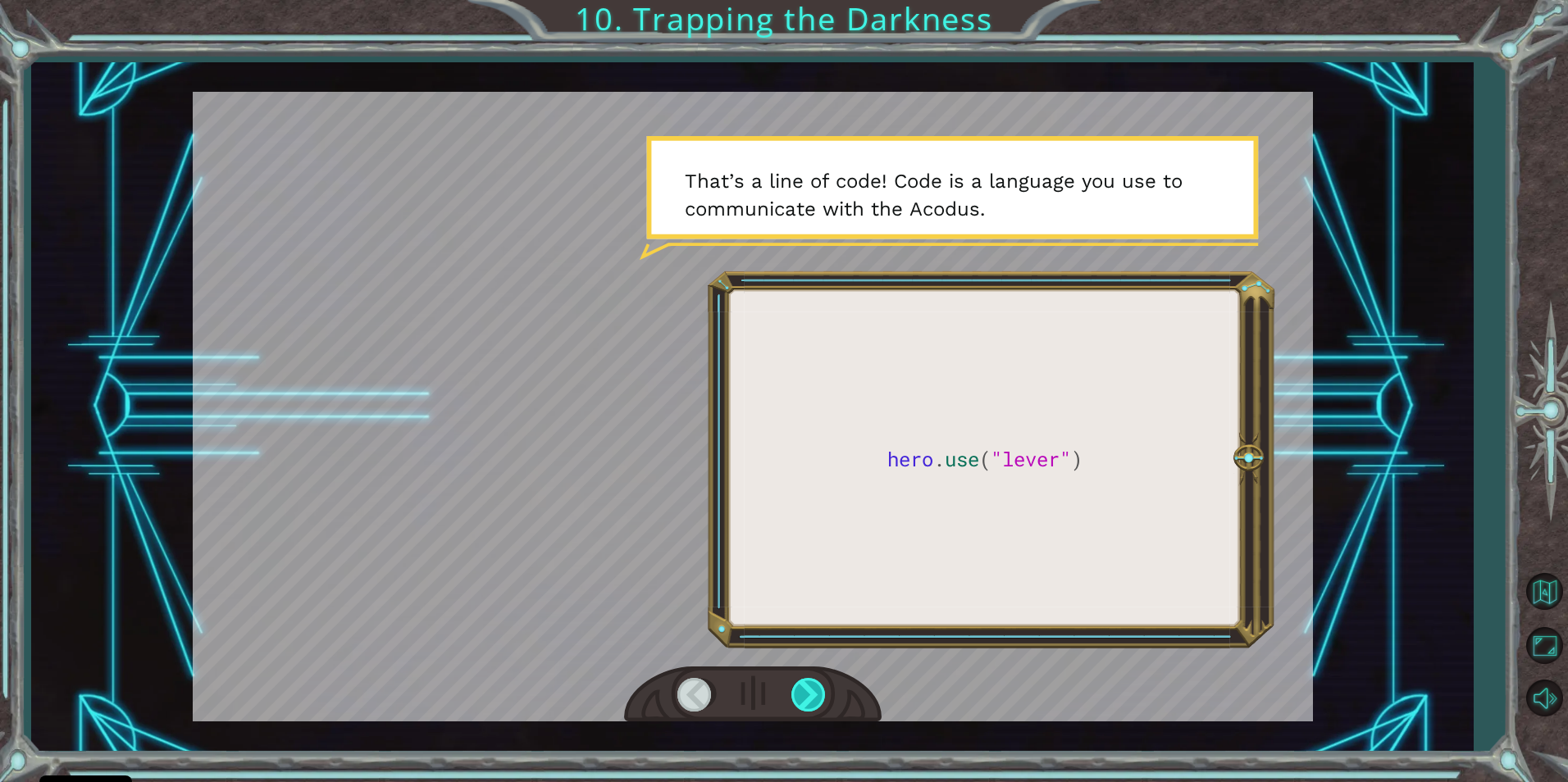
click at [807, 683] on div at bounding box center [810, 695] width 37 height 33
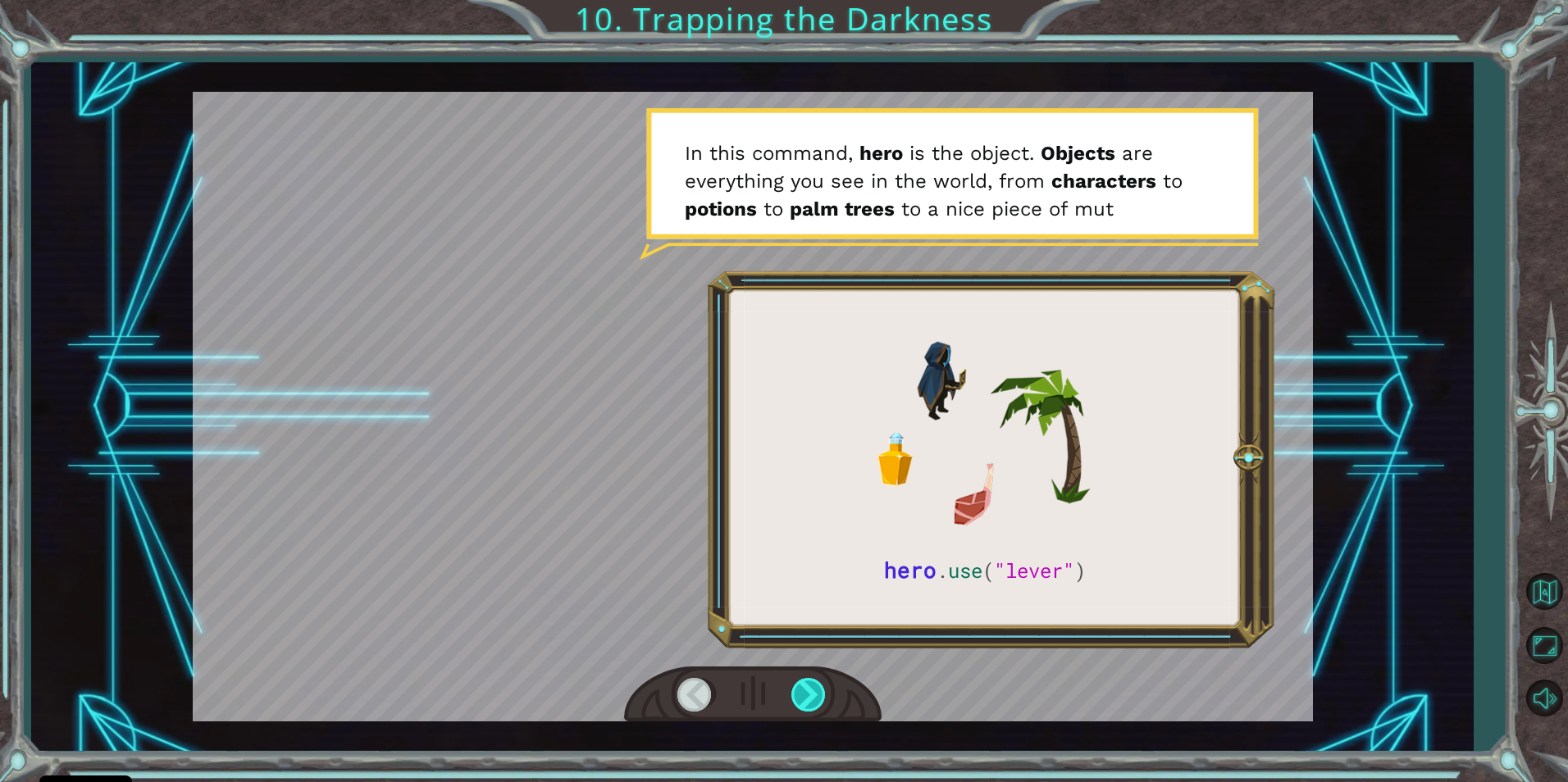
click at [807, 683] on div at bounding box center [810, 695] width 37 height 33
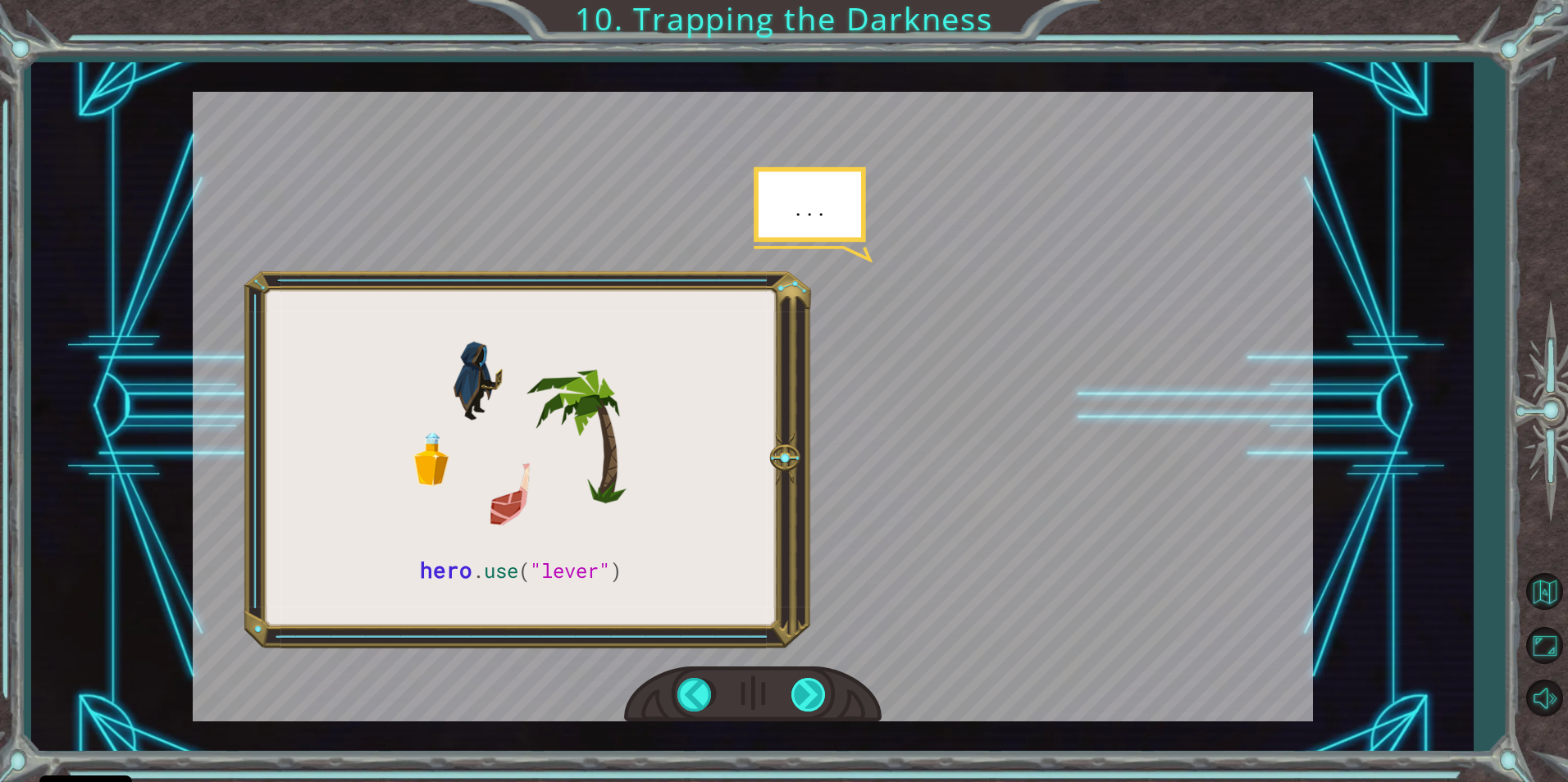
click at [807, 683] on div at bounding box center [810, 695] width 37 height 33
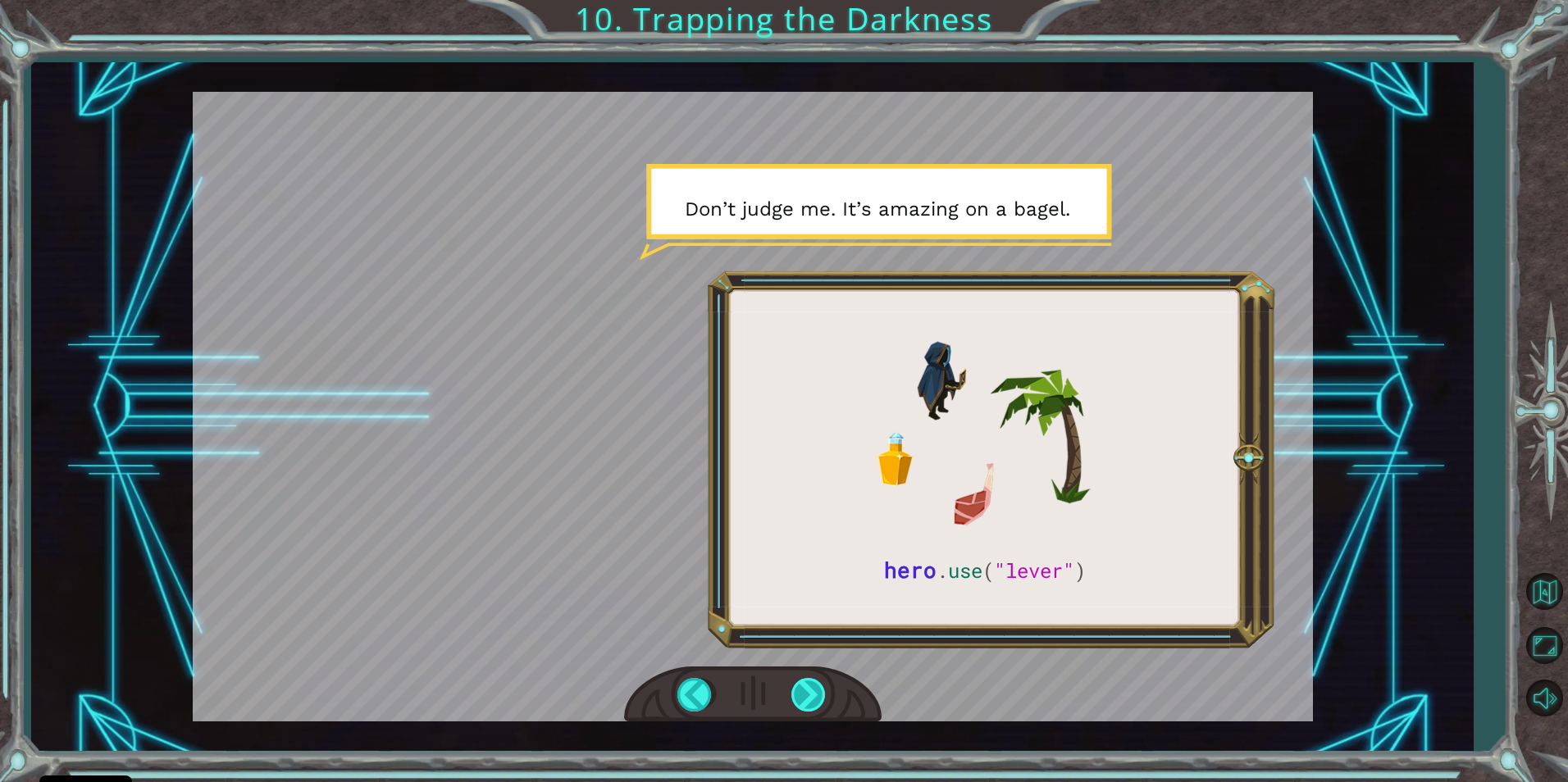
click at [807, 683] on div at bounding box center [810, 695] width 37 height 33
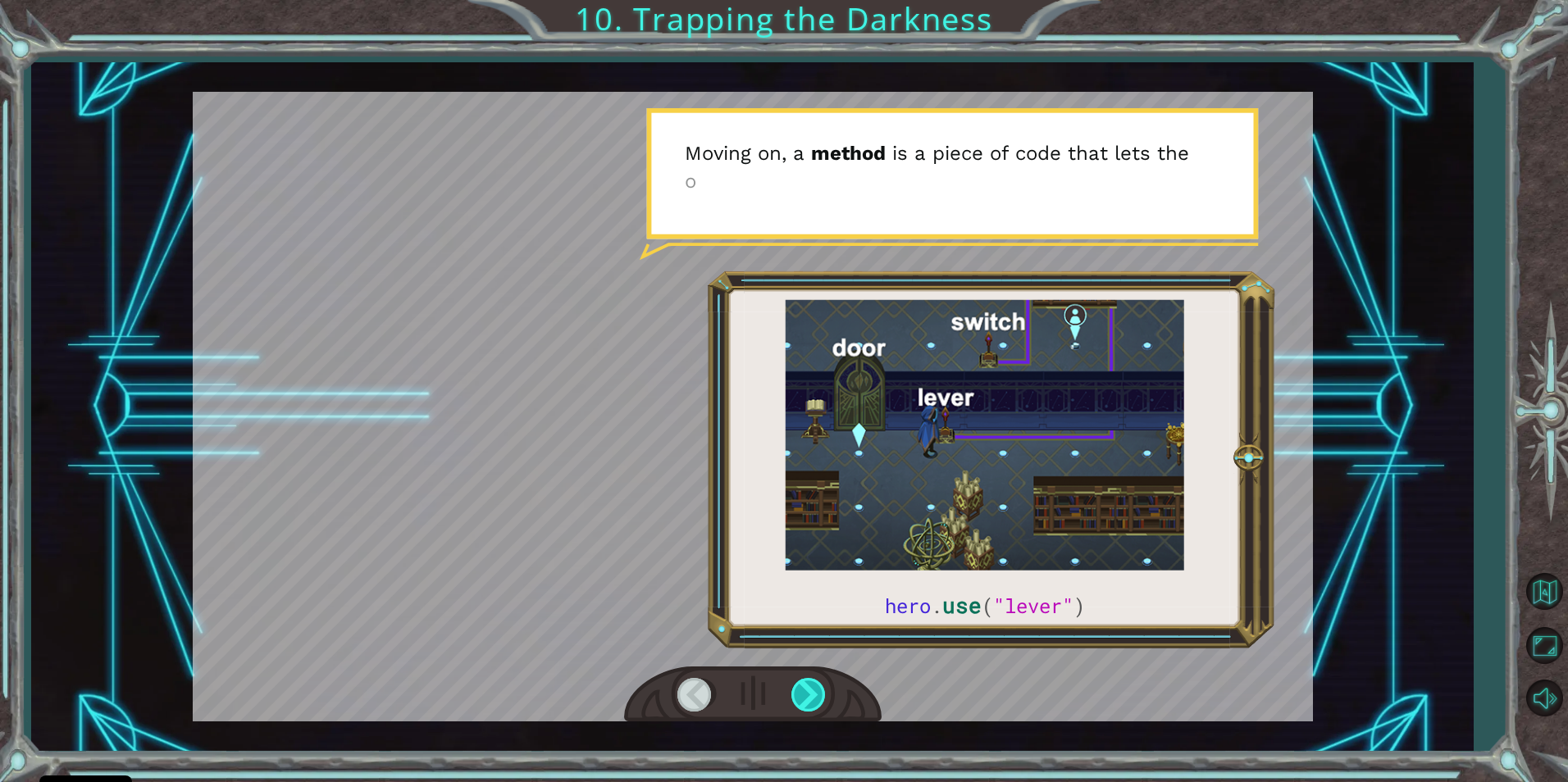
click at [807, 683] on div at bounding box center [810, 695] width 37 height 33
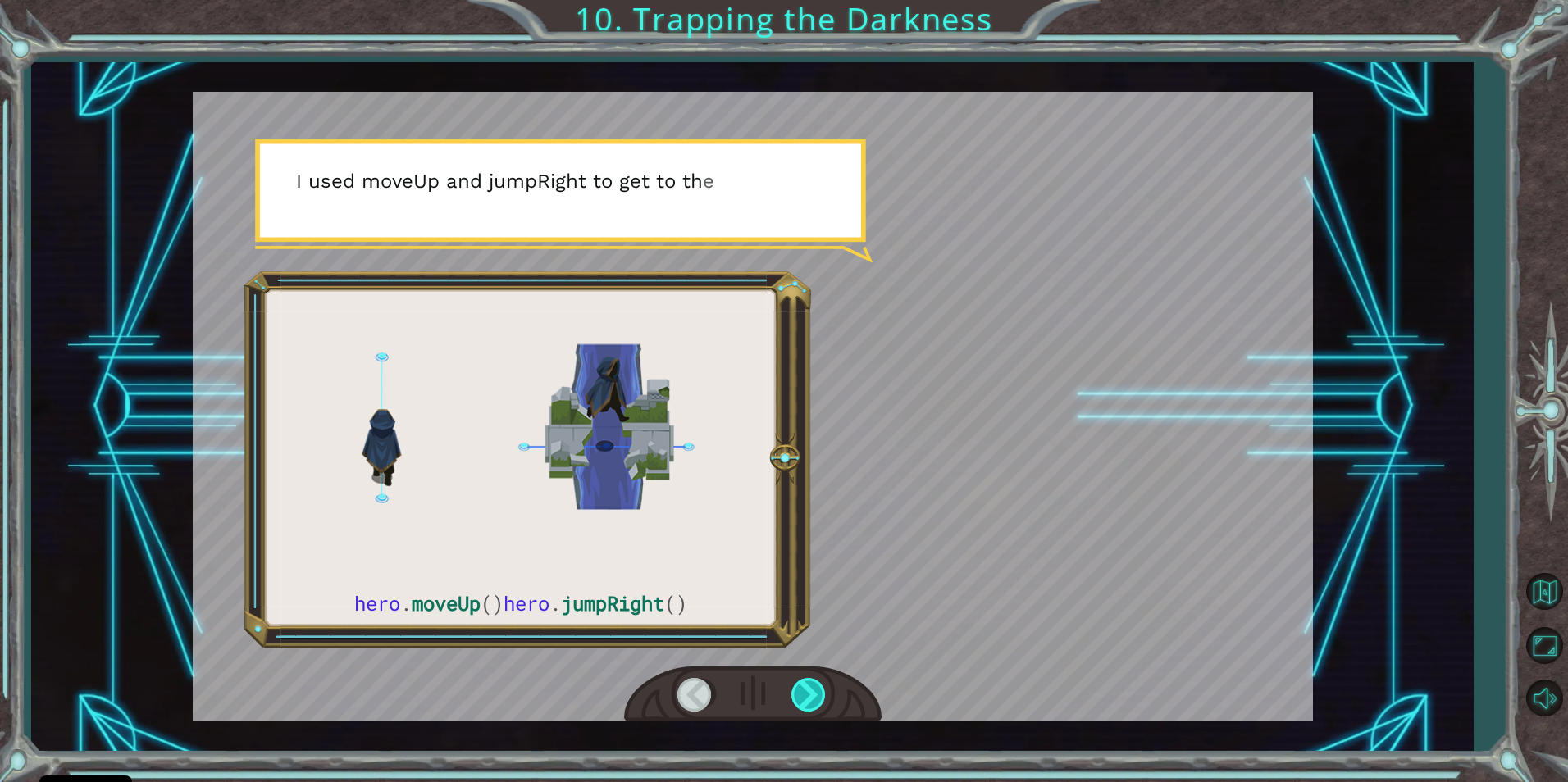
click at [807, 683] on div at bounding box center [810, 695] width 37 height 33
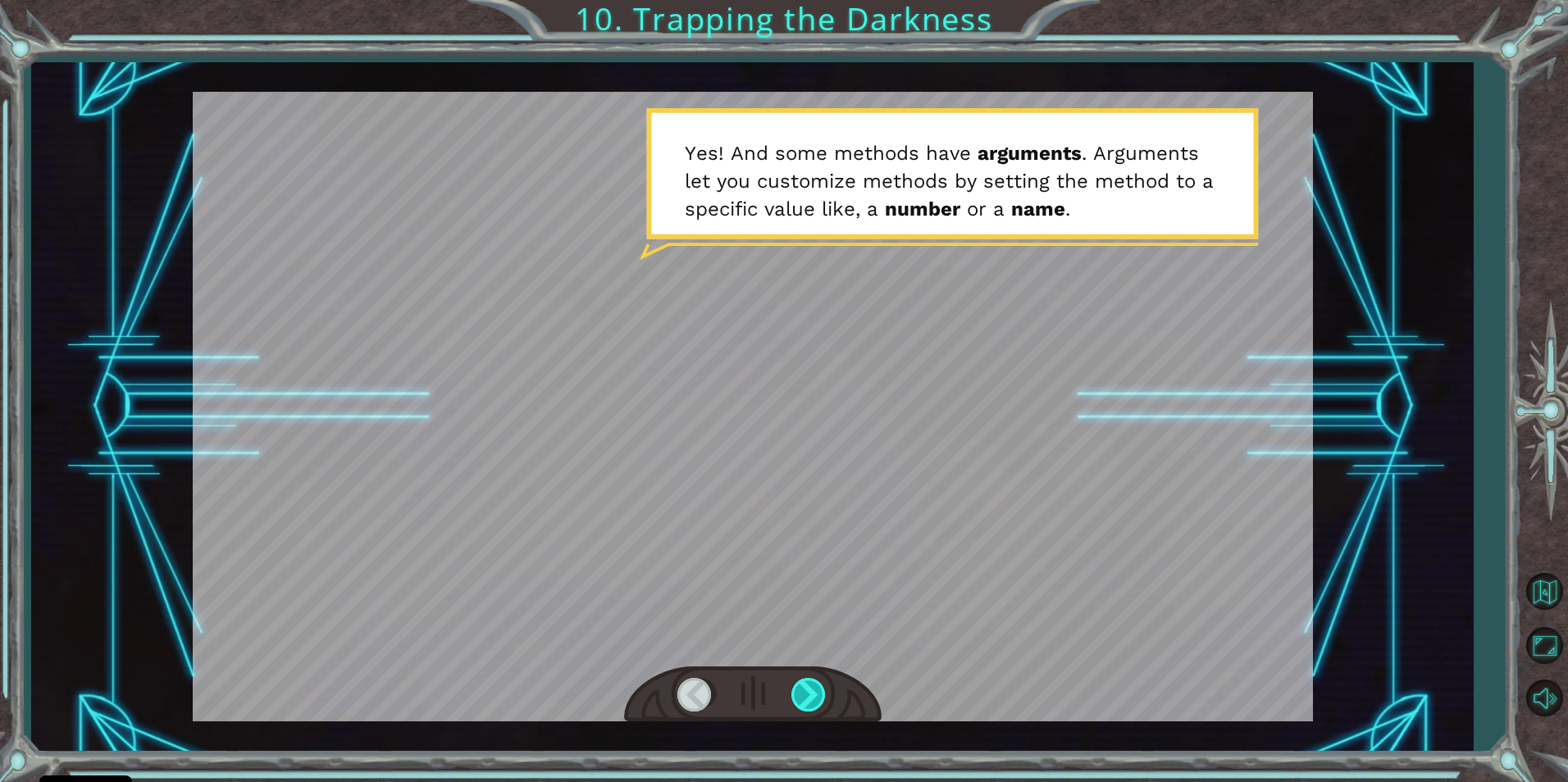
click at [806, 683] on div at bounding box center [810, 695] width 37 height 33
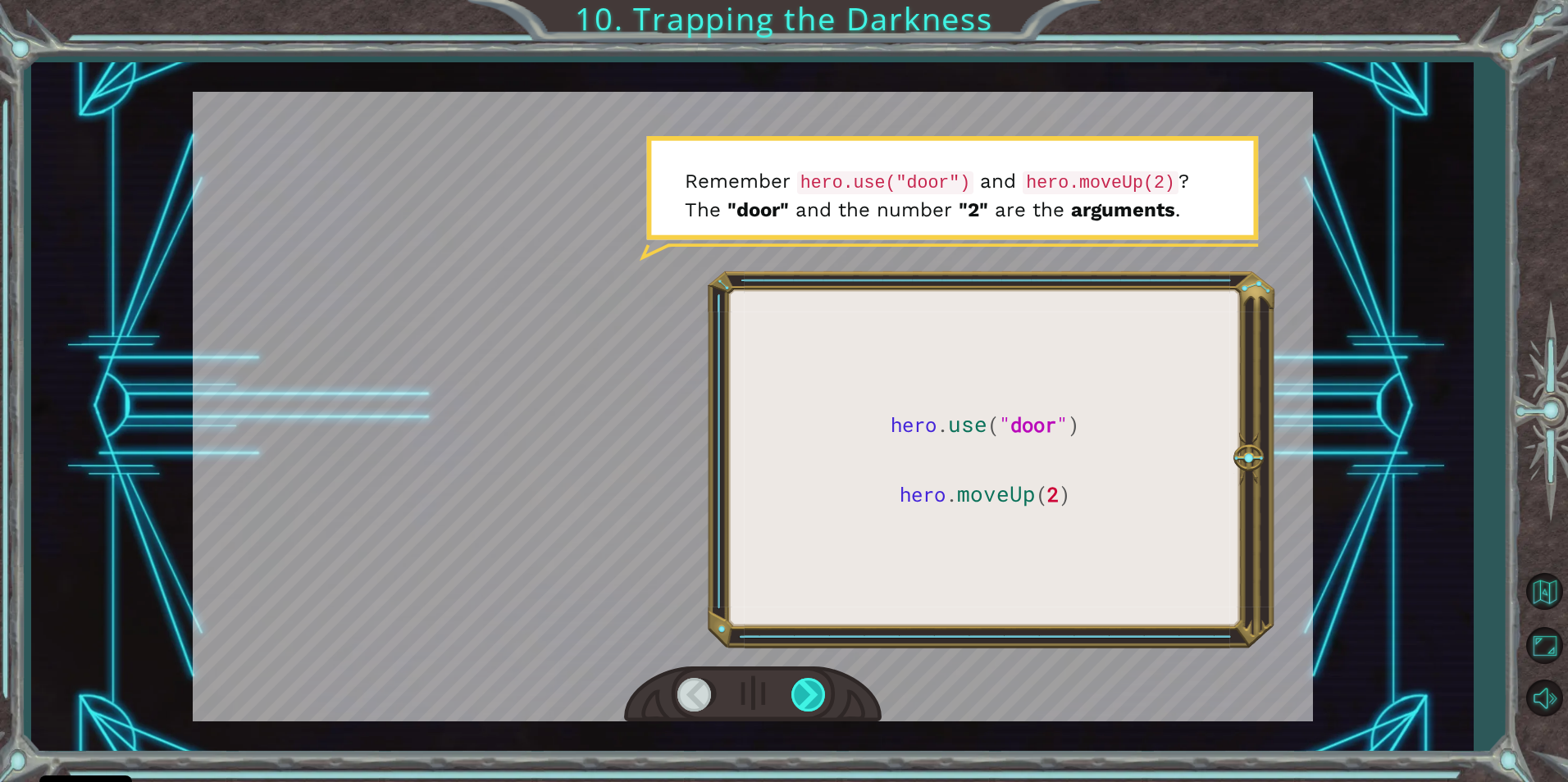
click at [806, 687] on div at bounding box center [810, 695] width 37 height 33
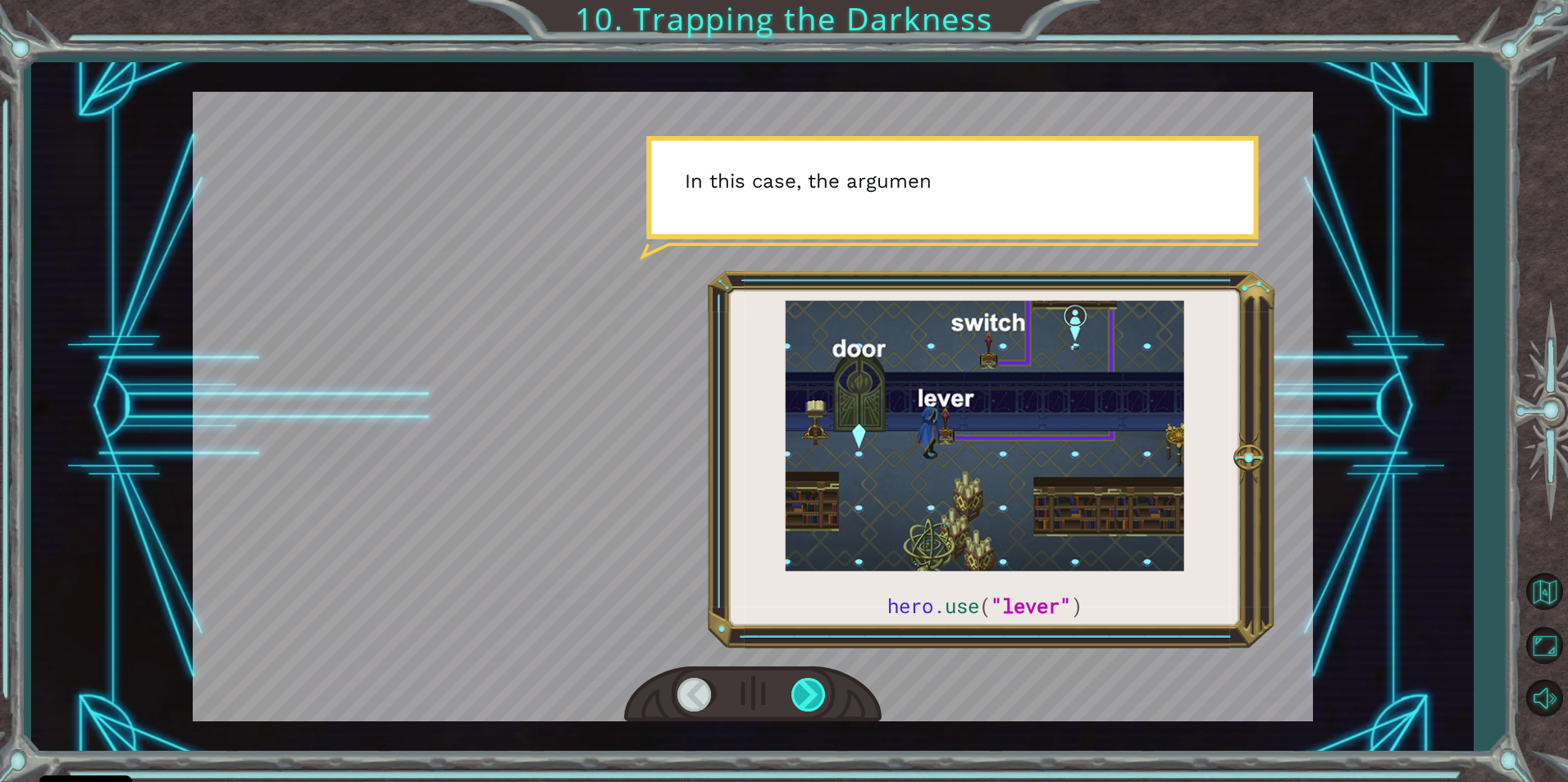
click at [806, 687] on div at bounding box center [810, 695] width 37 height 33
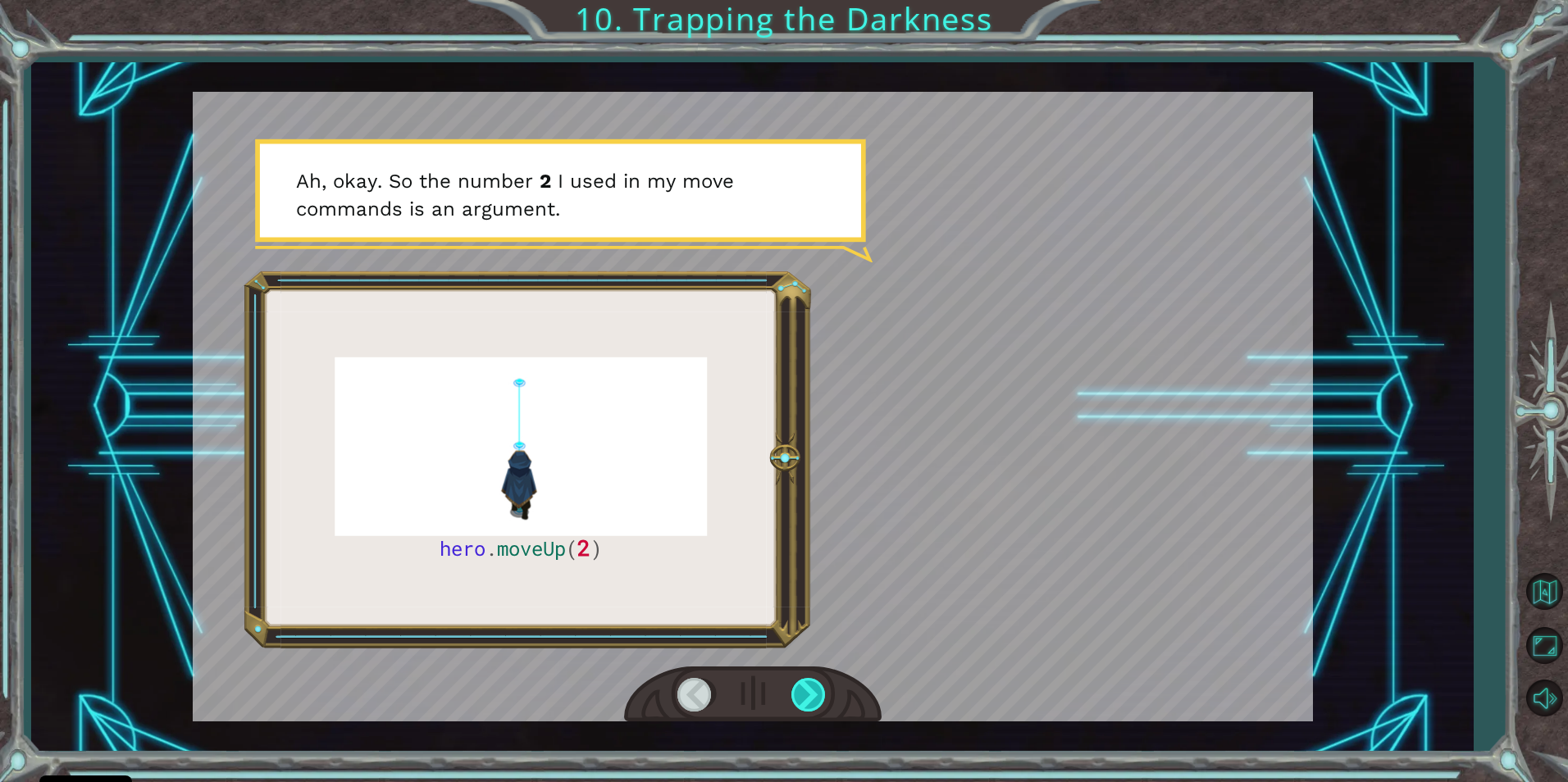
click at [802, 687] on div at bounding box center [810, 695] width 37 height 33
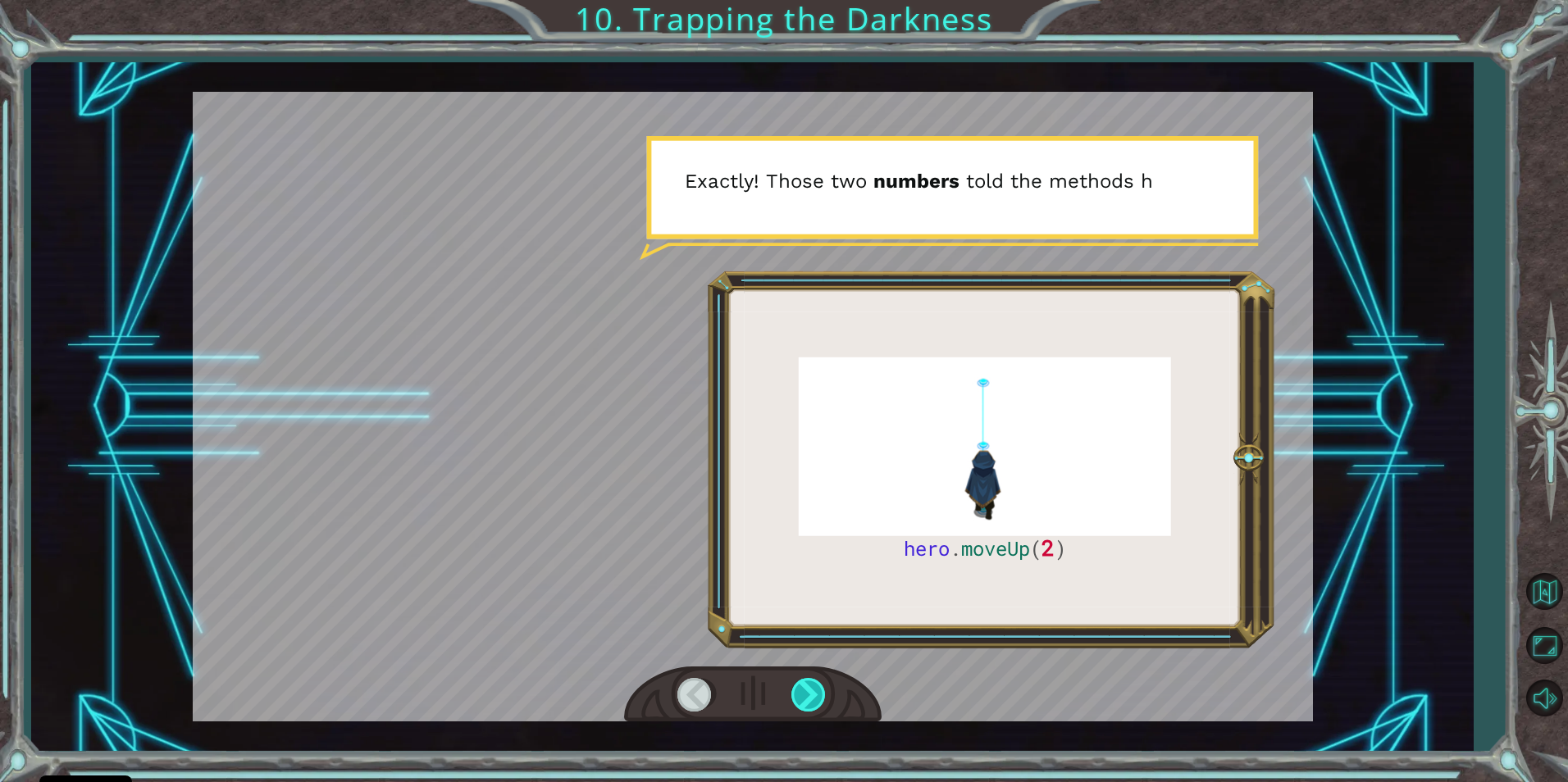
click at [802, 687] on div at bounding box center [810, 695] width 37 height 33
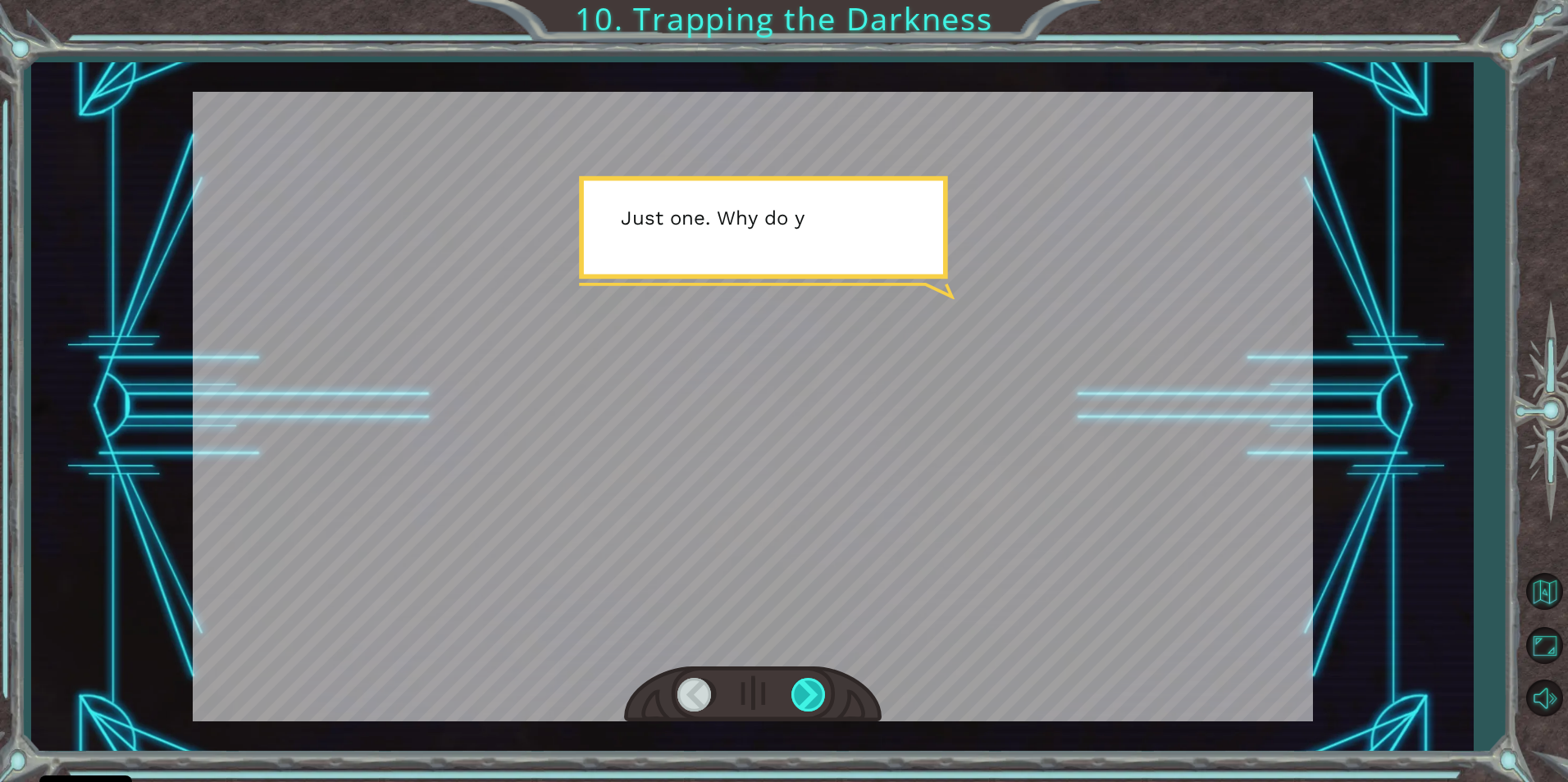
click at [802, 687] on div at bounding box center [810, 695] width 37 height 33
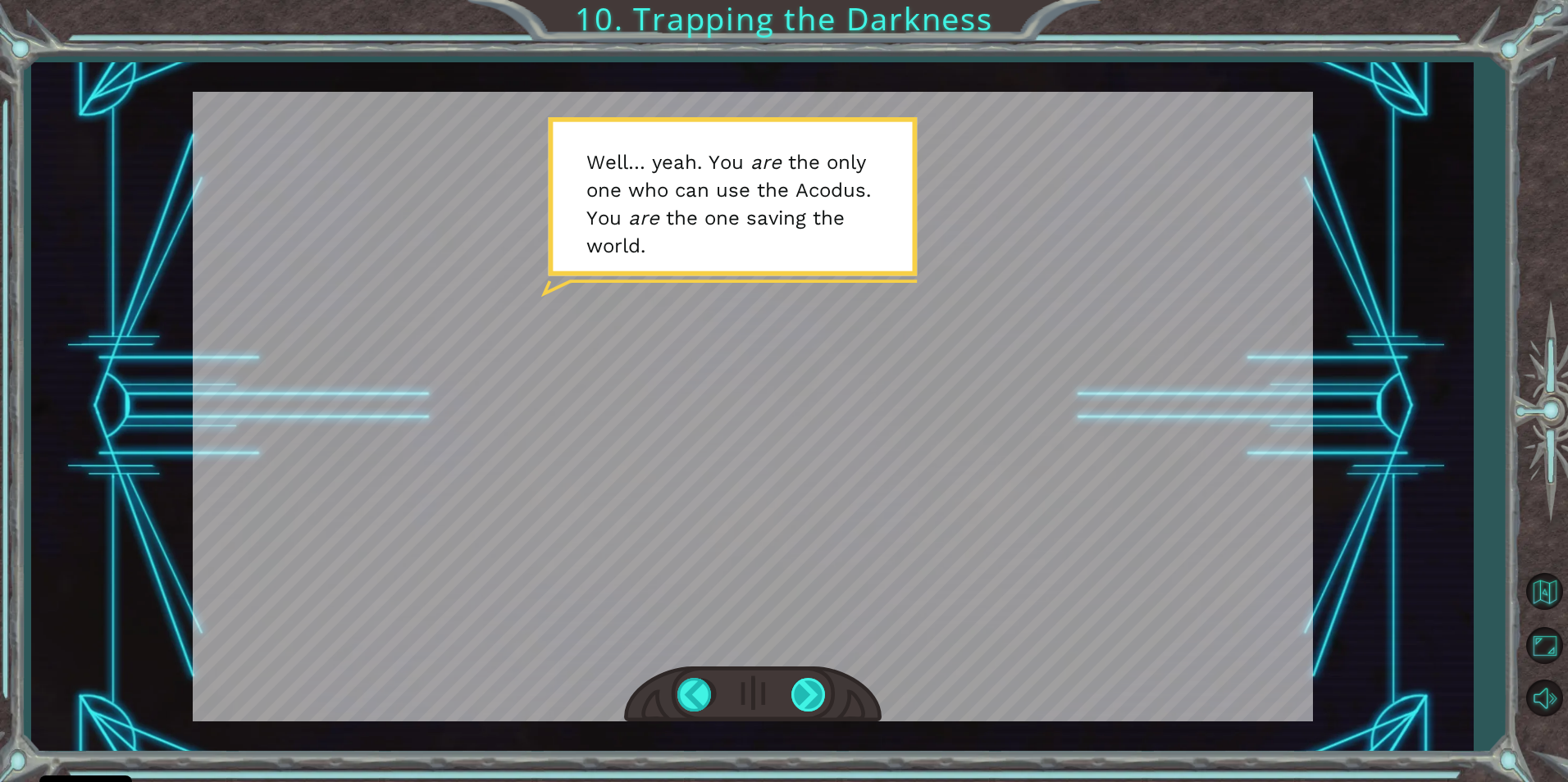
click at [802, 687] on div at bounding box center [810, 695] width 37 height 33
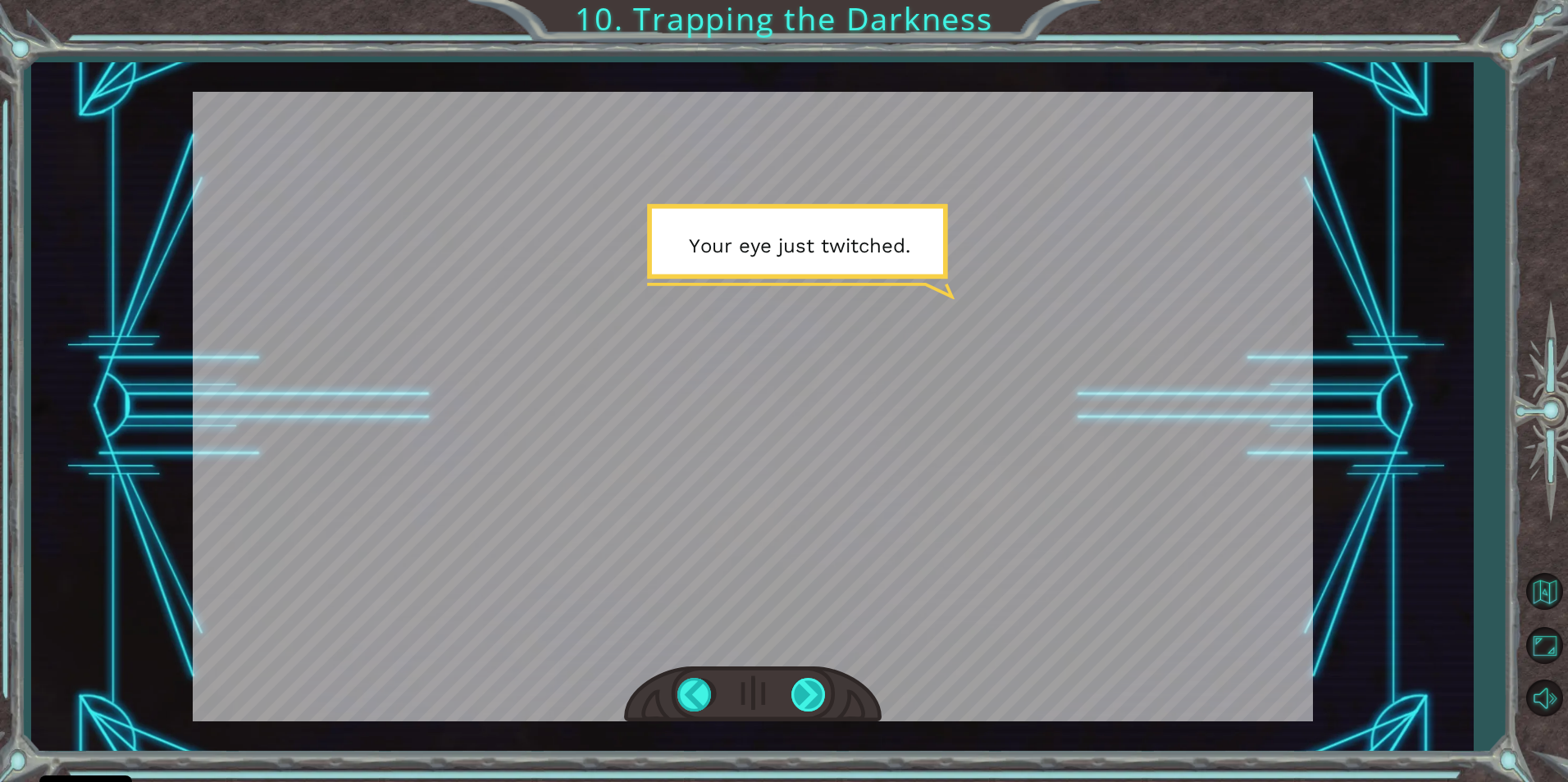
click at [801, 686] on div at bounding box center [810, 695] width 37 height 33
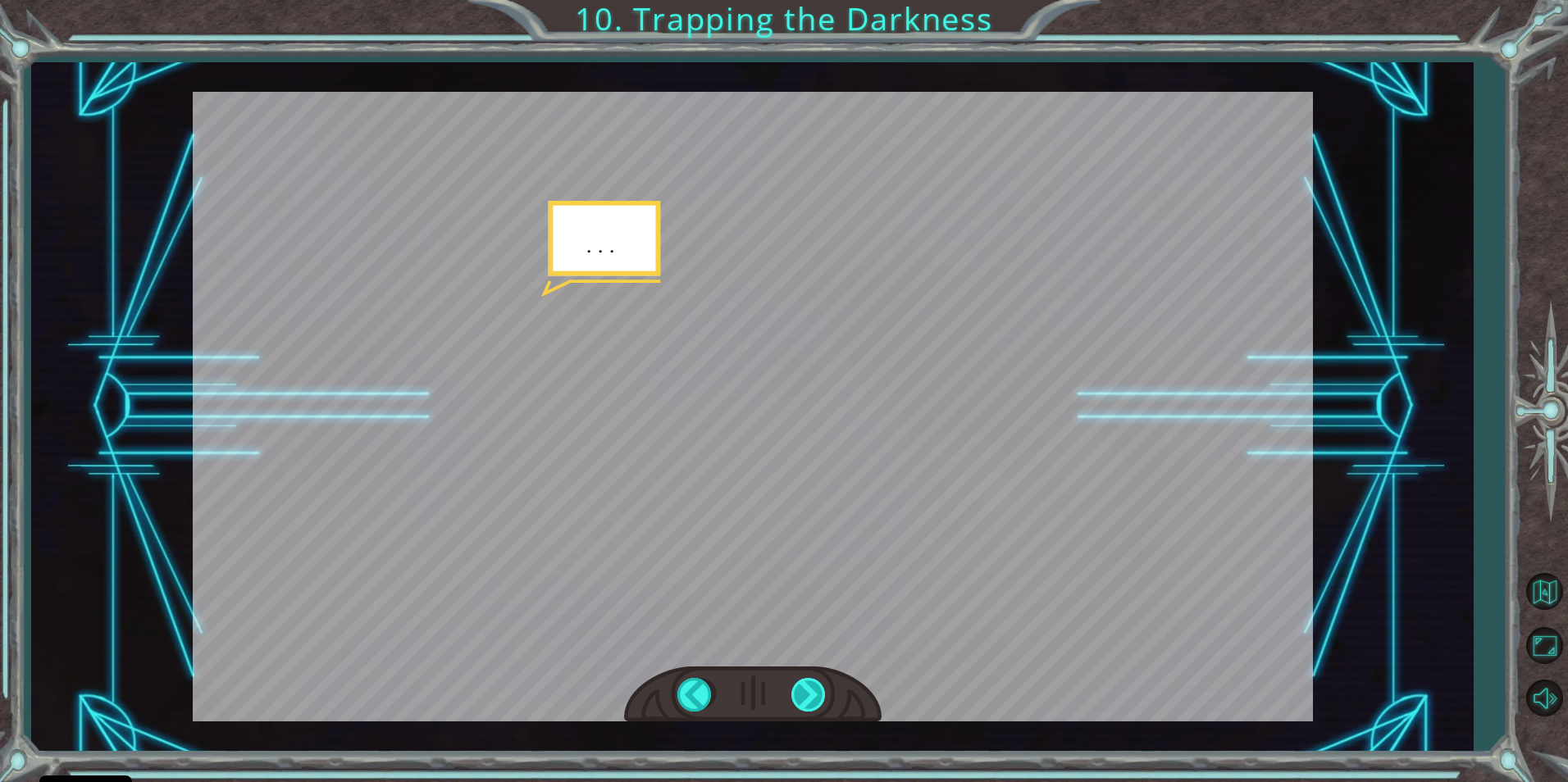
click at [797, 685] on div at bounding box center [810, 695] width 37 height 33
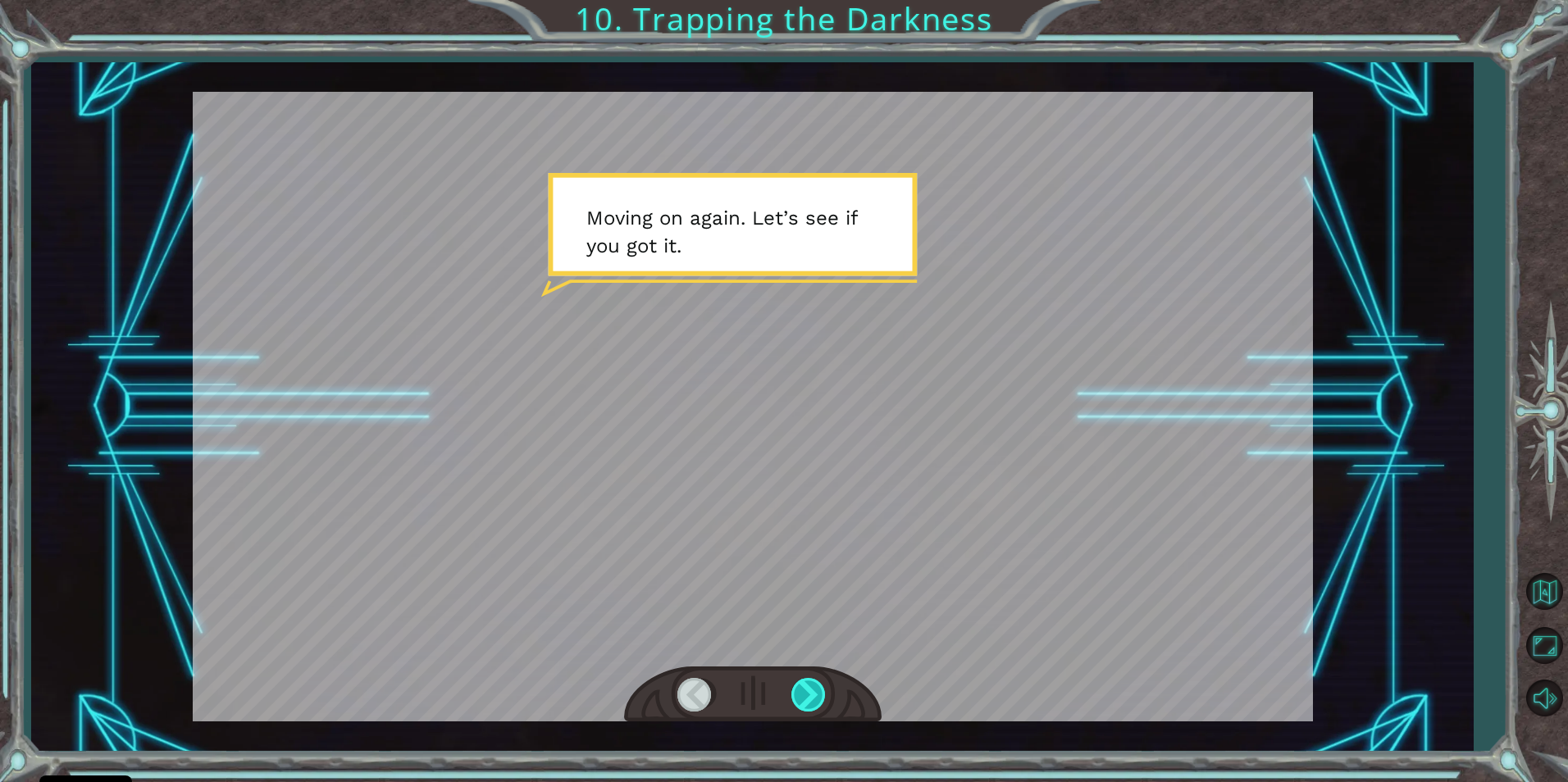
click at [797, 685] on div at bounding box center [810, 695] width 37 height 33
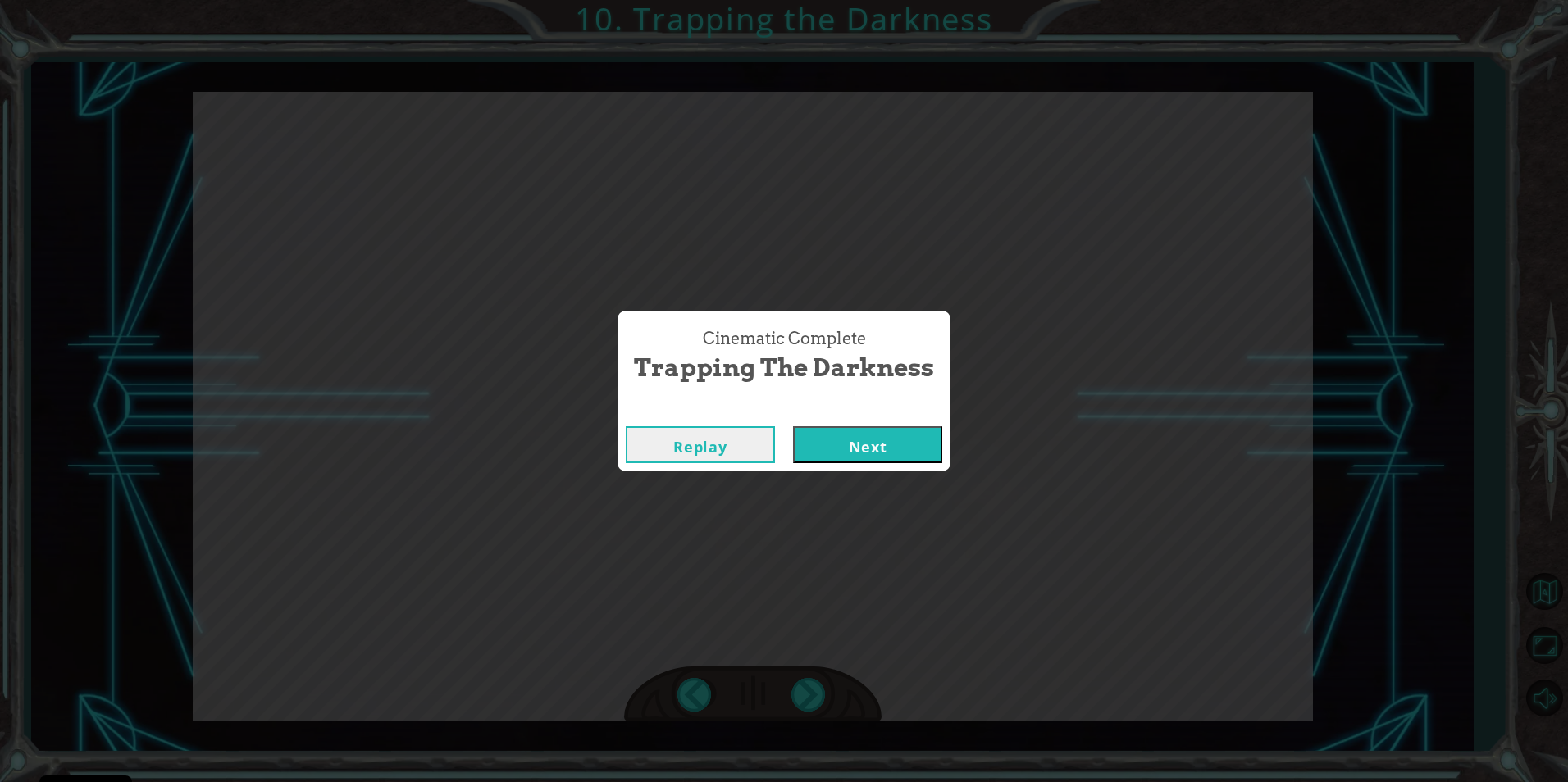
click at [907, 445] on button "Next" at bounding box center [868, 445] width 150 height 37
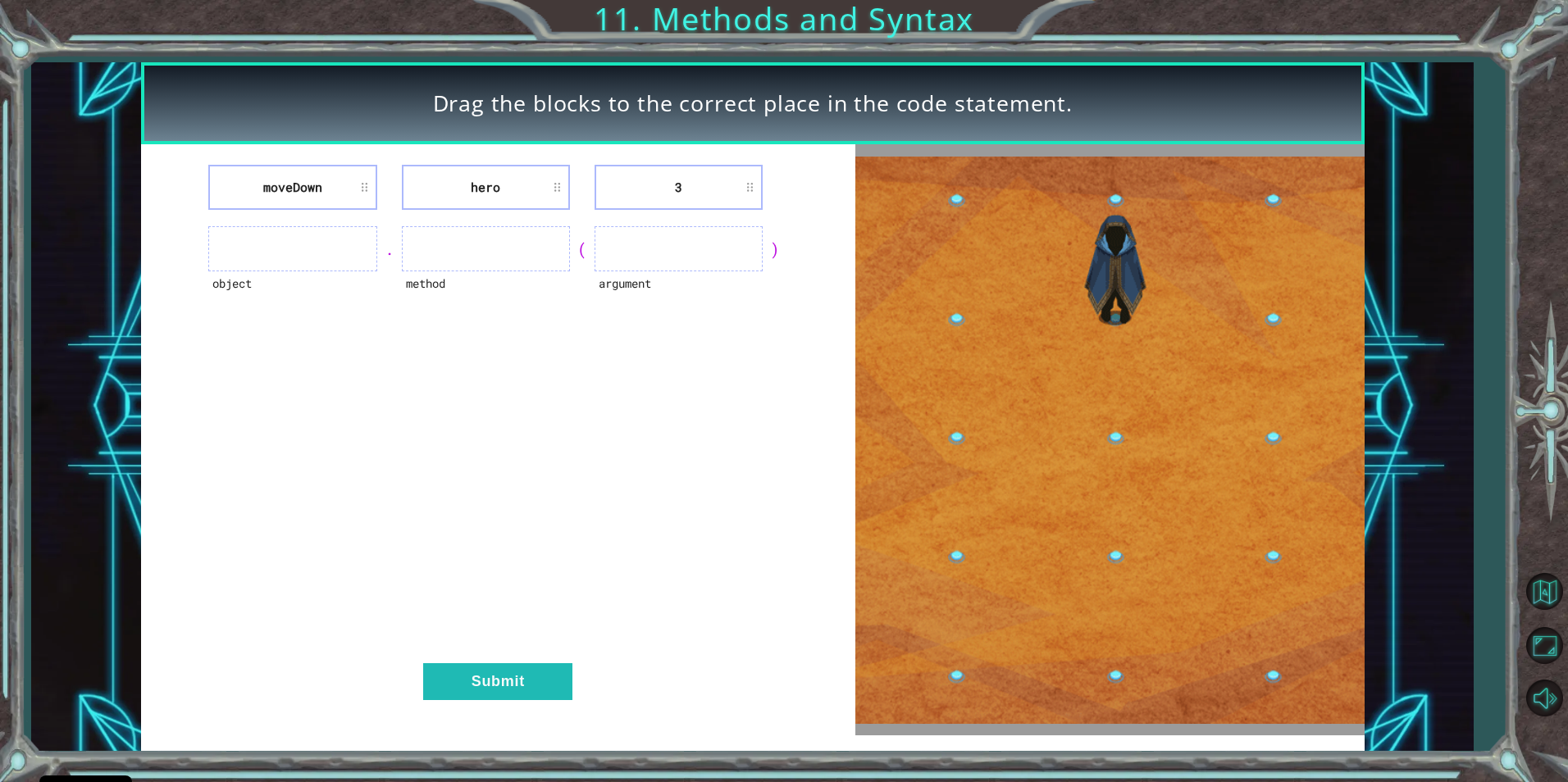
click at [353, 247] on ul at bounding box center [292, 249] width 168 height 46
click at [600, 242] on ul at bounding box center [678, 249] width 168 height 46
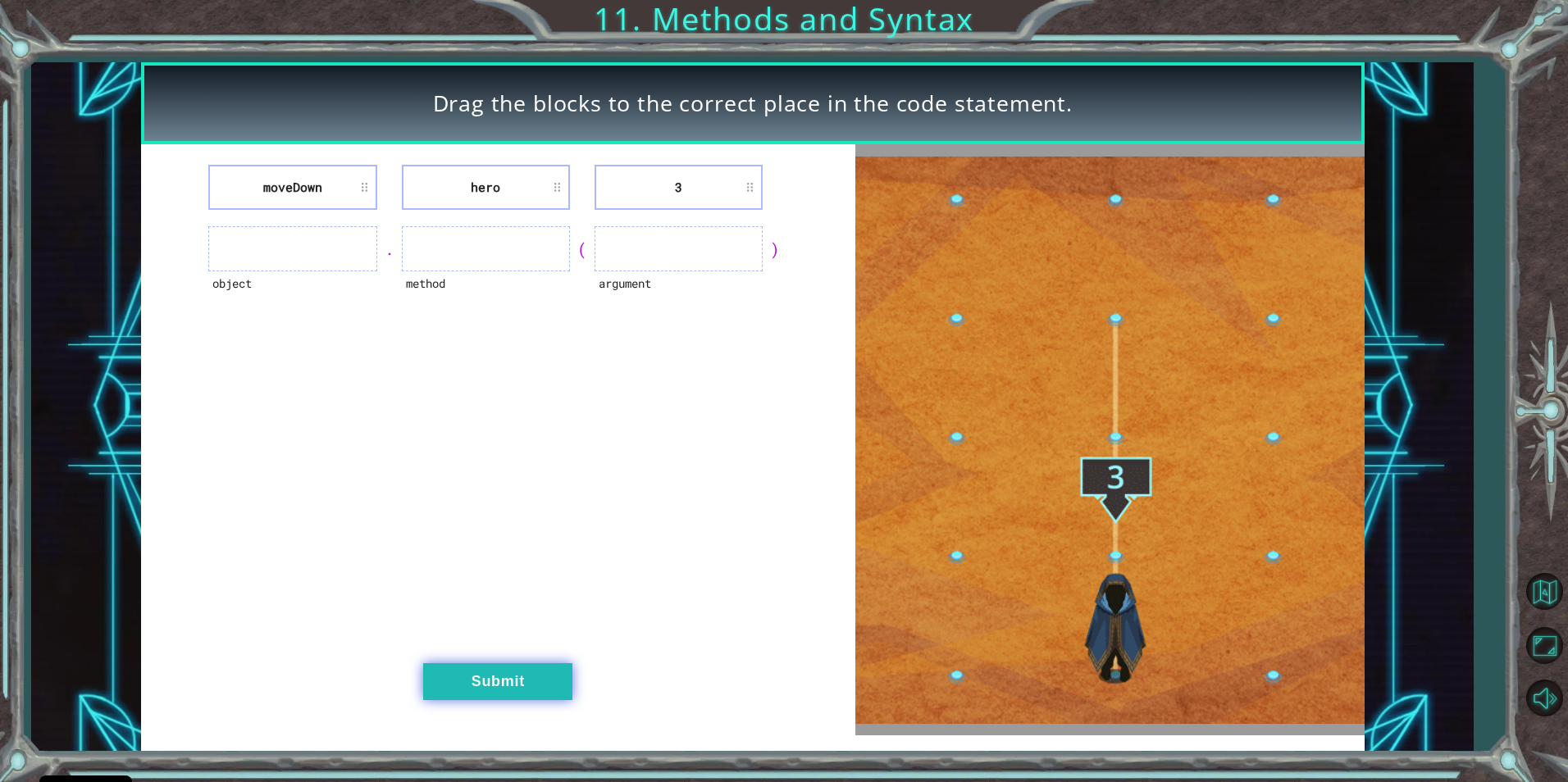
click at [461, 684] on button "Submit" at bounding box center [498, 682] width 150 height 37
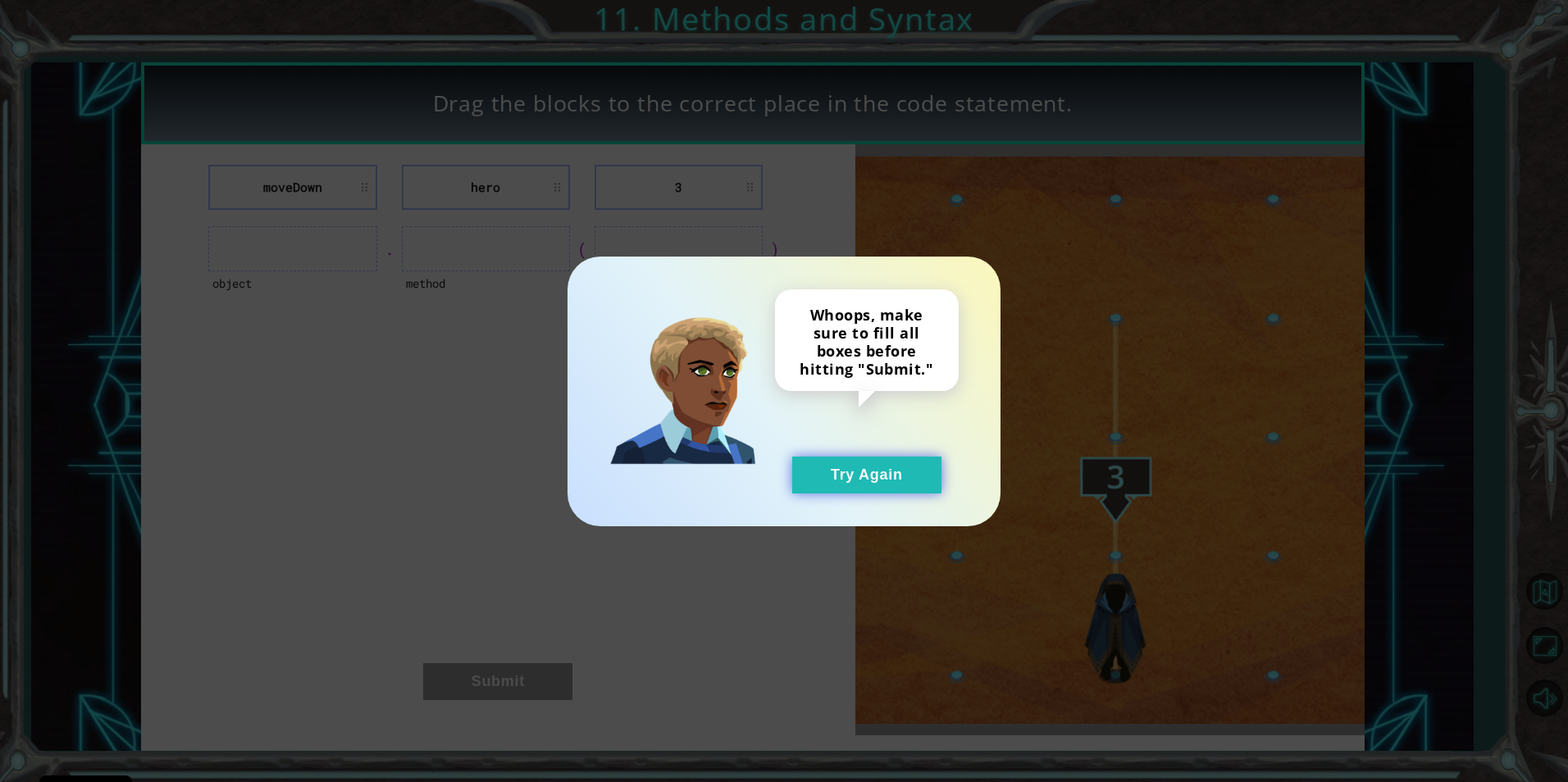
click at [875, 477] on button "Try Again" at bounding box center [867, 476] width 150 height 37
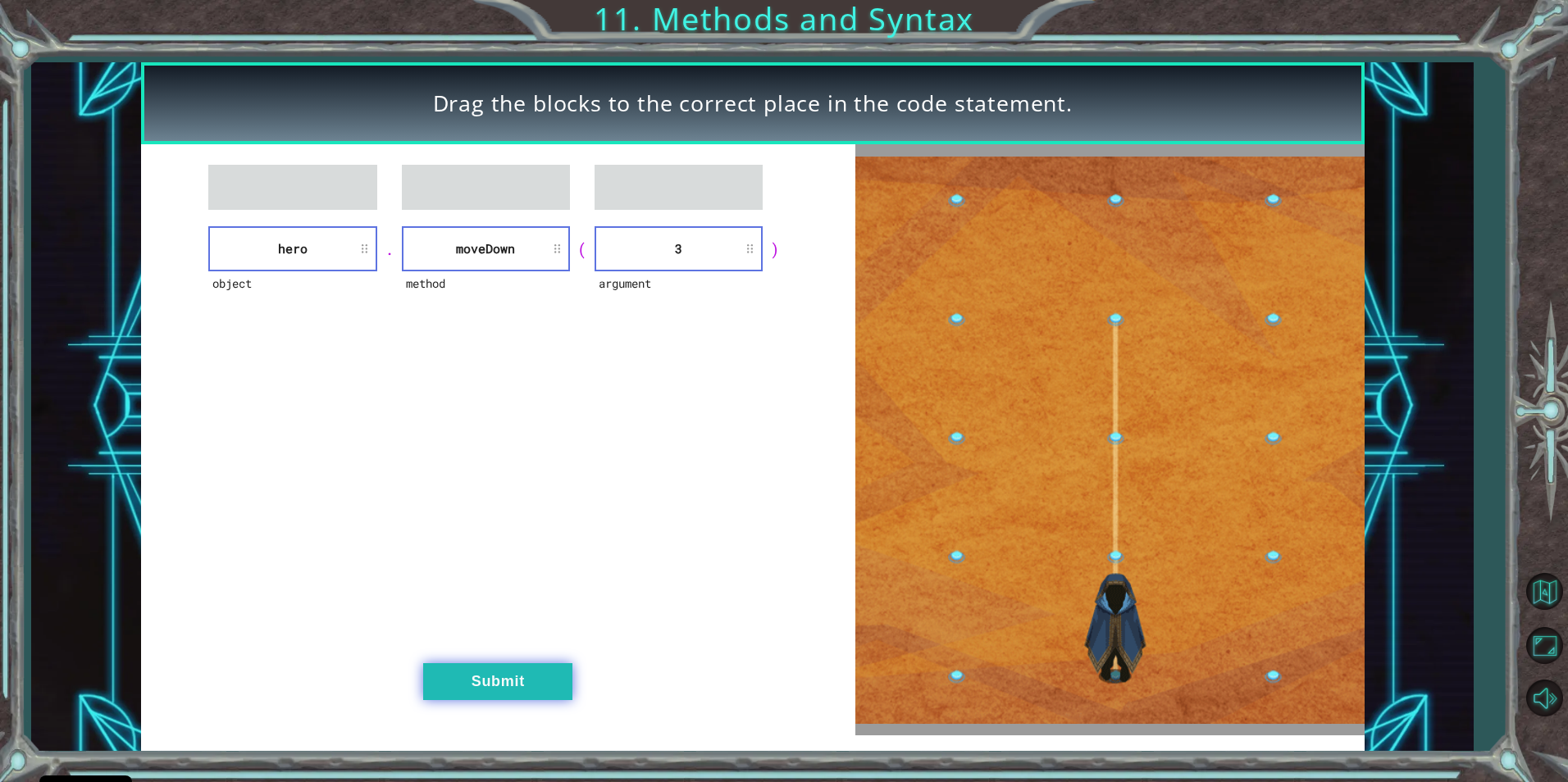
click at [509, 680] on button "Submit" at bounding box center [498, 682] width 150 height 37
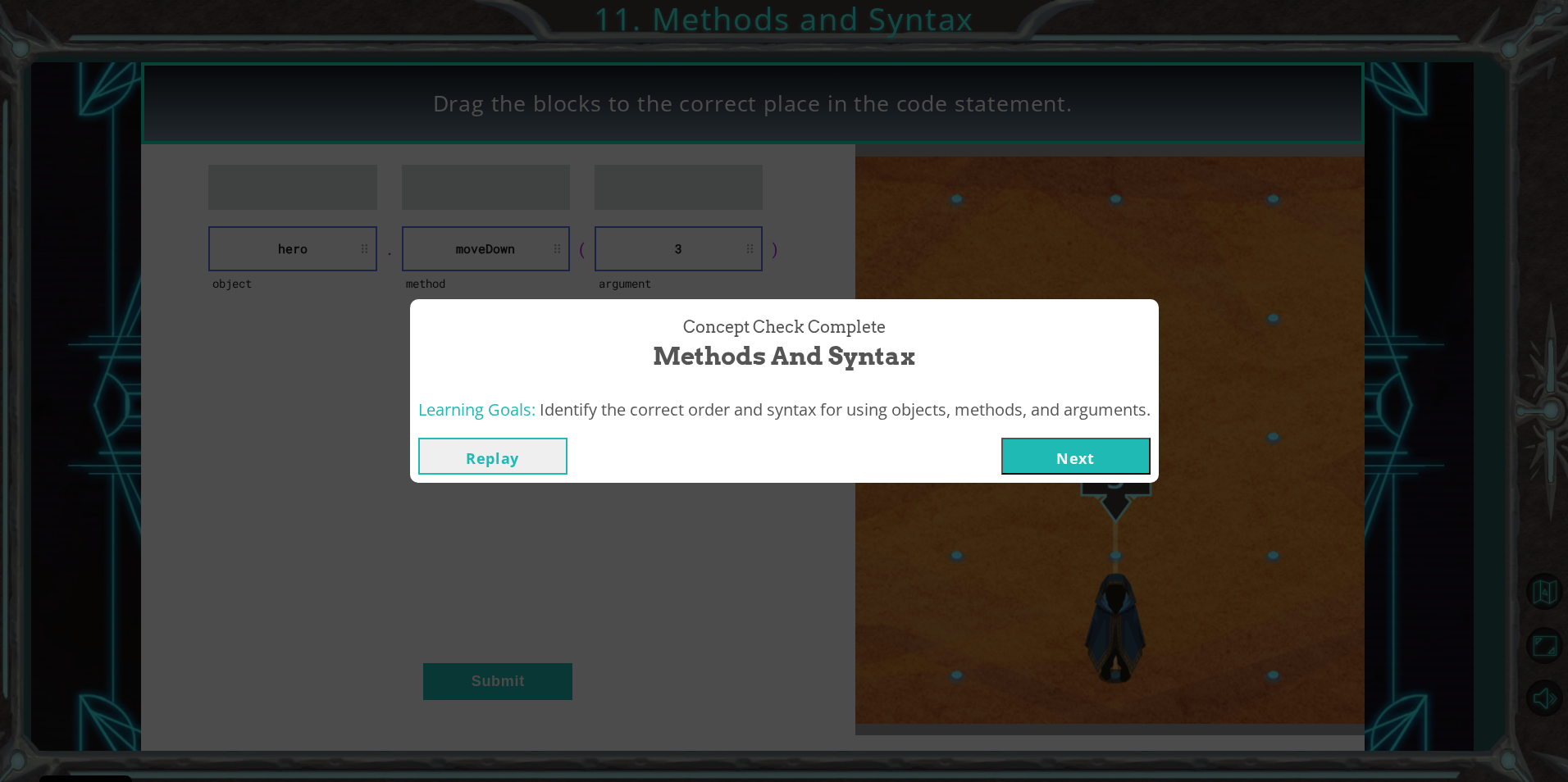
click at [1066, 454] on button "Next" at bounding box center [1076, 457] width 150 height 37
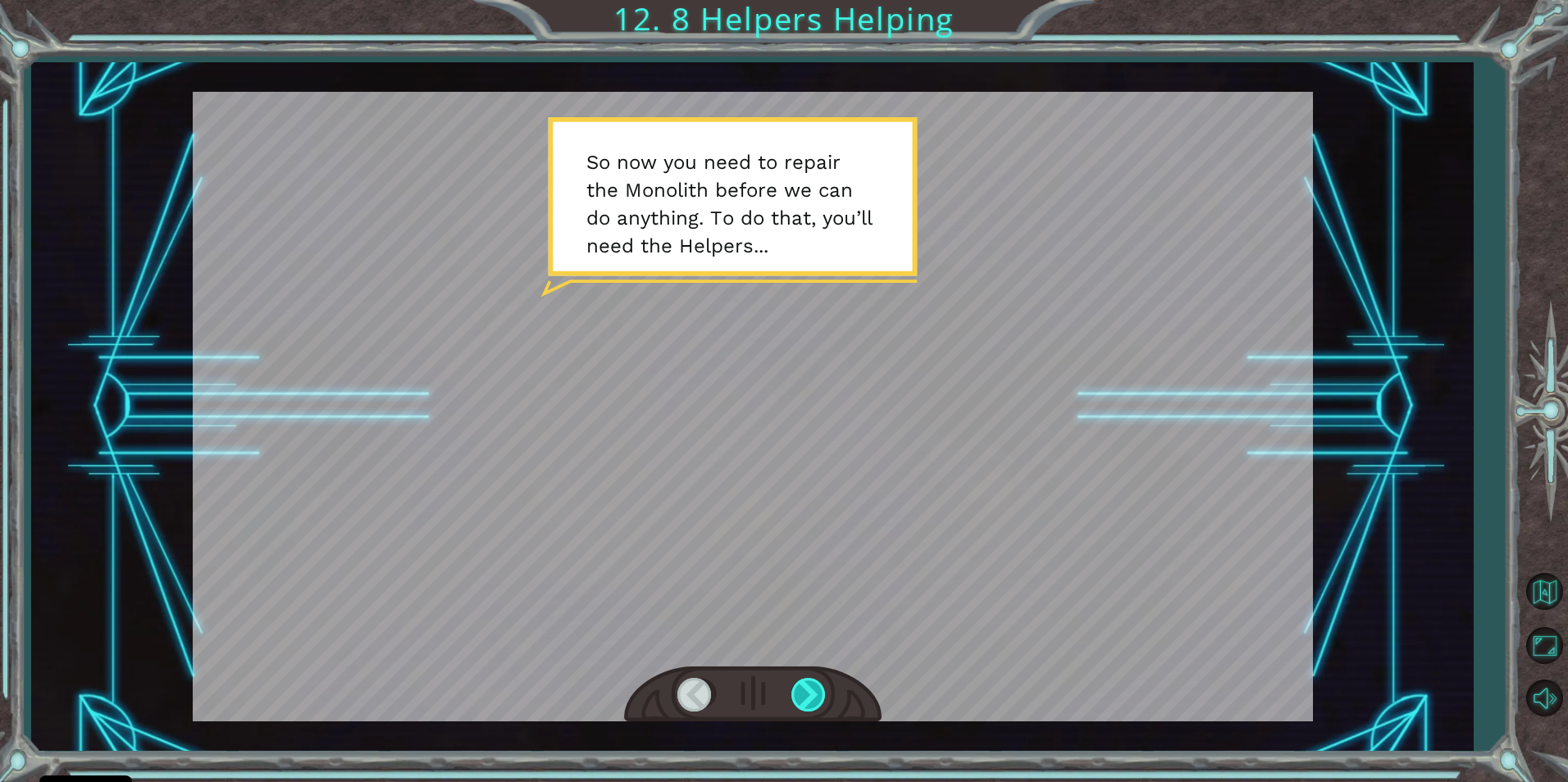
click at [807, 692] on div at bounding box center [810, 695] width 37 height 33
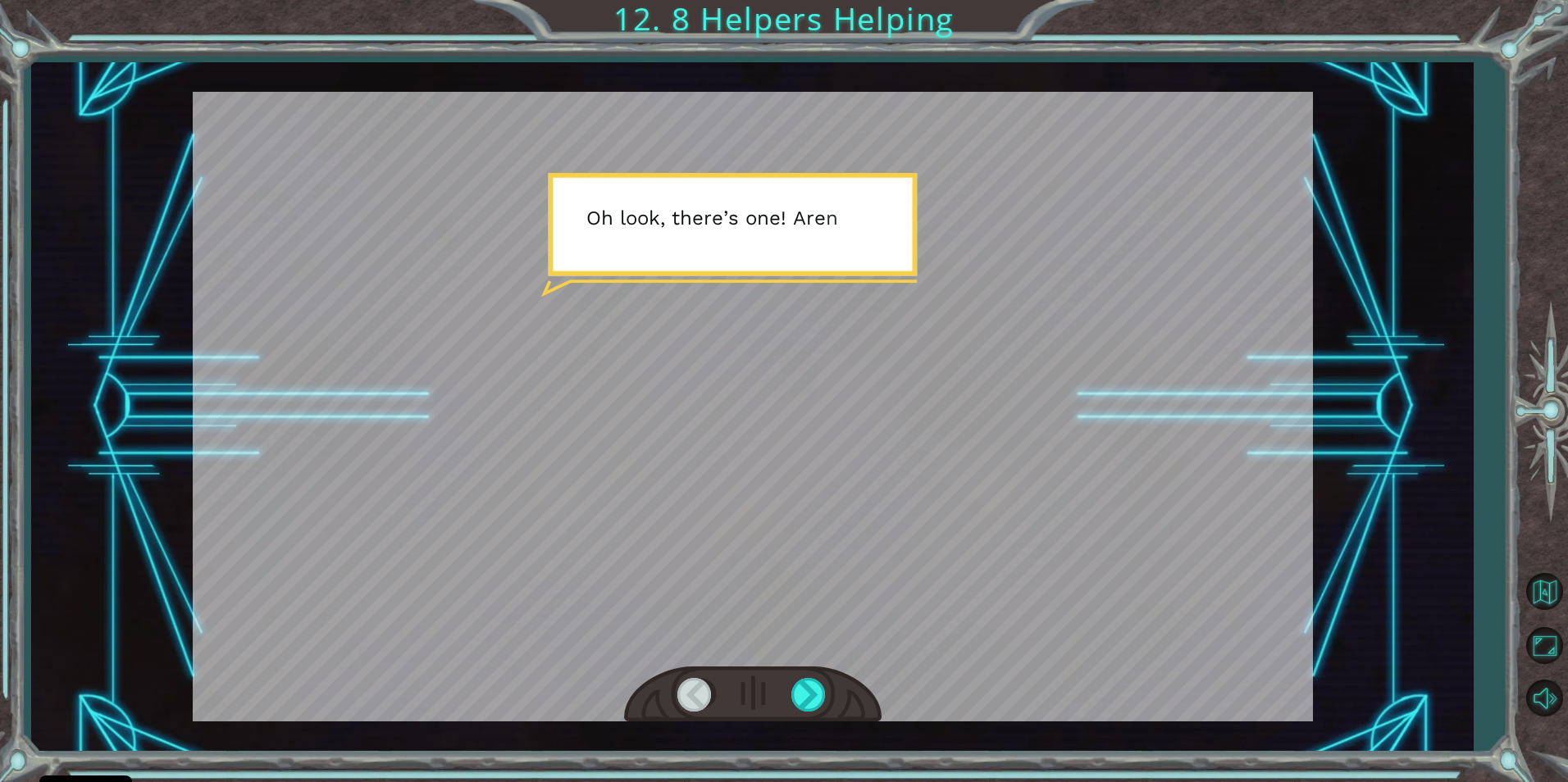
click at [770, 382] on div at bounding box center [753, 407] width 1120 height 630
click at [793, 413] on div at bounding box center [753, 407] width 1120 height 630
drag, startPoint x: 793, startPoint y: 413, endPoint x: 810, endPoint y: 545, distance: 133.1
click at [805, 511] on div at bounding box center [753, 407] width 1120 height 630
click at [810, 695] on div at bounding box center [810, 695] width 37 height 33
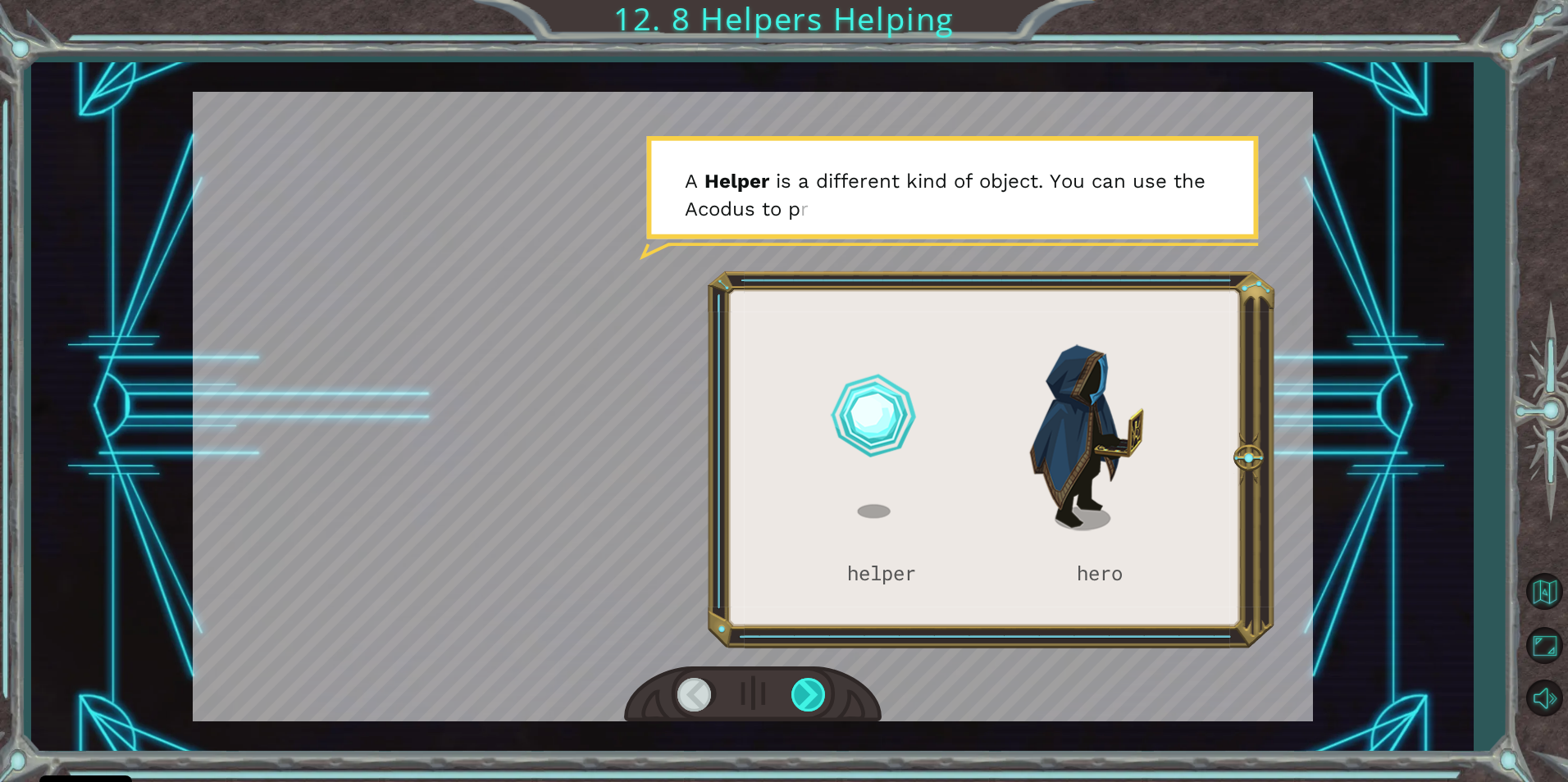
click at [800, 694] on div at bounding box center [810, 695] width 37 height 33
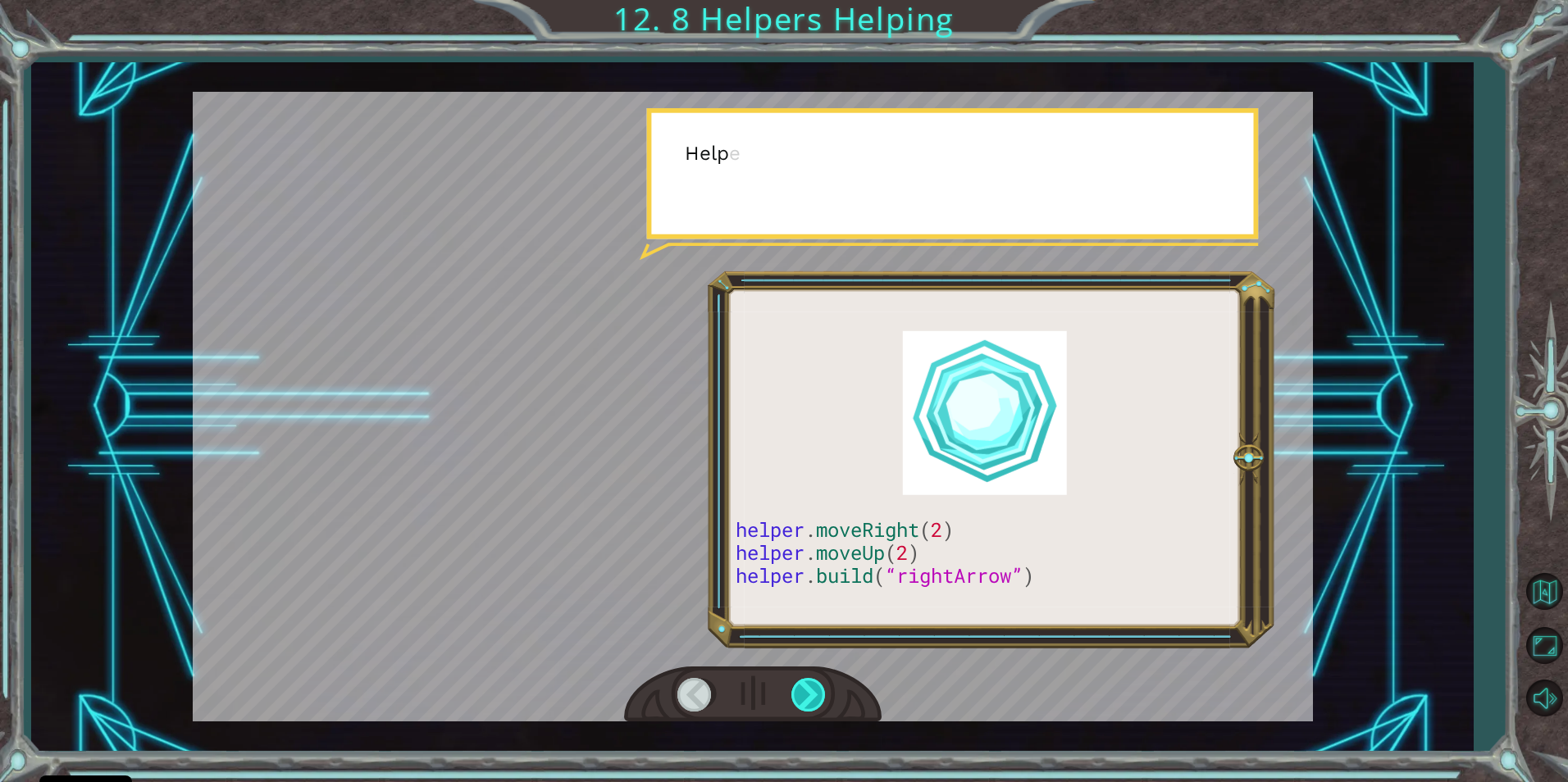
click at [800, 693] on div at bounding box center [810, 695] width 37 height 33
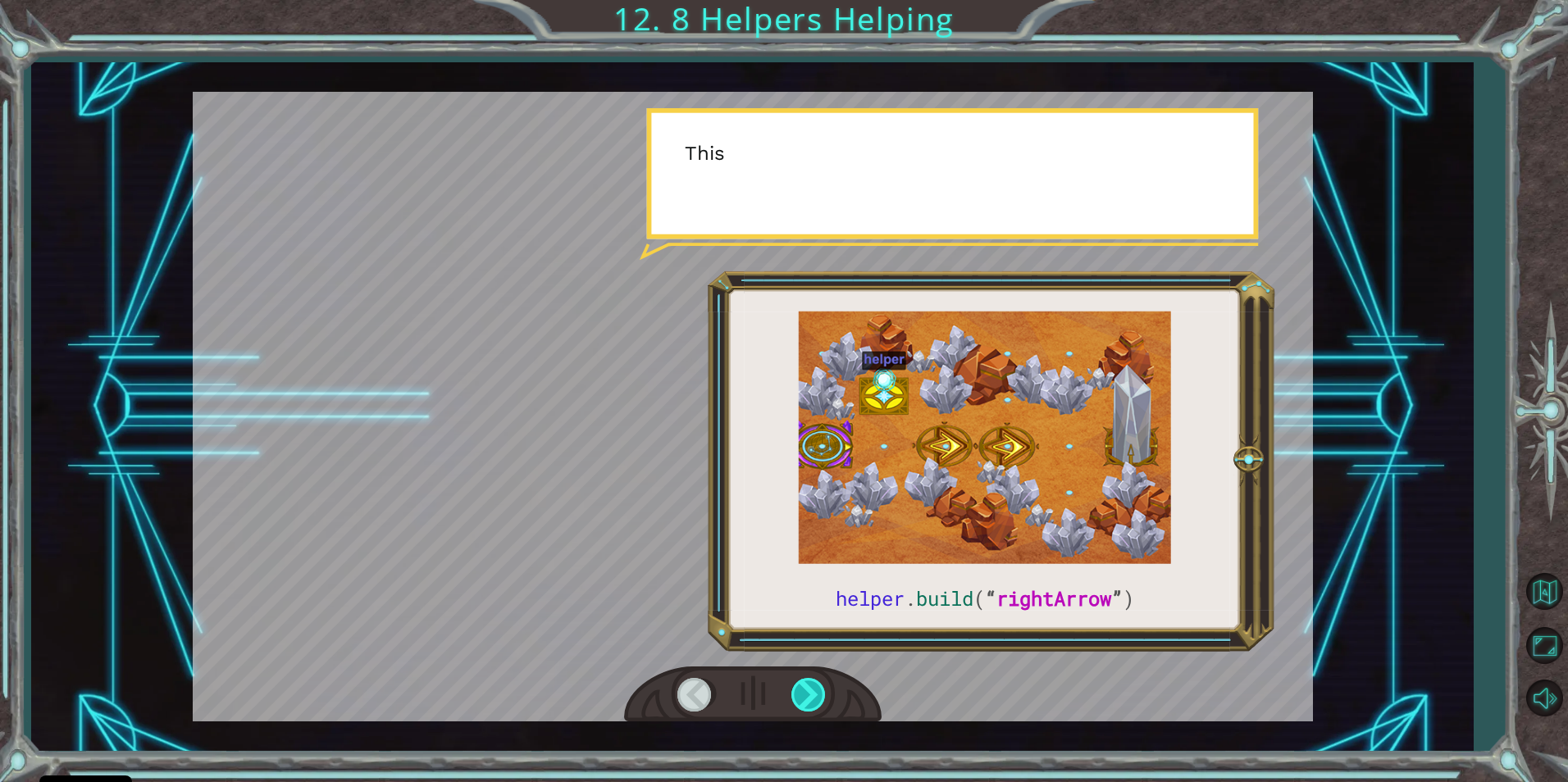
click at [800, 693] on div at bounding box center [810, 695] width 37 height 33
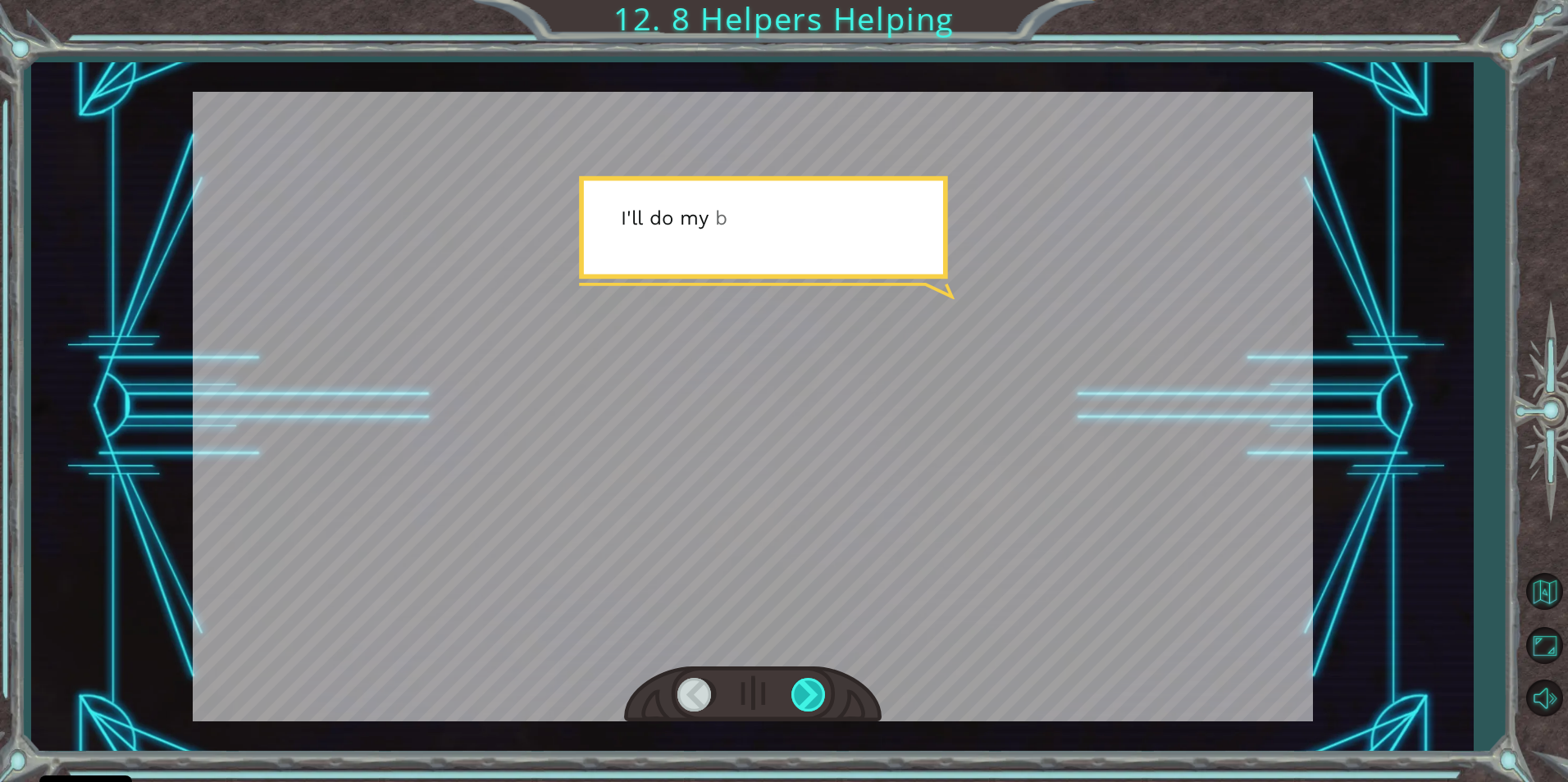
click at [800, 693] on div at bounding box center [810, 695] width 37 height 33
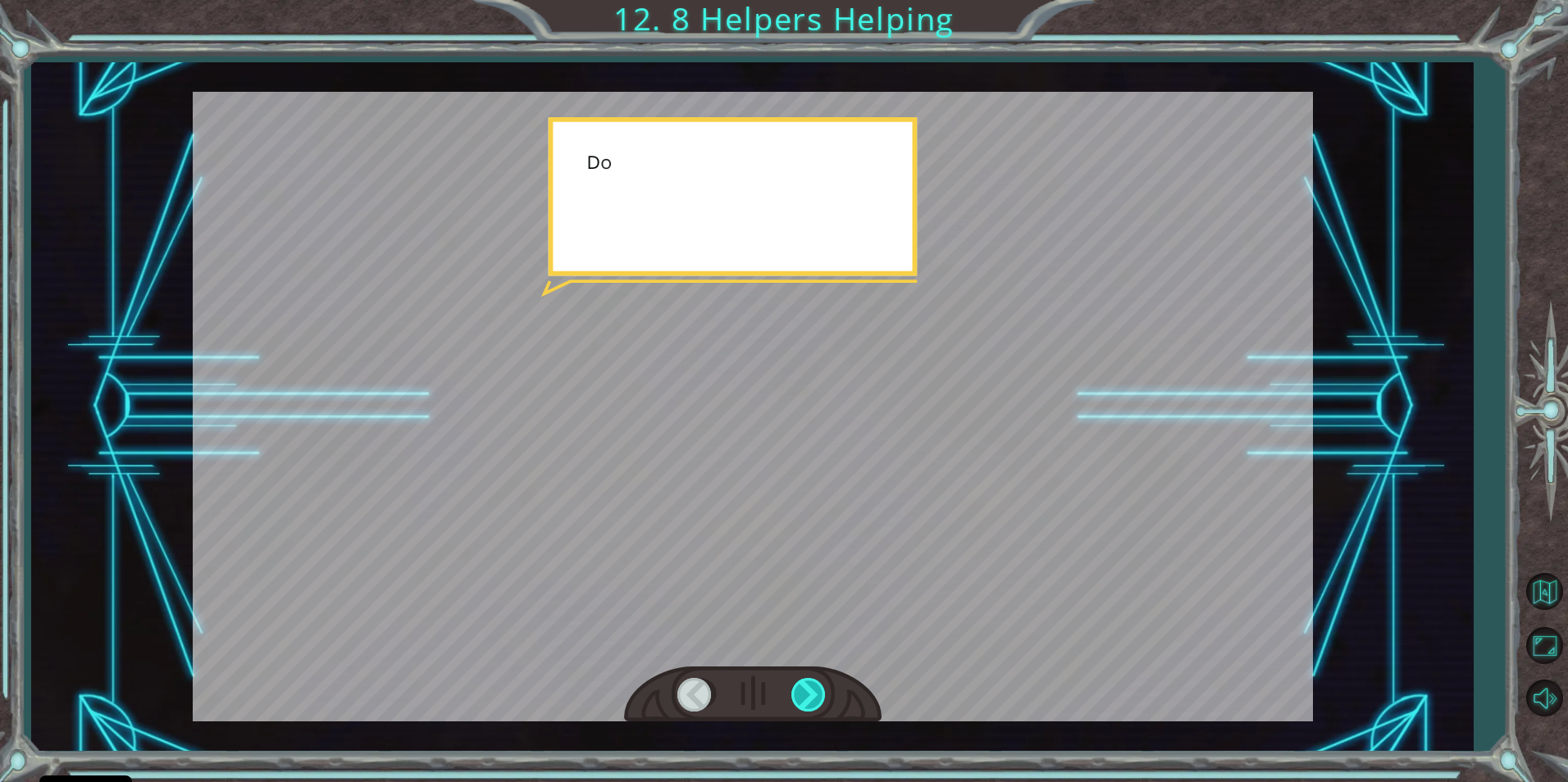
click at [800, 693] on div at bounding box center [810, 695] width 37 height 33
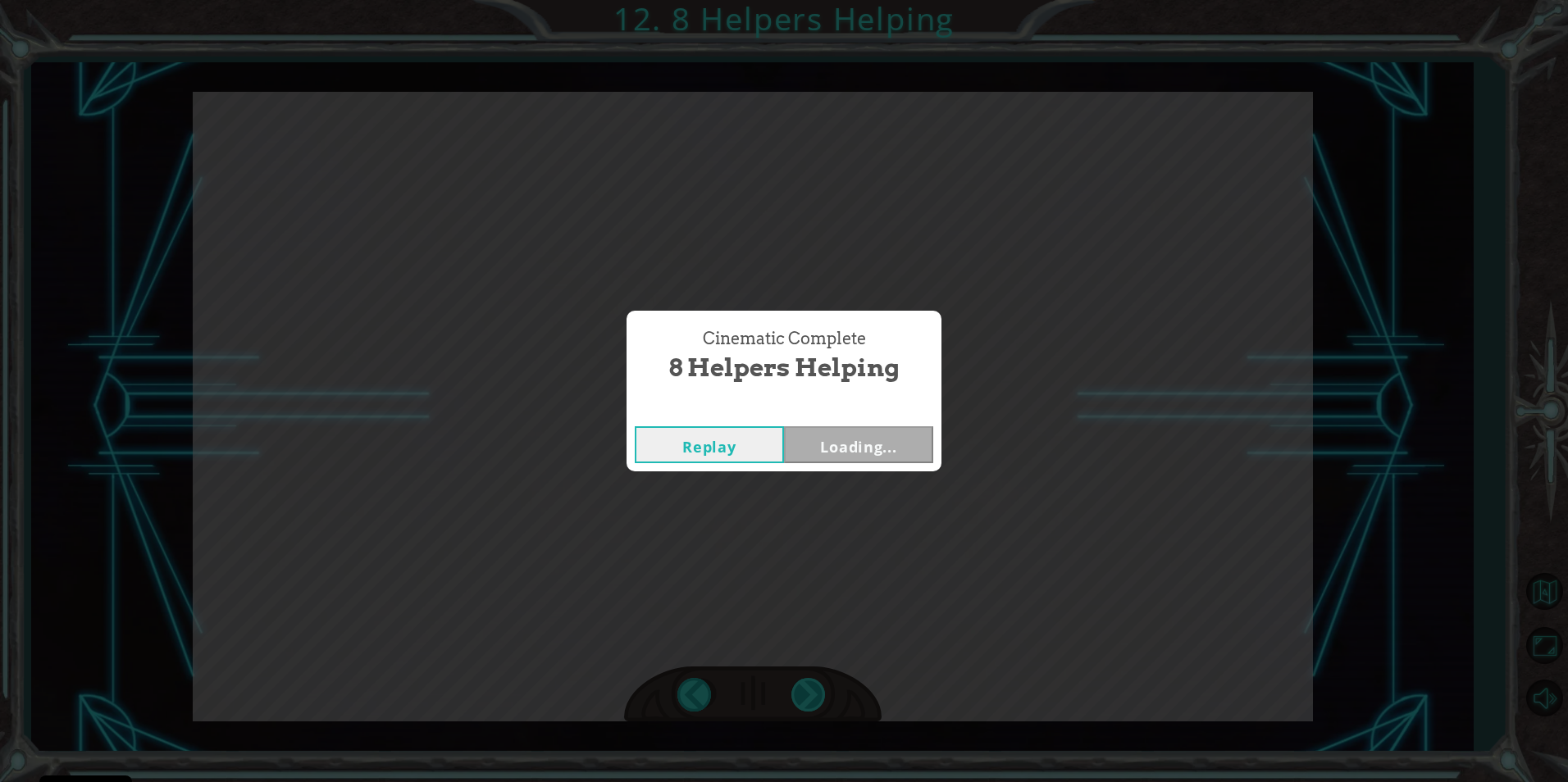
click at [800, 693] on div "Cinematic Complete 8 Helpers Helping Replay Loading..." at bounding box center [784, 391] width 1568 height 782
click at [895, 470] on div "Replay Next" at bounding box center [784, 444] width 315 height 53
click at [873, 442] on button "Next" at bounding box center [858, 445] width 150 height 37
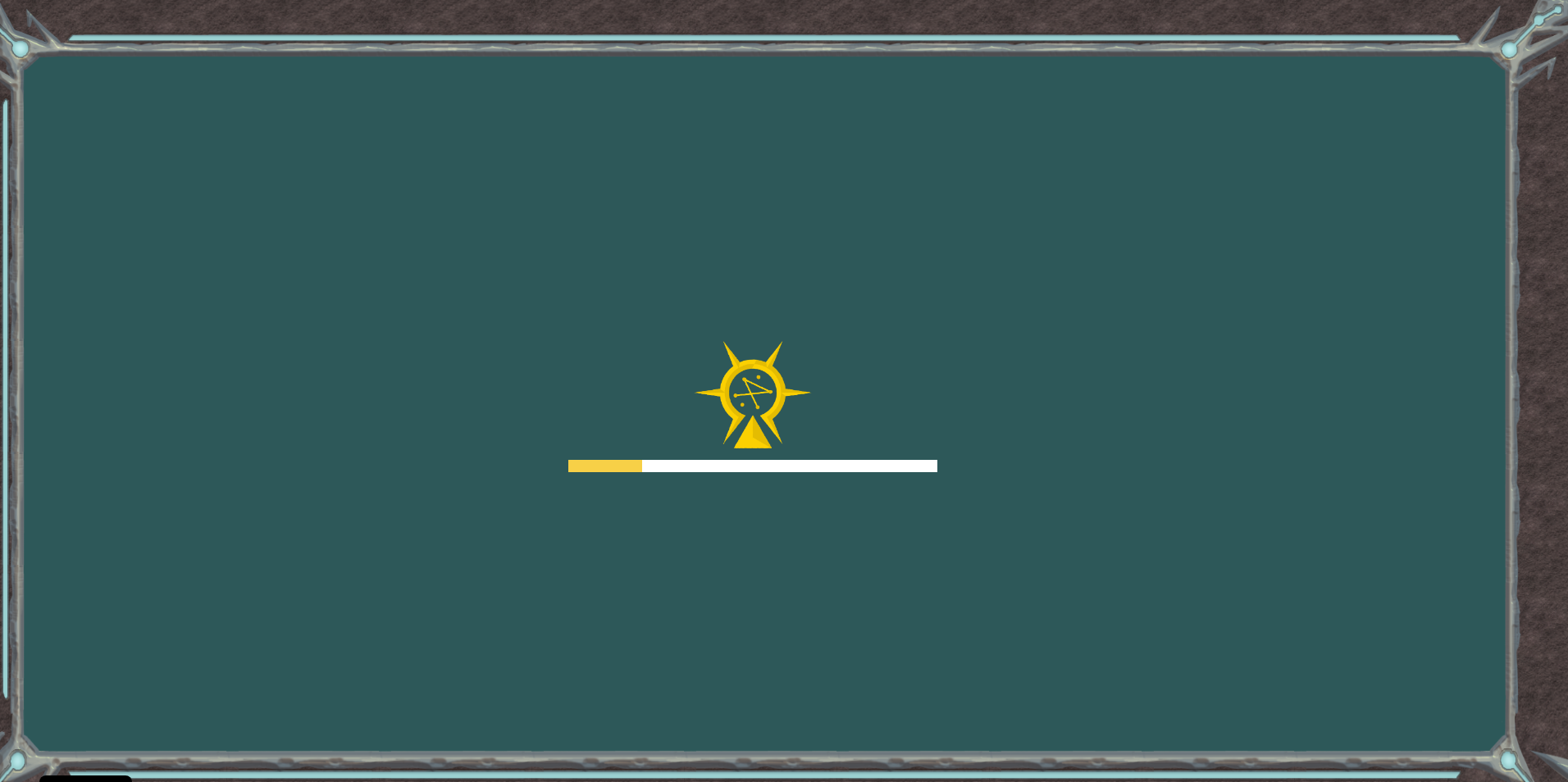
click at [1265, 275] on div "Goals Error loading from server. Try refreshing the page. You'll need to join a…" at bounding box center [784, 391] width 1568 height 782
click at [674, 444] on div at bounding box center [752, 406] width 369 height 131
drag, startPoint x: 643, startPoint y: 424, endPoint x: 653, endPoint y: 345, distance: 79.6
click at [653, 345] on div at bounding box center [752, 406] width 369 height 131
